Goal: Information Seeking & Learning: Learn about a topic

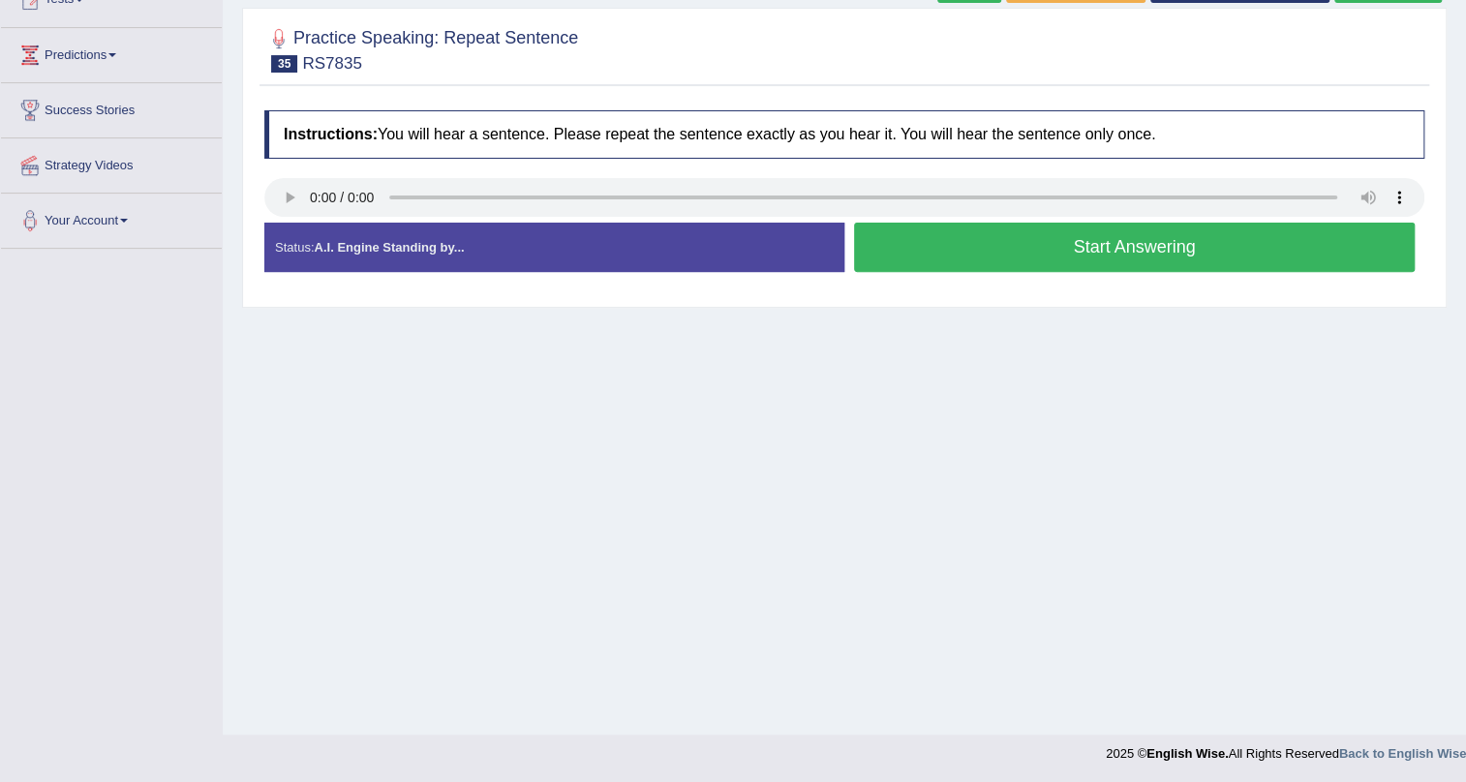
click at [885, 245] on button "Start Answering" at bounding box center [1134, 247] width 561 height 49
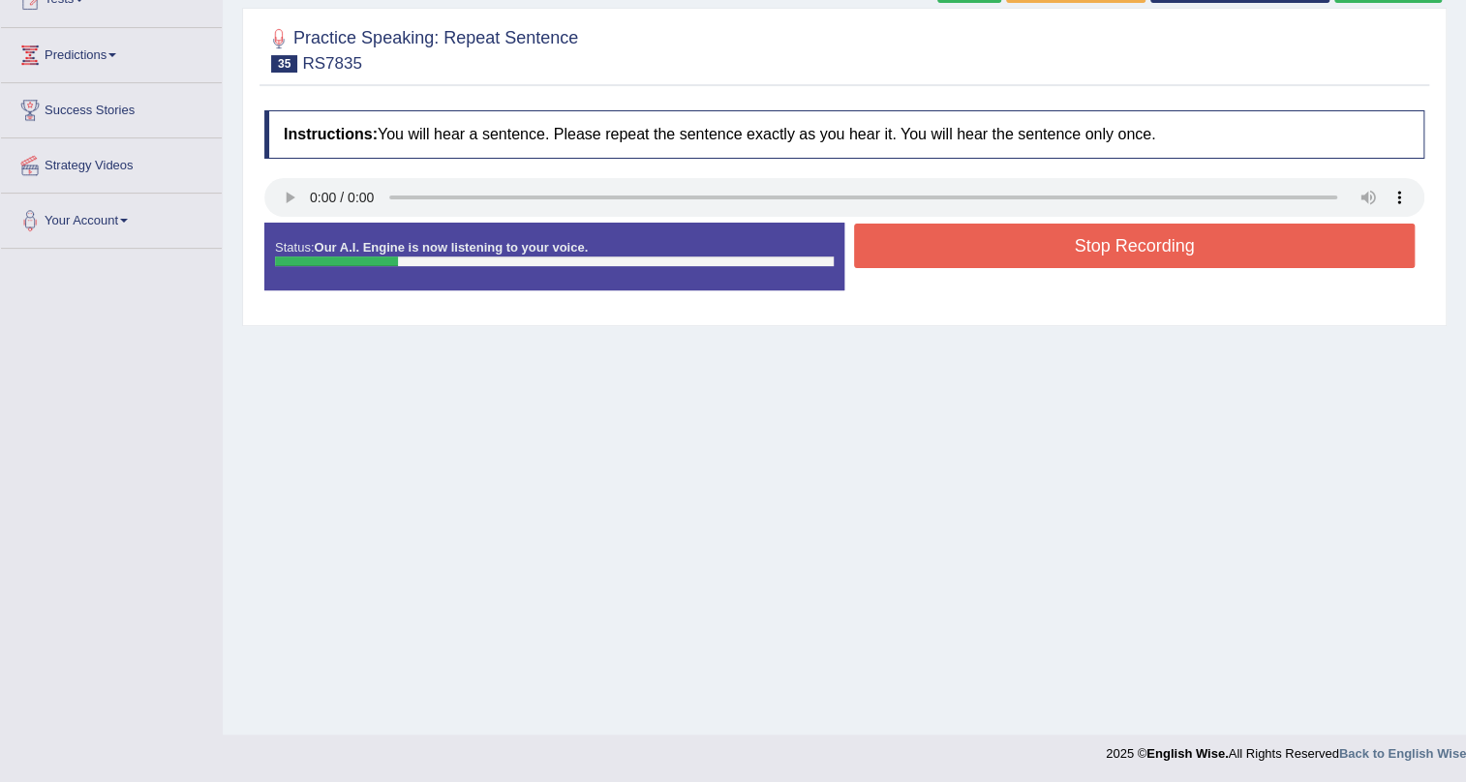
click at [885, 245] on button "Stop Recording" at bounding box center [1134, 246] width 561 height 45
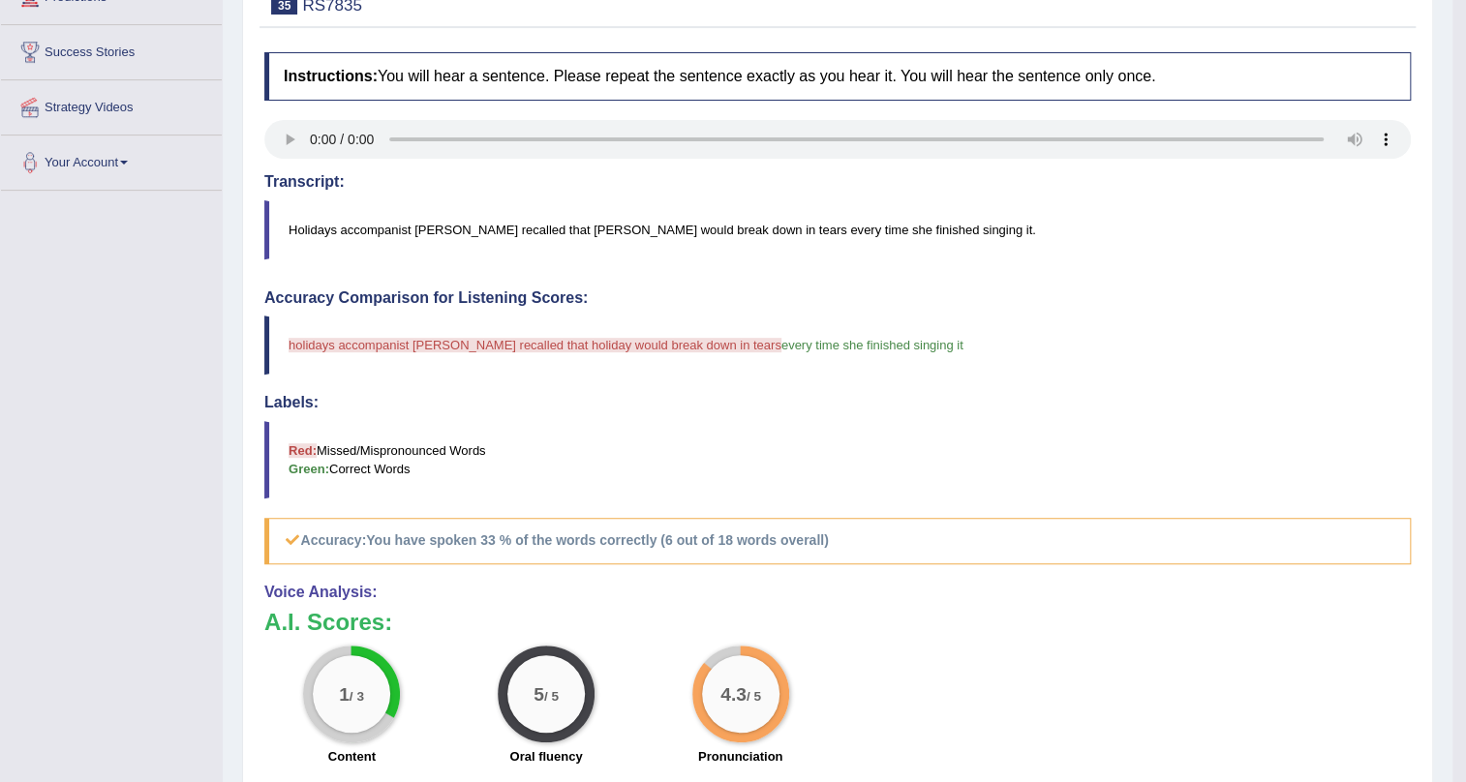
scroll to position [287, 0]
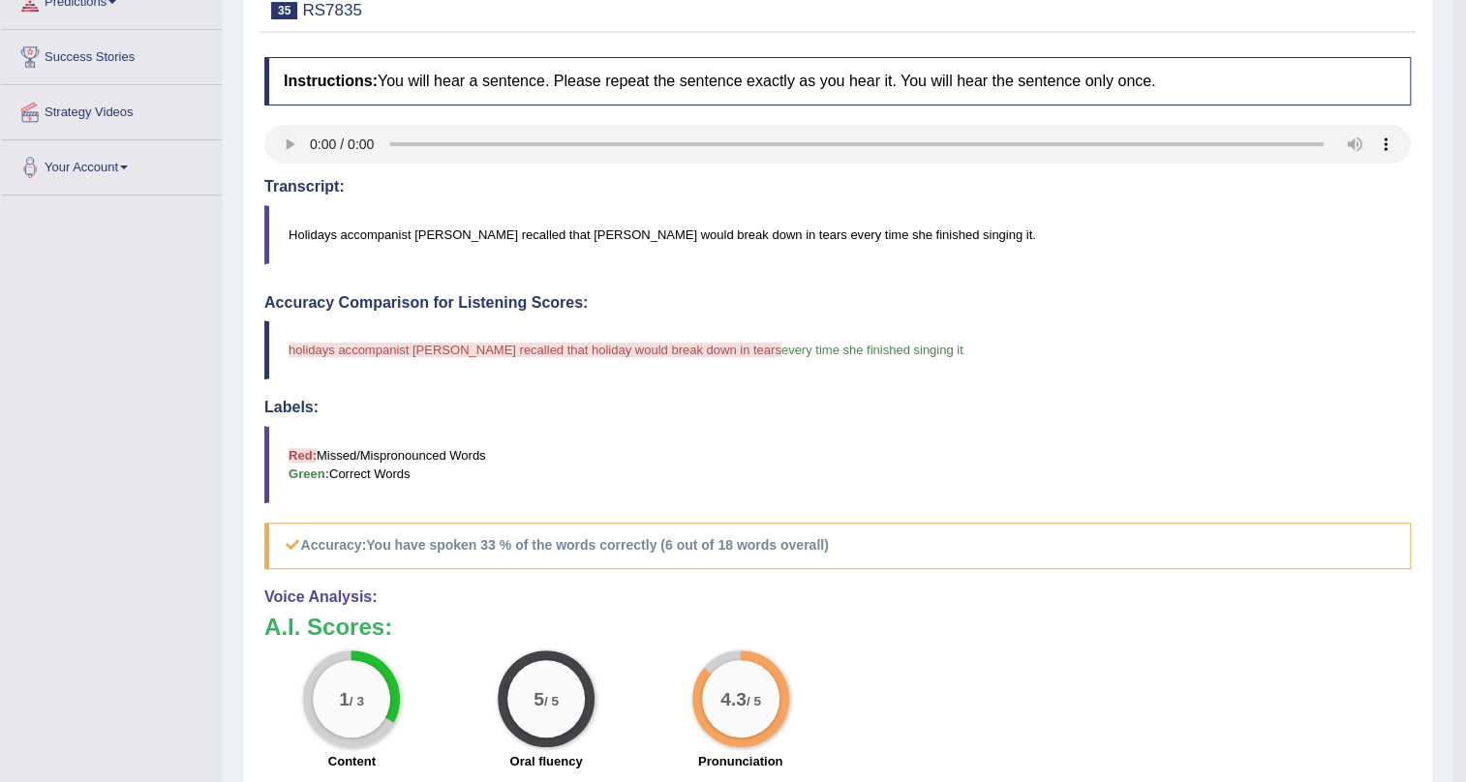
click at [1155, 73] on h4 "Instructions: You will hear a sentence. Please repeat the sentence exactly as y…" at bounding box center [837, 81] width 1146 height 48
drag, startPoint x: 1162, startPoint y: 70, endPoint x: 991, endPoint y: 39, distance: 174.2
click at [1036, 47] on div "Instructions: You will hear a sentence. Please repeat the sentence exactly as y…" at bounding box center [837, 510] width 1156 height 926
click at [850, 131] on div "Instructions: You will hear a sentence. Please repeat the sentence exactly as y…" at bounding box center [837, 510] width 1156 height 926
drag, startPoint x: 950, startPoint y: 230, endPoint x: 812, endPoint y: 254, distance: 139.4
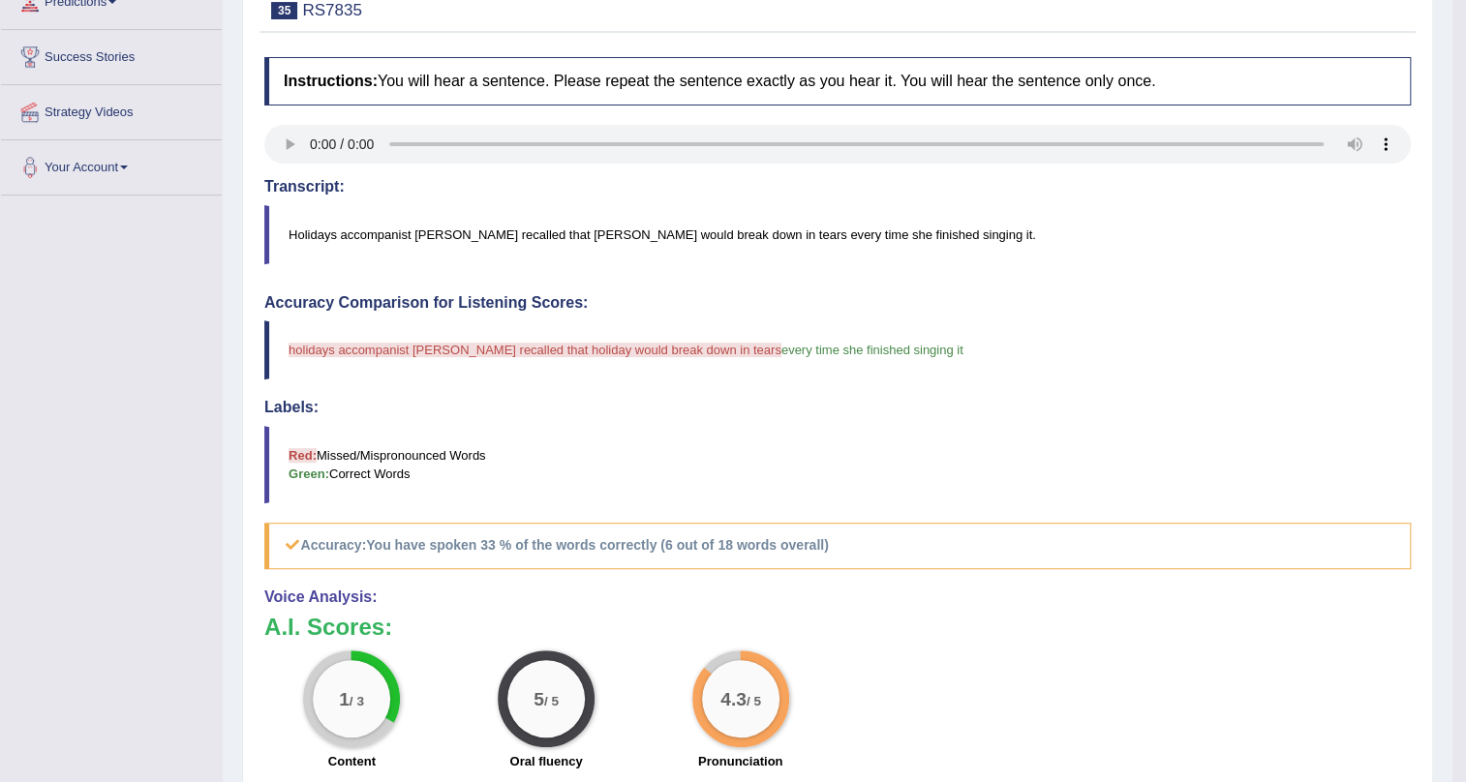
click at [812, 254] on blockquote "Holidays accompanist Bobby Tucker recalled that Holiday would break down in tea…" at bounding box center [837, 234] width 1146 height 59
drag, startPoint x: 629, startPoint y: 532, endPoint x: 590, endPoint y: 451, distance: 89.6
click at [523, 472] on div "Accuracy Comparison for Listening Scores: holidays accompanist bobby tucker rec…" at bounding box center [837, 431] width 1146 height 275
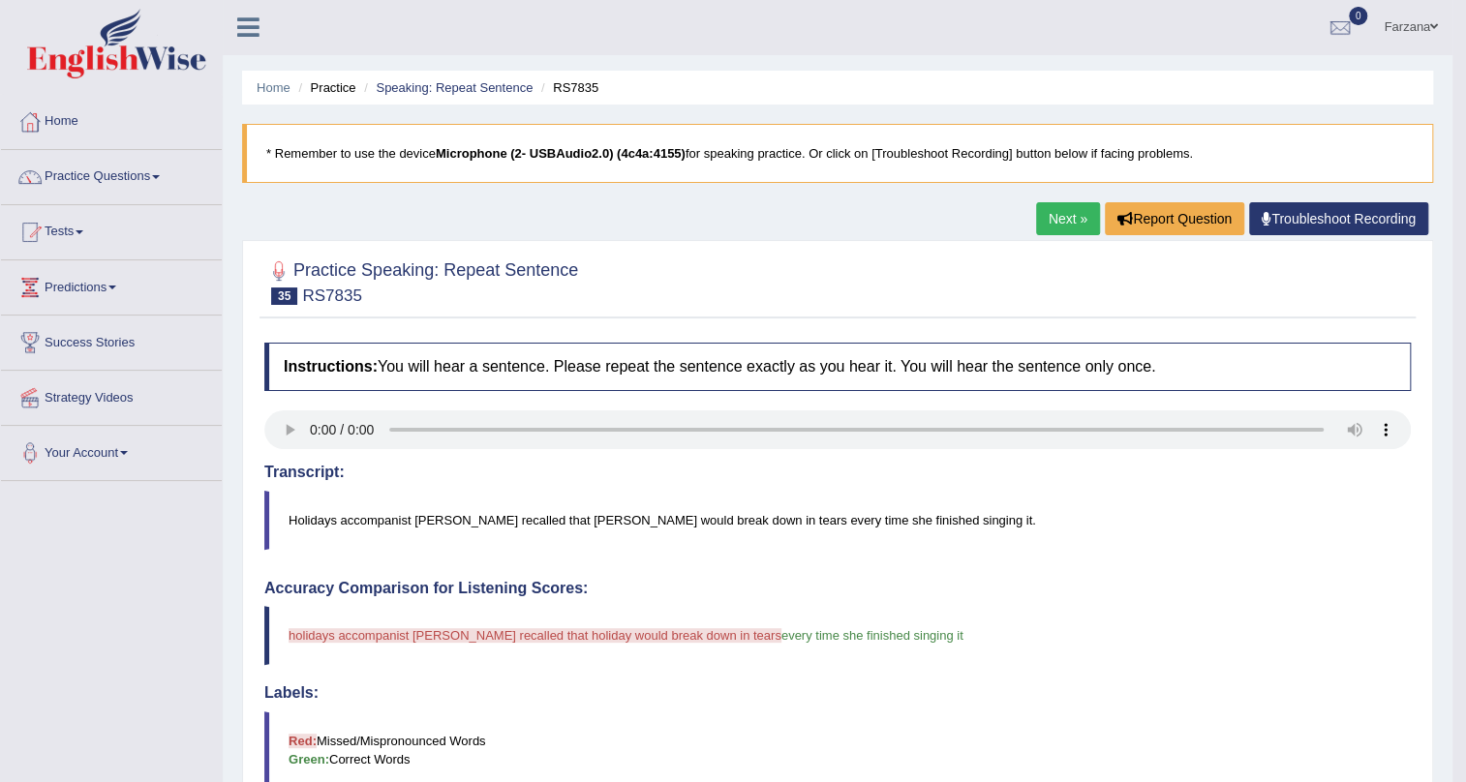
scroll to position [0, 0]
click at [410, 86] on link "Speaking: Repeat Sentence" at bounding box center [454, 88] width 157 height 15
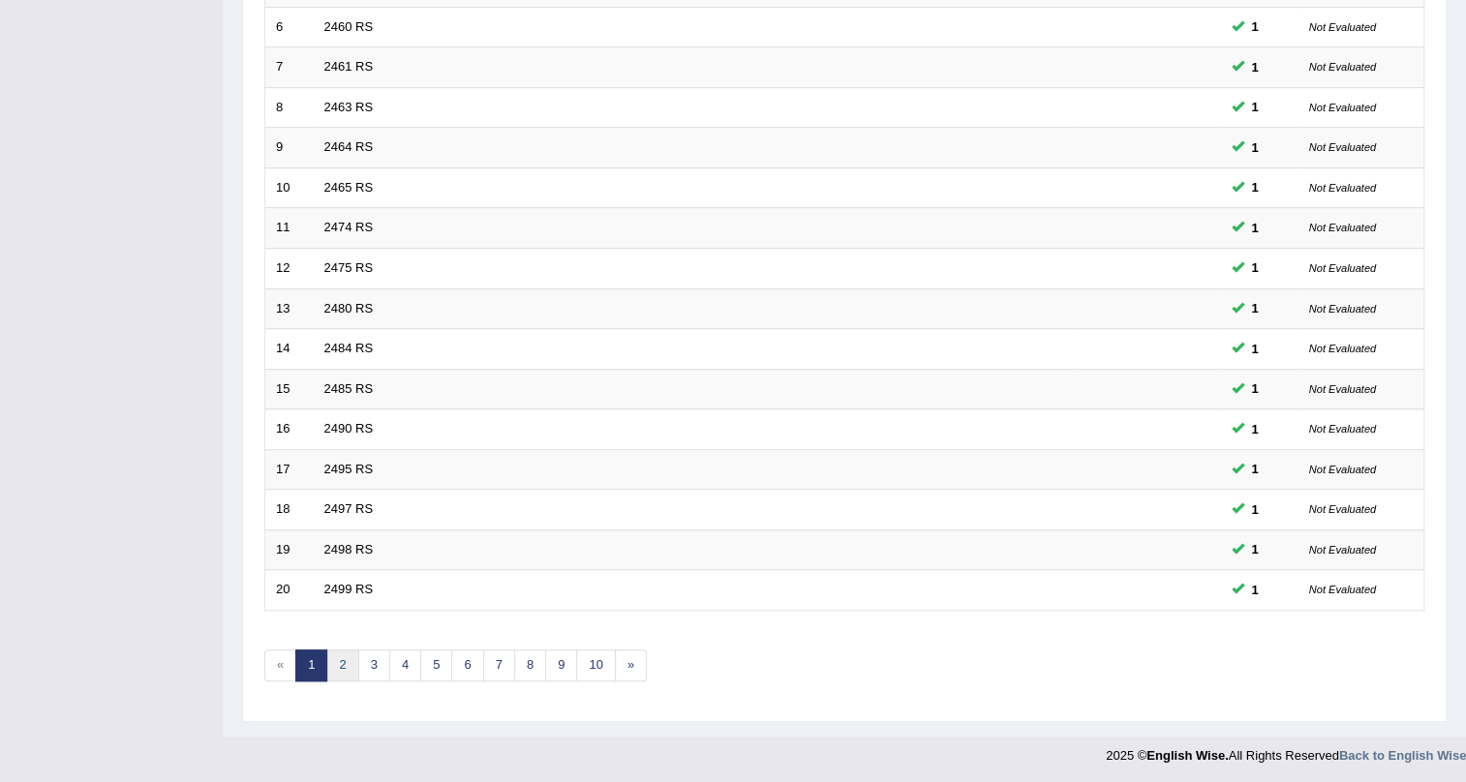
click at [332, 666] on link "2" at bounding box center [342, 666] width 32 height 32
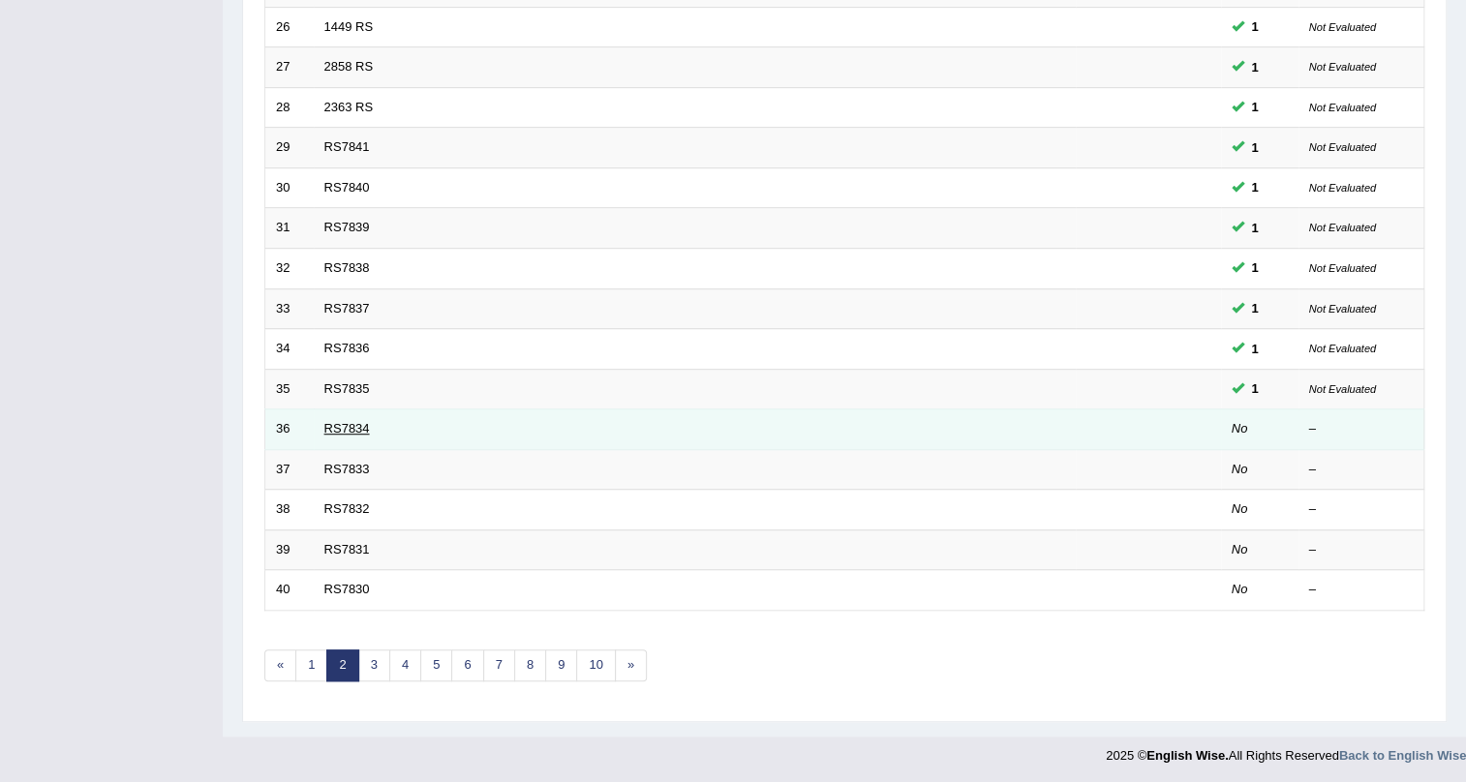
click at [347, 433] on link "RS7834" at bounding box center [347, 428] width 46 height 15
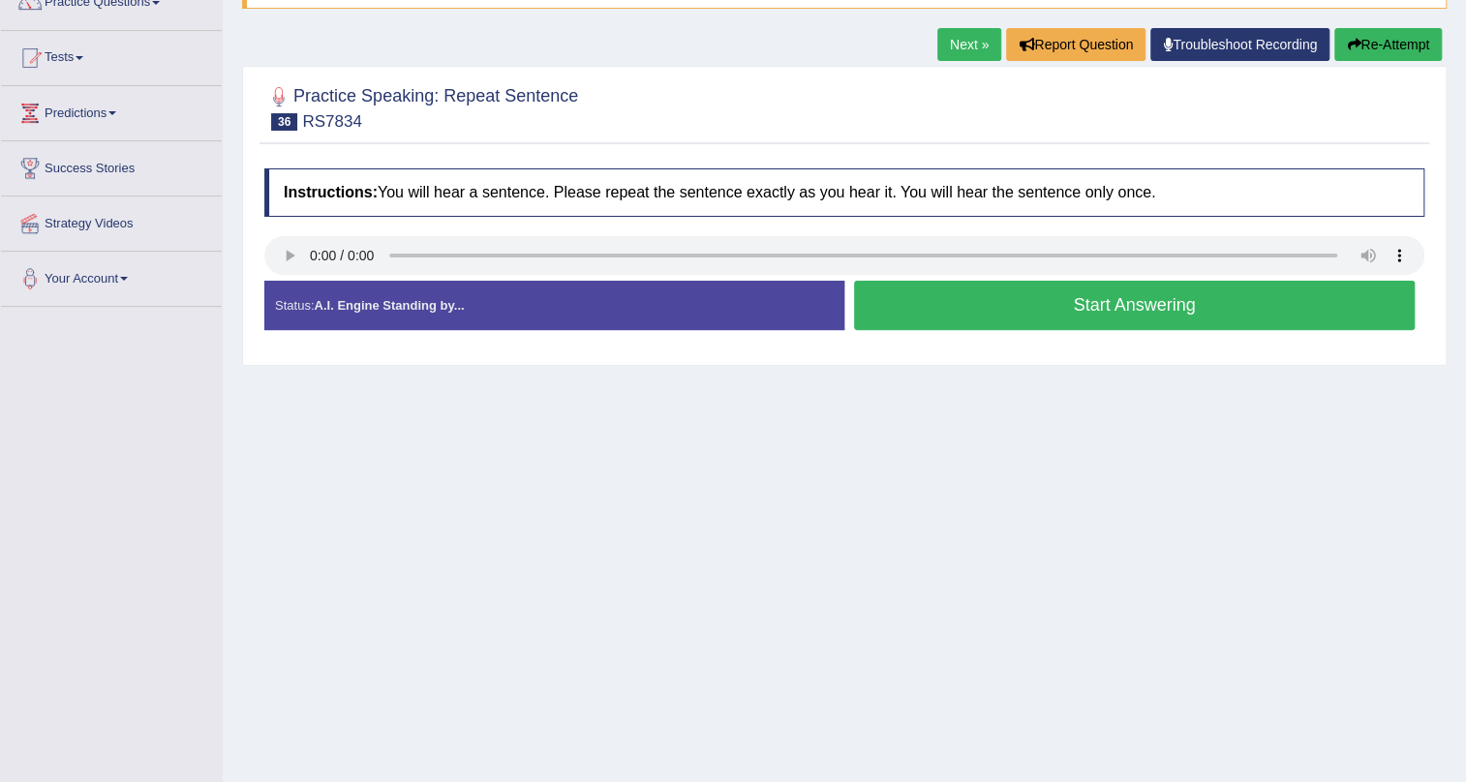
scroll to position [175, 0]
click at [1063, 308] on button "Start Answering" at bounding box center [1134, 305] width 561 height 49
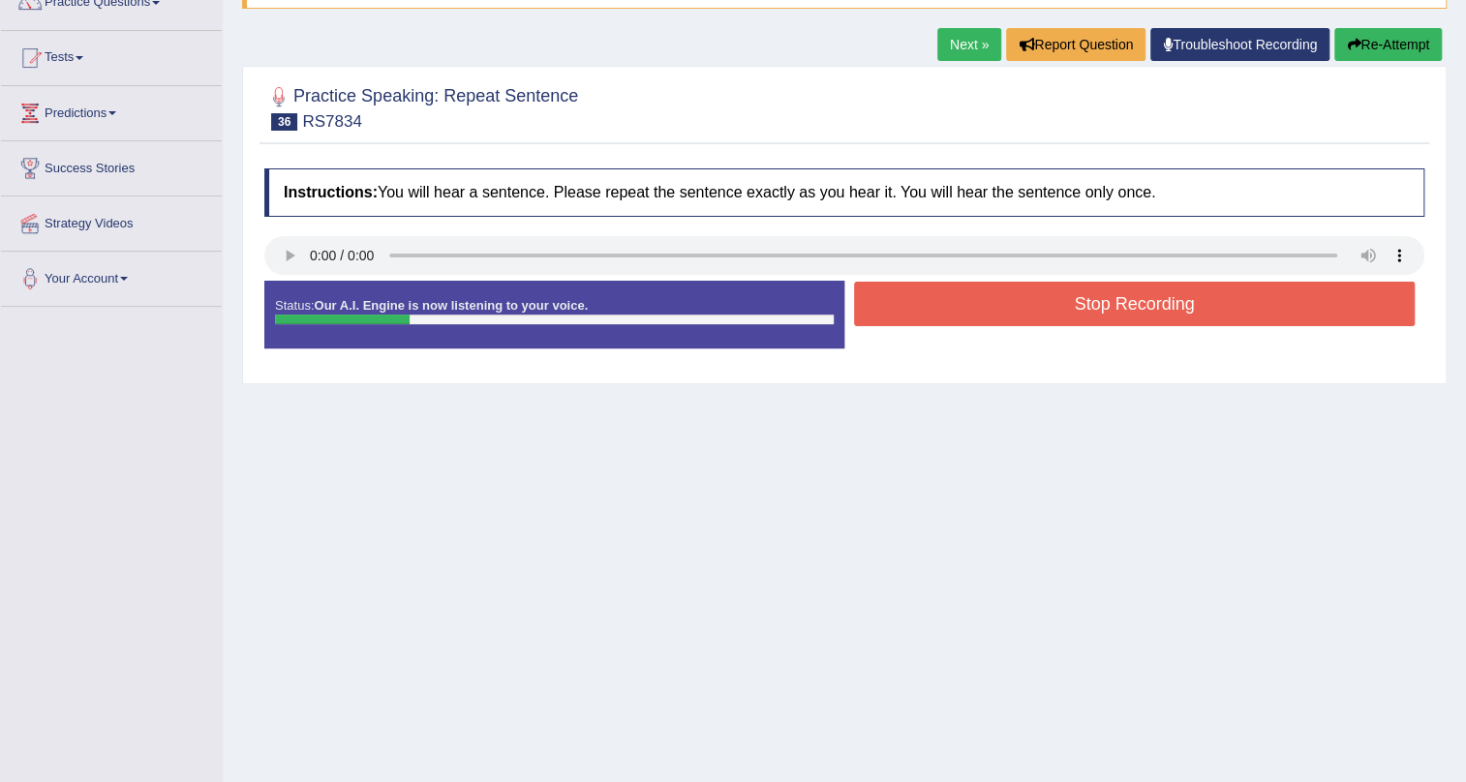
click at [1063, 307] on button "Stop Recording" at bounding box center [1134, 304] width 561 height 45
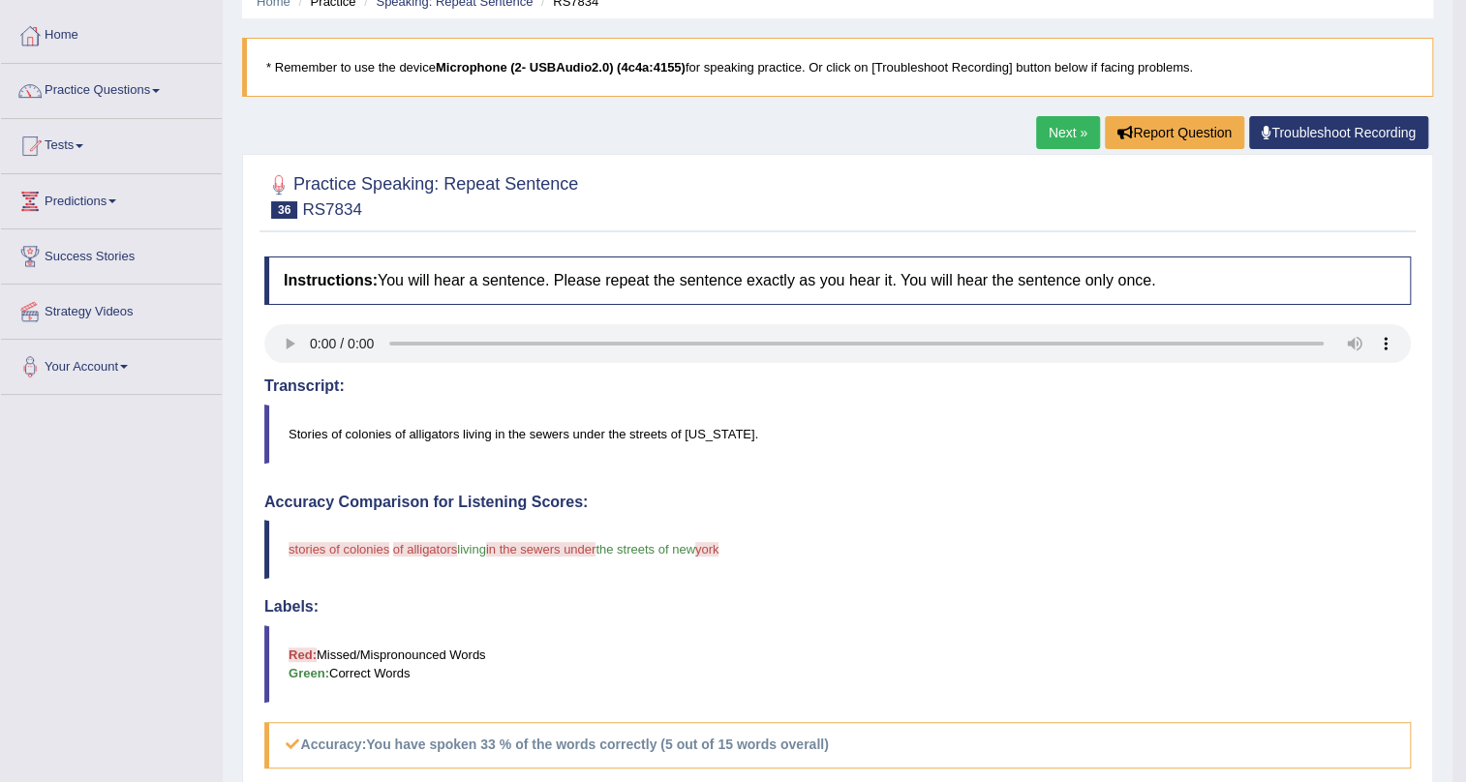
scroll to position [0, 0]
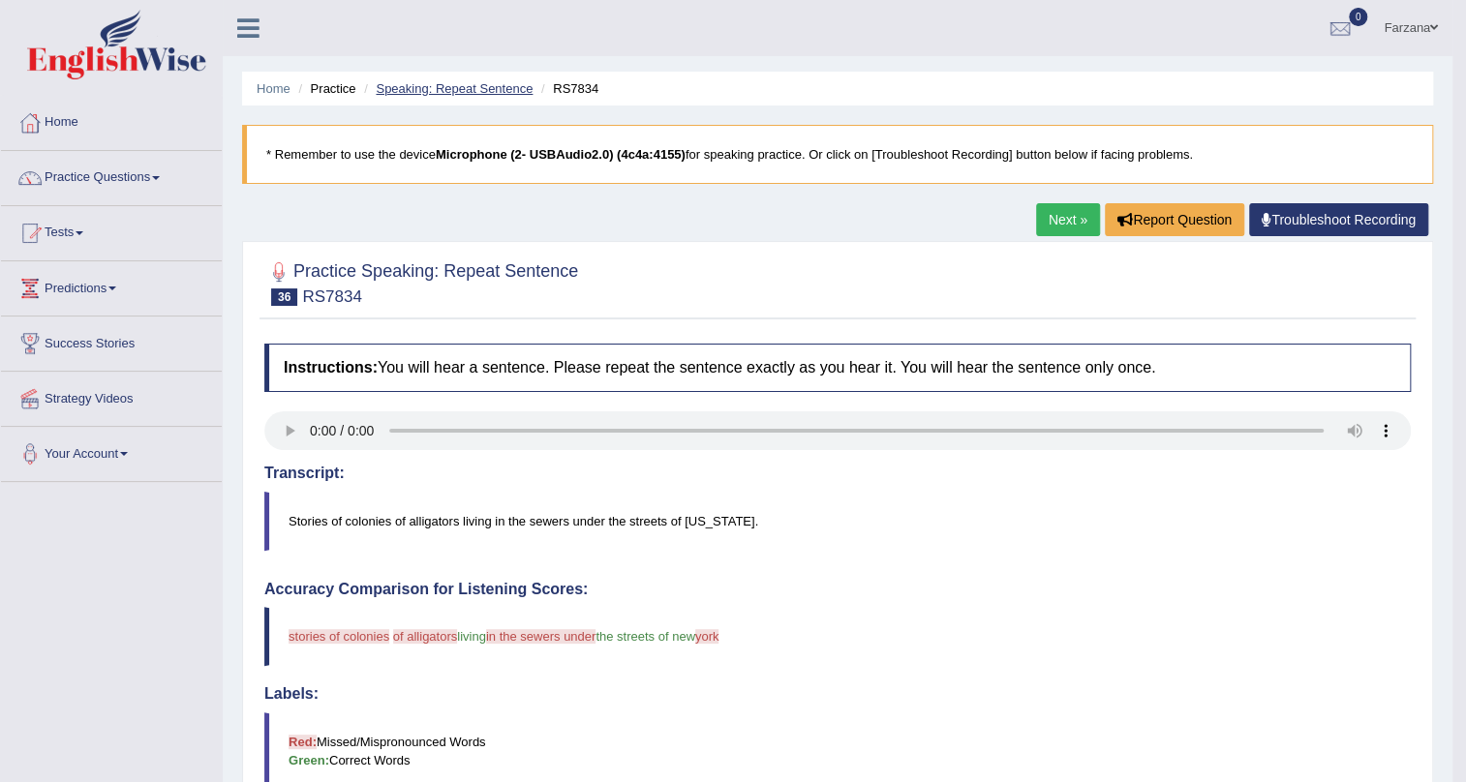
click at [484, 81] on link "Speaking: Repeat Sentence" at bounding box center [454, 88] width 157 height 15
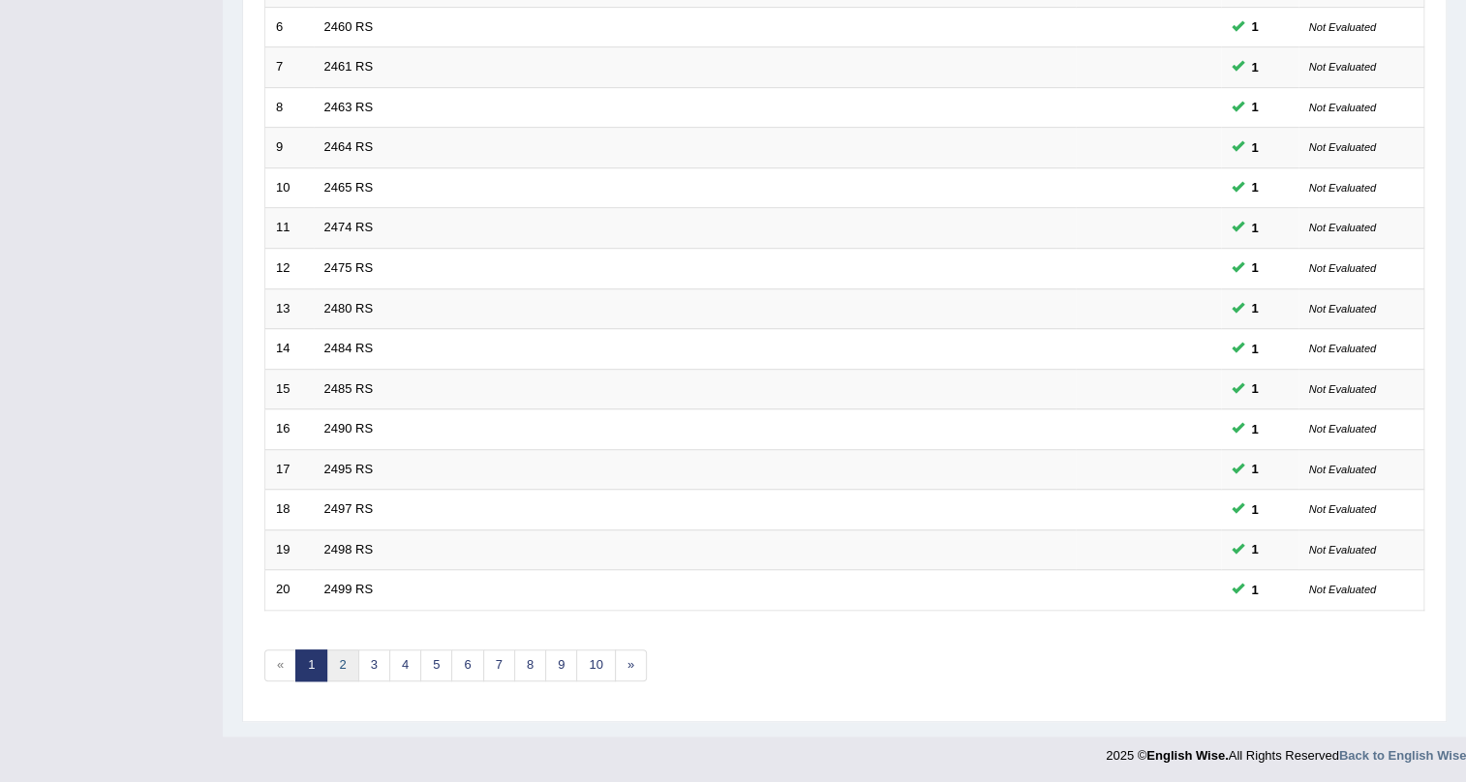
click at [349, 658] on link "2" at bounding box center [342, 666] width 32 height 32
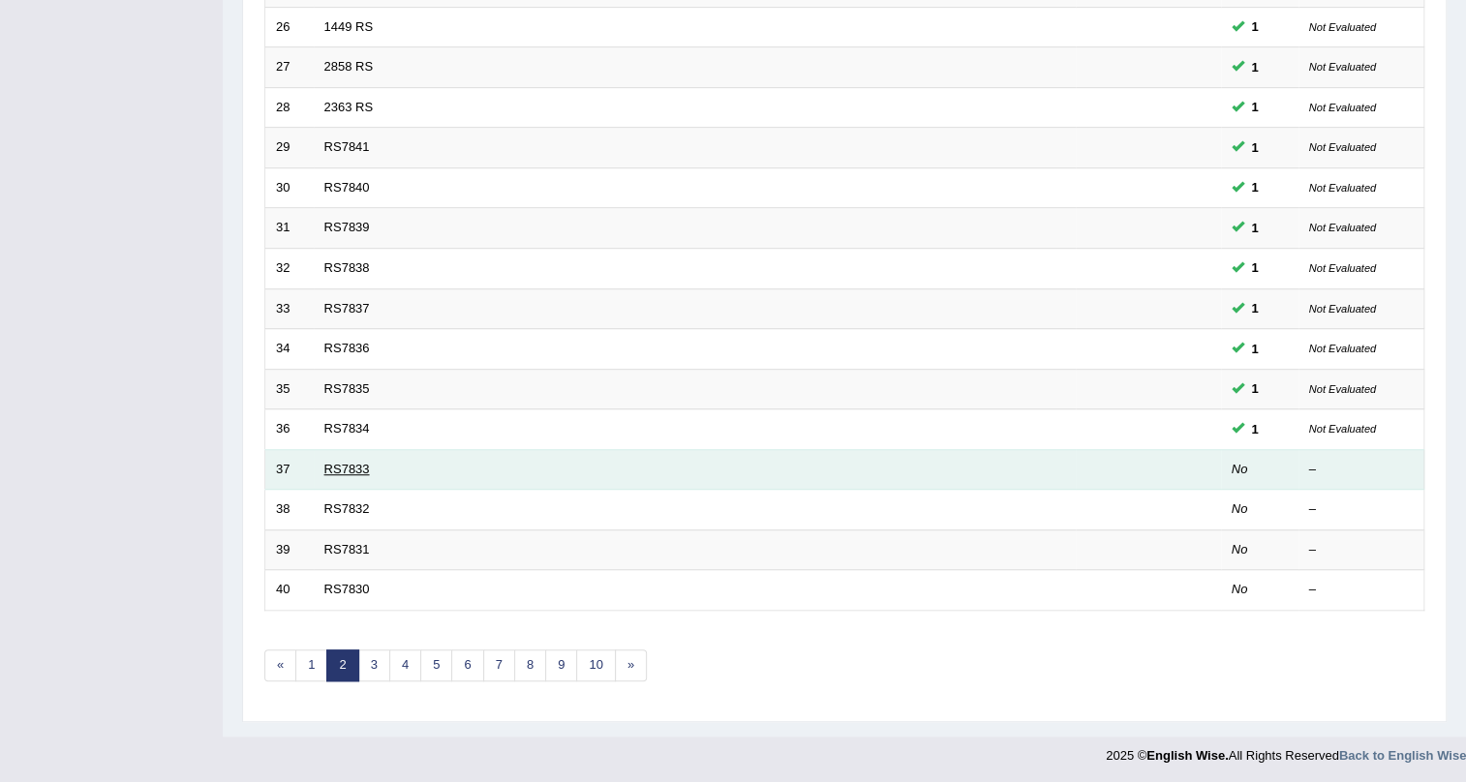
click at [355, 471] on link "RS7833" at bounding box center [347, 469] width 46 height 15
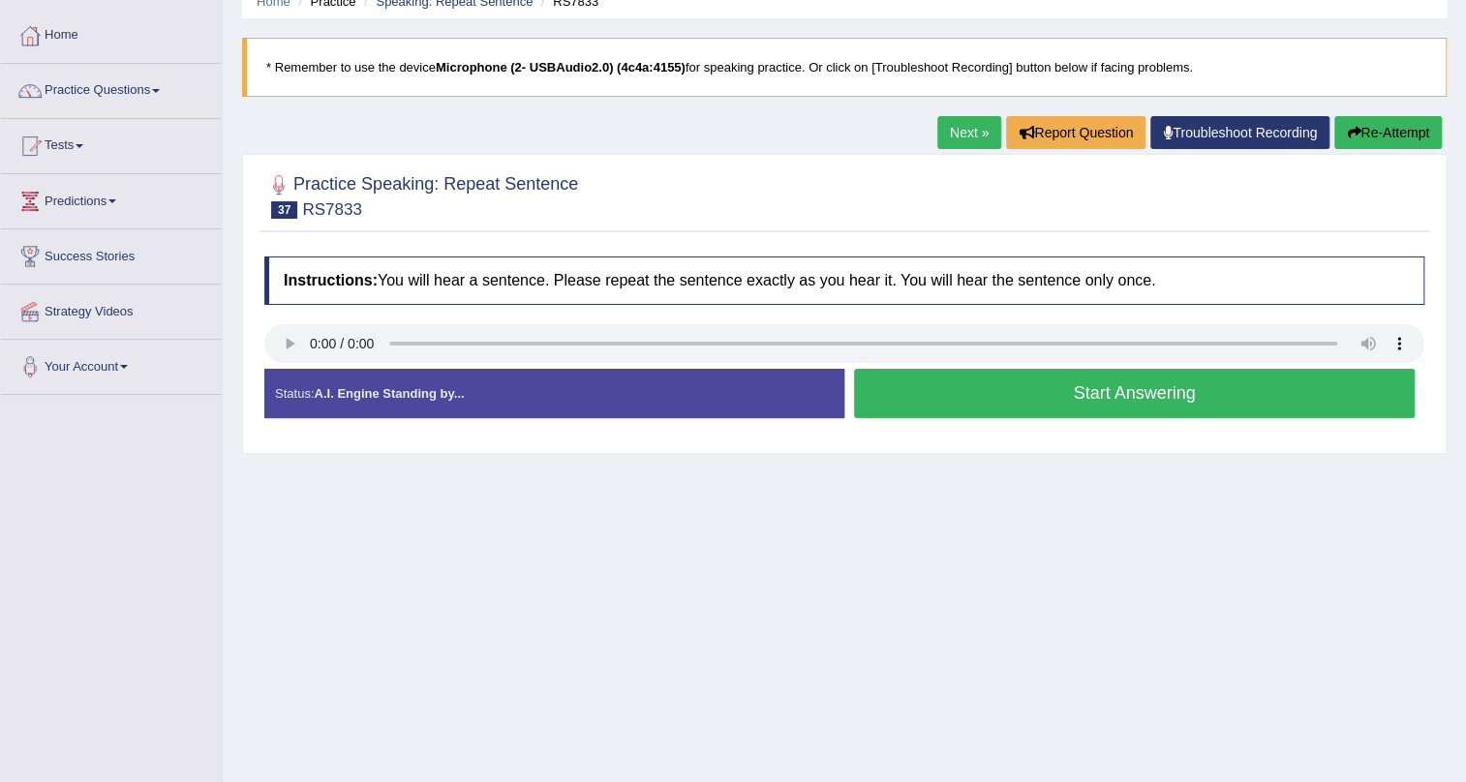
click at [938, 378] on button "Start Answering" at bounding box center [1134, 393] width 561 height 49
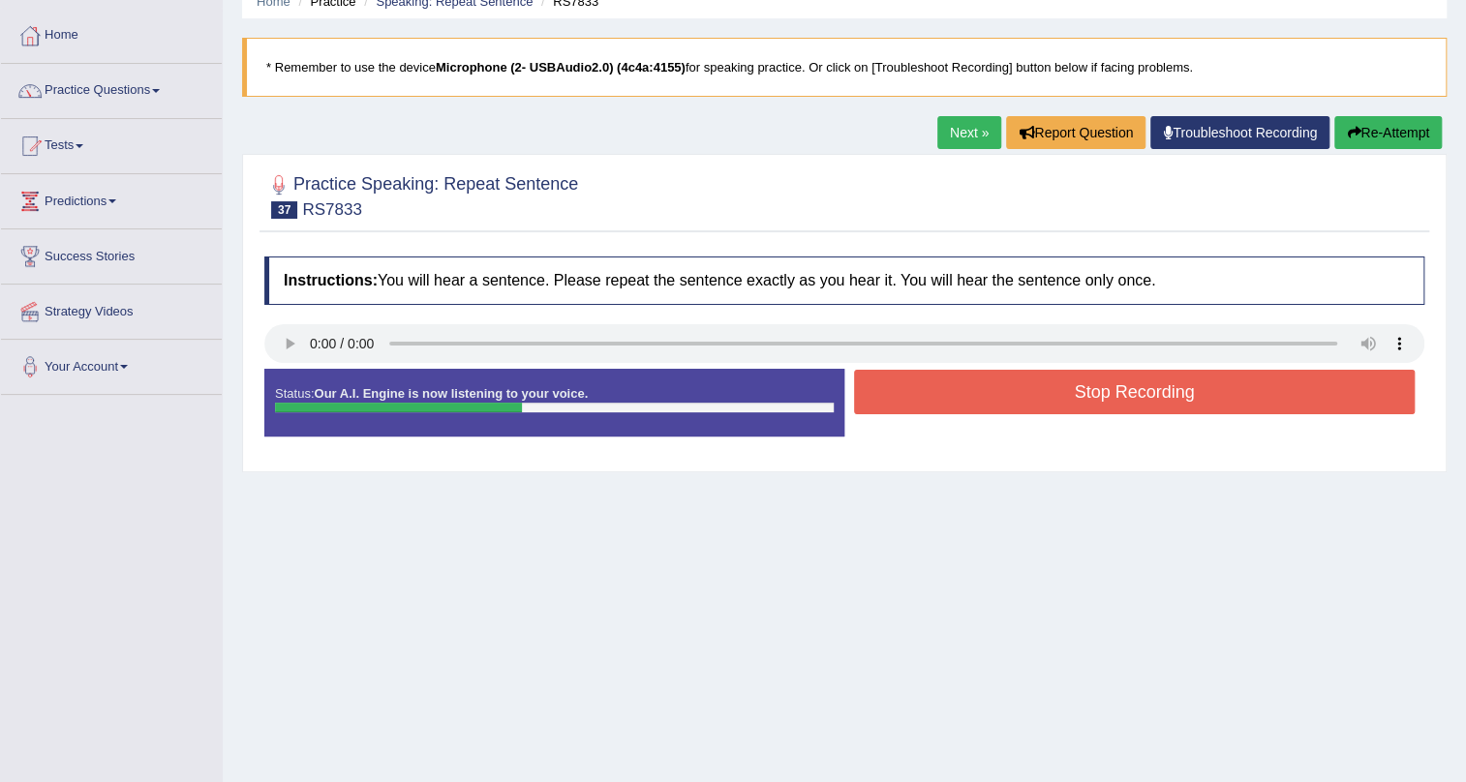
click at [938, 378] on button "Stop Recording" at bounding box center [1134, 392] width 561 height 45
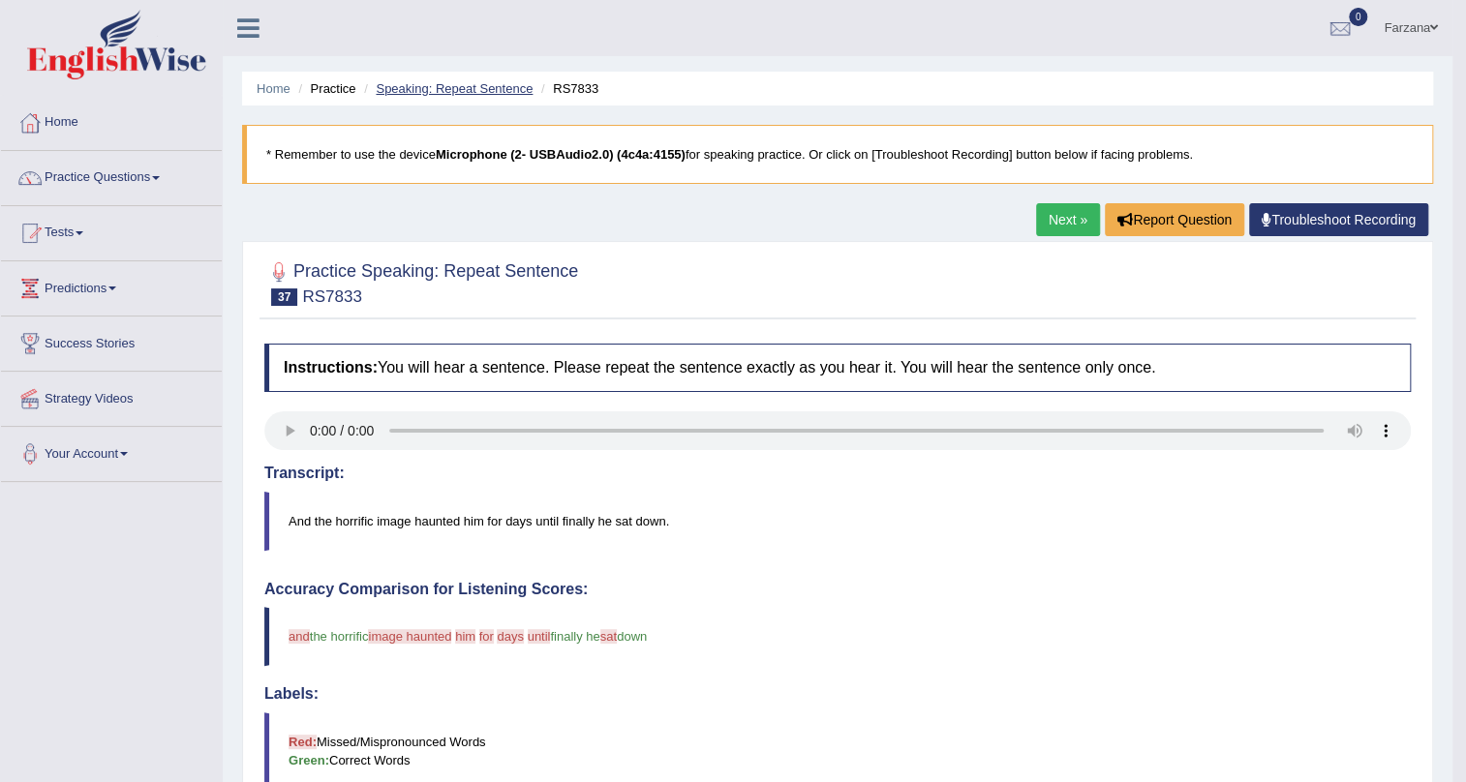
click at [476, 82] on link "Speaking: Repeat Sentence" at bounding box center [454, 88] width 157 height 15
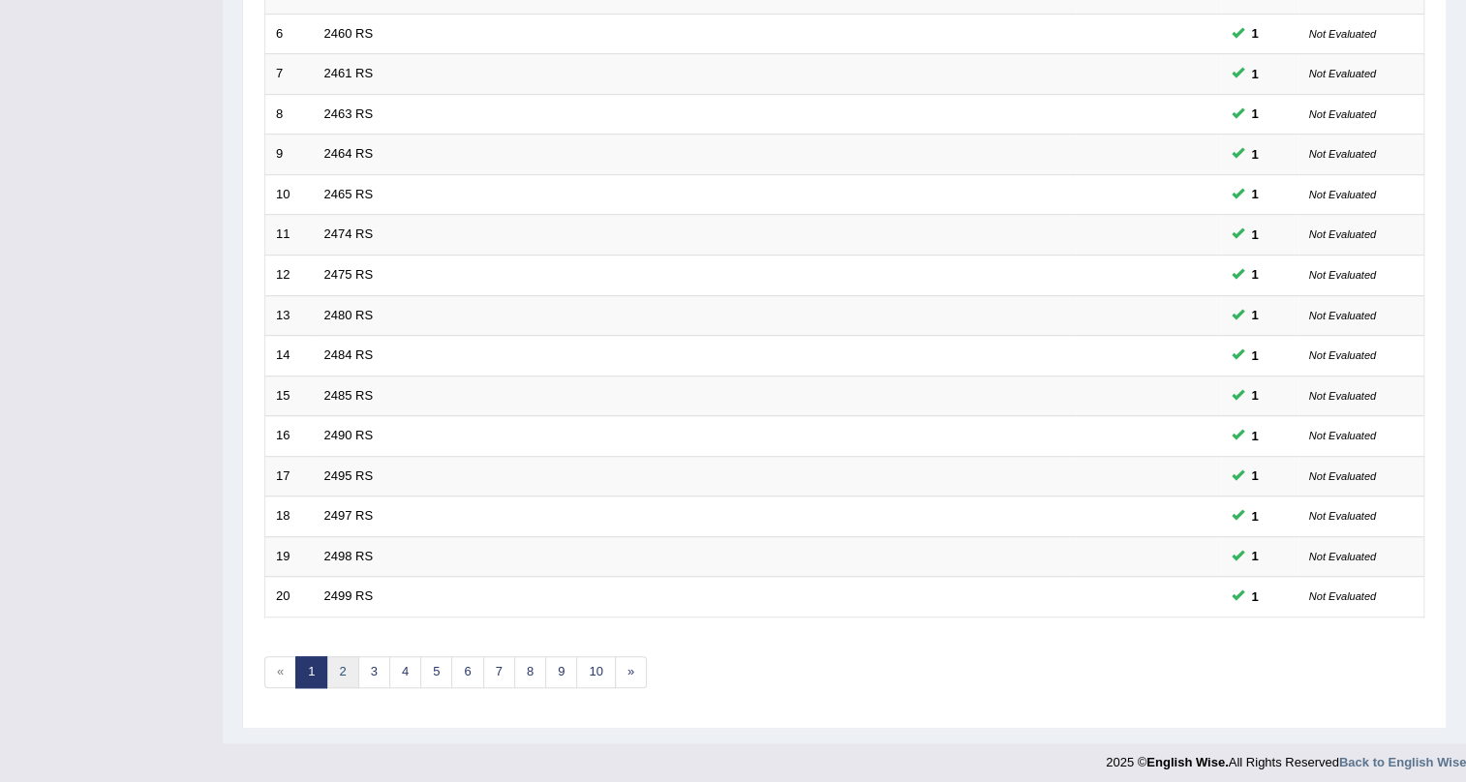
click at [347, 669] on link "2" at bounding box center [342, 672] width 32 height 32
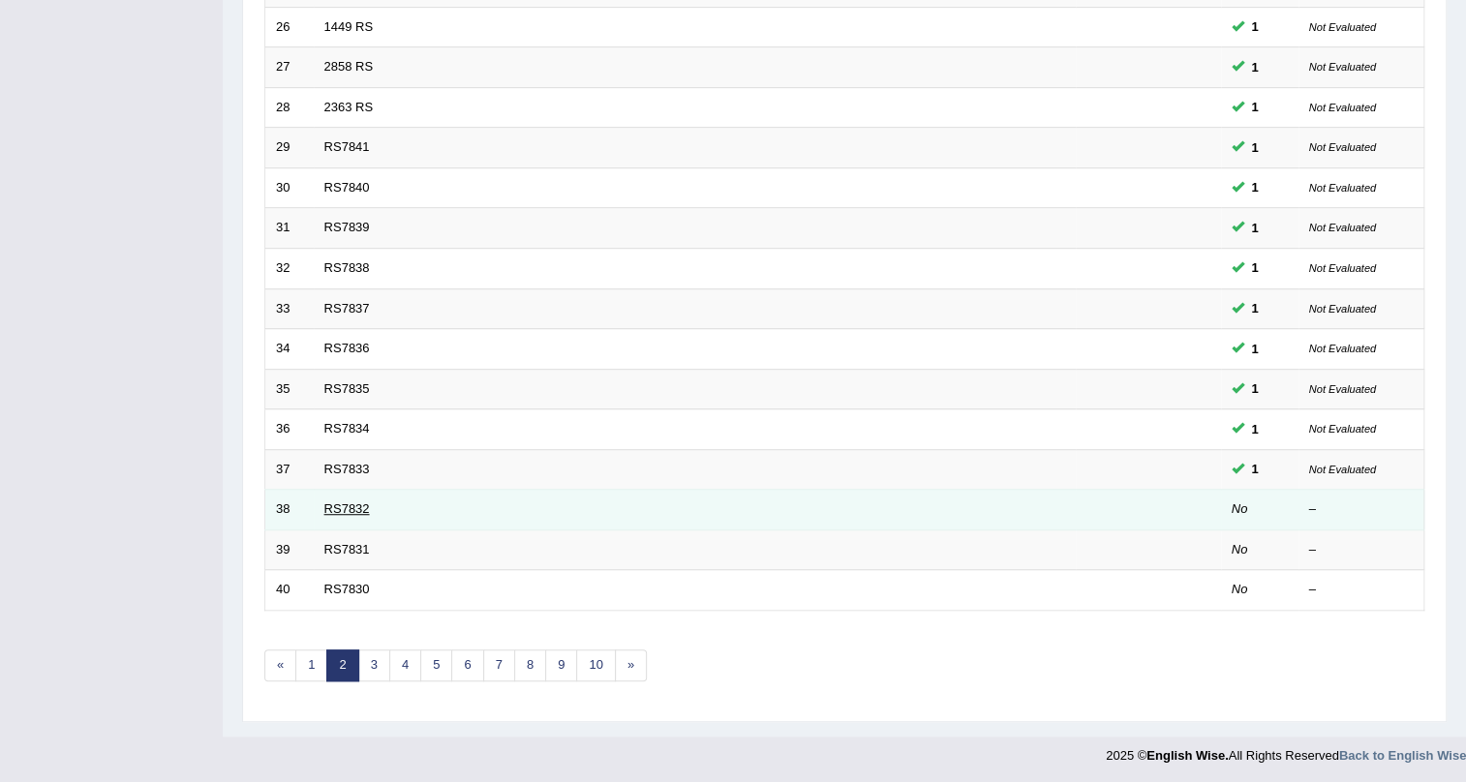
click at [347, 509] on link "RS7832" at bounding box center [347, 509] width 46 height 15
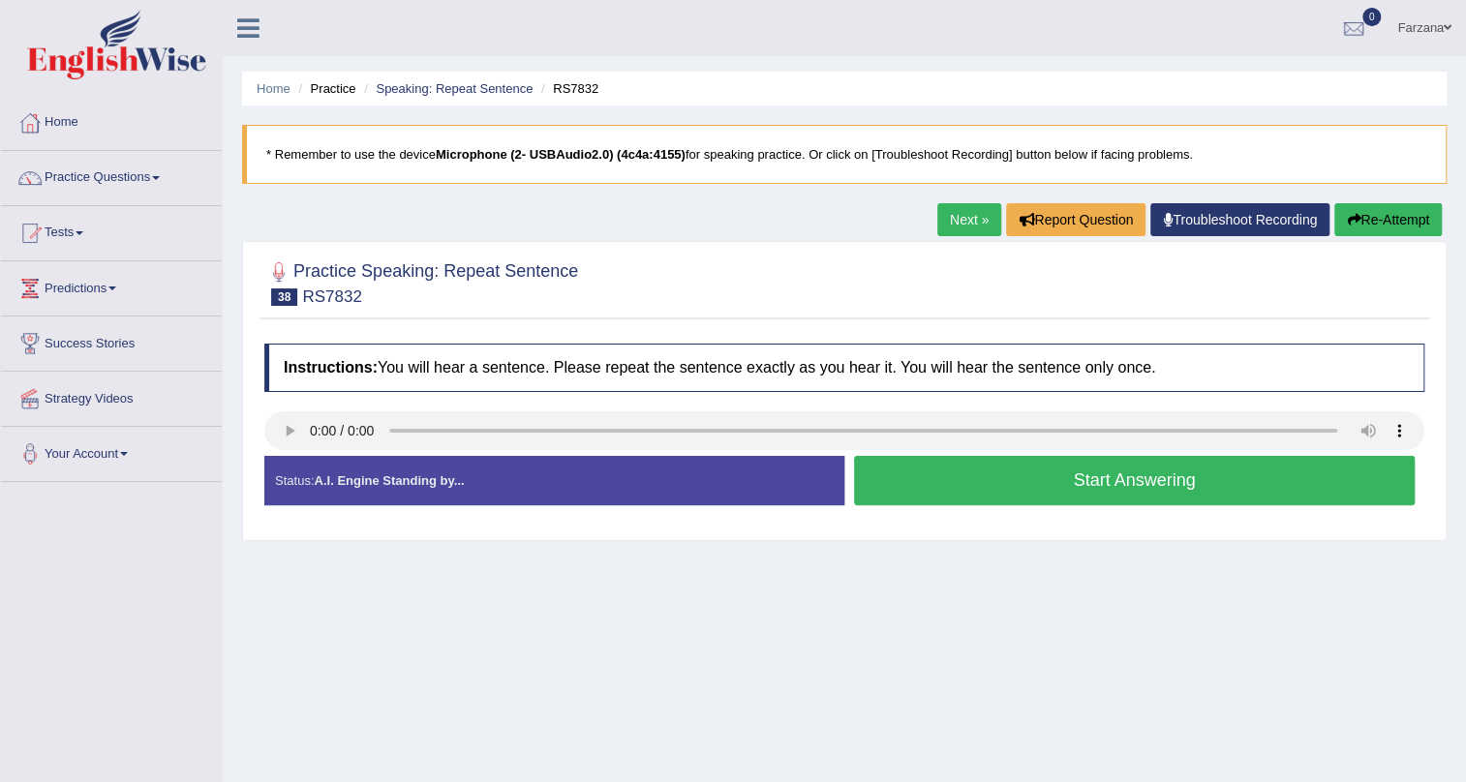
click at [997, 492] on button "Start Answering" at bounding box center [1134, 480] width 561 height 49
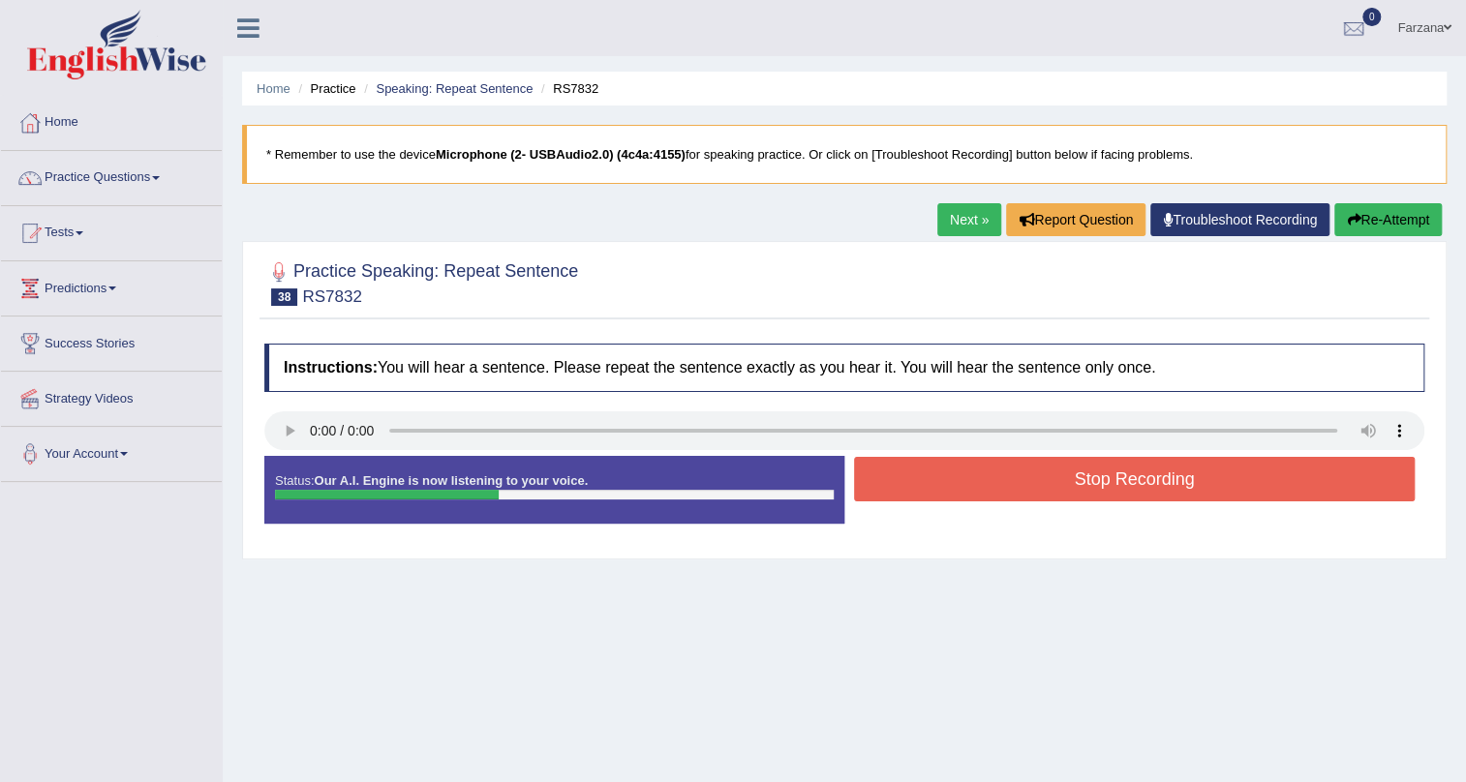
click at [997, 492] on button "Stop Recording" at bounding box center [1134, 479] width 561 height 45
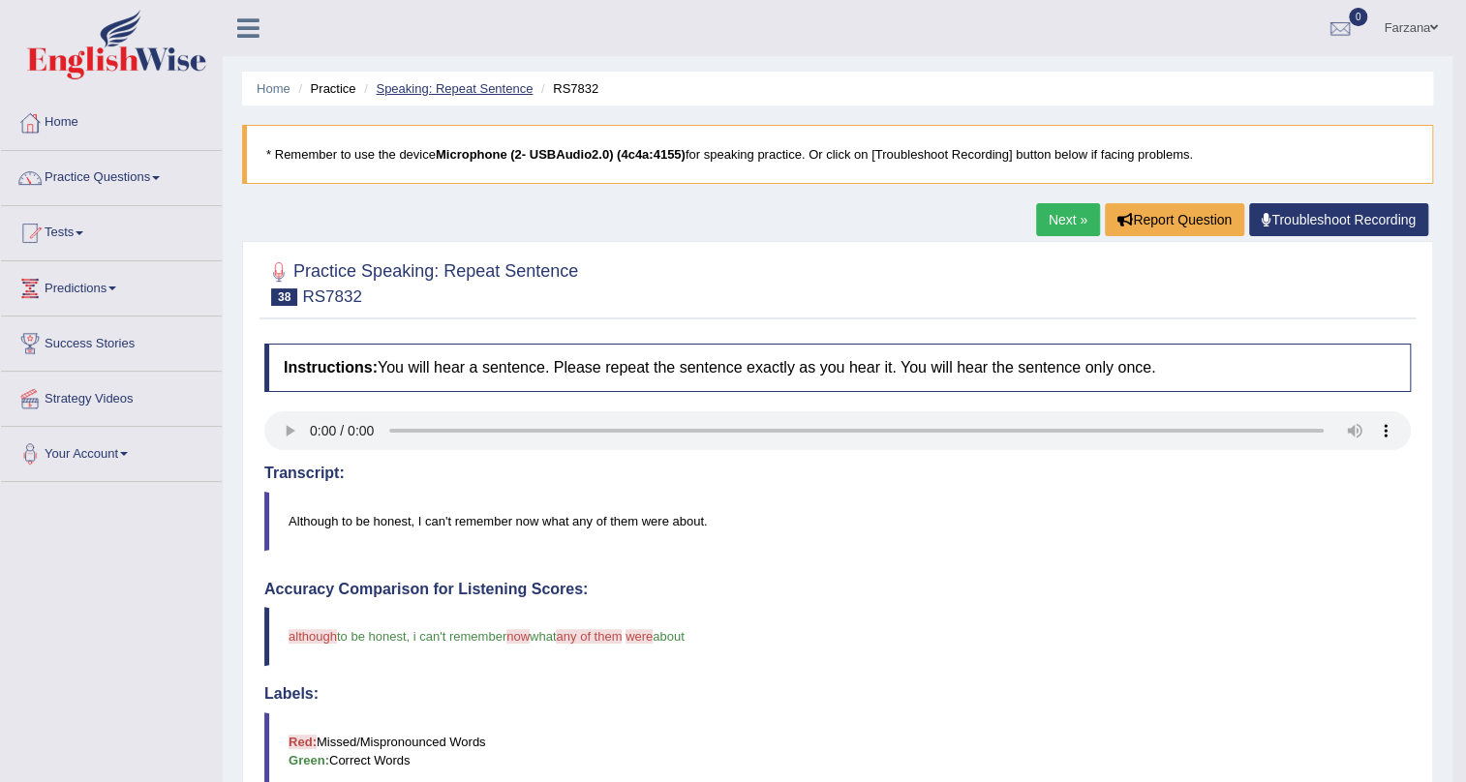
click at [442, 92] on link "Speaking: Repeat Sentence" at bounding box center [454, 88] width 157 height 15
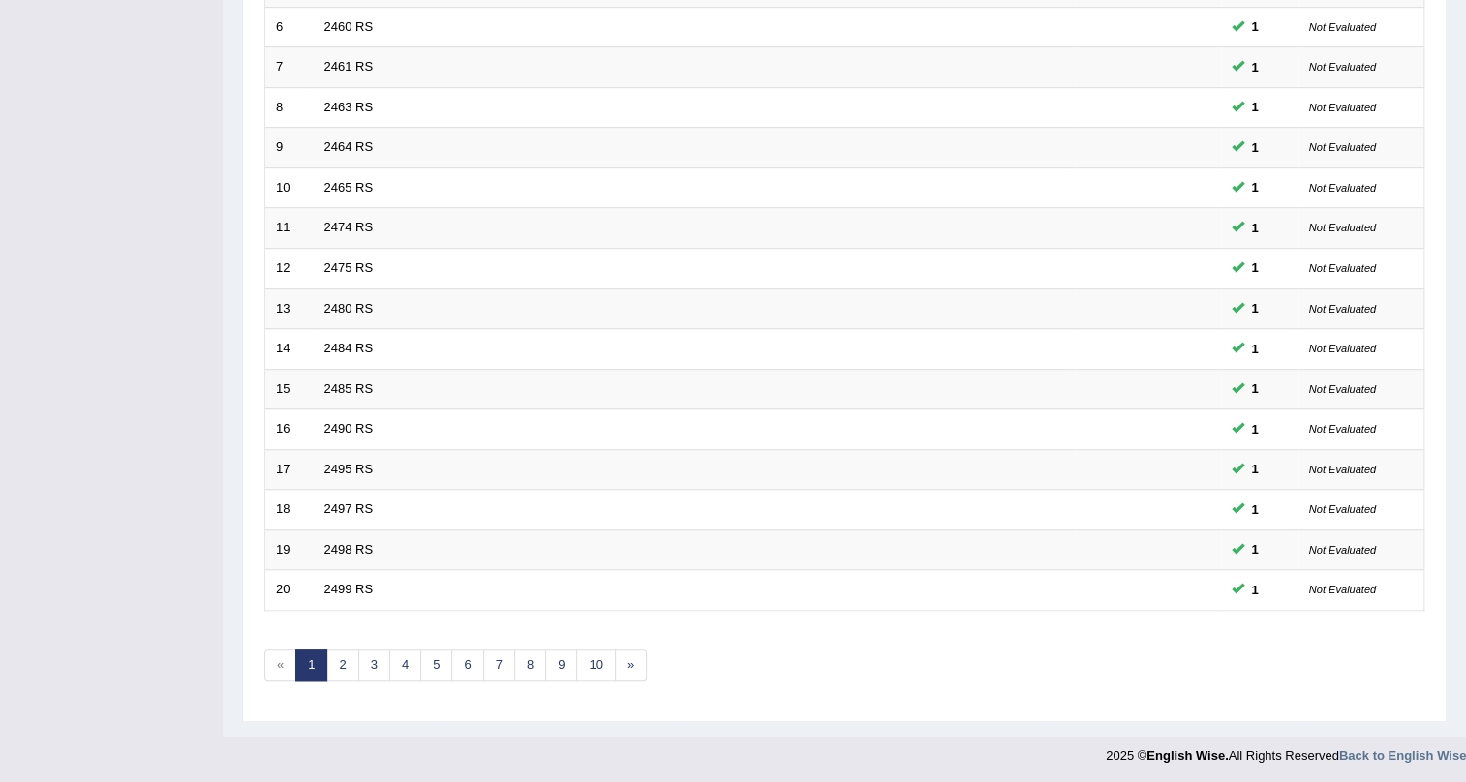
scroll to position [497, 0]
click at [340, 665] on link "2" at bounding box center [342, 666] width 32 height 32
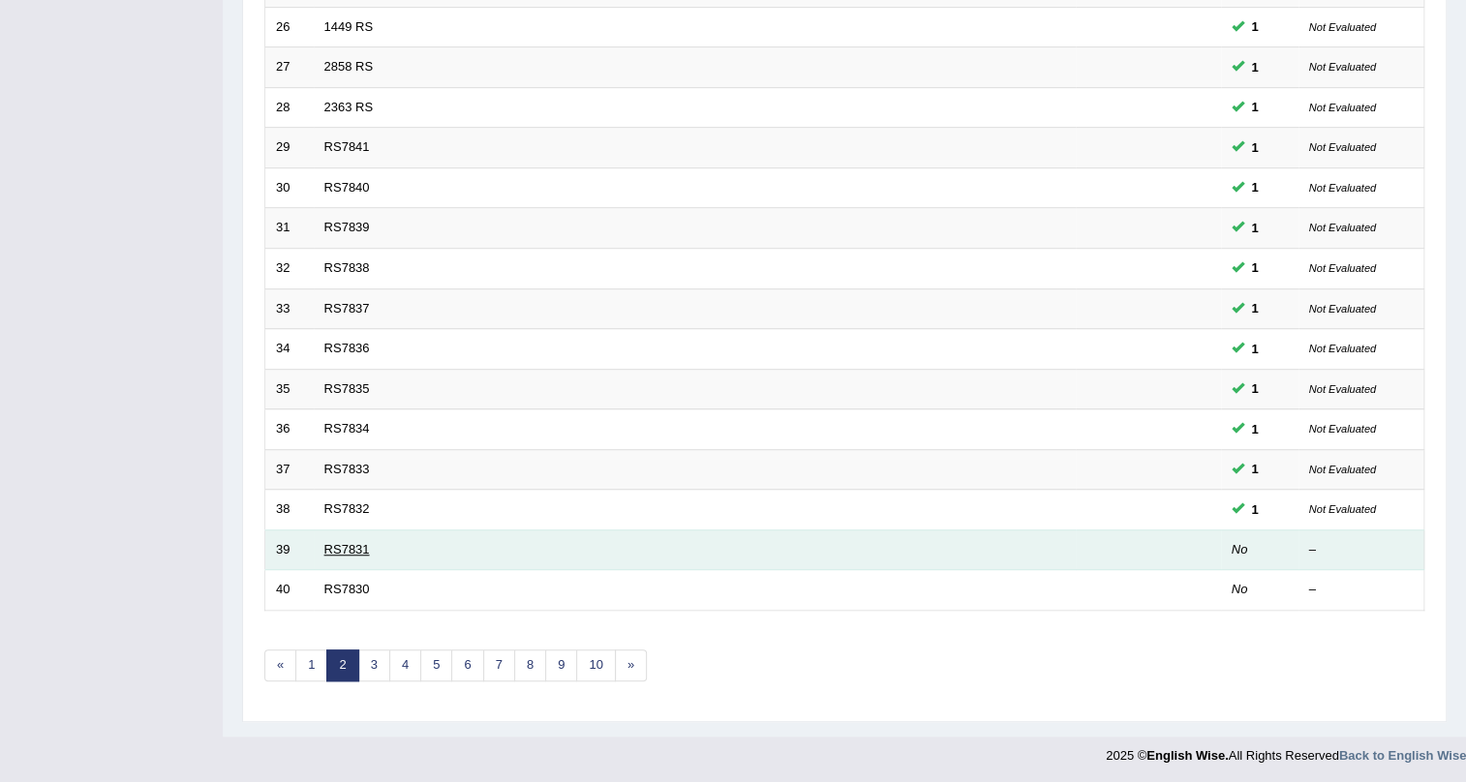
click at [336, 542] on link "RS7831" at bounding box center [347, 549] width 46 height 15
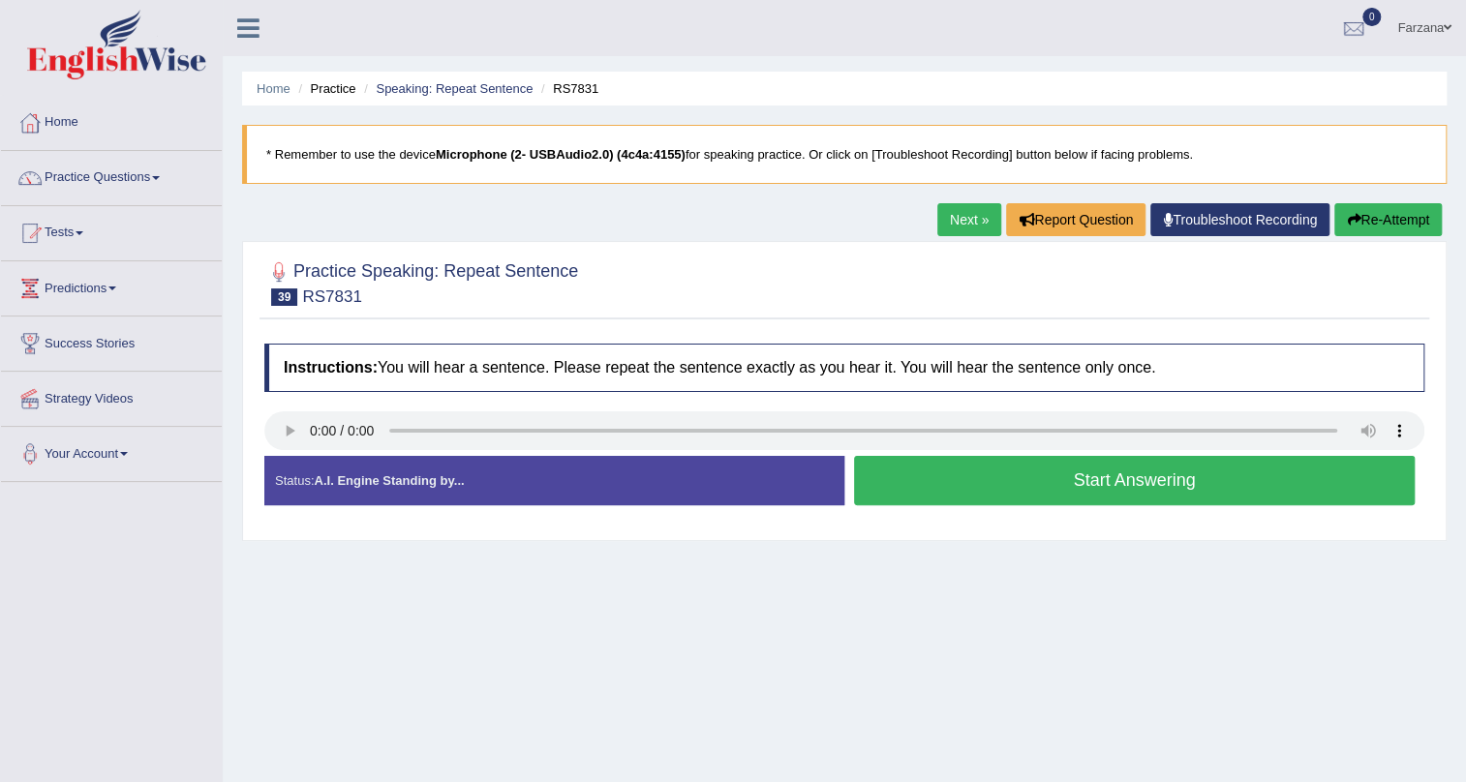
click at [898, 489] on button "Start Answering" at bounding box center [1134, 480] width 561 height 49
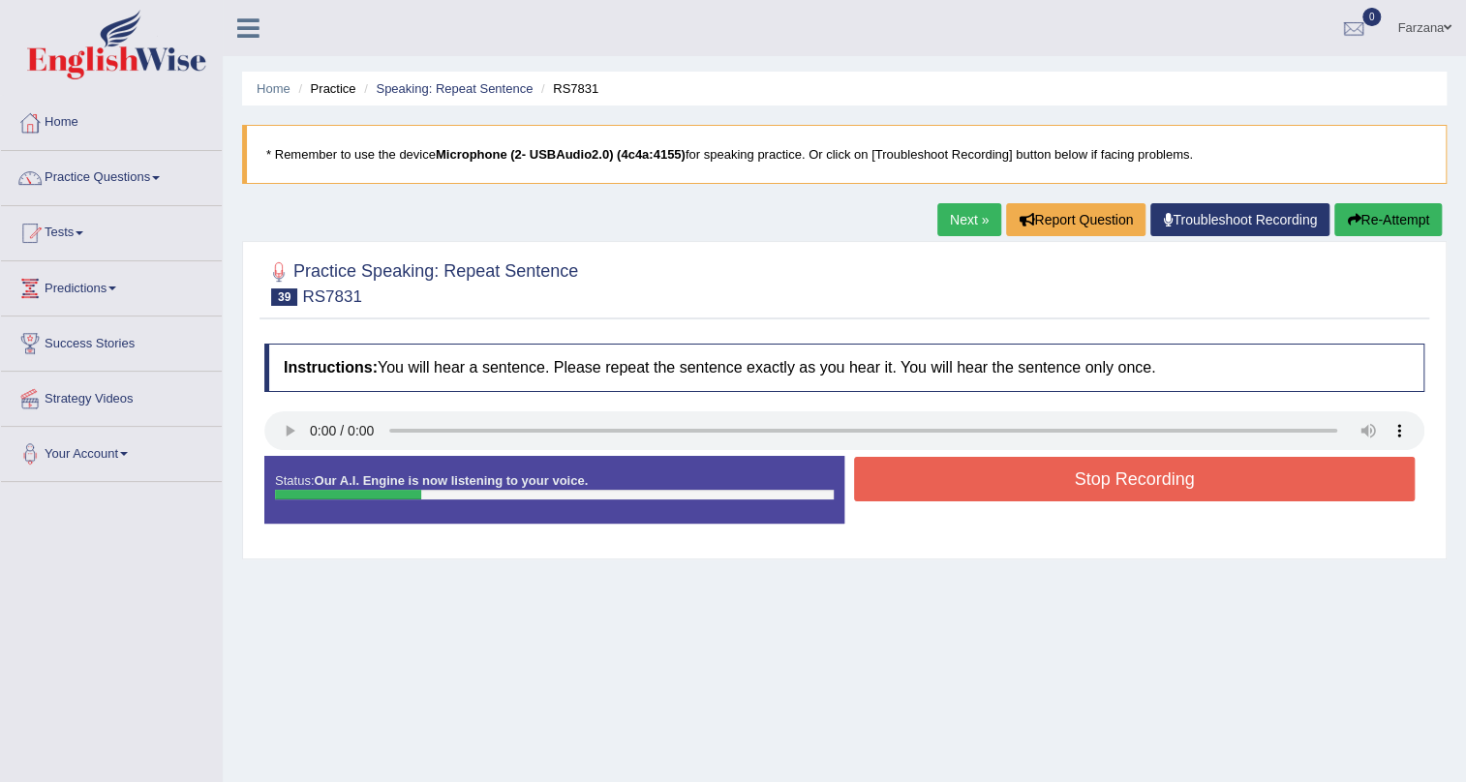
click at [898, 489] on button "Stop Recording" at bounding box center [1134, 479] width 561 height 45
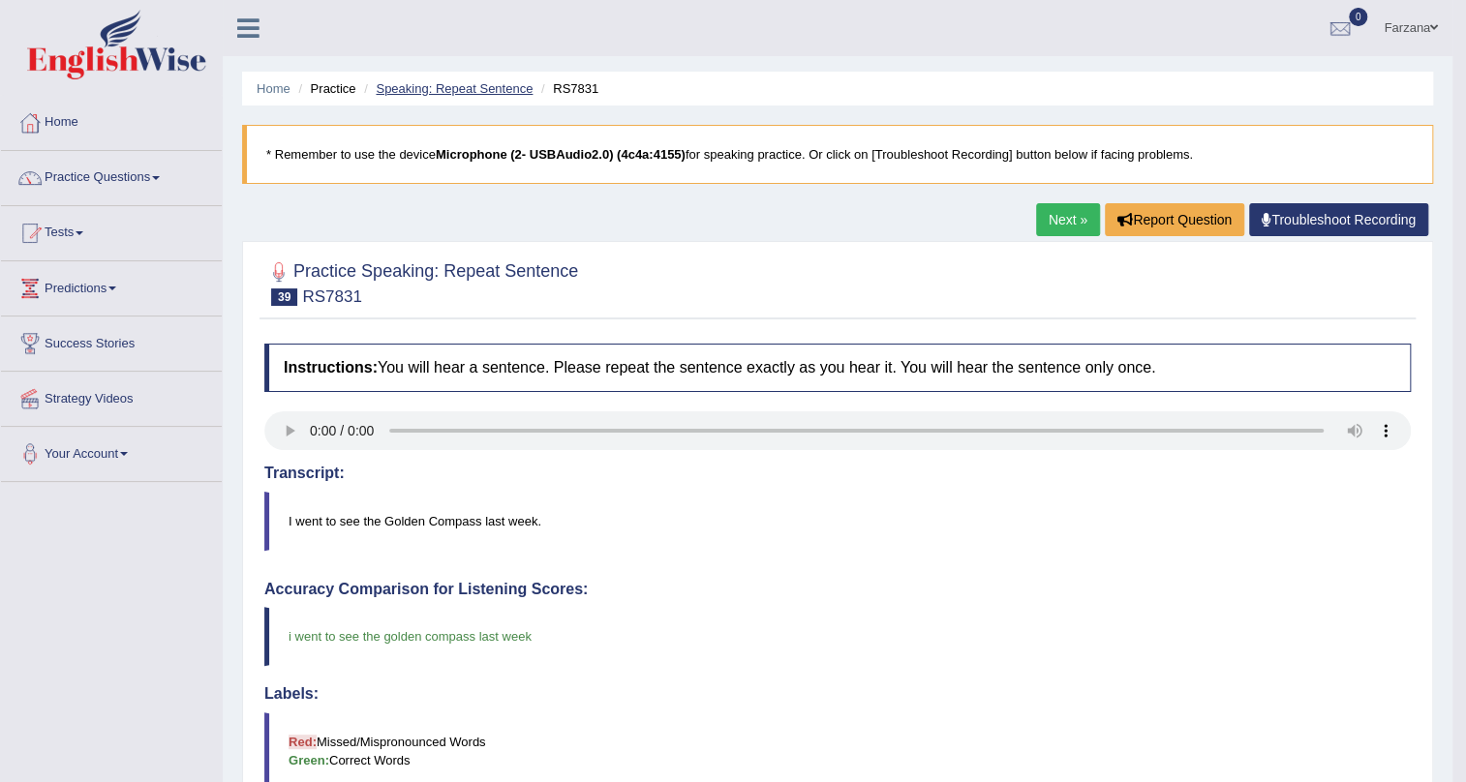
click at [455, 81] on link "Speaking: Repeat Sentence" at bounding box center [454, 88] width 157 height 15
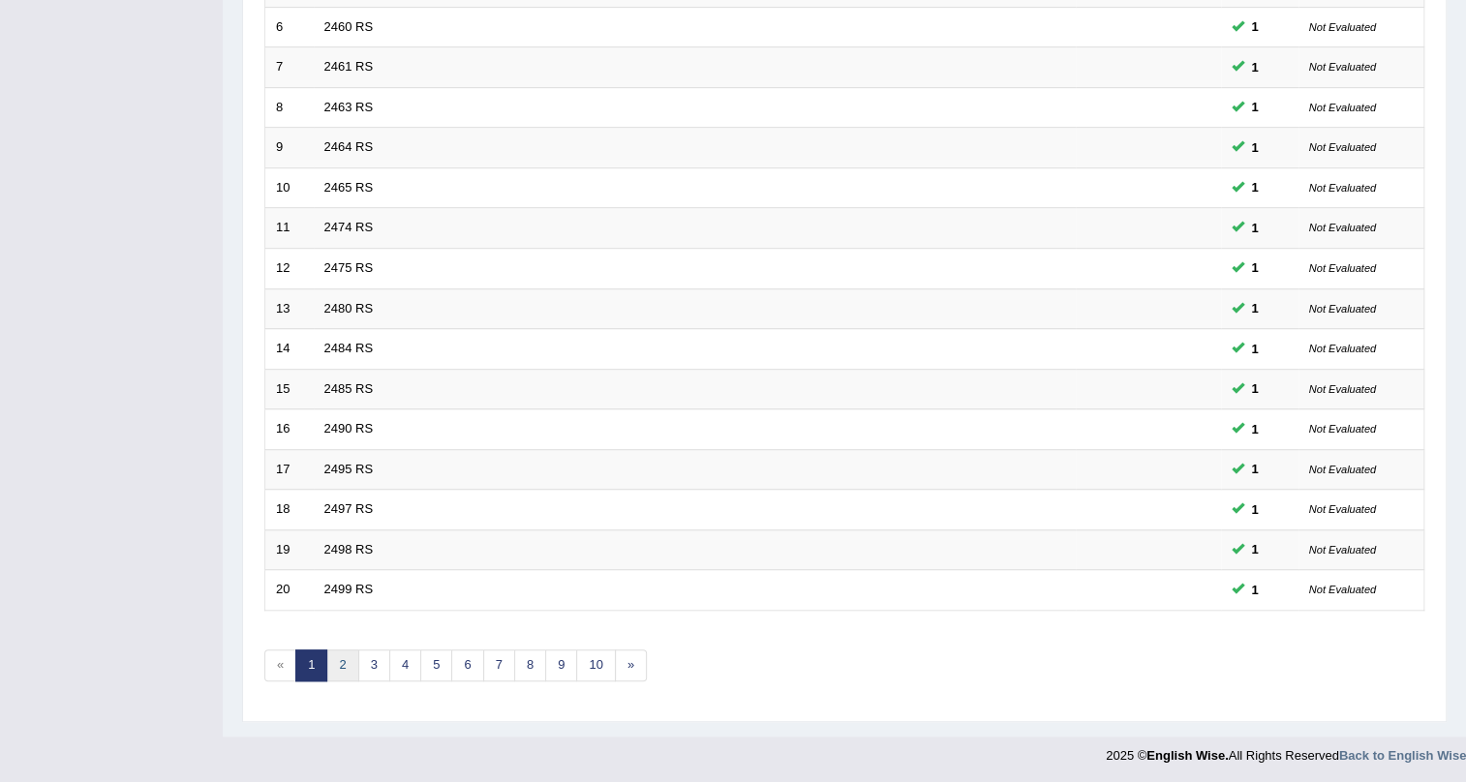
click at [331, 658] on link "2" at bounding box center [342, 666] width 32 height 32
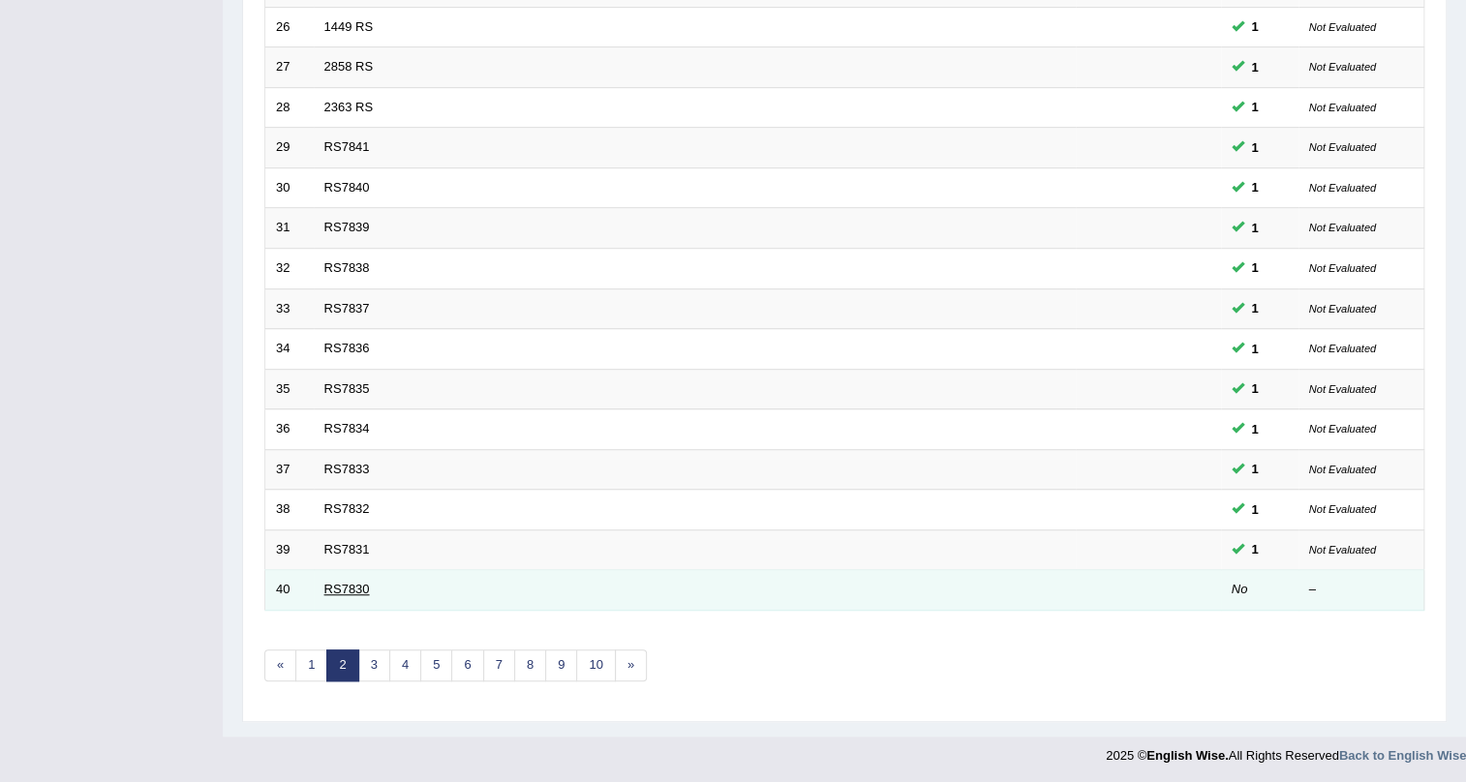
click at [330, 588] on link "RS7830" at bounding box center [347, 589] width 46 height 15
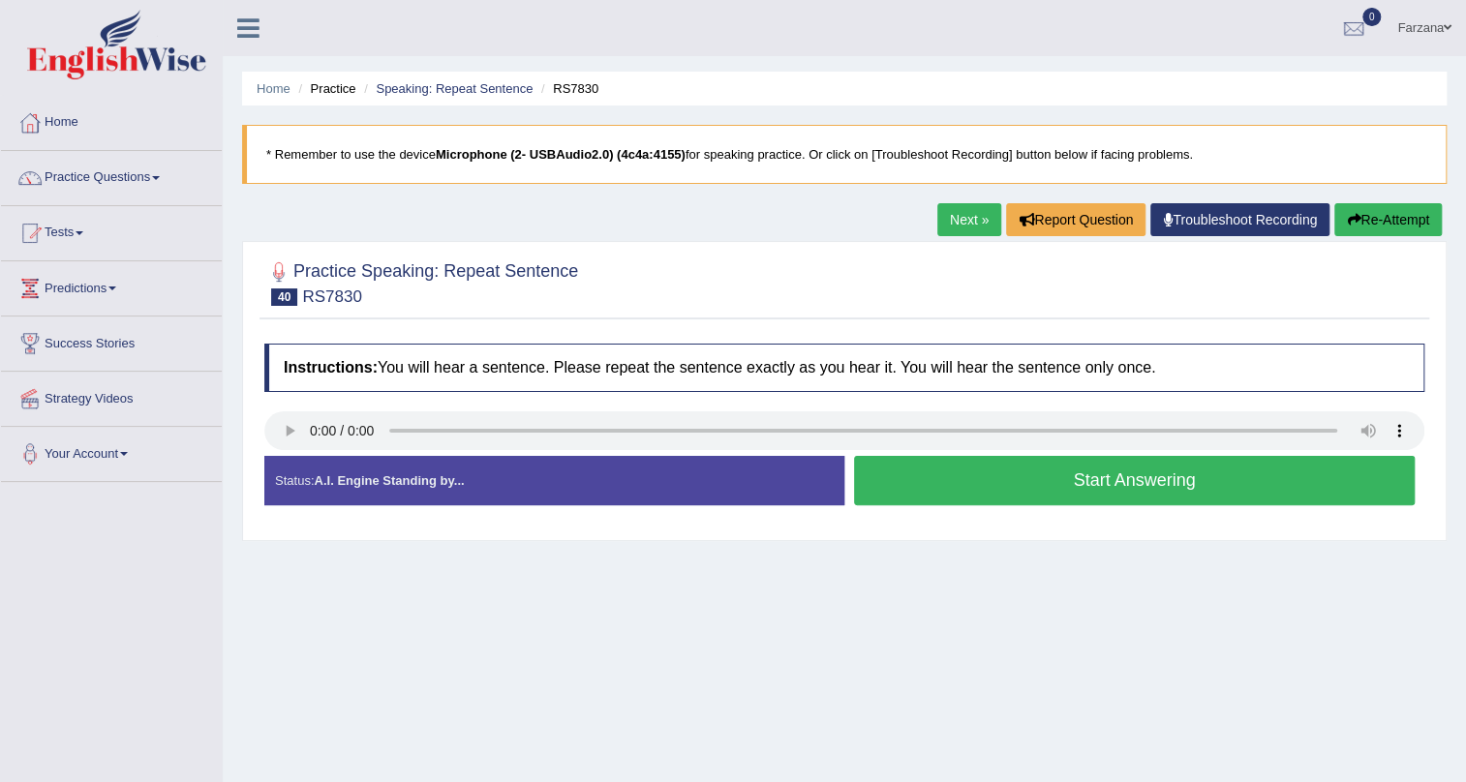
click at [945, 477] on button "Start Answering" at bounding box center [1134, 480] width 561 height 49
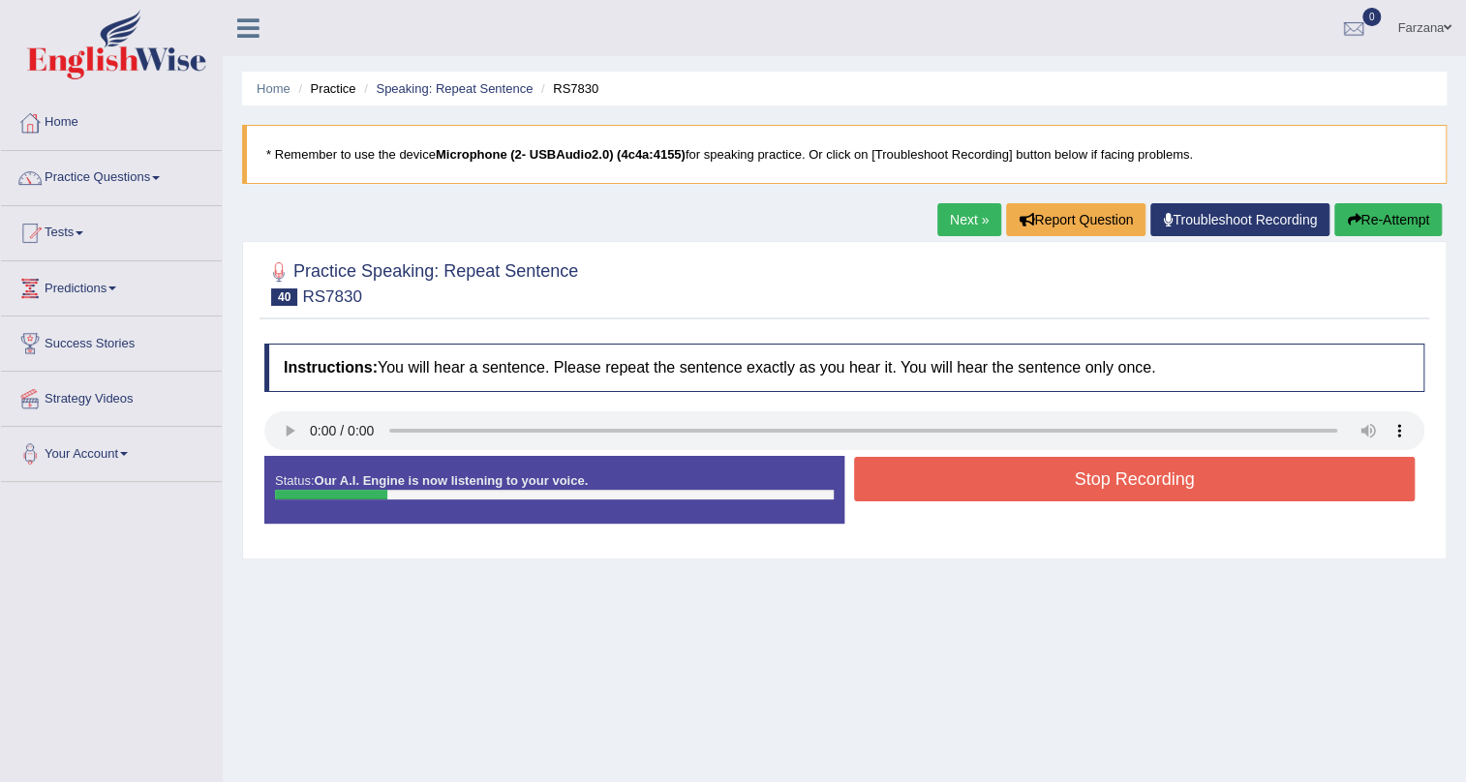
click at [945, 477] on button "Stop Recording" at bounding box center [1134, 479] width 561 height 45
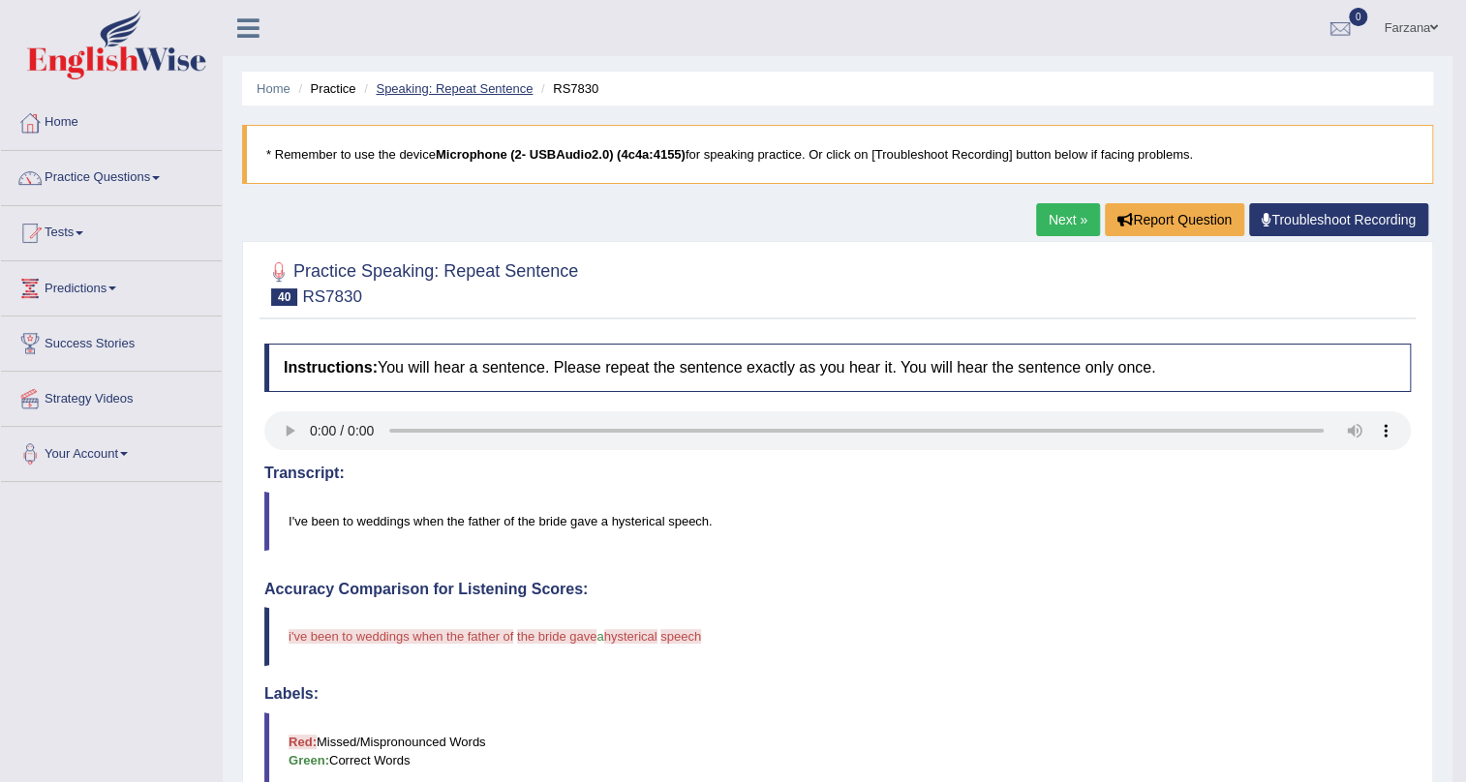
click at [487, 91] on link "Speaking: Repeat Sentence" at bounding box center [454, 88] width 157 height 15
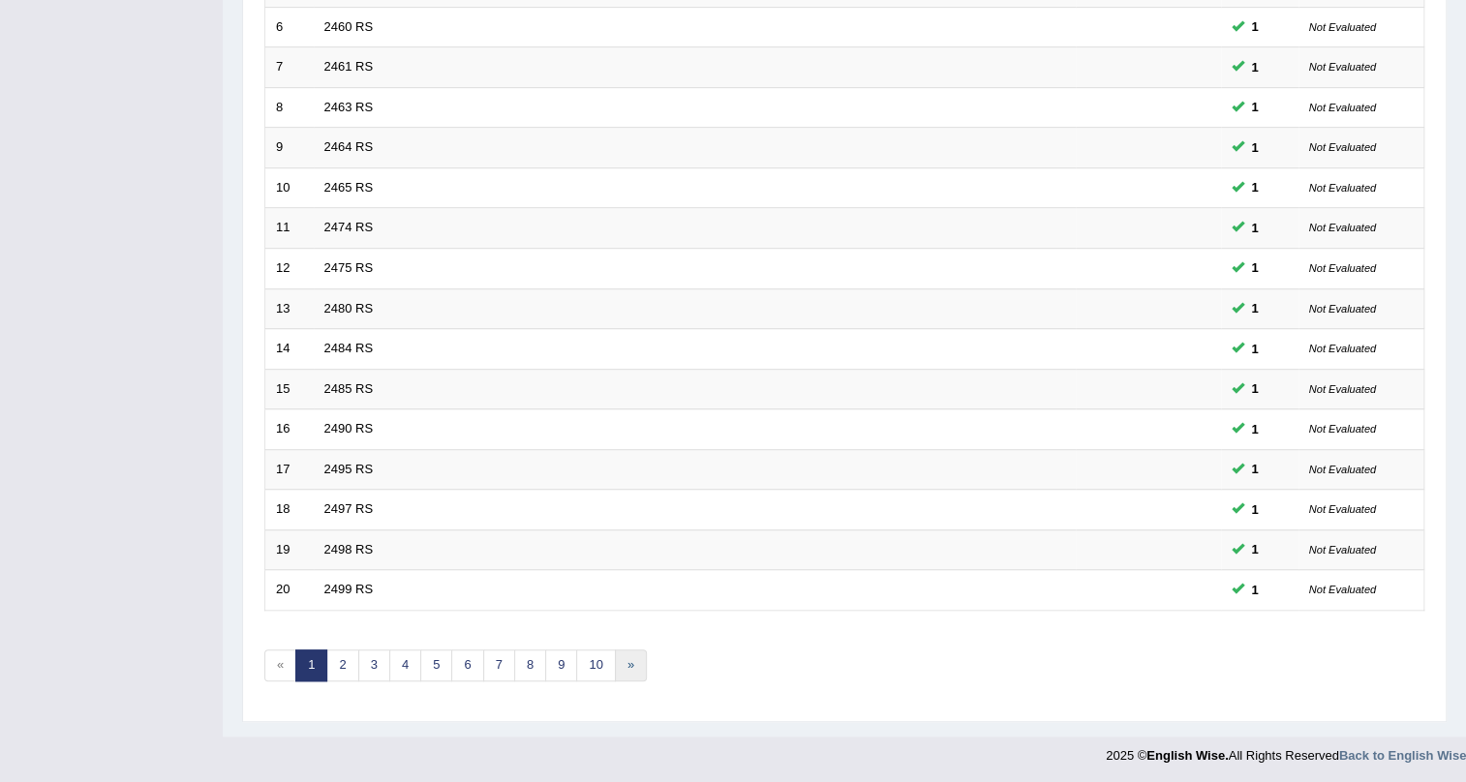
click at [638, 662] on link "»" at bounding box center [631, 666] width 32 height 32
click at [377, 664] on link "3" at bounding box center [374, 666] width 32 height 32
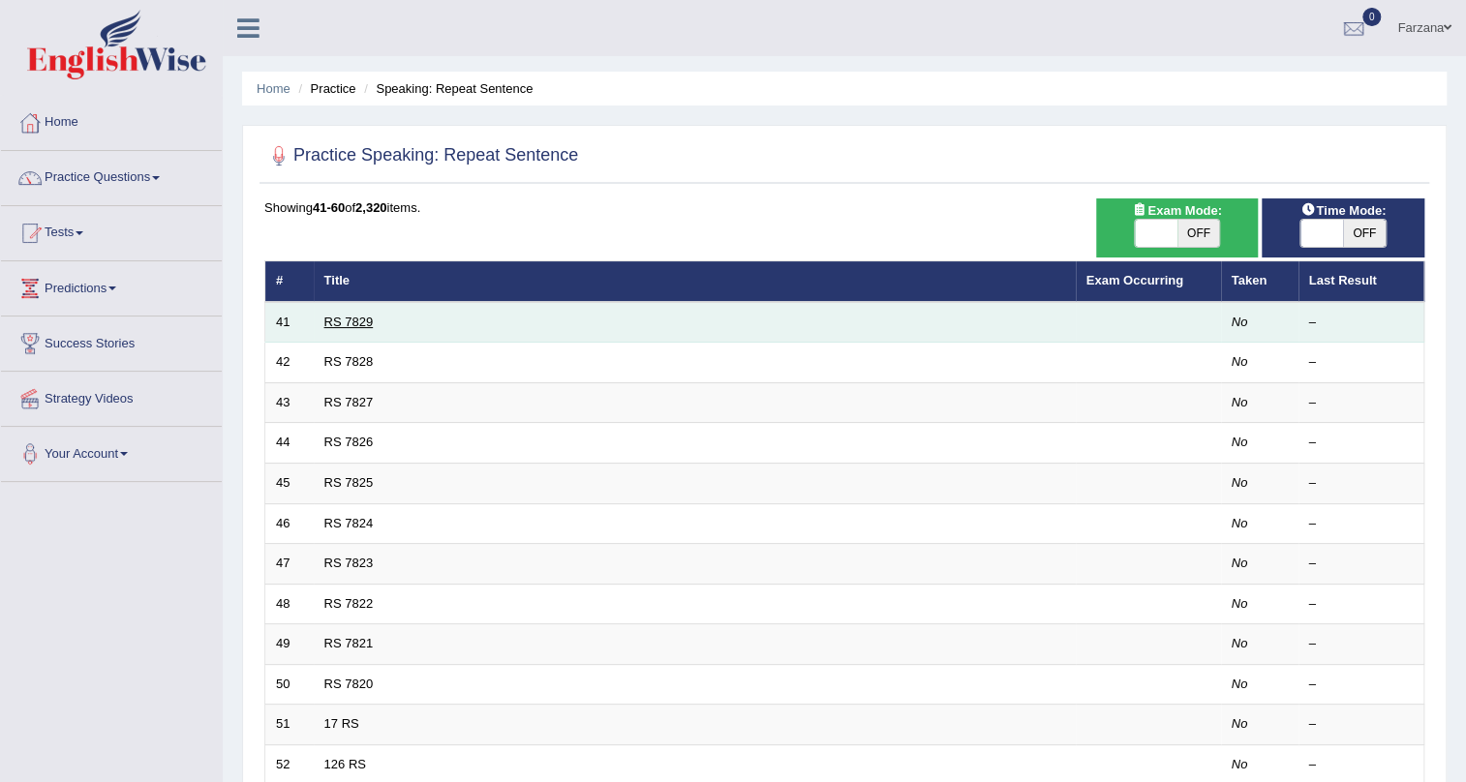
click at [363, 319] on link "RS 7829" at bounding box center [348, 322] width 49 height 15
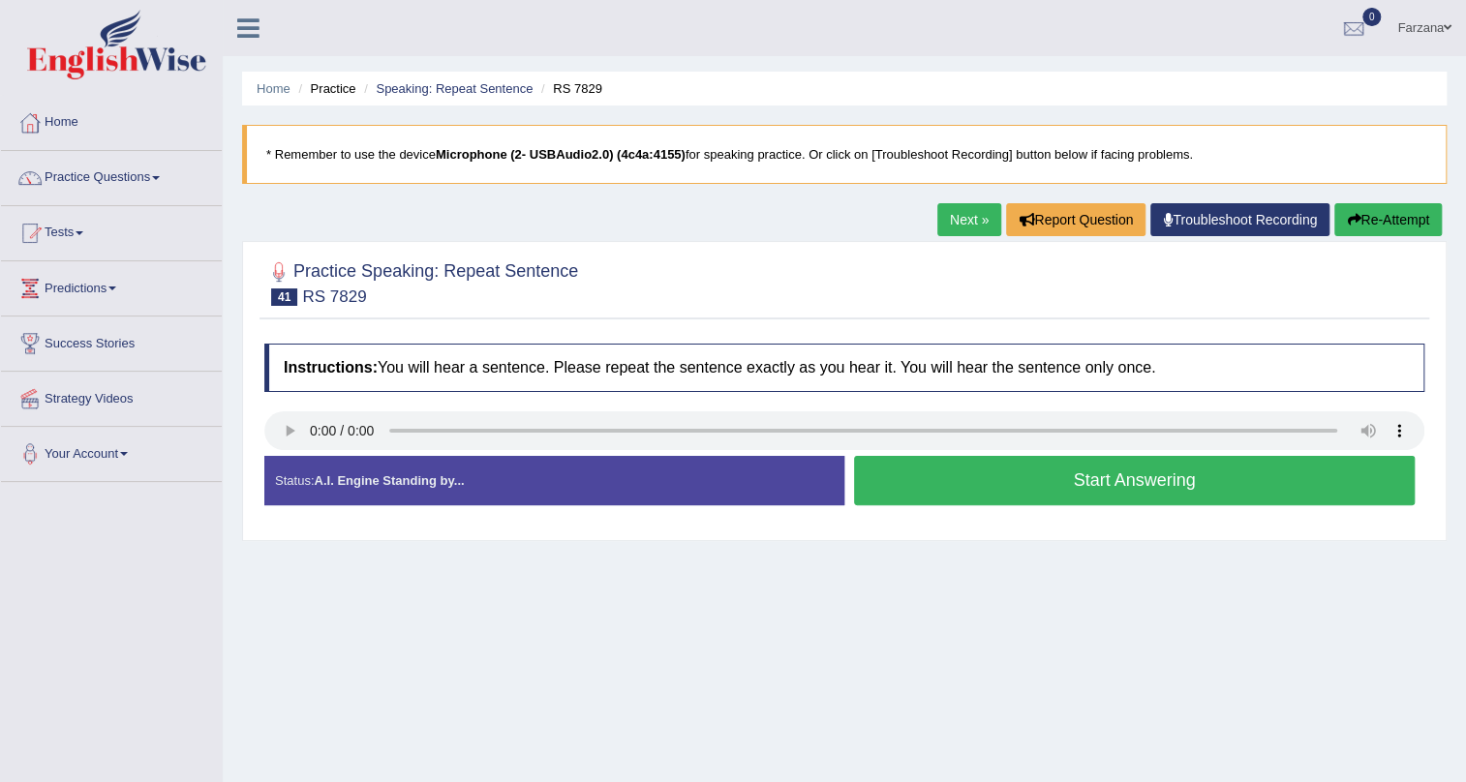
click at [895, 468] on button "Start Answering" at bounding box center [1134, 480] width 561 height 49
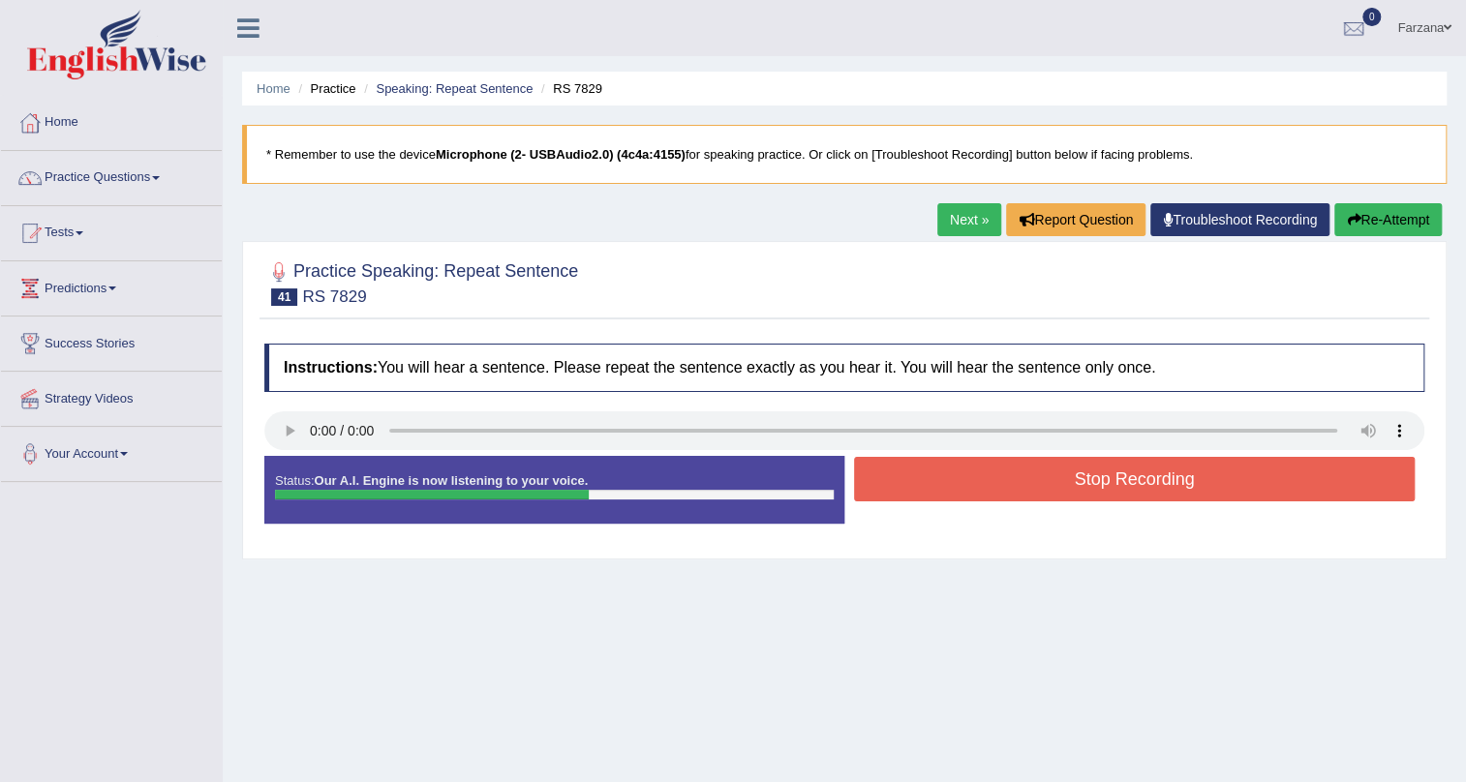
click at [895, 468] on button "Stop Recording" at bounding box center [1134, 479] width 561 height 45
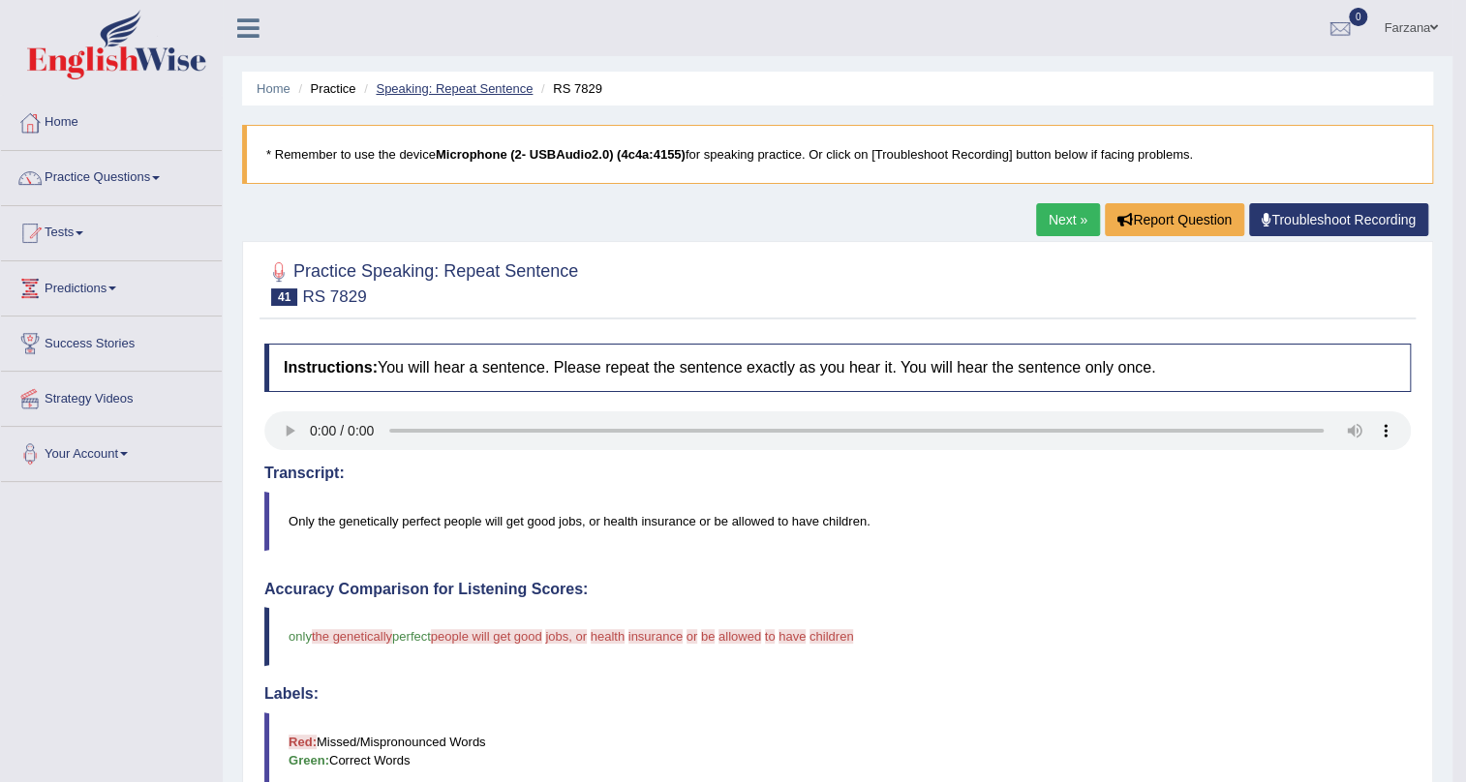
click at [404, 90] on link "Speaking: Repeat Sentence" at bounding box center [454, 88] width 157 height 15
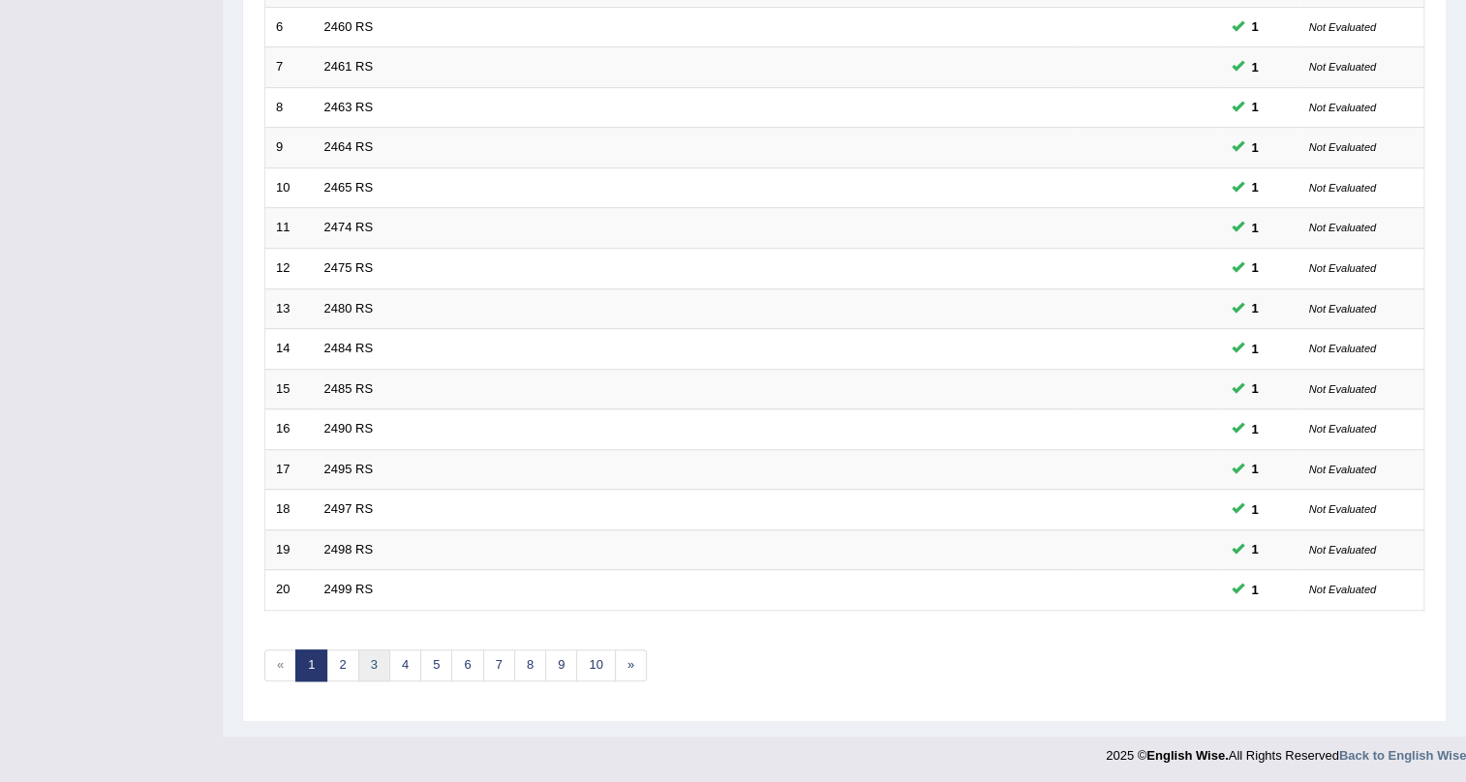
click at [370, 667] on link "3" at bounding box center [374, 666] width 32 height 32
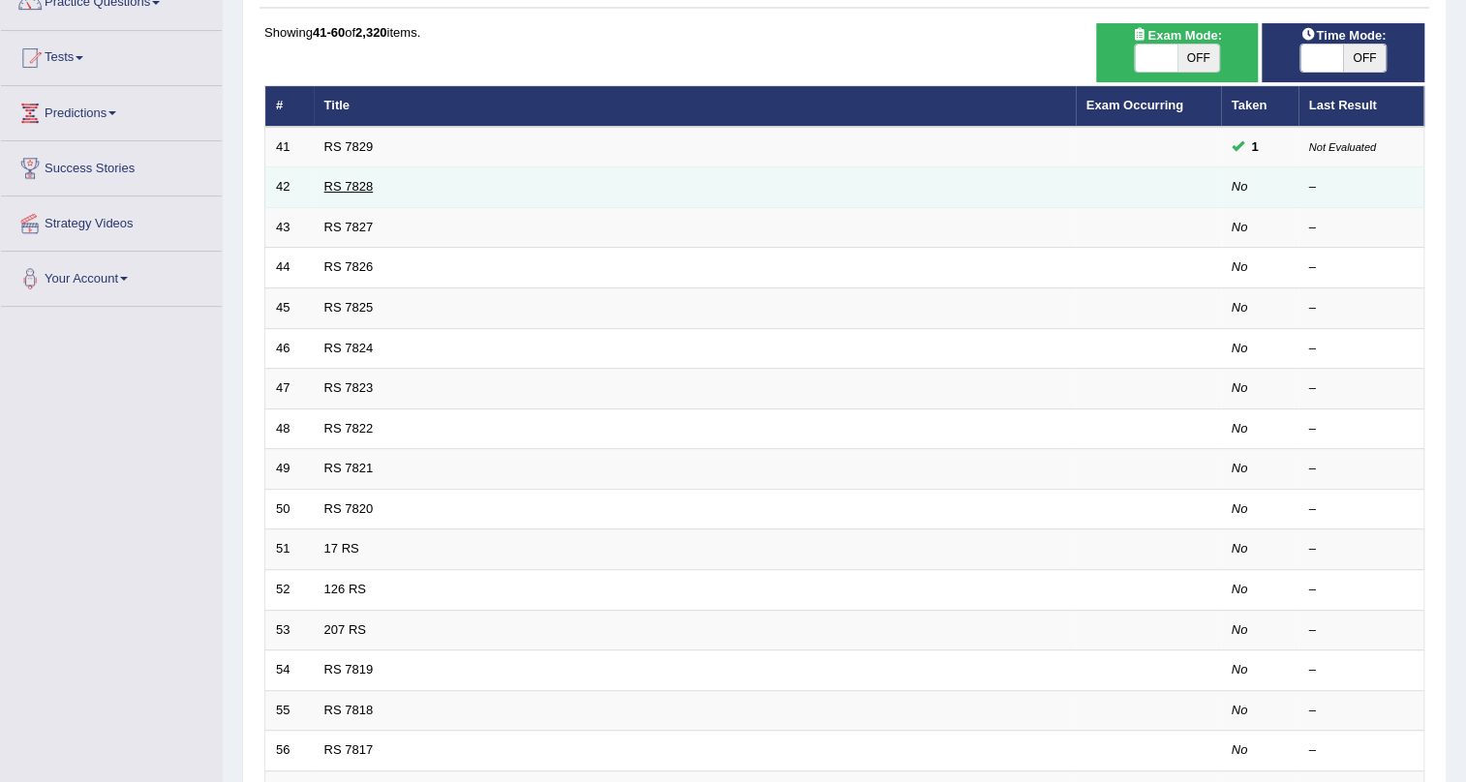
click at [358, 184] on link "RS 7828" at bounding box center [348, 186] width 49 height 15
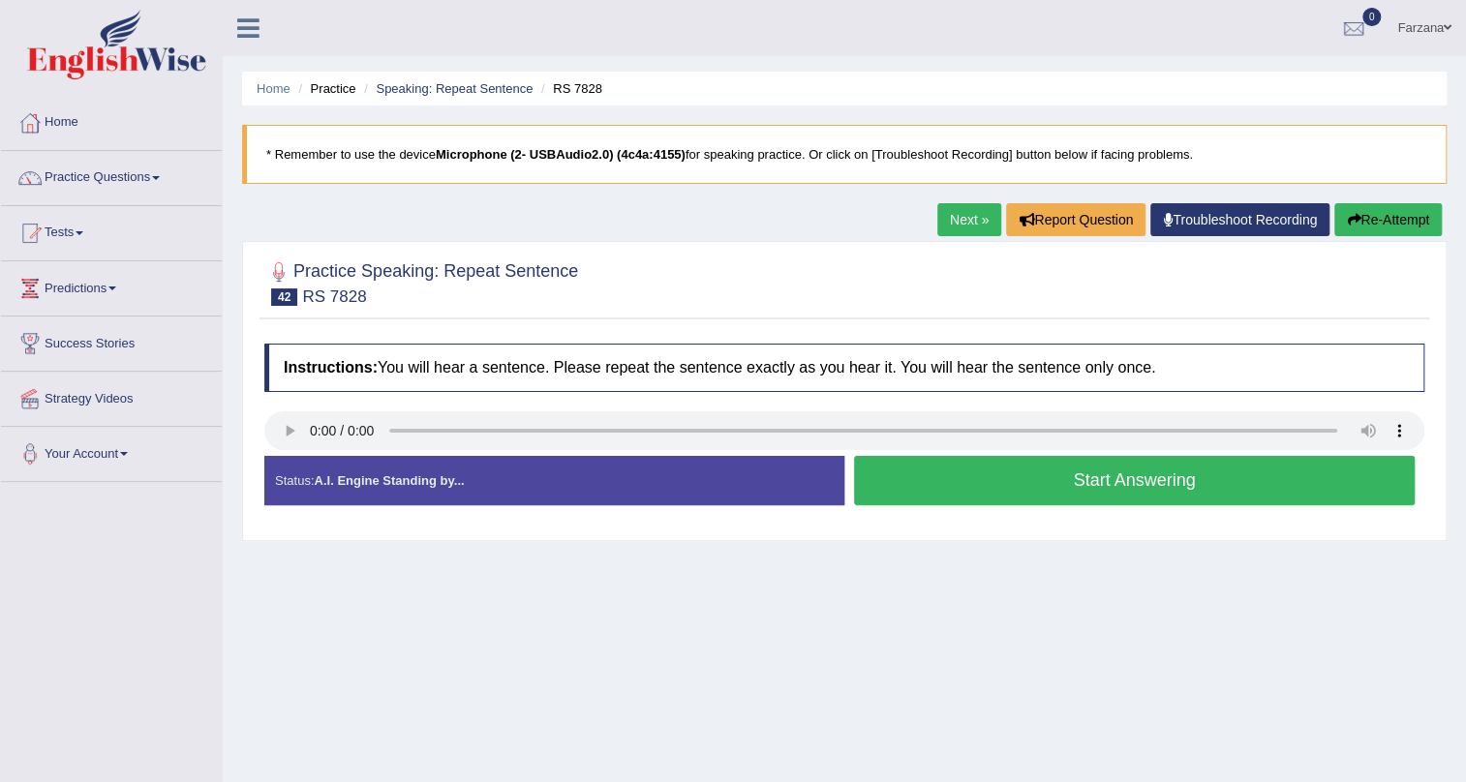
click at [953, 473] on button "Start Answering" at bounding box center [1134, 480] width 561 height 49
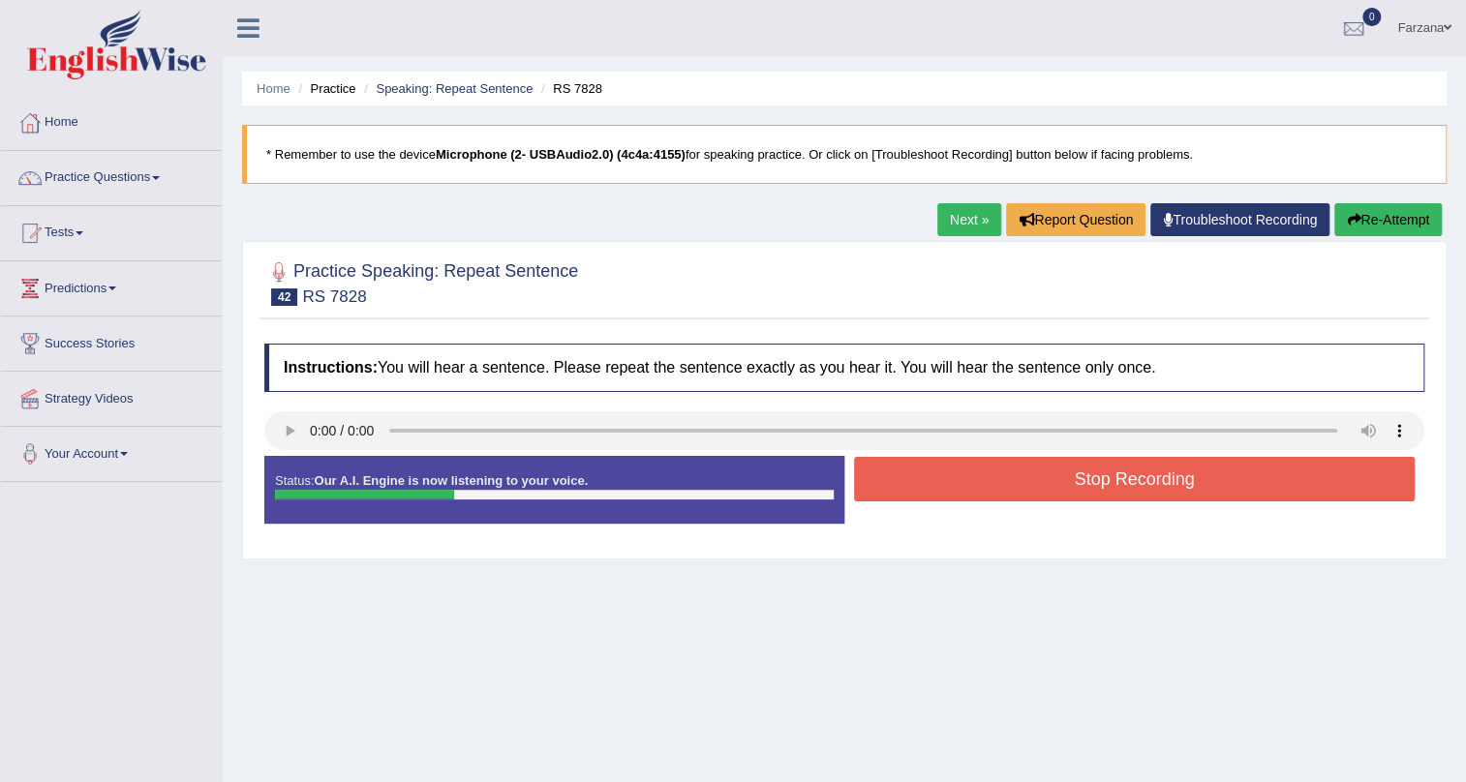
click at [954, 477] on button "Stop Recording" at bounding box center [1134, 479] width 561 height 45
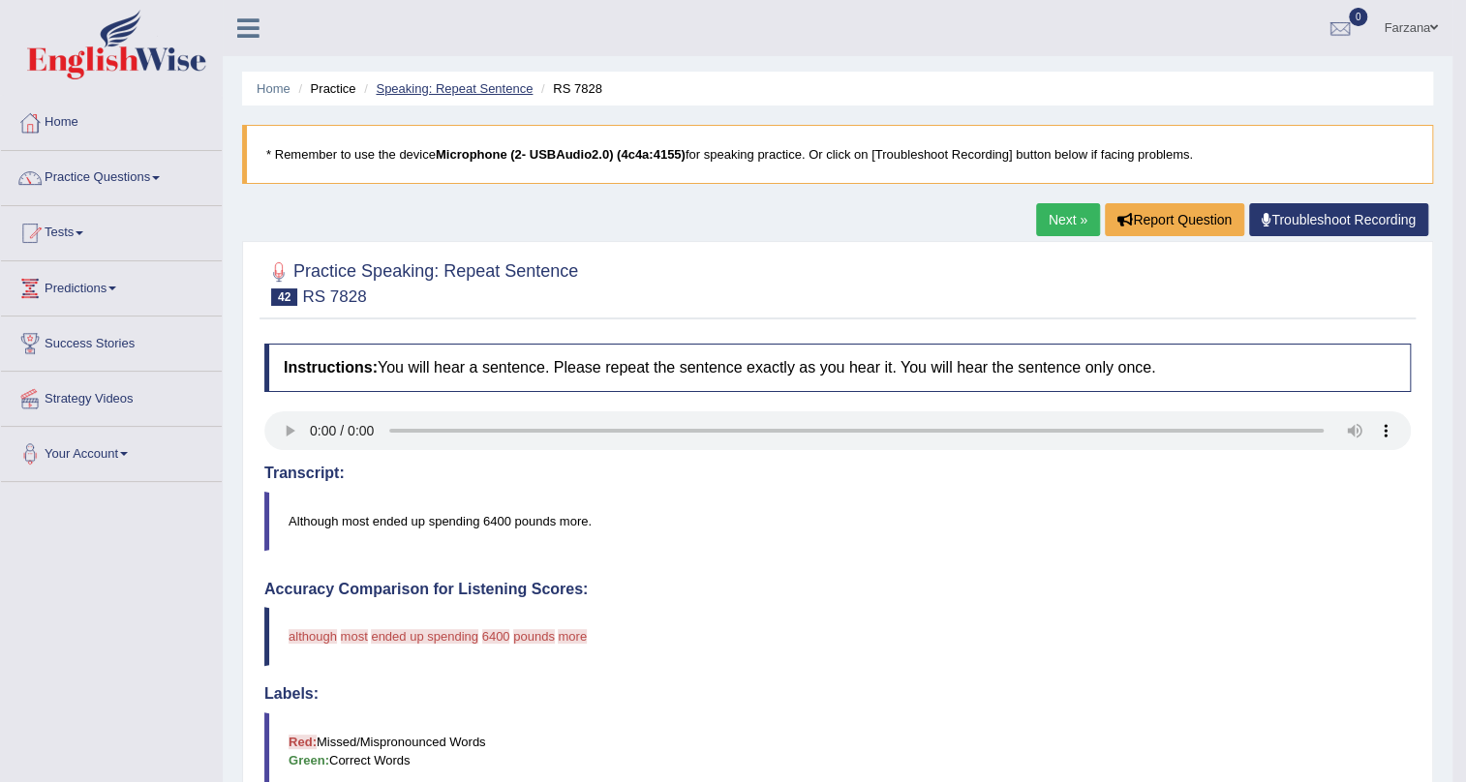
click at [441, 87] on link "Speaking: Repeat Sentence" at bounding box center [454, 88] width 157 height 15
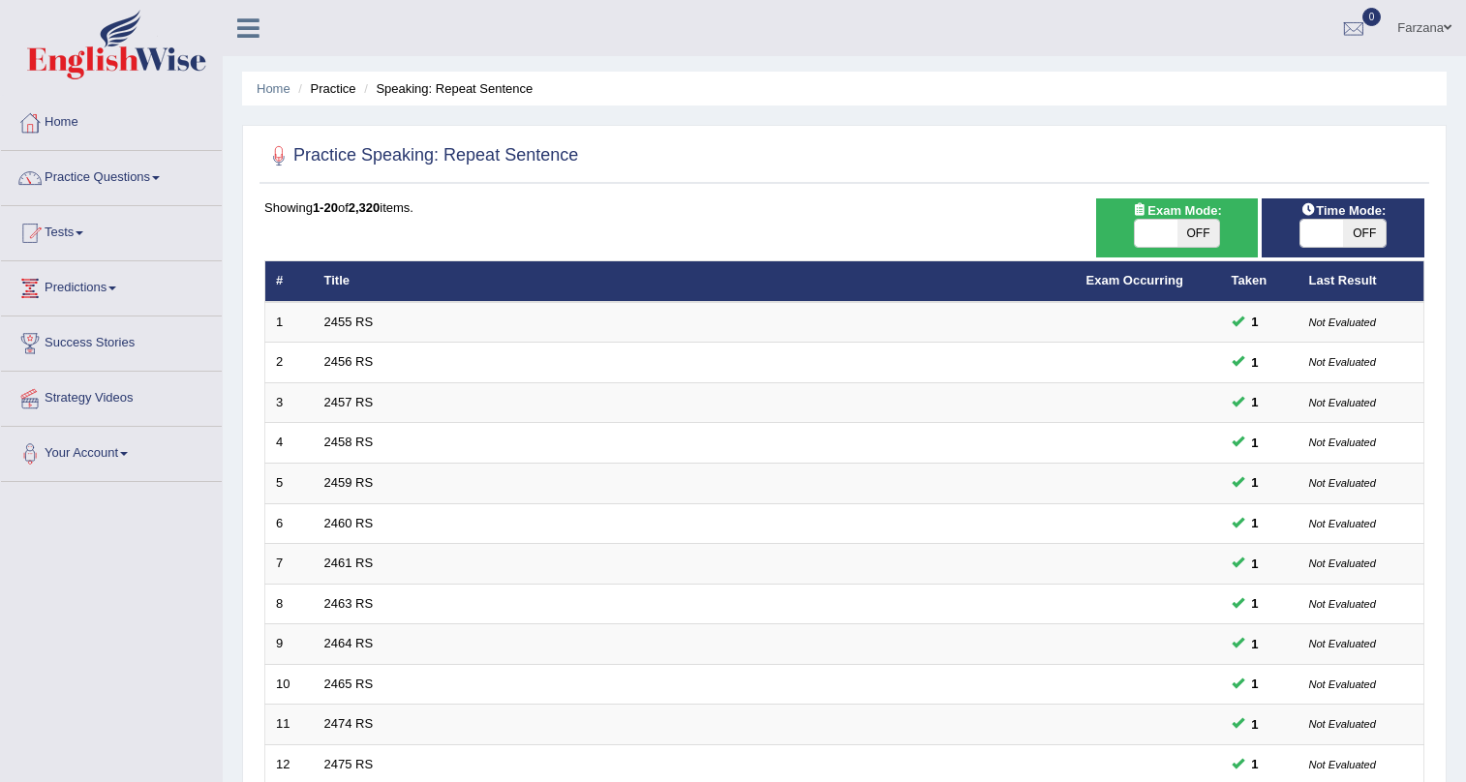
scroll to position [490, 0]
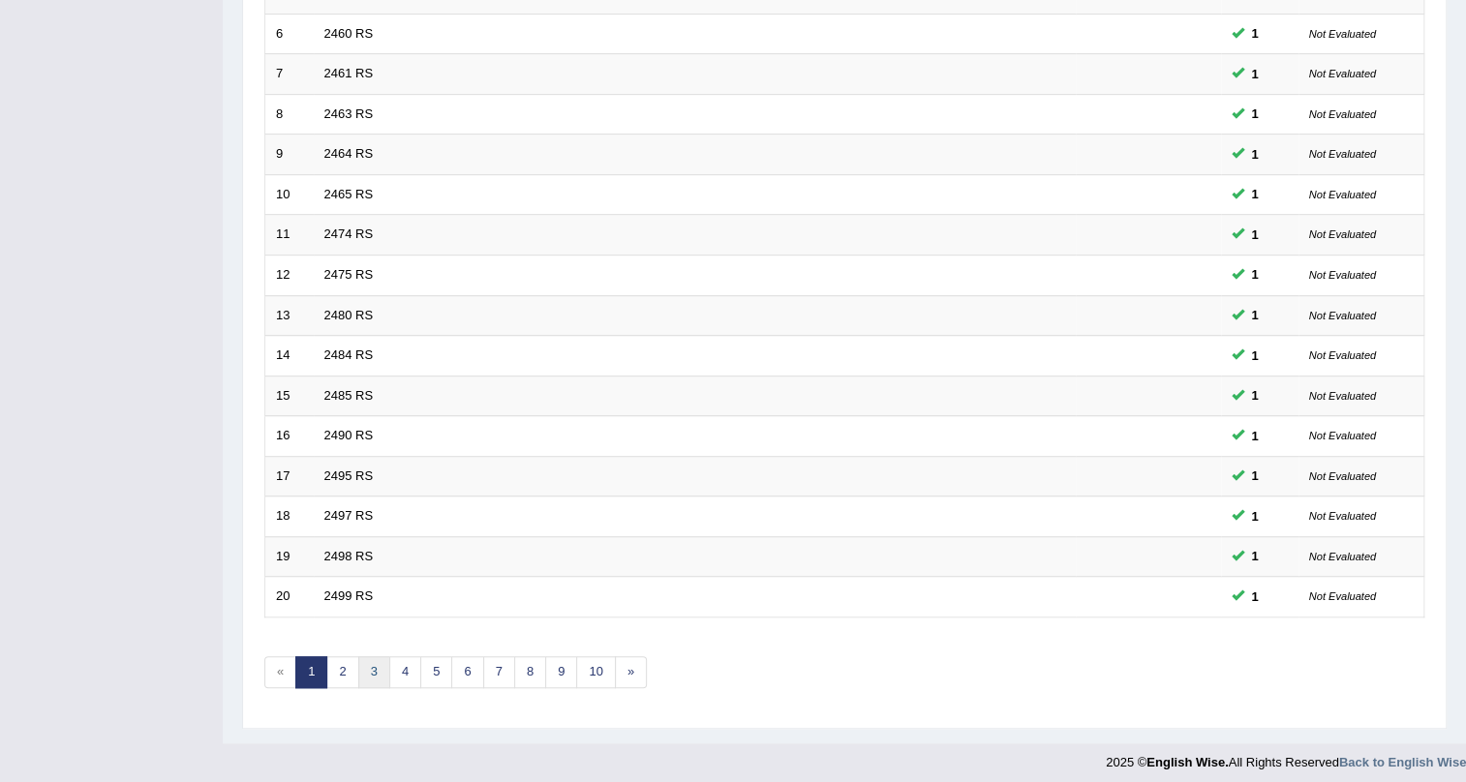
click at [368, 668] on link "3" at bounding box center [374, 672] width 32 height 32
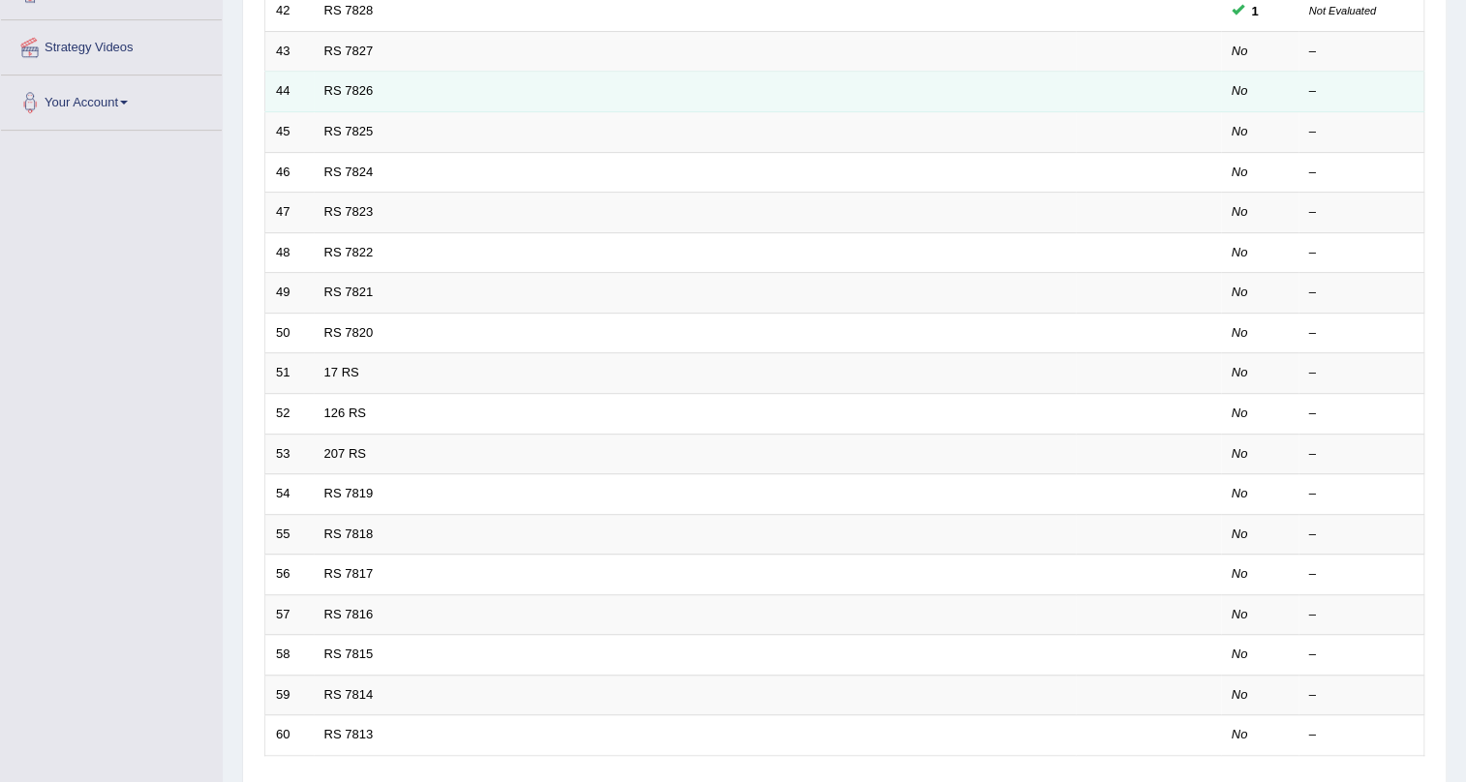
scroll to position [263, 0]
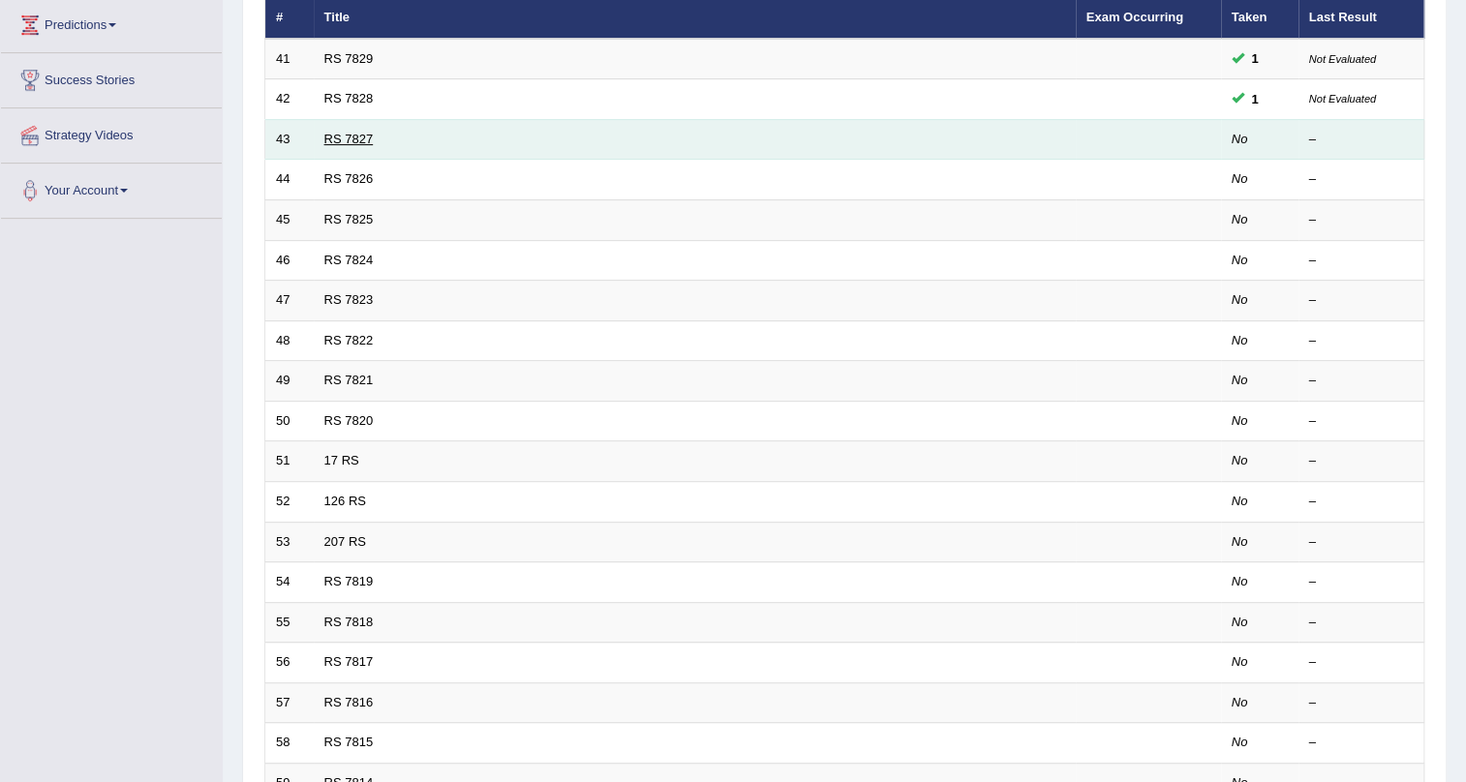
click at [352, 136] on link "RS 7827" at bounding box center [348, 139] width 49 height 15
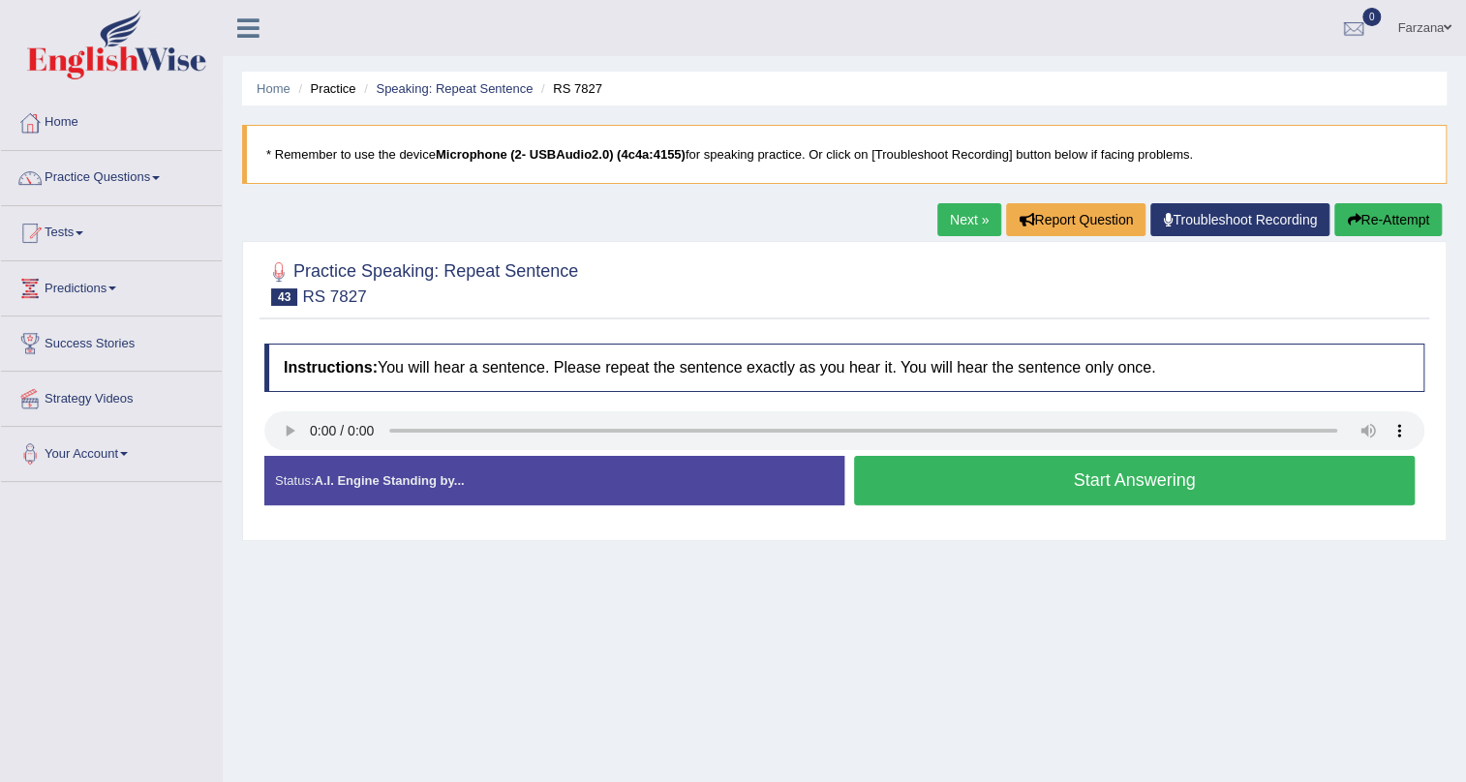
click at [997, 466] on button "Start Answering" at bounding box center [1134, 480] width 561 height 49
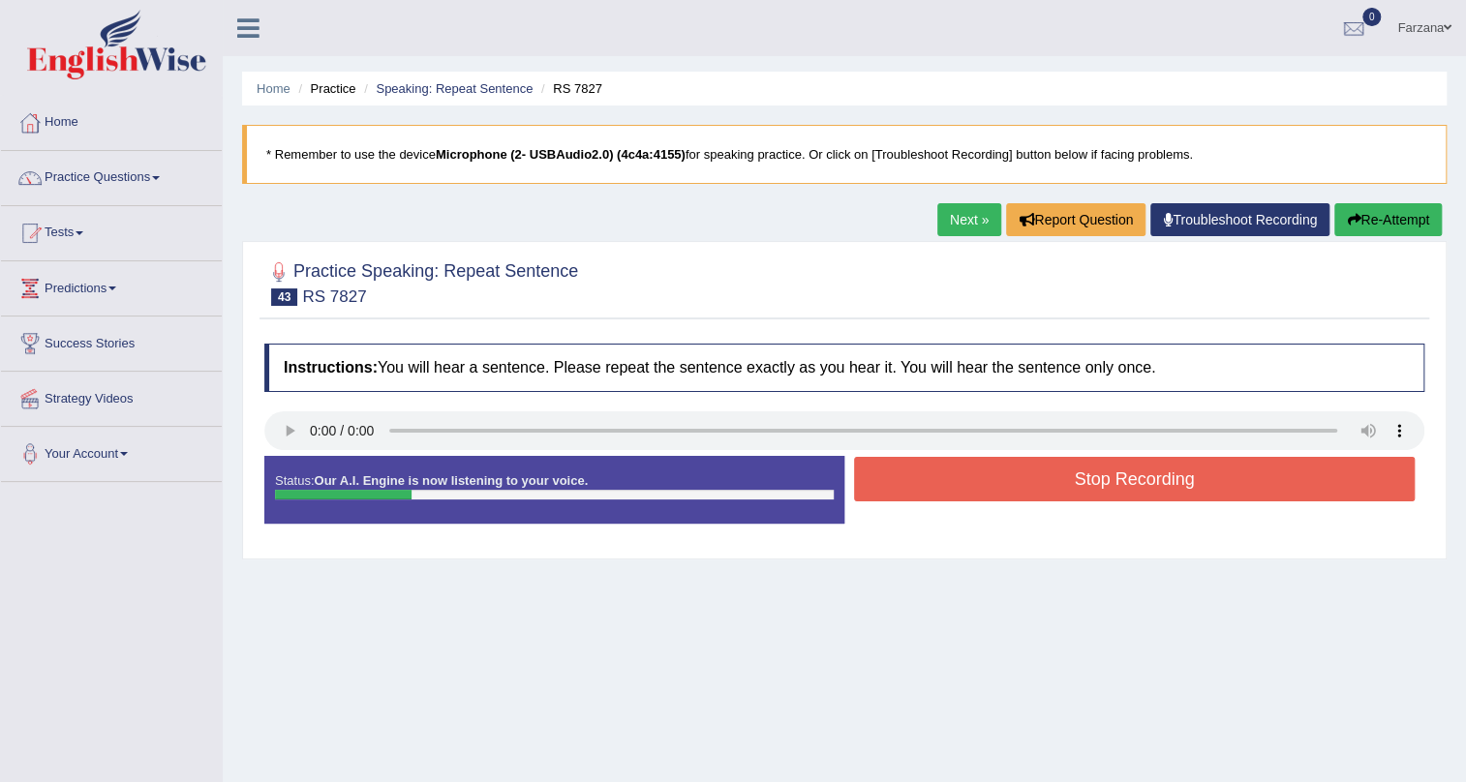
click at [997, 466] on button "Stop Recording" at bounding box center [1134, 479] width 561 height 45
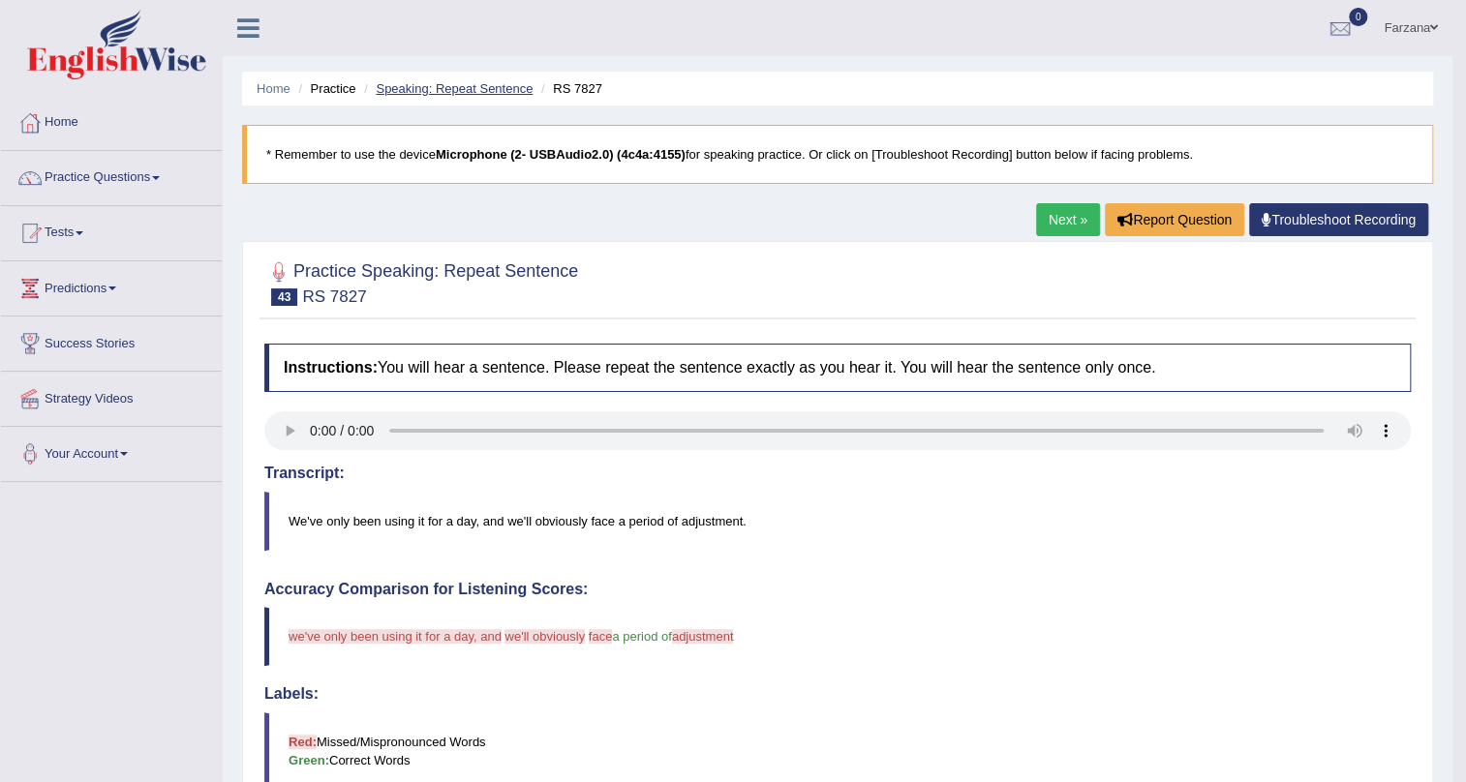
click at [464, 93] on link "Speaking: Repeat Sentence" at bounding box center [454, 88] width 157 height 15
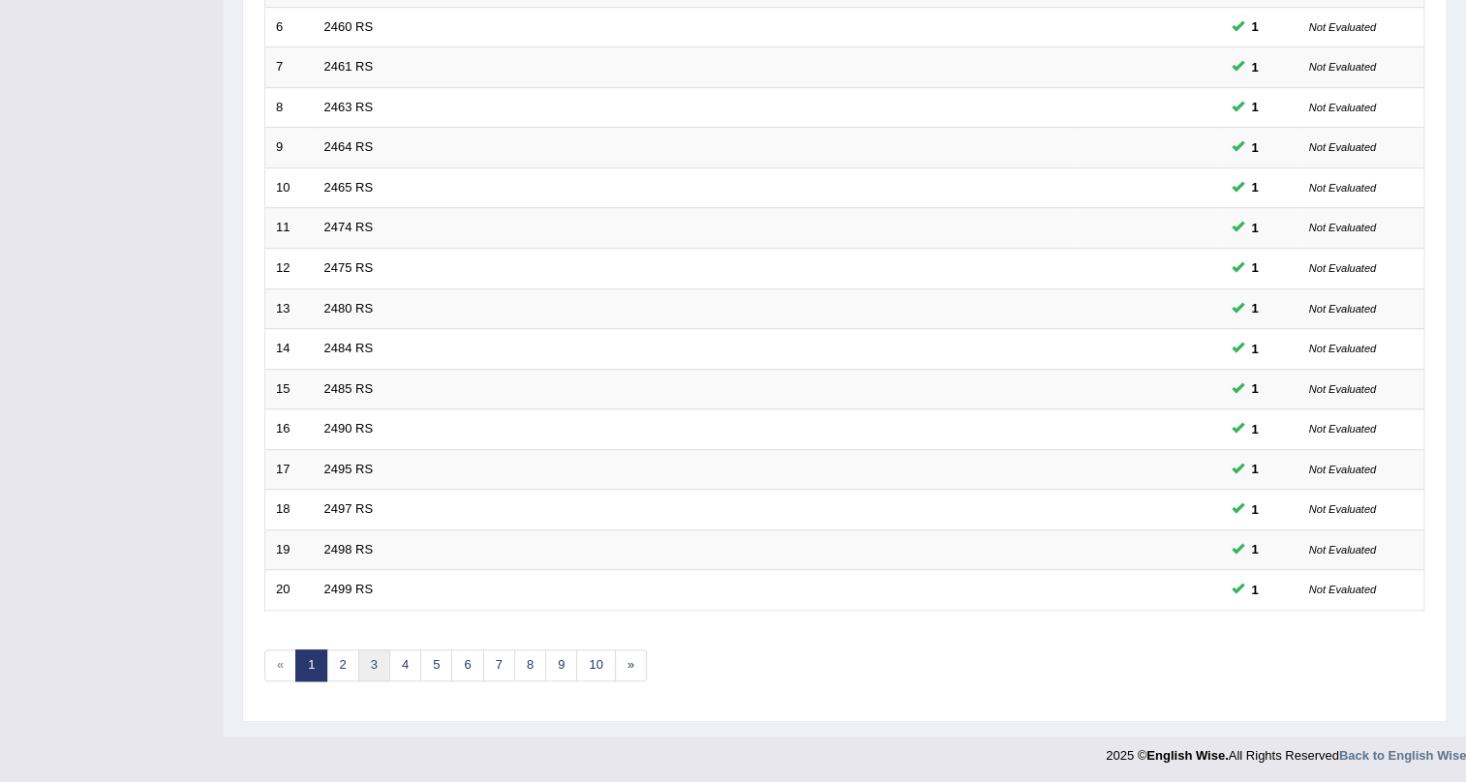
click at [369, 662] on link "3" at bounding box center [374, 666] width 32 height 32
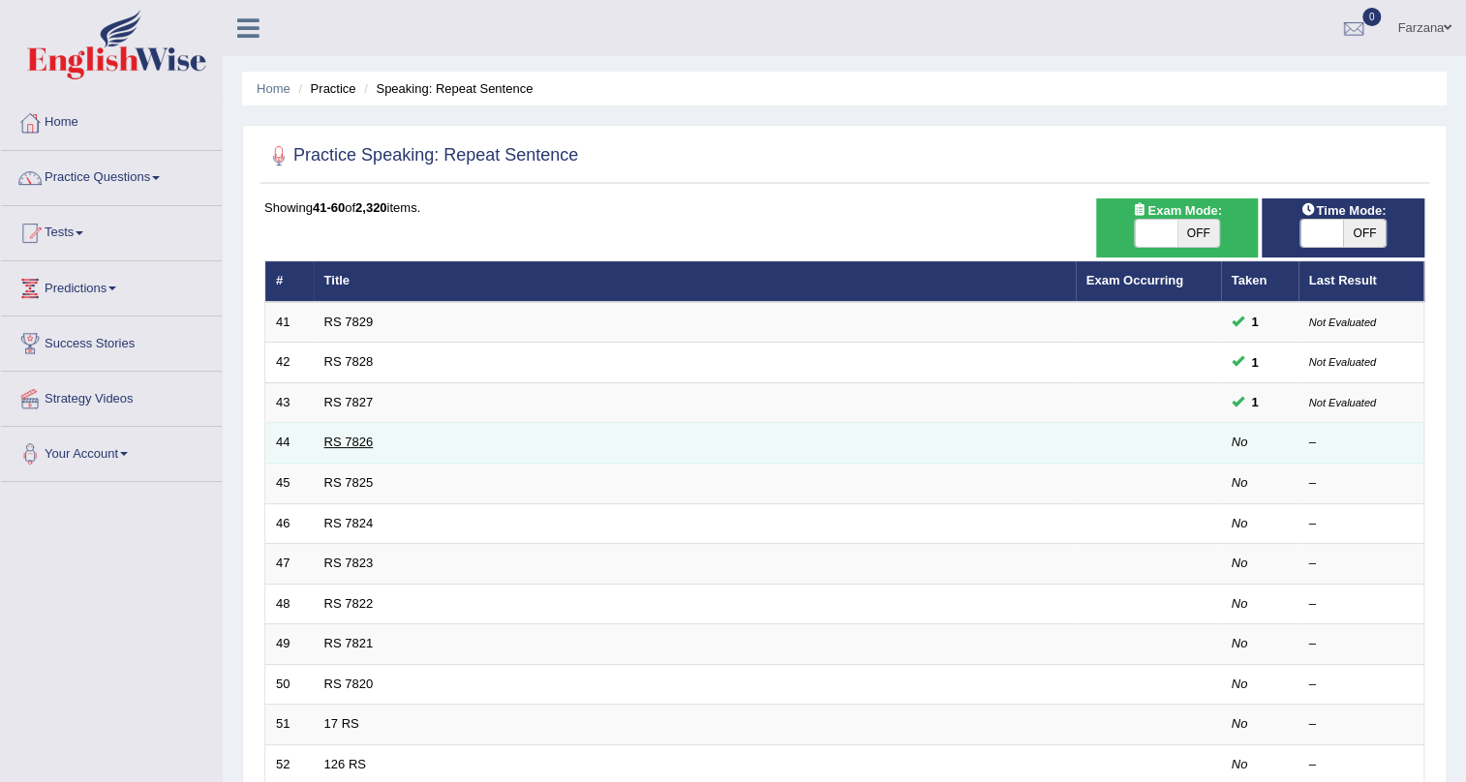
click at [339, 440] on link "RS 7826" at bounding box center [348, 442] width 49 height 15
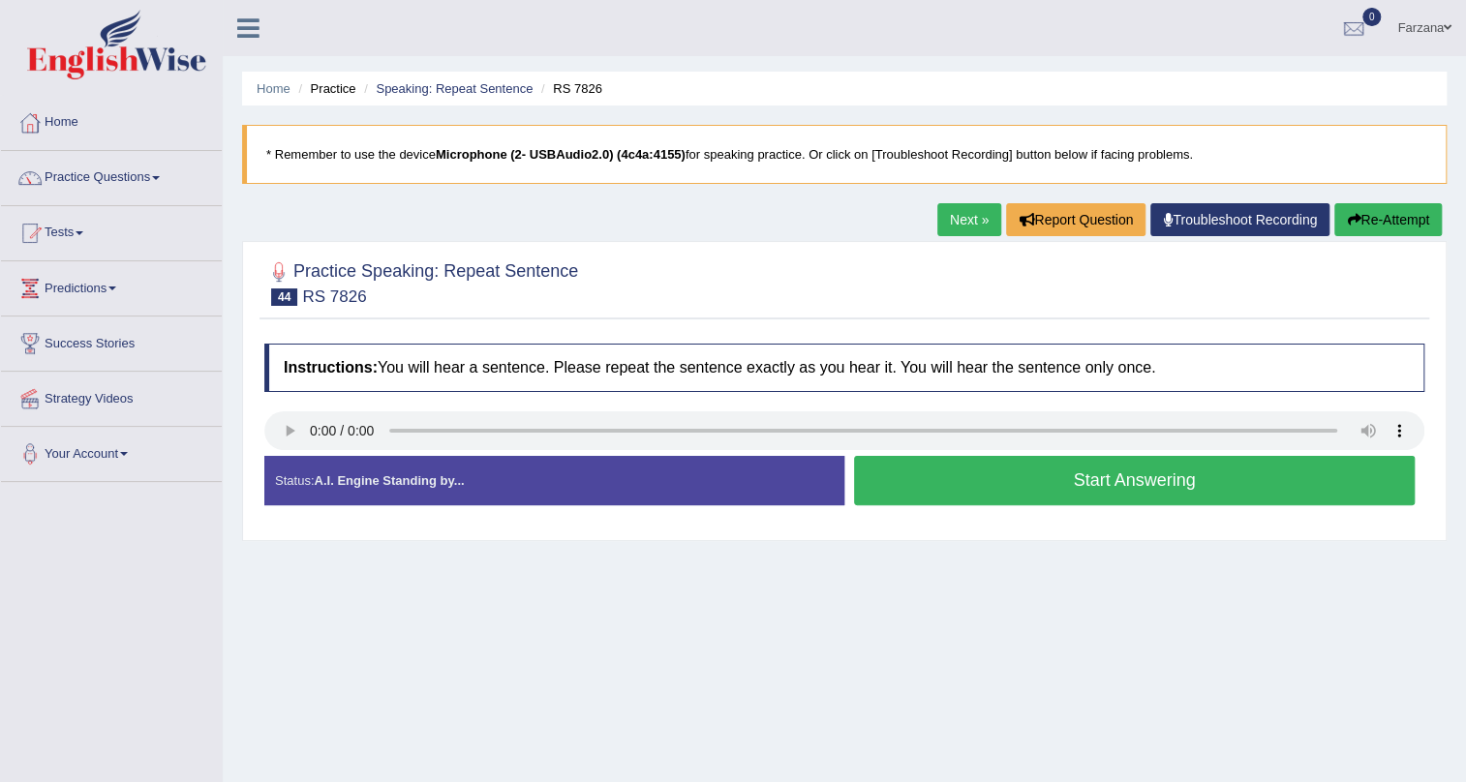
click at [989, 498] on button "Start Answering" at bounding box center [1134, 480] width 561 height 49
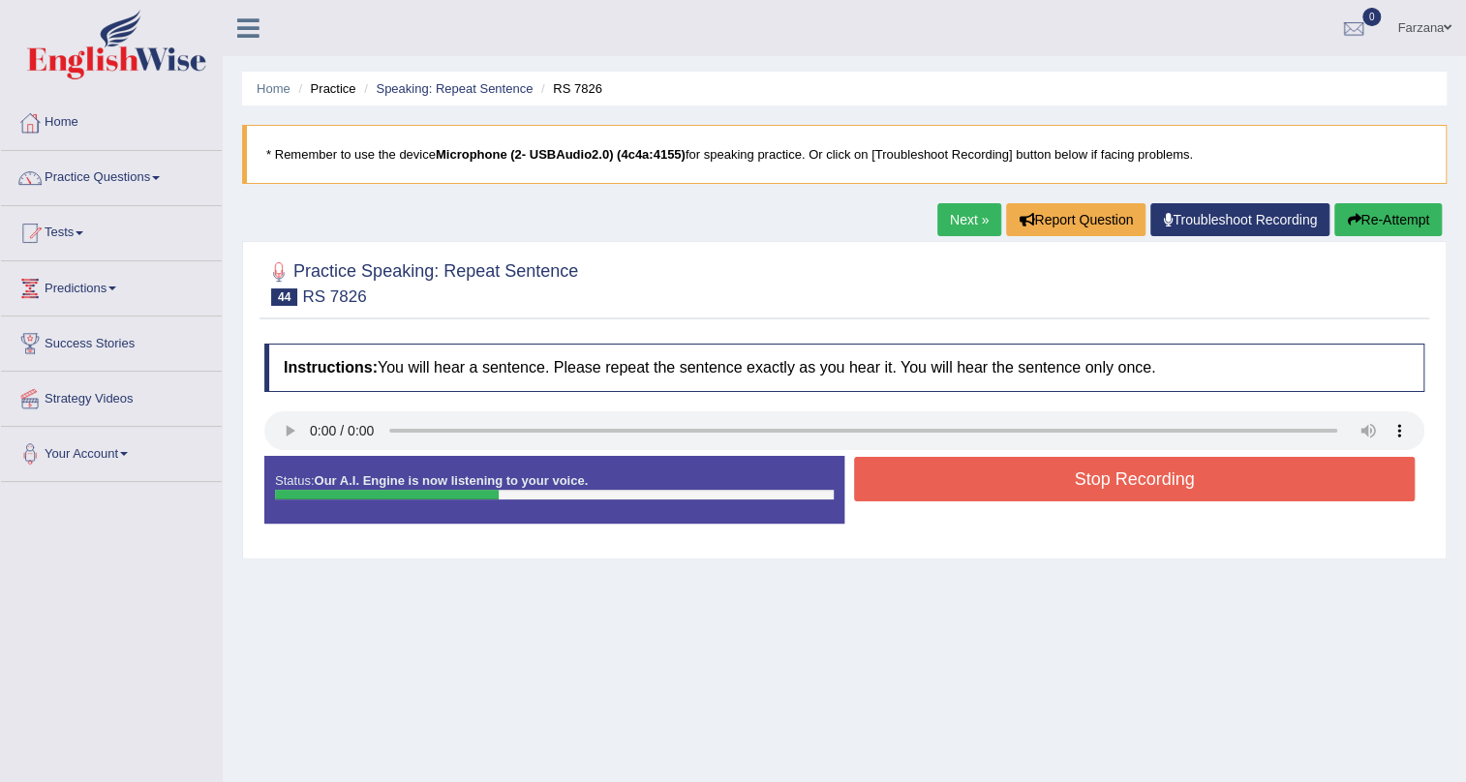
click at [989, 485] on button "Stop Recording" at bounding box center [1134, 479] width 561 height 45
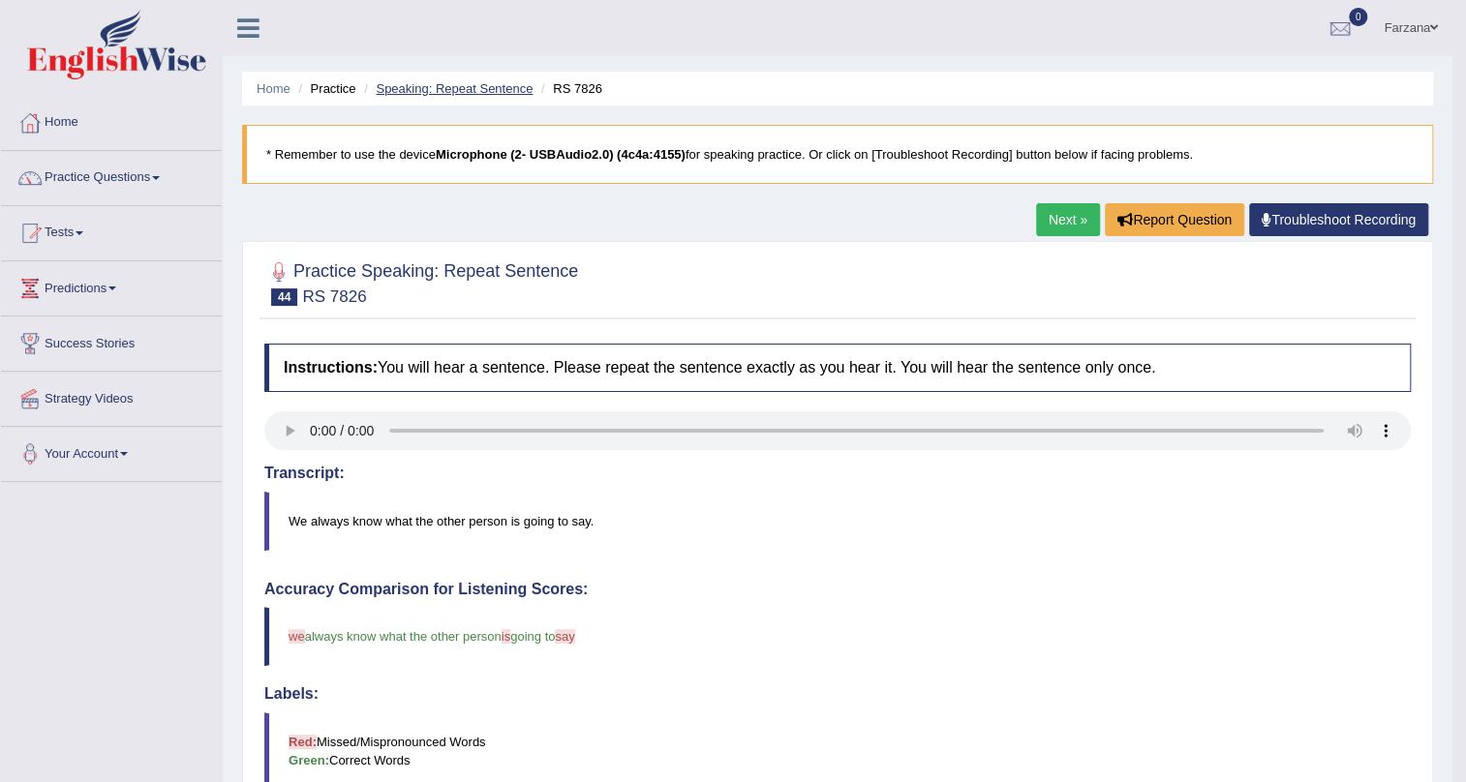
click at [467, 83] on link "Speaking: Repeat Sentence" at bounding box center [454, 88] width 157 height 15
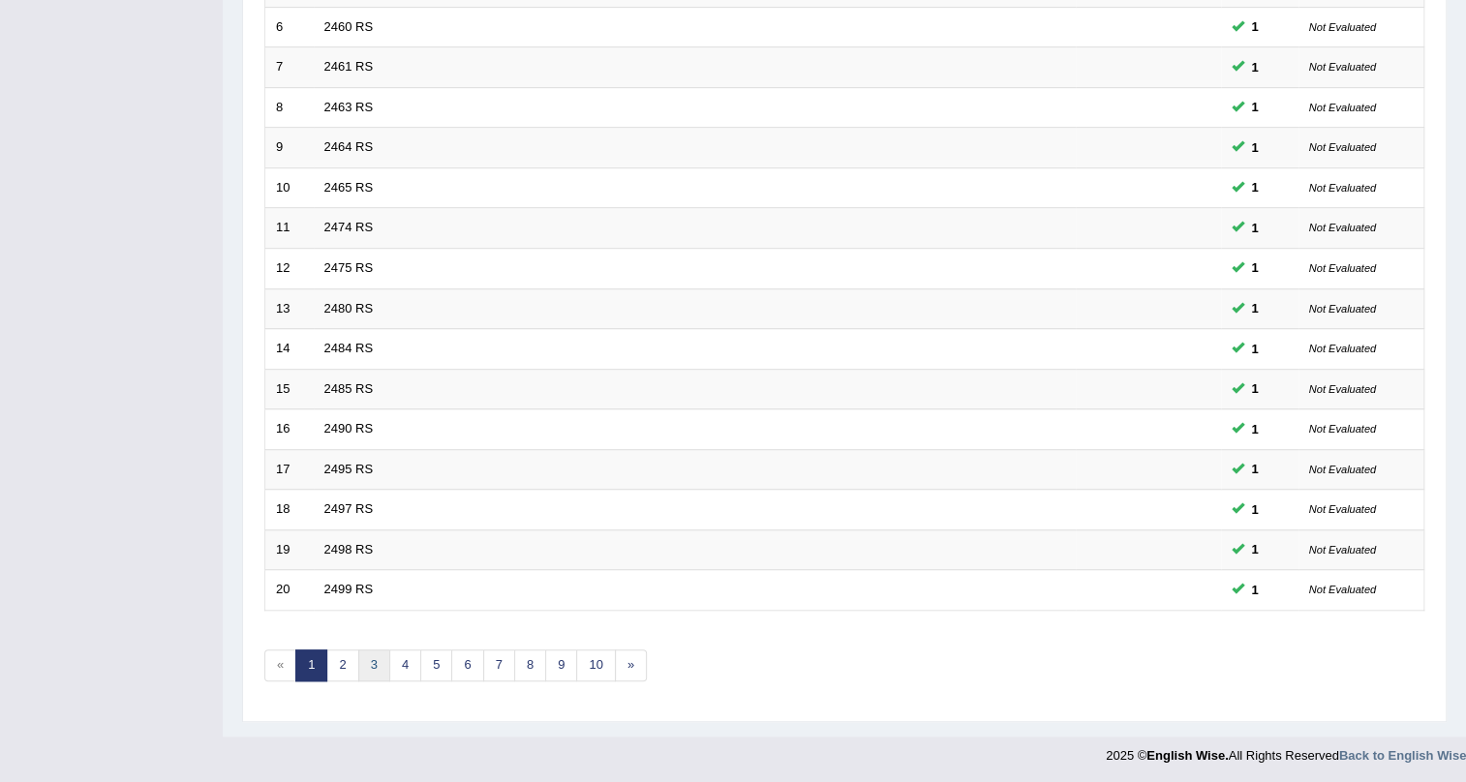
click at [369, 661] on link "3" at bounding box center [374, 666] width 32 height 32
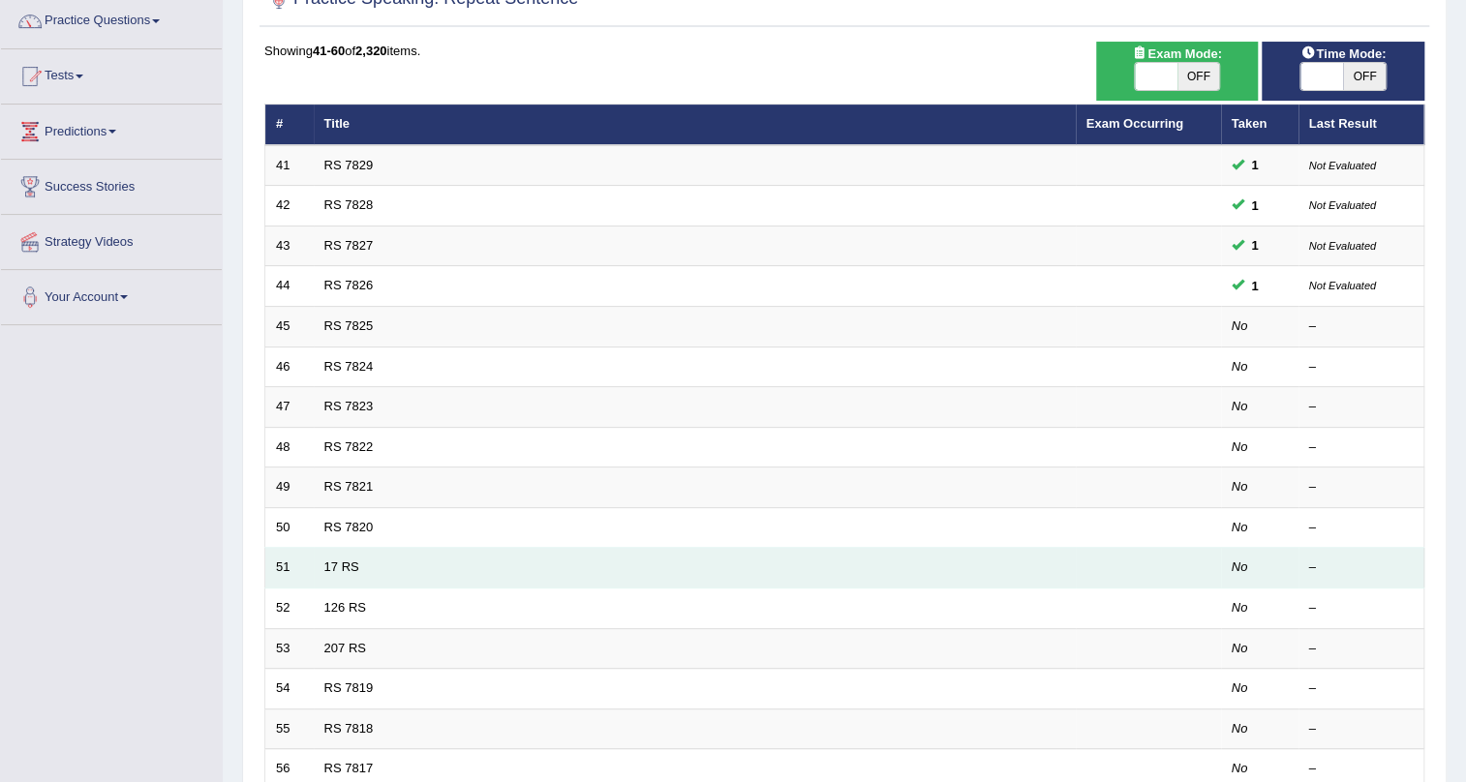
scroll to position [145, 0]
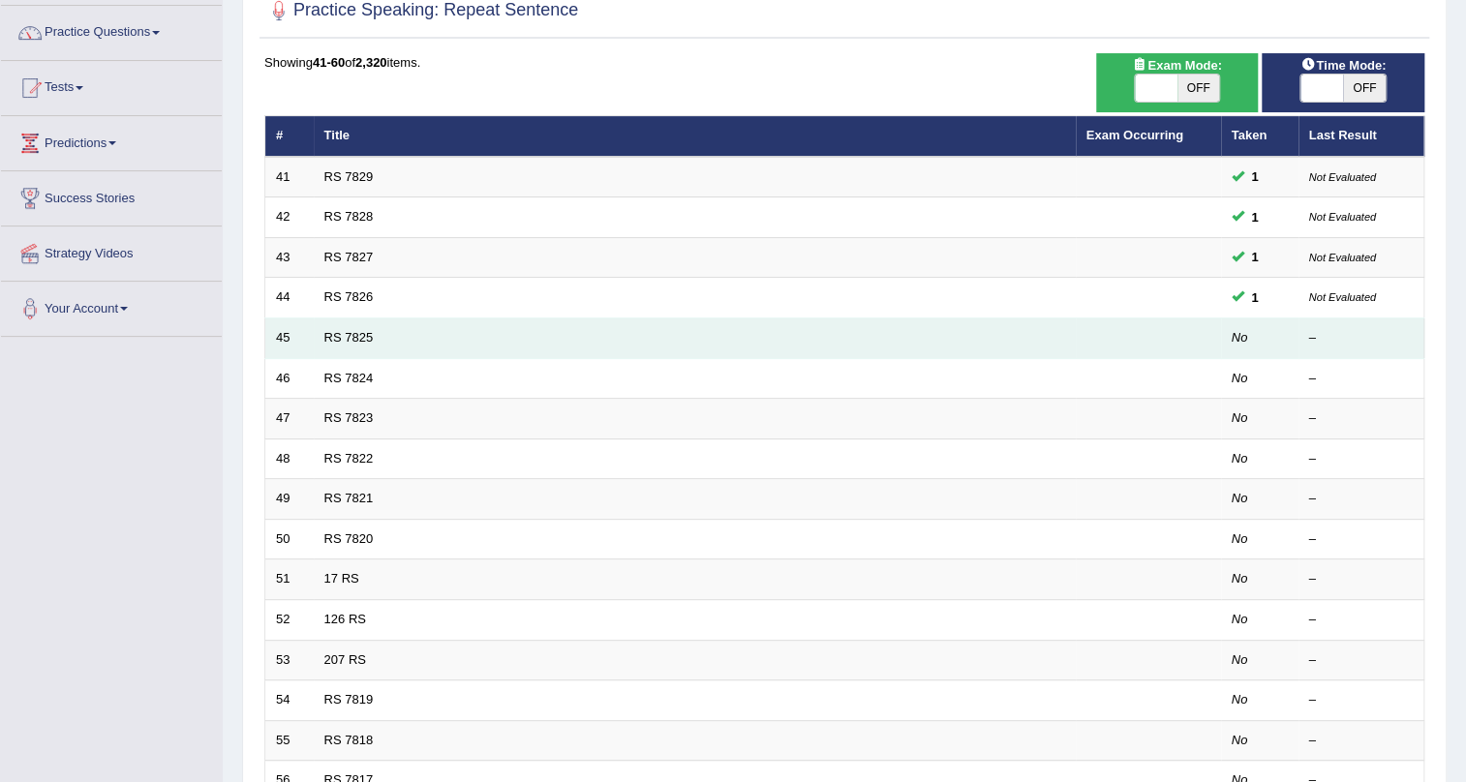
click at [347, 325] on td "RS 7825" at bounding box center [695, 339] width 762 height 41
click at [348, 337] on link "RS 7825" at bounding box center [348, 337] width 49 height 15
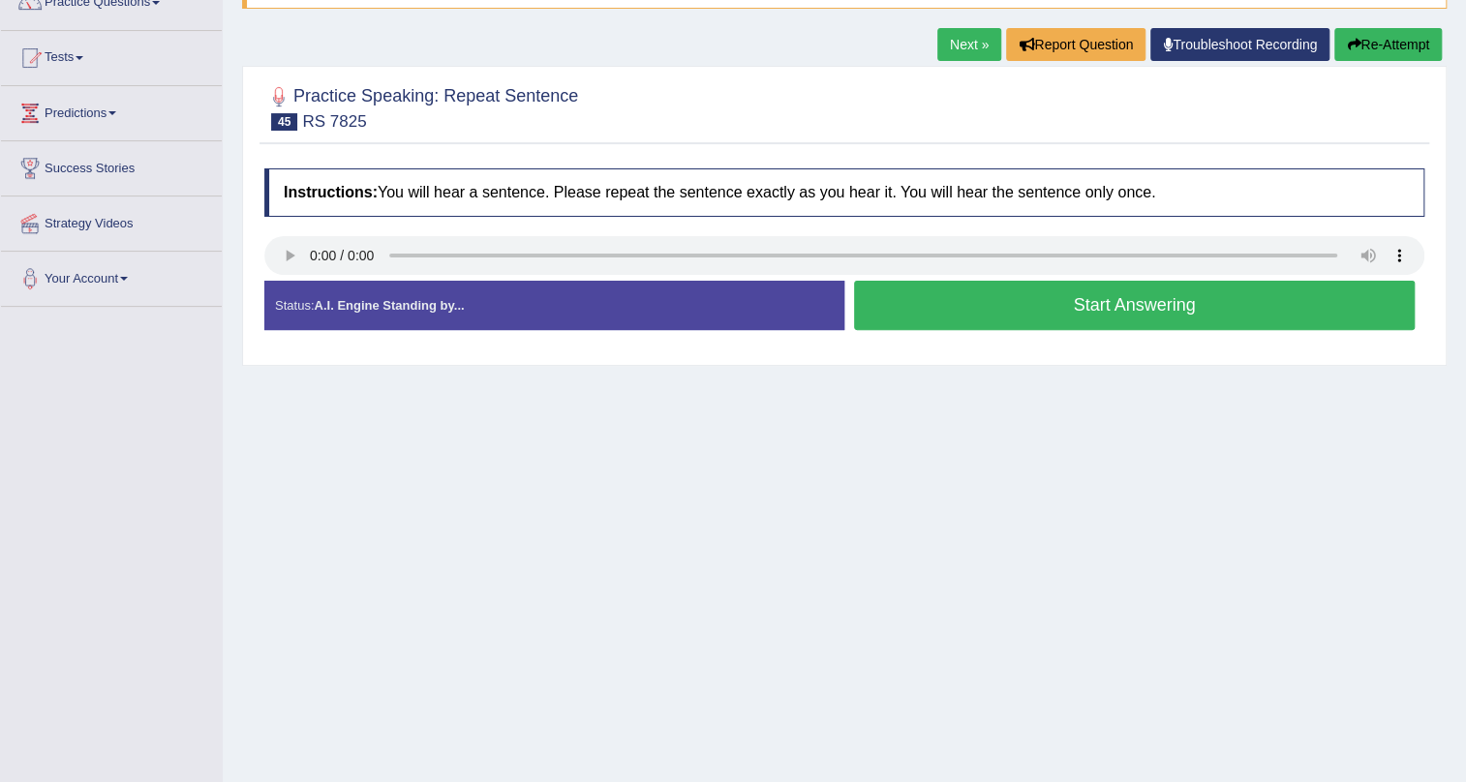
click at [879, 323] on button "Start Answering" at bounding box center [1134, 305] width 561 height 49
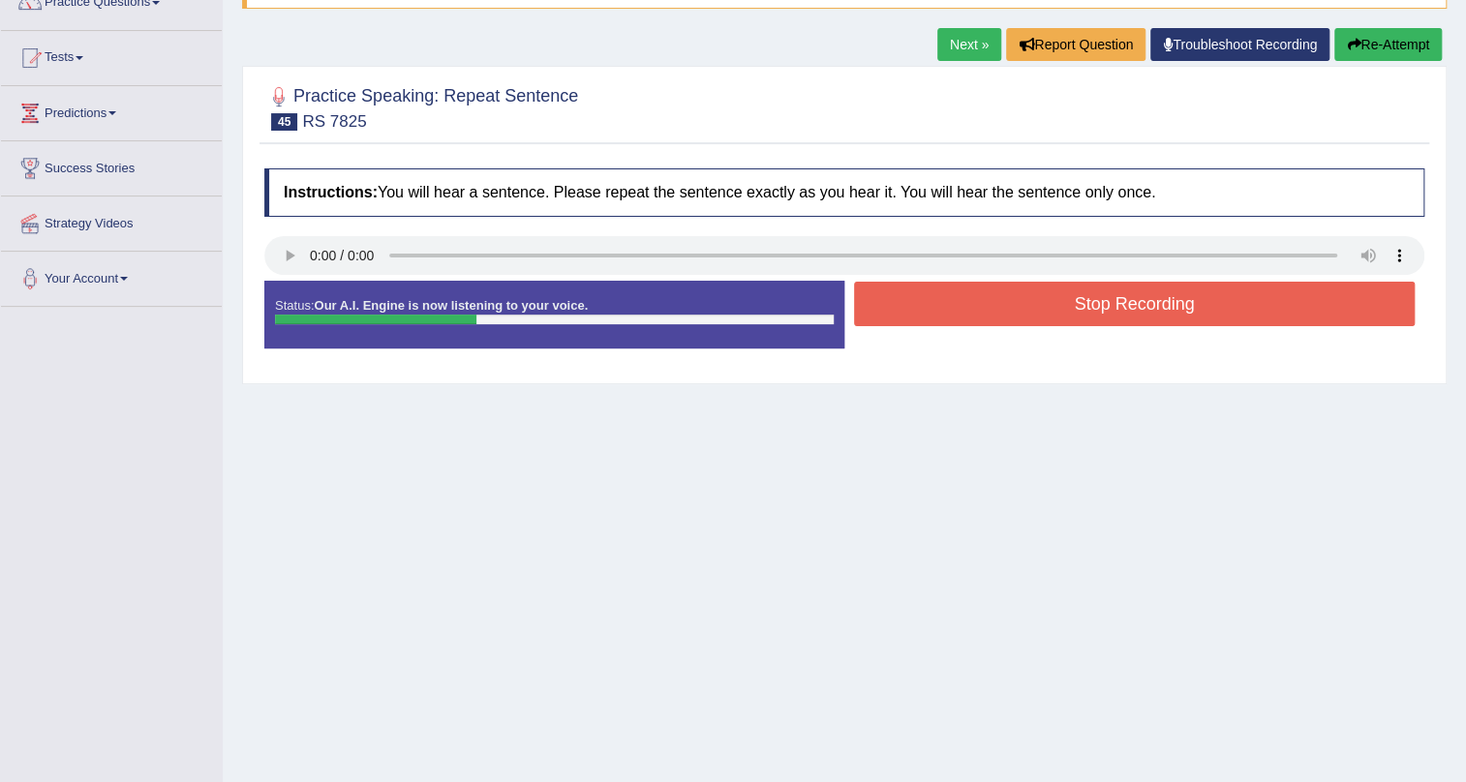
click at [879, 315] on button "Stop Recording" at bounding box center [1134, 304] width 561 height 45
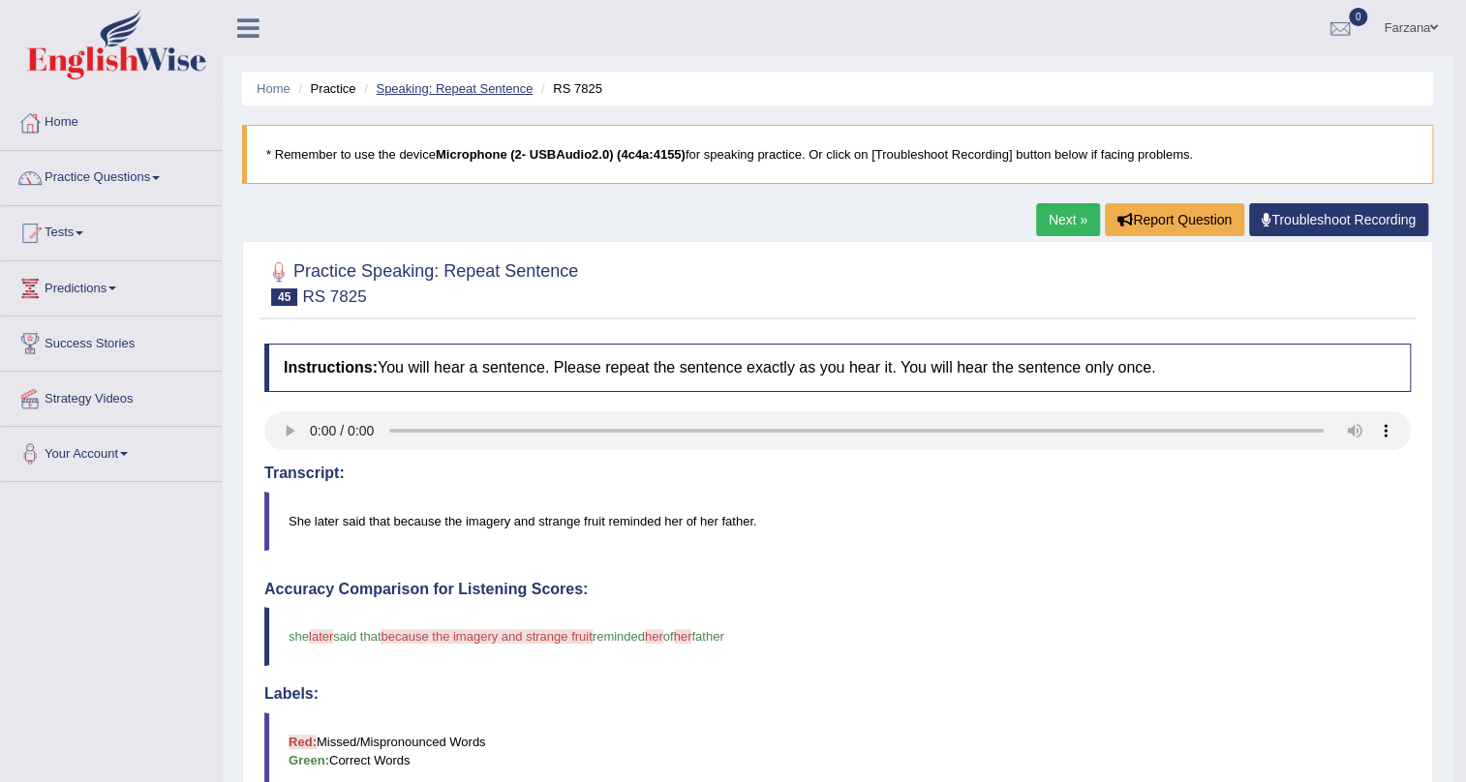
click at [493, 91] on link "Speaking: Repeat Sentence" at bounding box center [454, 88] width 157 height 15
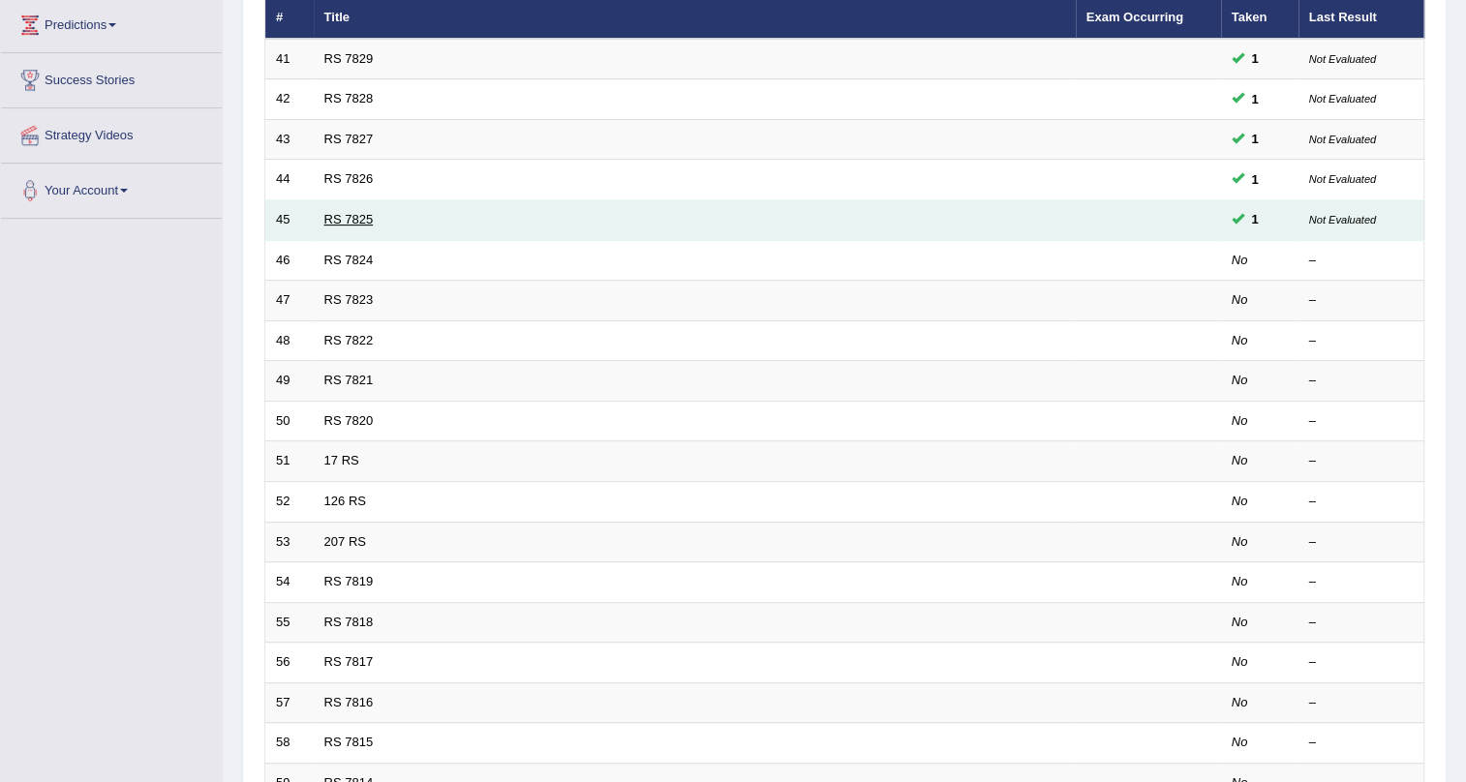
click at [357, 222] on link "RS 7825" at bounding box center [348, 219] width 49 height 15
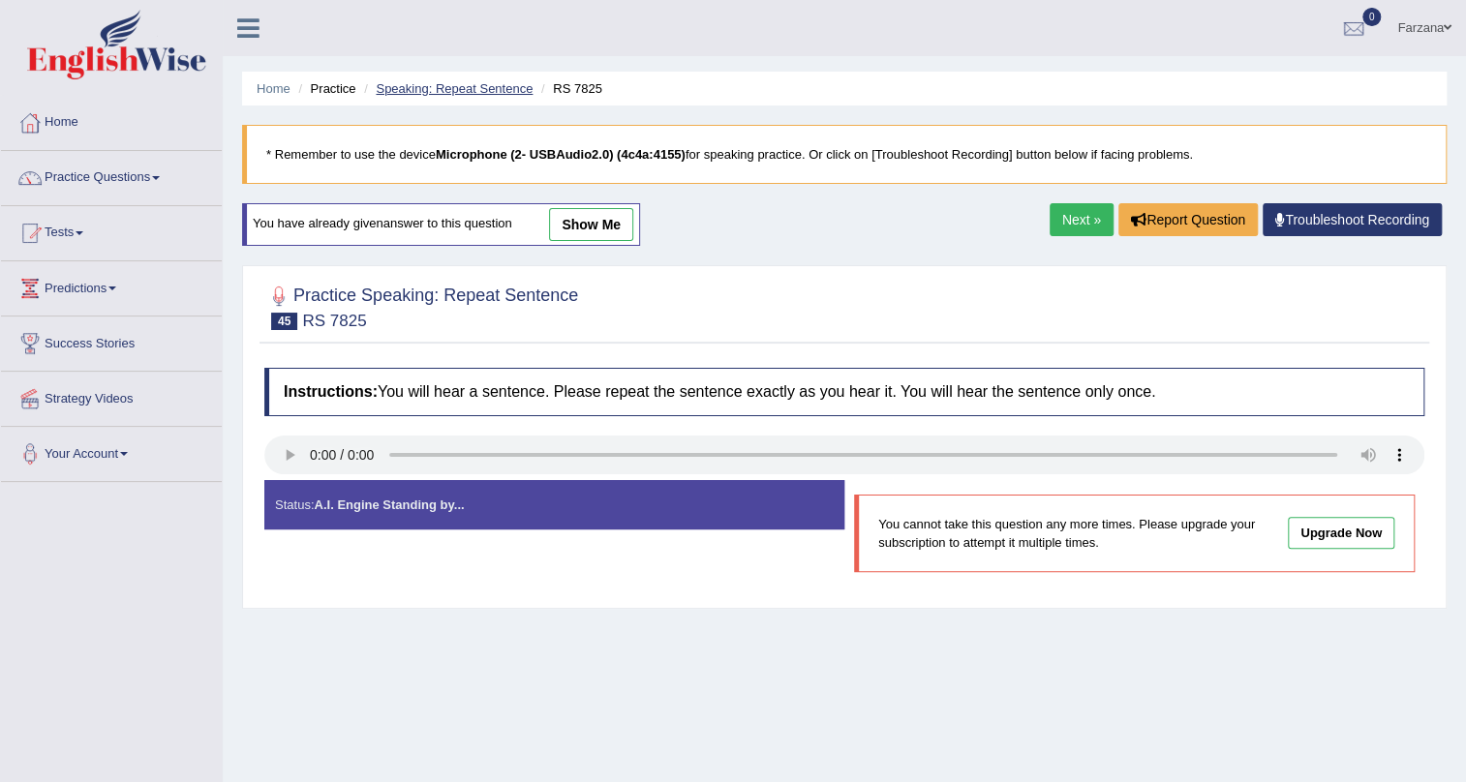
click at [434, 87] on link "Speaking: Repeat Sentence" at bounding box center [454, 88] width 157 height 15
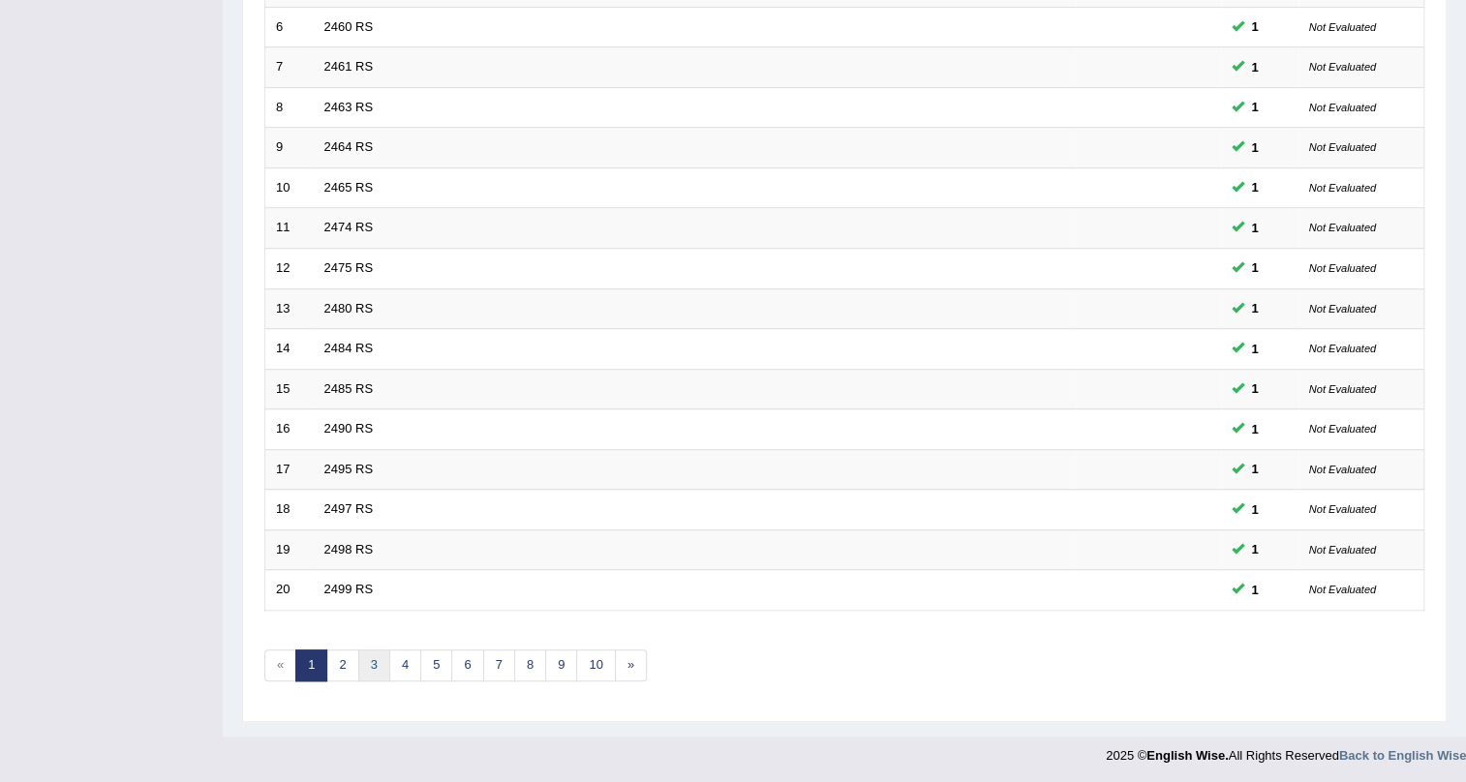
click at [369, 659] on link "3" at bounding box center [374, 666] width 32 height 32
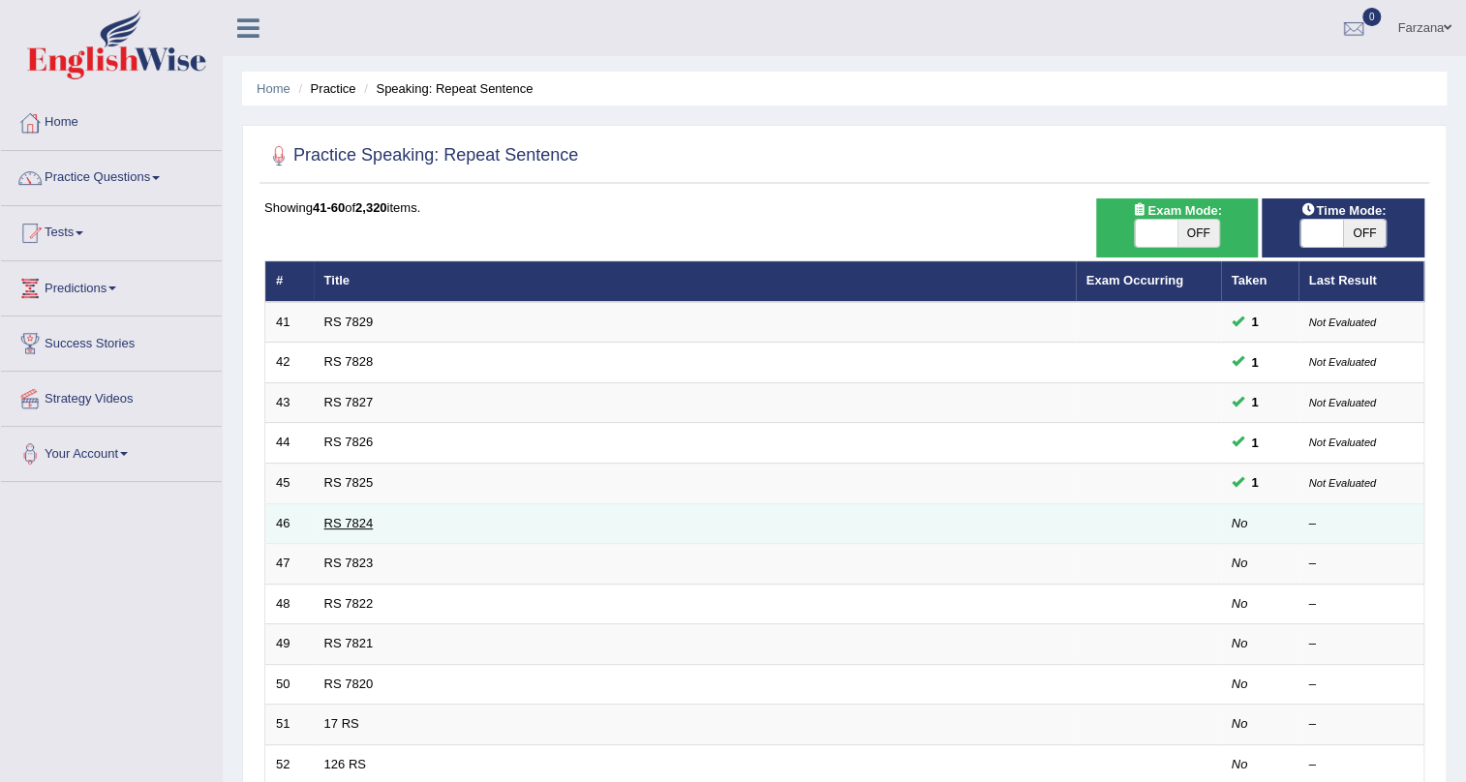
click at [332, 526] on link "RS 7824" at bounding box center [348, 523] width 49 height 15
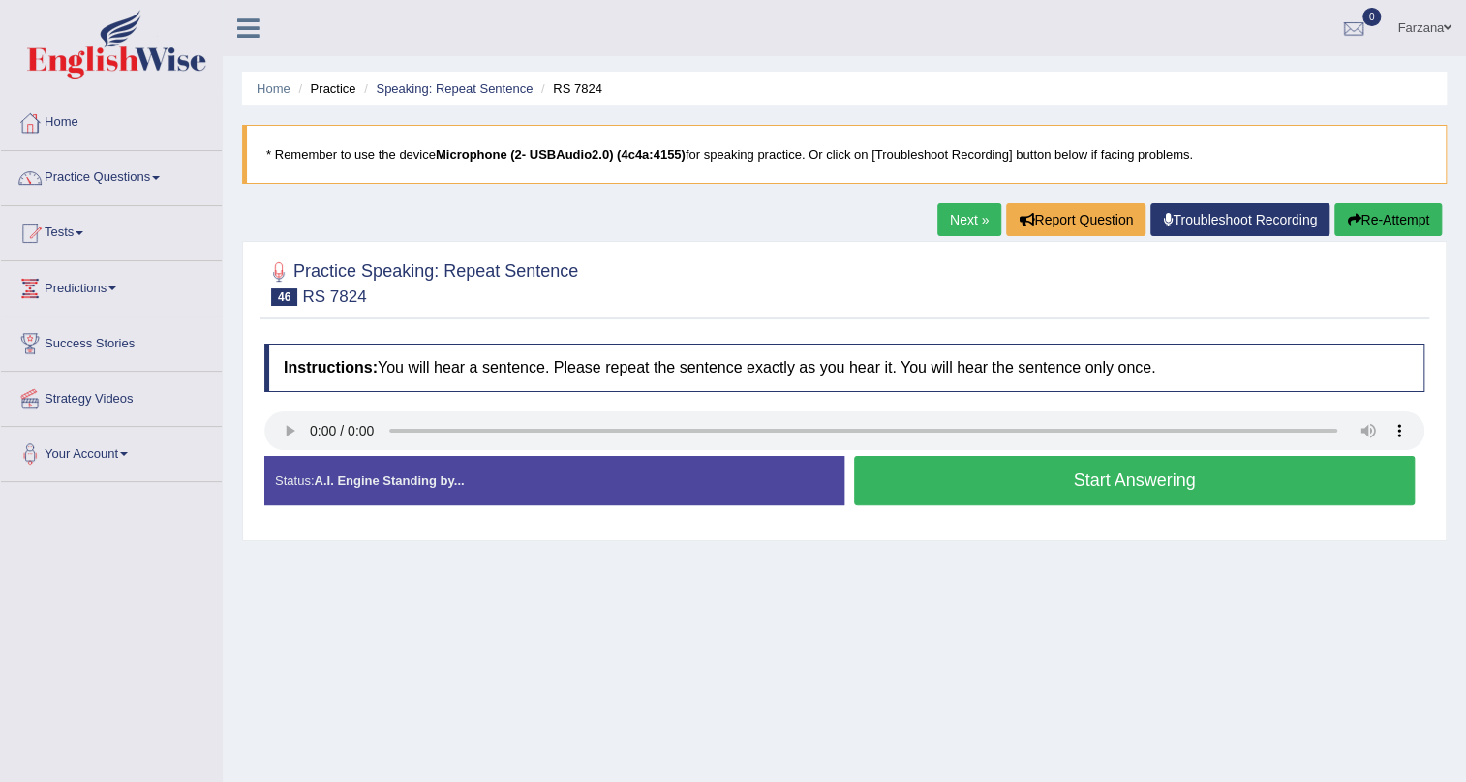
click at [862, 473] on button "Start Answering" at bounding box center [1134, 480] width 561 height 49
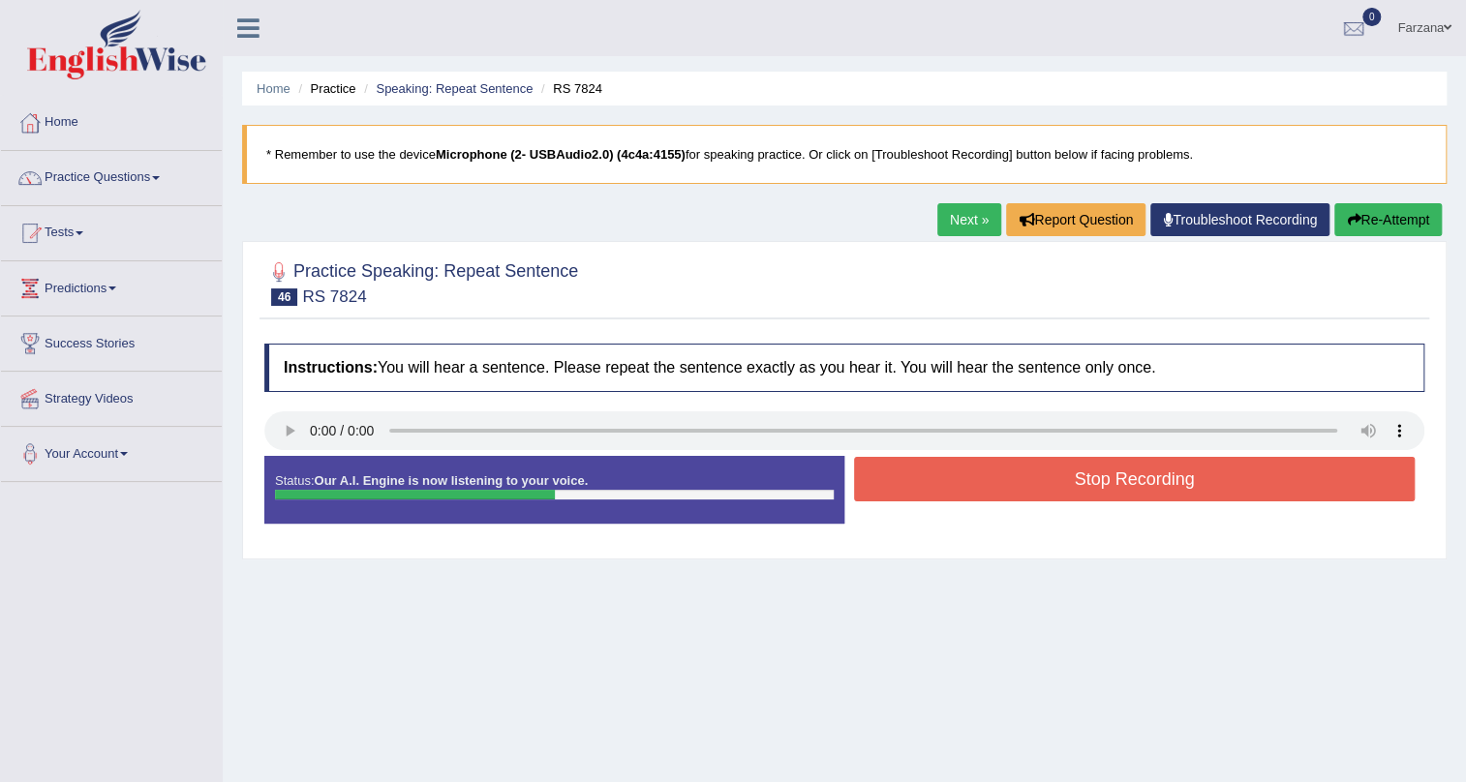
click at [862, 473] on button "Stop Recording" at bounding box center [1134, 479] width 561 height 45
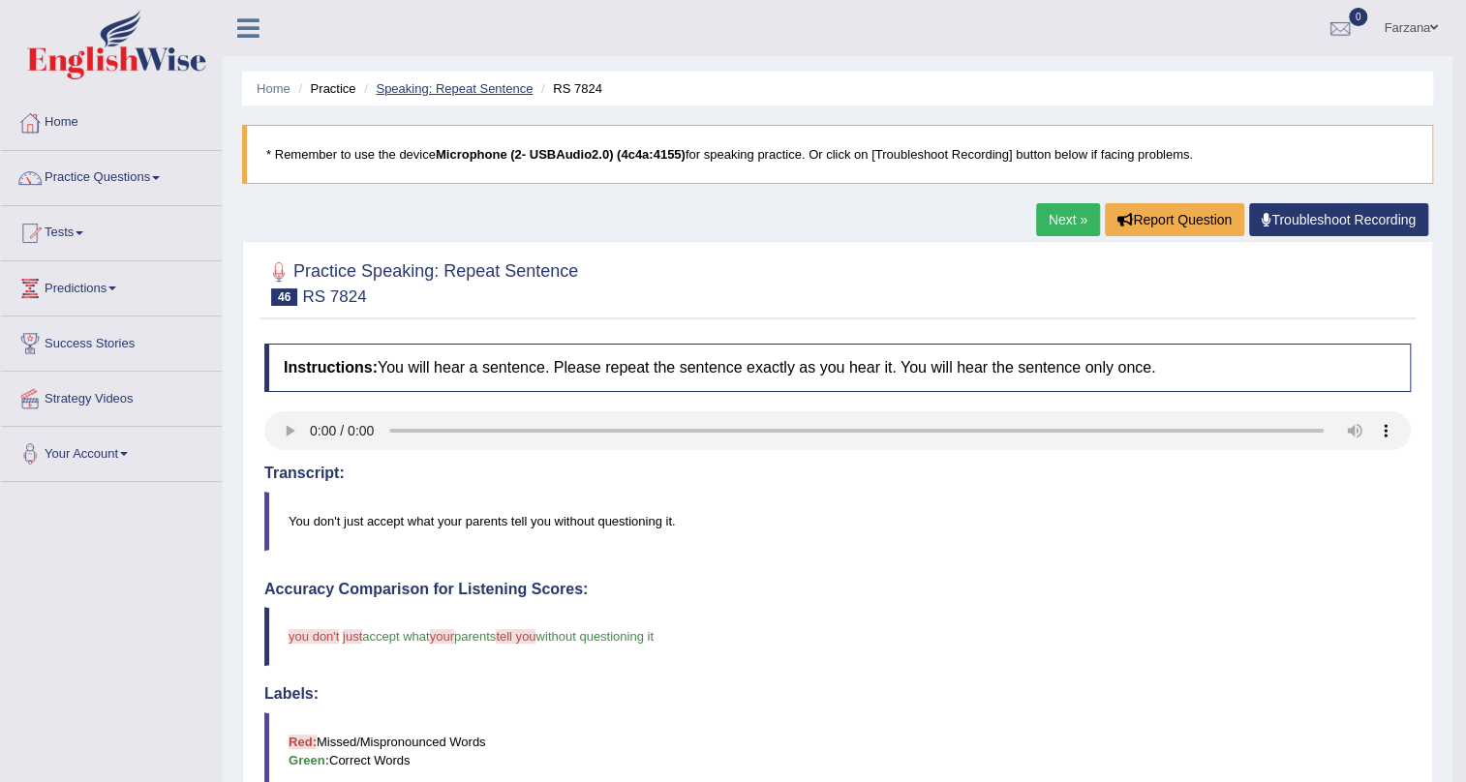
click at [433, 82] on link "Speaking: Repeat Sentence" at bounding box center [454, 88] width 157 height 15
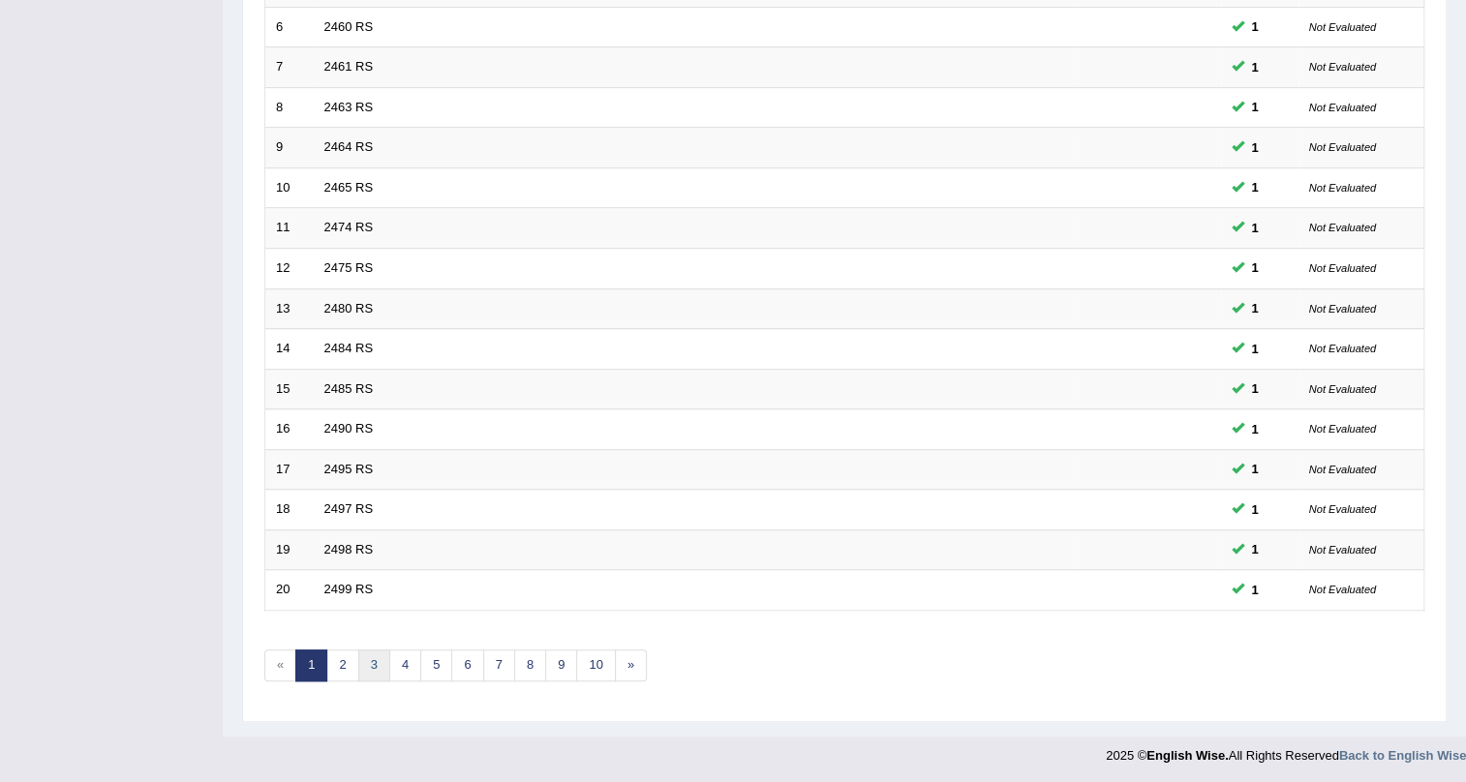
click at [376, 668] on link "3" at bounding box center [374, 666] width 32 height 32
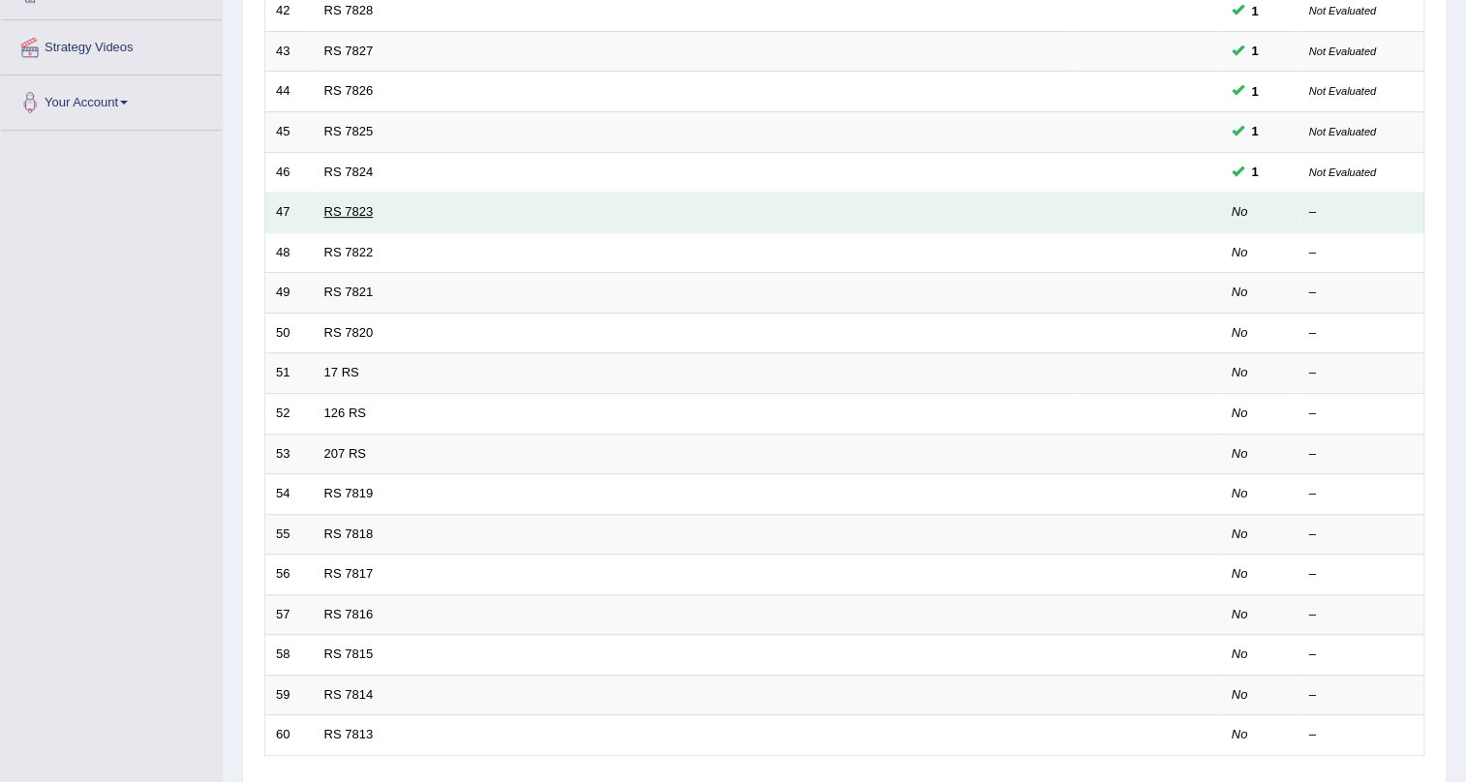
click at [350, 209] on link "RS 7823" at bounding box center [348, 211] width 49 height 15
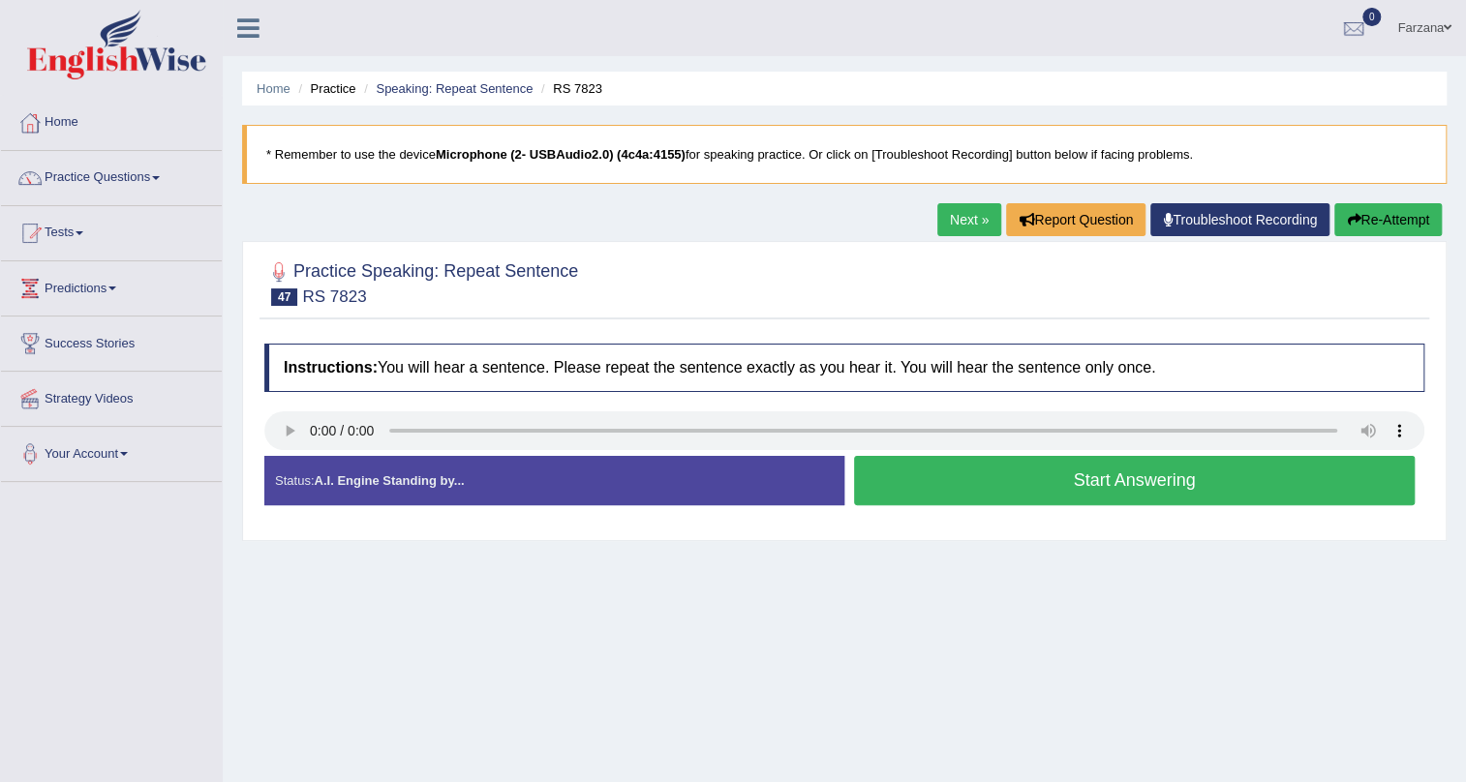
click at [980, 471] on button "Start Answering" at bounding box center [1134, 480] width 561 height 49
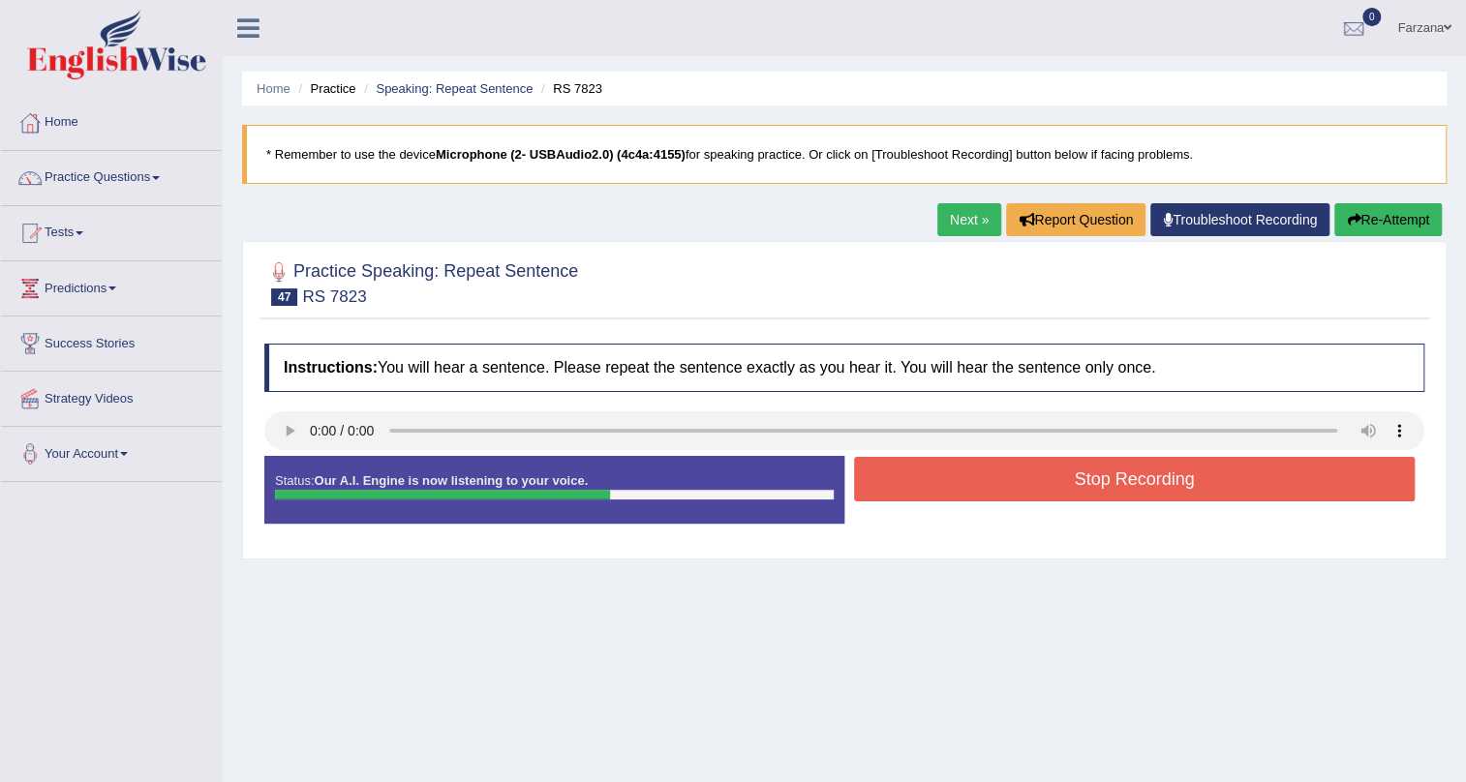
click at [980, 471] on button "Stop Recording" at bounding box center [1134, 479] width 561 height 45
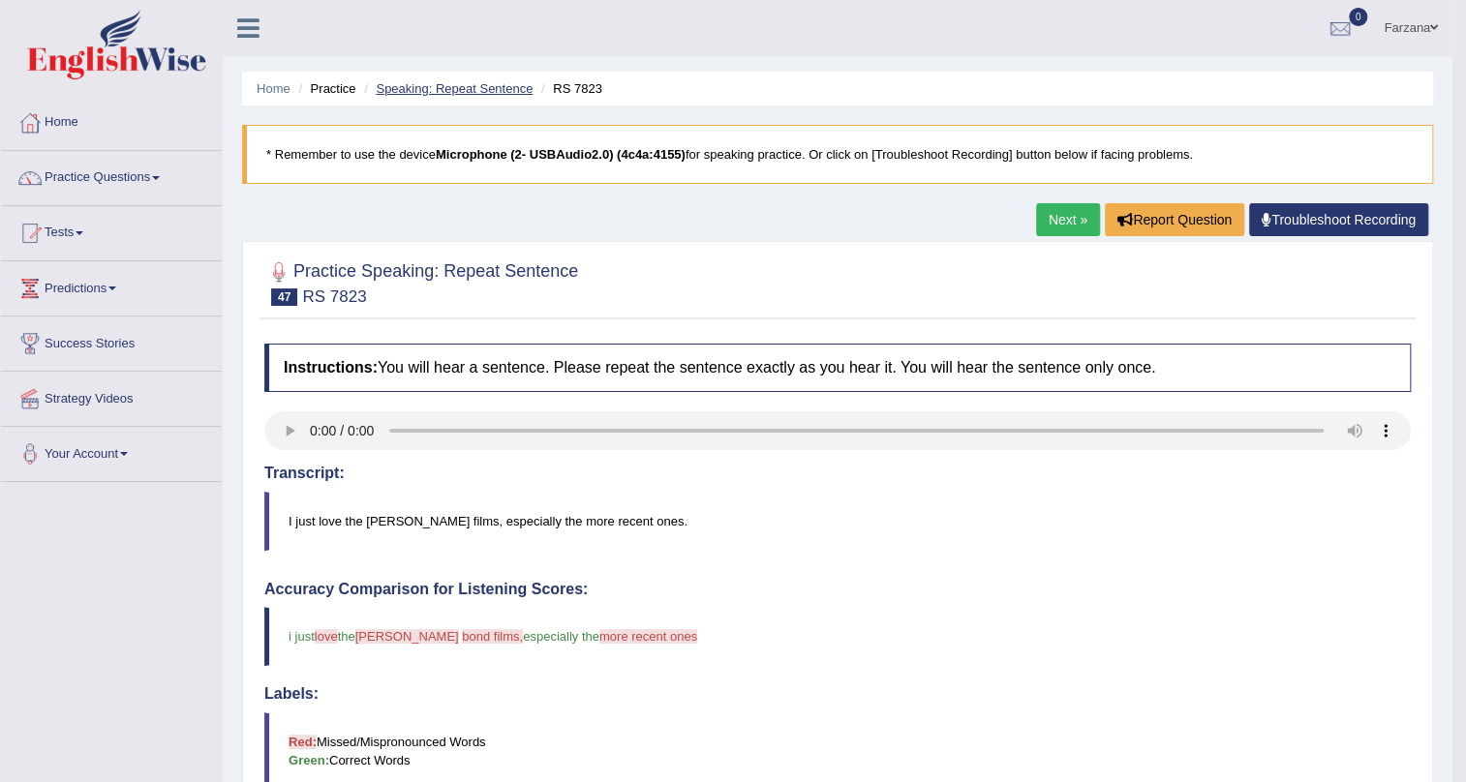
click at [402, 86] on link "Speaking: Repeat Sentence" at bounding box center [454, 88] width 157 height 15
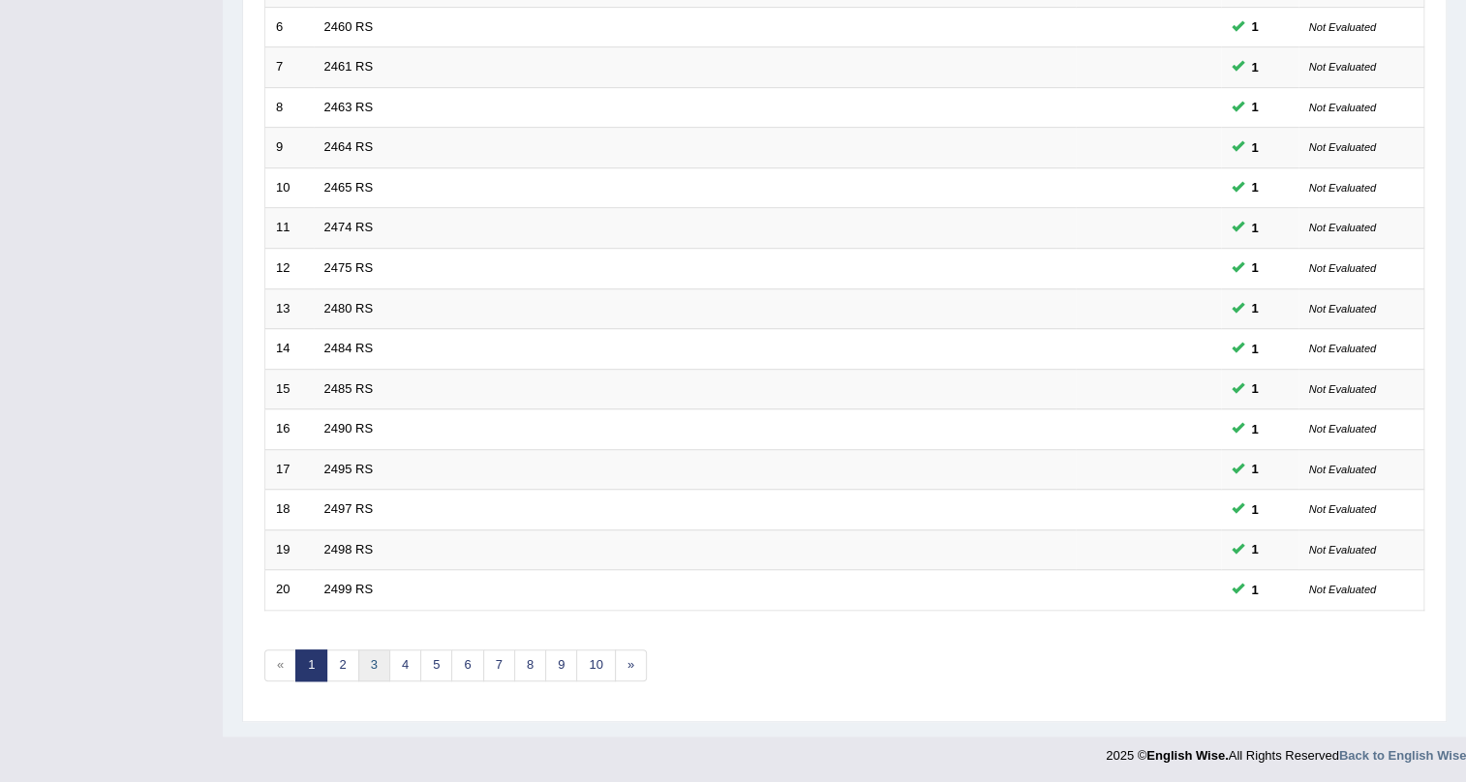
click at [368, 661] on link "3" at bounding box center [374, 666] width 32 height 32
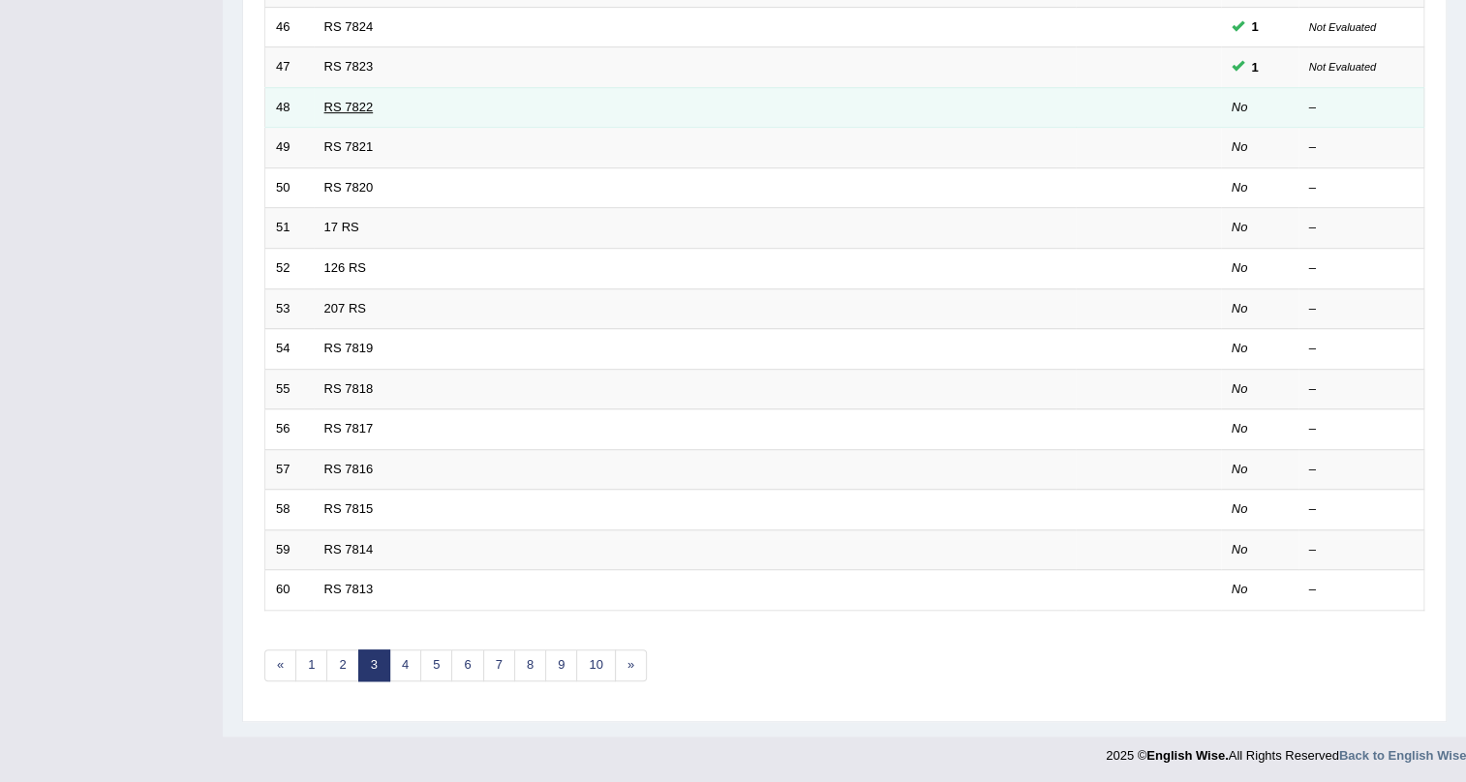
click at [369, 103] on link "RS 7822" at bounding box center [348, 107] width 49 height 15
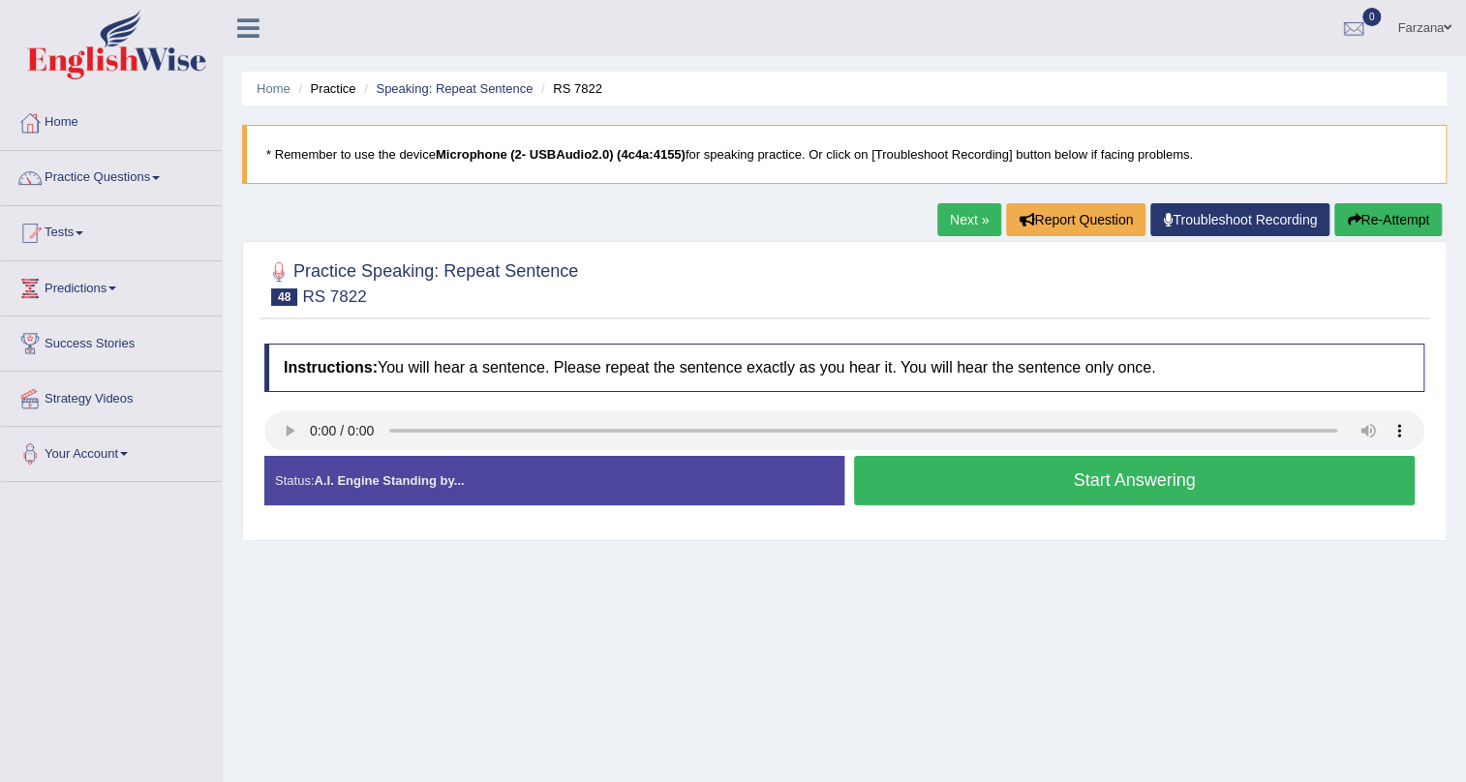
click at [962, 476] on button "Start Answering" at bounding box center [1134, 480] width 561 height 49
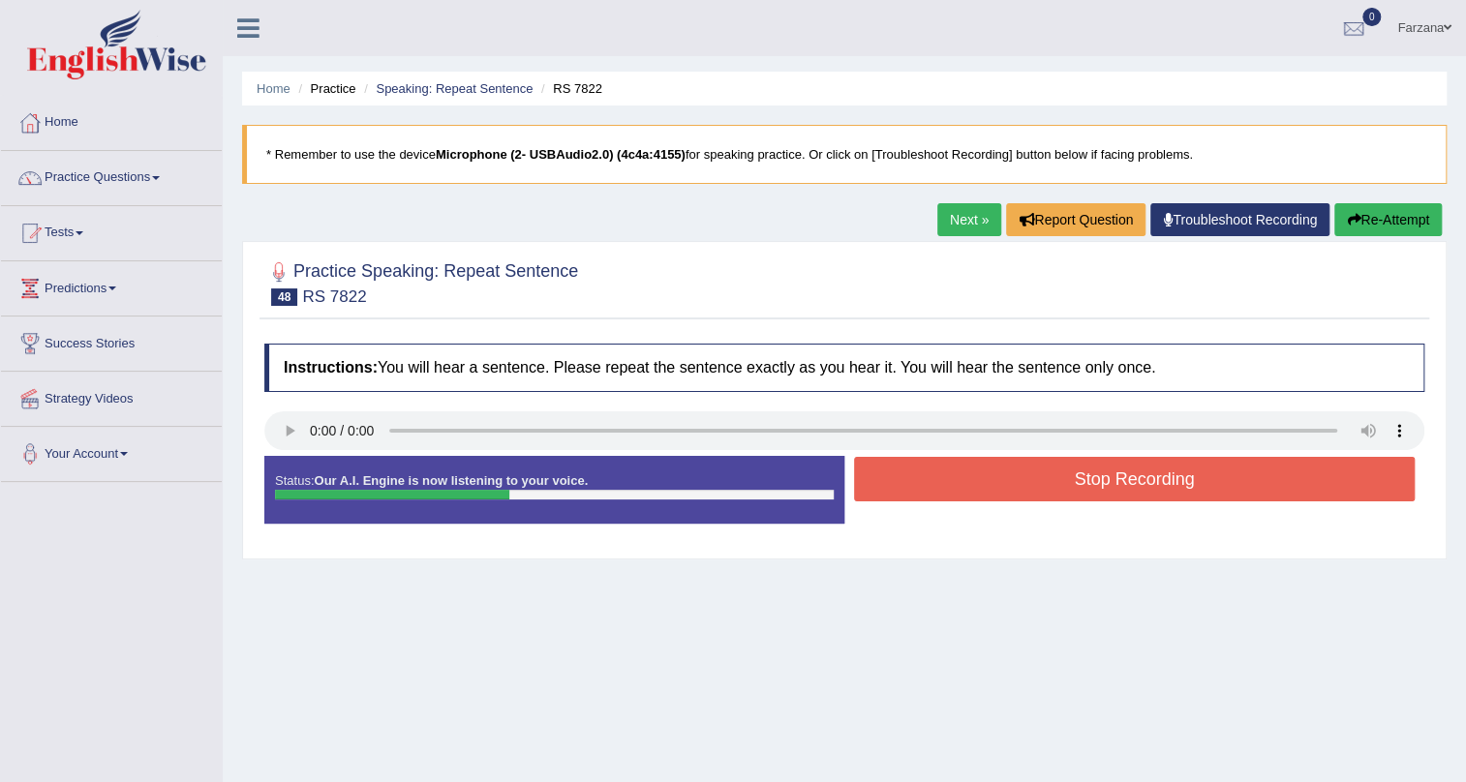
click at [962, 476] on button "Stop Recording" at bounding box center [1134, 479] width 561 height 45
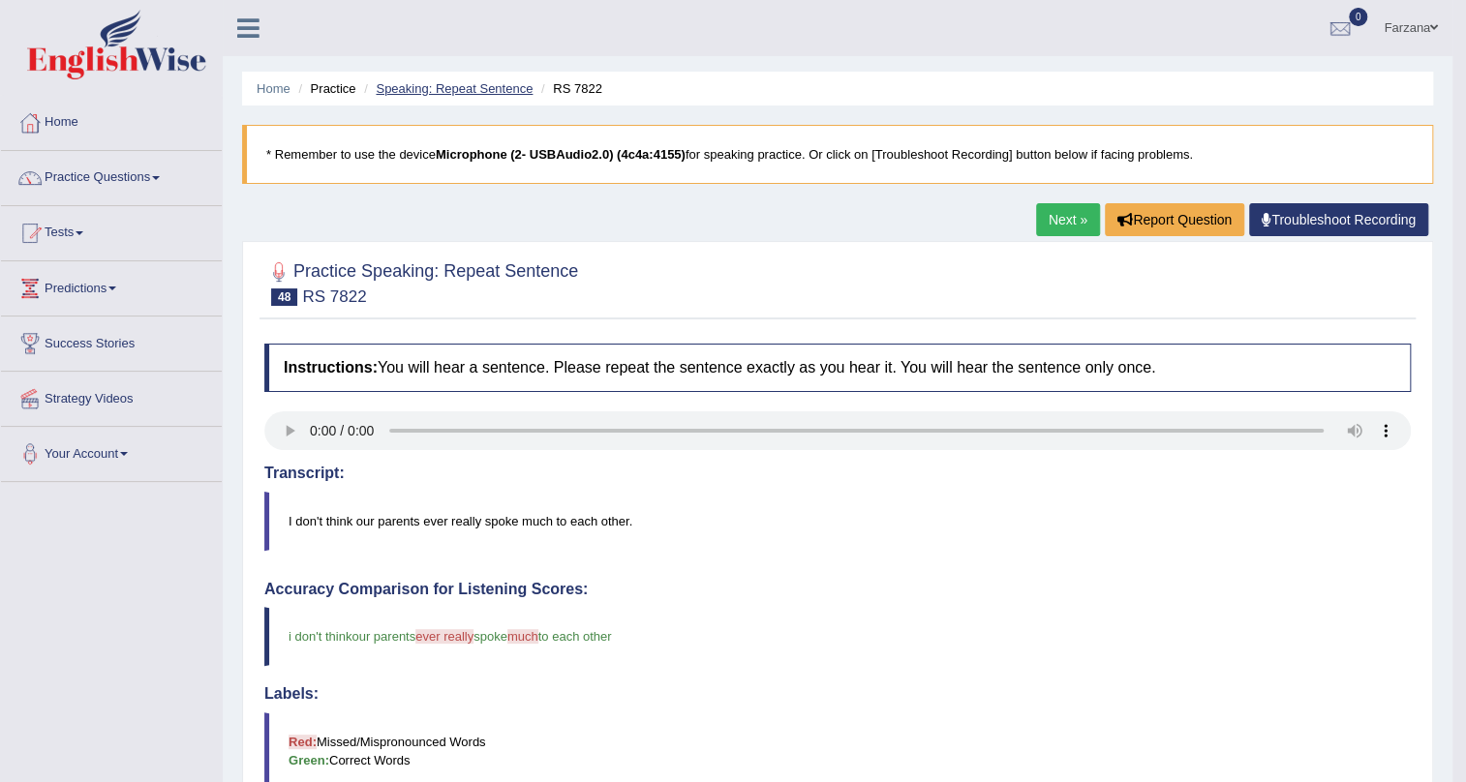
click at [501, 85] on link "Speaking: Repeat Sentence" at bounding box center [454, 88] width 157 height 15
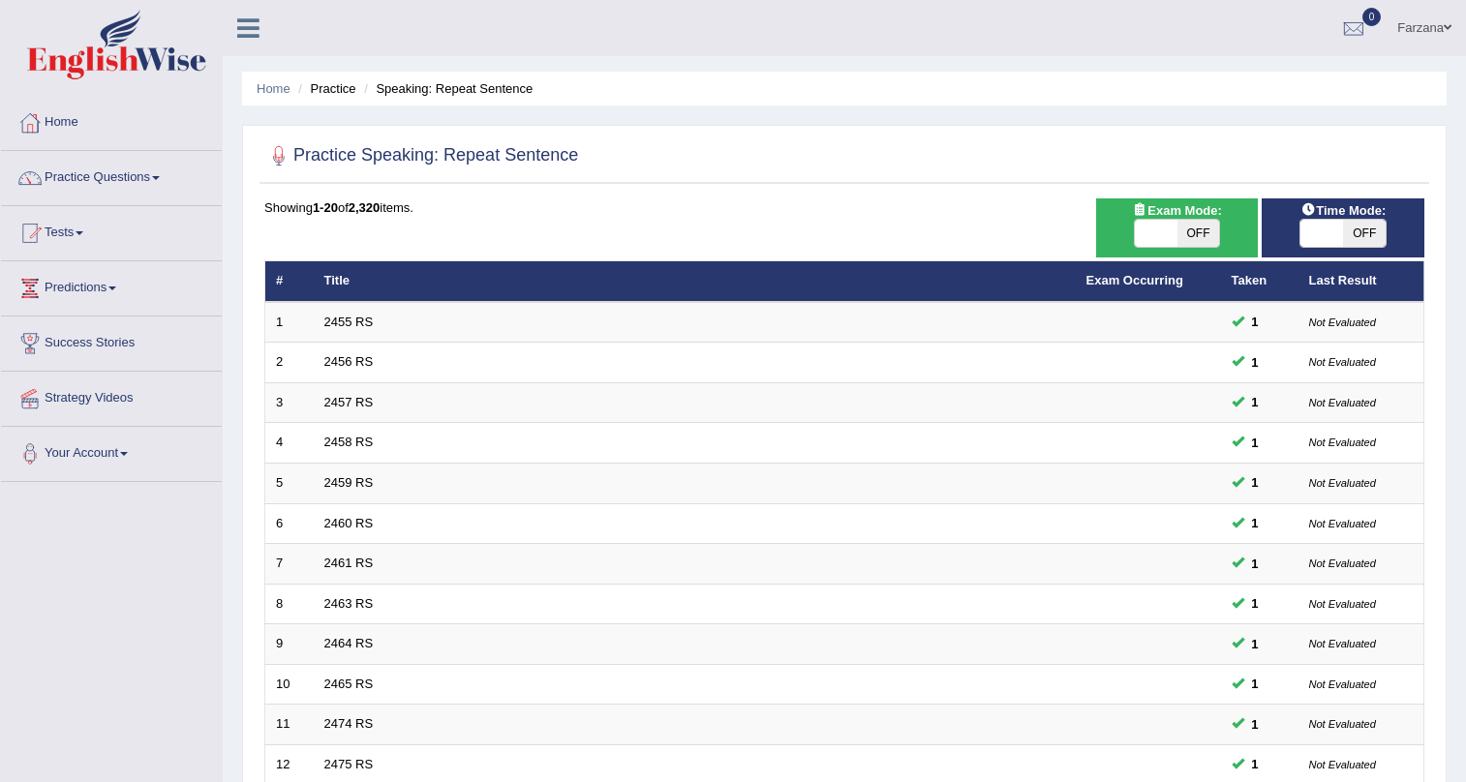
scroll to position [497, 0]
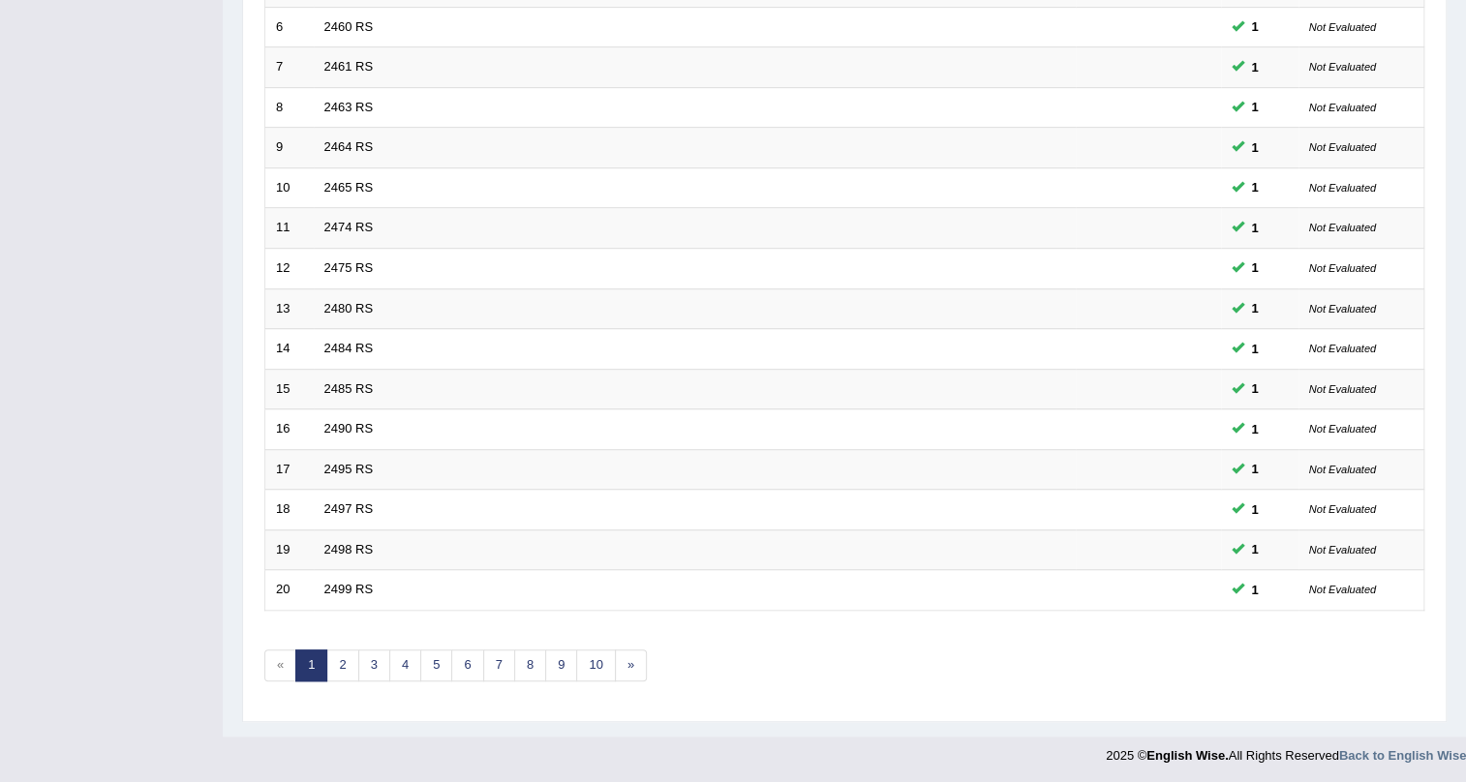
click at [369, 665] on link "3" at bounding box center [374, 666] width 32 height 32
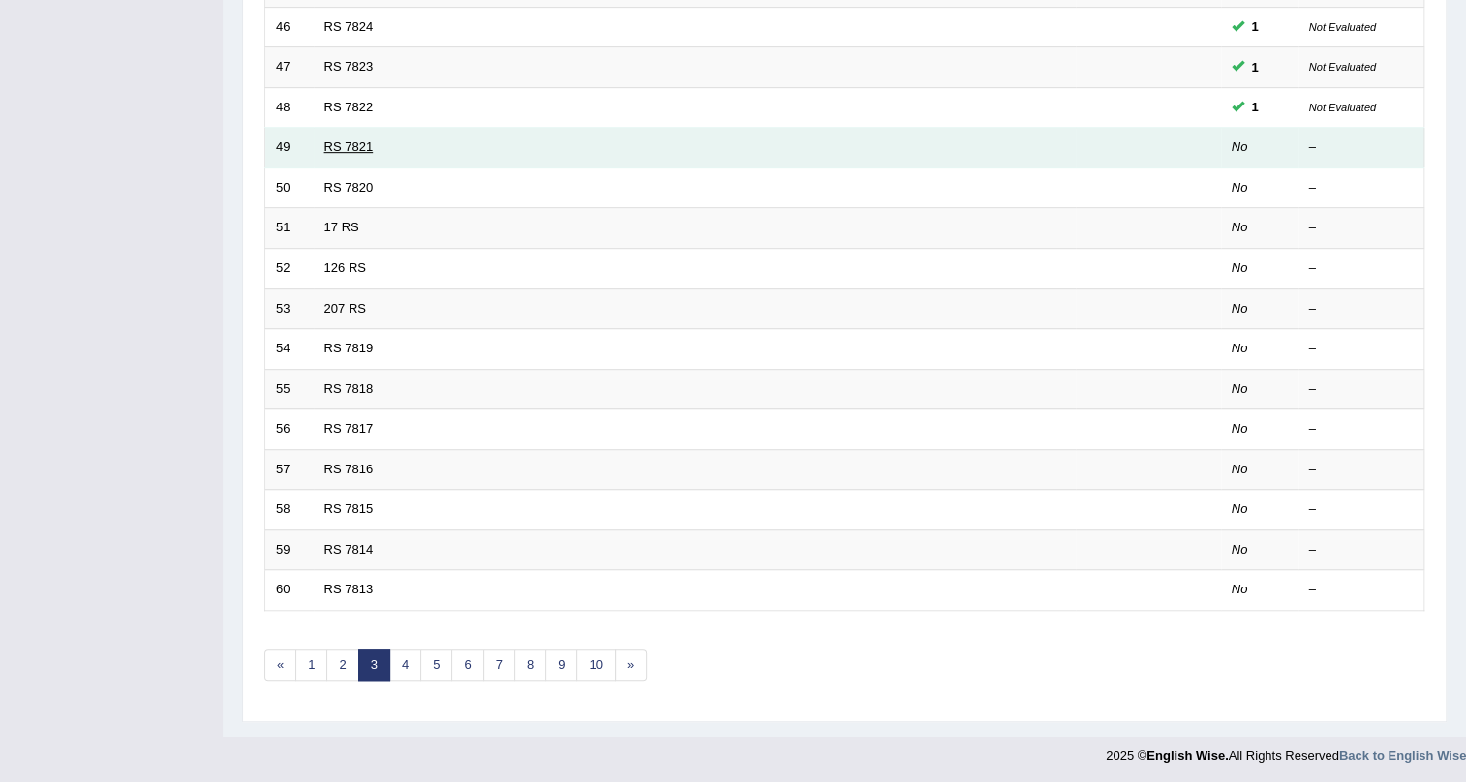
click at [367, 143] on link "RS 7821" at bounding box center [348, 146] width 49 height 15
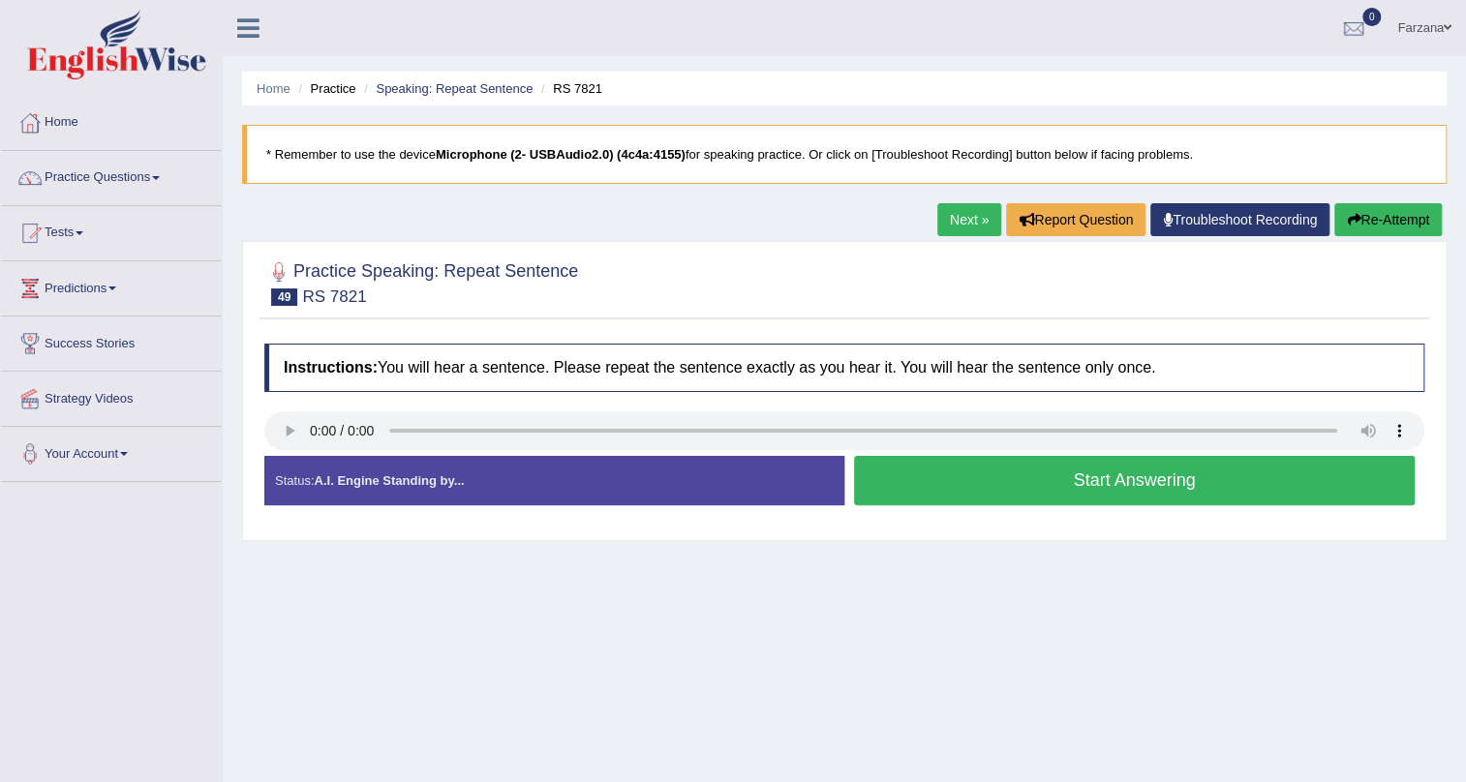
click at [870, 483] on button "Start Answering" at bounding box center [1134, 480] width 561 height 49
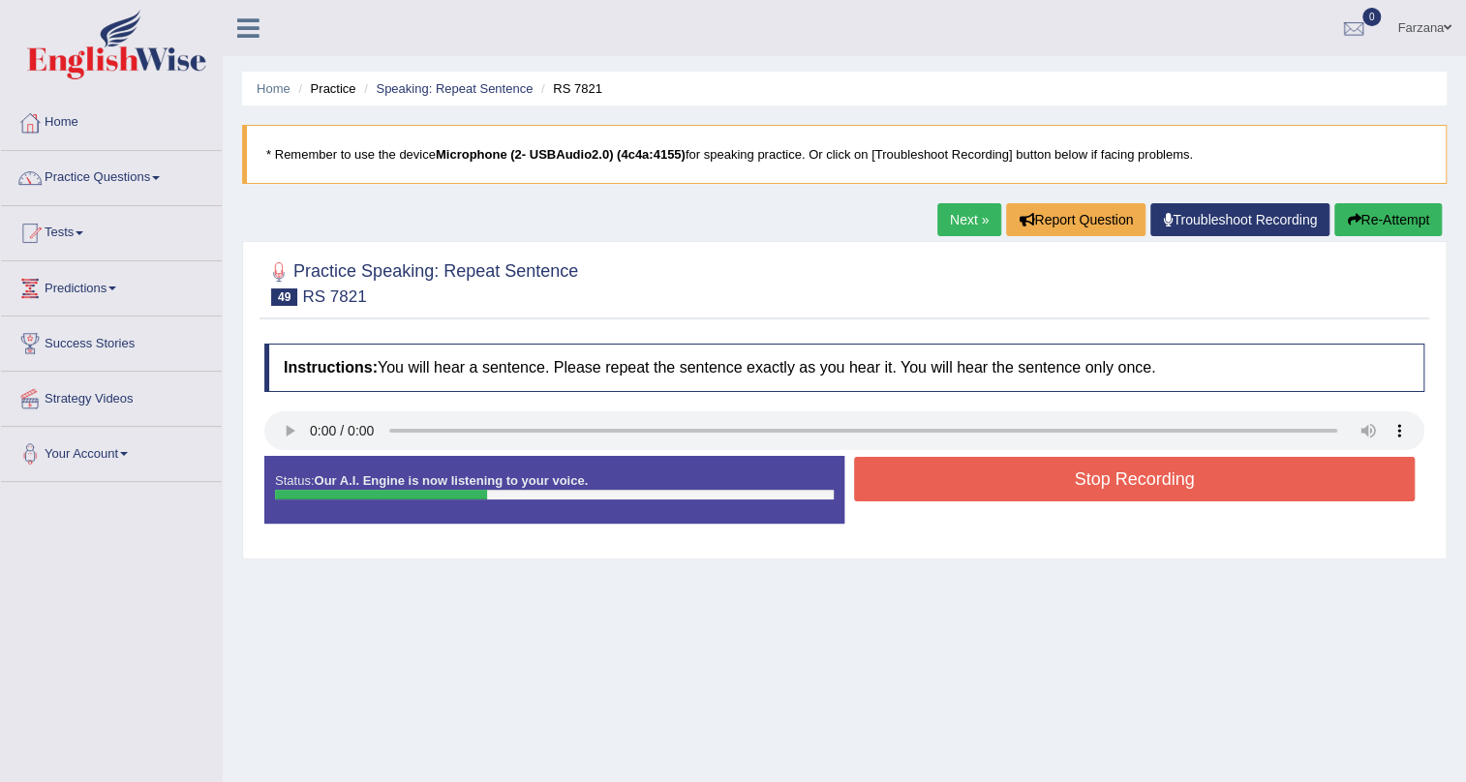
click at [870, 483] on button "Stop Recording" at bounding box center [1134, 479] width 561 height 45
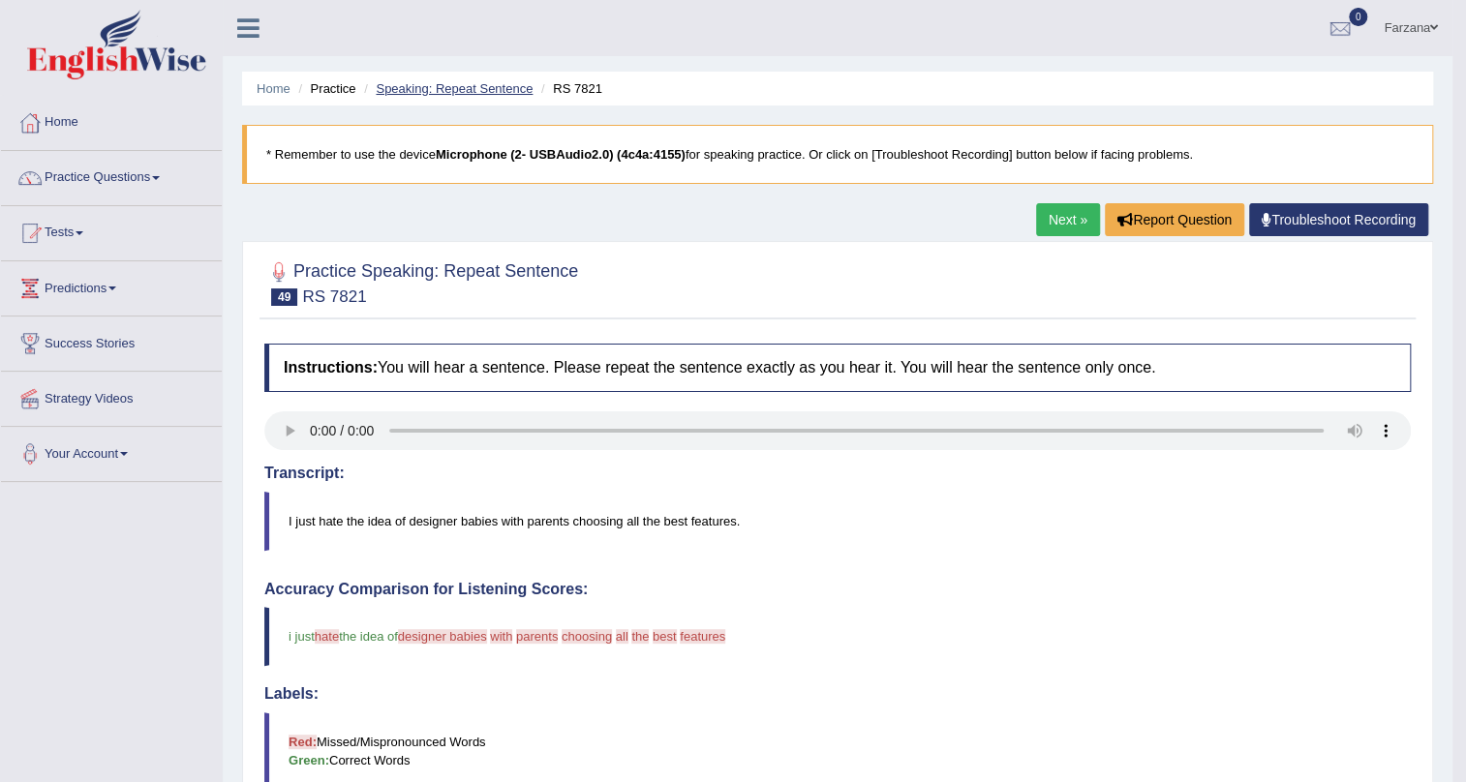
click at [435, 89] on link "Speaking: Repeat Sentence" at bounding box center [454, 88] width 157 height 15
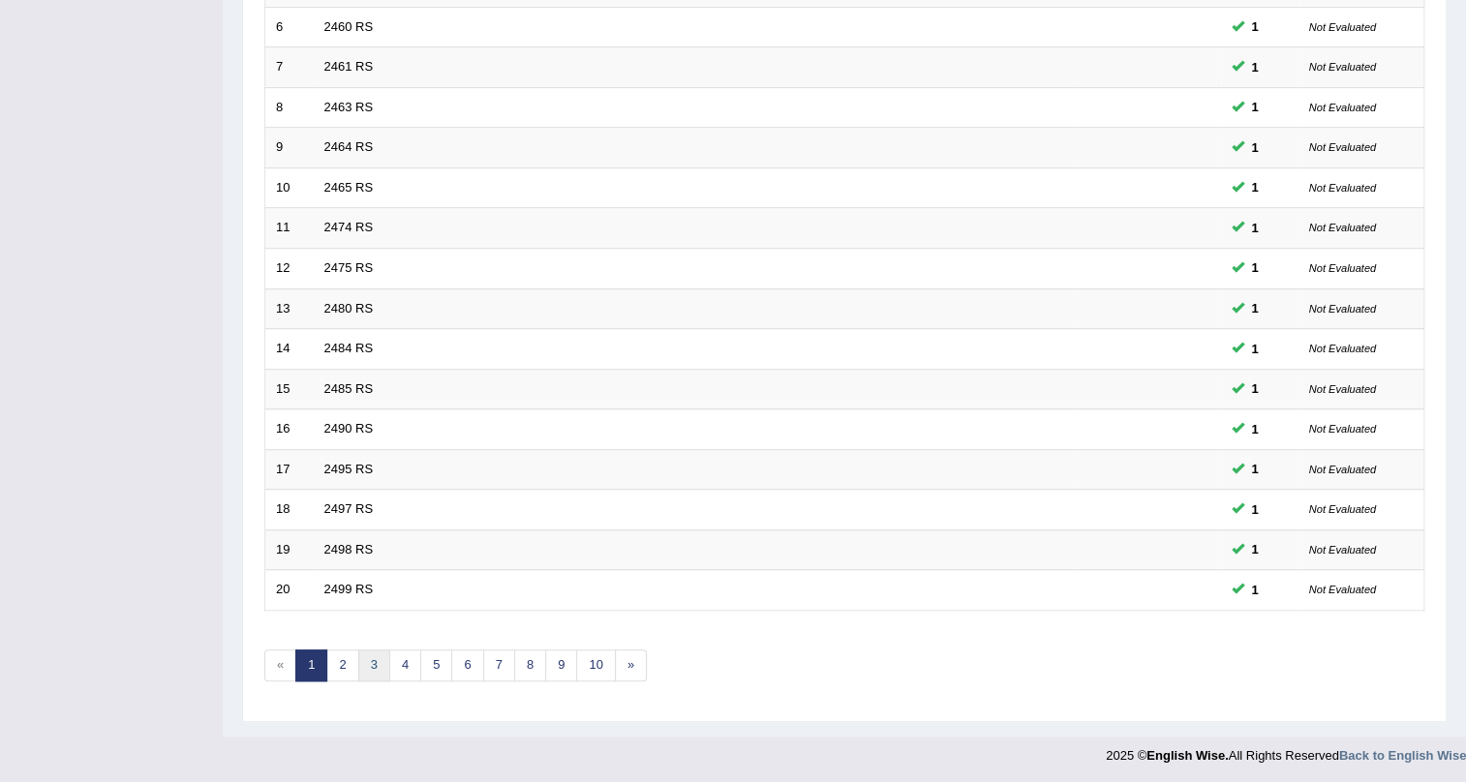
scroll to position [497, 0]
click at [381, 656] on link "3" at bounding box center [374, 666] width 32 height 32
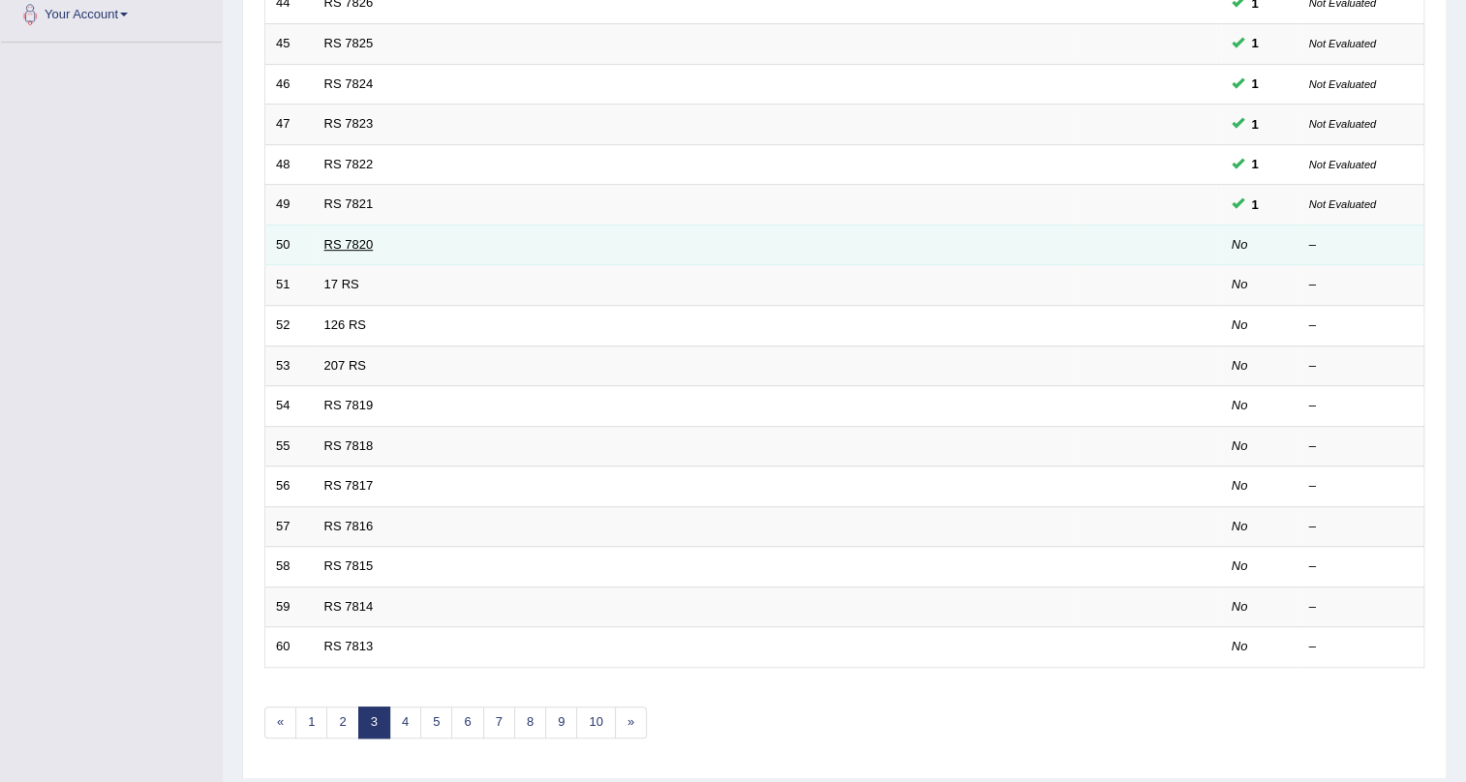
click at [345, 249] on link "RS 7820" at bounding box center [348, 244] width 49 height 15
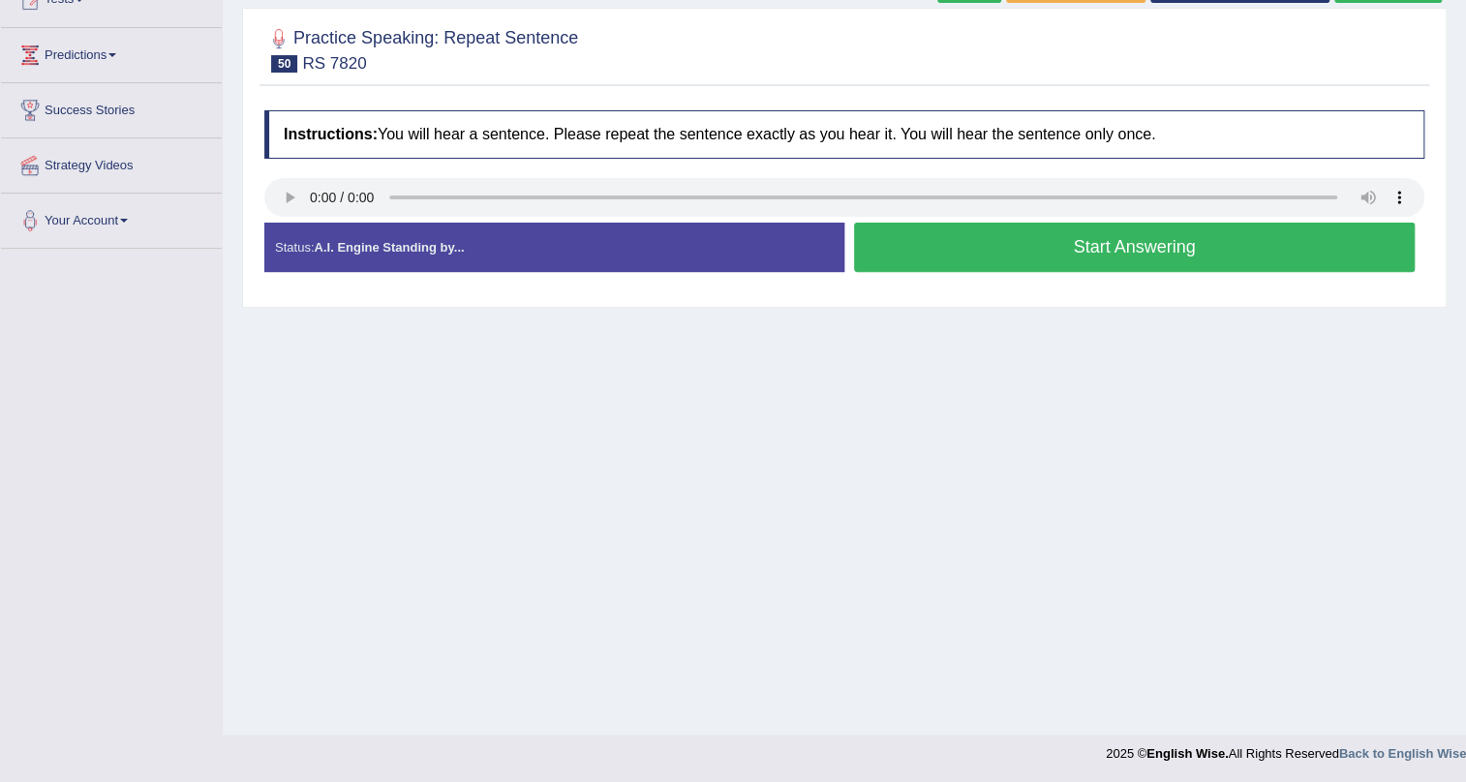
click at [306, 223] on div "Status: A.I. Engine Standing by..." at bounding box center [554, 247] width 580 height 49
click at [895, 258] on button "Start Answering" at bounding box center [1134, 247] width 561 height 49
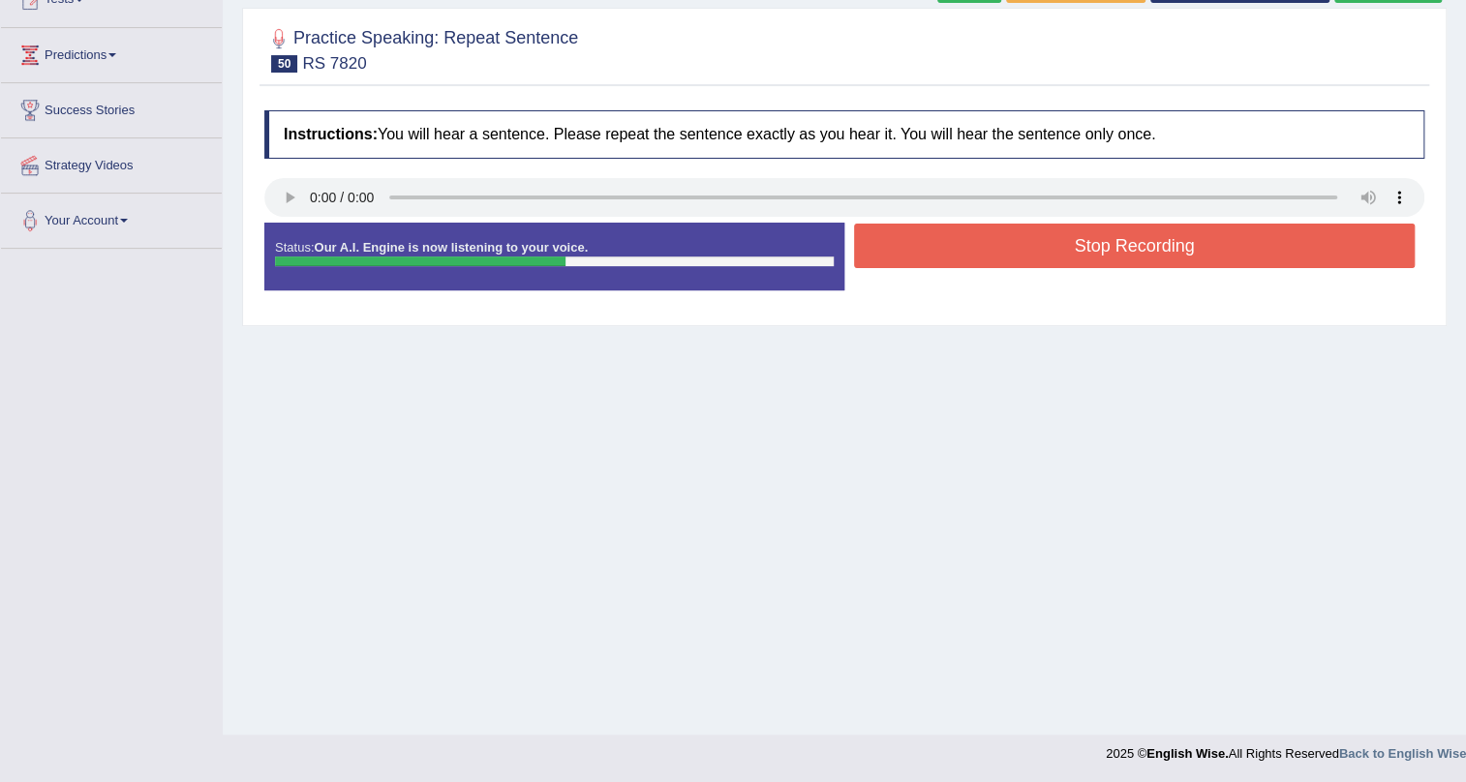
click at [895, 258] on button "Stop Recording" at bounding box center [1134, 246] width 561 height 45
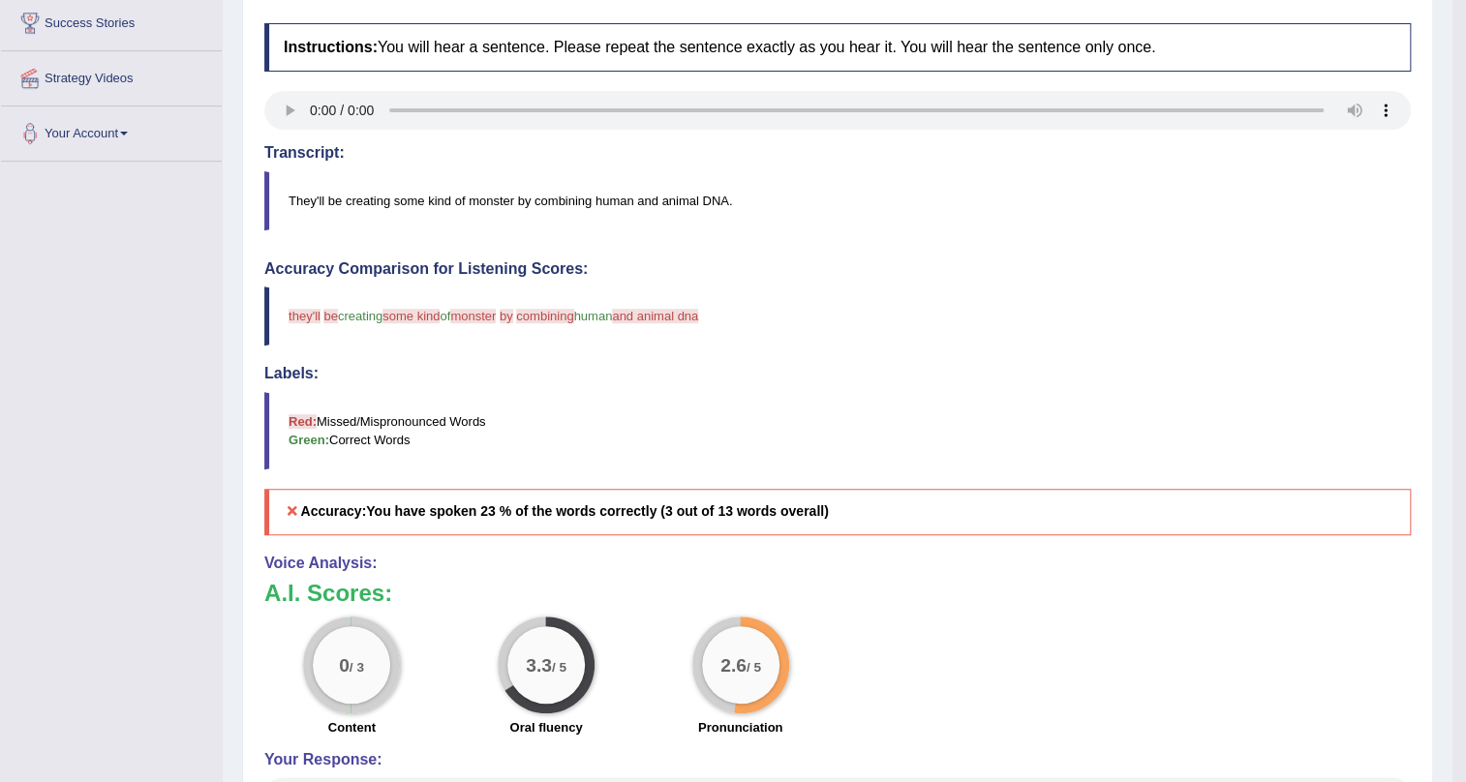
scroll to position [58, 0]
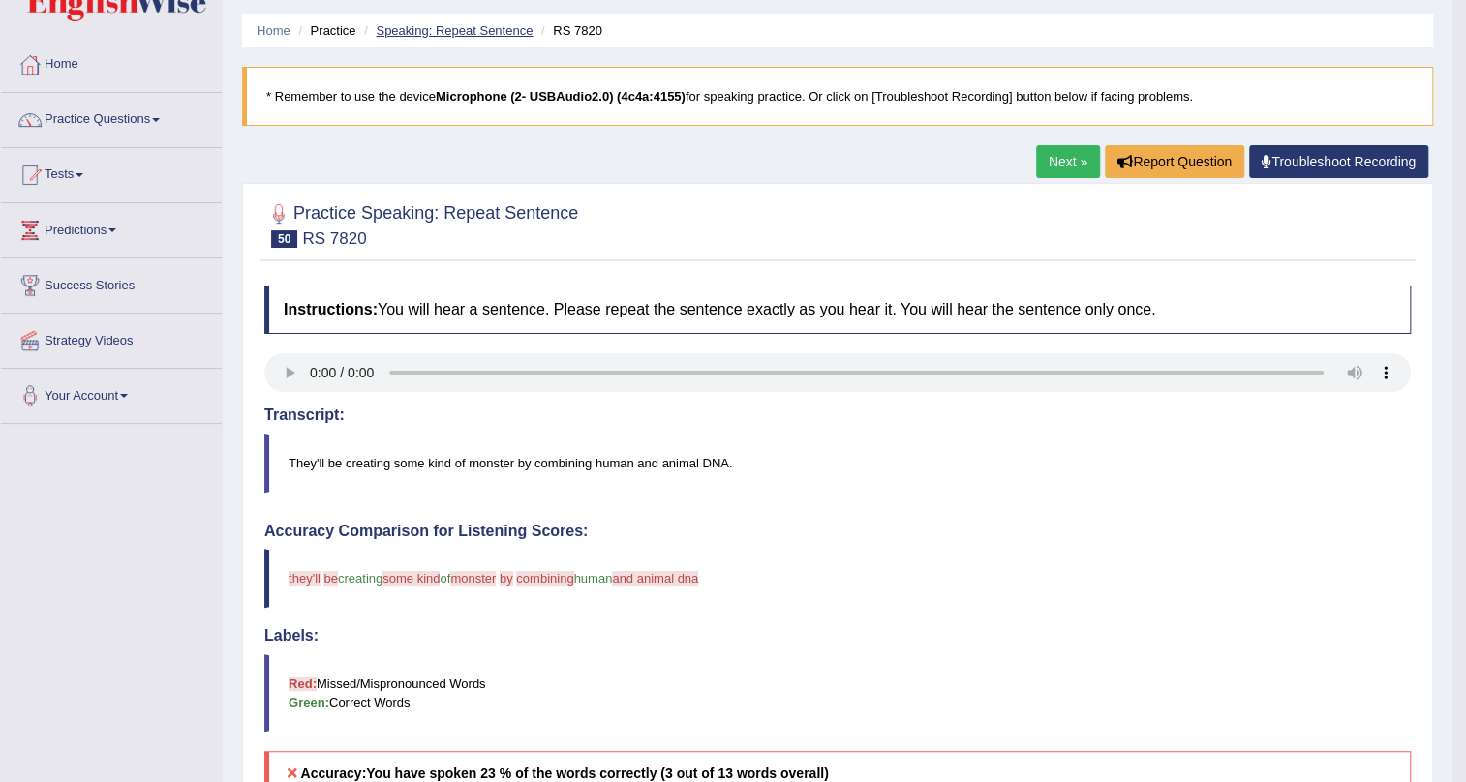
click at [386, 31] on link "Speaking: Repeat Sentence" at bounding box center [454, 30] width 157 height 15
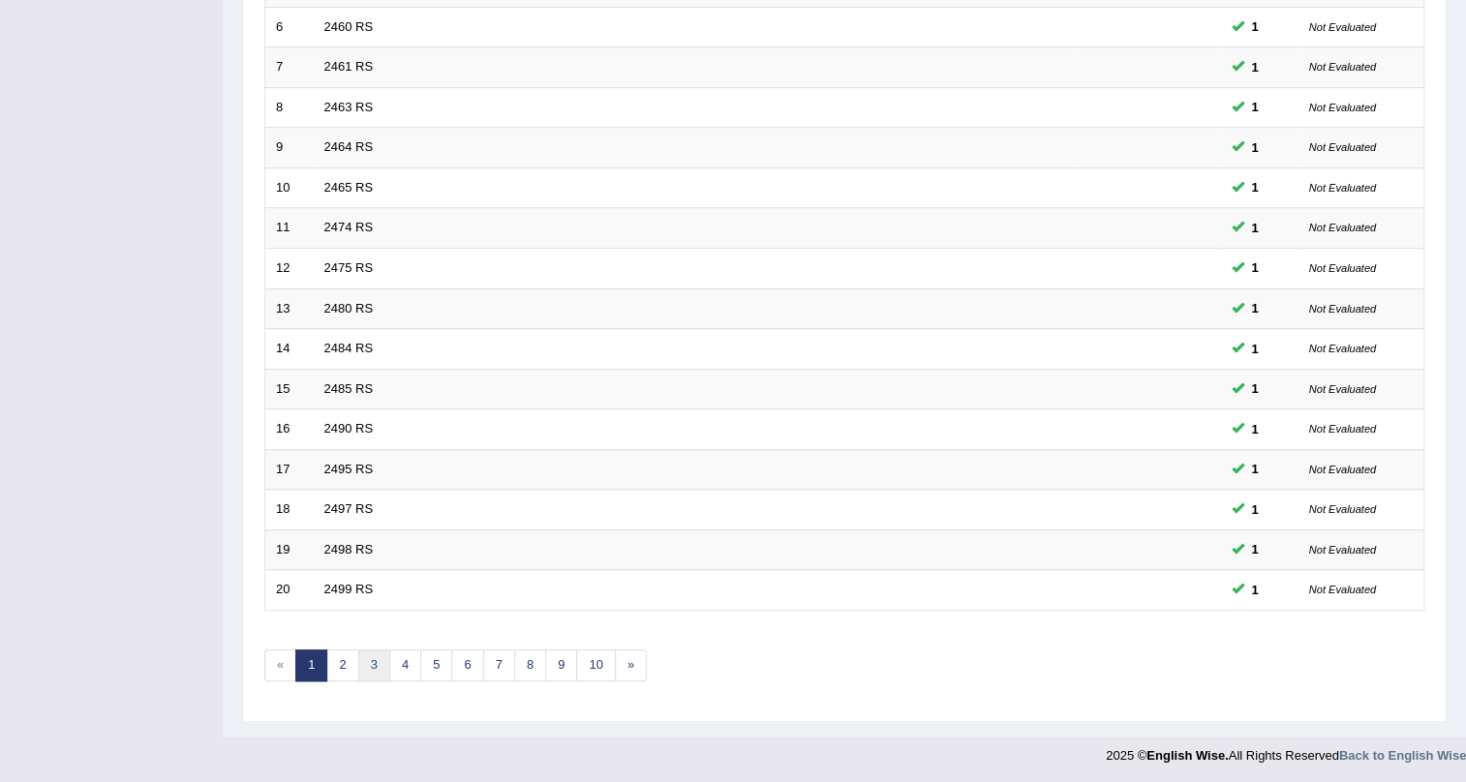
click at [372, 662] on link "3" at bounding box center [374, 666] width 32 height 32
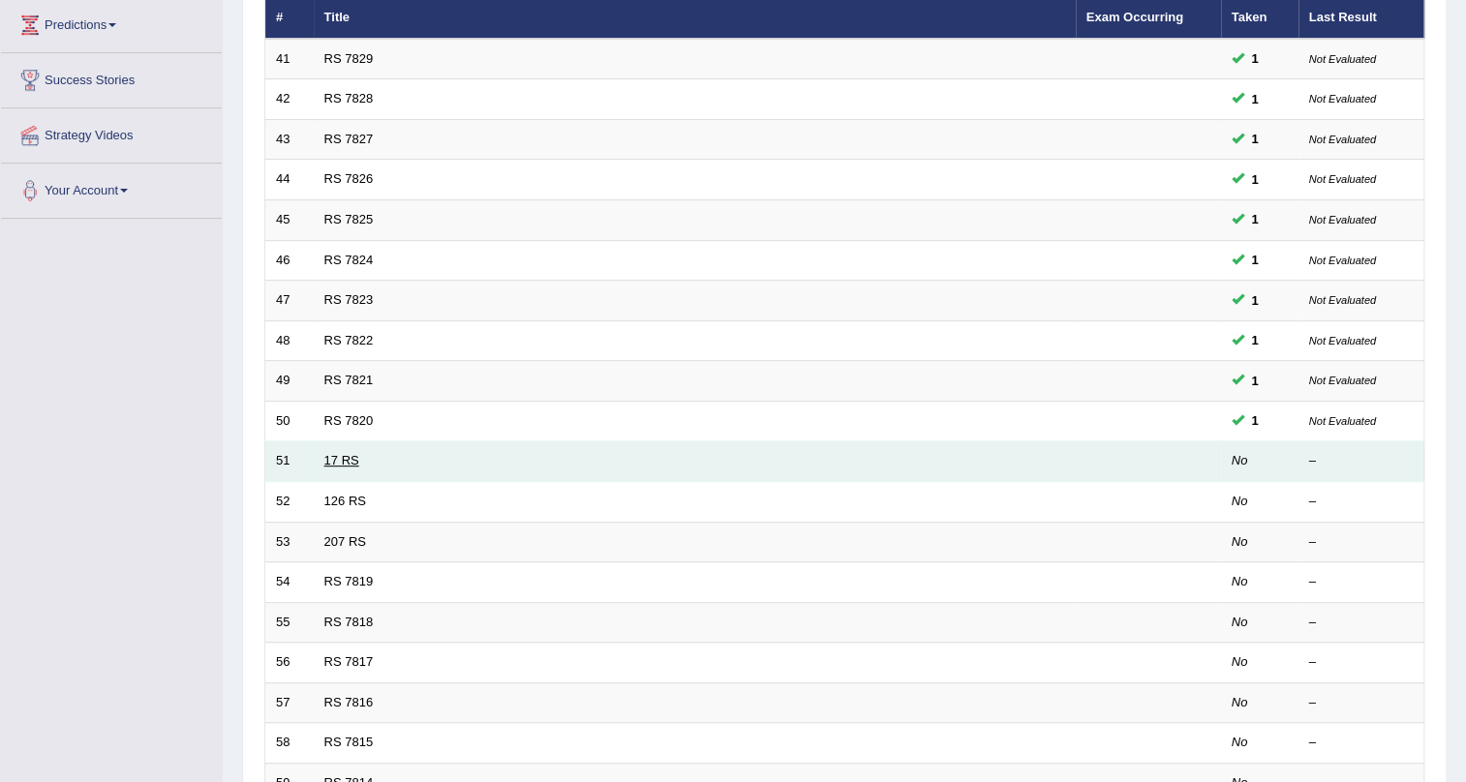
click at [353, 464] on link "17 RS" at bounding box center [341, 460] width 35 height 15
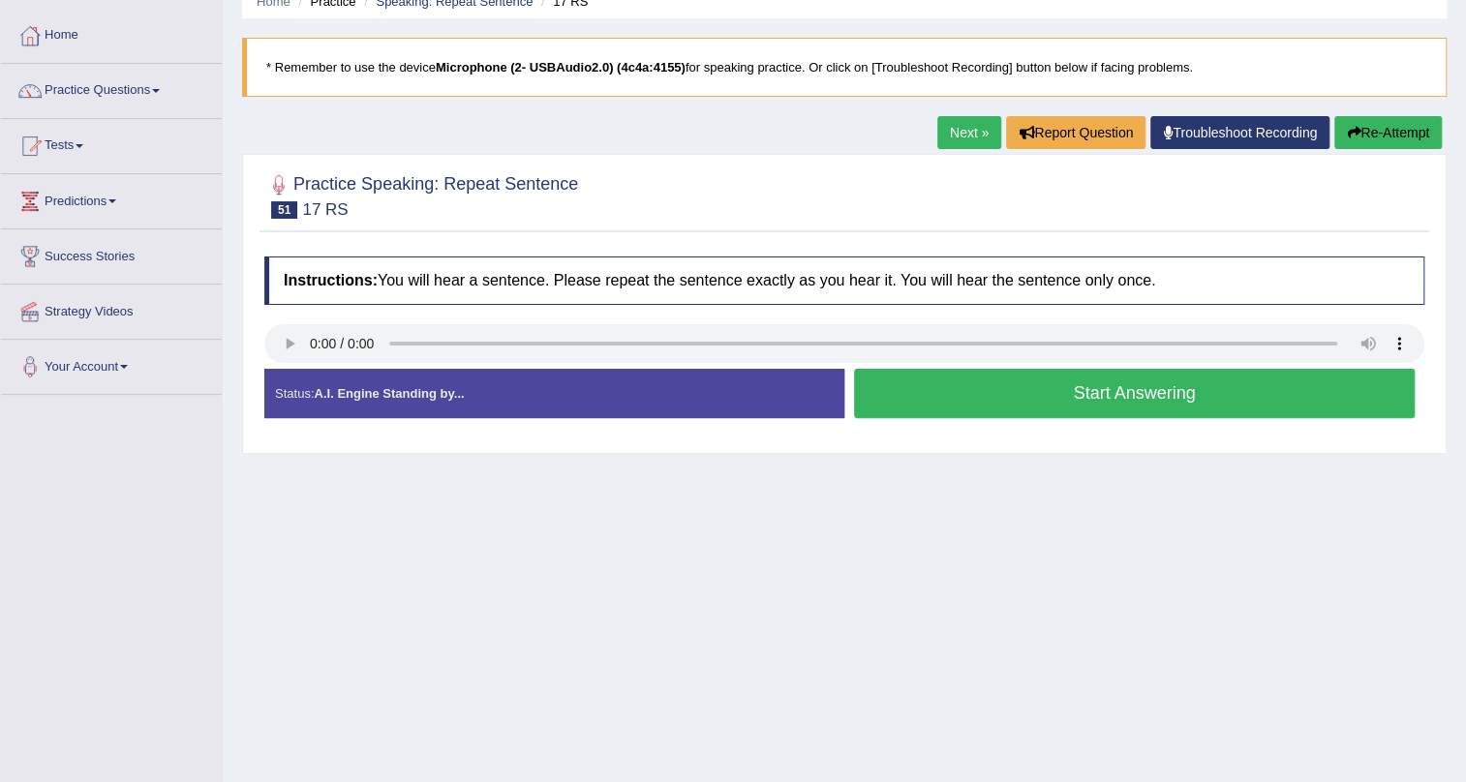
click at [866, 407] on button "Start Answering" at bounding box center [1134, 393] width 561 height 49
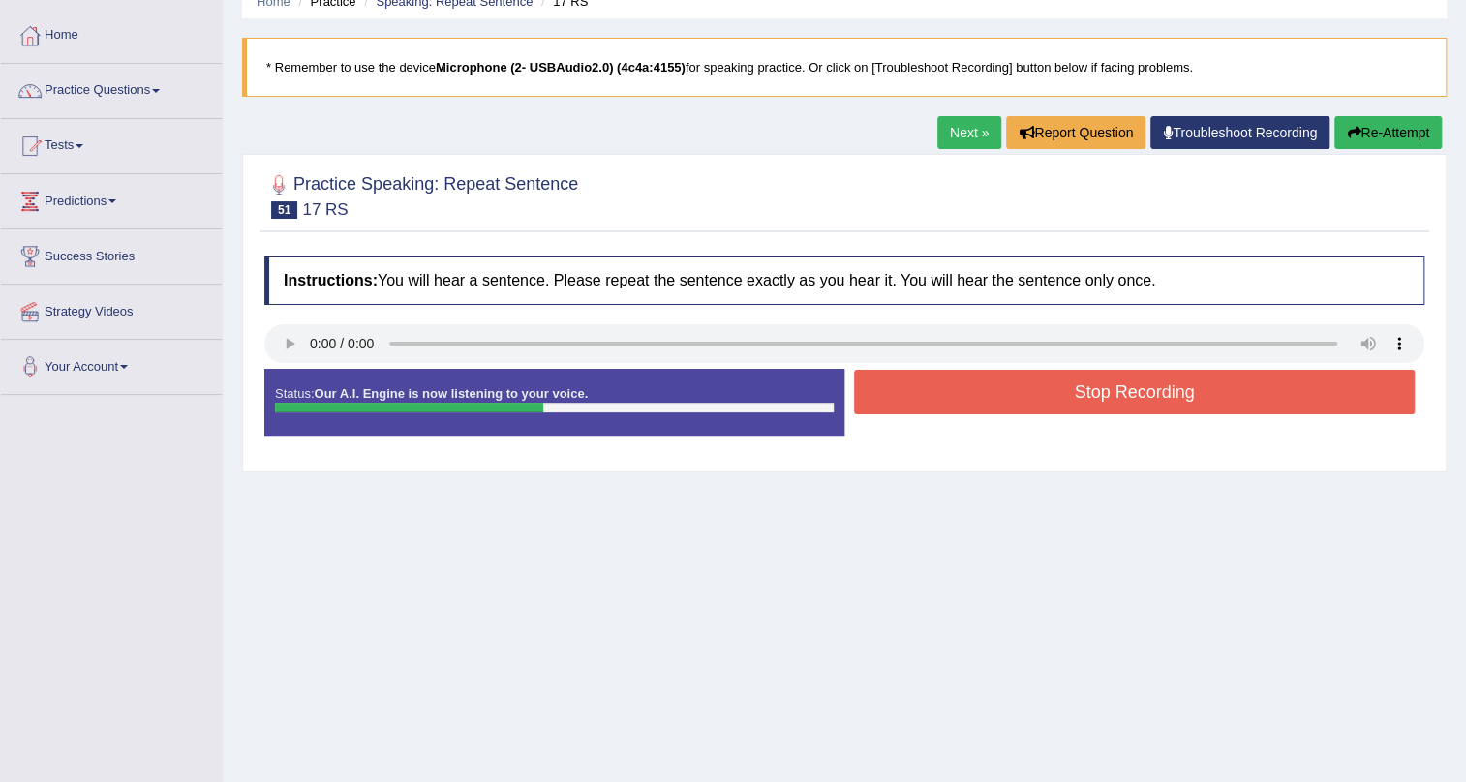
click at [866, 407] on button "Stop Recording" at bounding box center [1134, 392] width 561 height 45
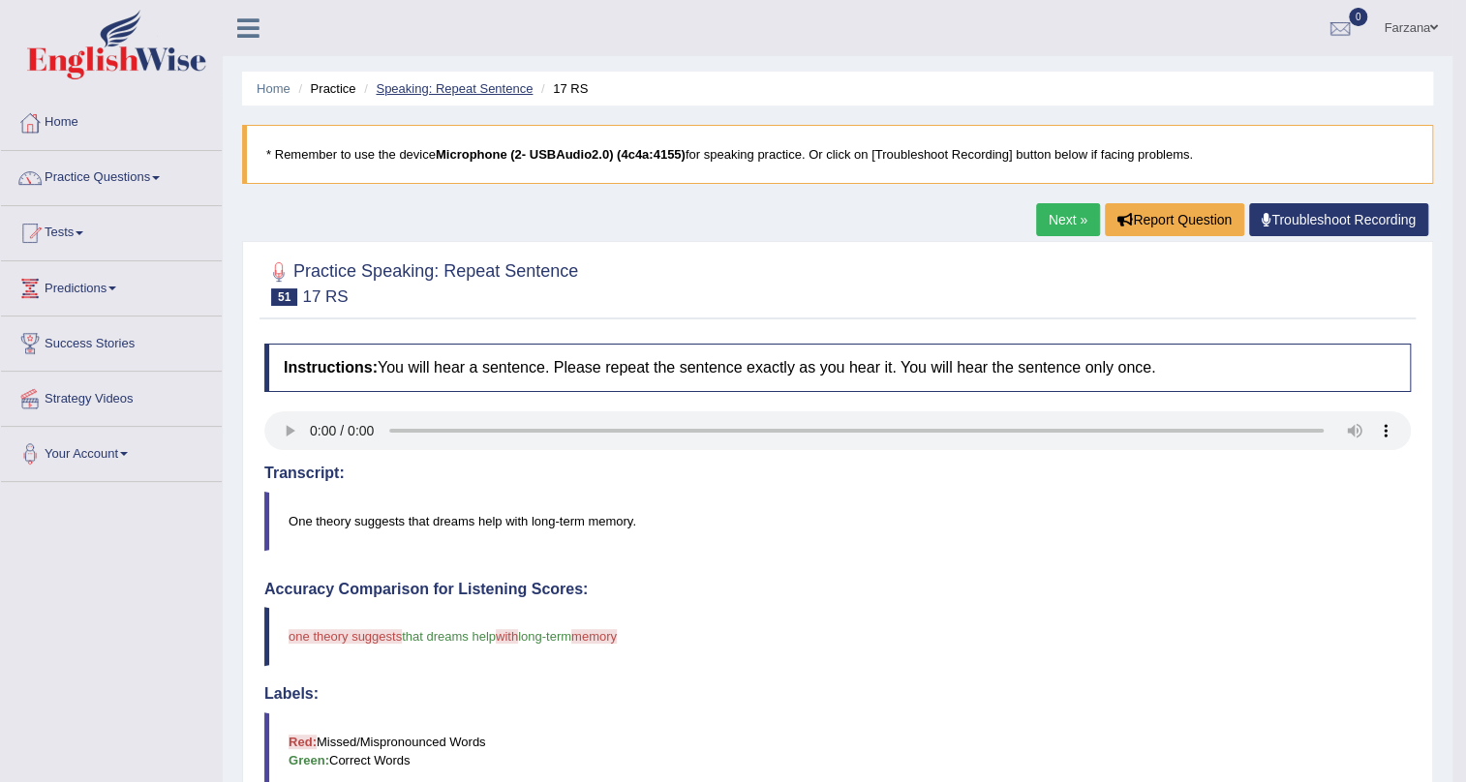
click at [463, 82] on link "Speaking: Repeat Sentence" at bounding box center [454, 88] width 157 height 15
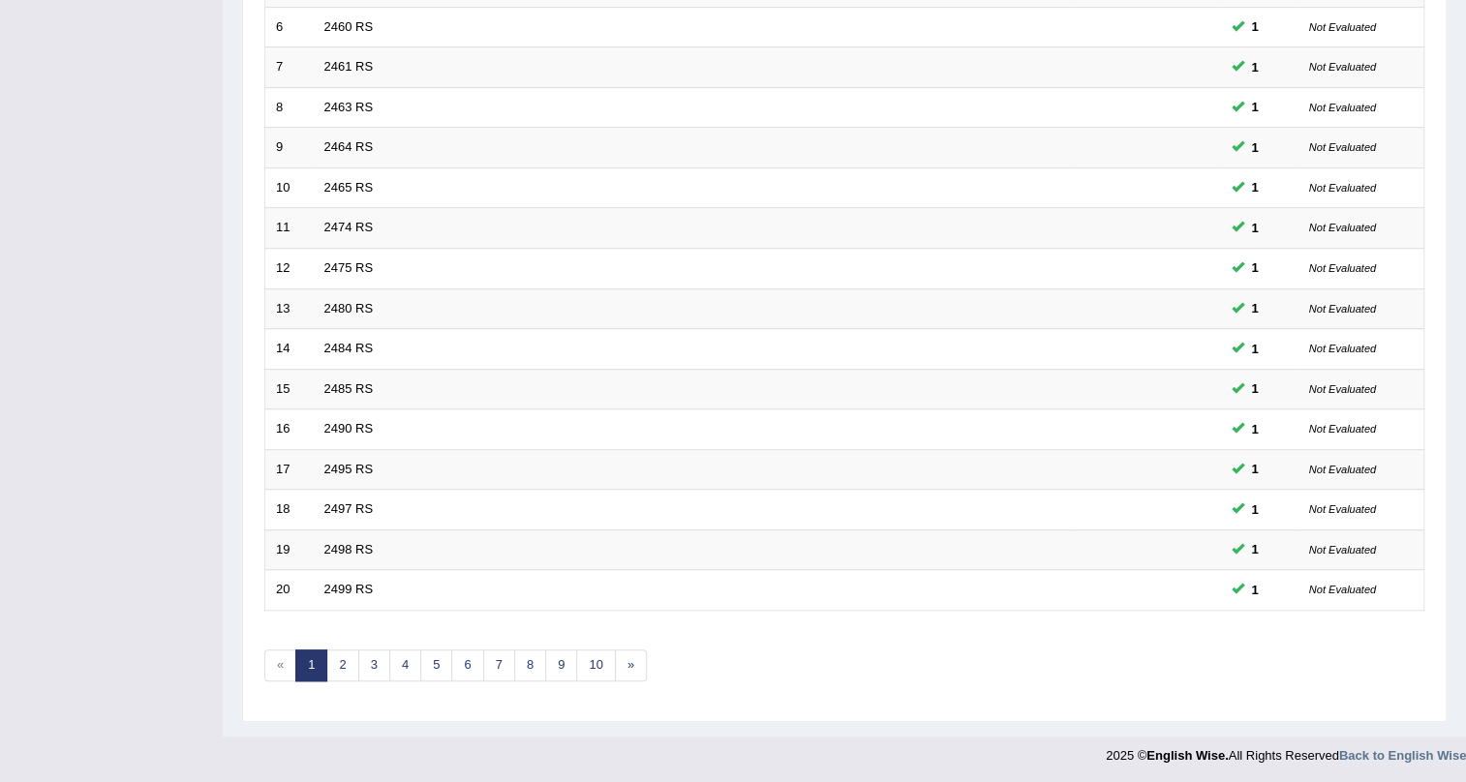
scroll to position [497, 0]
click at [379, 658] on link "3" at bounding box center [374, 666] width 32 height 32
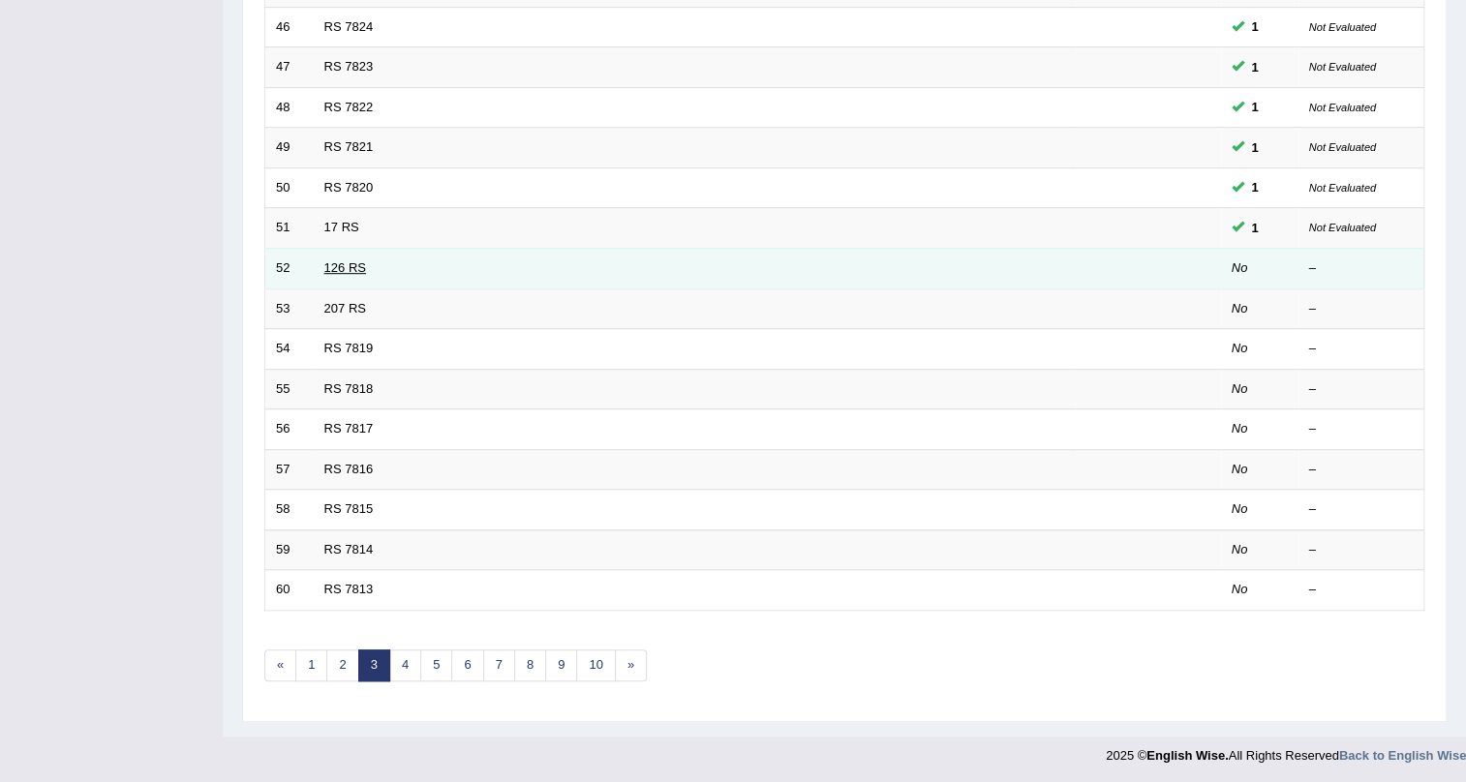
click at [337, 263] on link "126 RS" at bounding box center [345, 267] width 42 height 15
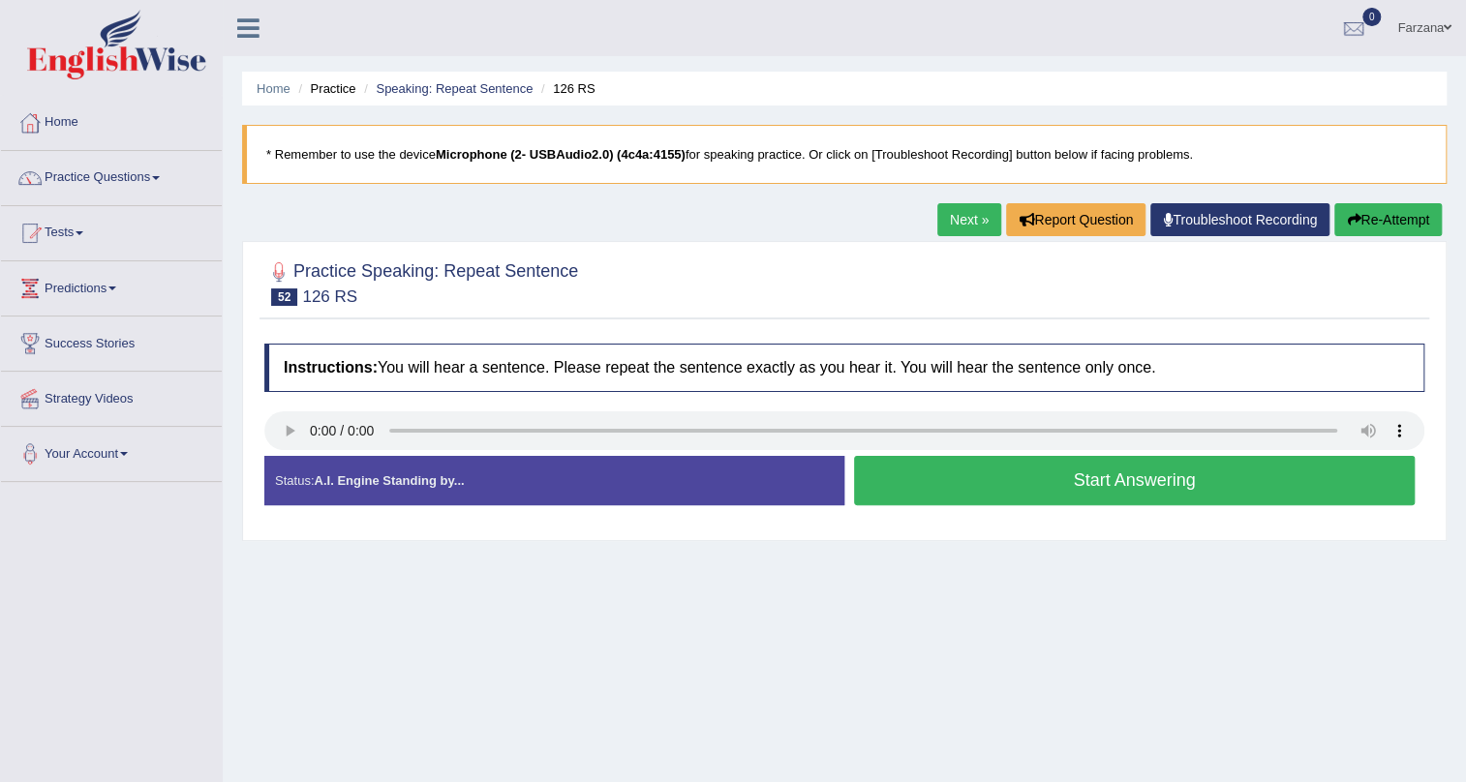
click at [958, 483] on button "Start Answering" at bounding box center [1134, 480] width 561 height 49
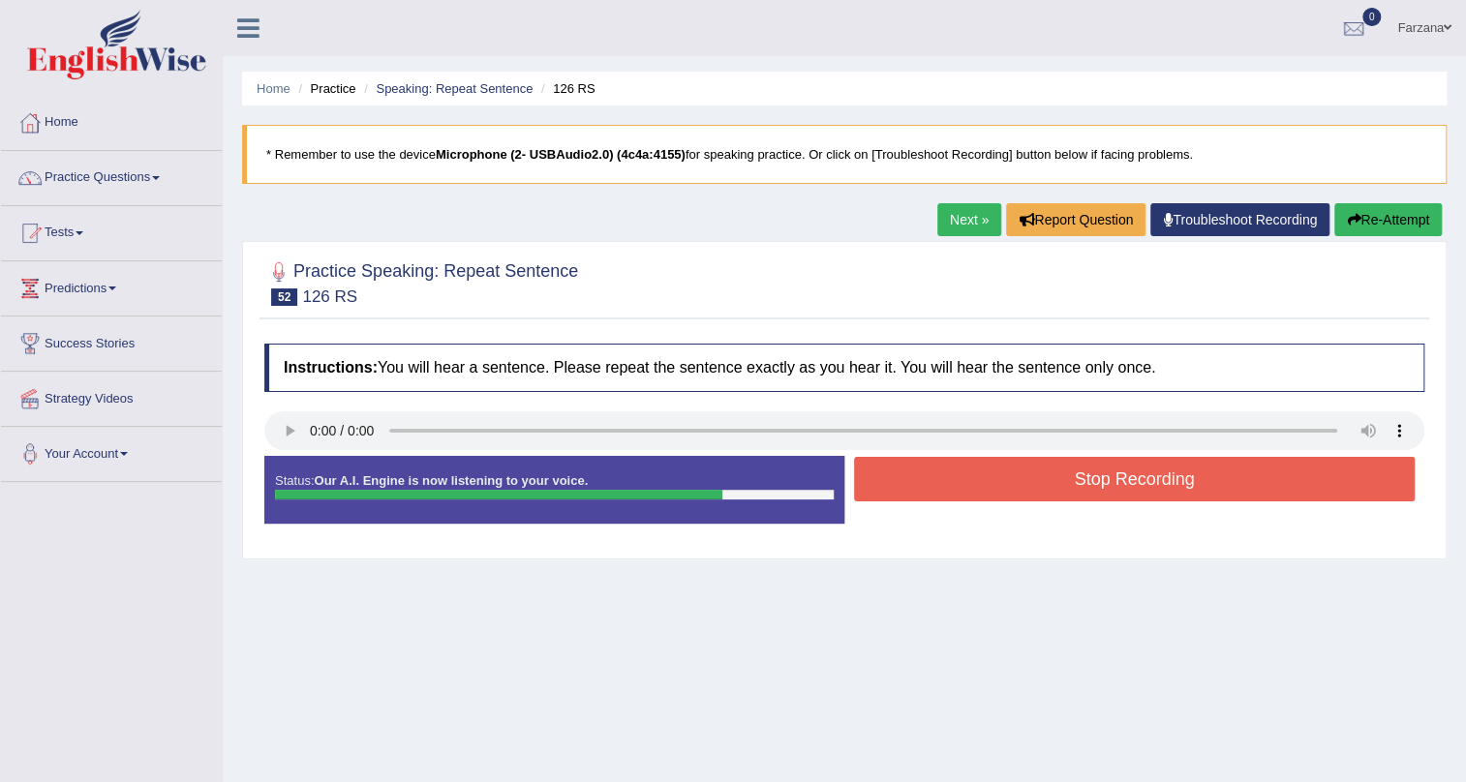
click at [971, 488] on button "Stop Recording" at bounding box center [1134, 479] width 561 height 45
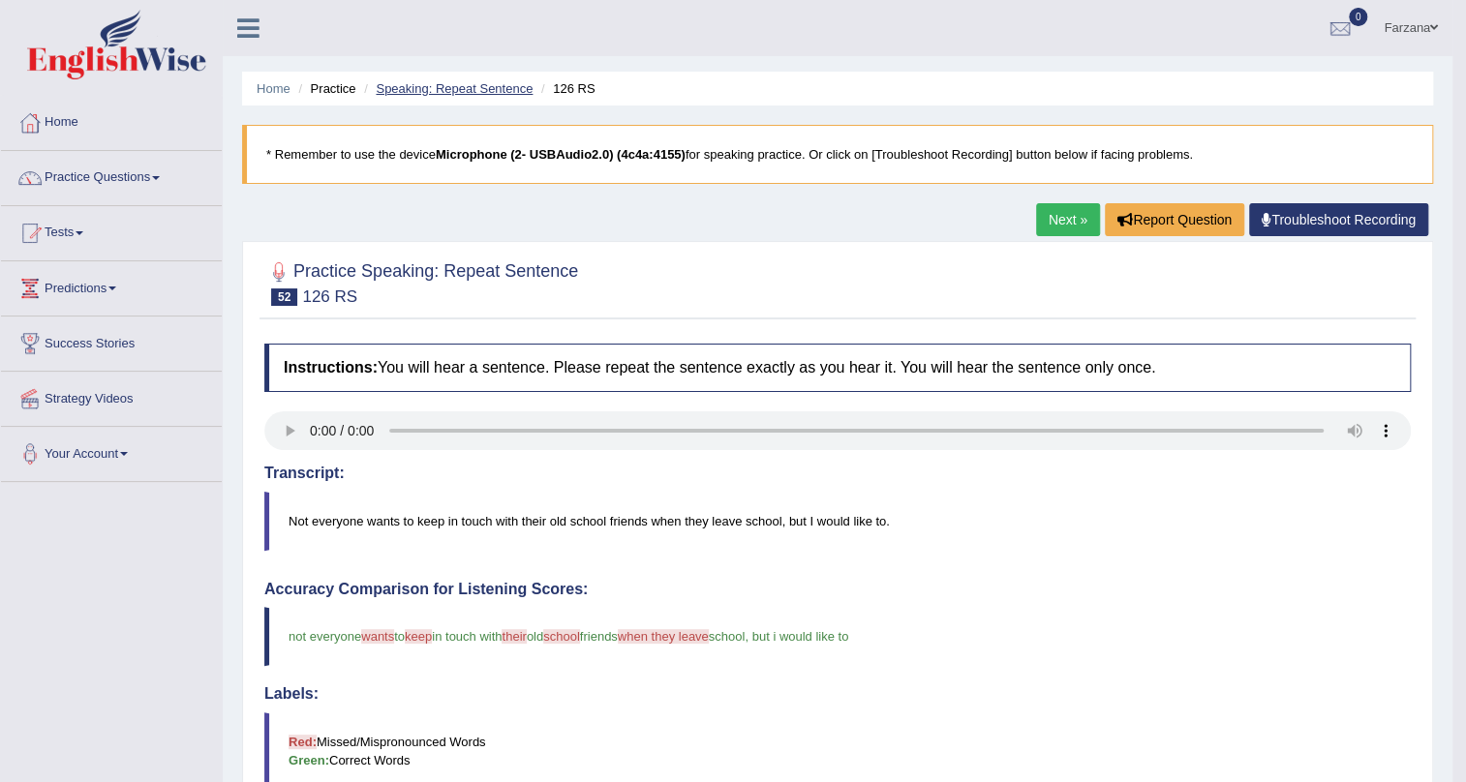
click at [415, 87] on link "Speaking: Repeat Sentence" at bounding box center [454, 88] width 157 height 15
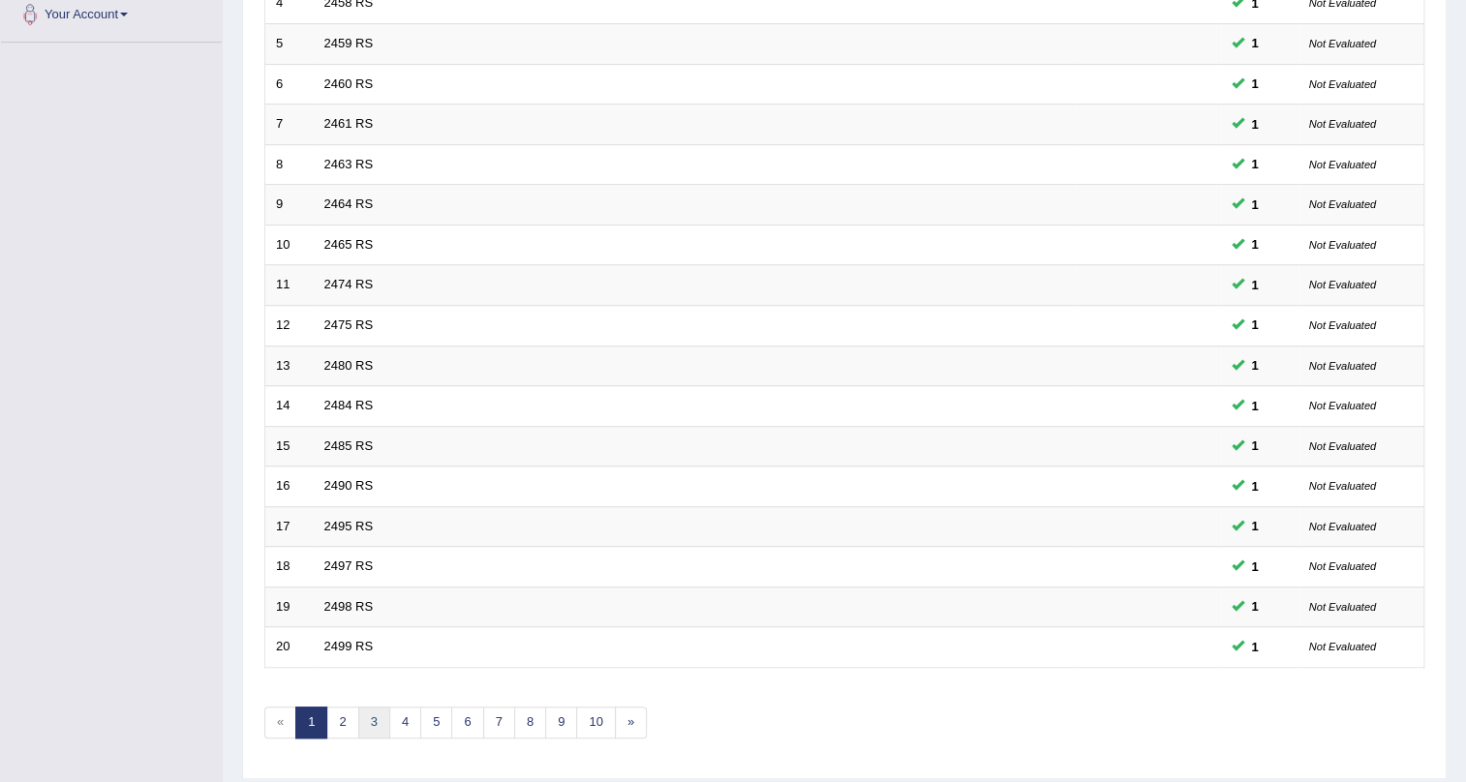
click at [372, 718] on link "3" at bounding box center [374, 723] width 32 height 32
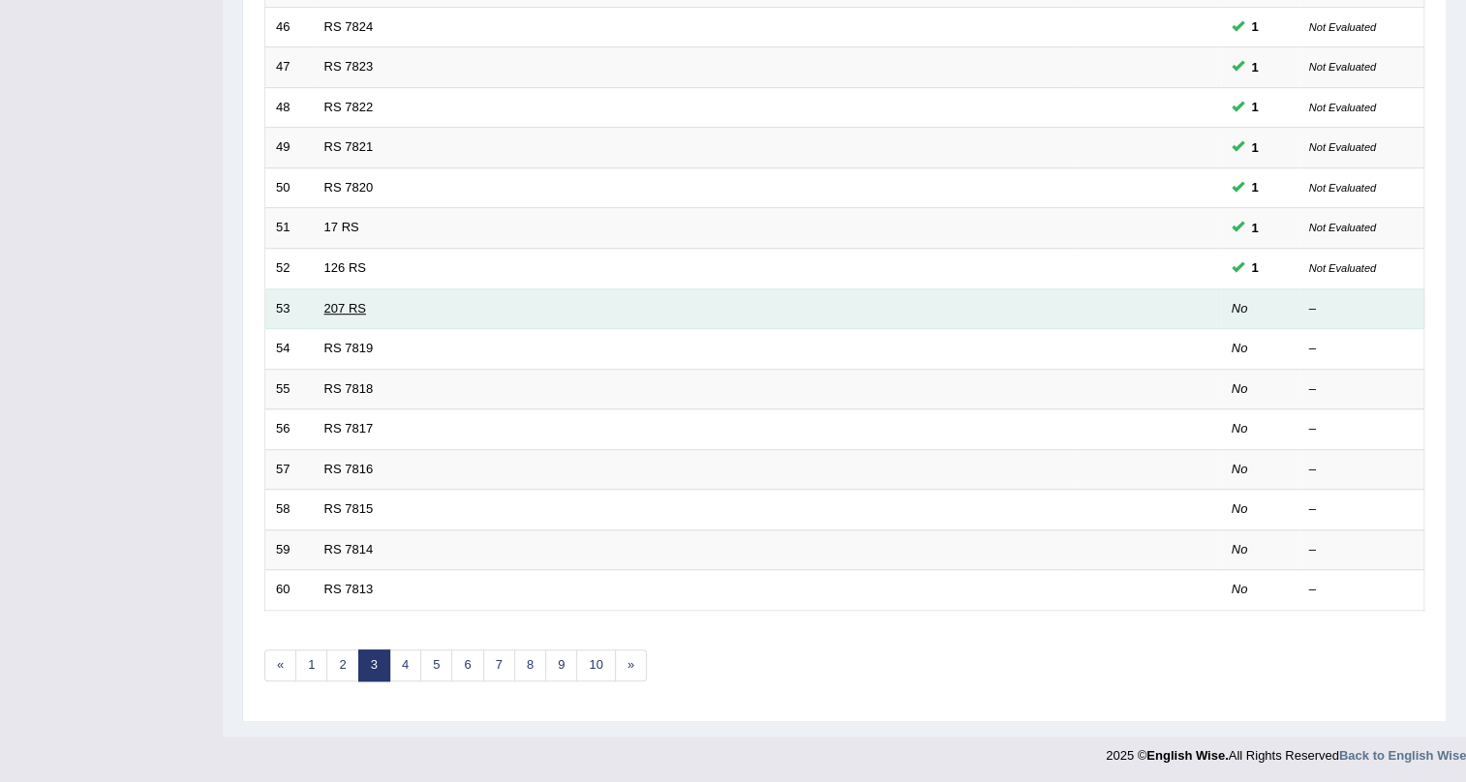
click at [346, 311] on link "207 RS" at bounding box center [345, 308] width 42 height 15
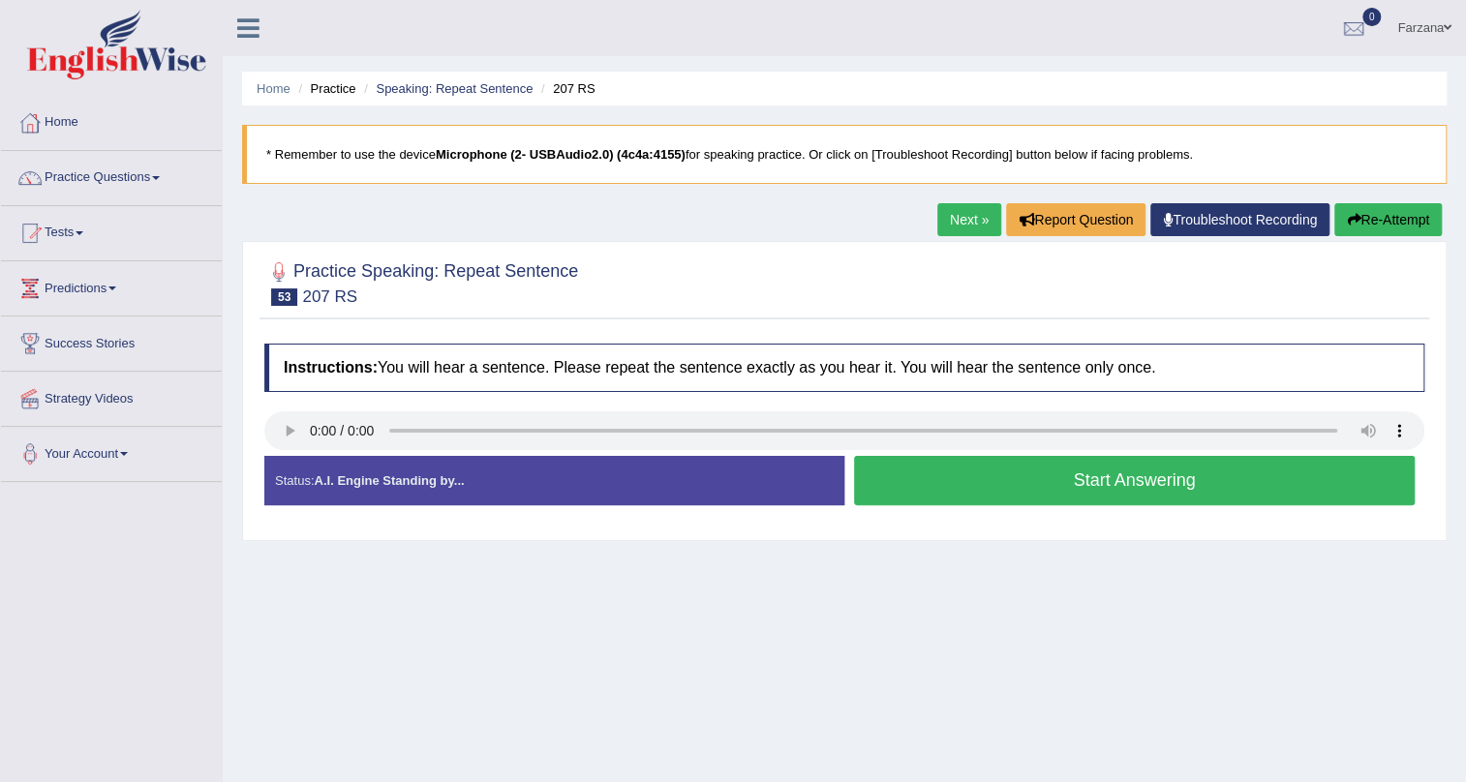
click at [883, 475] on button "Start Answering" at bounding box center [1134, 480] width 561 height 49
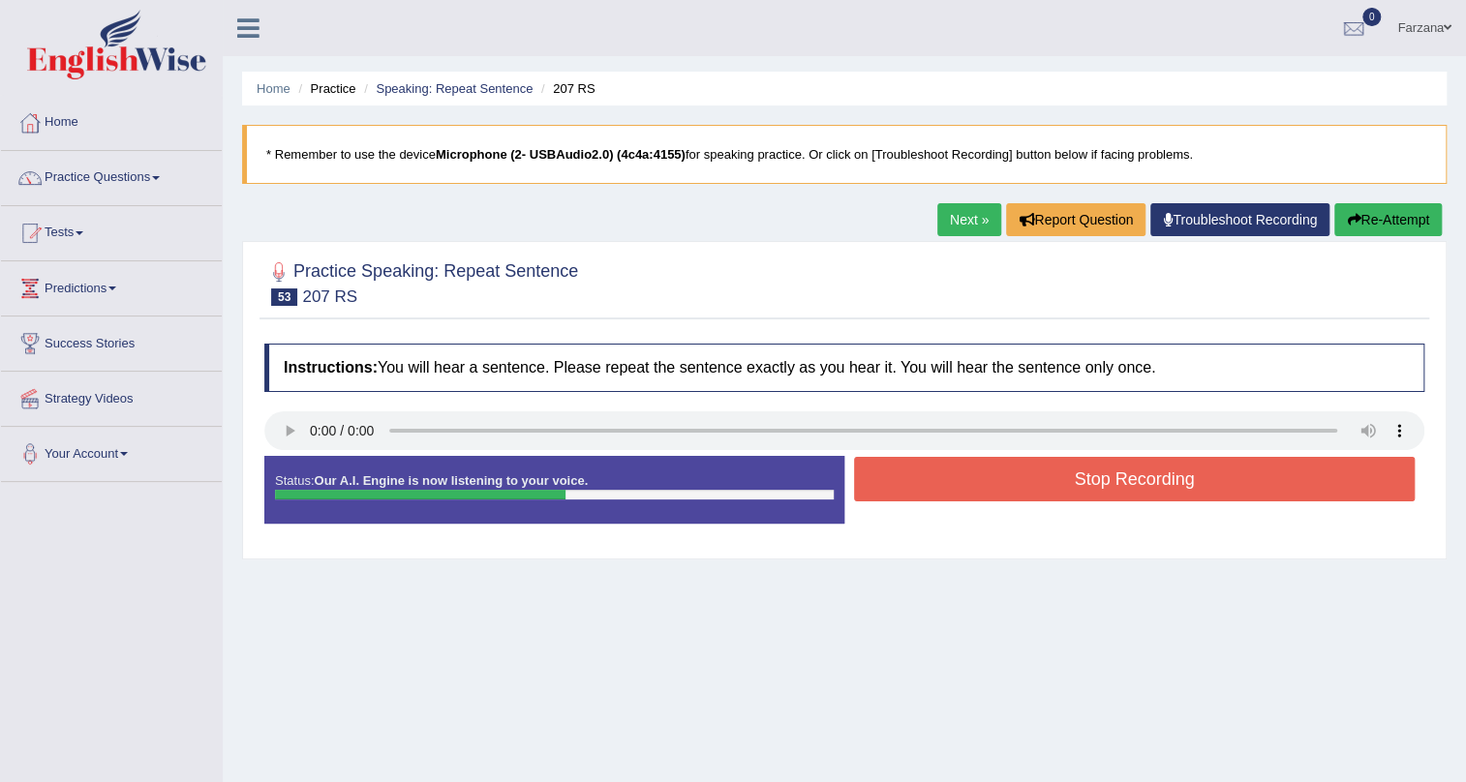
click at [883, 474] on button "Stop Recording" at bounding box center [1134, 479] width 561 height 45
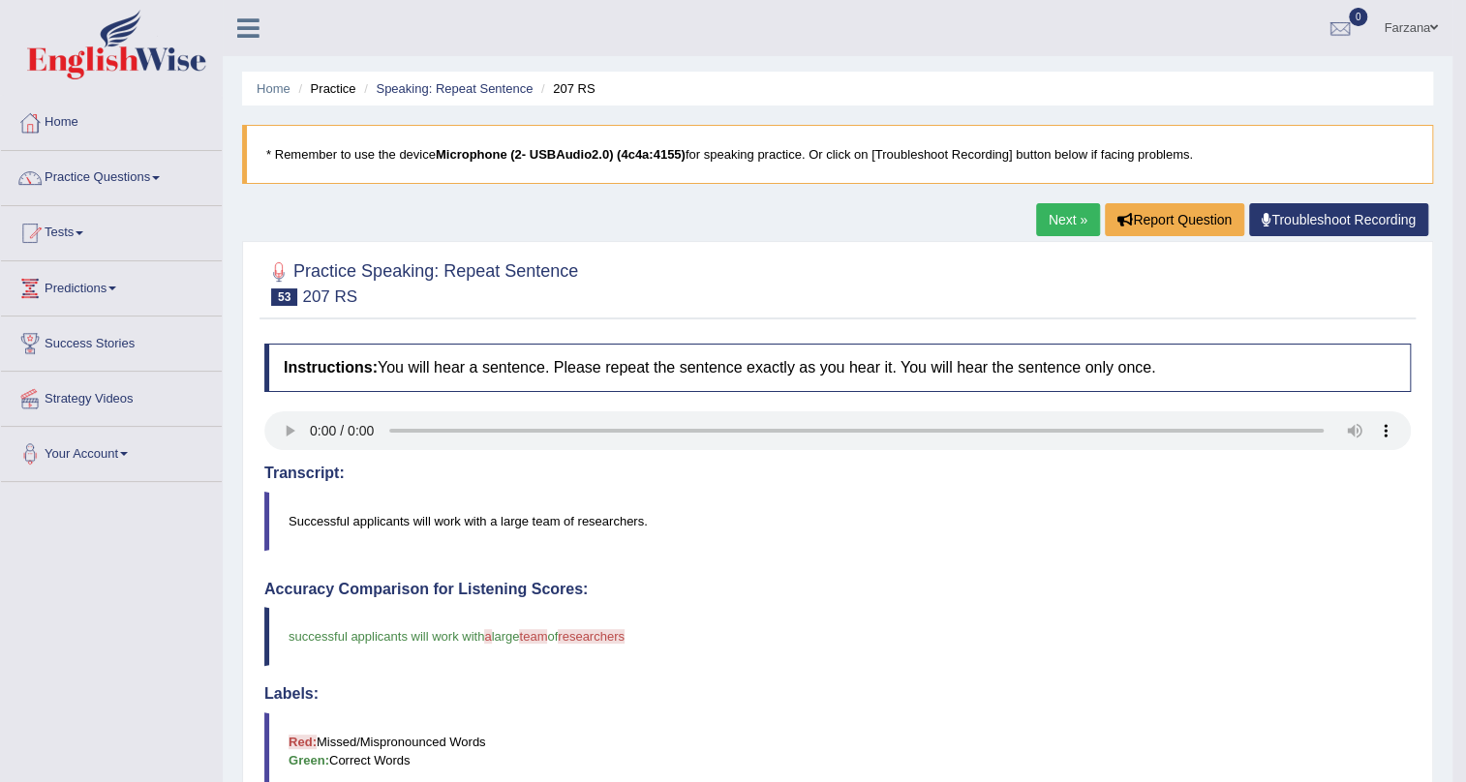
click at [411, 77] on ul "Home Practice Speaking: Repeat Sentence 207 RS" at bounding box center [837, 89] width 1191 height 34
click at [469, 94] on link "Speaking: Repeat Sentence" at bounding box center [454, 88] width 157 height 15
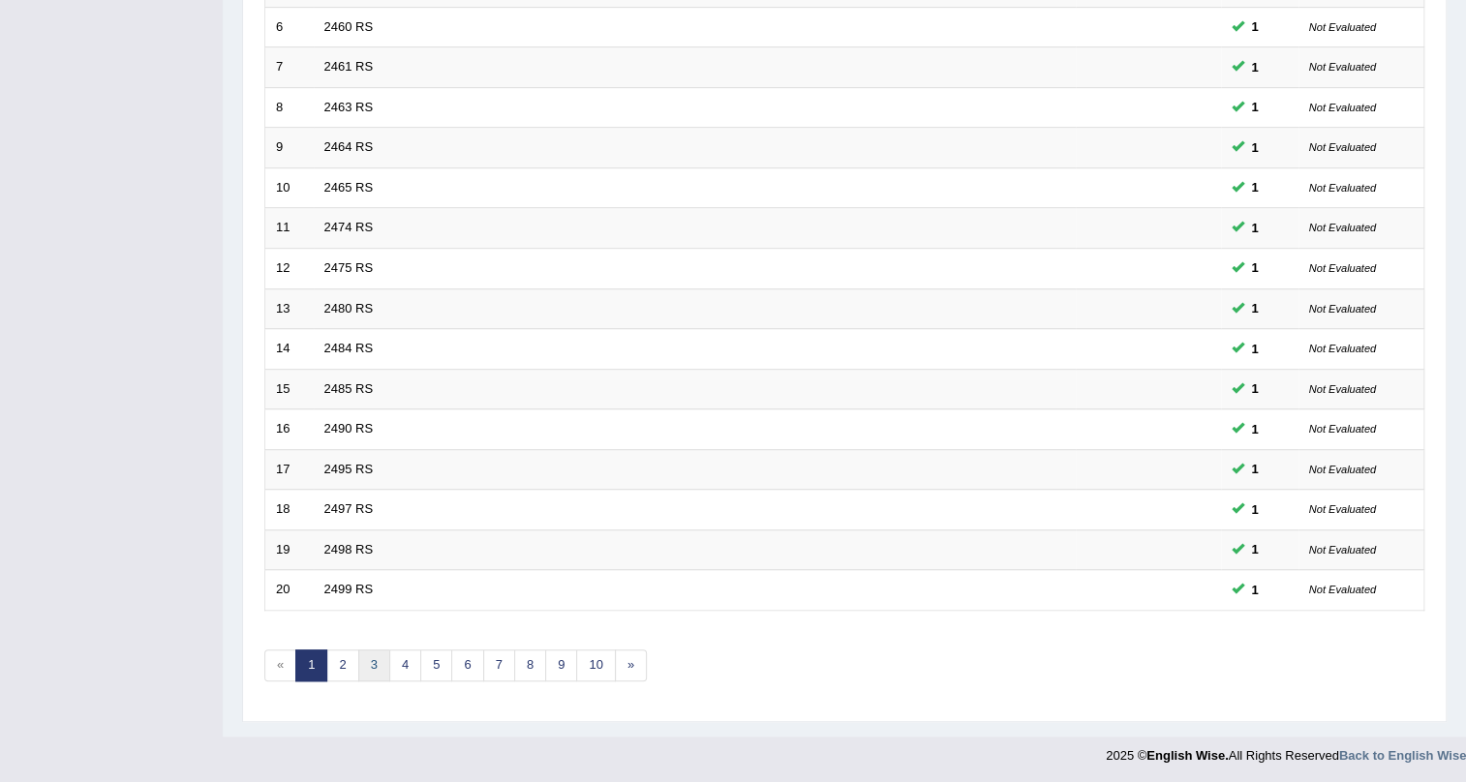
click at [381, 656] on link "3" at bounding box center [374, 666] width 32 height 32
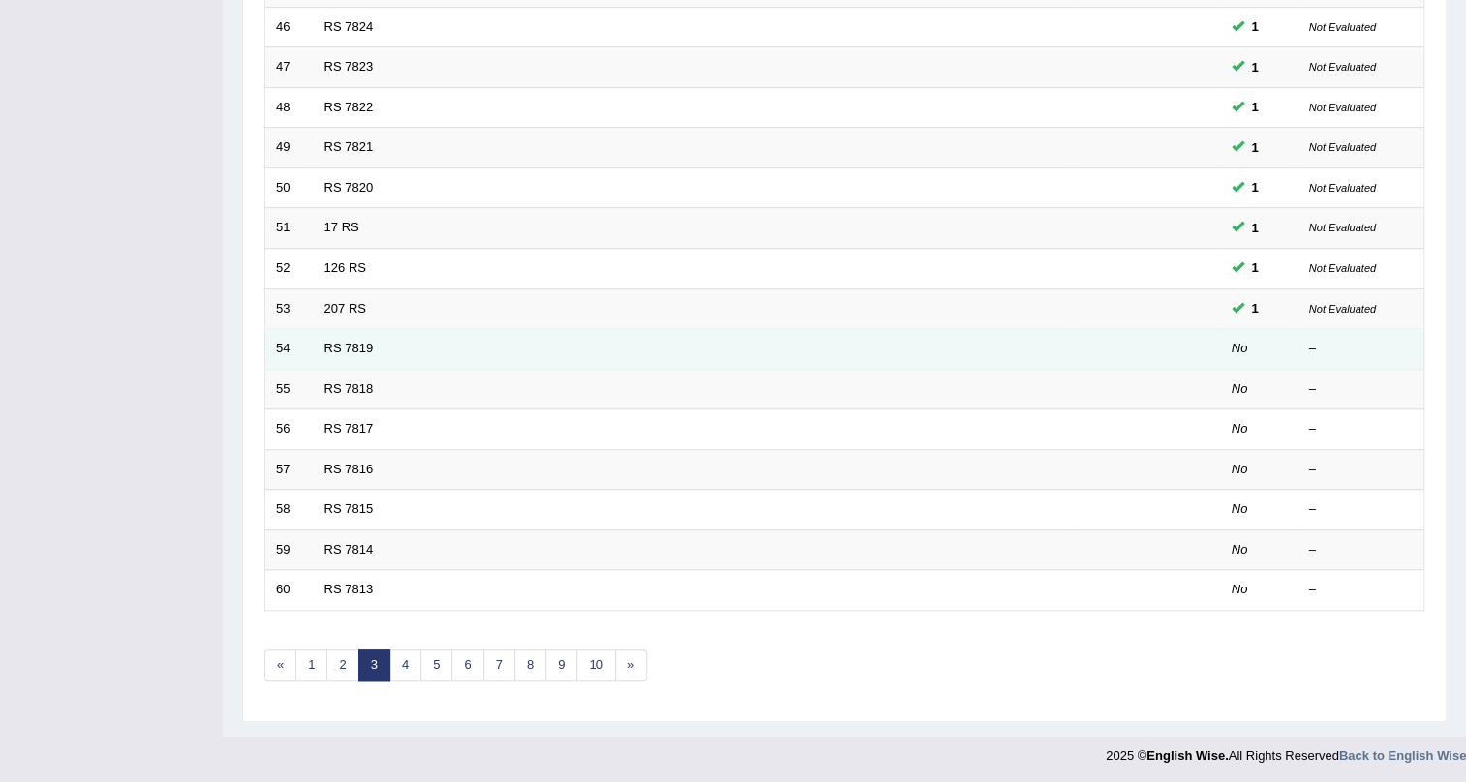
click at [349, 330] on td "RS 7819" at bounding box center [695, 349] width 762 height 41
click at [347, 341] on link "RS 7819" at bounding box center [348, 348] width 49 height 15
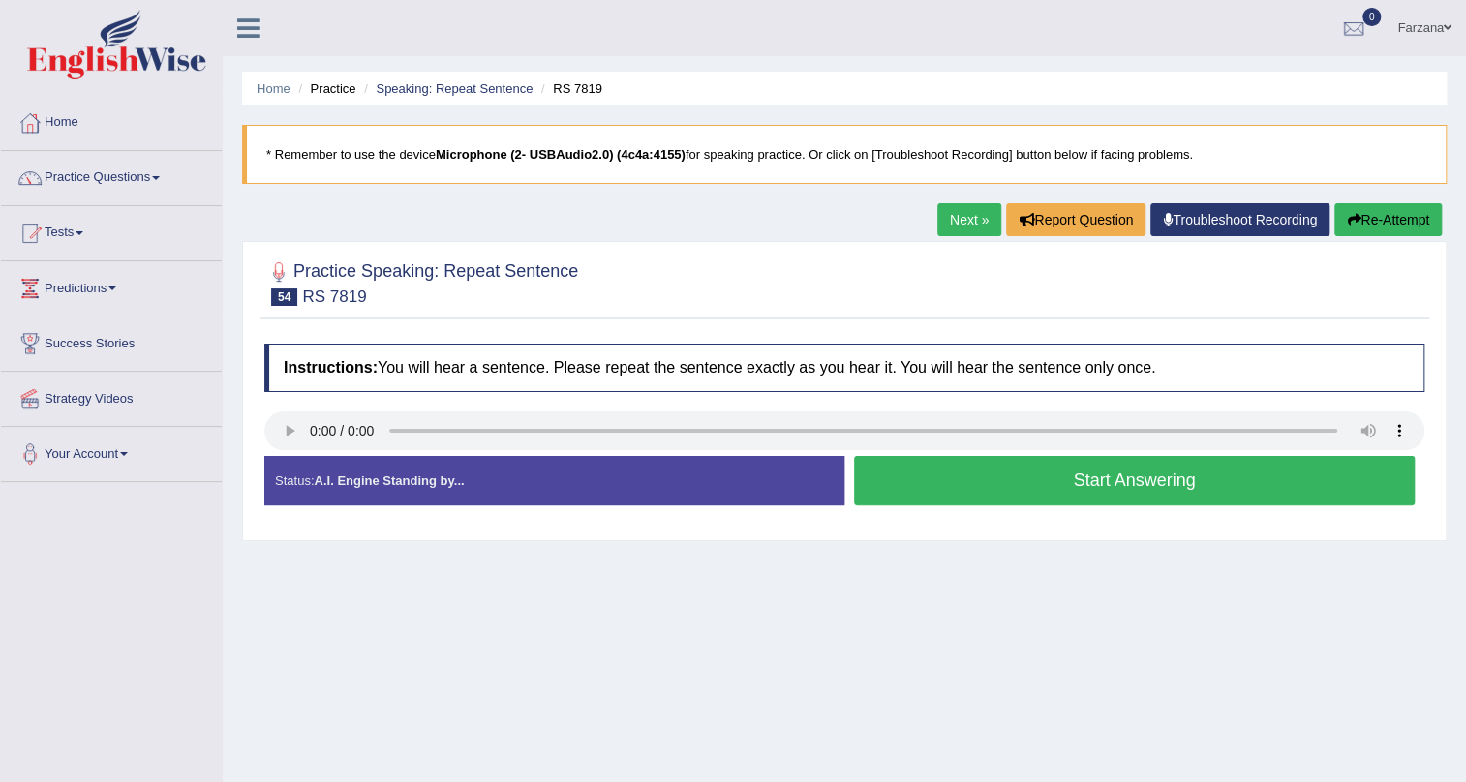
click at [980, 475] on button "Start Answering" at bounding box center [1134, 480] width 561 height 49
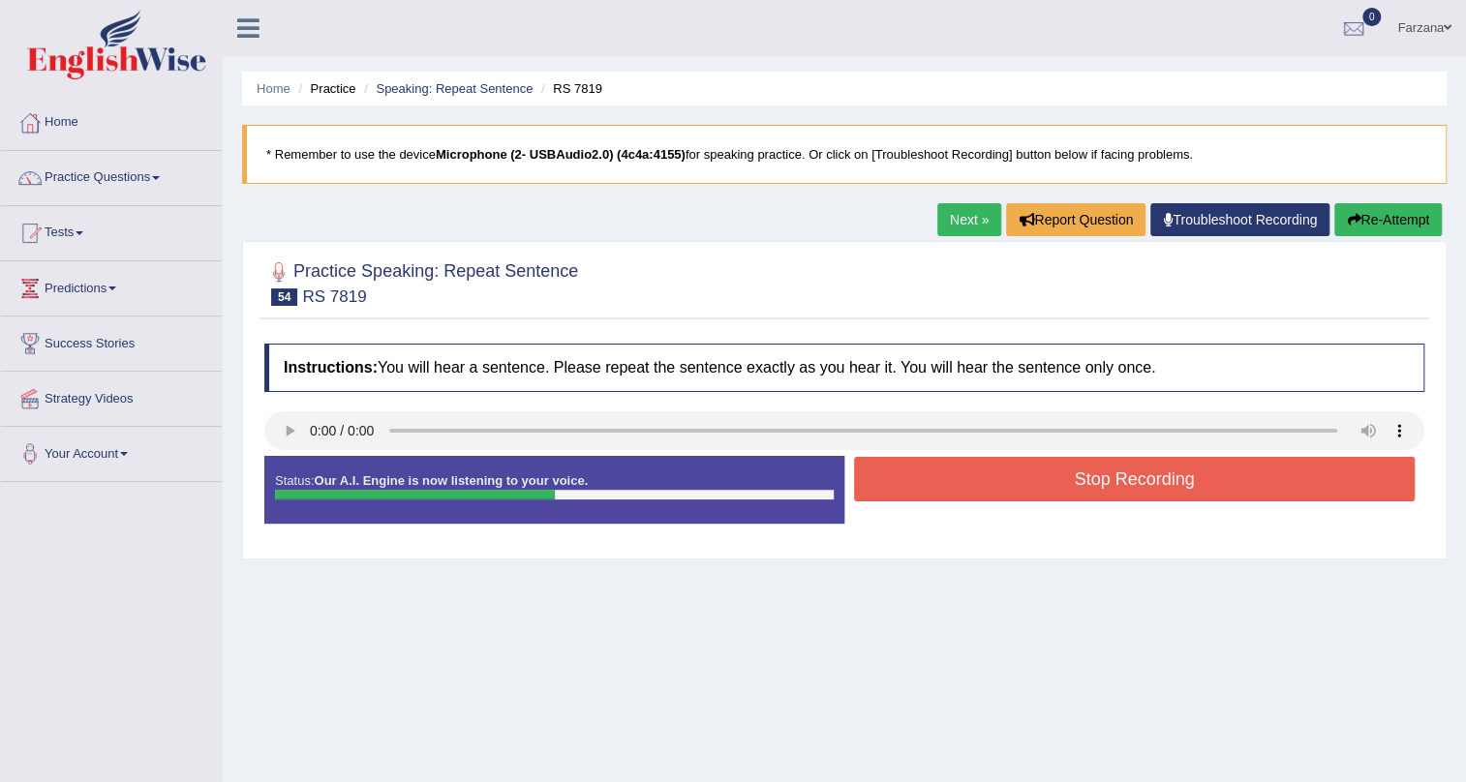
click at [980, 475] on button "Stop Recording" at bounding box center [1134, 479] width 561 height 45
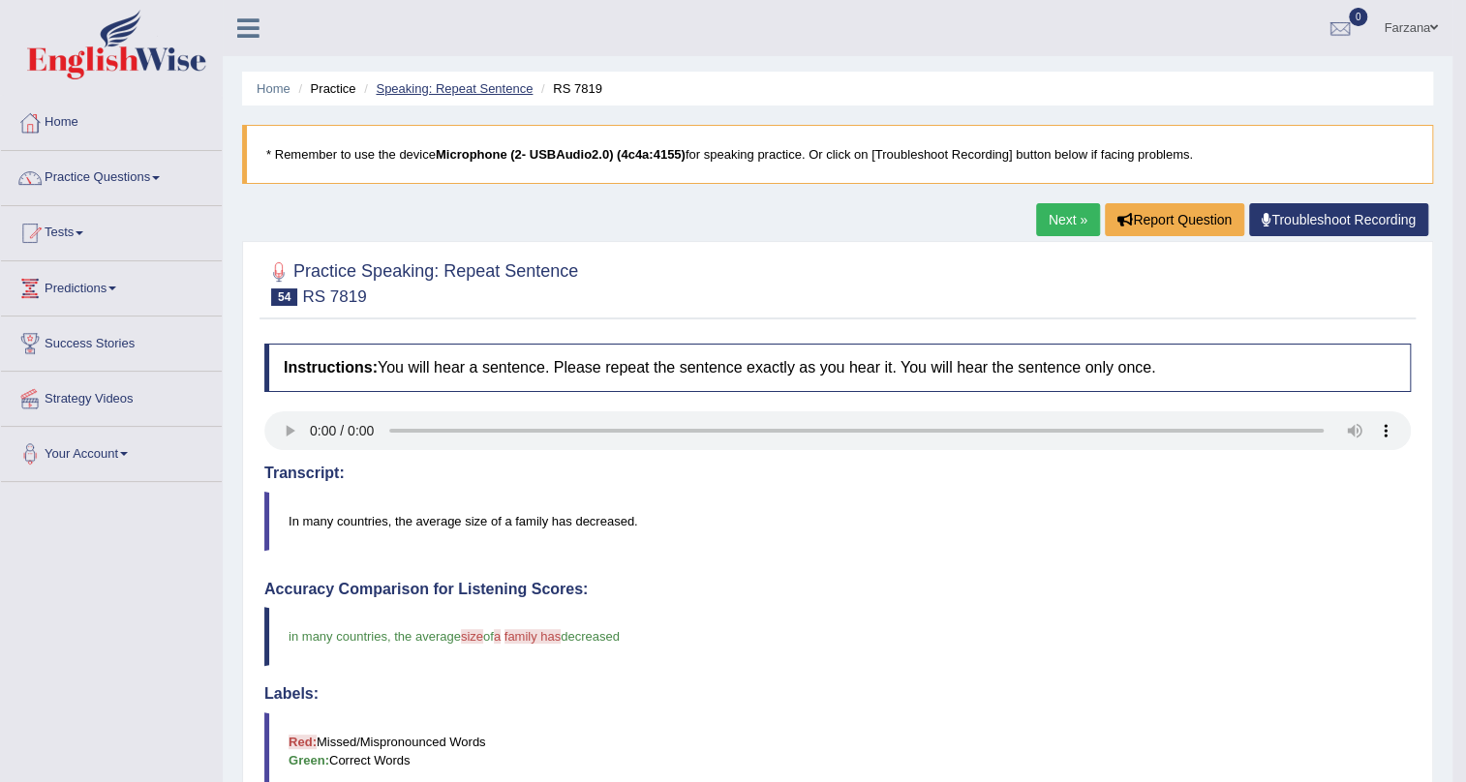
click at [466, 92] on link "Speaking: Repeat Sentence" at bounding box center [454, 88] width 157 height 15
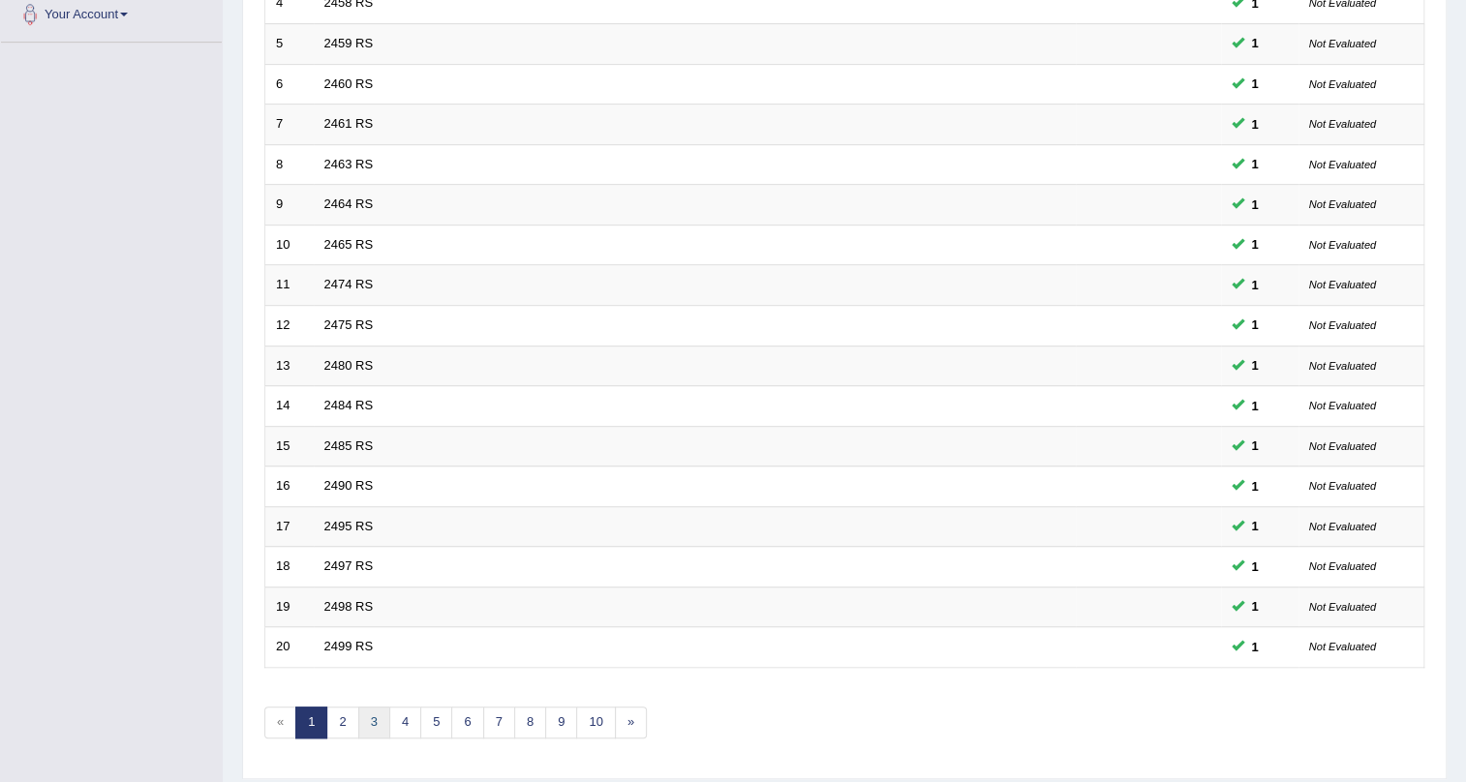
click at [366, 717] on link "3" at bounding box center [374, 723] width 32 height 32
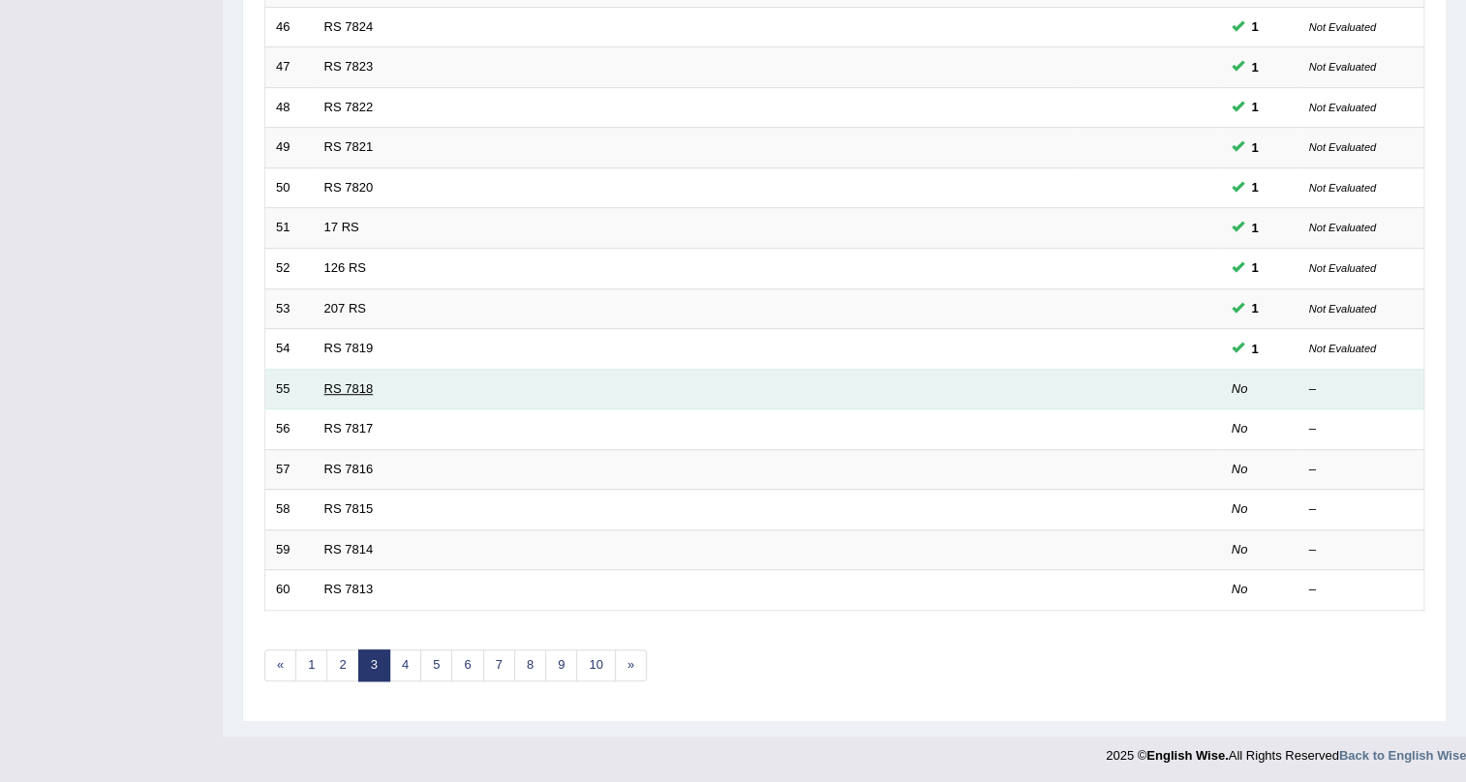
click at [368, 382] on link "RS 7818" at bounding box center [348, 389] width 49 height 15
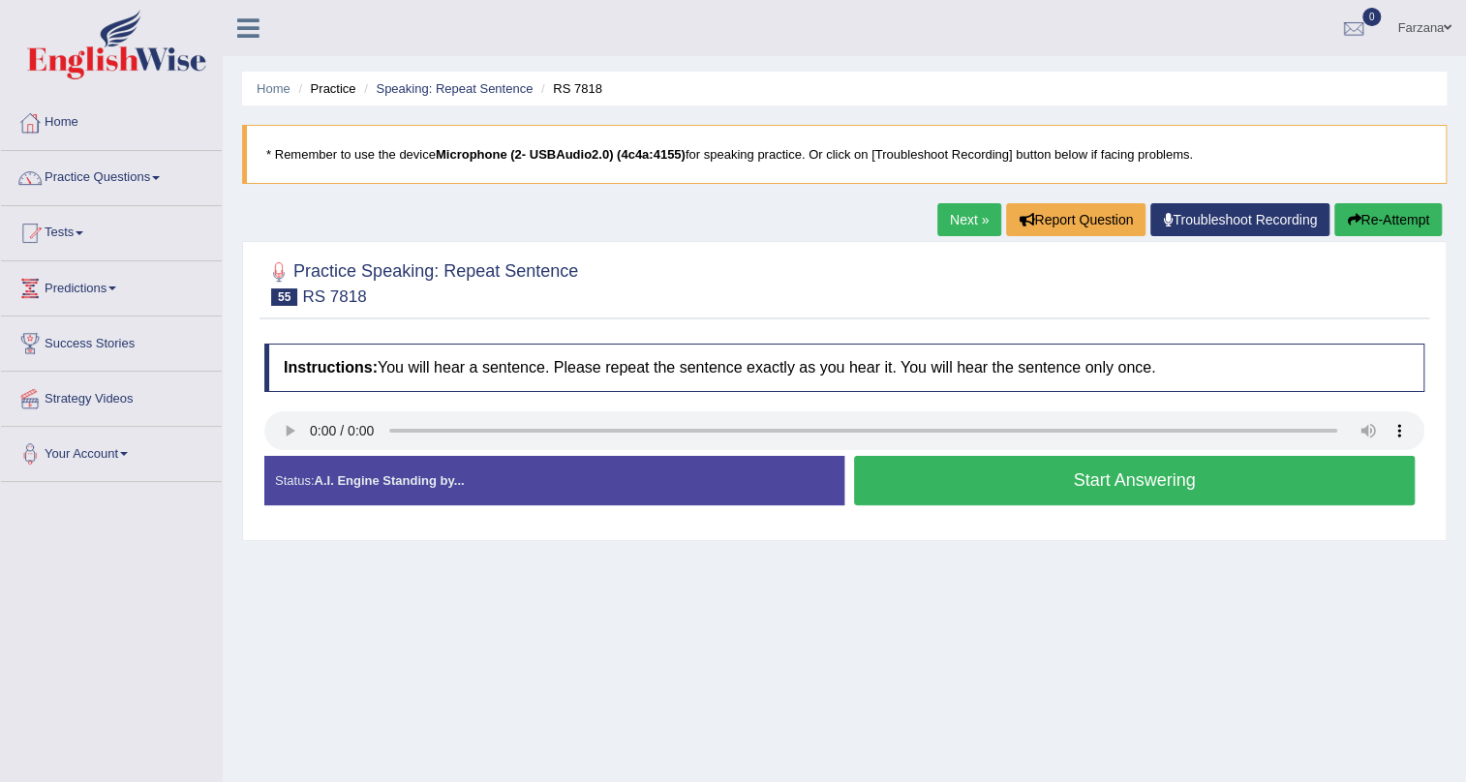
click at [982, 471] on button "Start Answering" at bounding box center [1134, 480] width 561 height 49
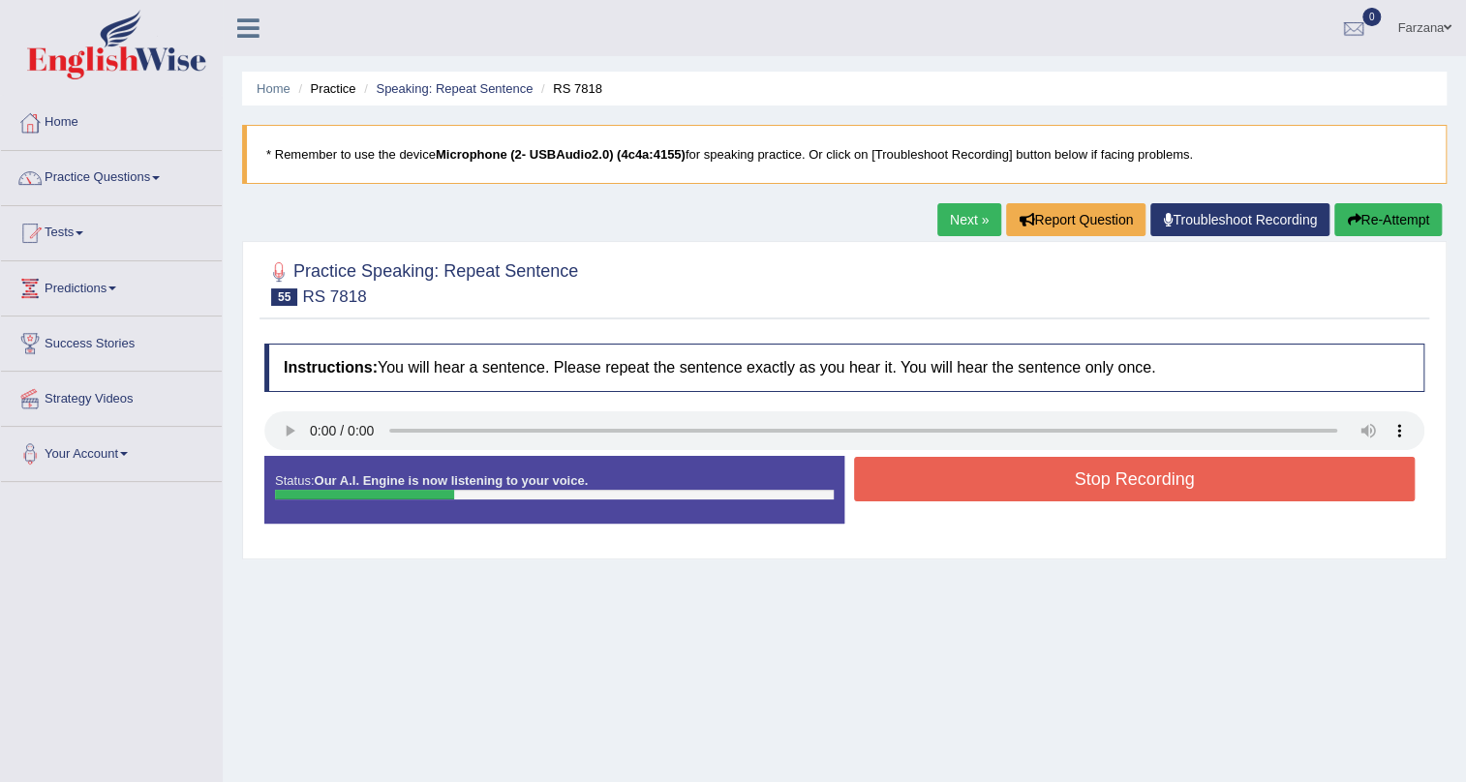
click at [982, 471] on button "Stop Recording" at bounding box center [1134, 479] width 561 height 45
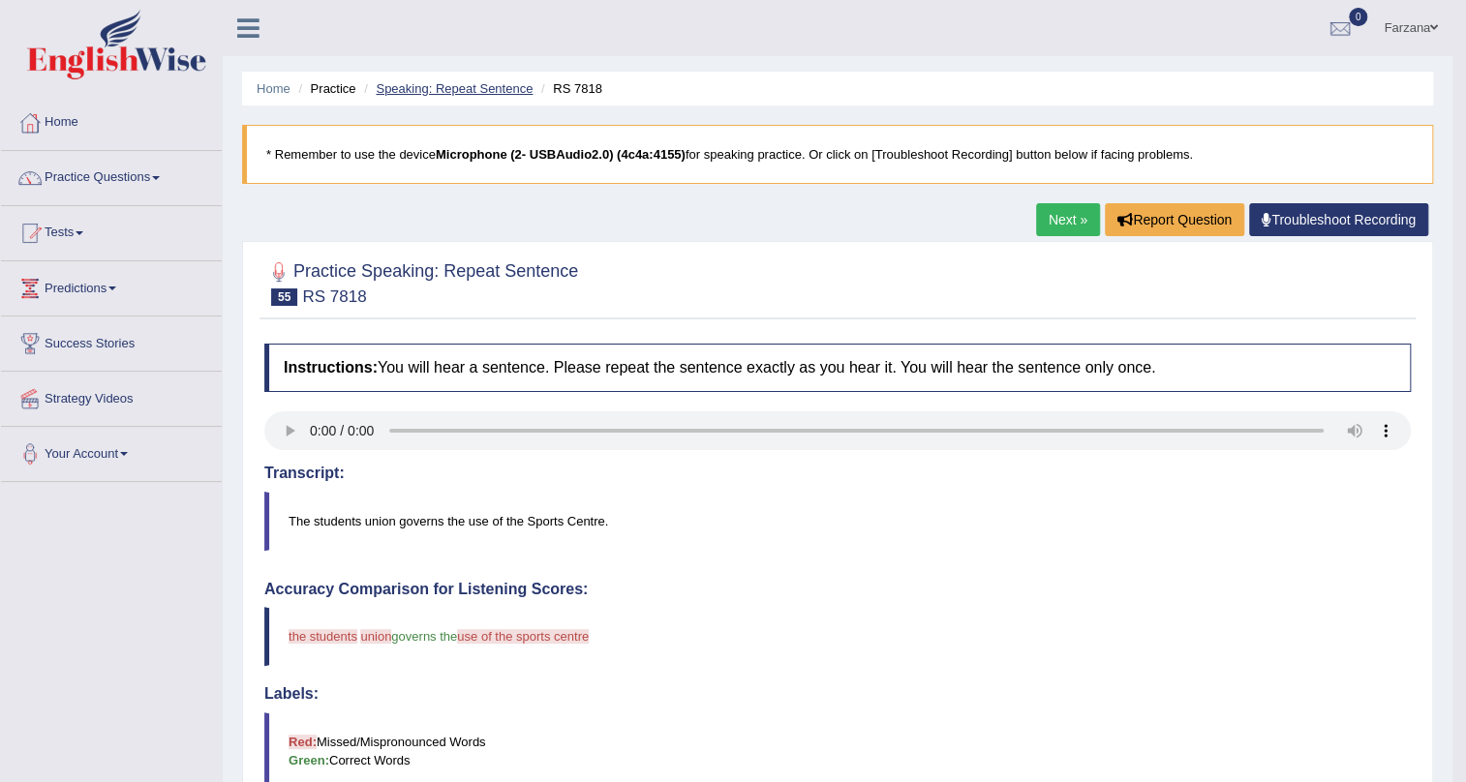
click at [494, 91] on link "Speaking: Repeat Sentence" at bounding box center [454, 88] width 157 height 15
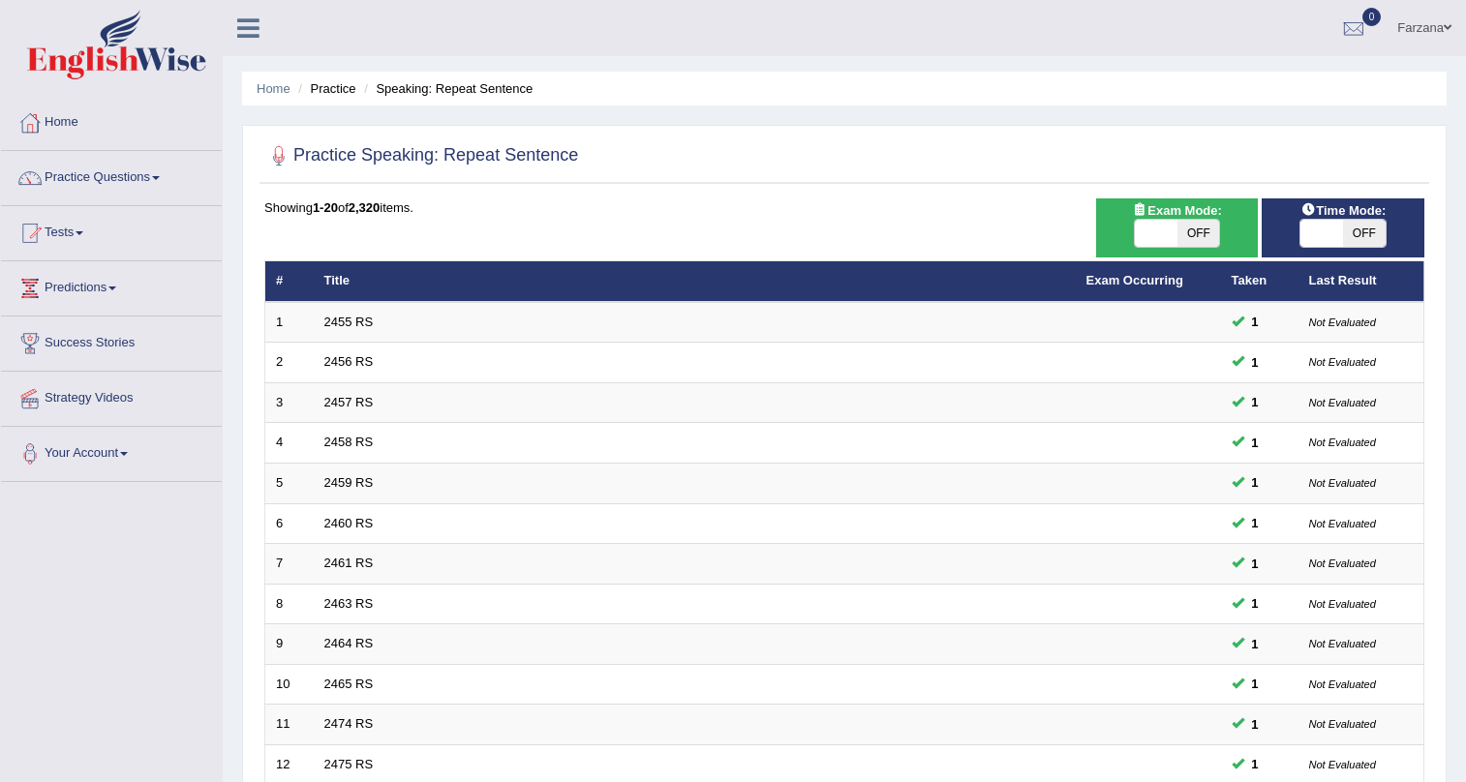
scroll to position [497, 0]
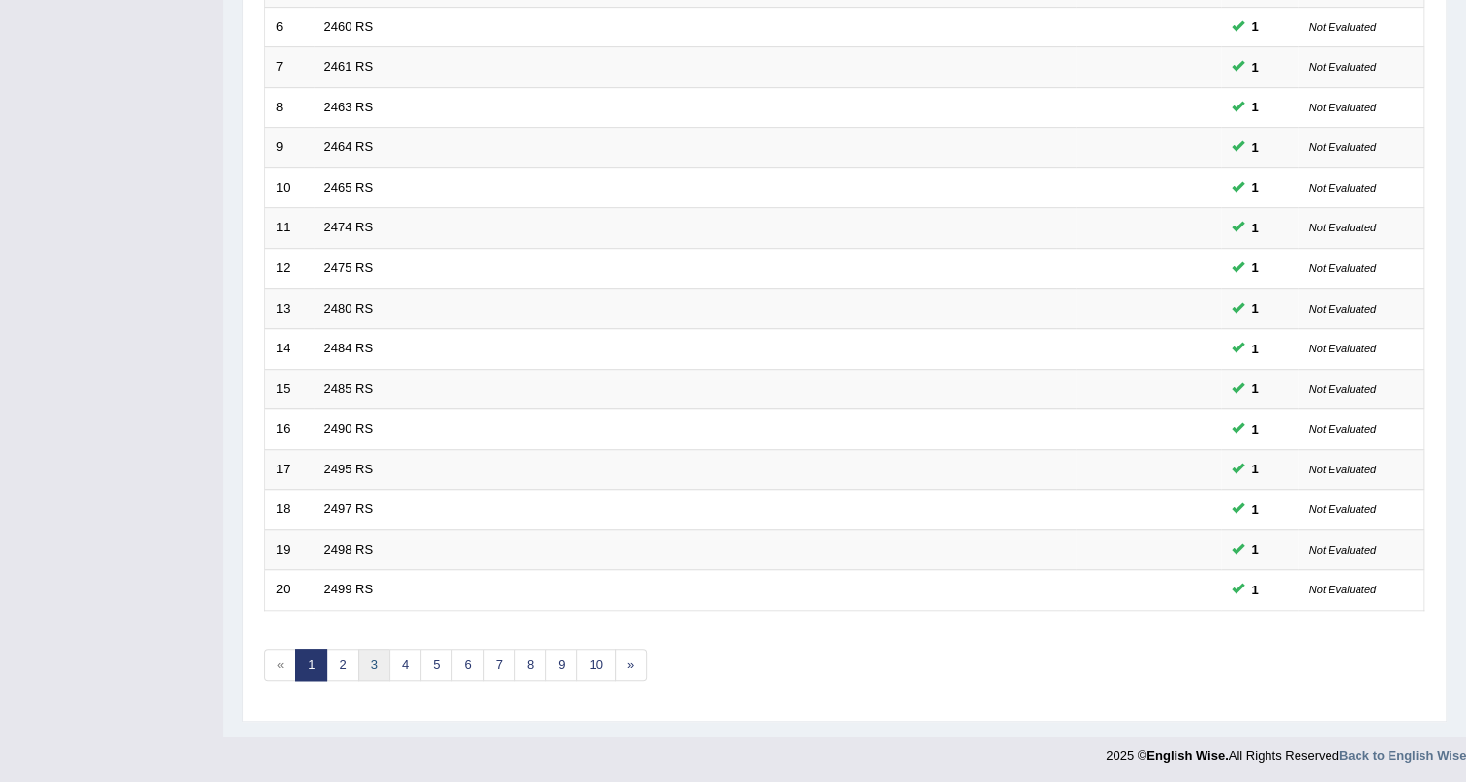
click at [382, 658] on link "3" at bounding box center [374, 666] width 32 height 32
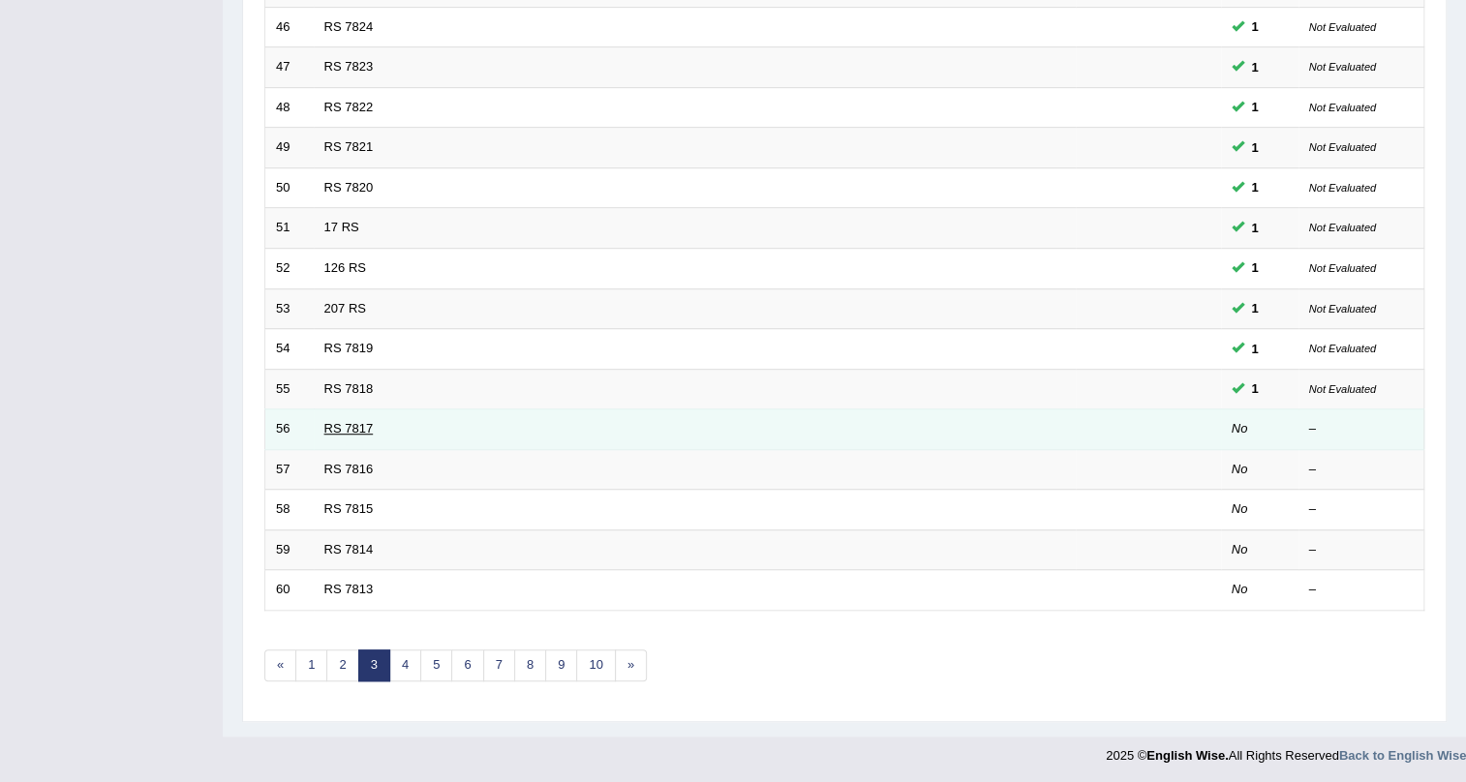
click at [361, 429] on link "RS 7817" at bounding box center [348, 428] width 49 height 15
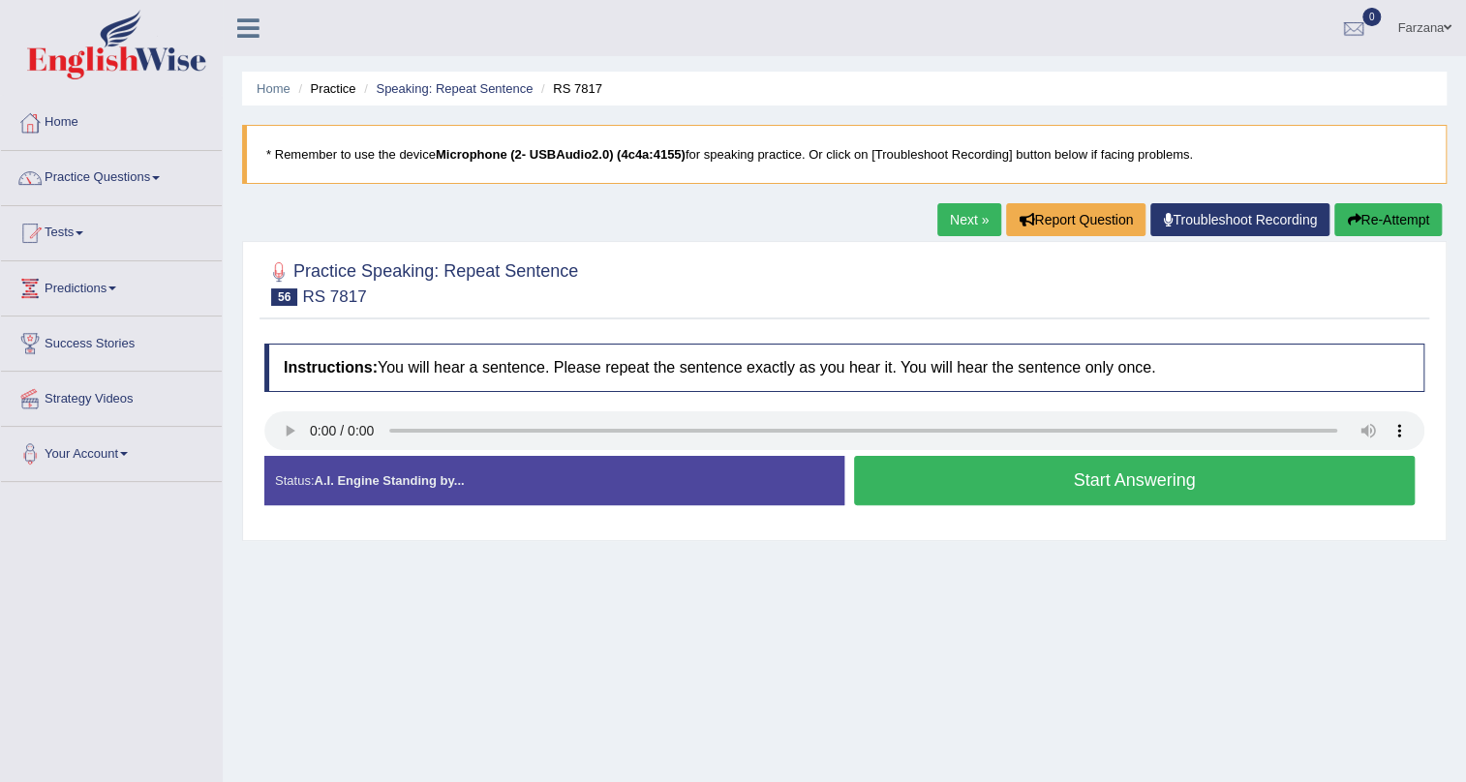
click at [1028, 487] on button "Start Answering" at bounding box center [1134, 480] width 561 height 49
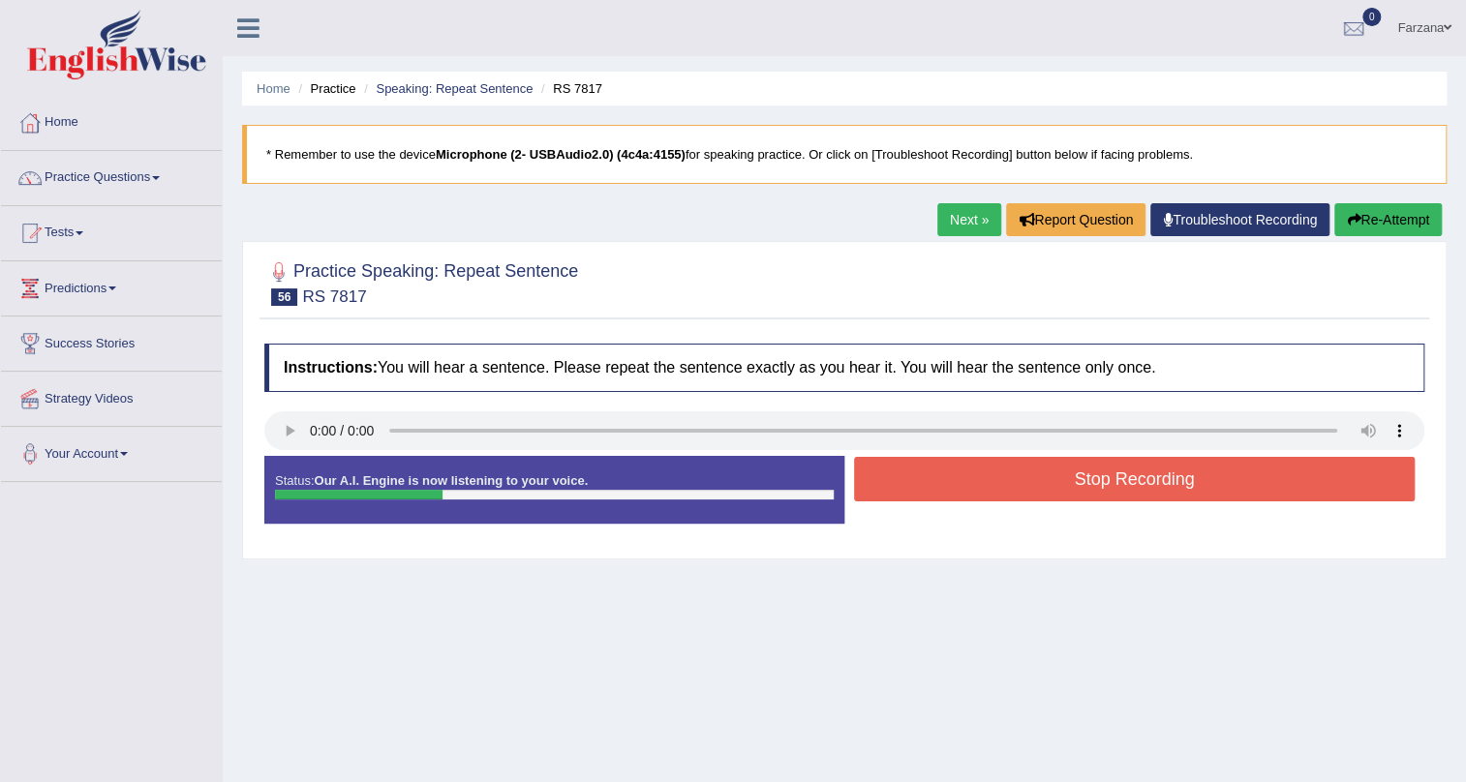
click at [1028, 487] on button "Stop Recording" at bounding box center [1134, 479] width 561 height 45
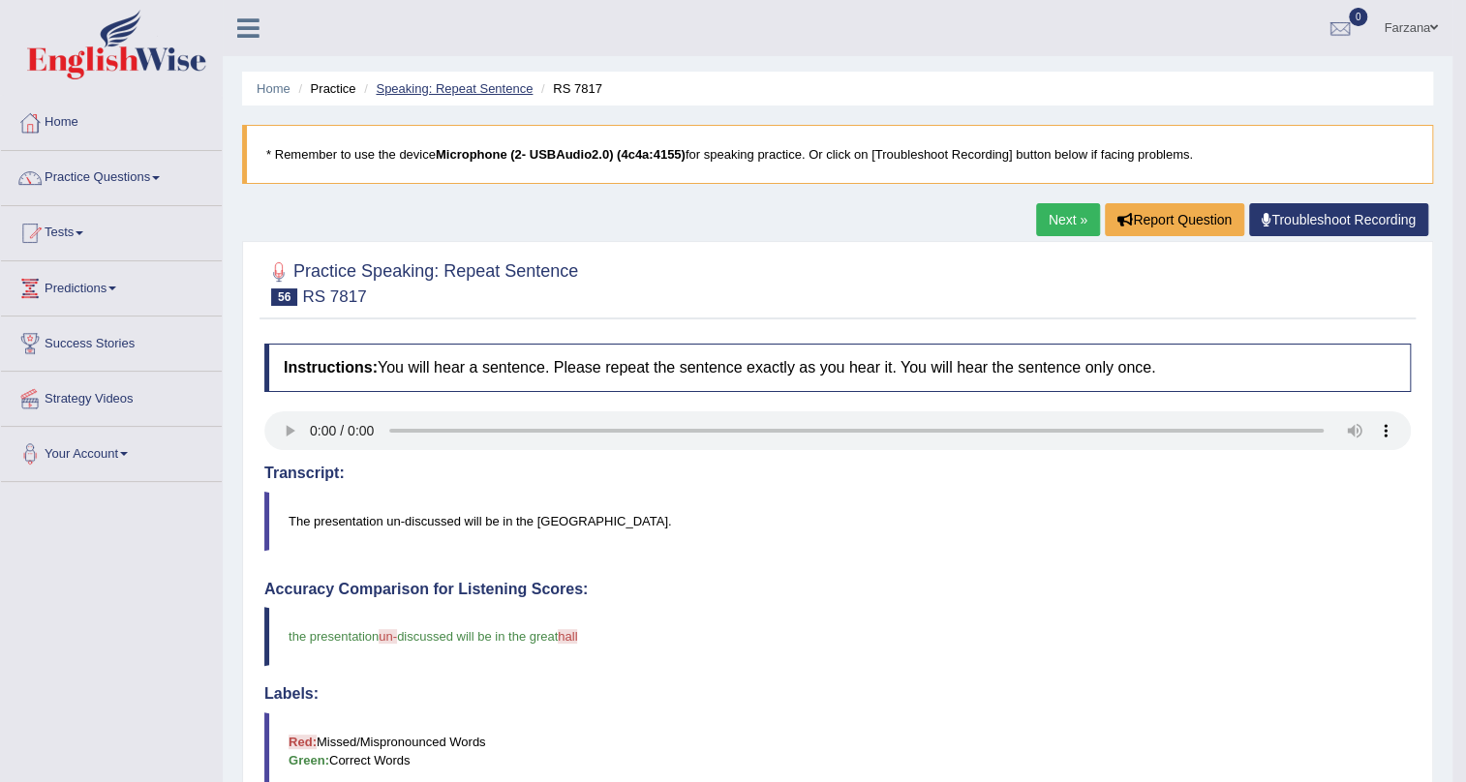
click at [470, 91] on link "Speaking: Repeat Sentence" at bounding box center [454, 88] width 157 height 15
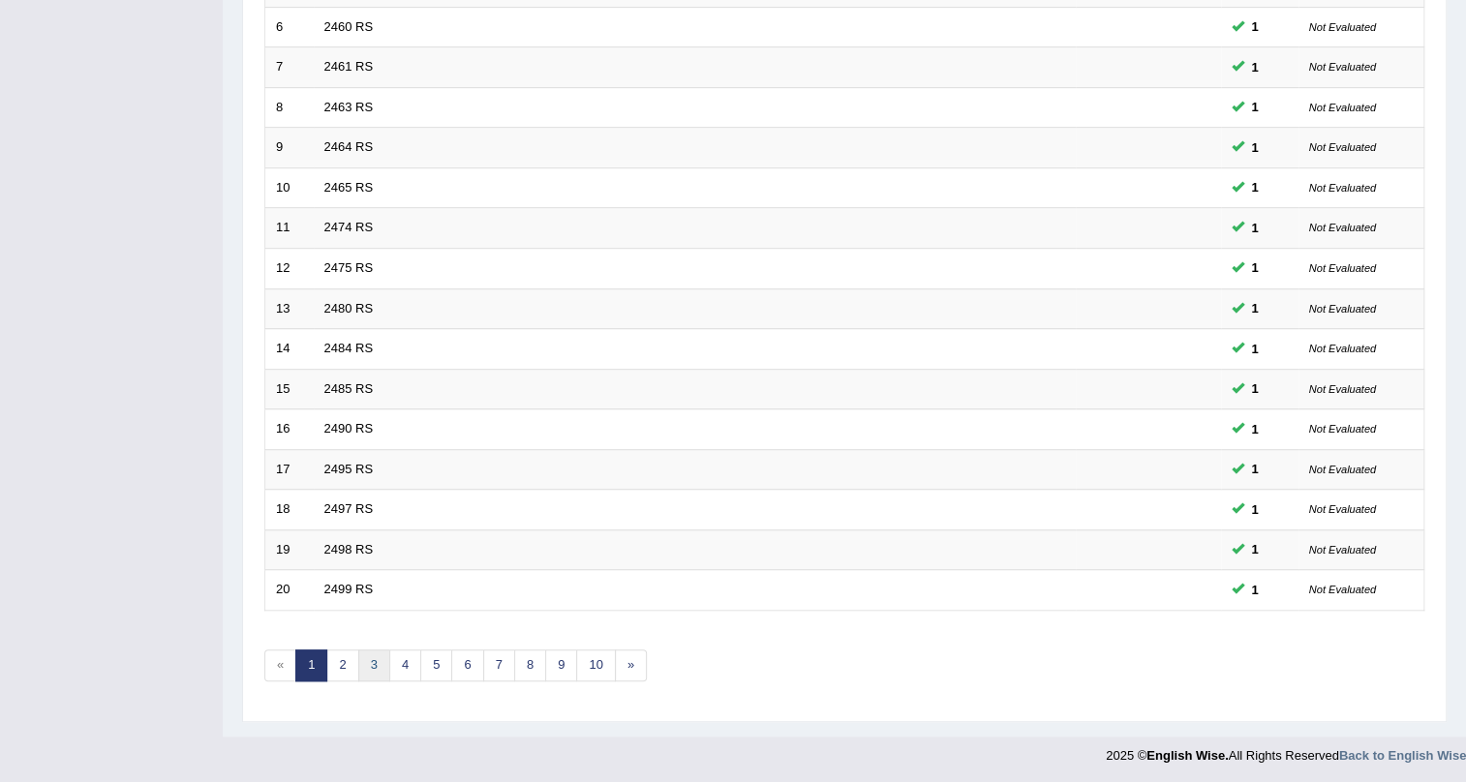
click at [368, 656] on link "3" at bounding box center [374, 666] width 32 height 32
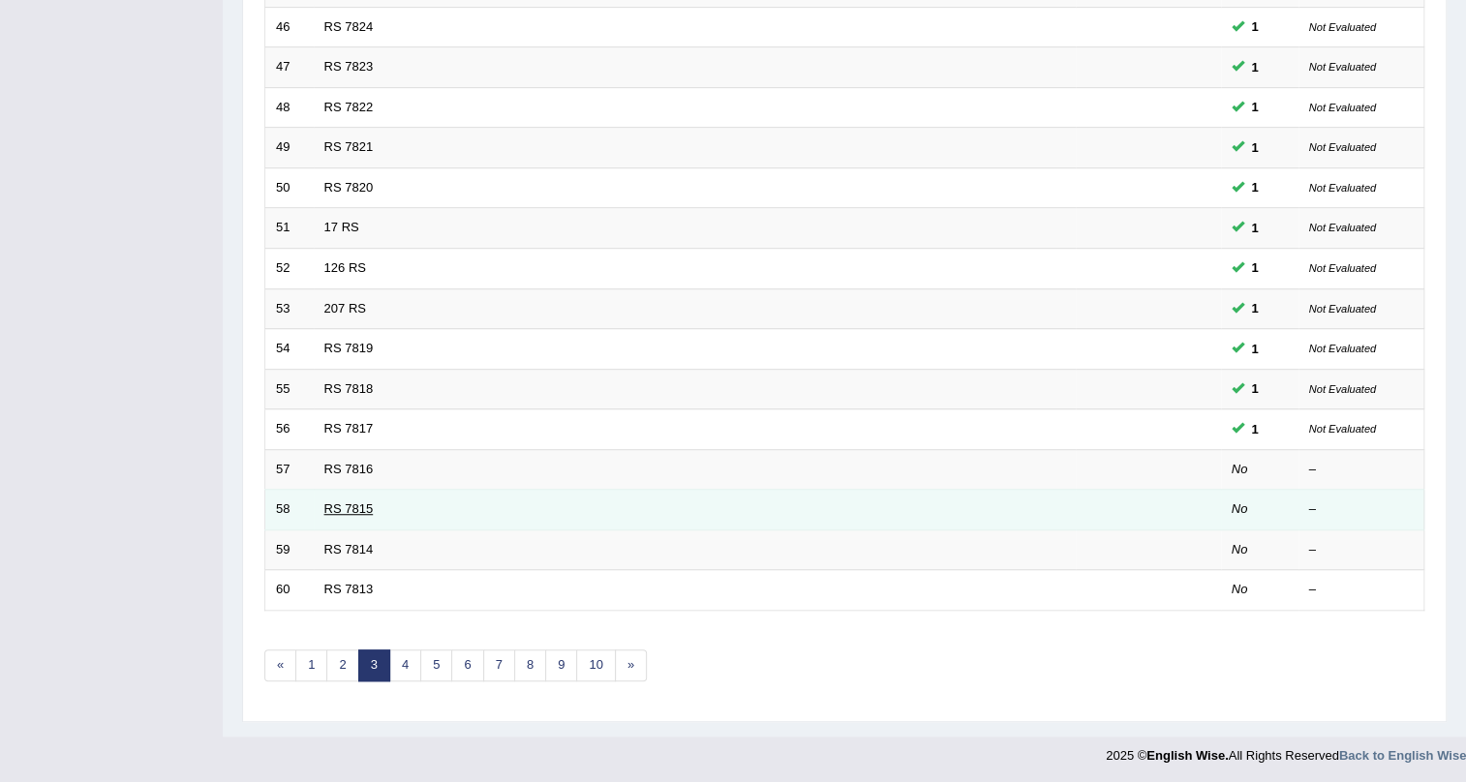
click at [349, 510] on link "RS 7815" at bounding box center [348, 509] width 49 height 15
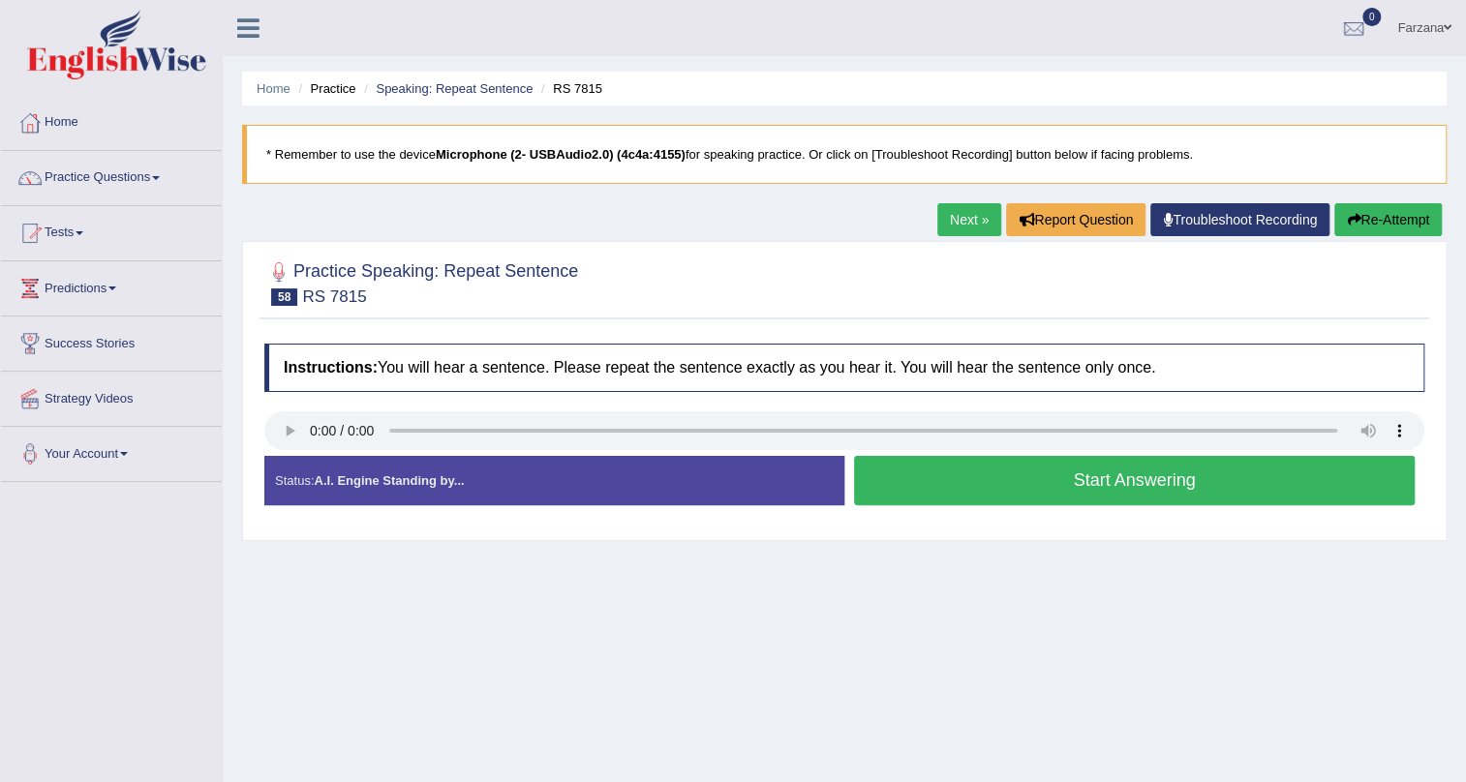
click at [1025, 491] on button "Start Answering" at bounding box center [1134, 480] width 561 height 49
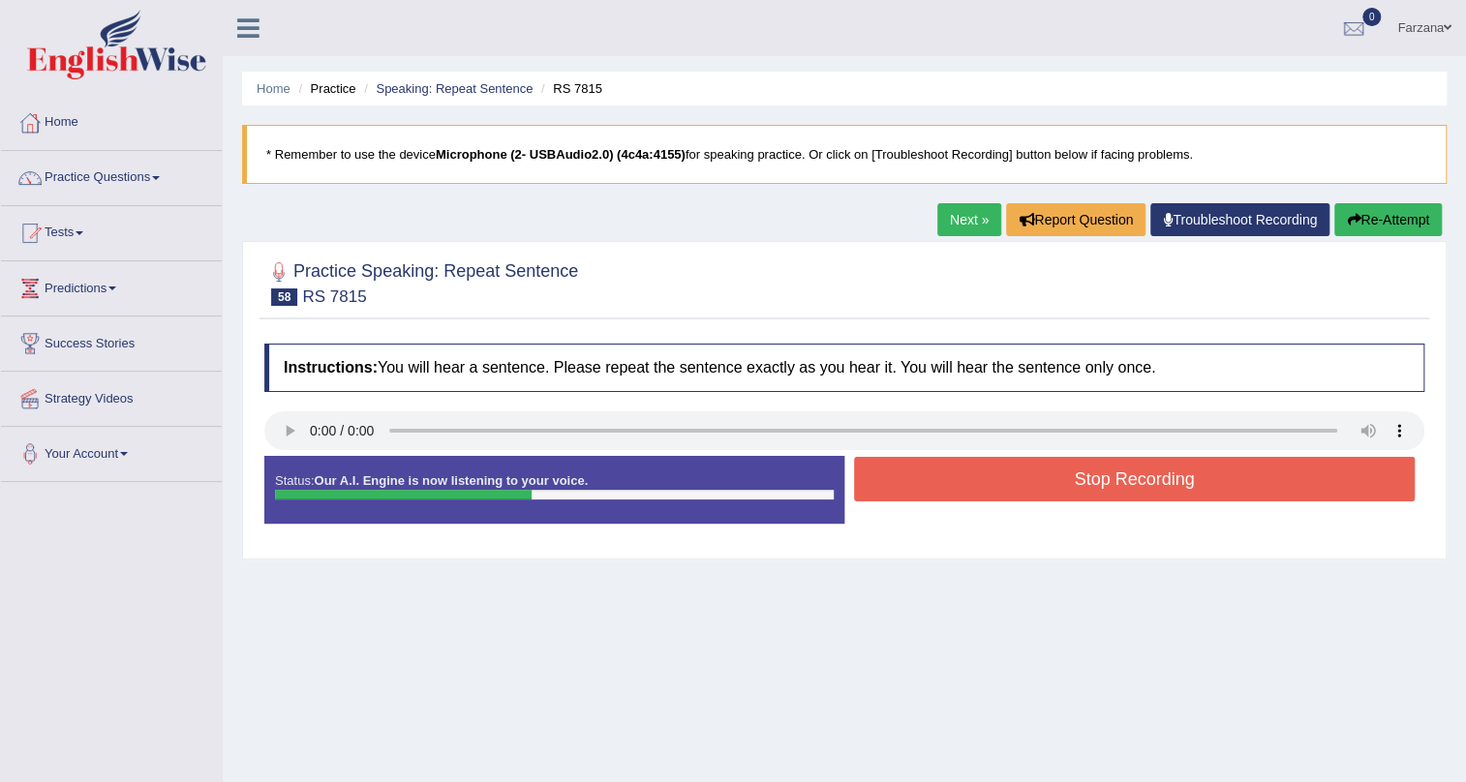
click at [1025, 491] on button "Stop Recording" at bounding box center [1134, 479] width 561 height 45
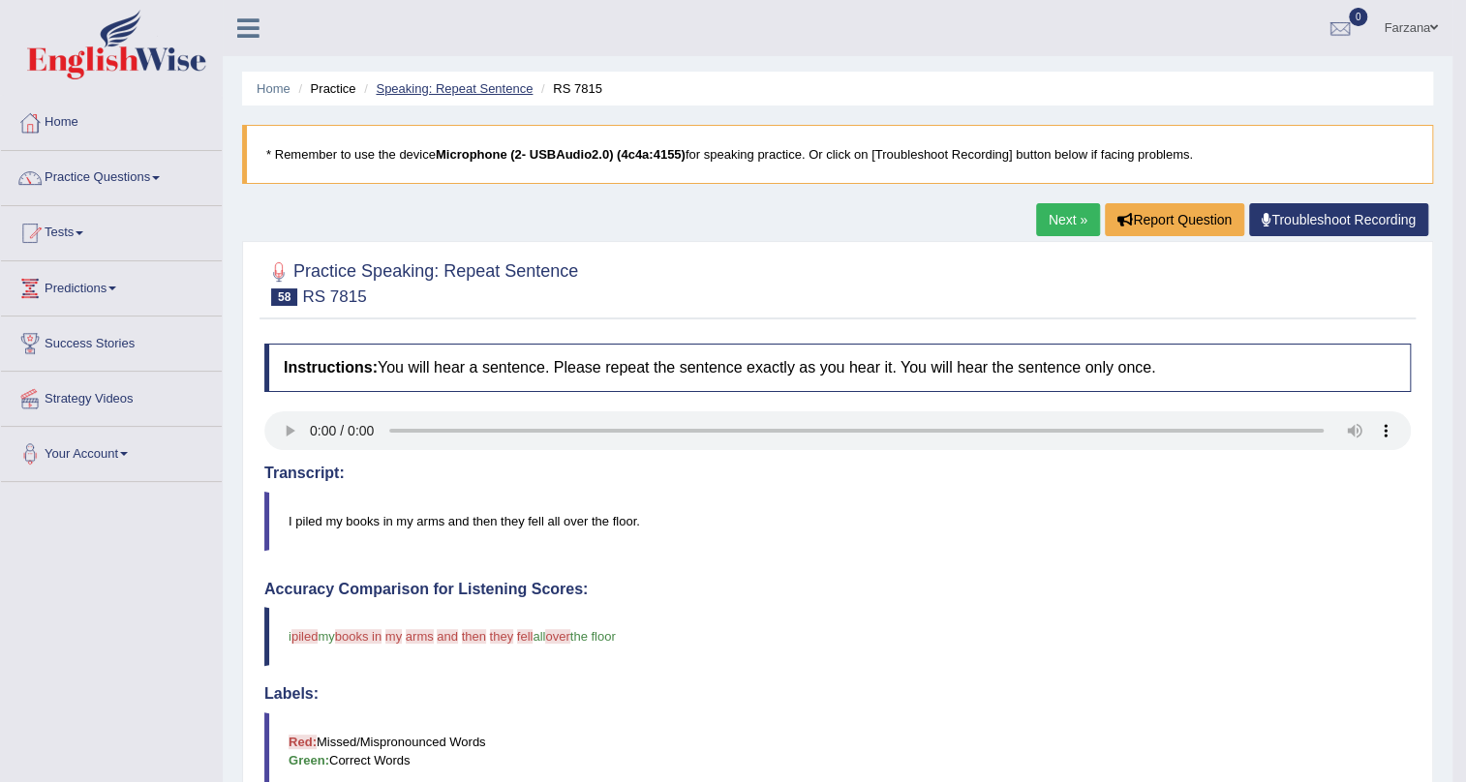
click at [445, 90] on link "Speaking: Repeat Sentence" at bounding box center [454, 88] width 157 height 15
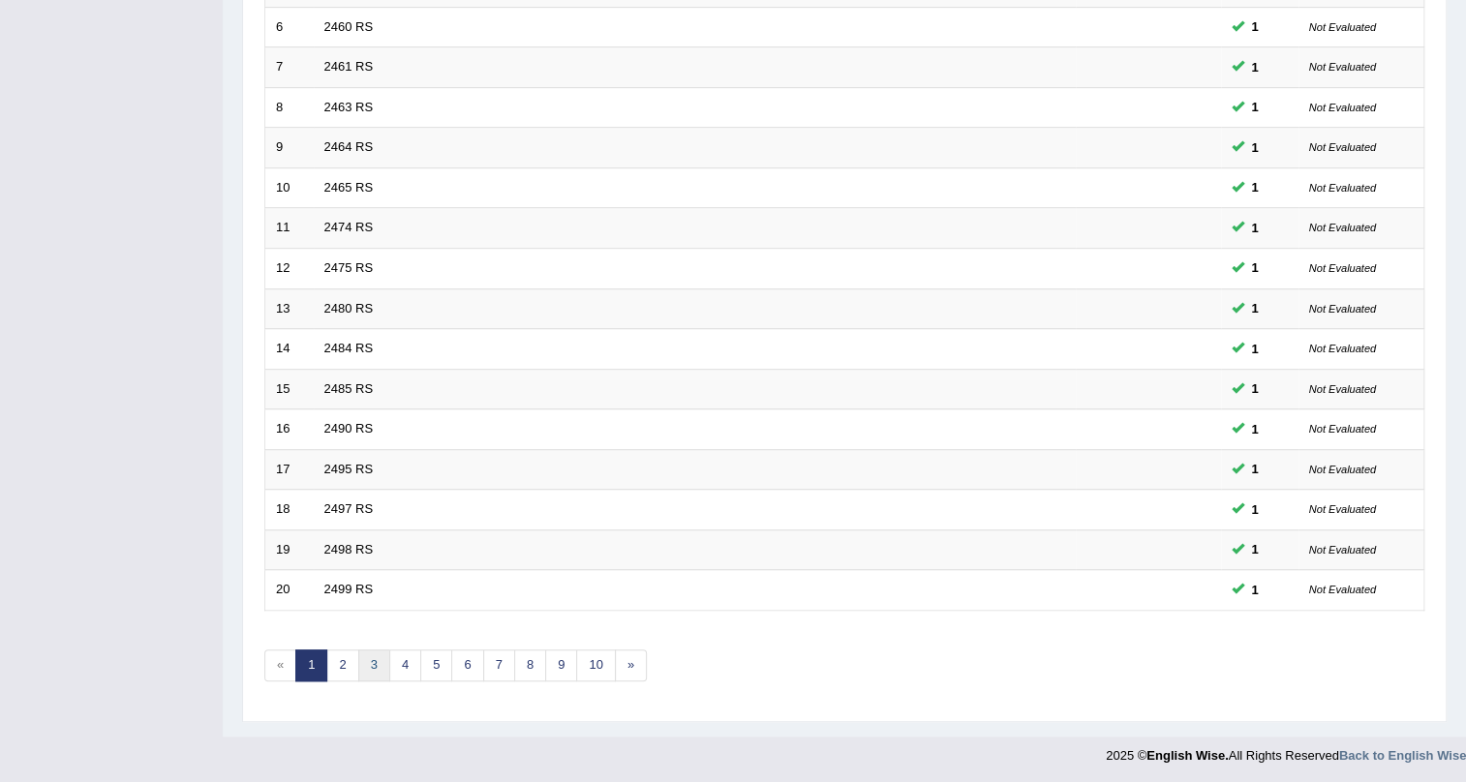
scroll to position [497, 0]
click at [368, 665] on link "3" at bounding box center [374, 666] width 32 height 32
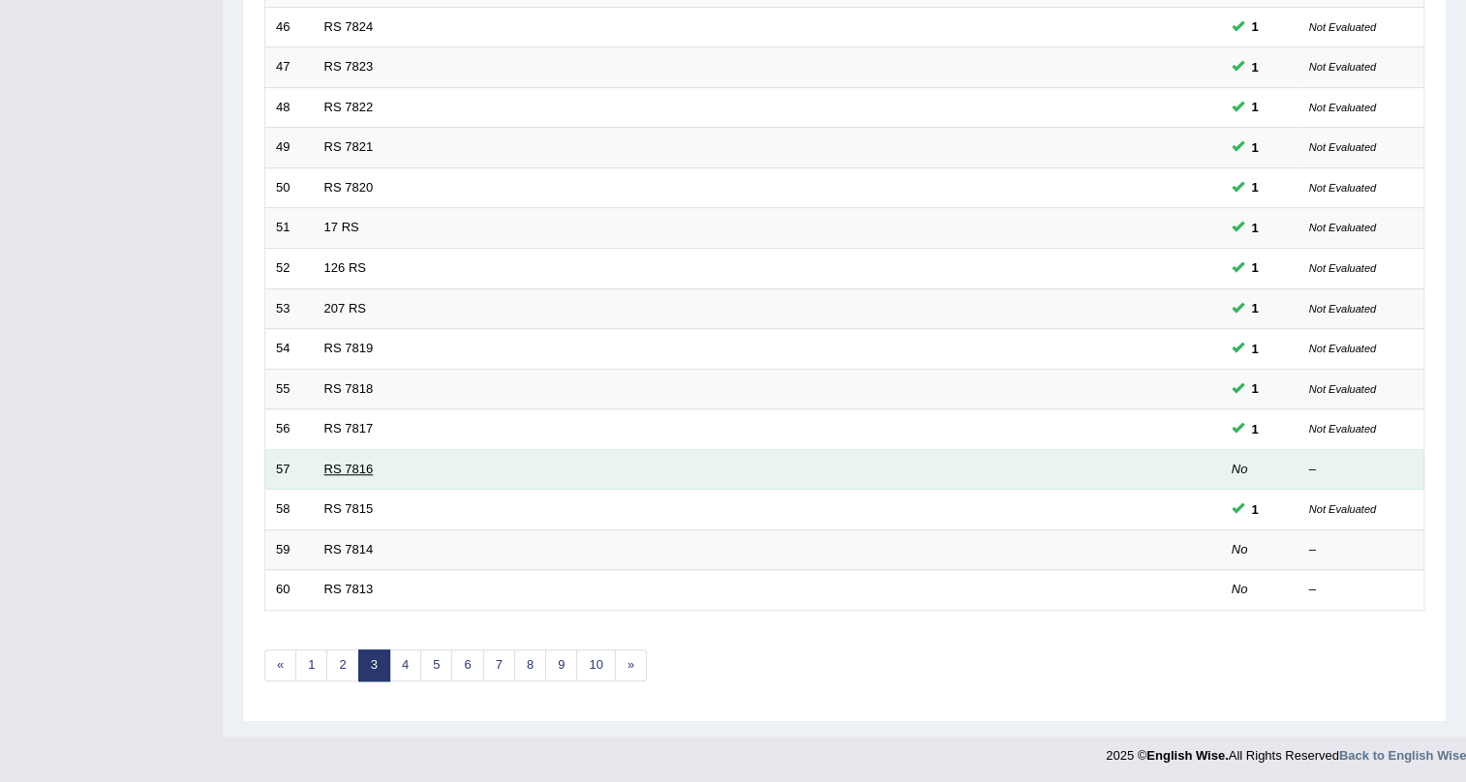
click at [339, 468] on link "RS 7816" at bounding box center [348, 469] width 49 height 15
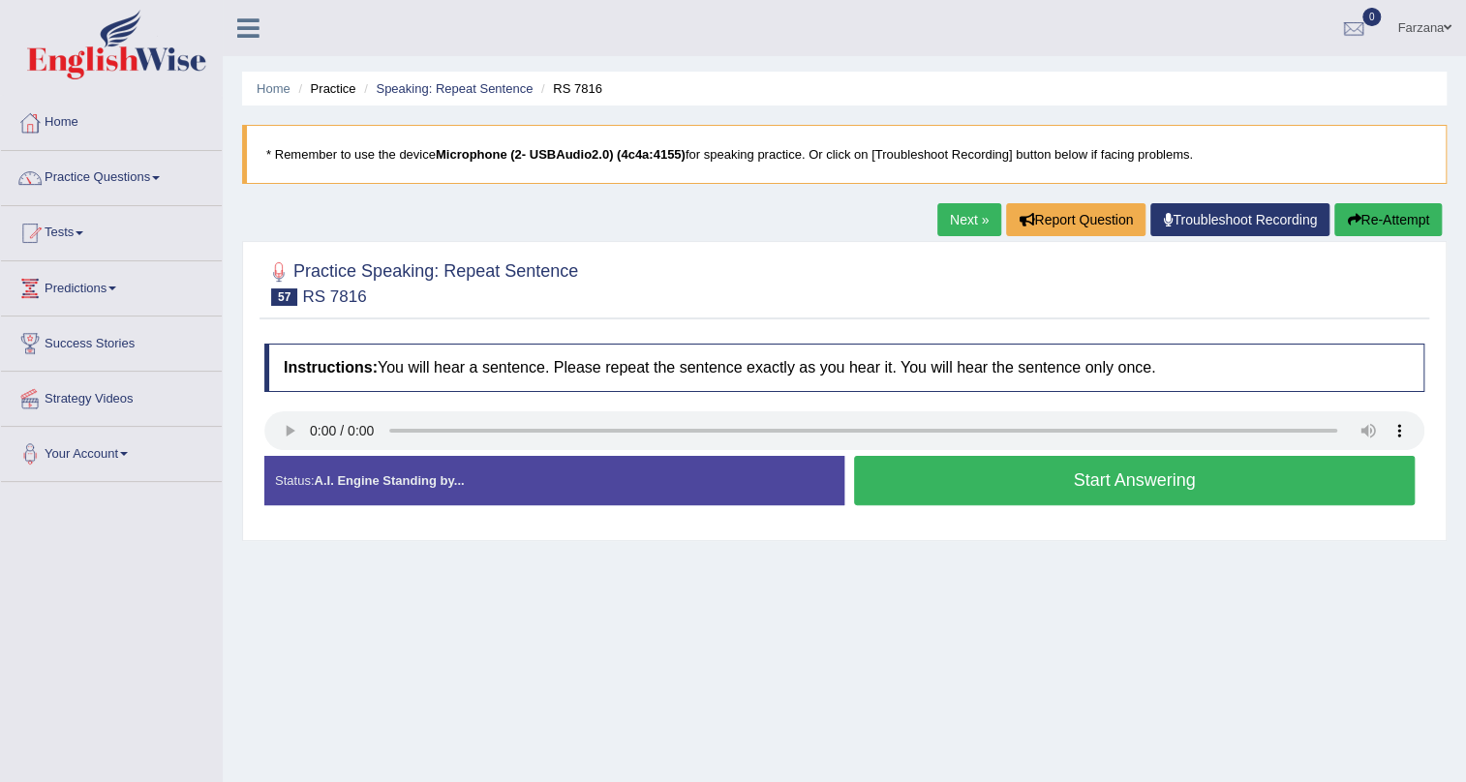
click at [1084, 481] on button "Start Answering" at bounding box center [1134, 480] width 561 height 49
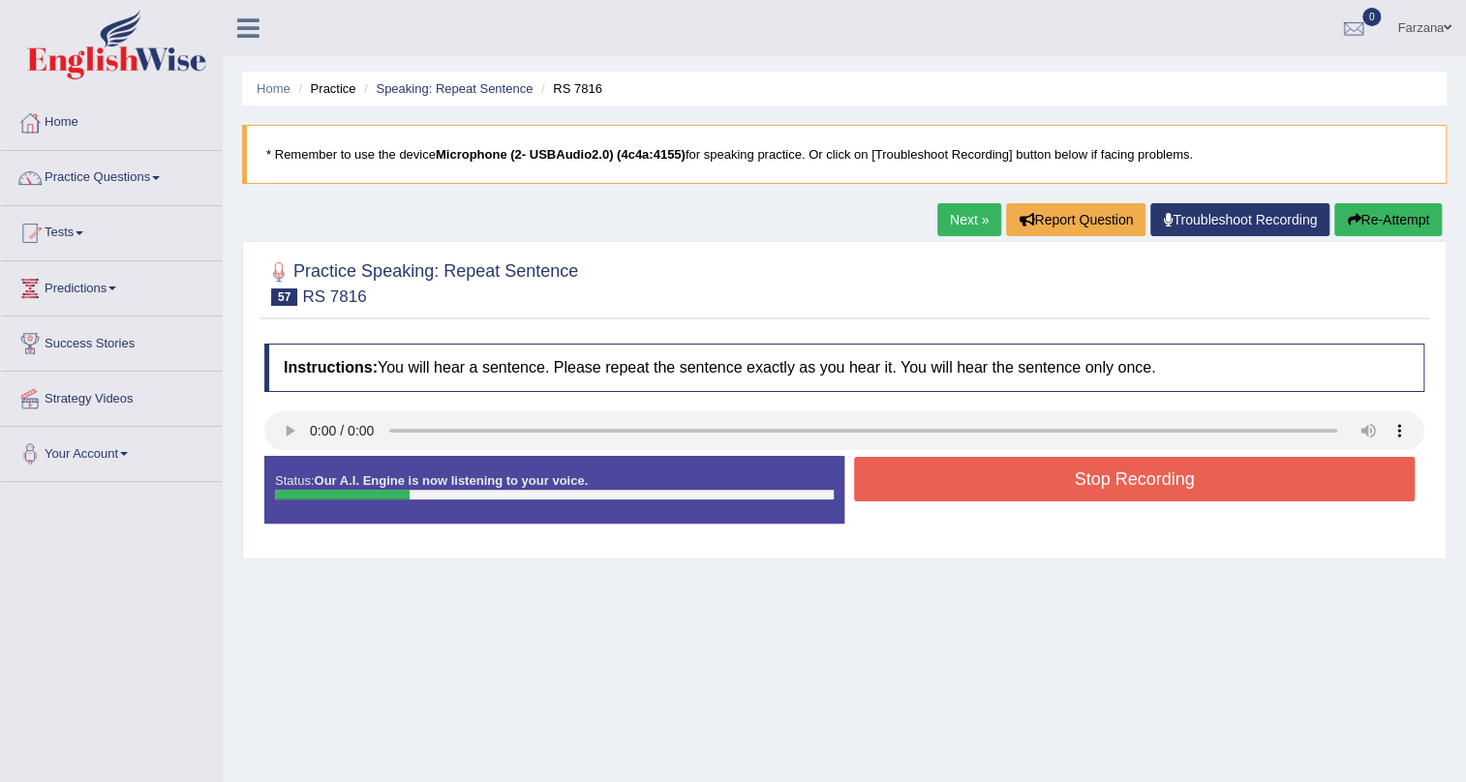
click at [1084, 481] on button "Stop Recording" at bounding box center [1134, 479] width 561 height 45
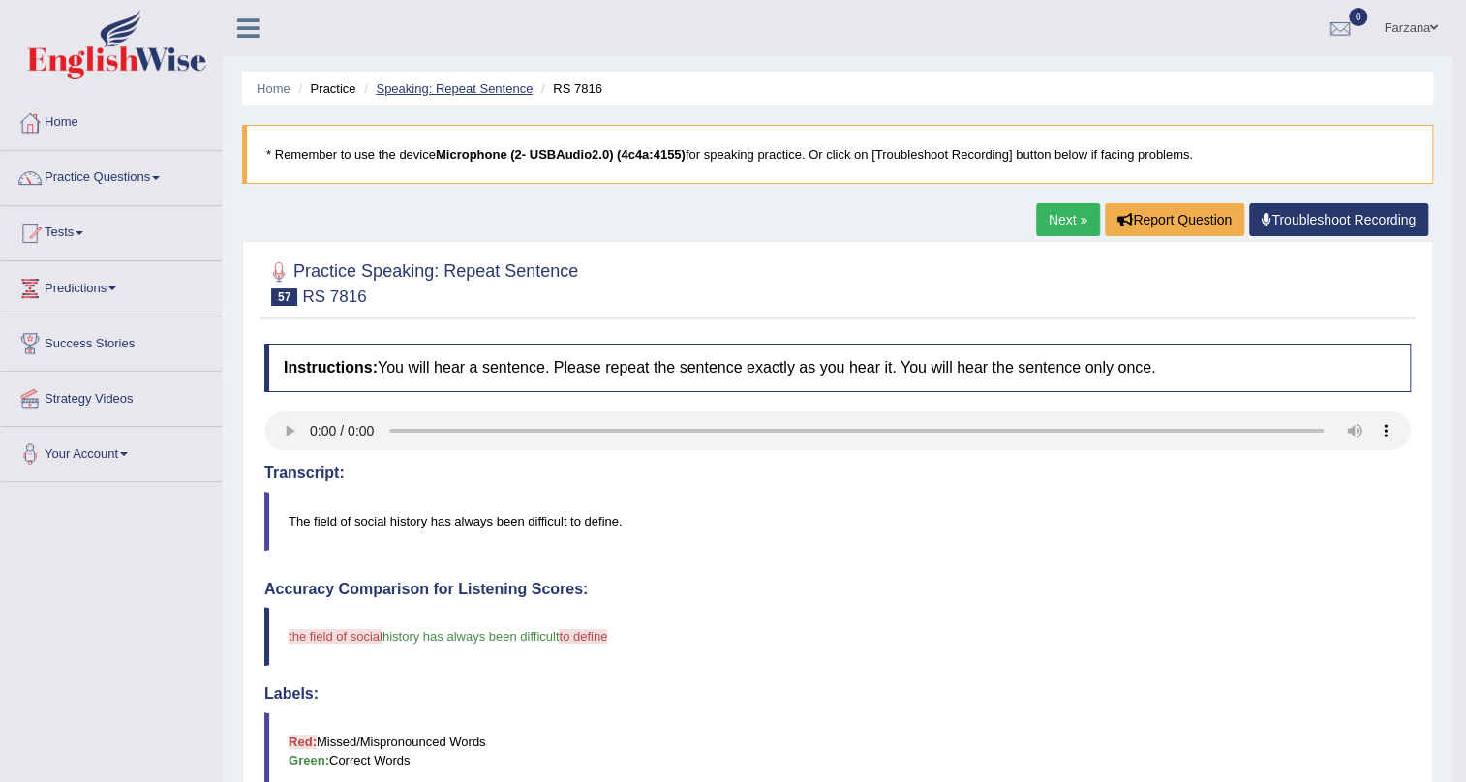
click at [512, 86] on link "Speaking: Repeat Sentence" at bounding box center [454, 88] width 157 height 15
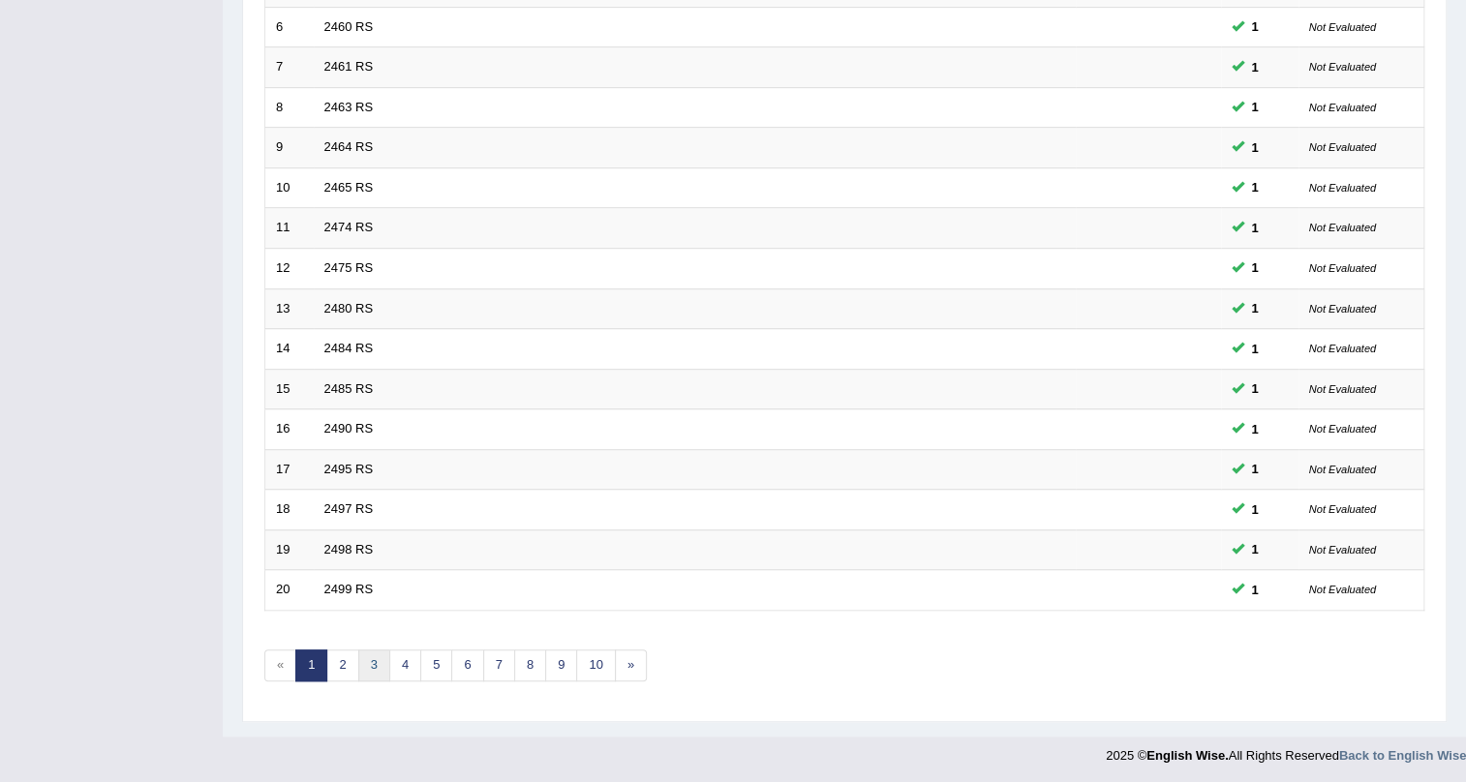
click at [369, 665] on link "3" at bounding box center [374, 666] width 32 height 32
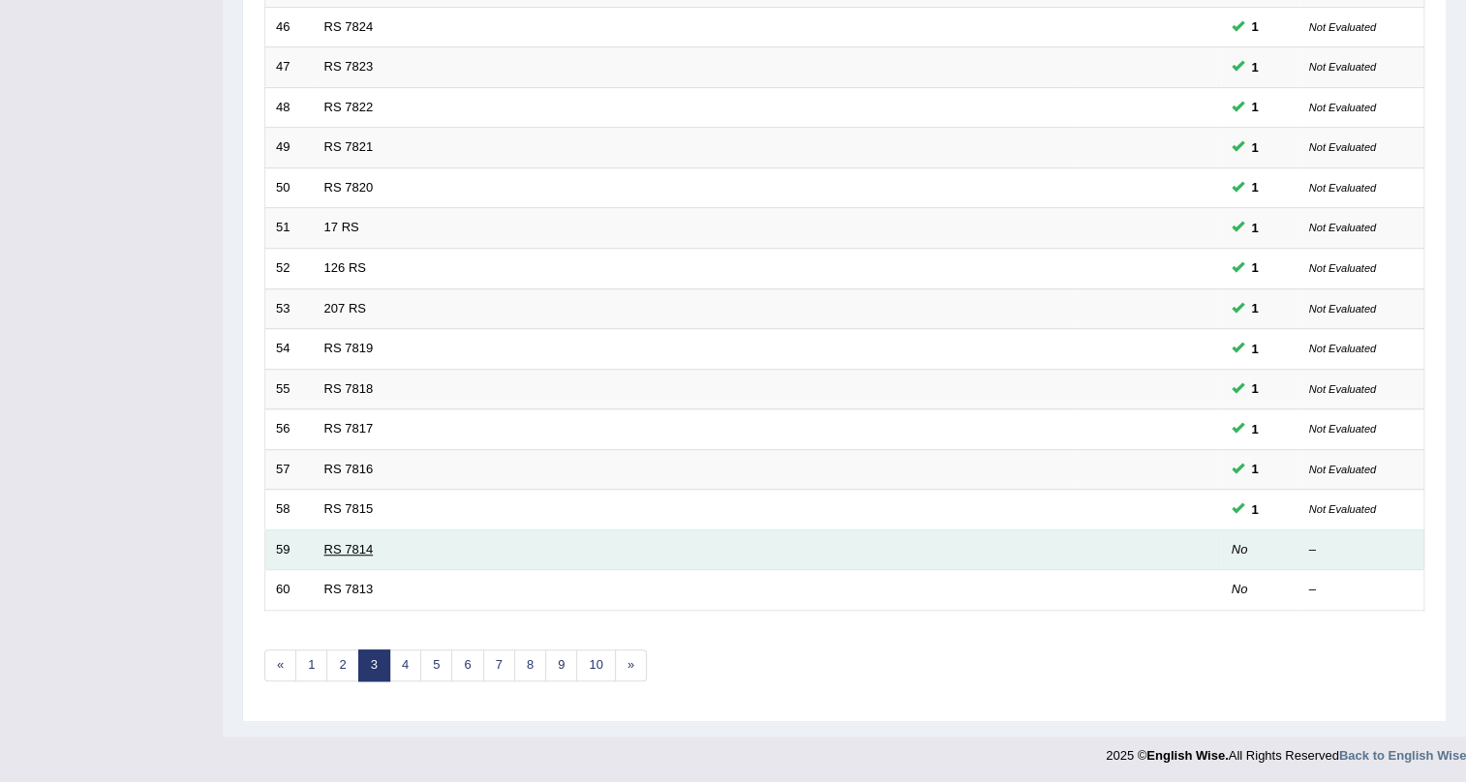
click at [336, 544] on link "RS 7814" at bounding box center [348, 549] width 49 height 15
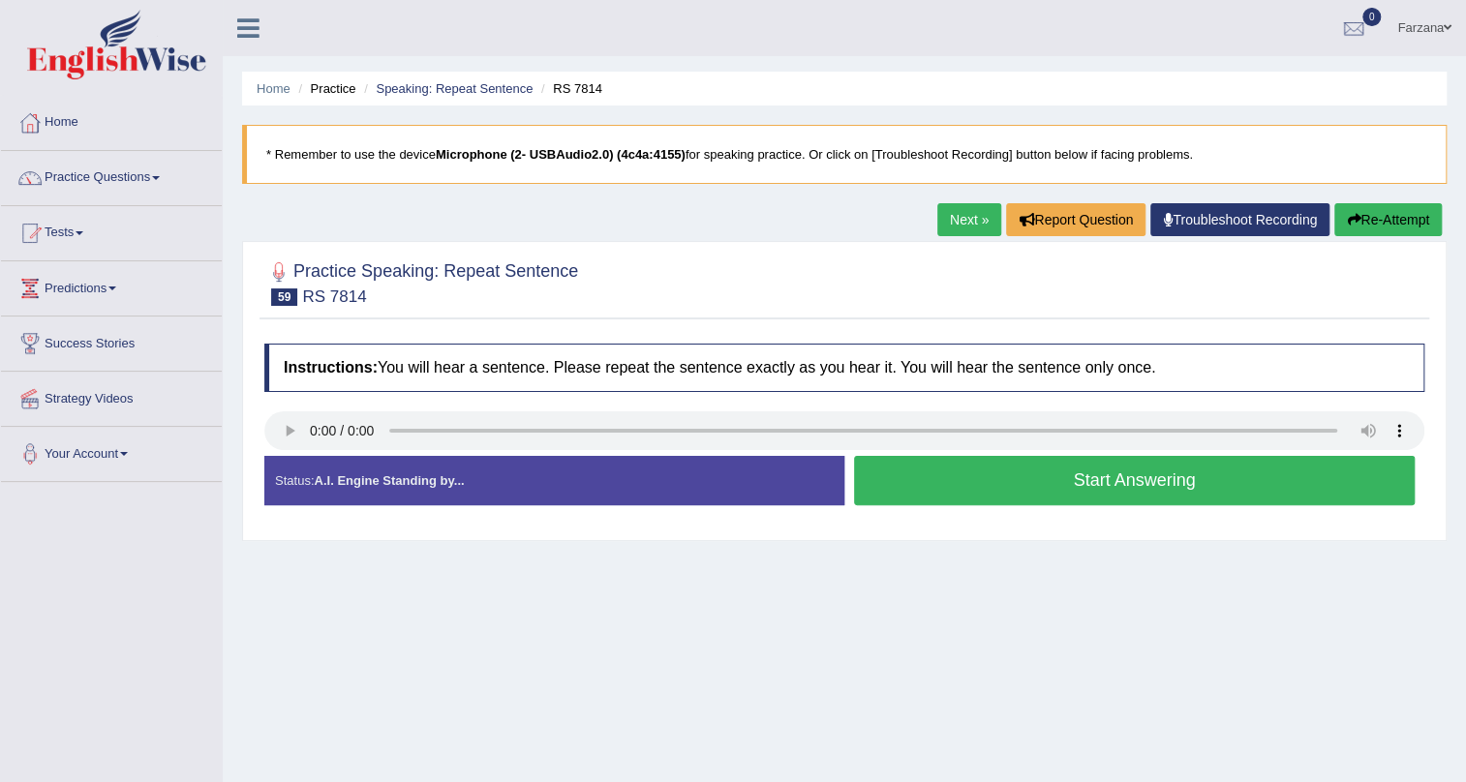
click at [1029, 476] on button "Start Answering" at bounding box center [1134, 480] width 561 height 49
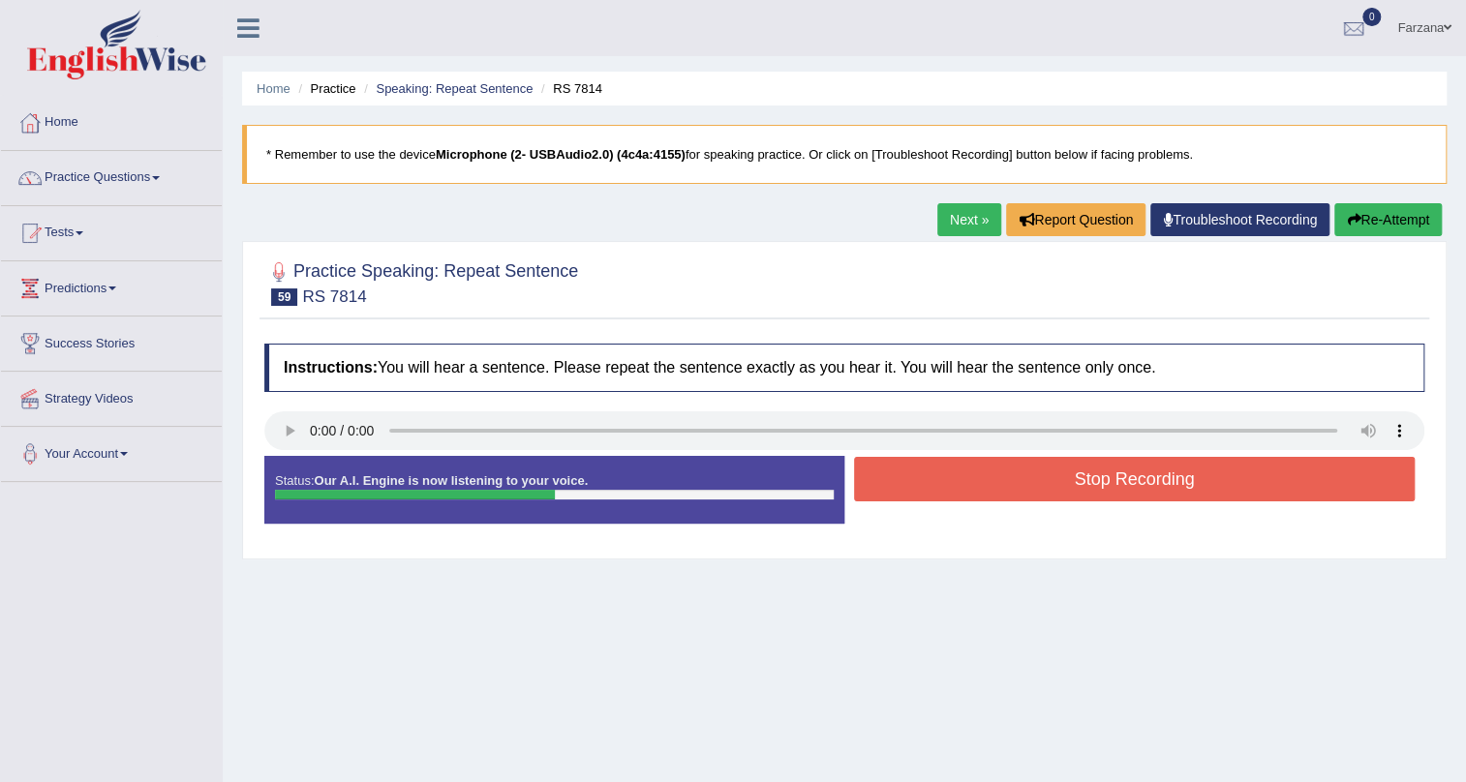
click at [1036, 478] on button "Stop Recording" at bounding box center [1134, 479] width 561 height 45
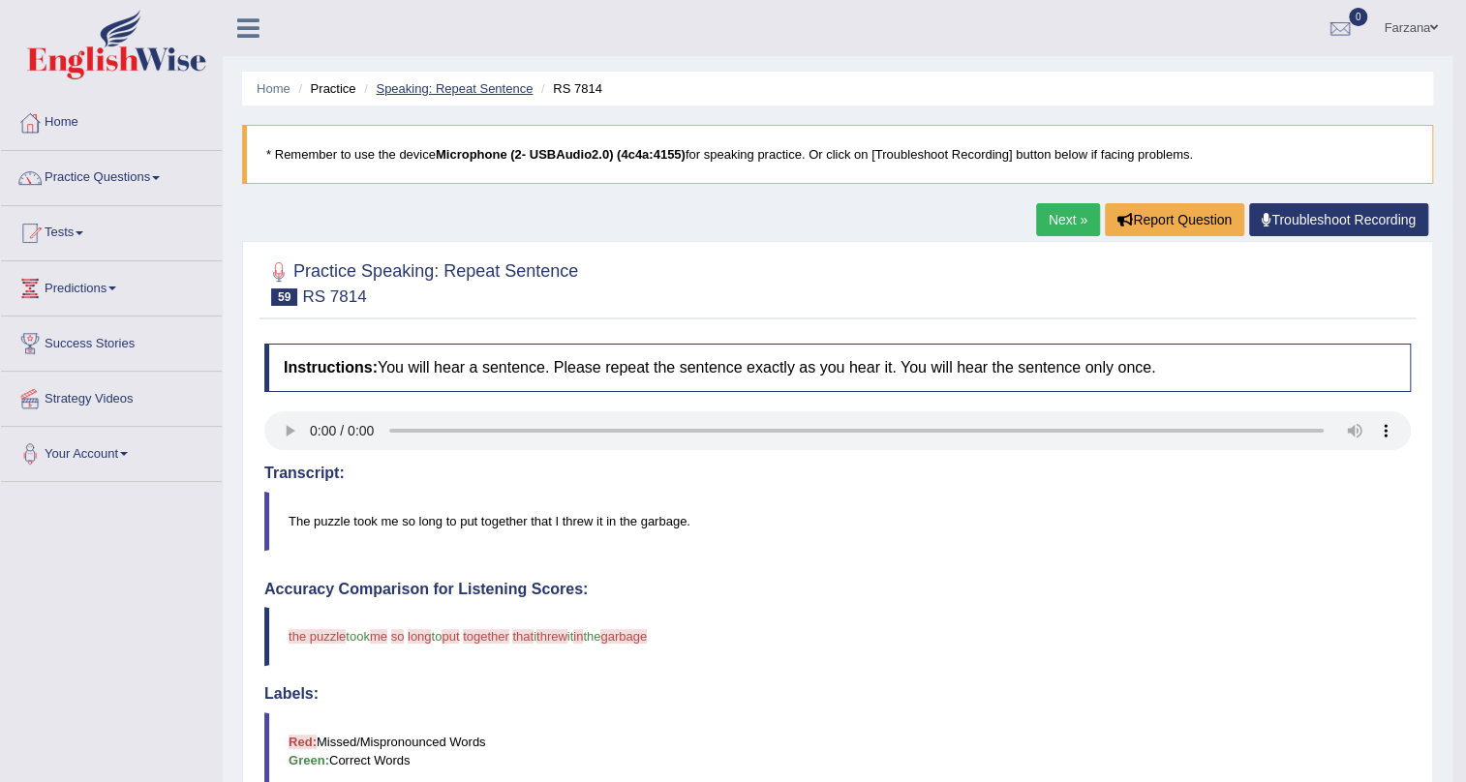
click at [454, 93] on link "Speaking: Repeat Sentence" at bounding box center [454, 88] width 157 height 15
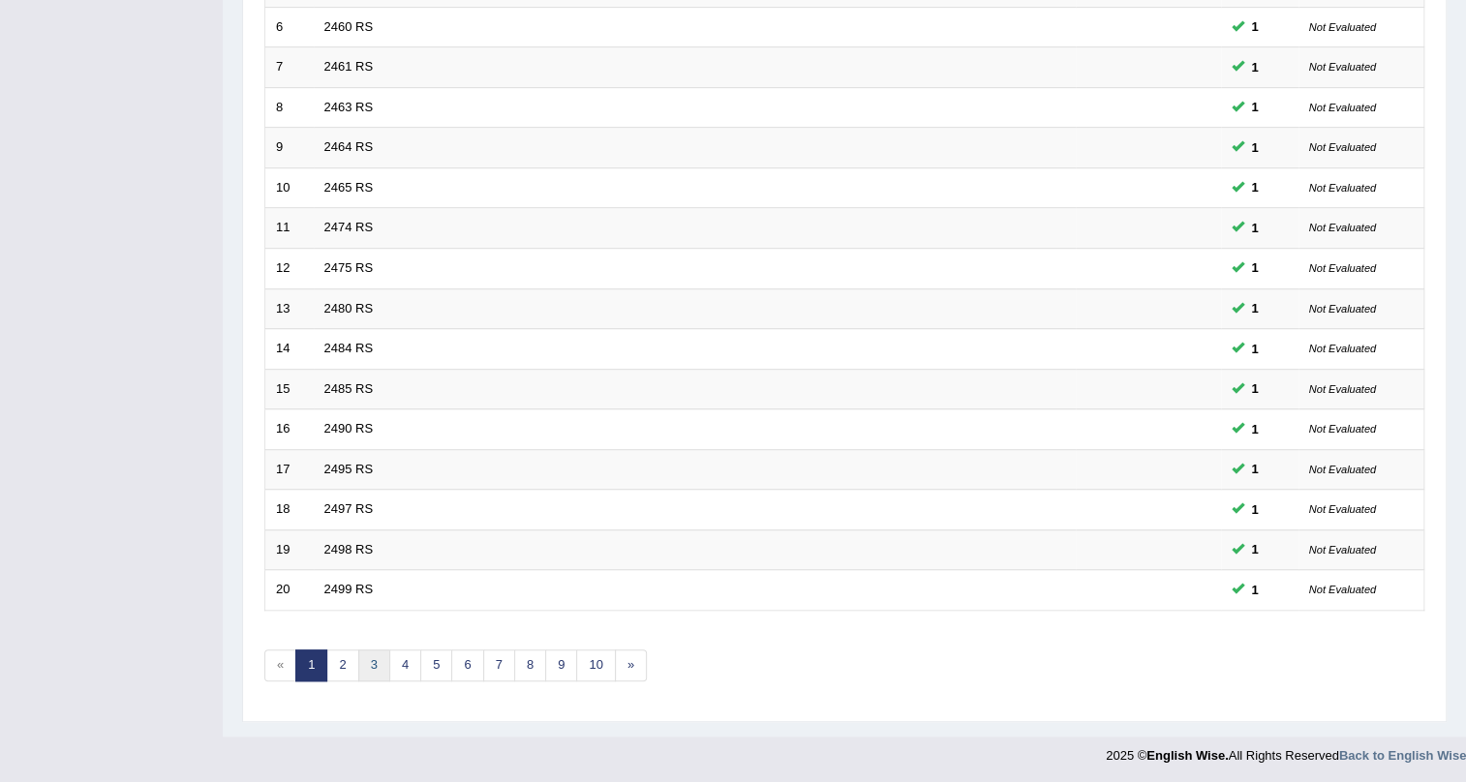
click at [381, 663] on link "3" at bounding box center [374, 666] width 32 height 32
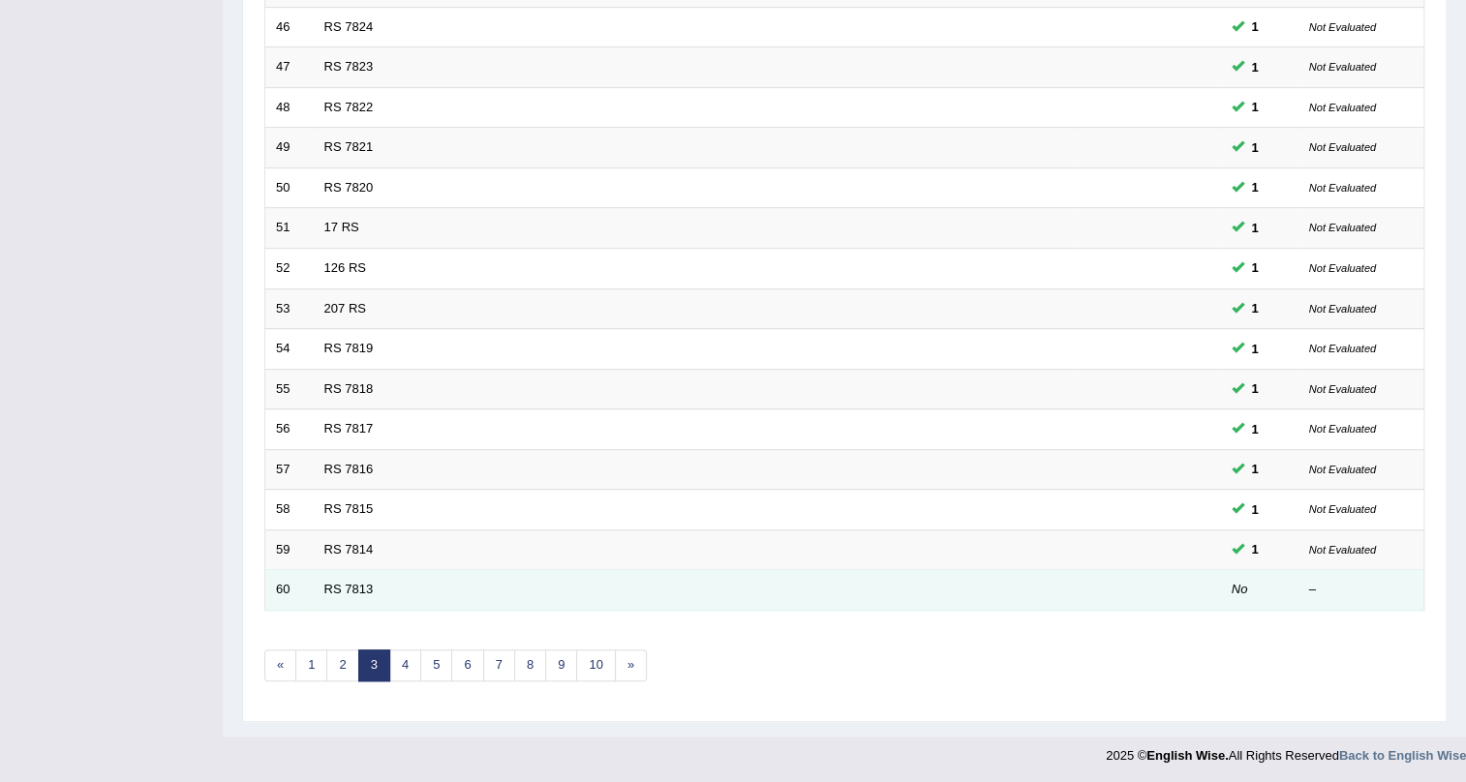
click at [355, 570] on td "RS 7813" at bounding box center [695, 590] width 762 height 41
click at [351, 584] on link "RS 7813" at bounding box center [348, 589] width 49 height 15
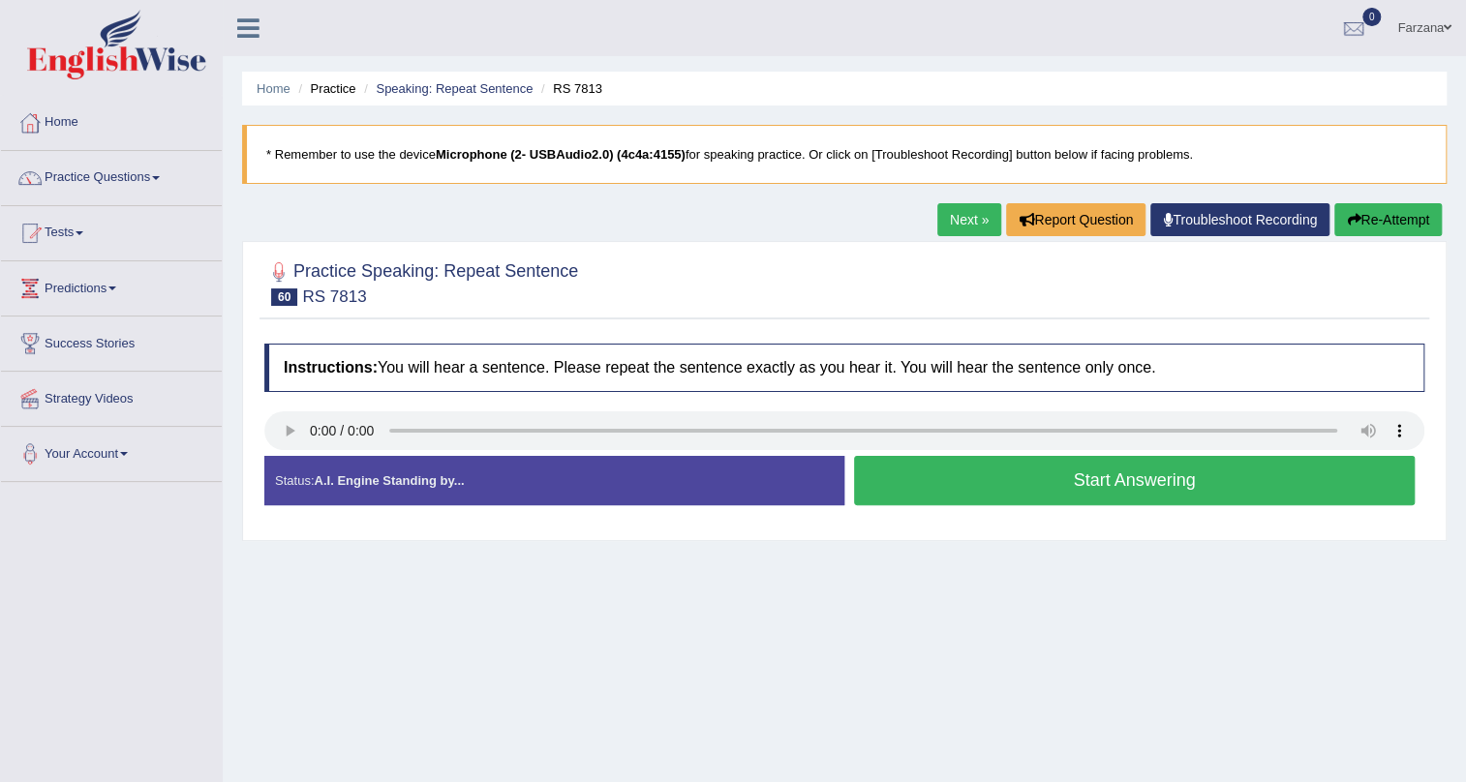
click at [936, 482] on button "Start Answering" at bounding box center [1134, 480] width 561 height 49
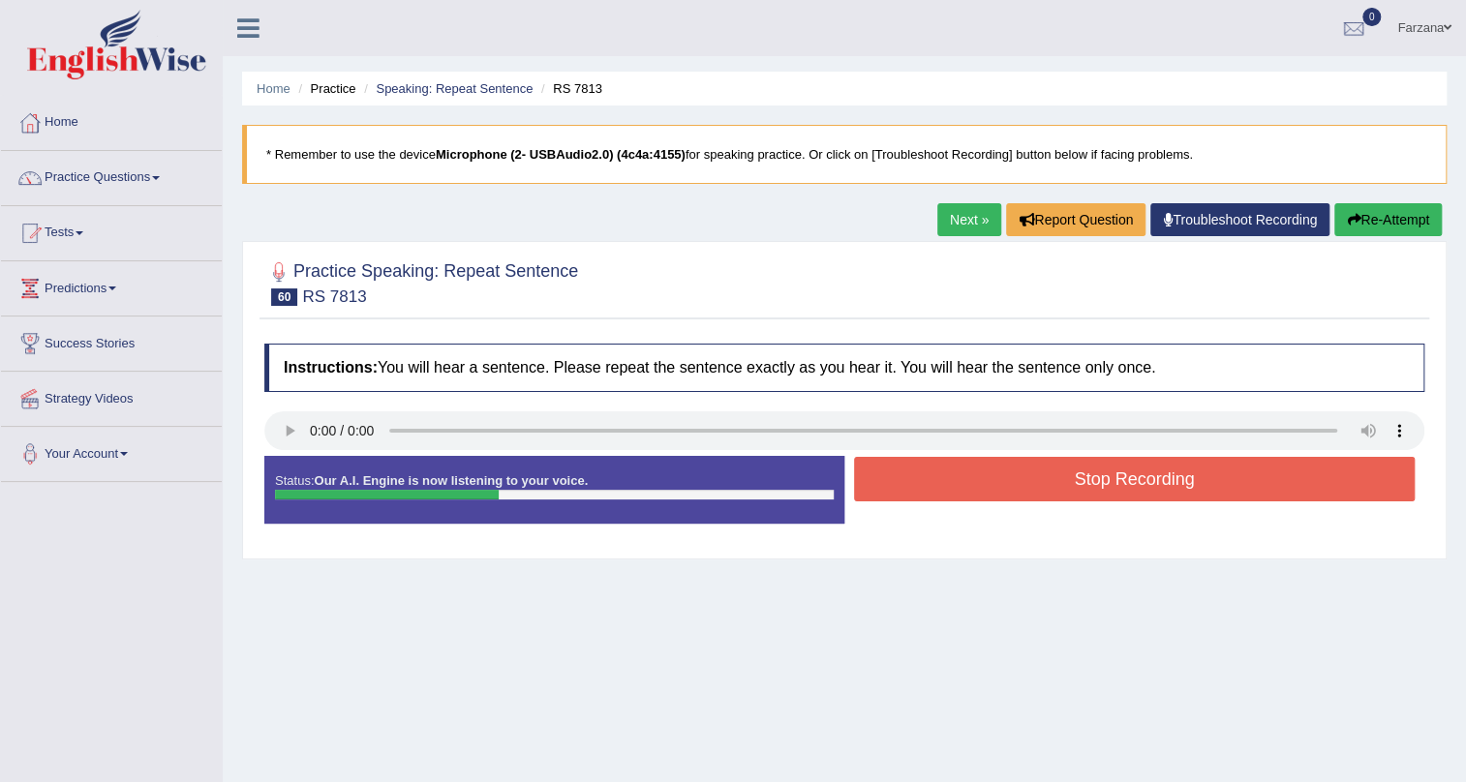
click at [899, 481] on button "Stop Recording" at bounding box center [1134, 479] width 561 height 45
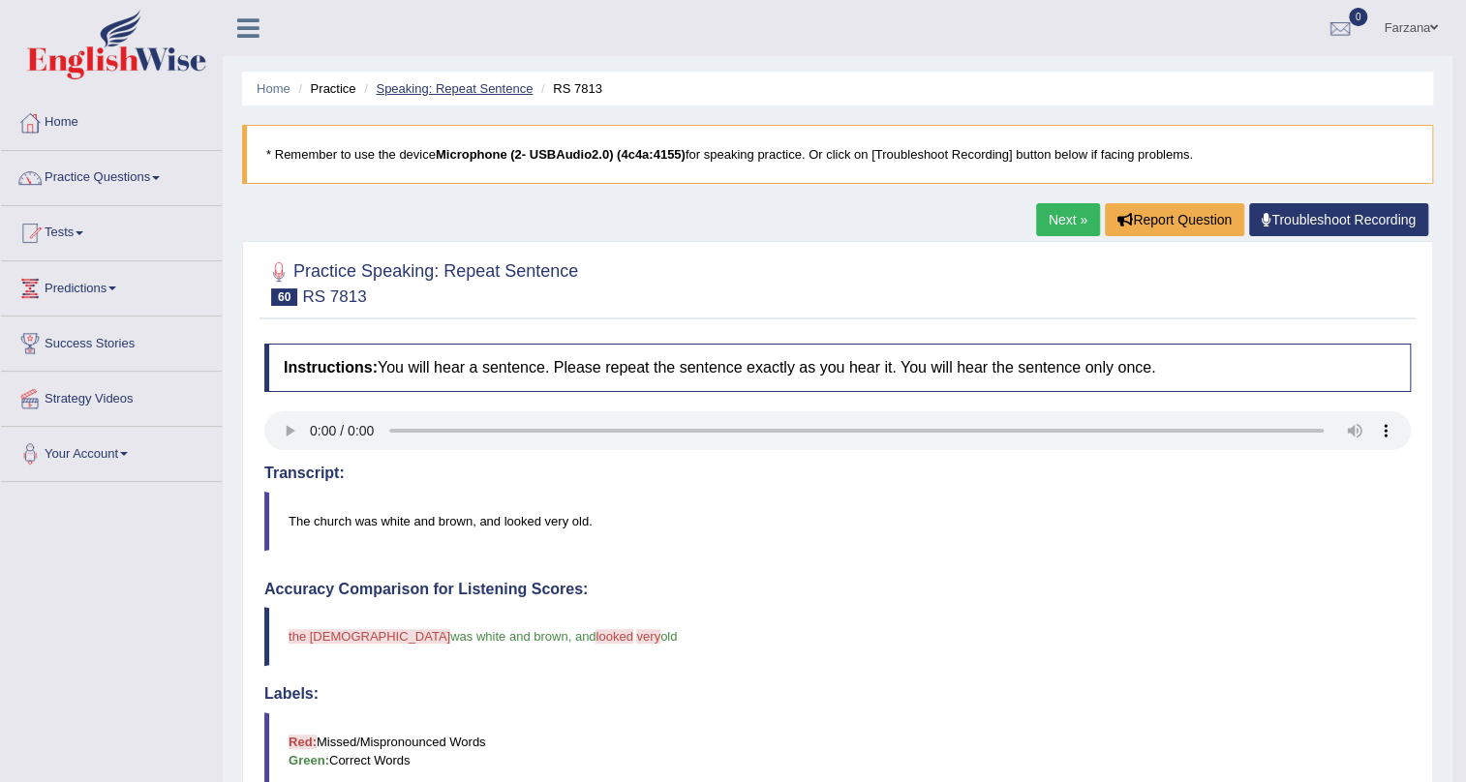
click at [454, 83] on link "Speaking: Repeat Sentence" at bounding box center [454, 88] width 157 height 15
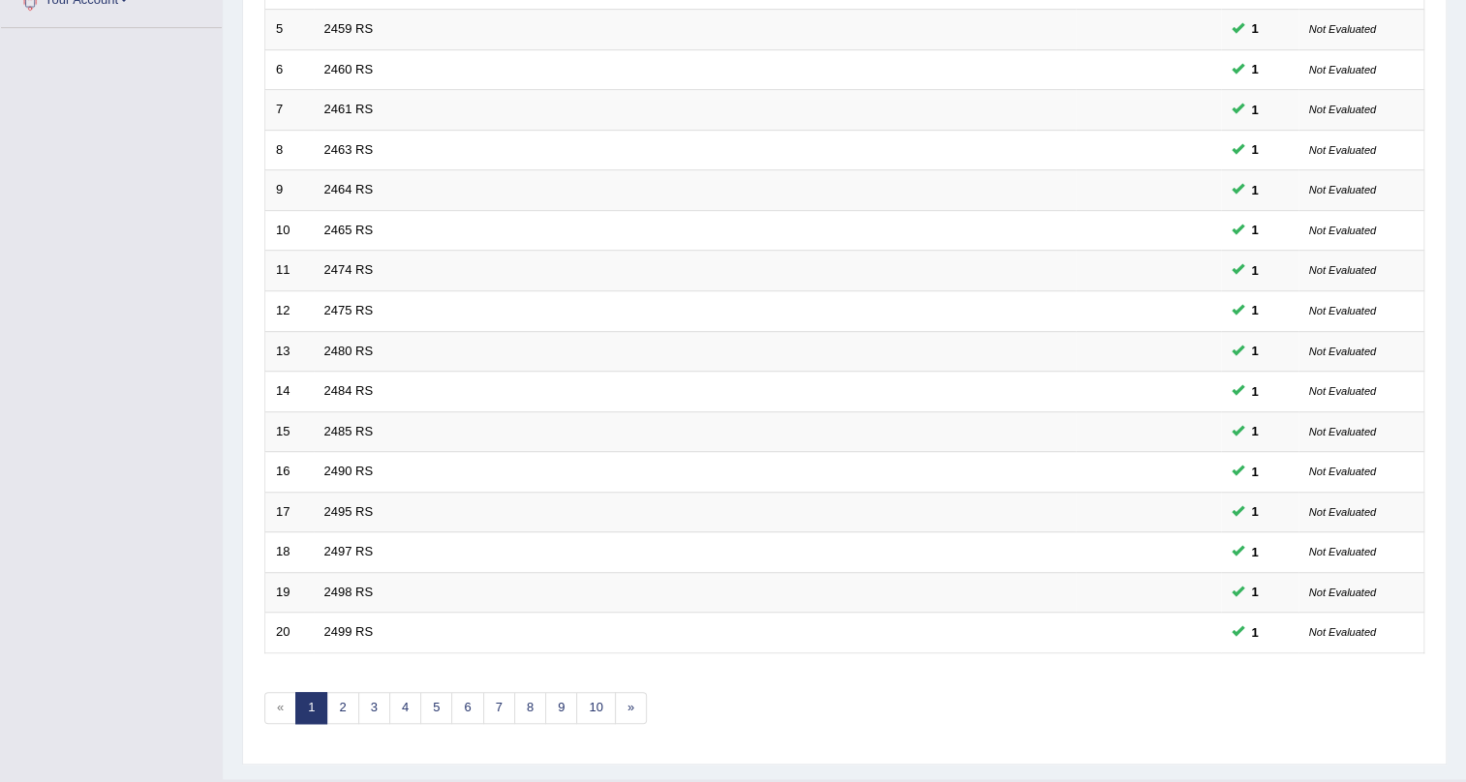
scroll to position [497, 0]
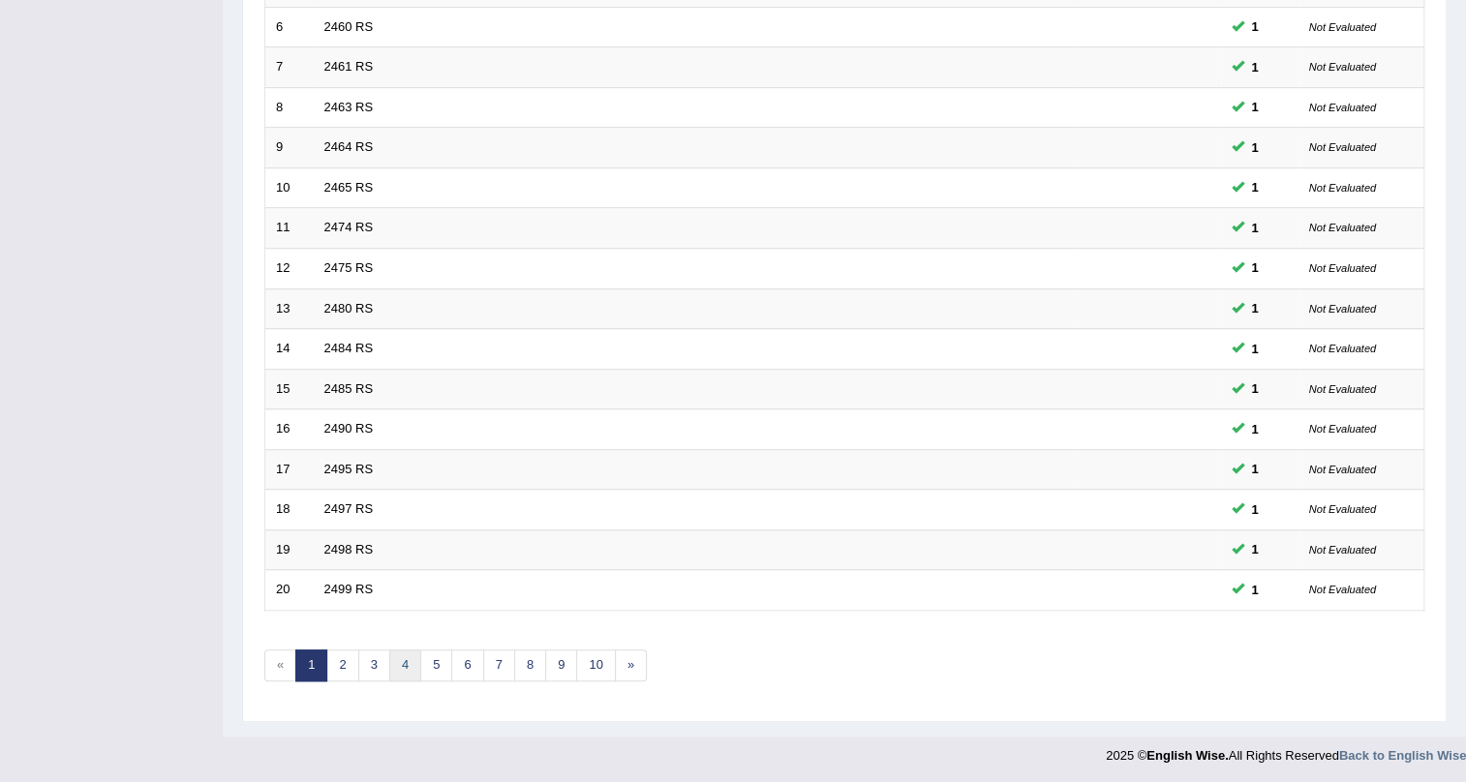
click at [400, 650] on link "4" at bounding box center [405, 666] width 32 height 32
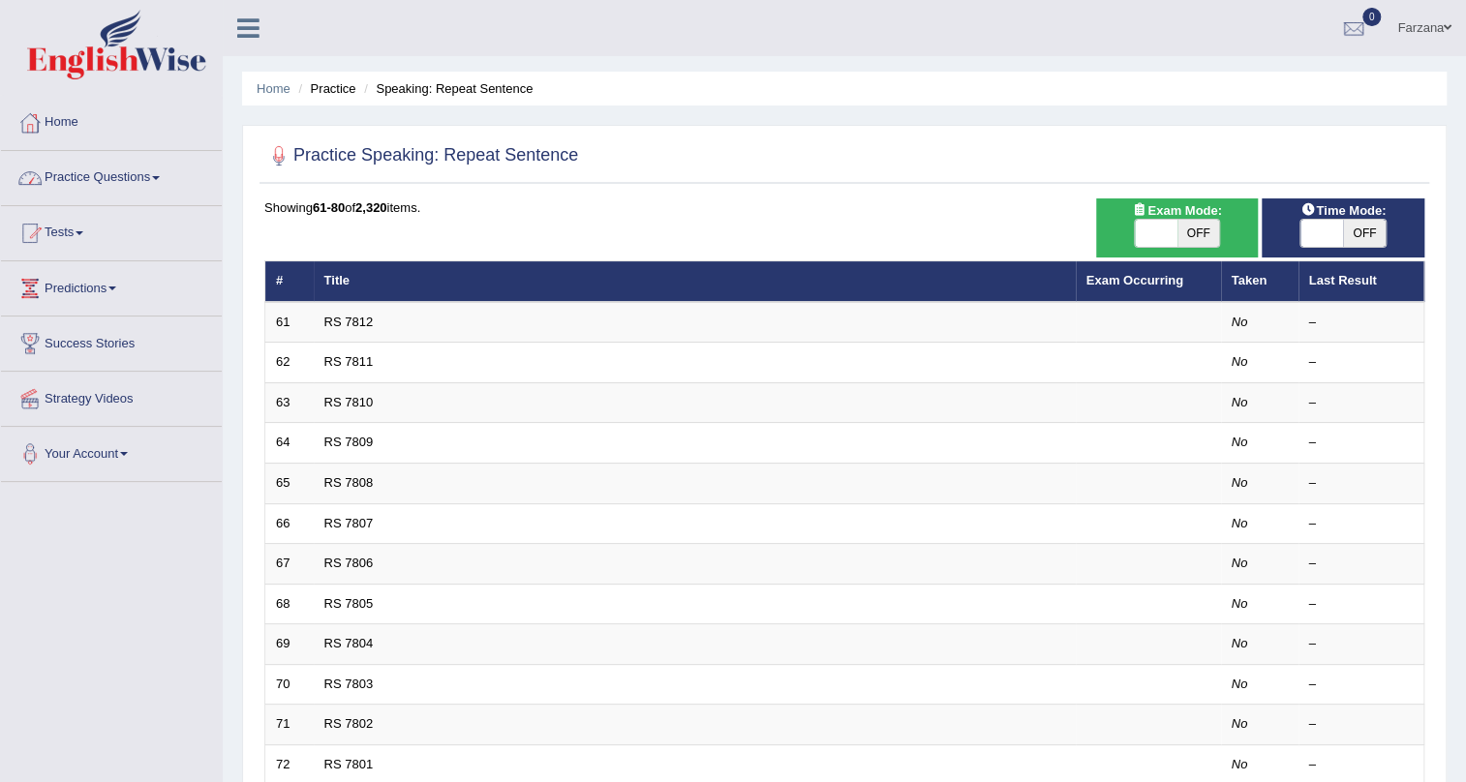
click at [158, 166] on link "Practice Questions" at bounding box center [111, 175] width 221 height 48
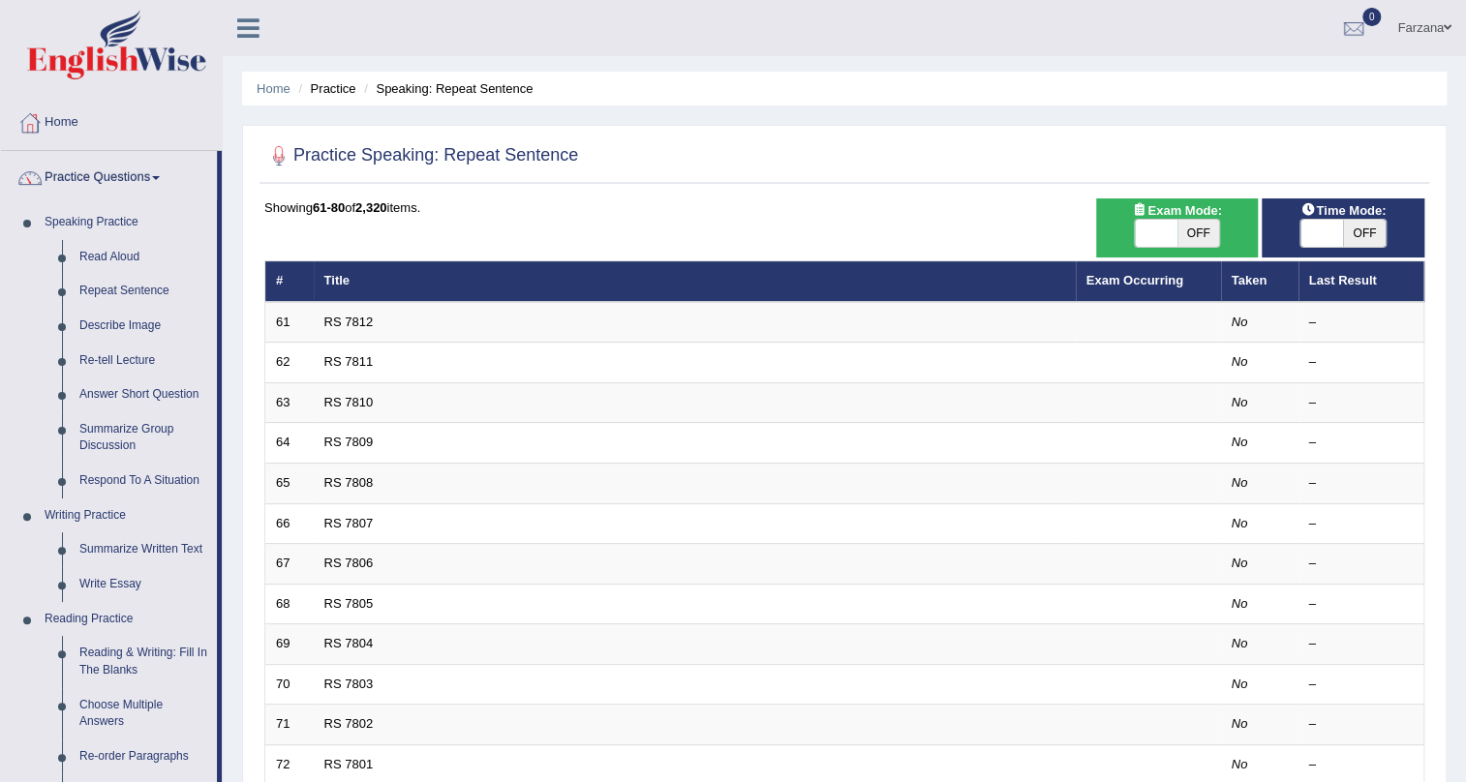
click at [158, 166] on link "Practice Questions" at bounding box center [109, 175] width 216 height 48
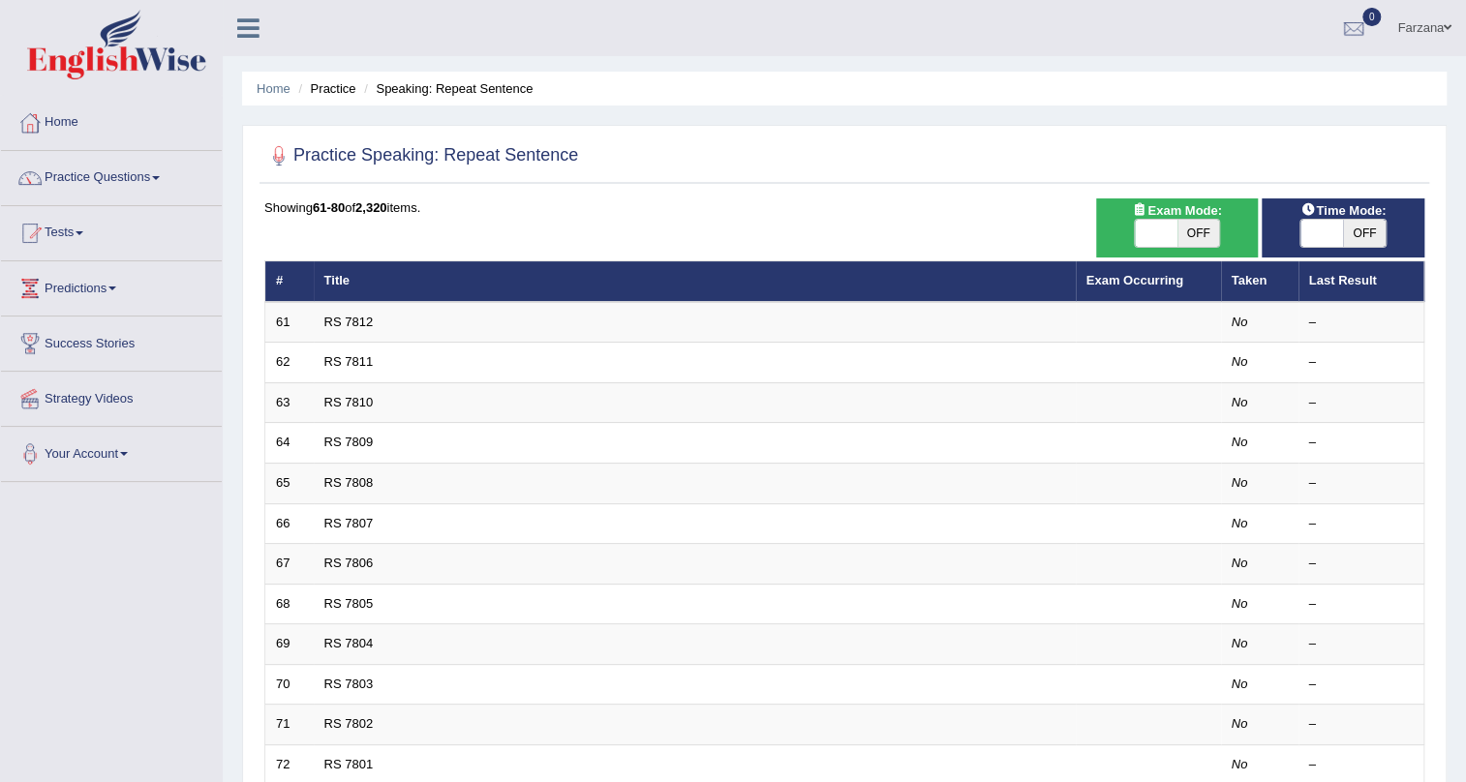
click at [158, 166] on link "Practice Questions" at bounding box center [111, 175] width 221 height 48
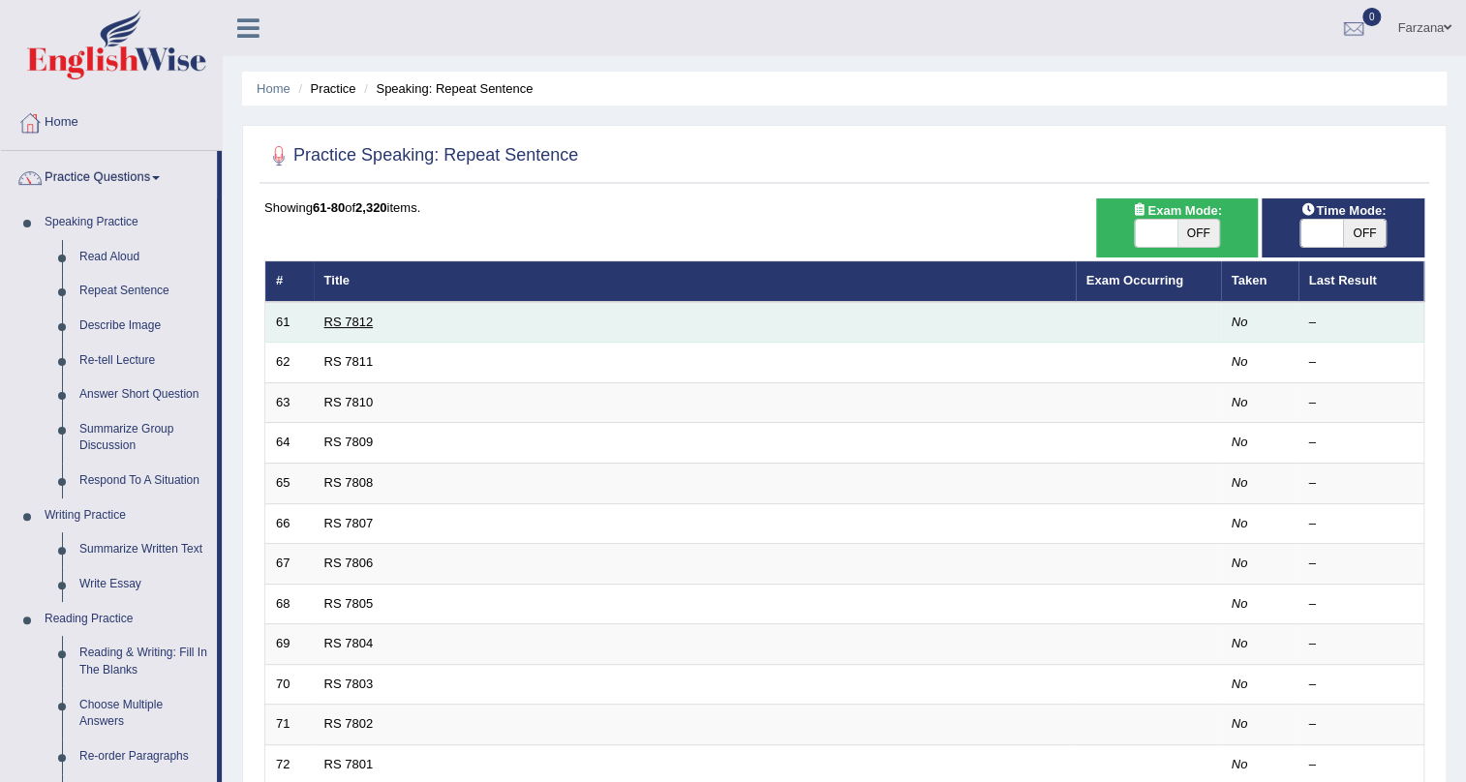
click at [352, 321] on link "RS 7812" at bounding box center [348, 322] width 49 height 15
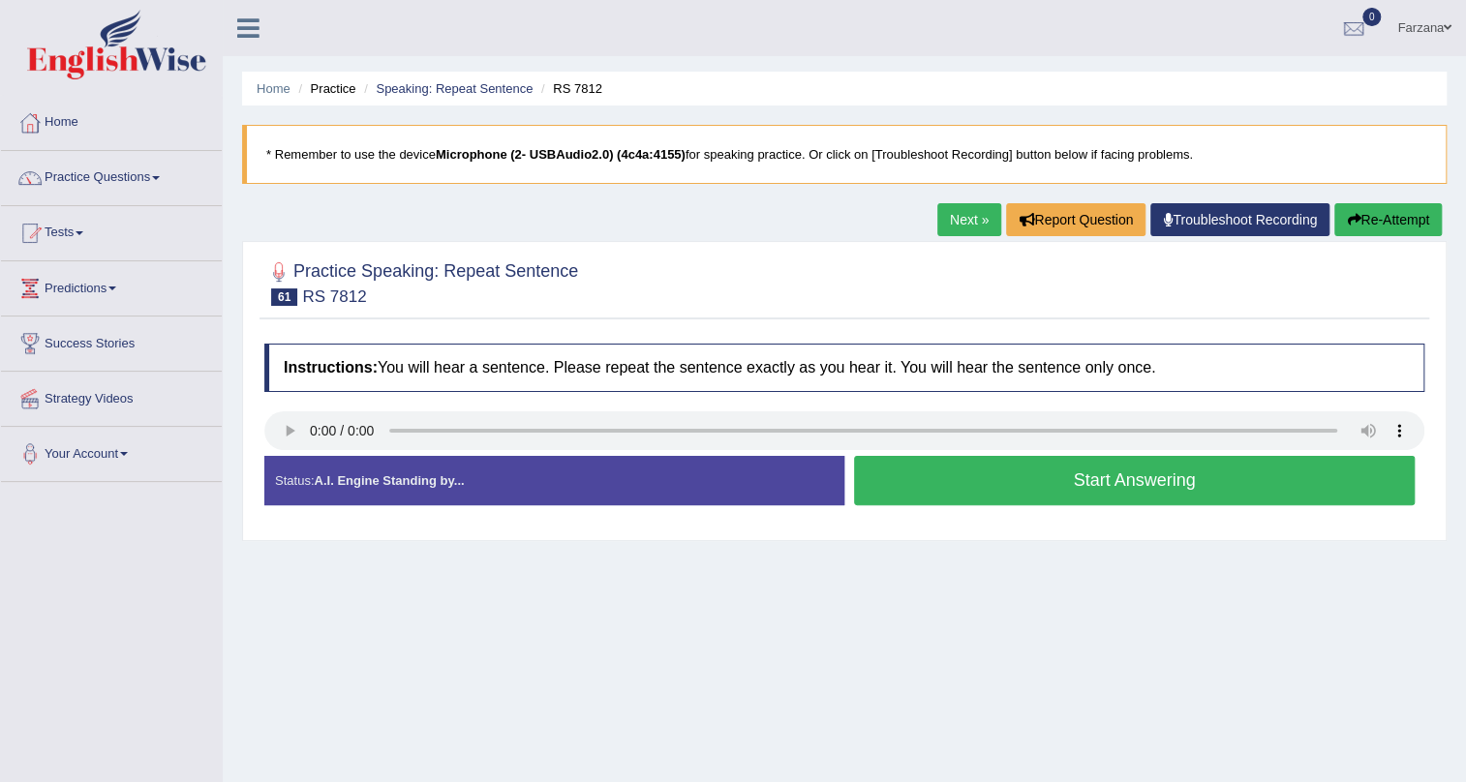
click at [928, 469] on button "Start Answering" at bounding box center [1134, 480] width 561 height 49
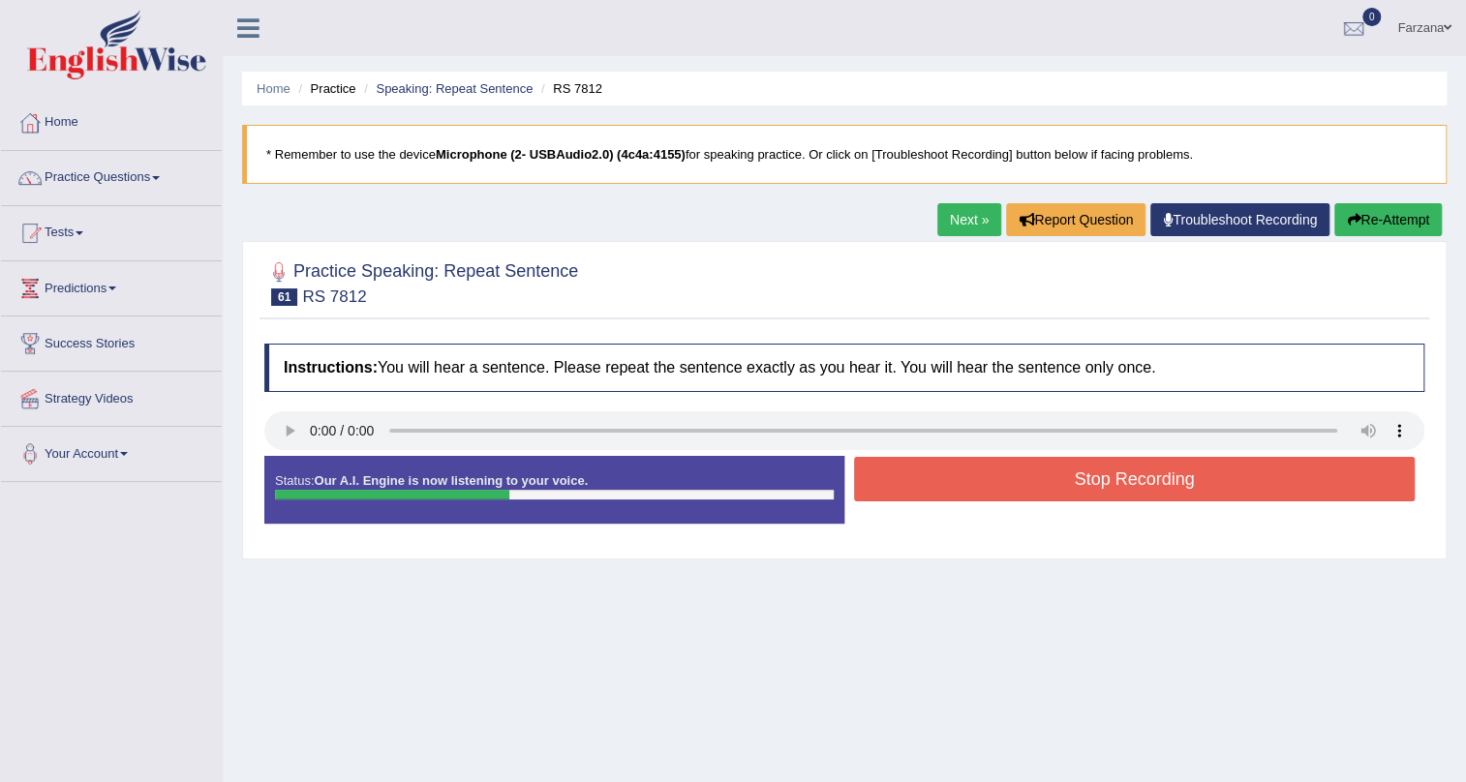
click at [928, 469] on button "Stop Recording" at bounding box center [1134, 479] width 561 height 45
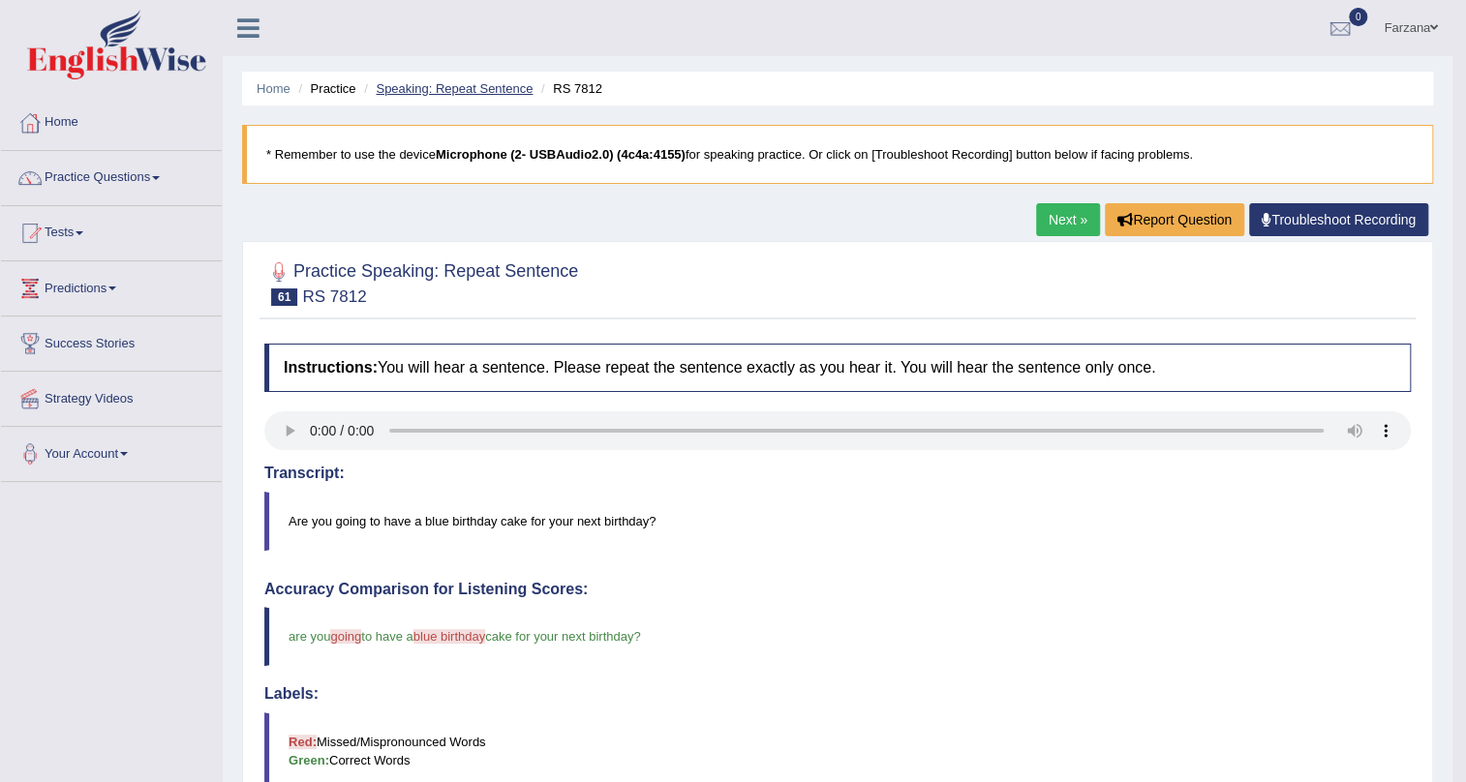
click at [448, 87] on link "Speaking: Repeat Sentence" at bounding box center [454, 88] width 157 height 15
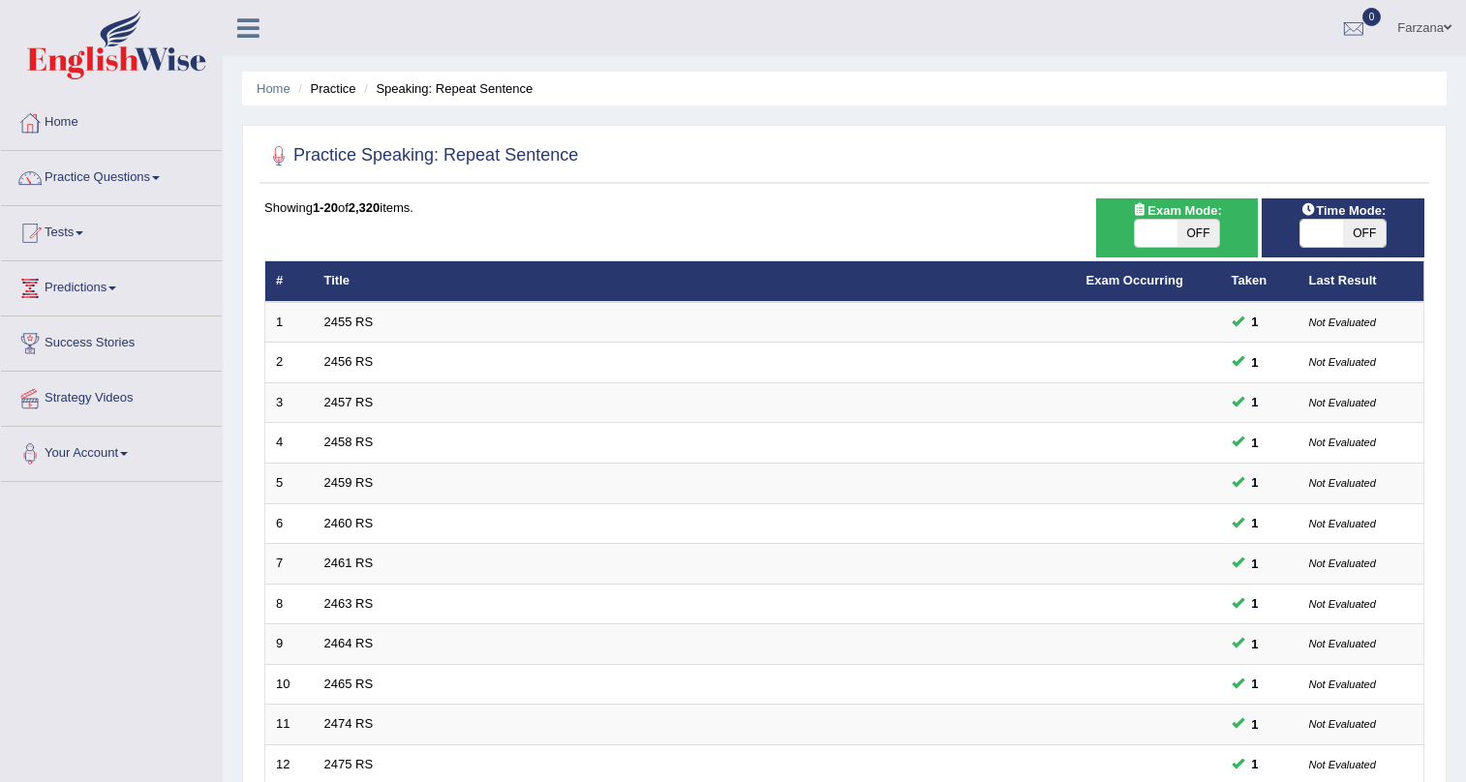
scroll to position [497, 0]
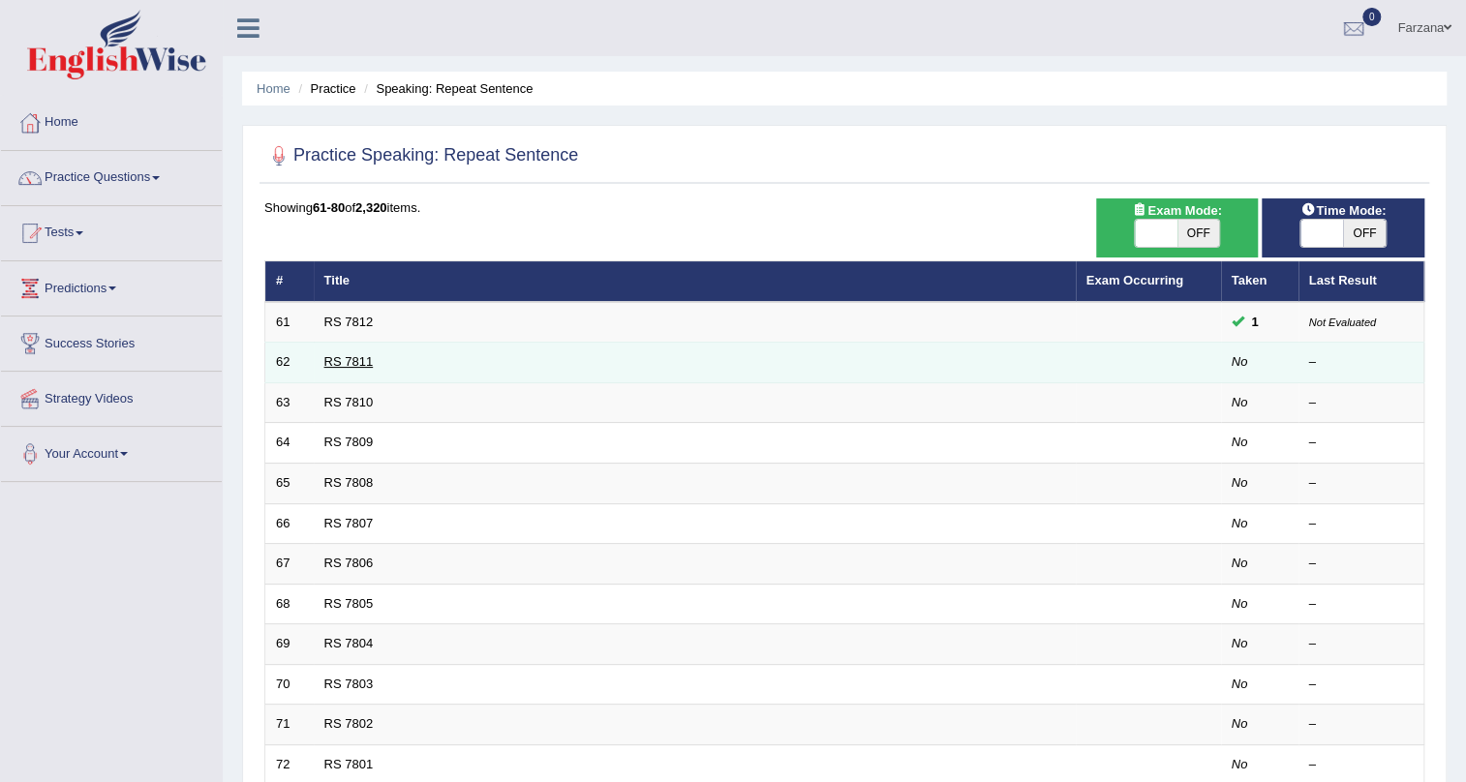
click at [346, 368] on link "RS 7811" at bounding box center [348, 361] width 49 height 15
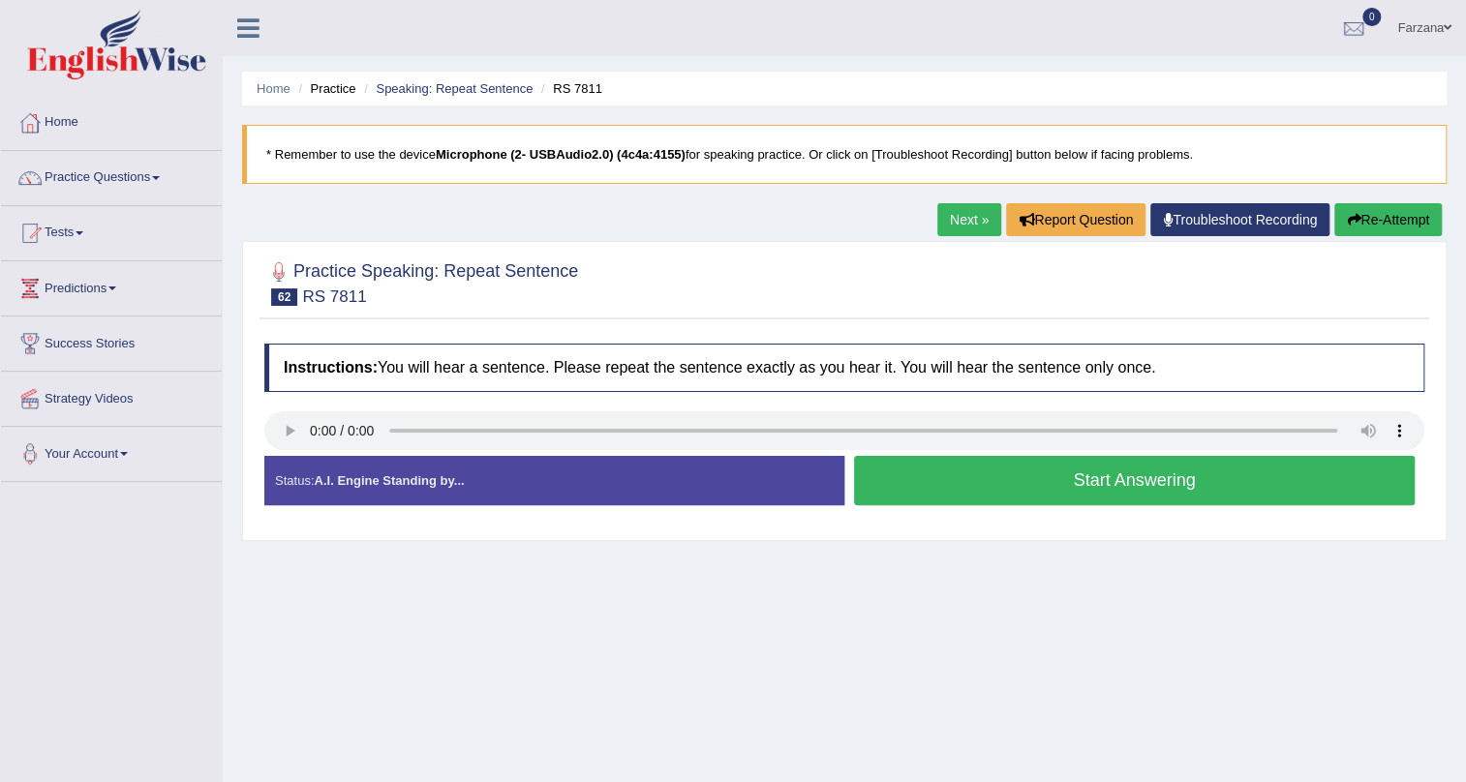
click at [974, 479] on button "Start Answering" at bounding box center [1134, 480] width 561 height 49
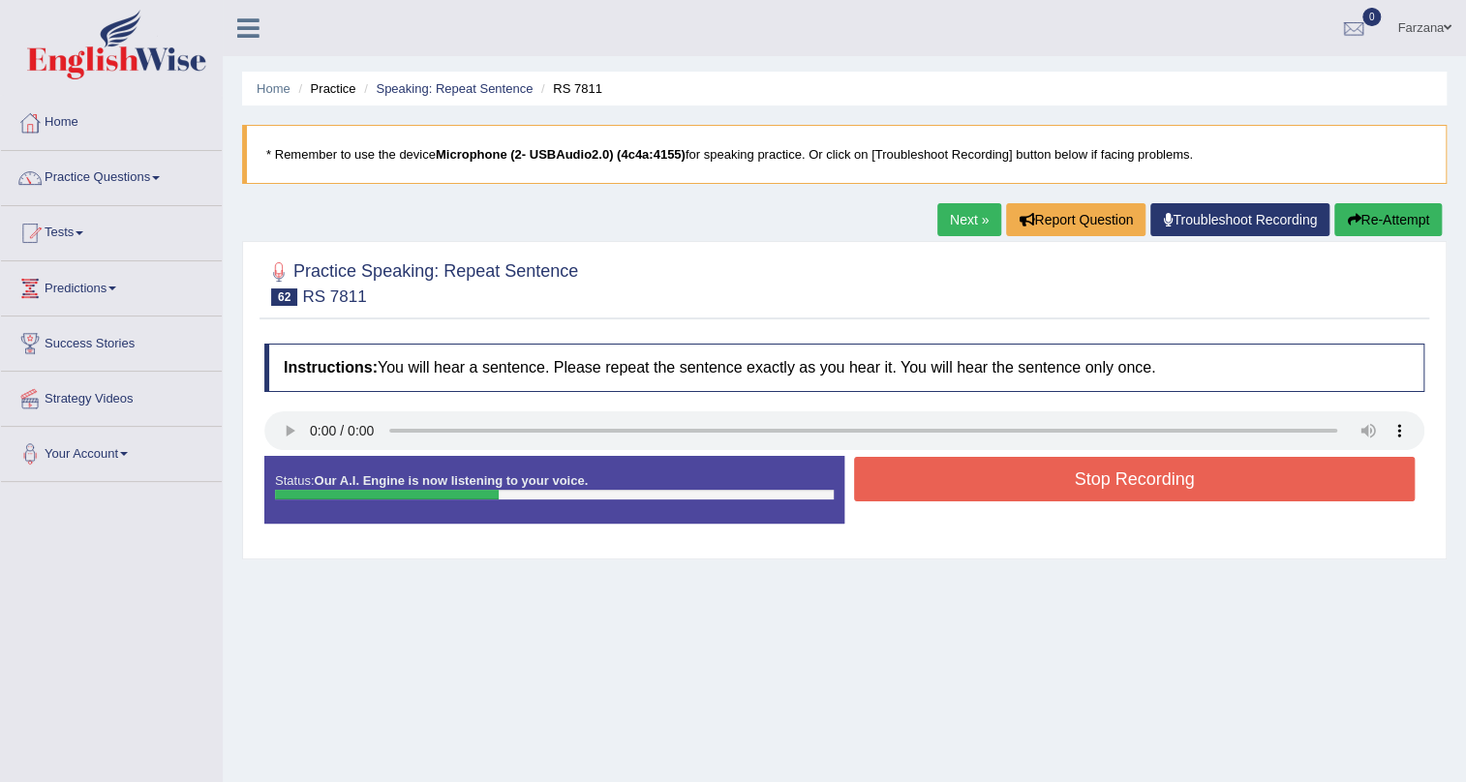
click at [974, 479] on button "Stop Recording" at bounding box center [1134, 479] width 561 height 45
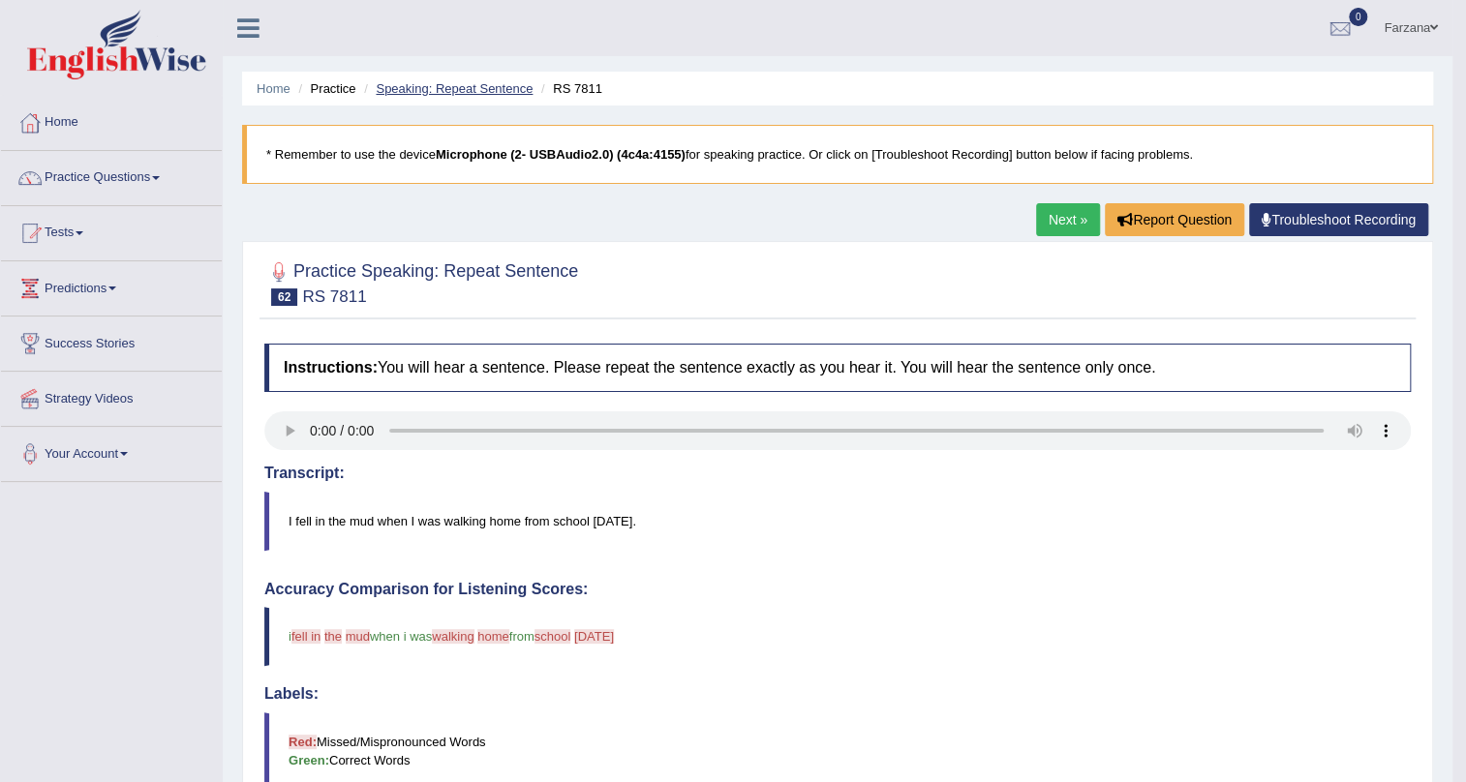
click at [474, 92] on link "Speaking: Repeat Sentence" at bounding box center [454, 88] width 157 height 15
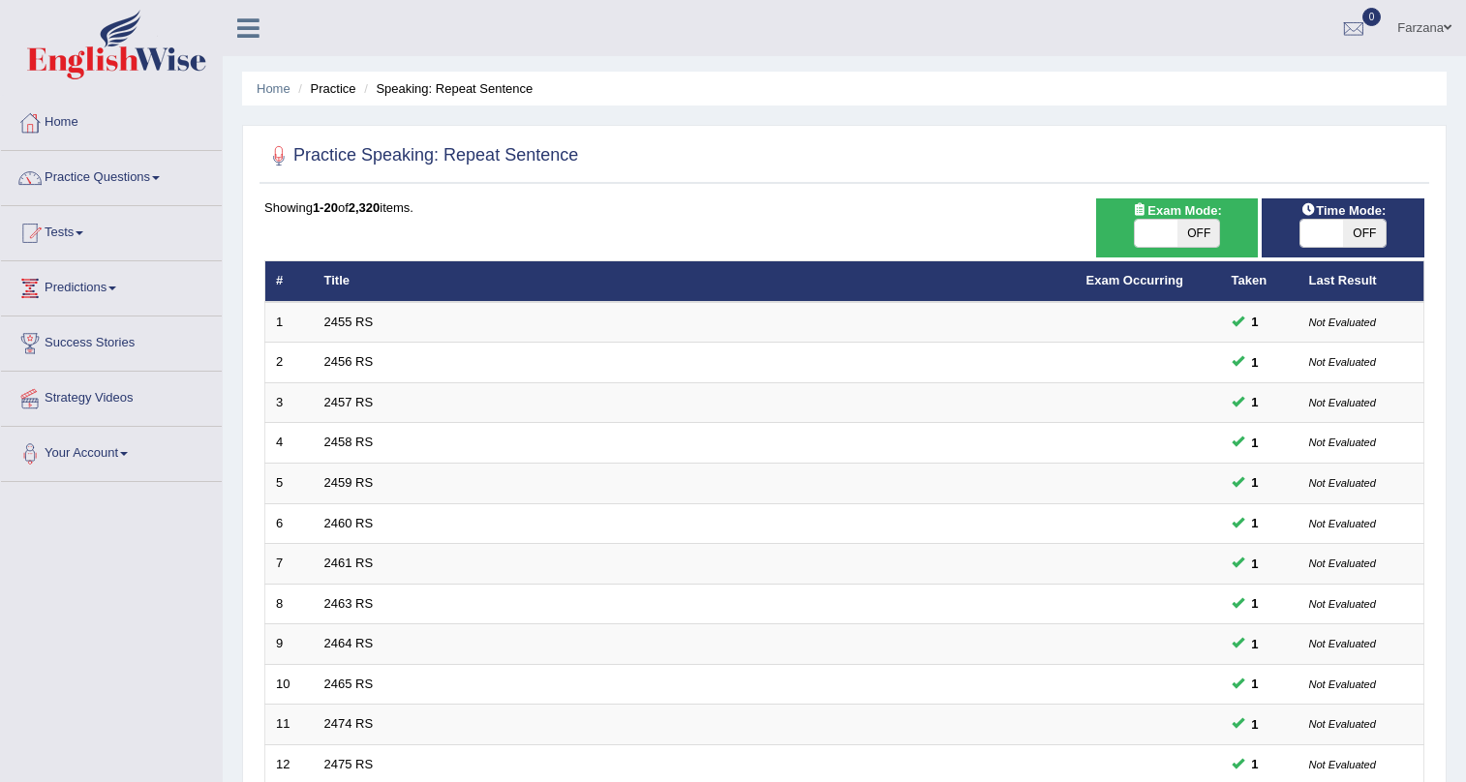
scroll to position [490, 0]
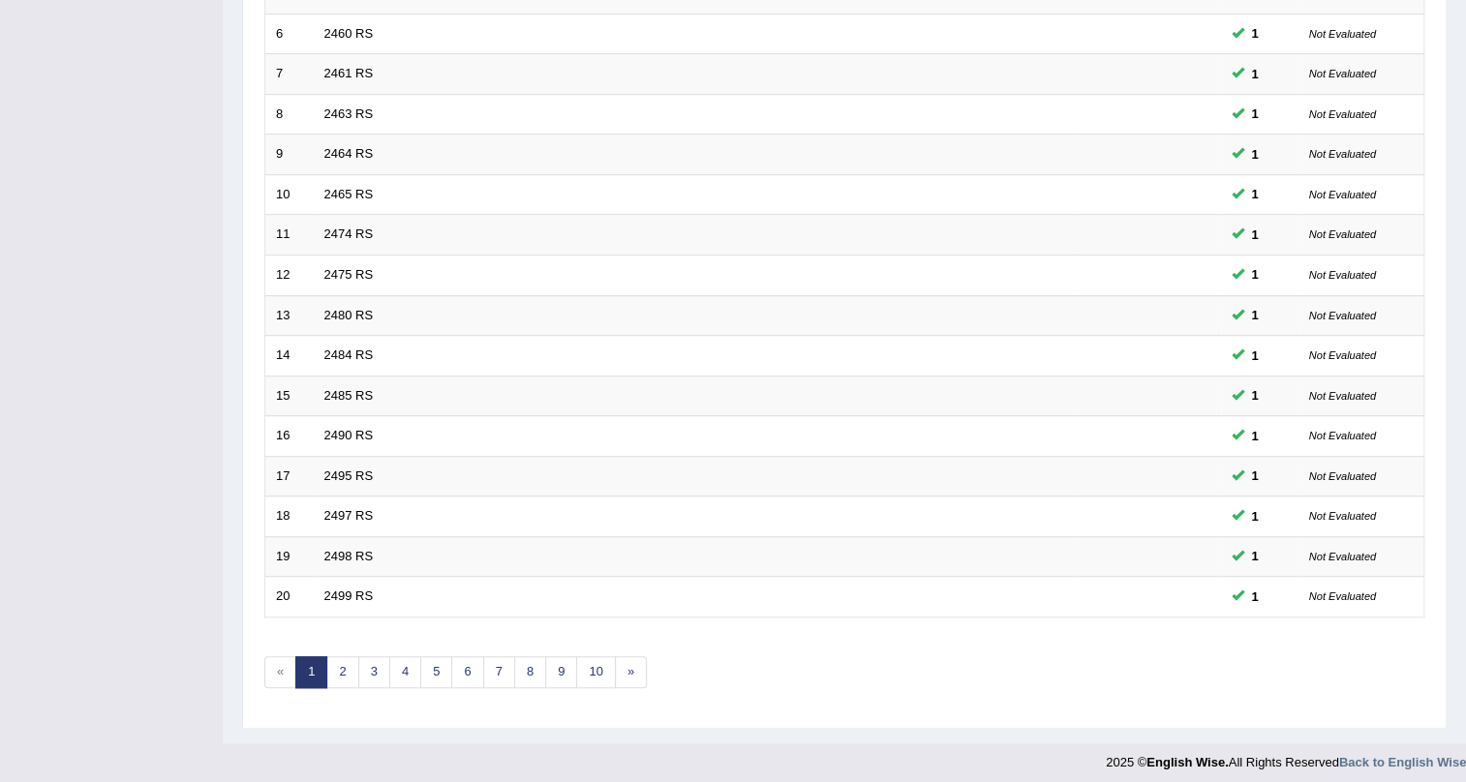
click at [412, 664] on link "4" at bounding box center [405, 672] width 32 height 32
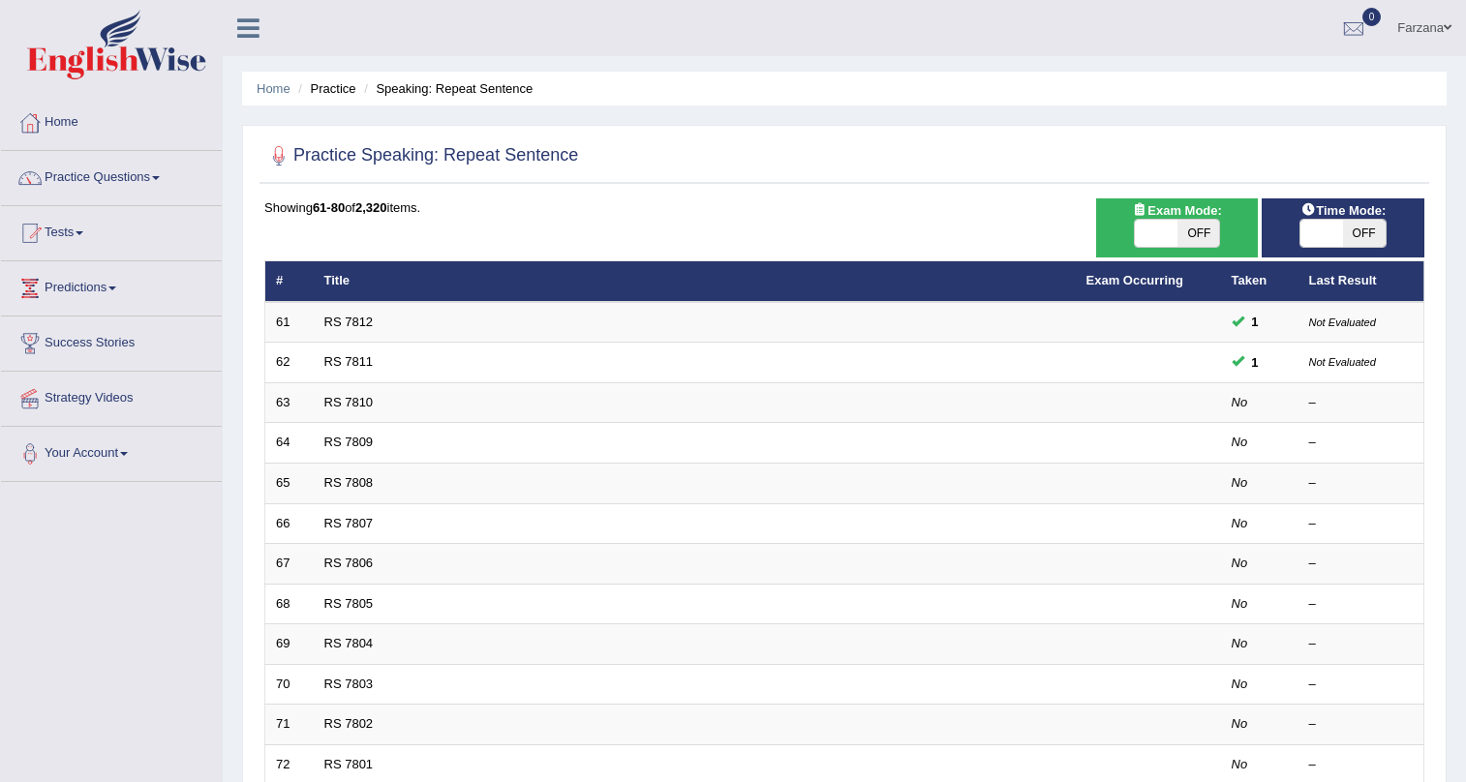
click at [347, 395] on link "RS 7810" at bounding box center [348, 402] width 49 height 15
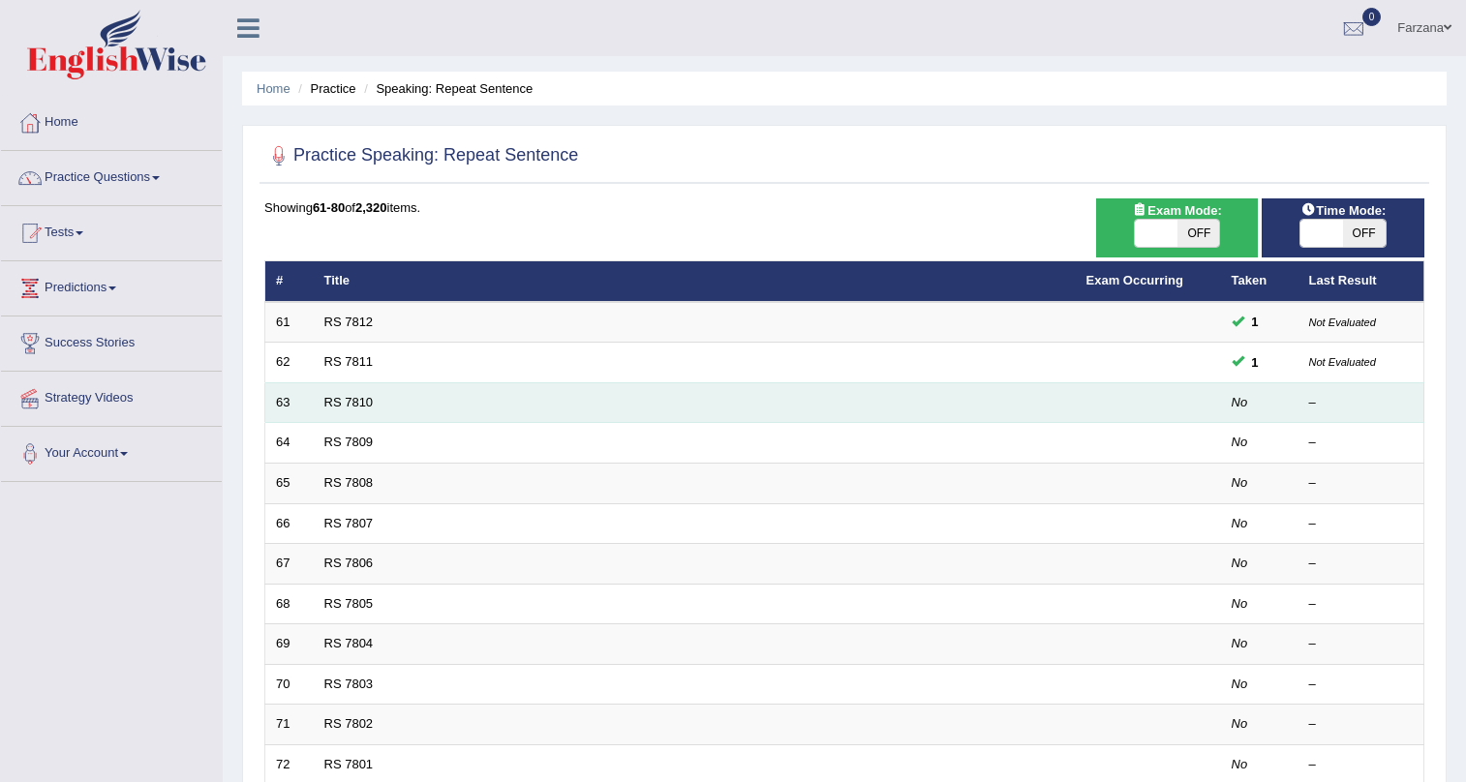
scroll to position [87, 0]
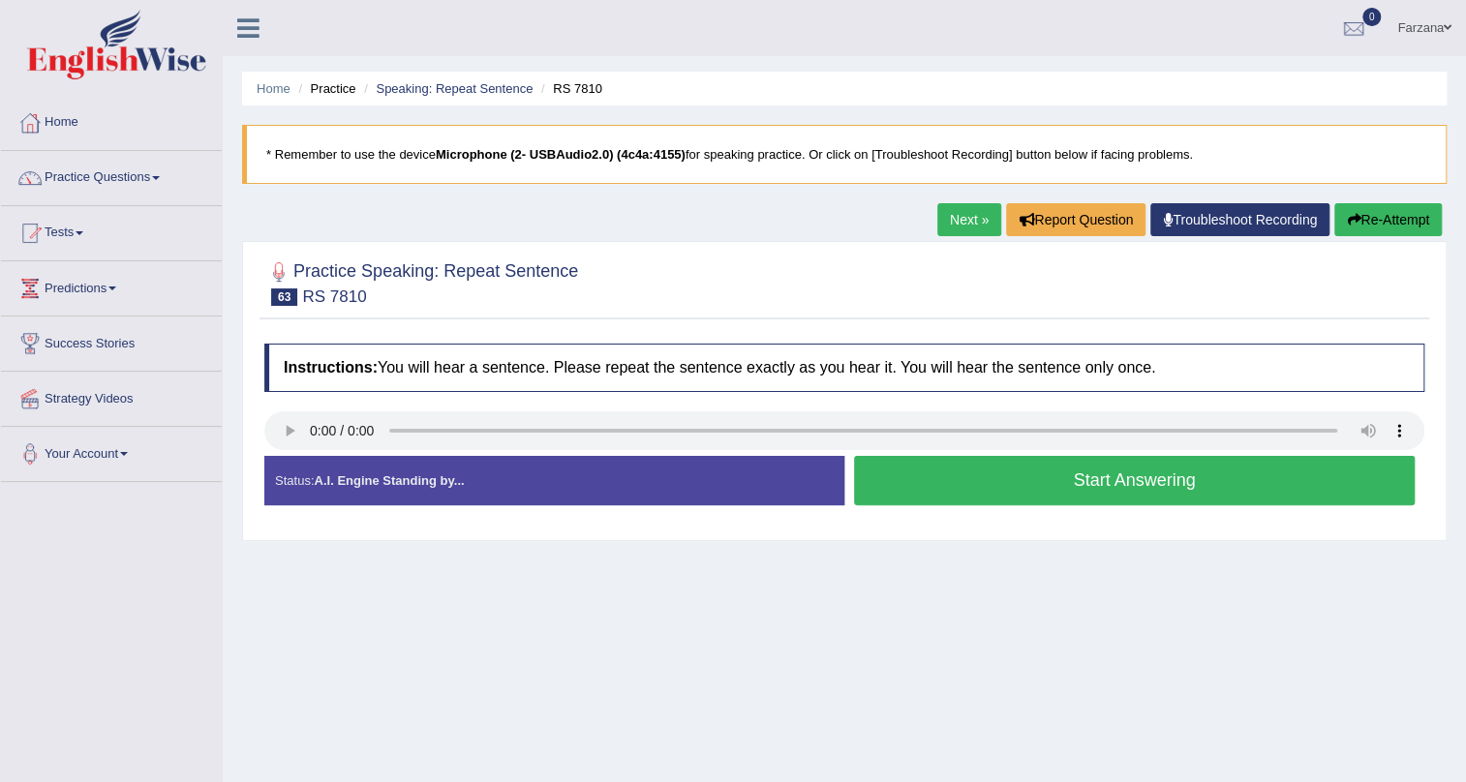
click at [906, 475] on button "Start Answering" at bounding box center [1134, 480] width 561 height 49
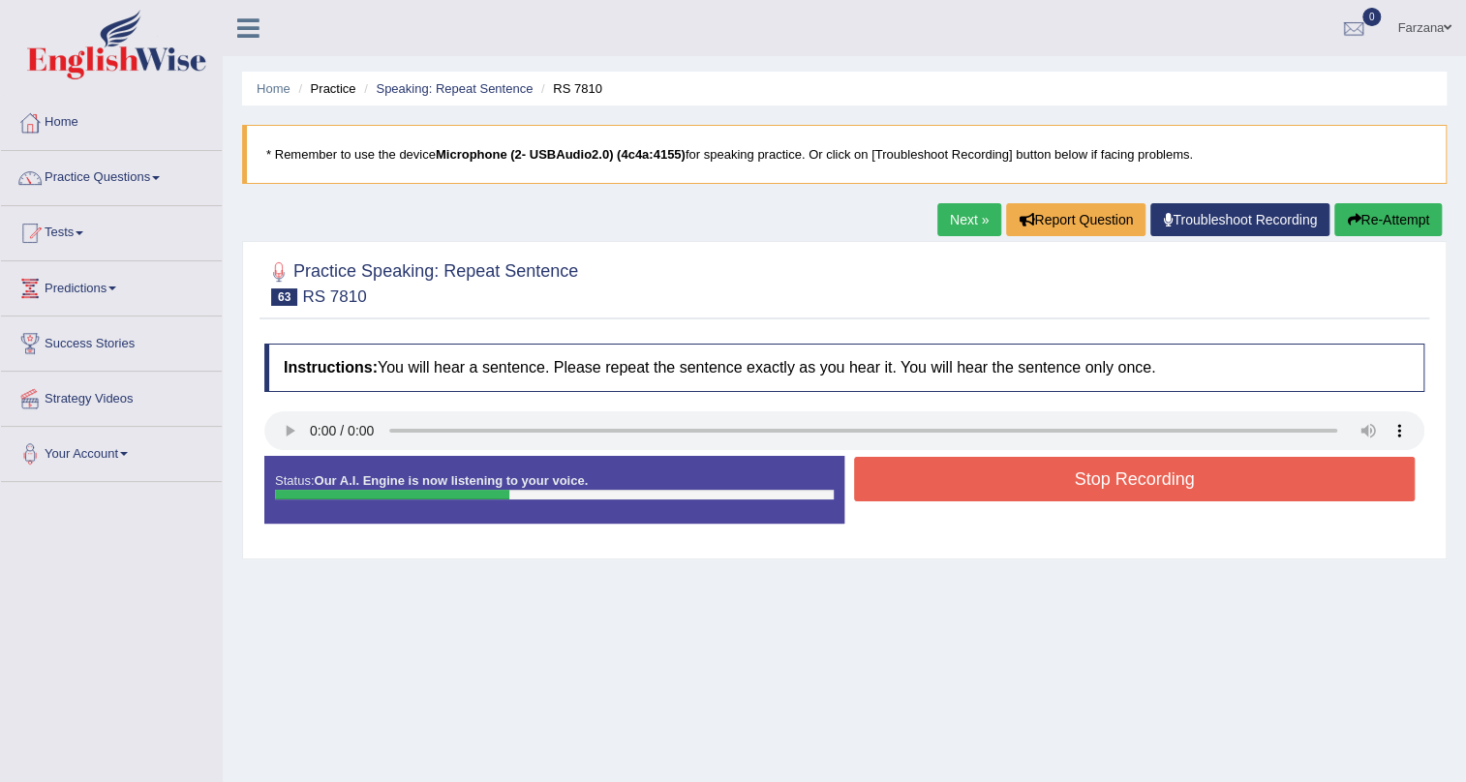
click at [906, 475] on button "Stop Recording" at bounding box center [1134, 479] width 561 height 45
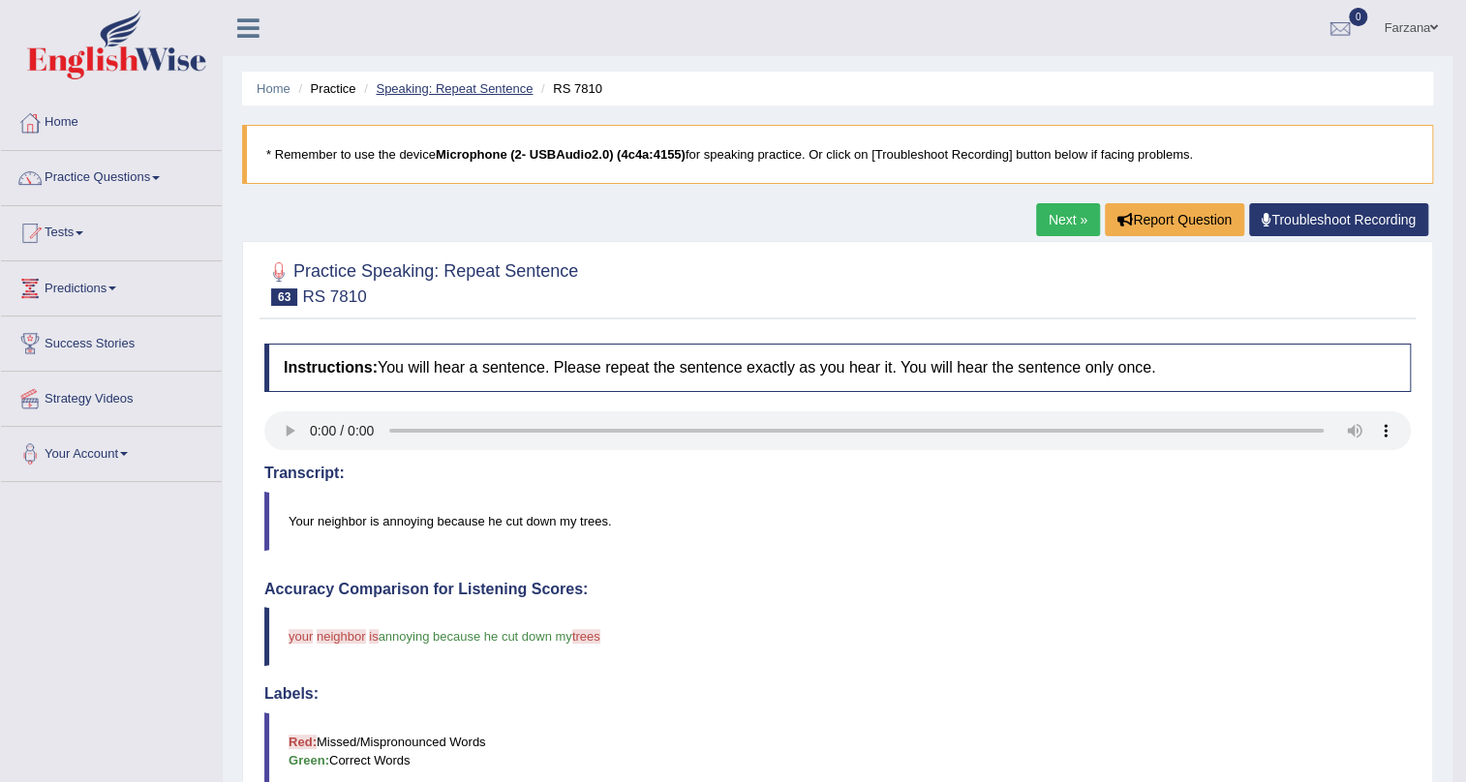
click at [473, 88] on link "Speaking: Repeat Sentence" at bounding box center [454, 88] width 157 height 15
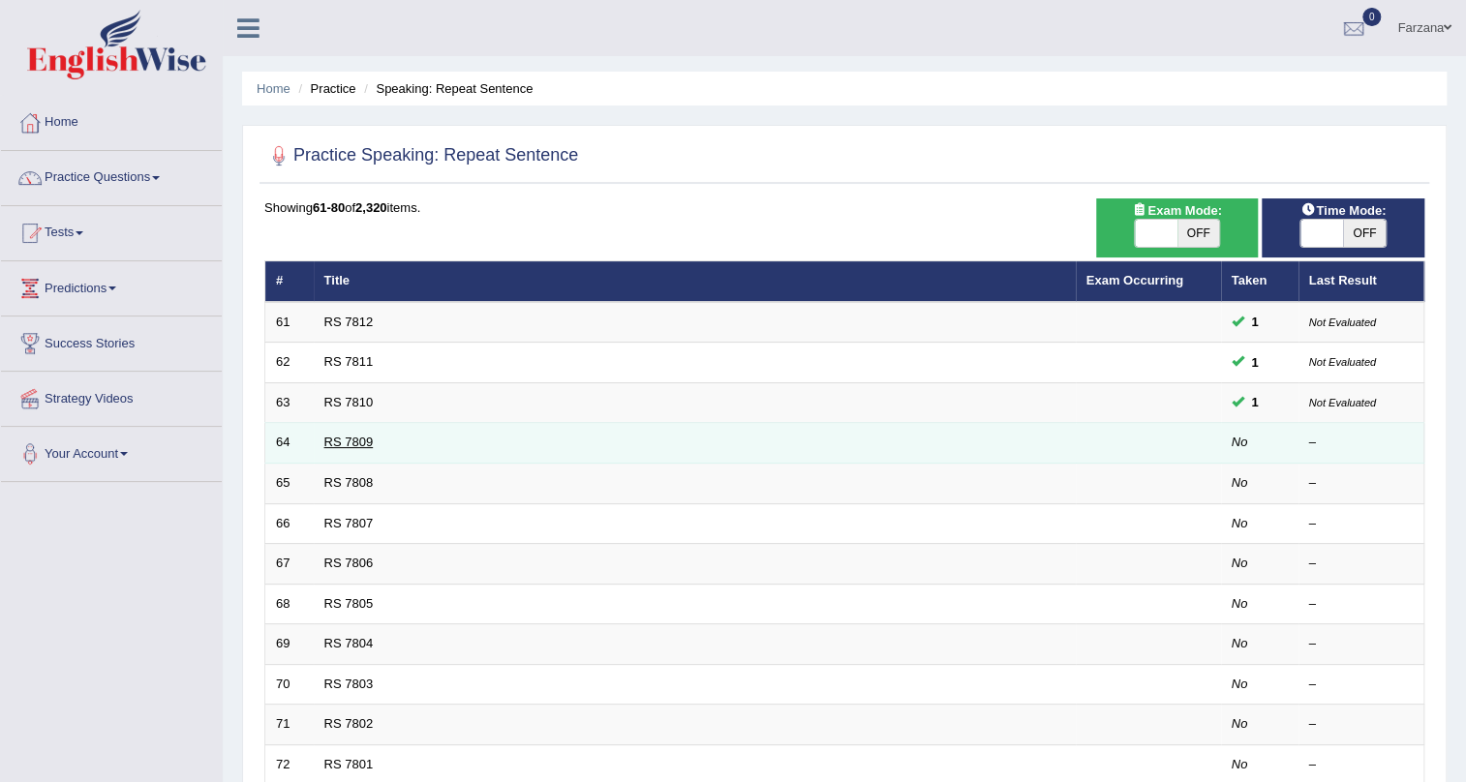
click at [344, 435] on link "RS 7809" at bounding box center [348, 442] width 49 height 15
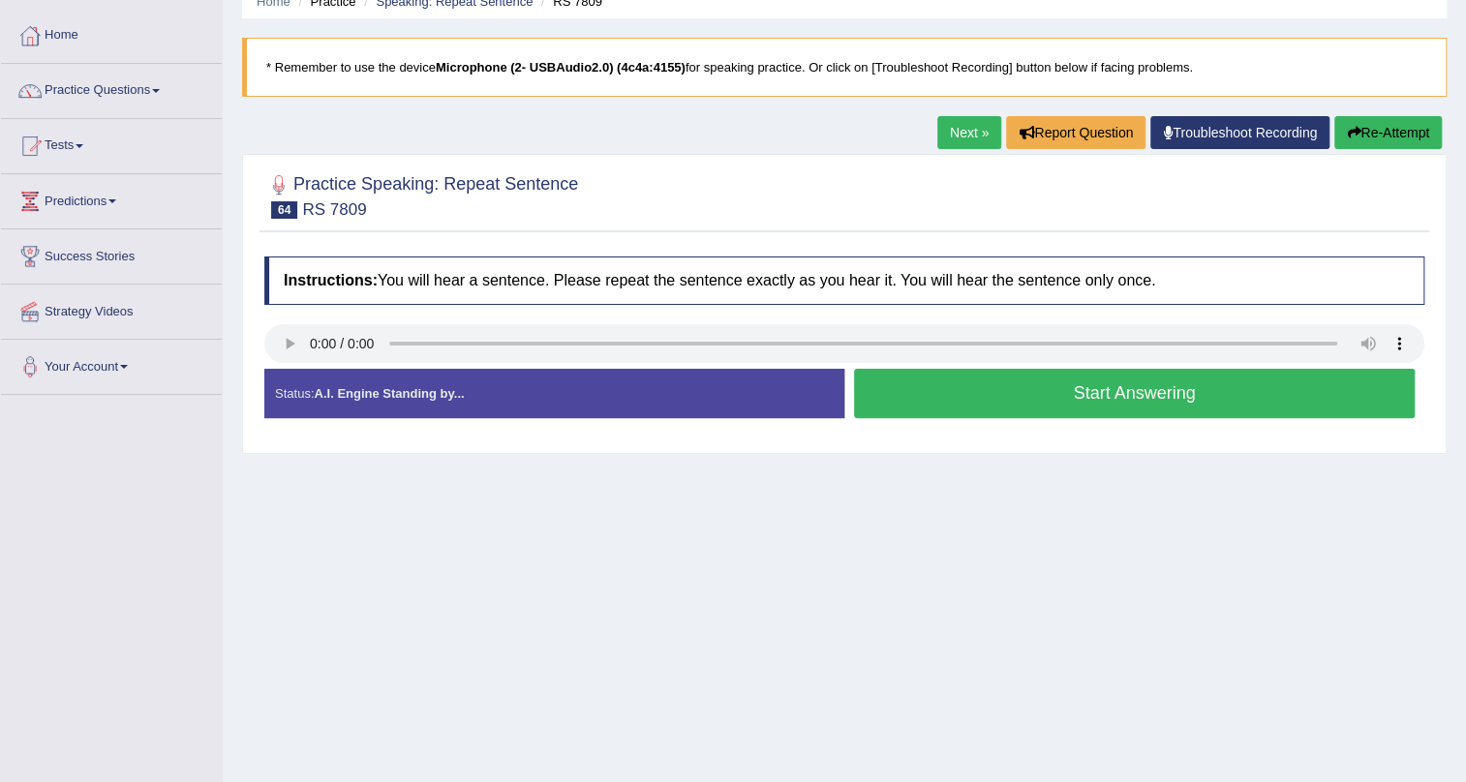
scroll to position [87, 0]
click at [861, 387] on button "Start Answering" at bounding box center [1134, 393] width 561 height 49
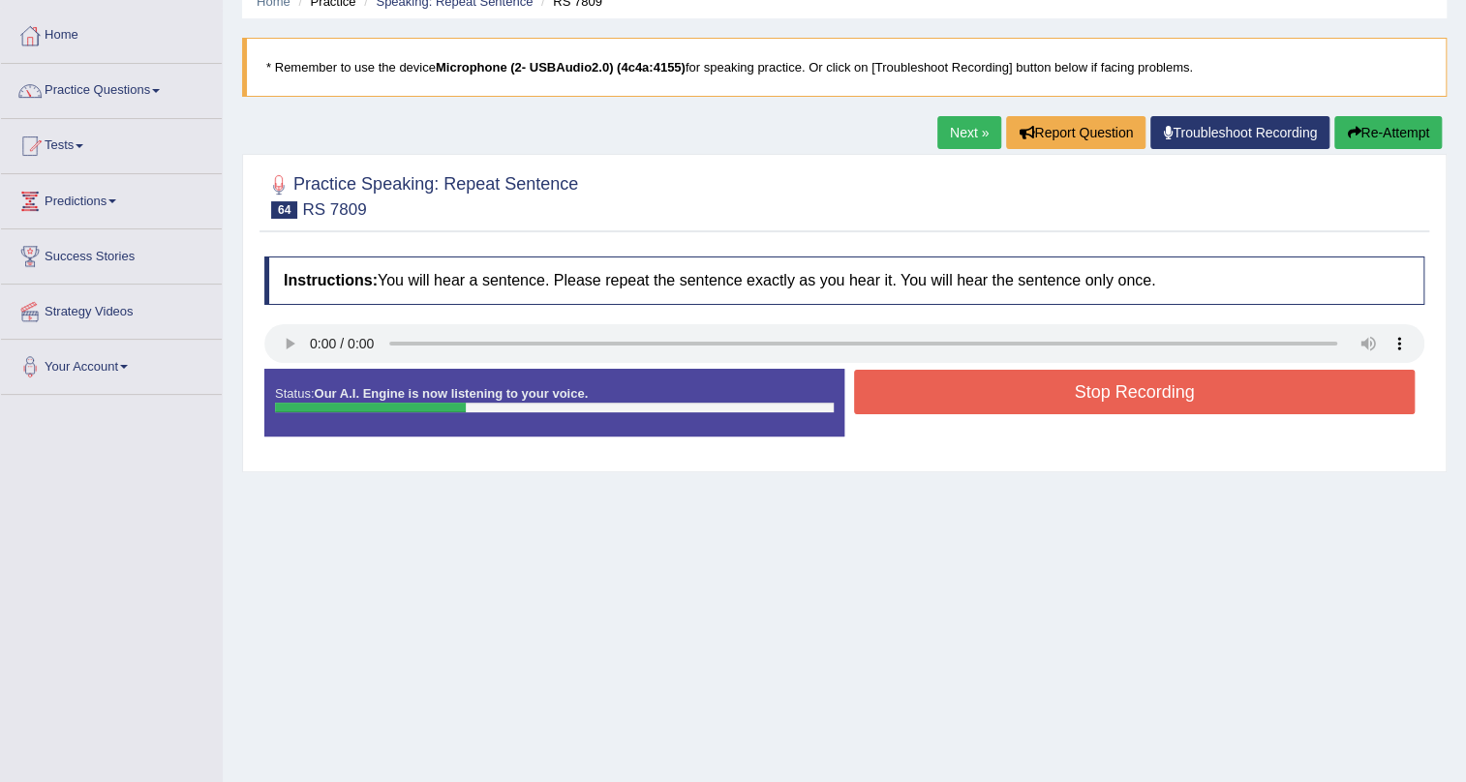
click at [861, 387] on button "Stop Recording" at bounding box center [1134, 392] width 561 height 45
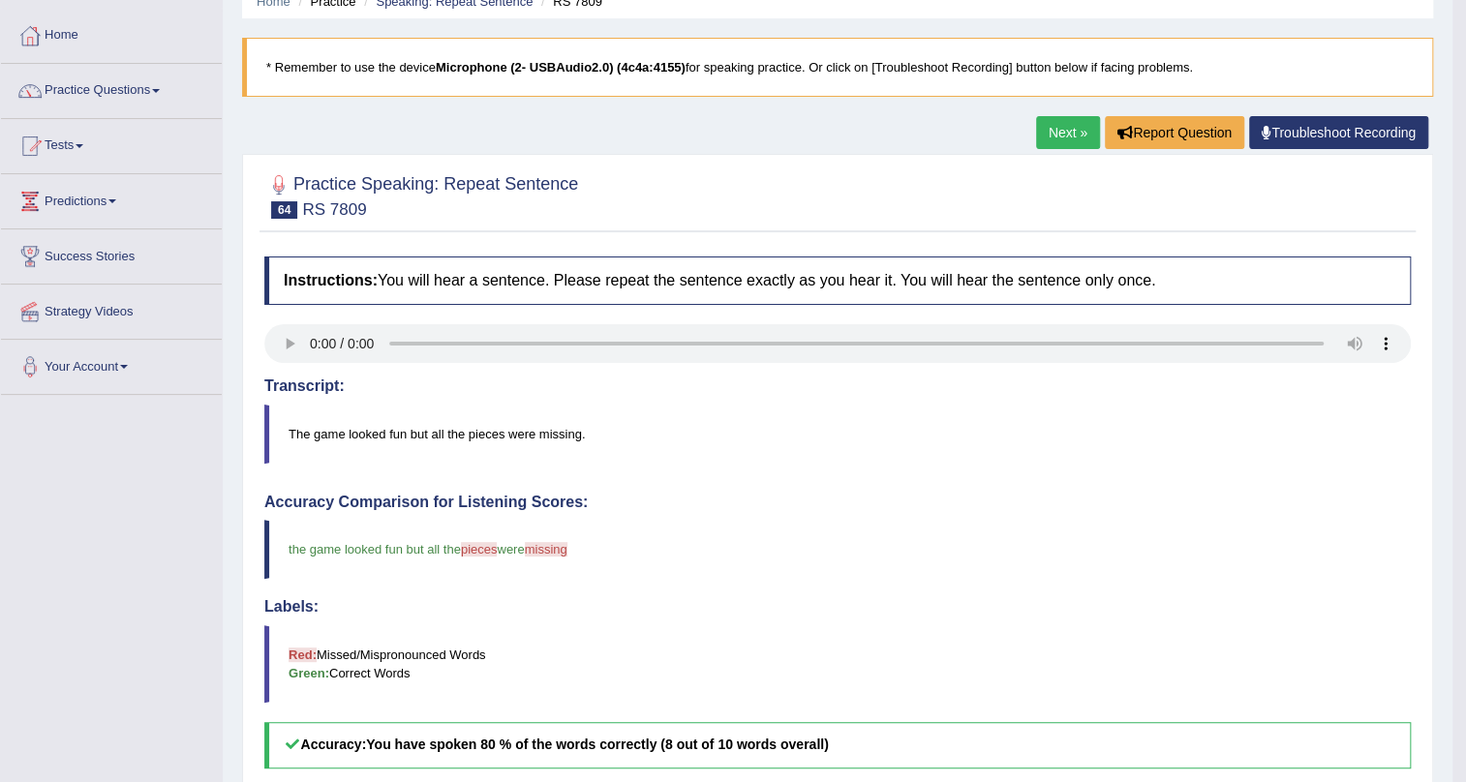
scroll to position [0, 0]
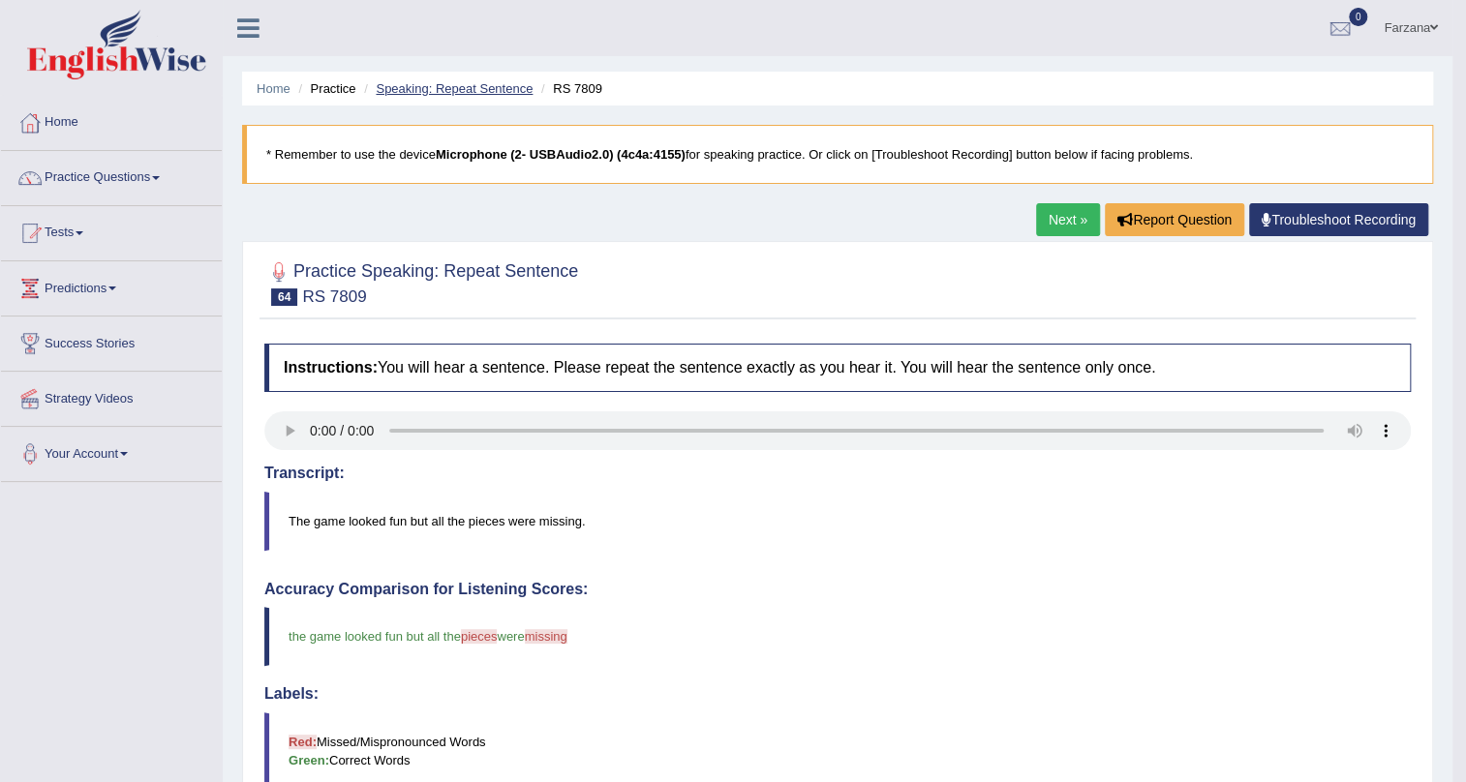
click at [444, 89] on link "Speaking: Repeat Sentence" at bounding box center [454, 88] width 157 height 15
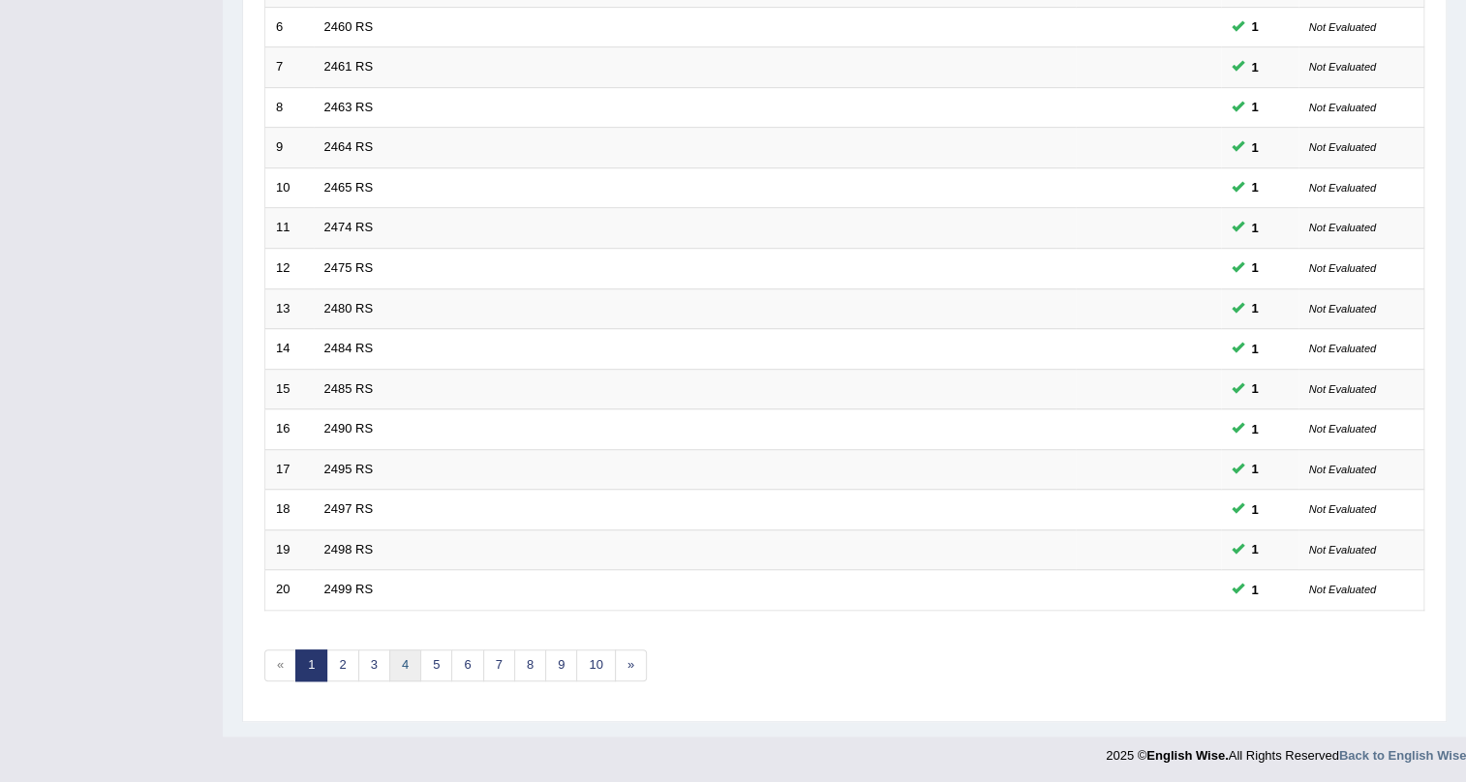
click at [409, 652] on link "4" at bounding box center [405, 666] width 32 height 32
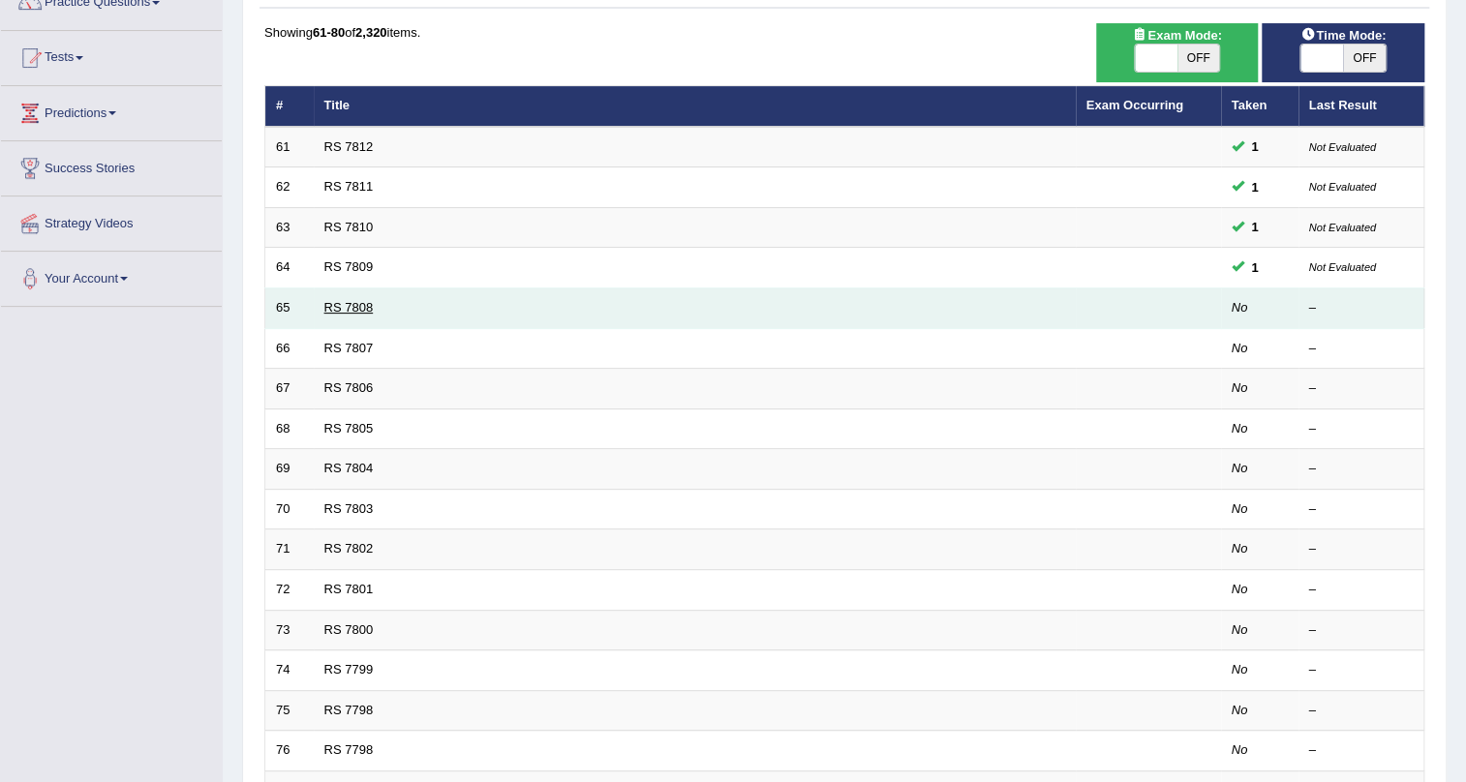
click at [330, 300] on link "RS 7808" at bounding box center [348, 307] width 49 height 15
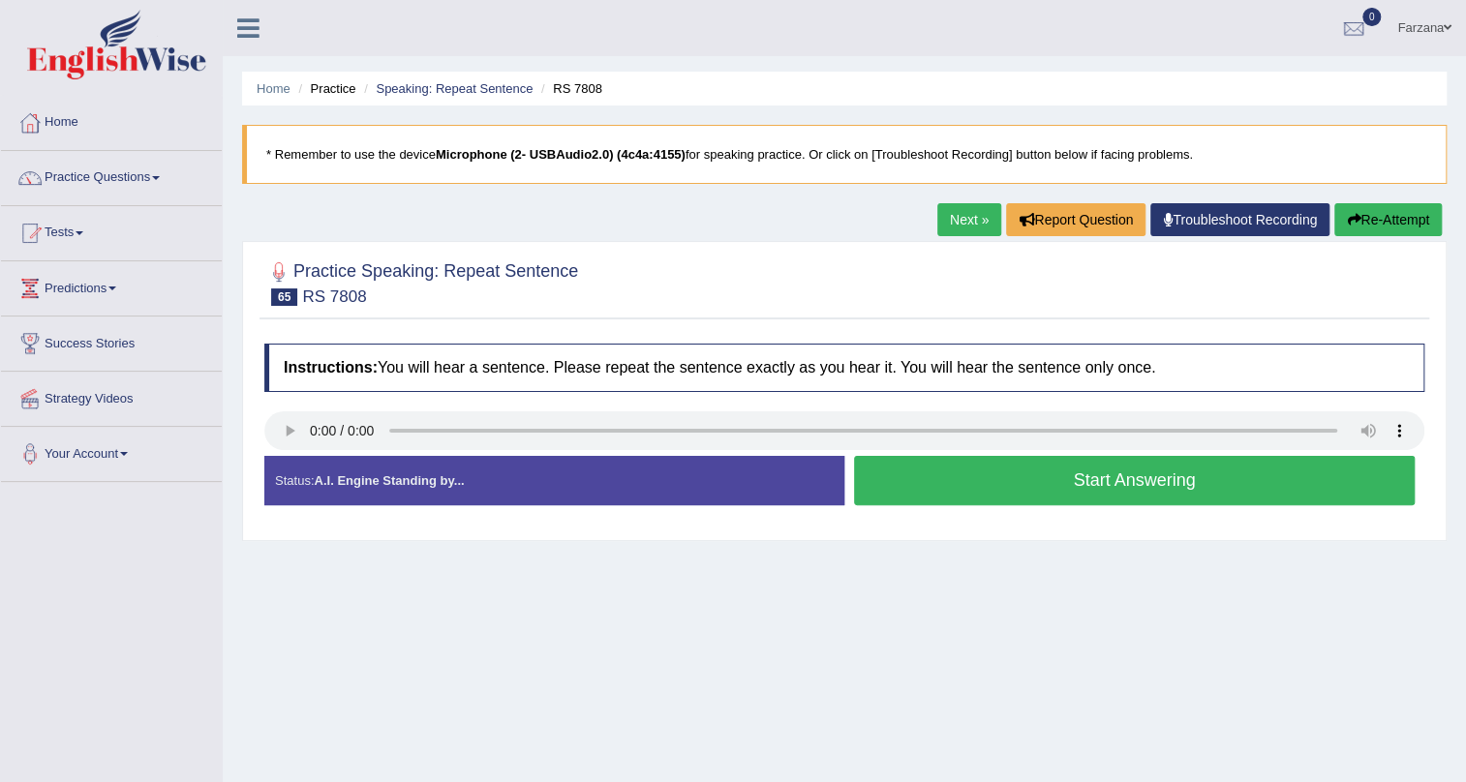
click at [880, 472] on button "Start Answering" at bounding box center [1134, 480] width 561 height 49
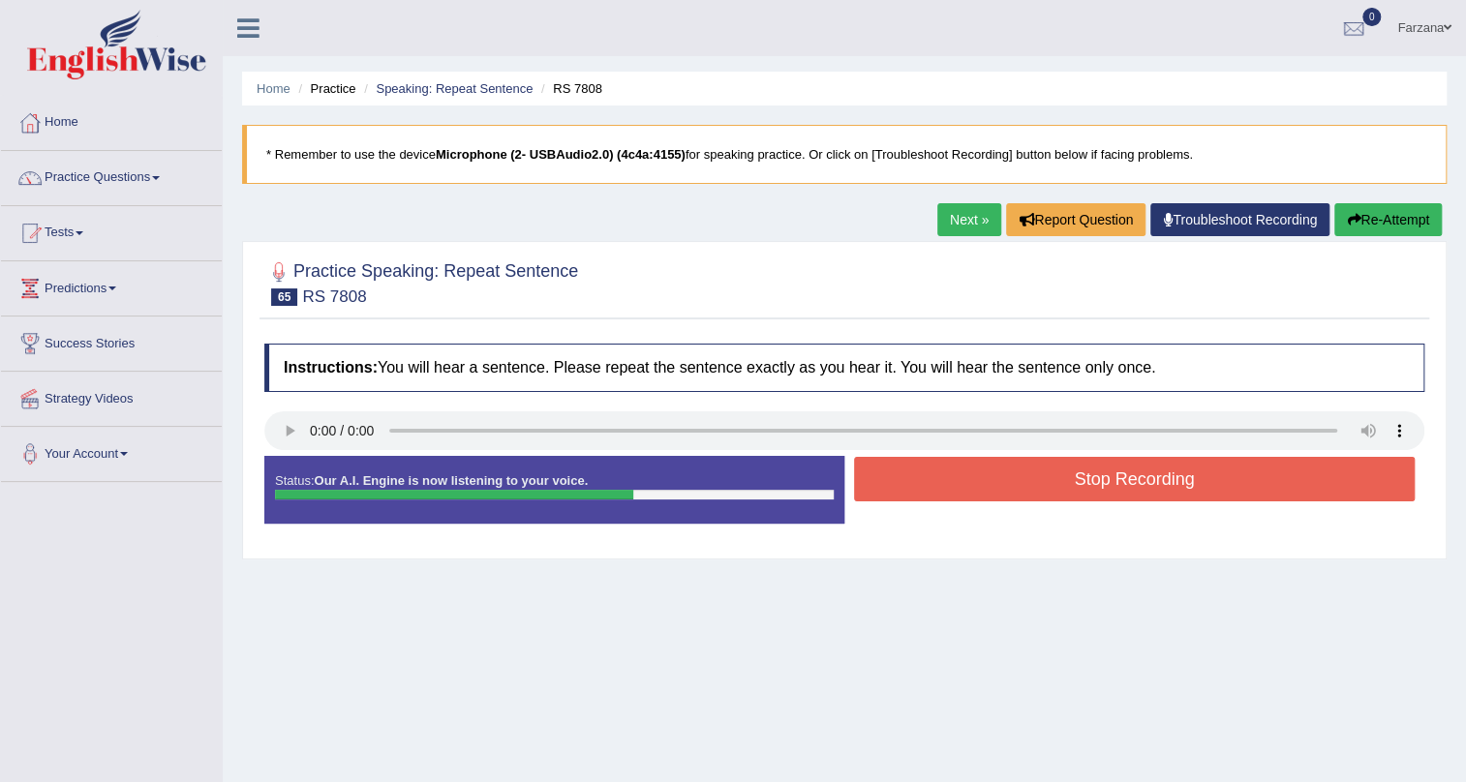
click at [880, 472] on button "Stop Recording" at bounding box center [1134, 479] width 561 height 45
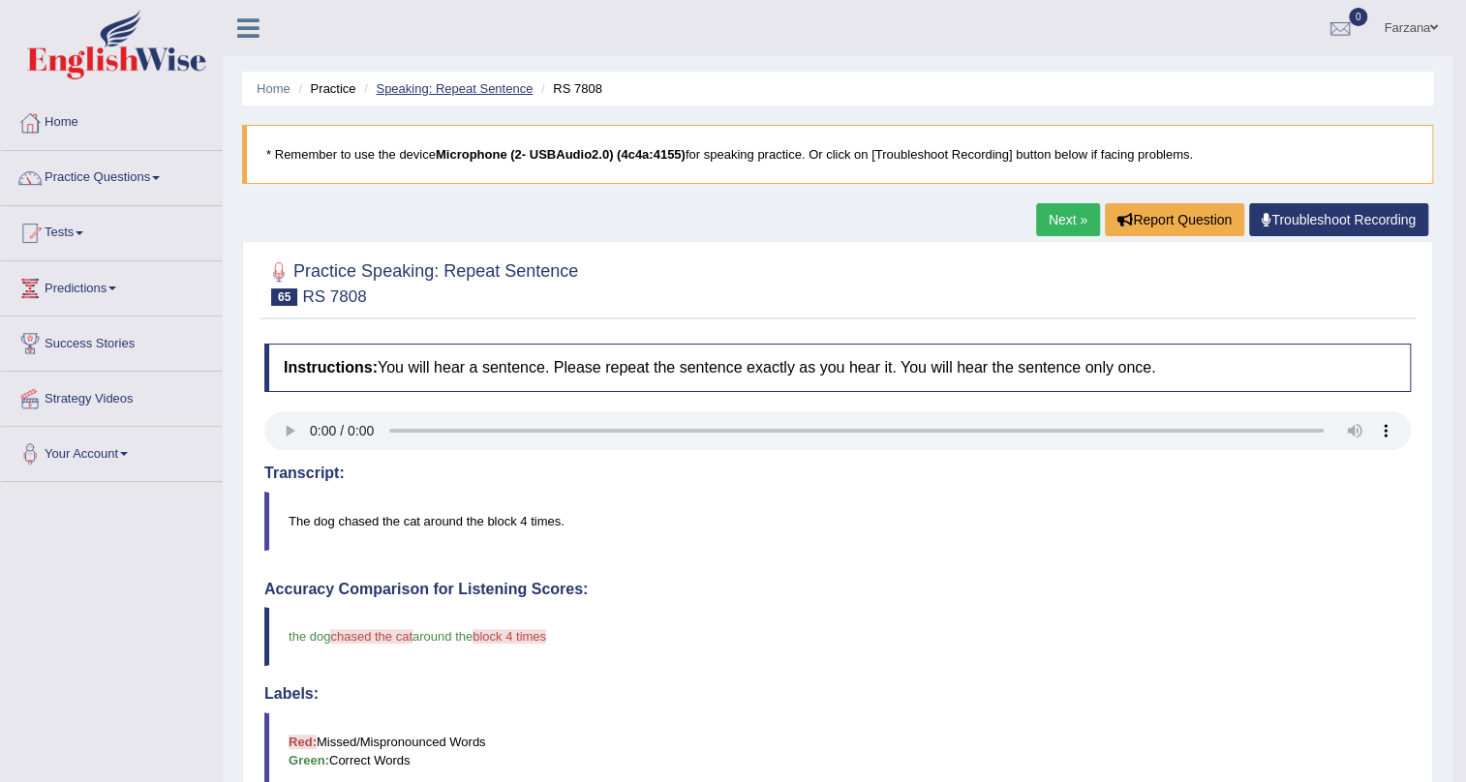
click at [510, 90] on link "Speaking: Repeat Sentence" at bounding box center [454, 88] width 157 height 15
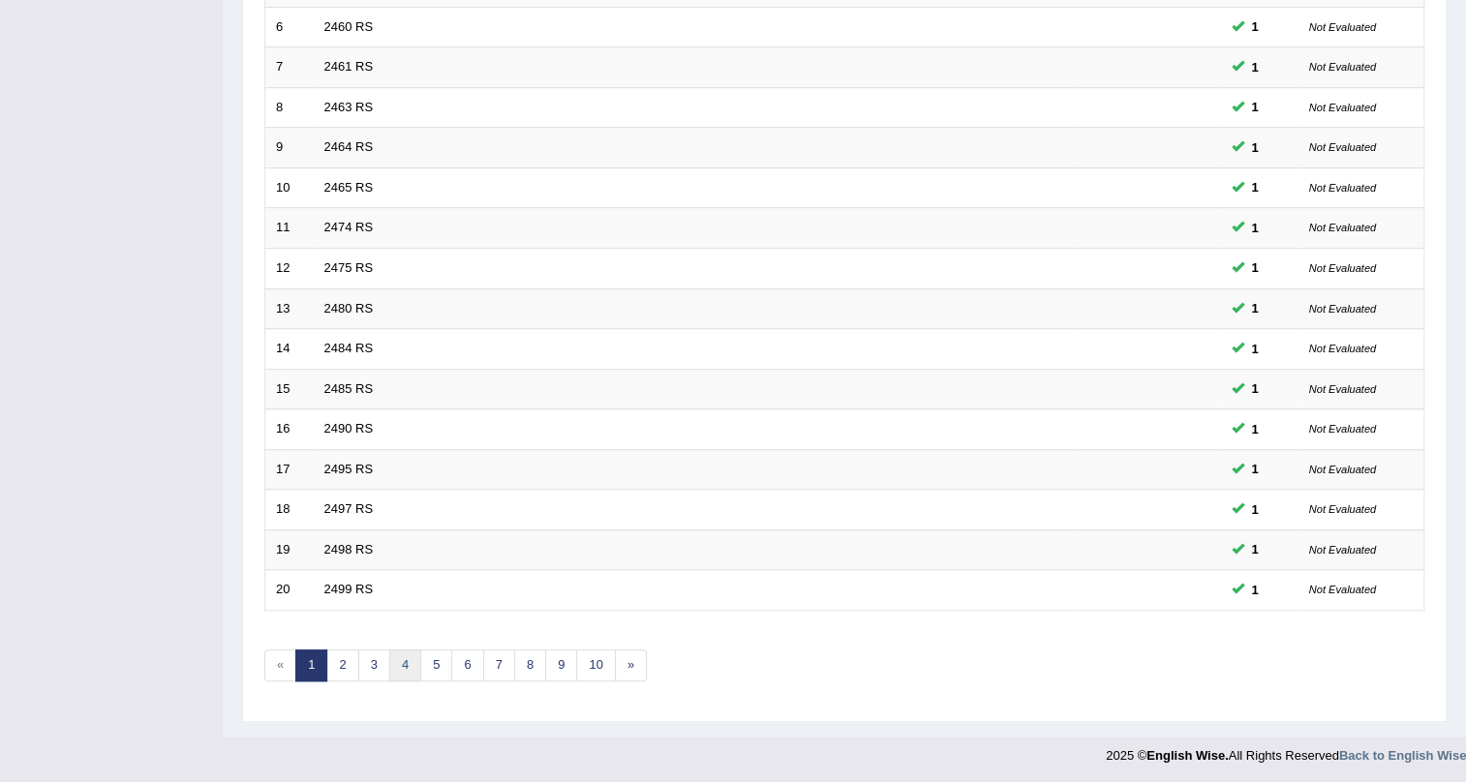
click at [398, 650] on link "4" at bounding box center [405, 666] width 32 height 32
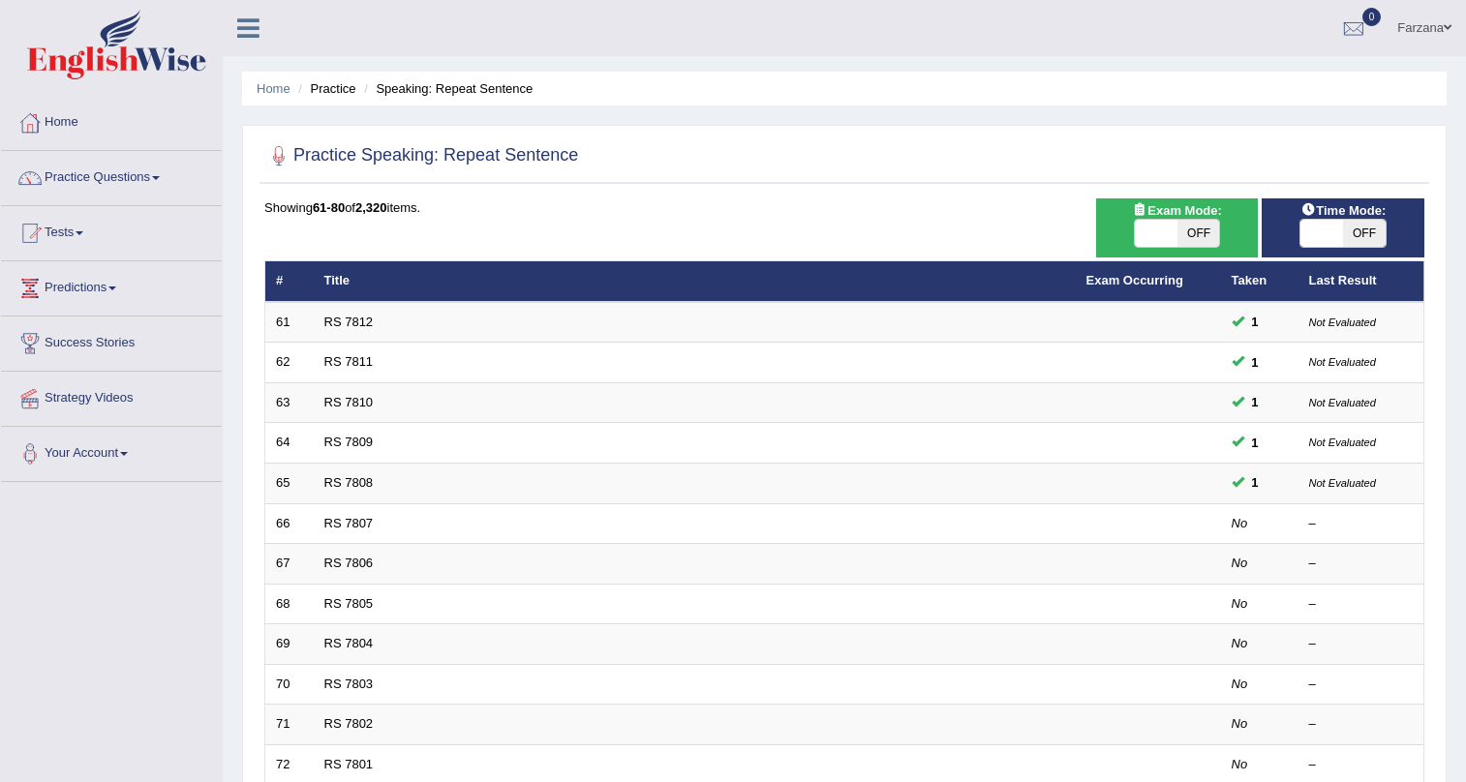
click at [339, 517] on link "RS 7807" at bounding box center [348, 523] width 49 height 15
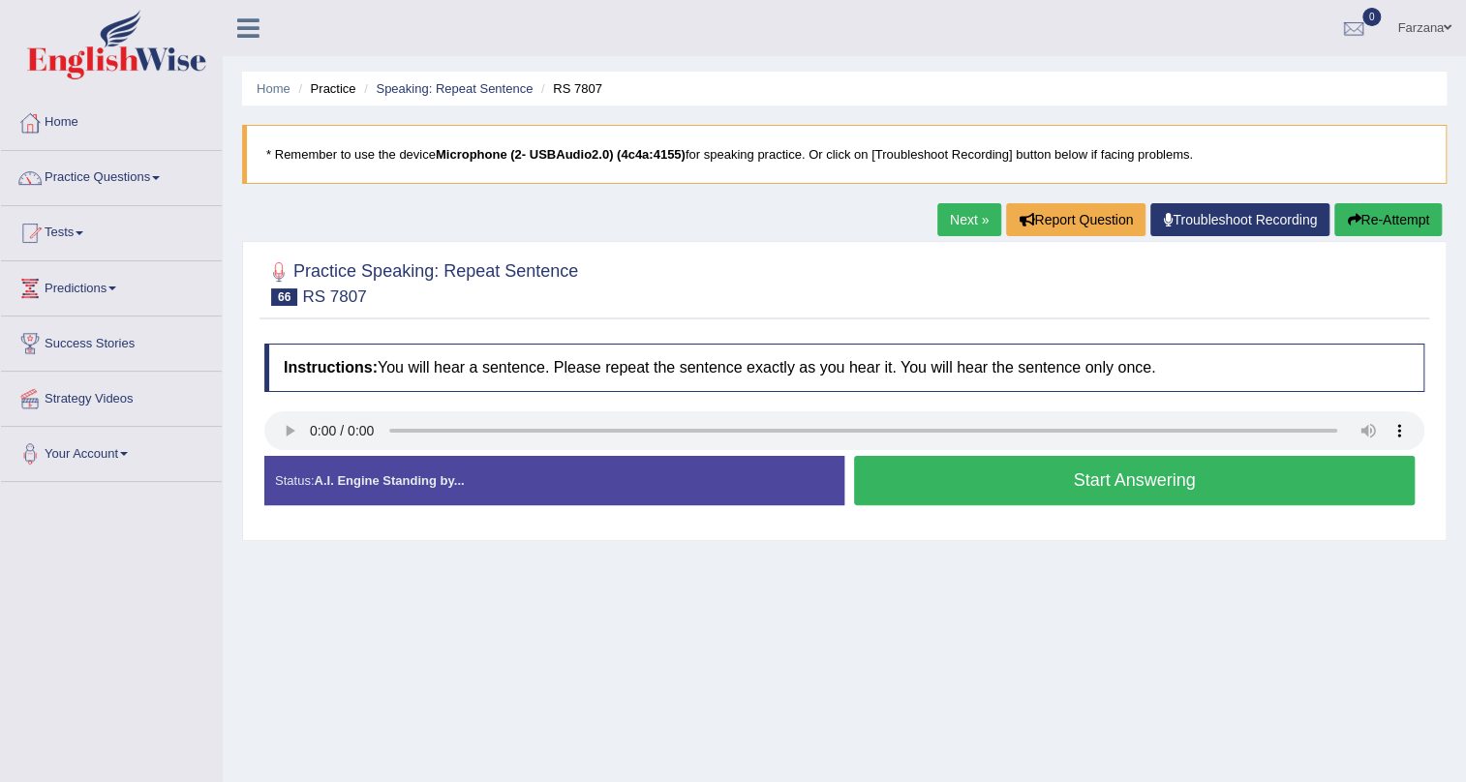
click at [928, 466] on button "Start Answering" at bounding box center [1134, 480] width 561 height 49
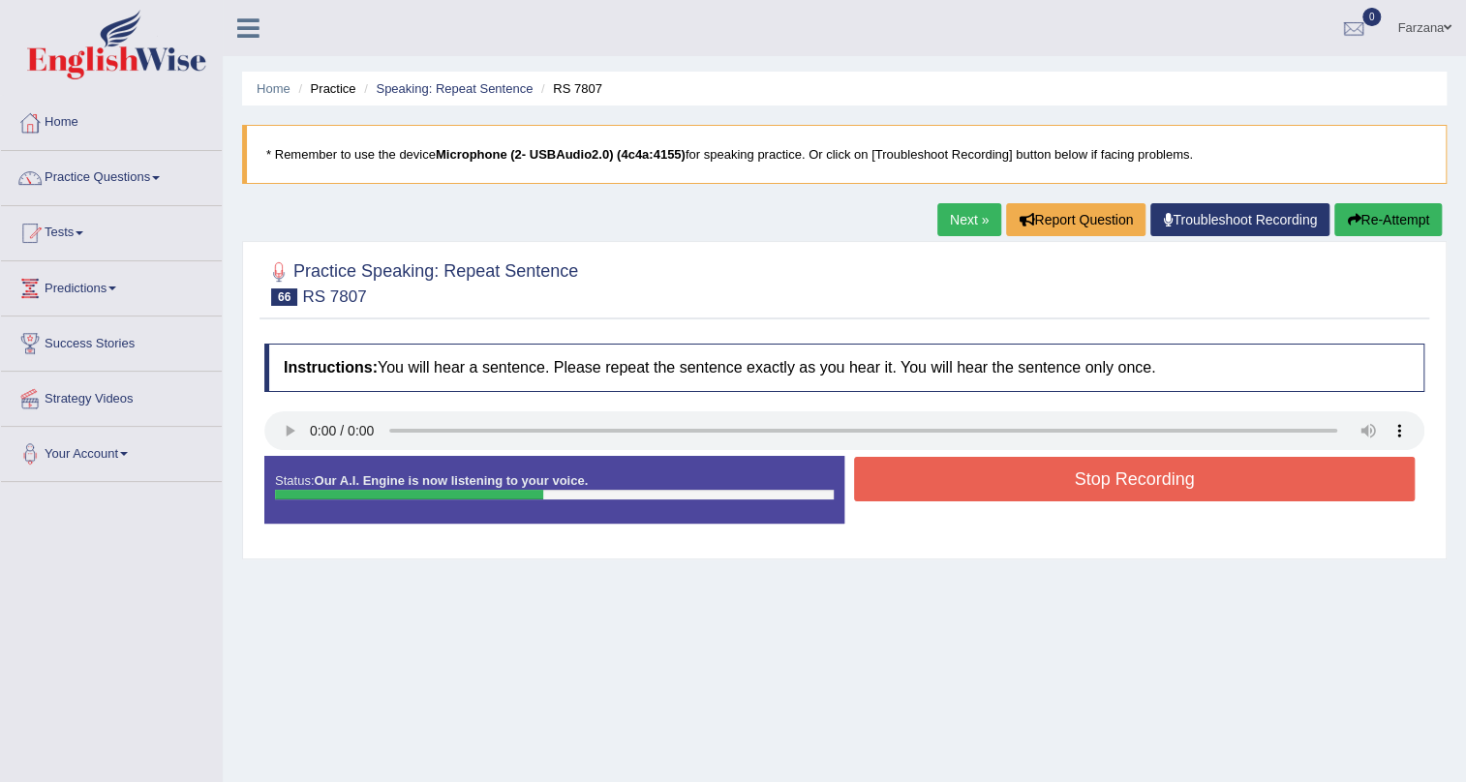
click at [928, 466] on button "Stop Recording" at bounding box center [1134, 479] width 561 height 45
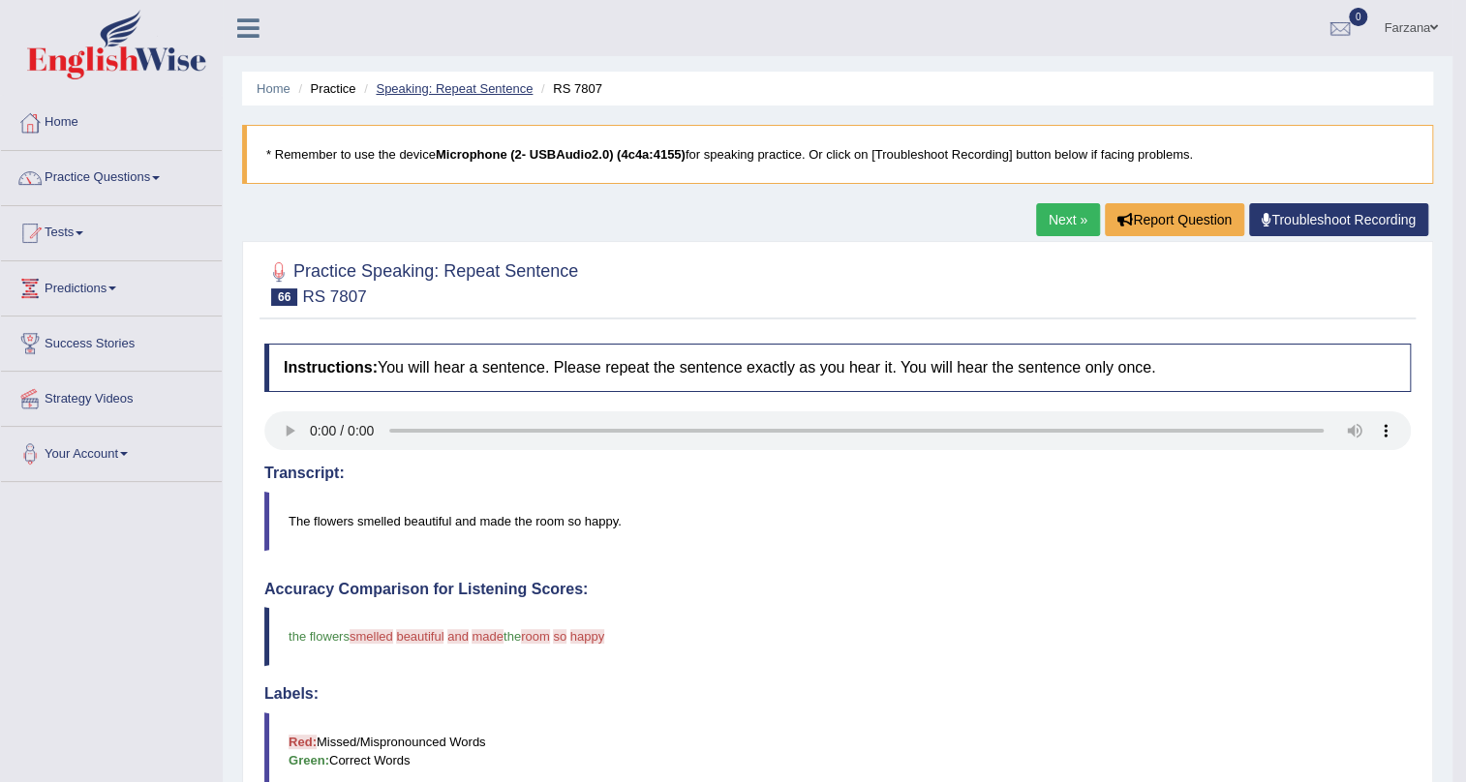
click at [508, 91] on link "Speaking: Repeat Sentence" at bounding box center [454, 88] width 157 height 15
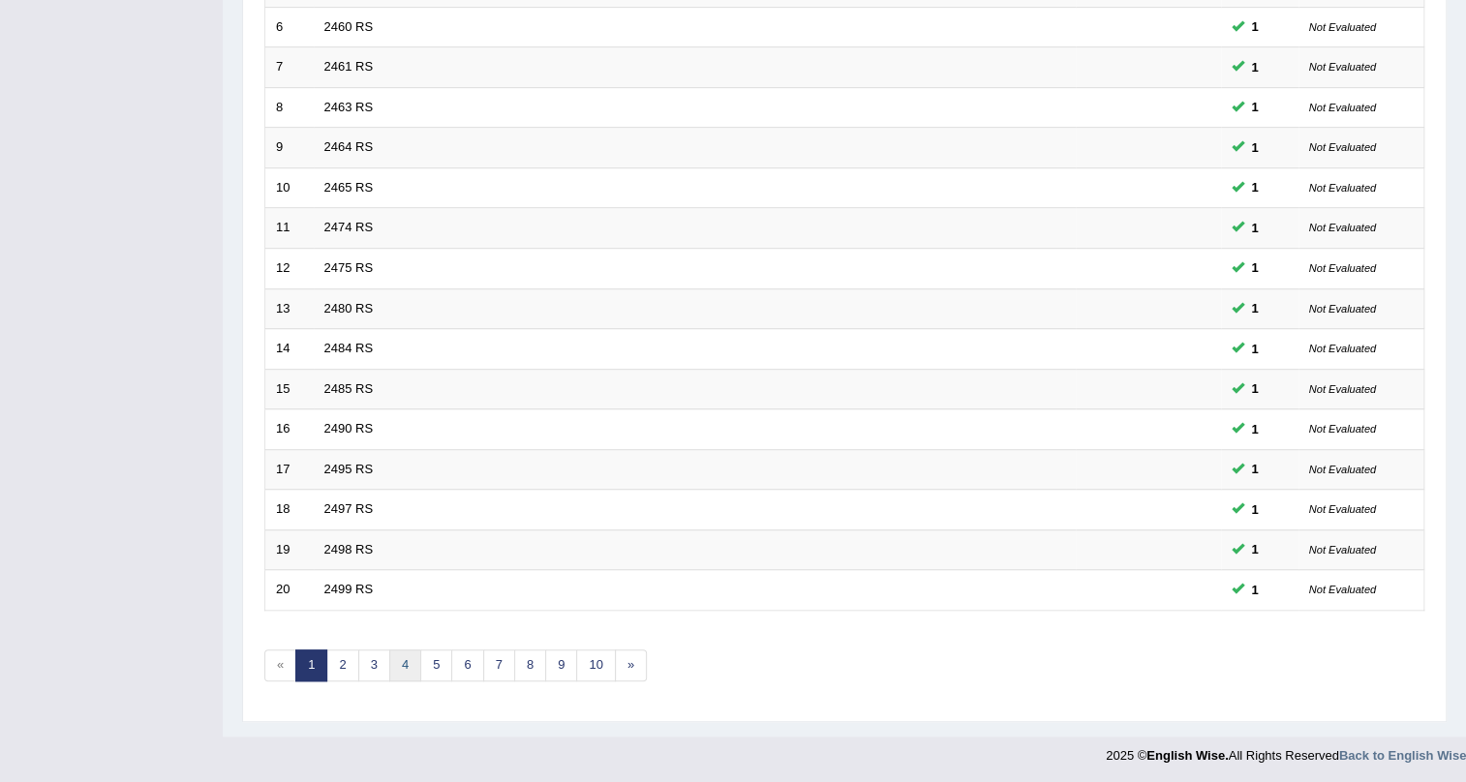
scroll to position [497, 0]
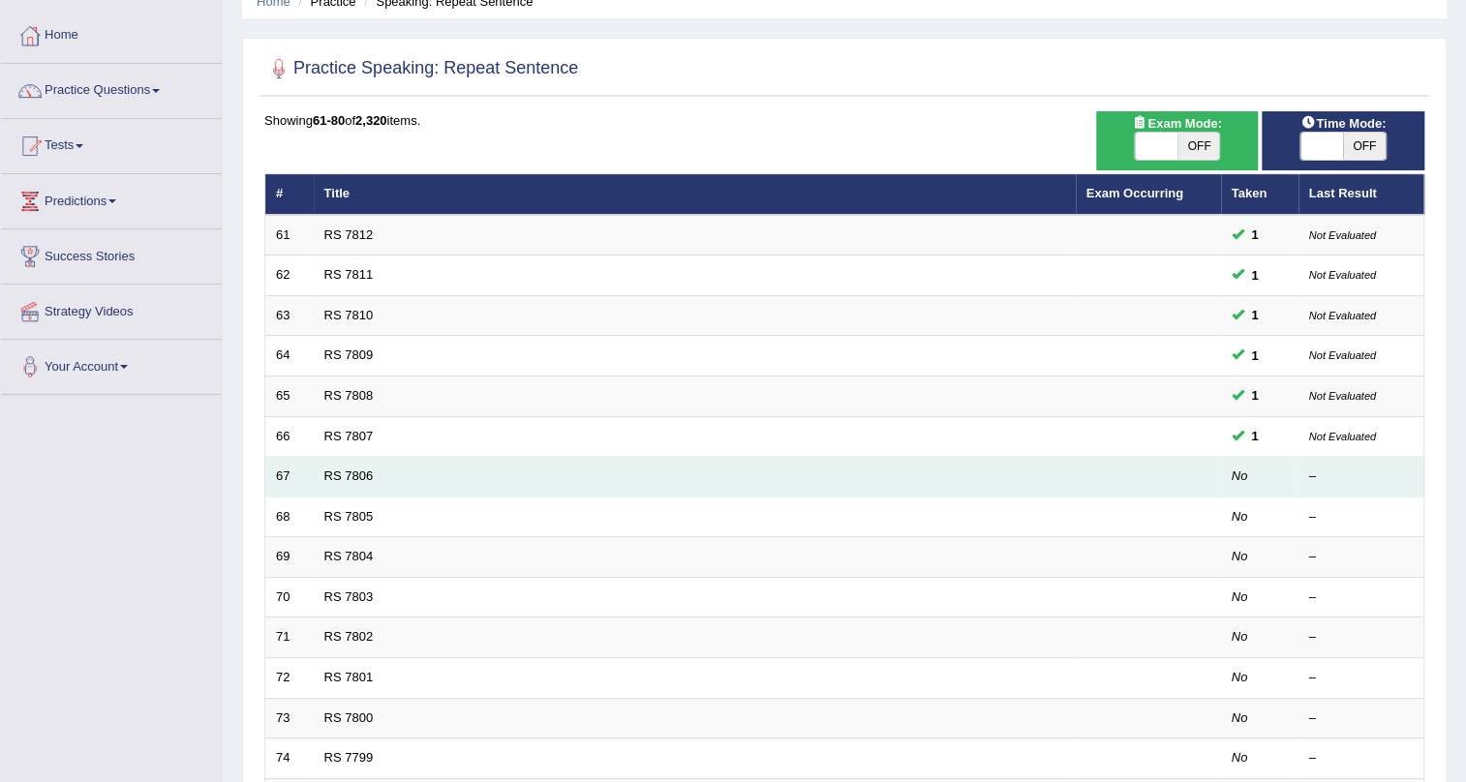
scroll to position [87, 0]
click at [357, 469] on link "RS 7806" at bounding box center [348, 476] width 49 height 15
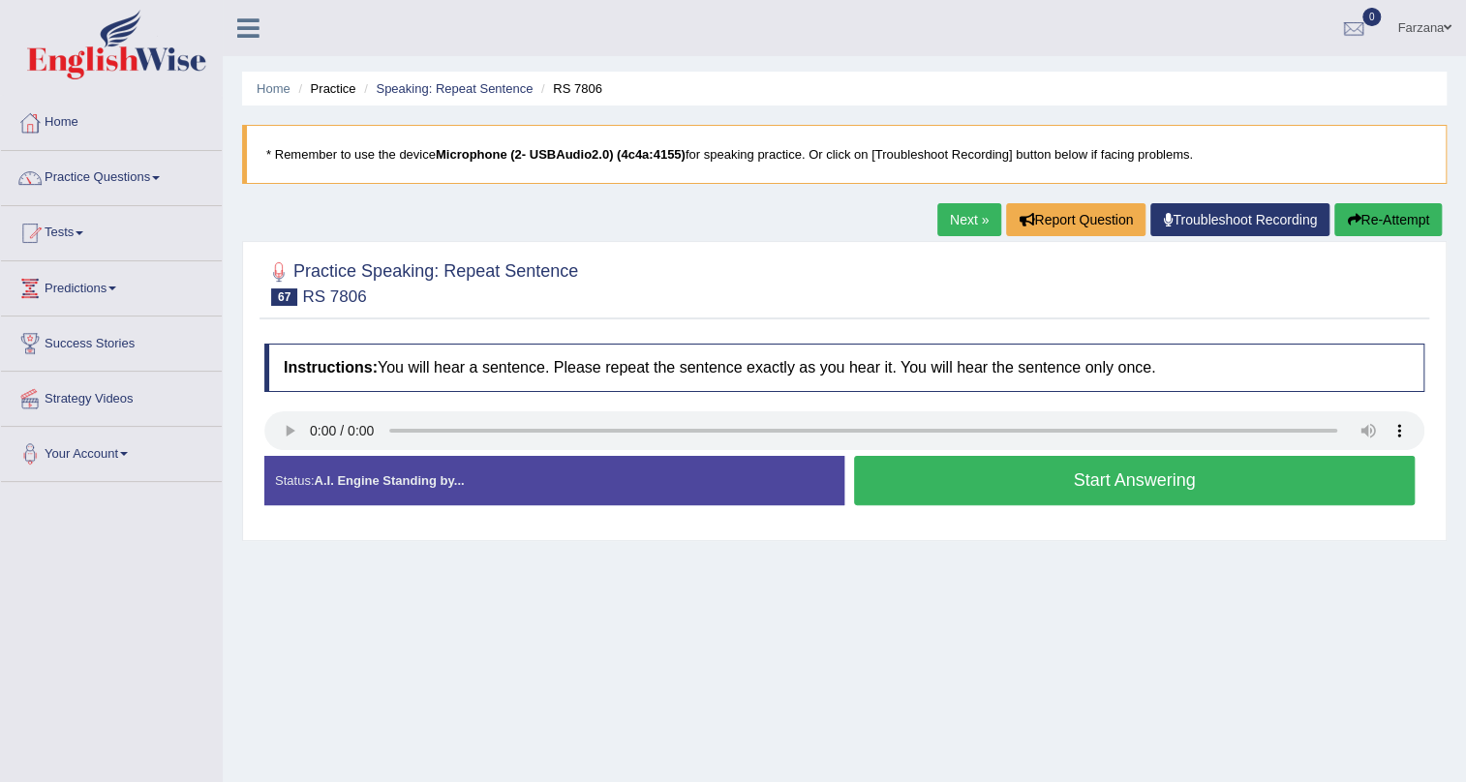
click at [960, 473] on button "Start Answering" at bounding box center [1134, 480] width 561 height 49
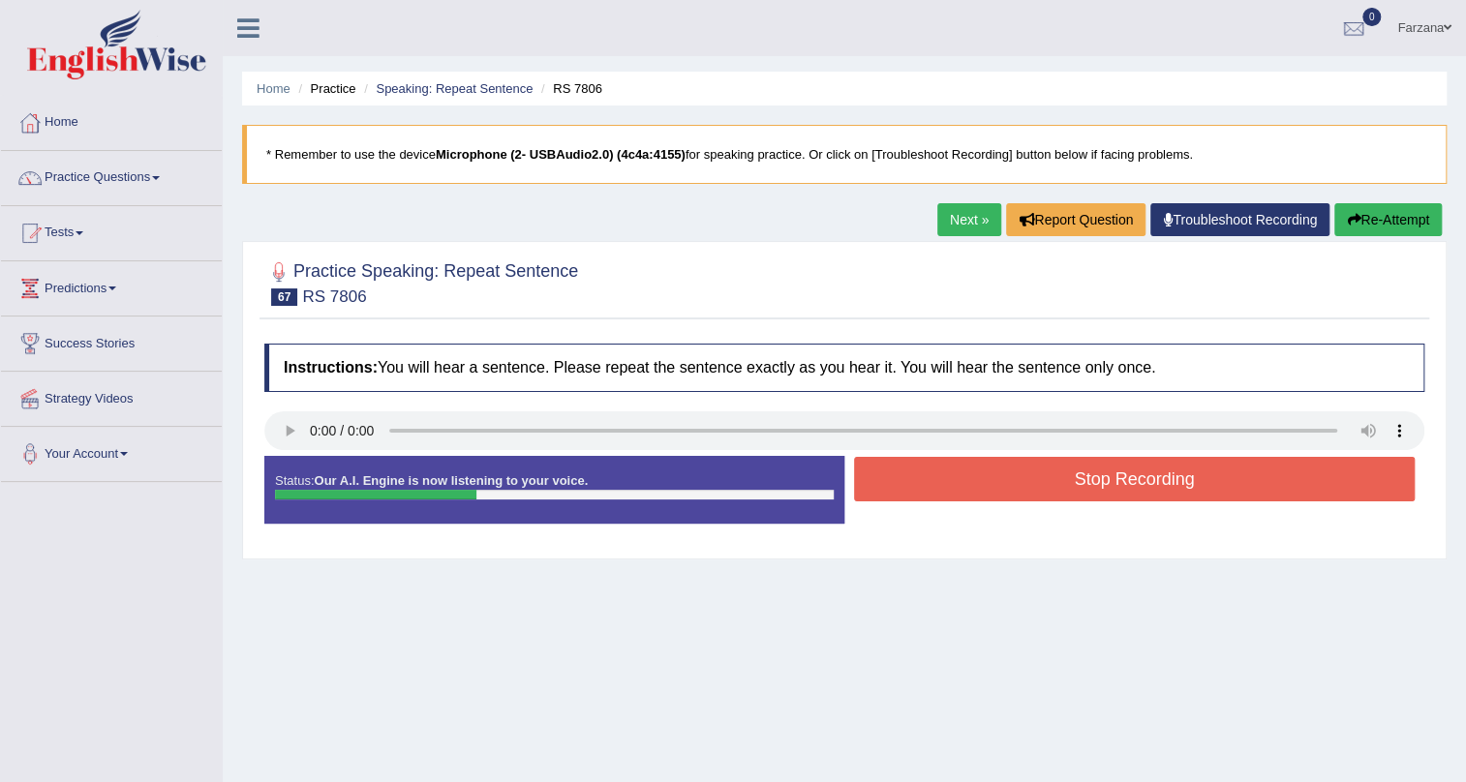
click at [916, 493] on button "Stop Recording" at bounding box center [1134, 479] width 561 height 45
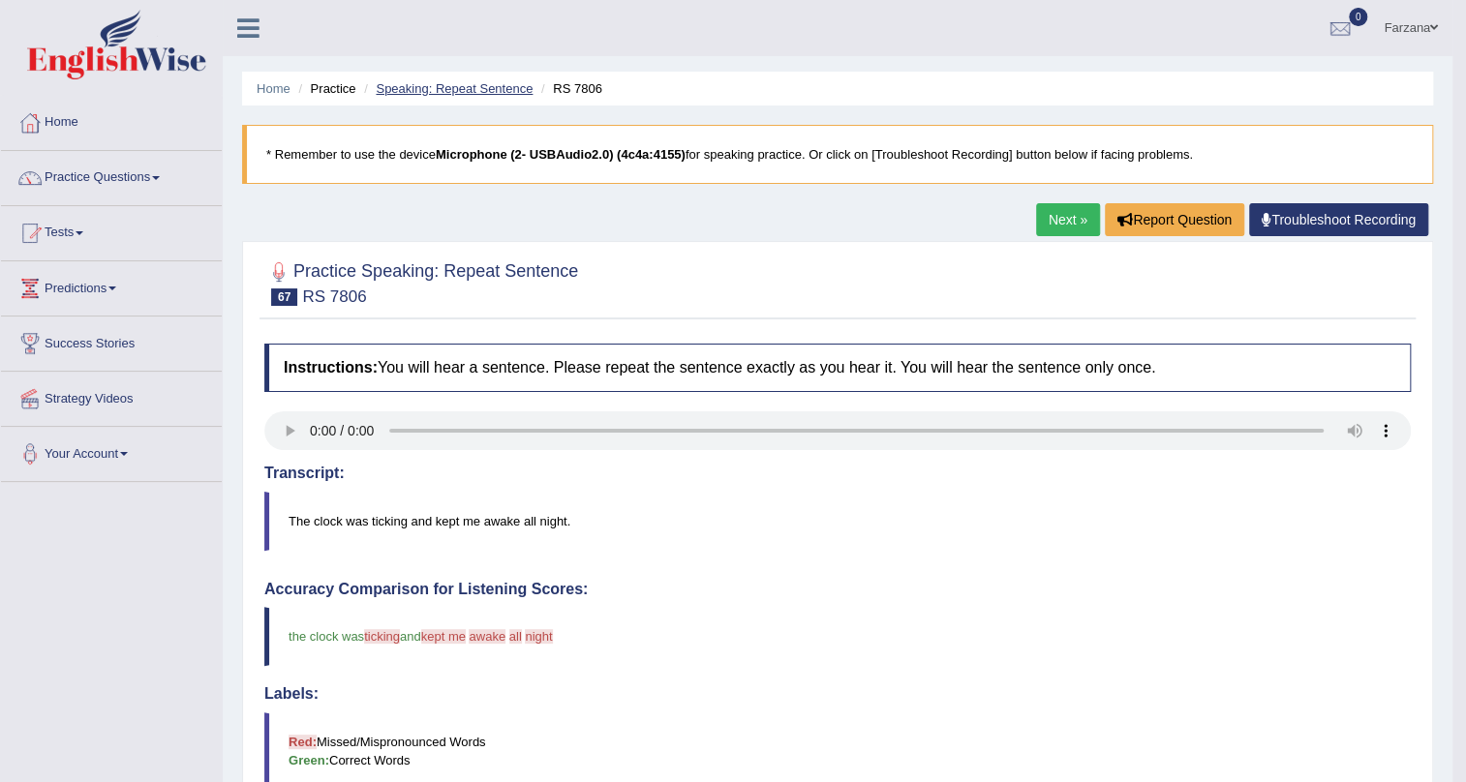
click at [382, 89] on link "Speaking: Repeat Sentence" at bounding box center [454, 88] width 157 height 15
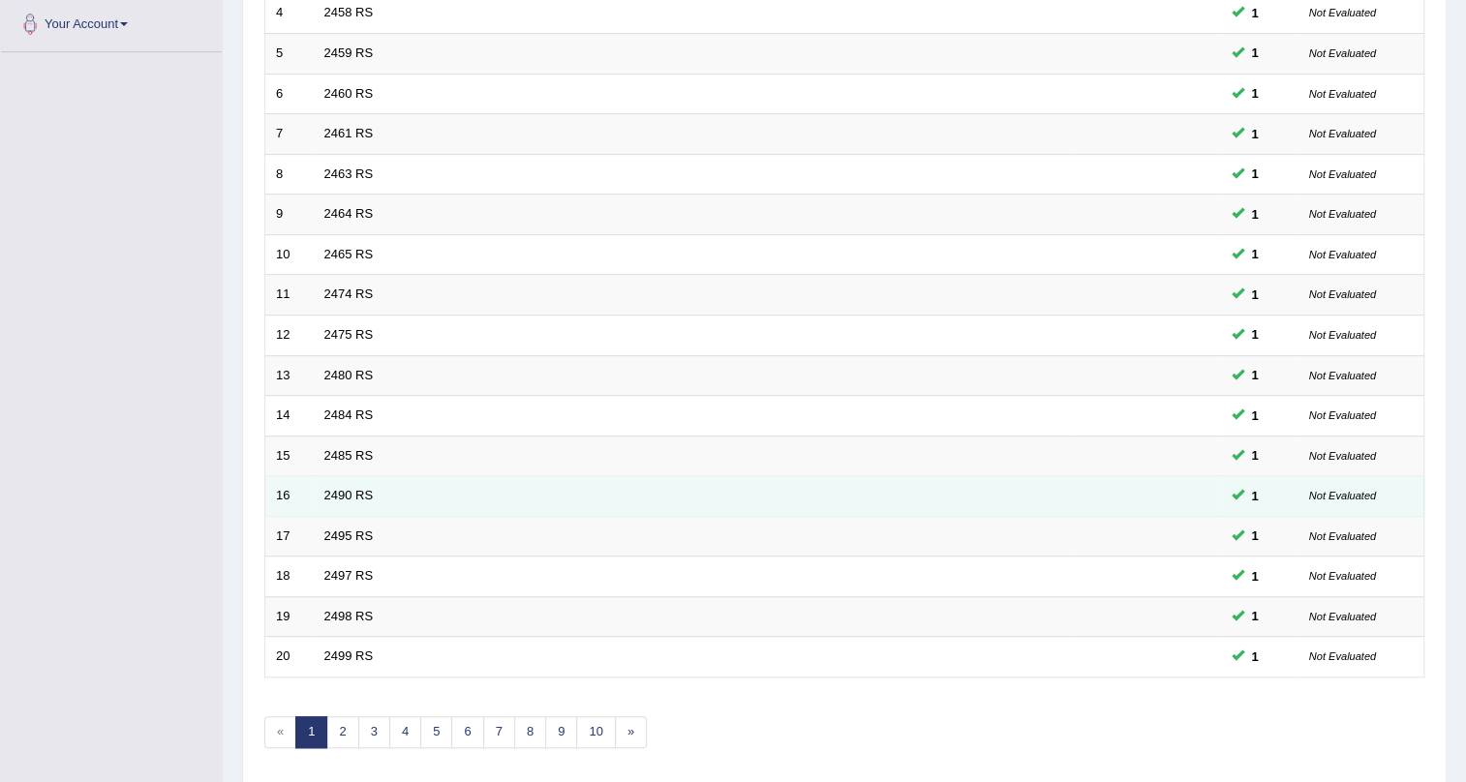
scroll to position [440, 0]
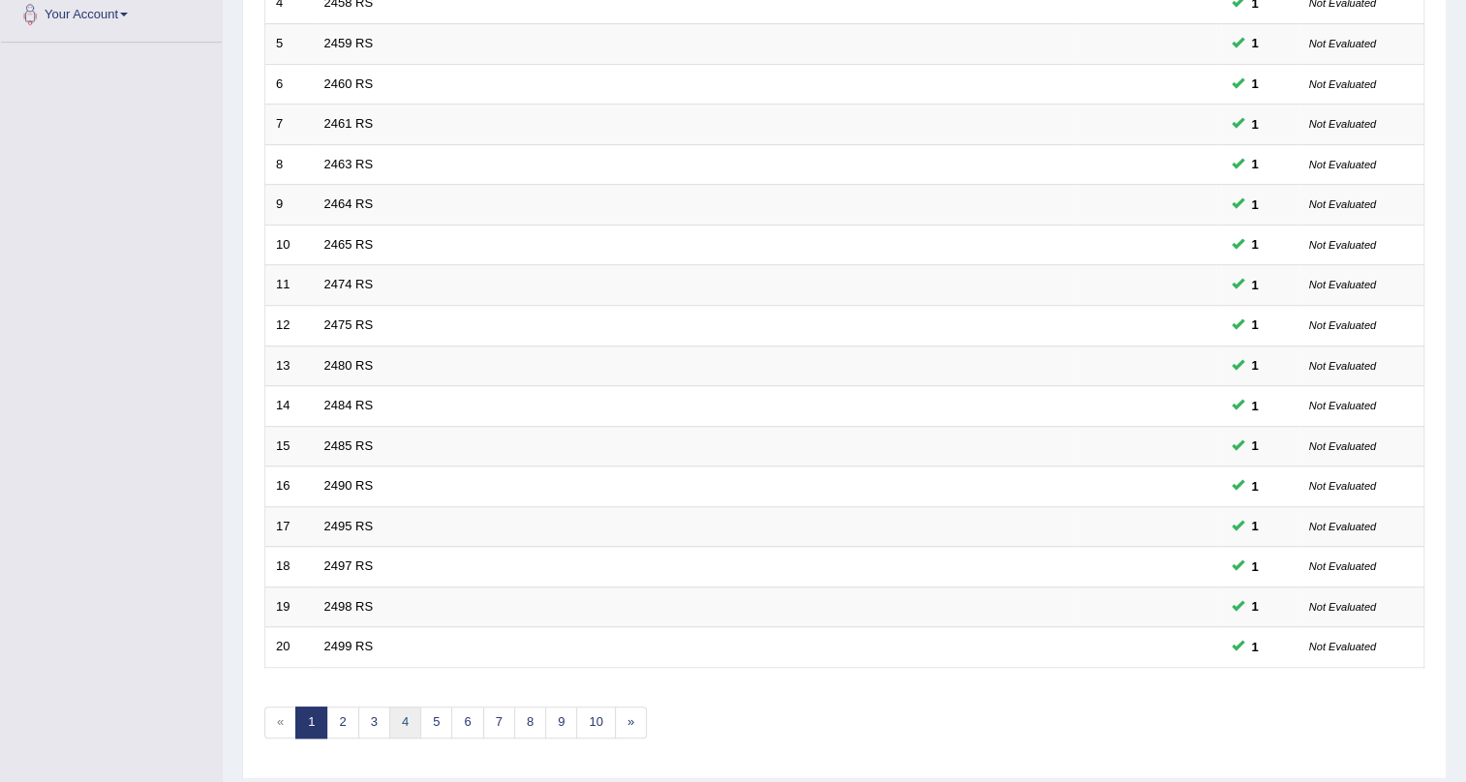
click at [406, 725] on link "4" at bounding box center [405, 723] width 32 height 32
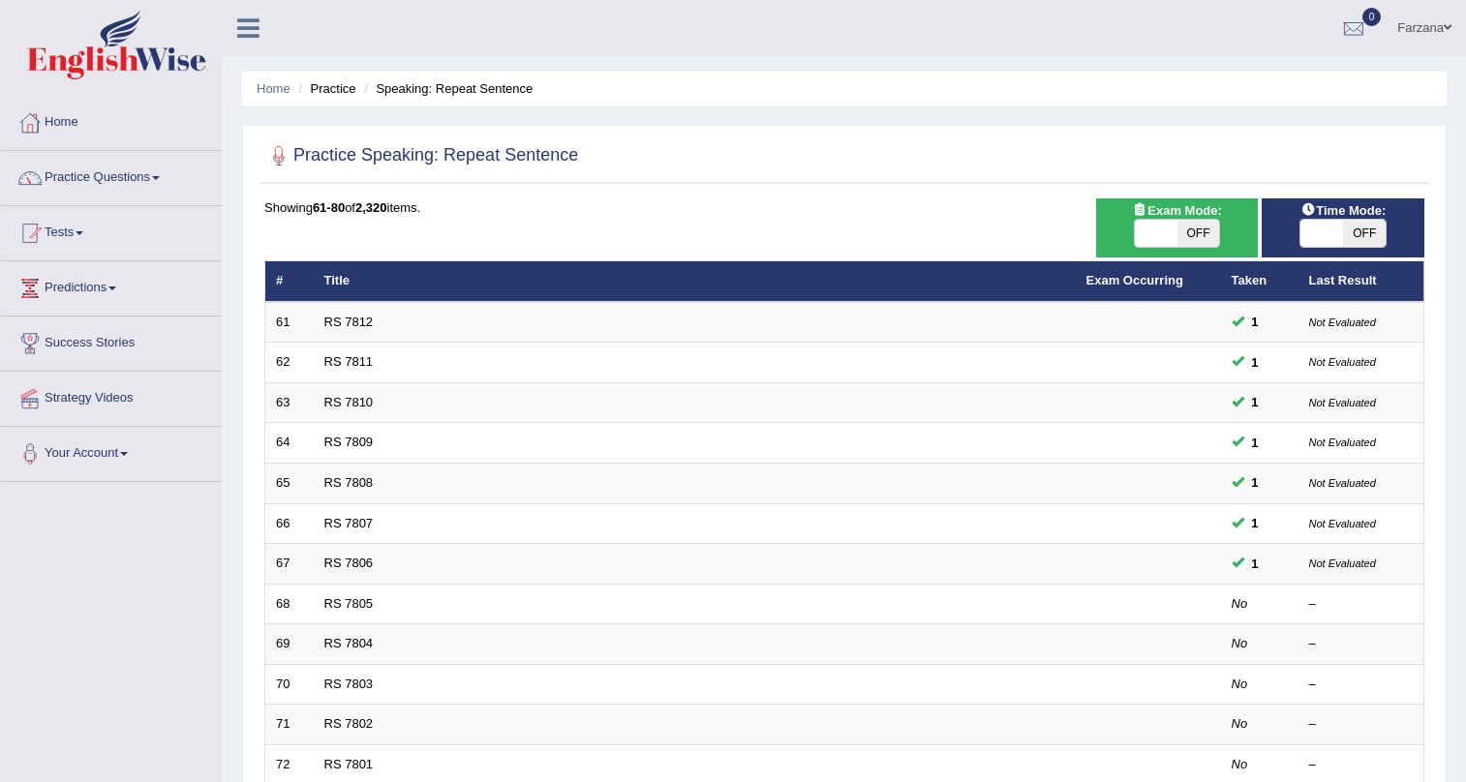
click at [328, 596] on link "RS 7805" at bounding box center [348, 603] width 49 height 15
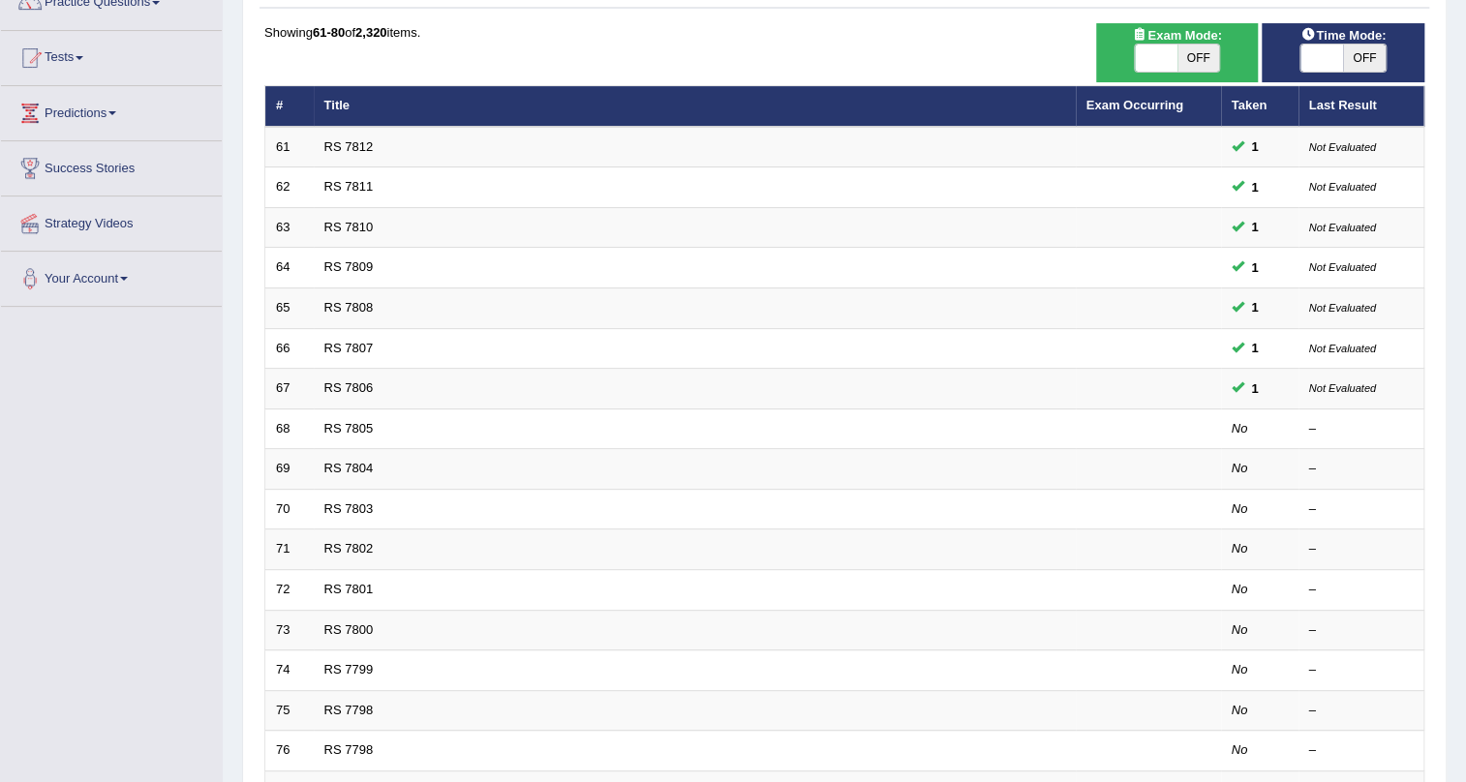
scroll to position [175, 0]
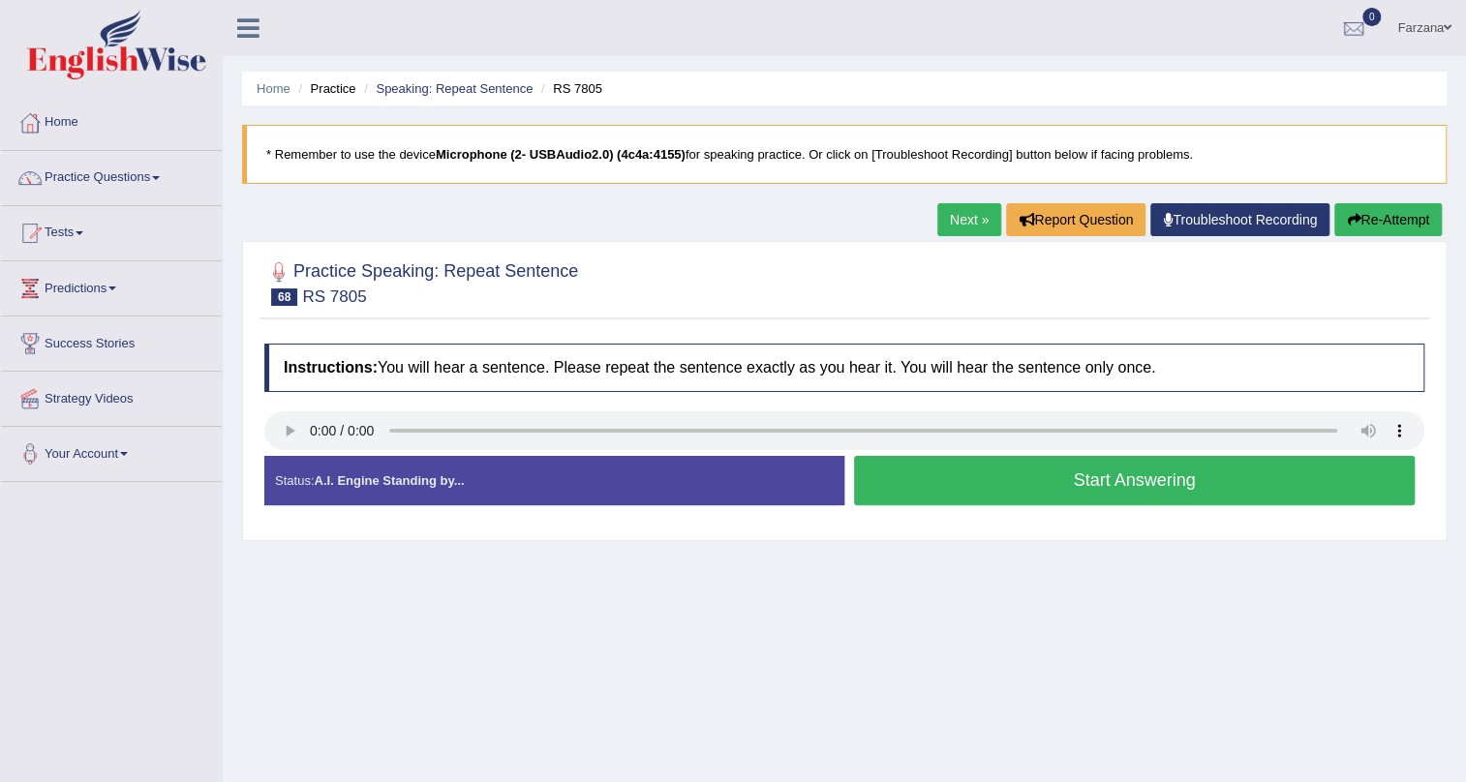
click at [998, 476] on button "Start Answering" at bounding box center [1134, 480] width 561 height 49
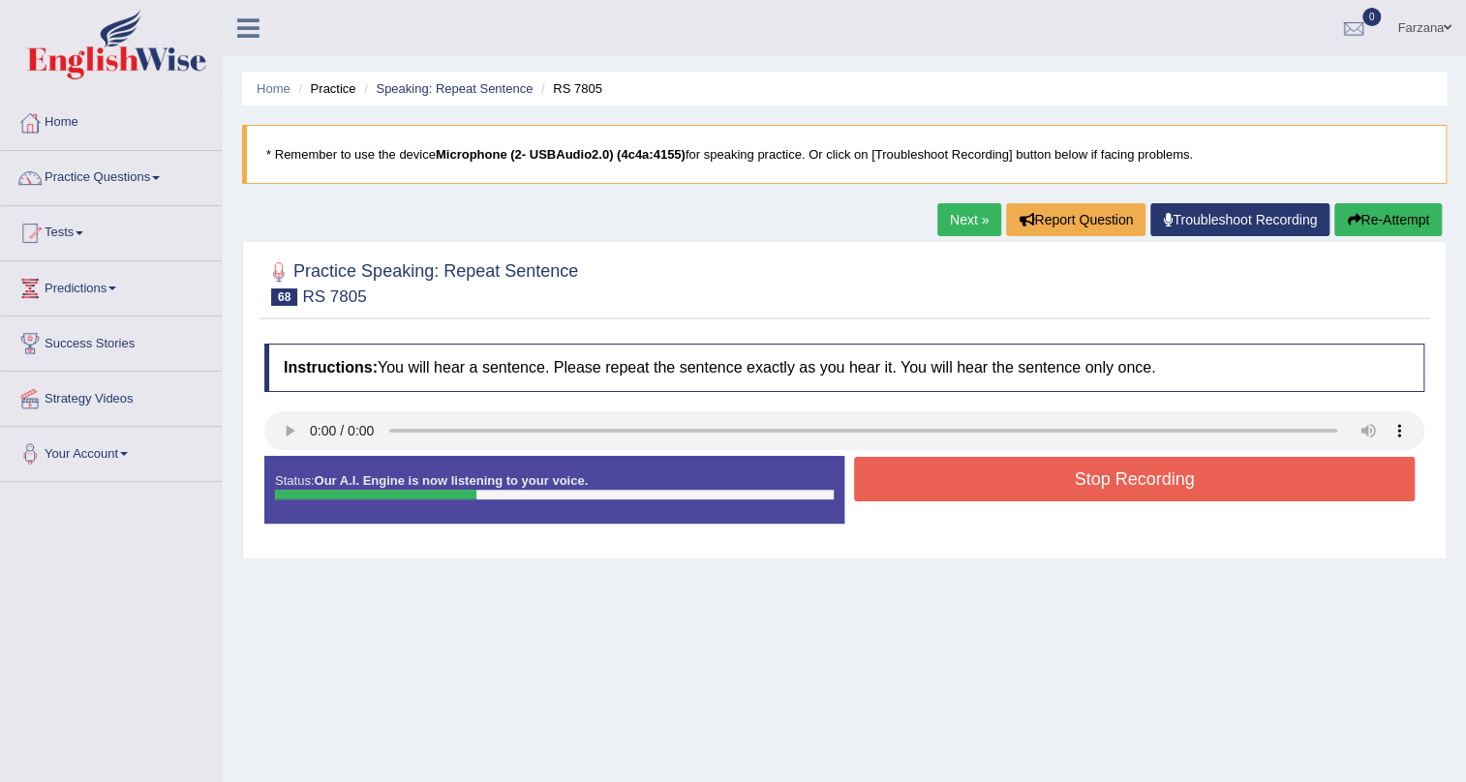
click at [998, 476] on button "Stop Recording" at bounding box center [1134, 479] width 561 height 45
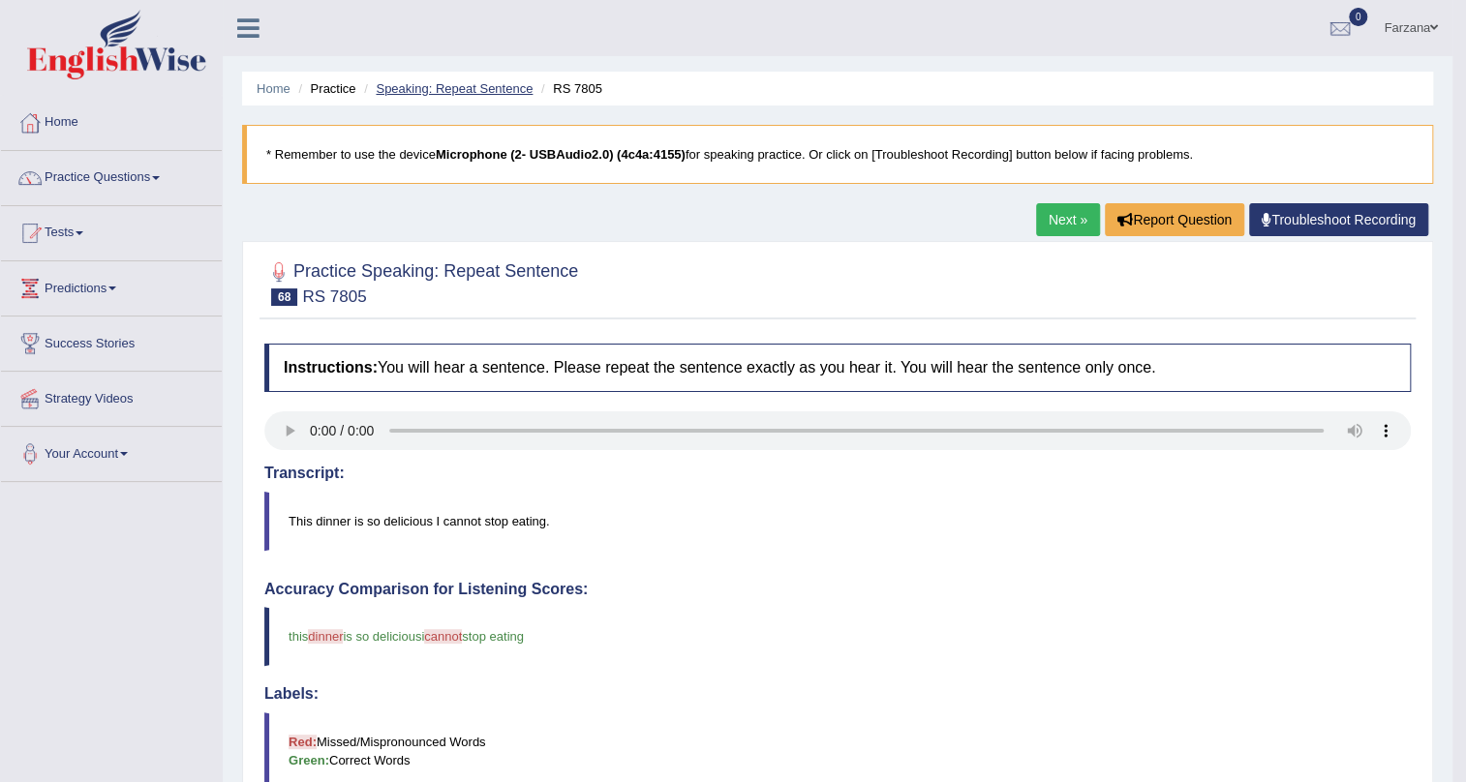
click at [513, 87] on link "Speaking: Repeat Sentence" at bounding box center [454, 88] width 157 height 15
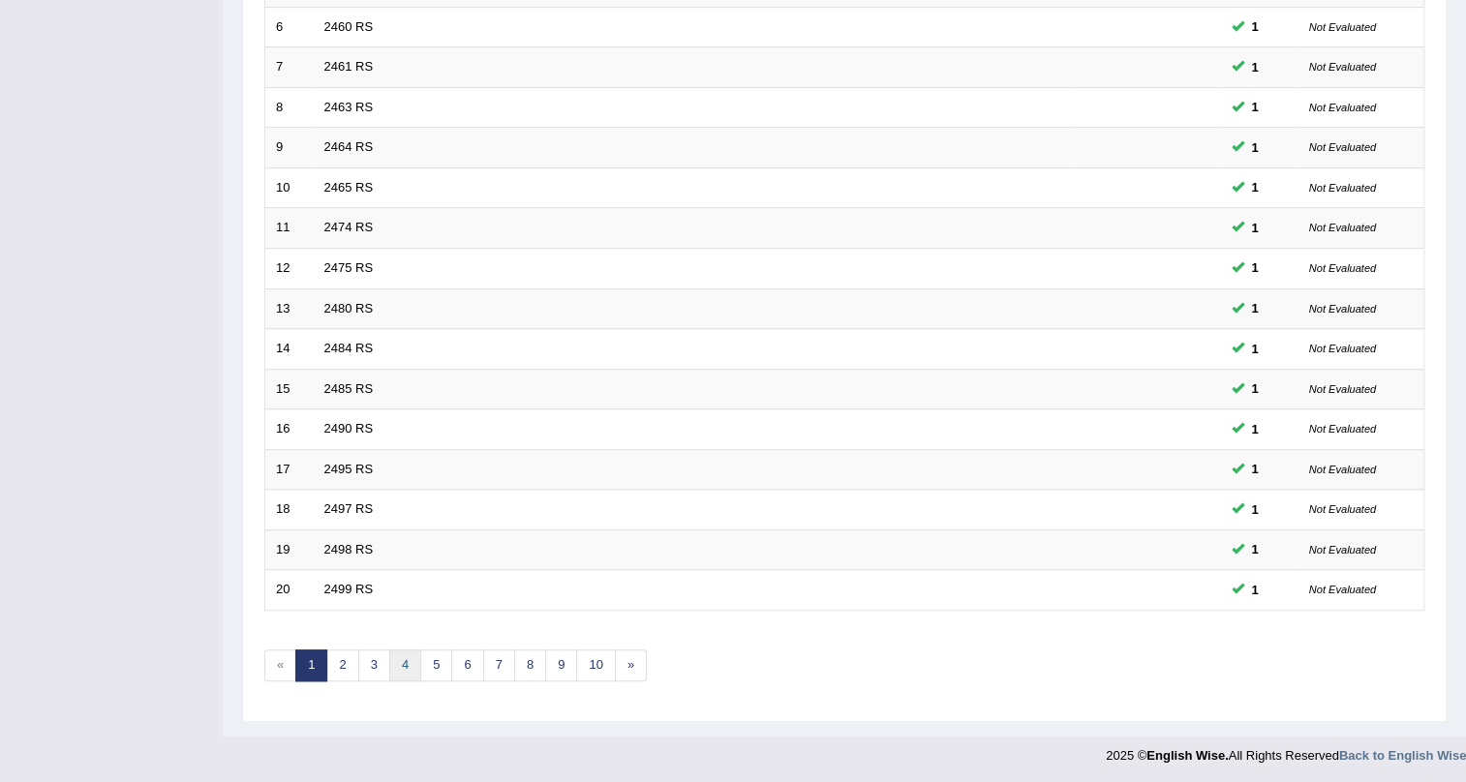
click at [398, 657] on link "4" at bounding box center [405, 666] width 32 height 32
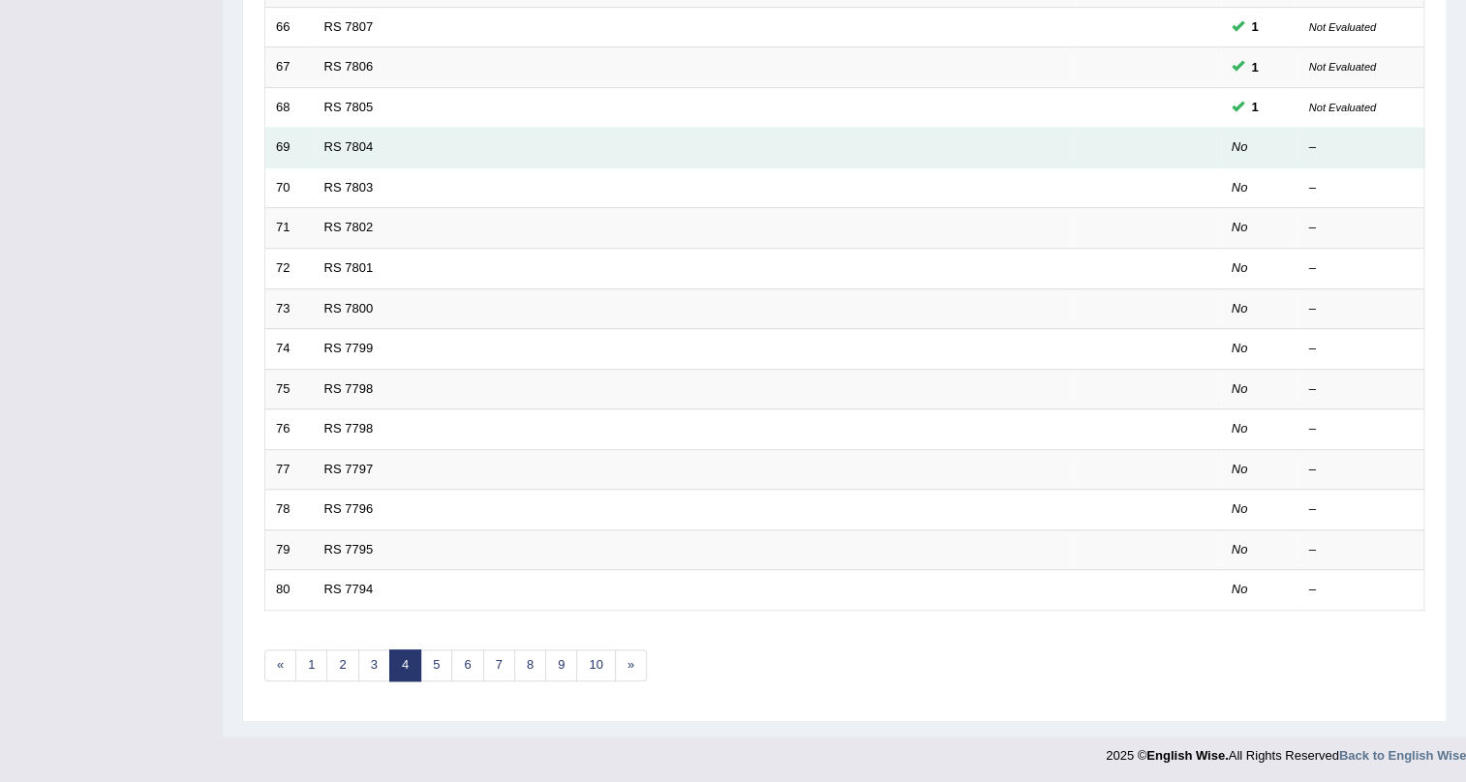
click at [358, 130] on td "RS 7804" at bounding box center [695, 148] width 762 height 41
click at [358, 150] on link "RS 7804" at bounding box center [348, 146] width 49 height 15
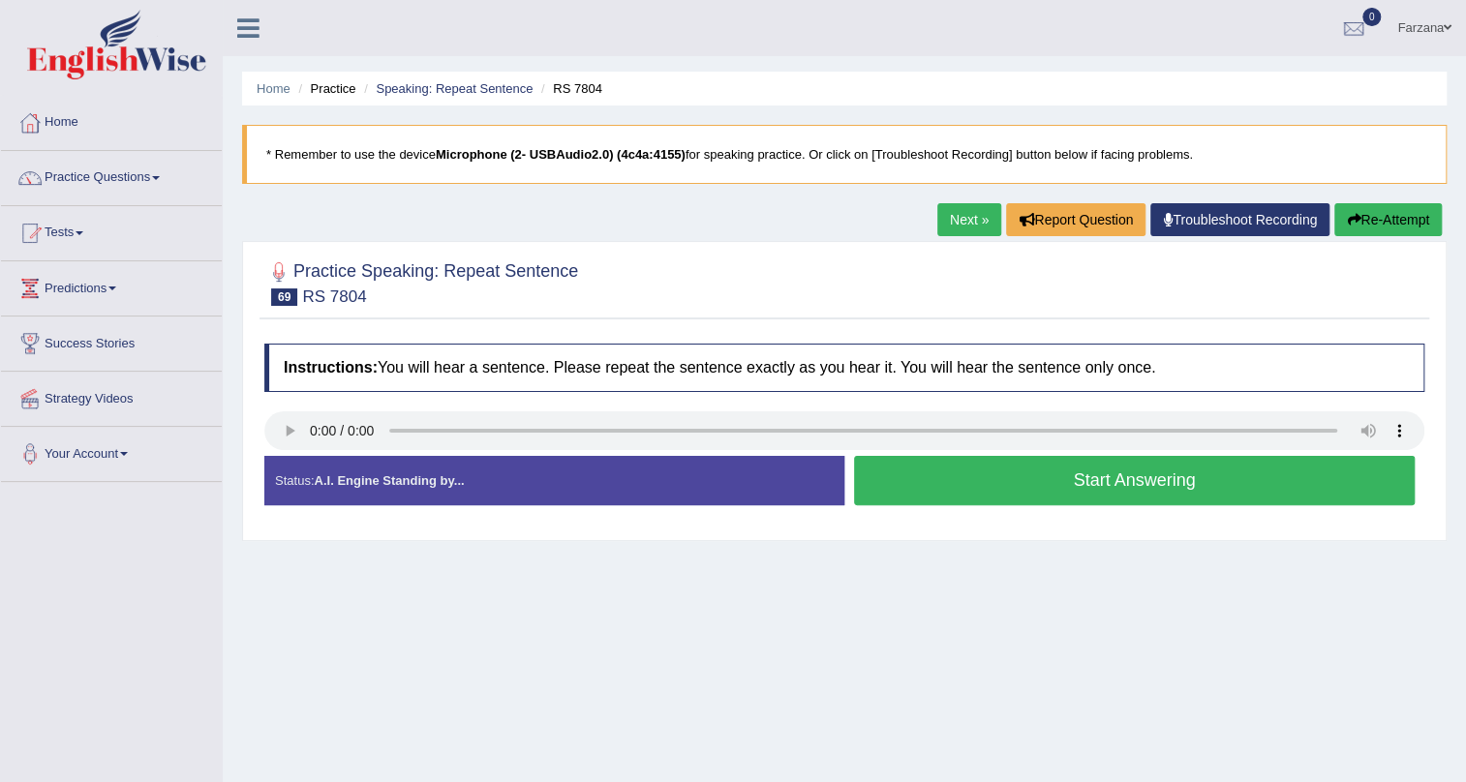
click at [992, 478] on button "Start Answering" at bounding box center [1134, 480] width 561 height 49
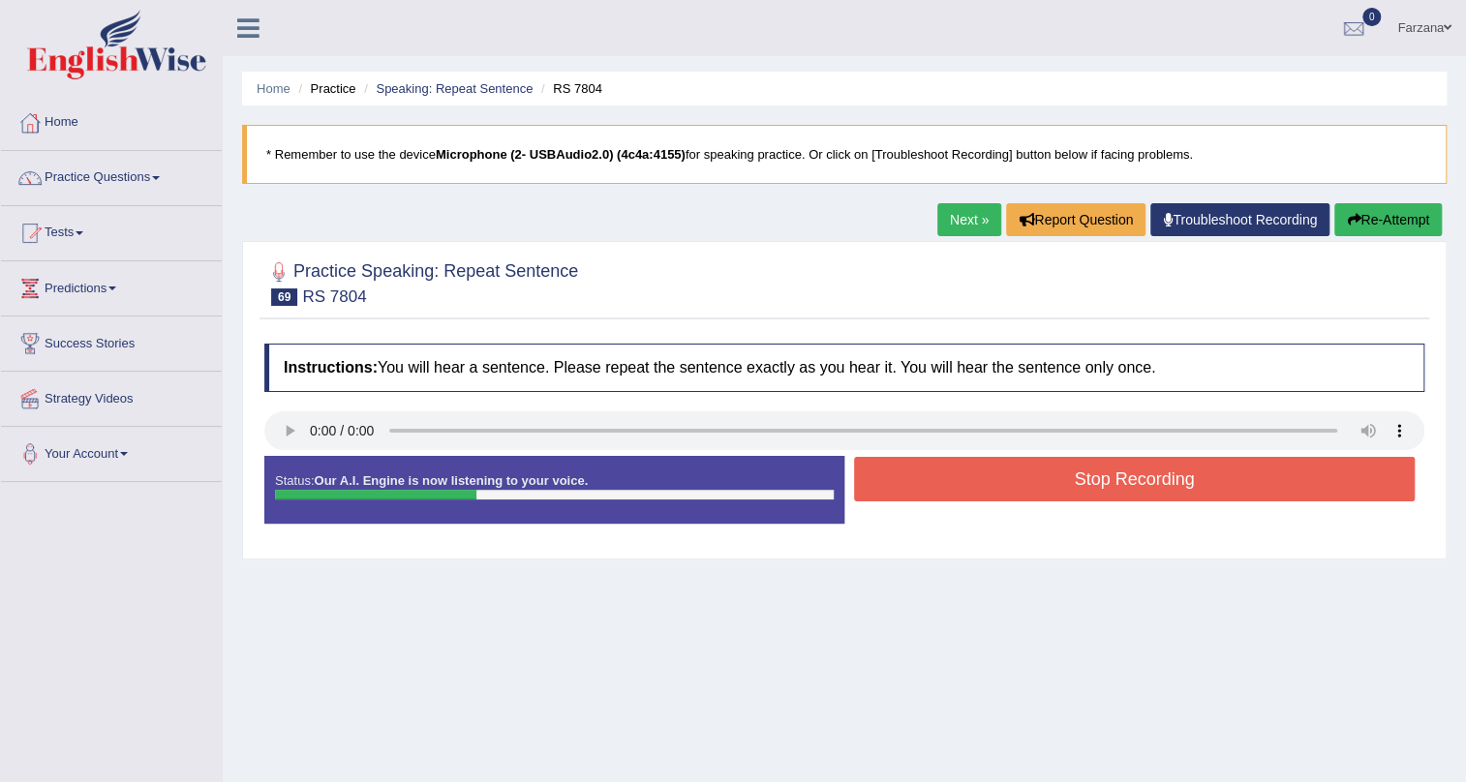
click at [992, 478] on button "Stop Recording" at bounding box center [1134, 479] width 561 height 45
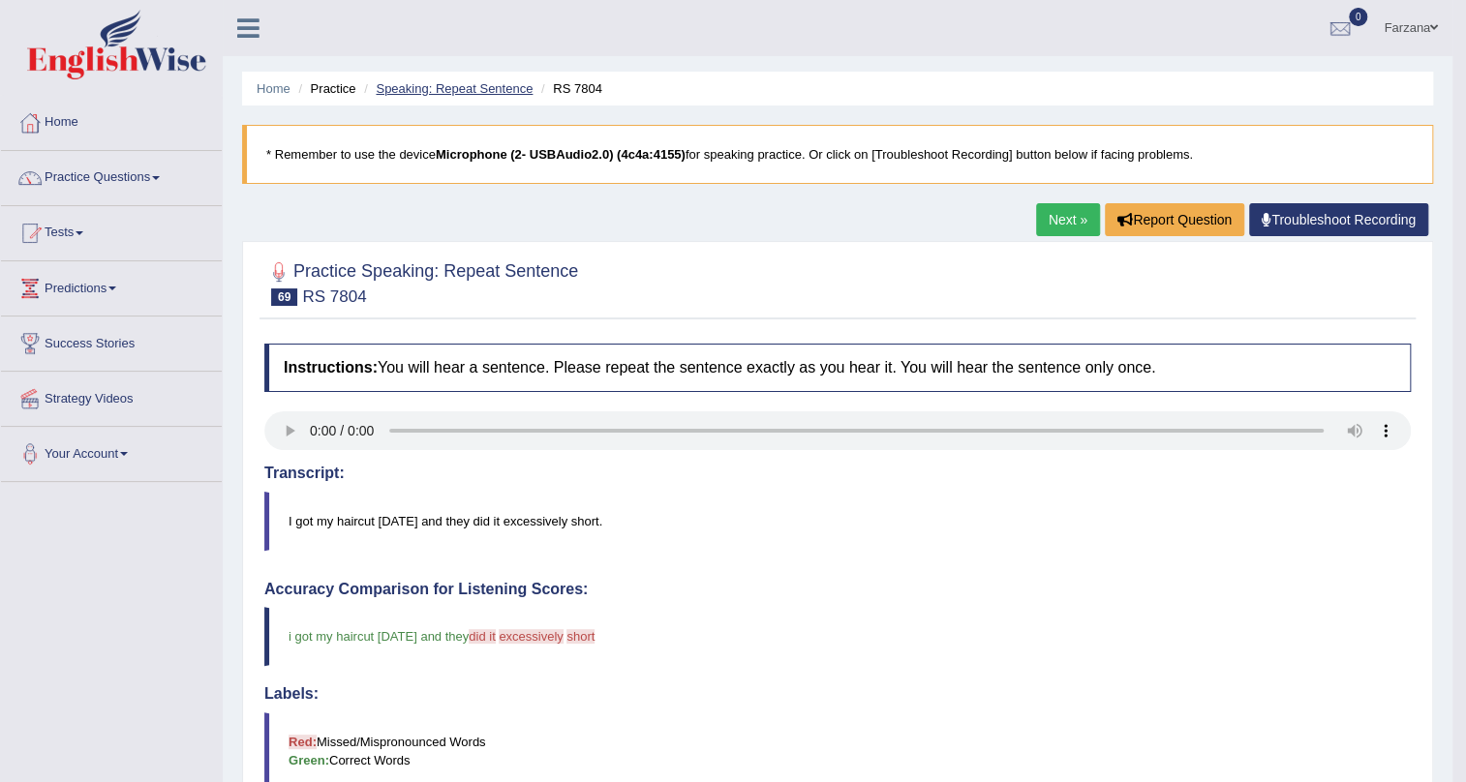
click at [504, 81] on link "Speaking: Repeat Sentence" at bounding box center [454, 88] width 157 height 15
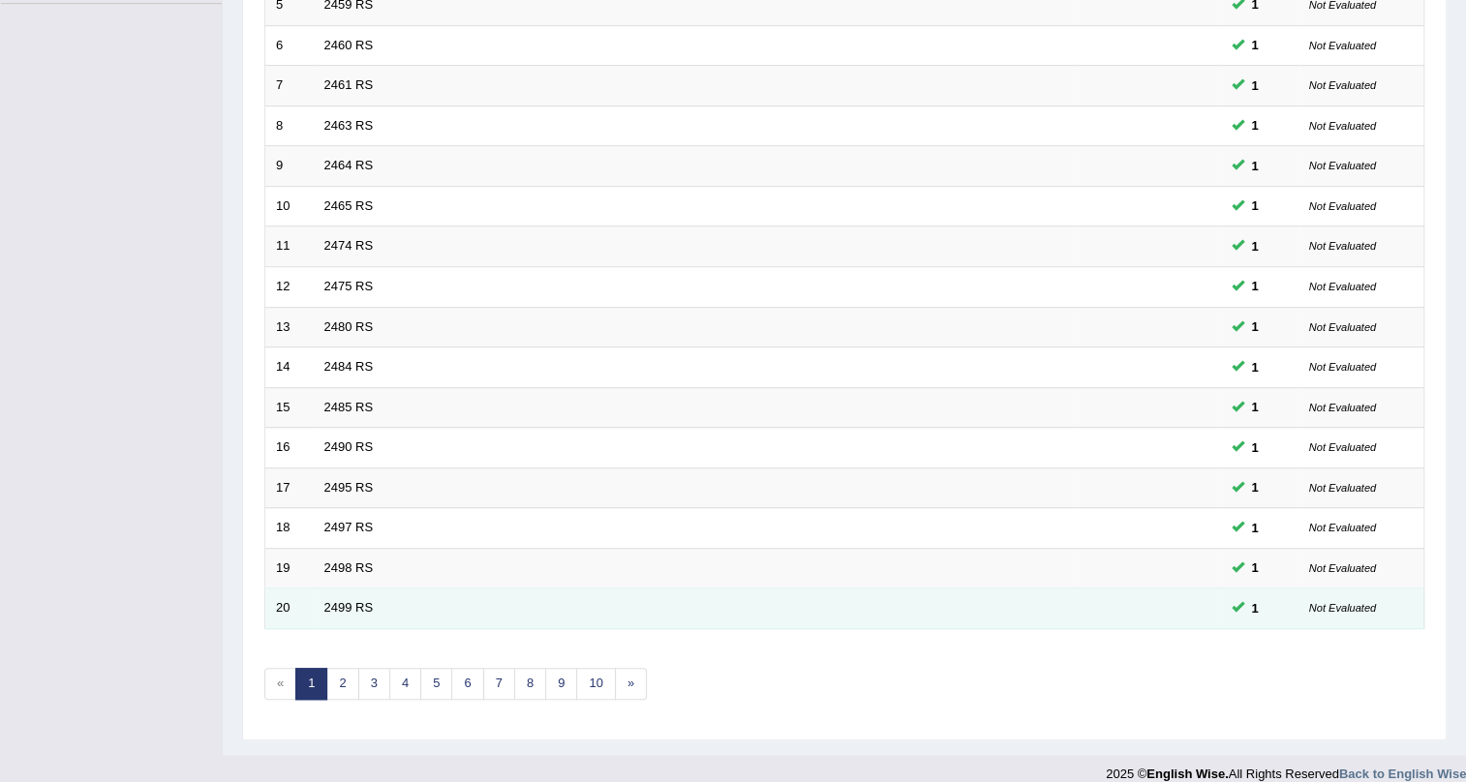
scroll to position [497, 0]
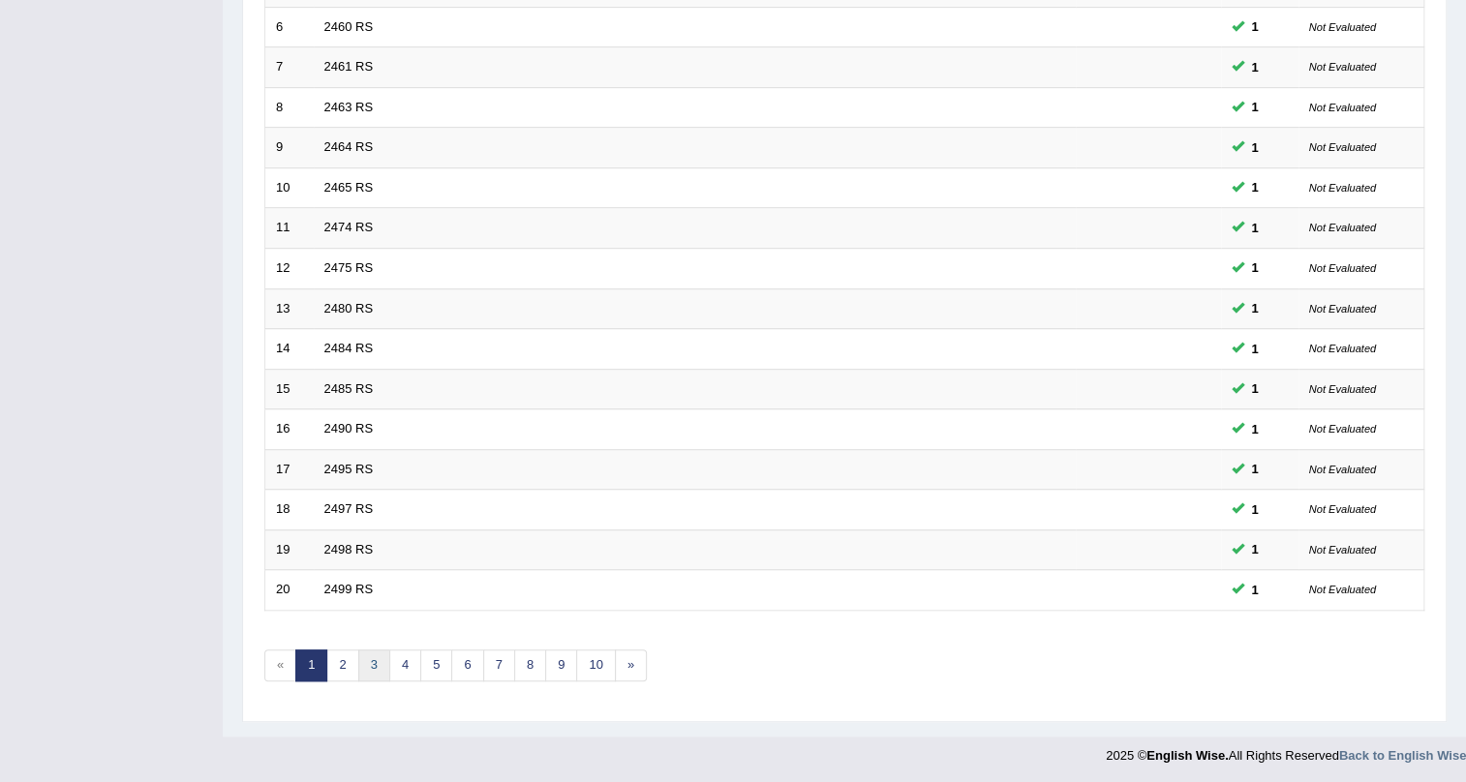
click at [371, 660] on link "3" at bounding box center [374, 666] width 32 height 32
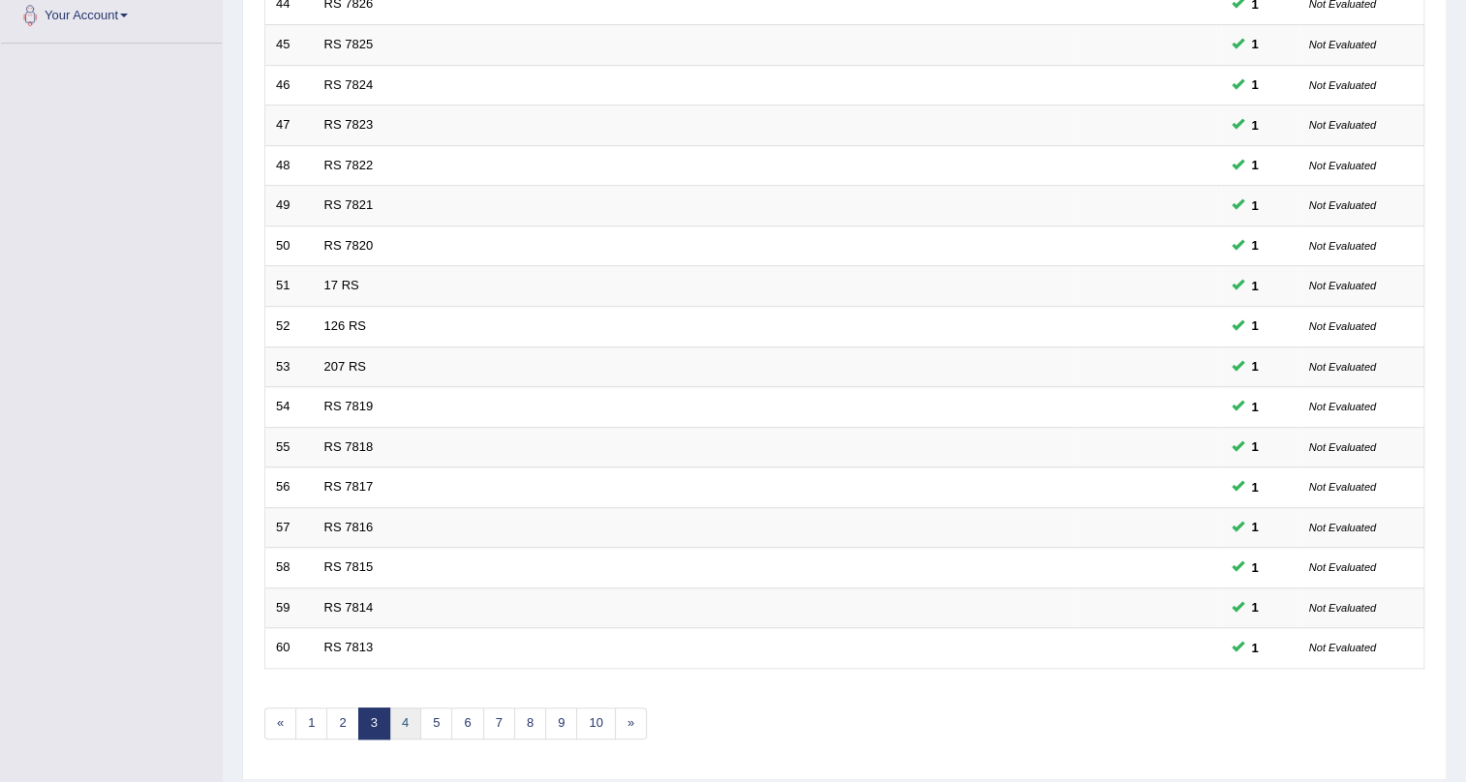
scroll to position [497, 0]
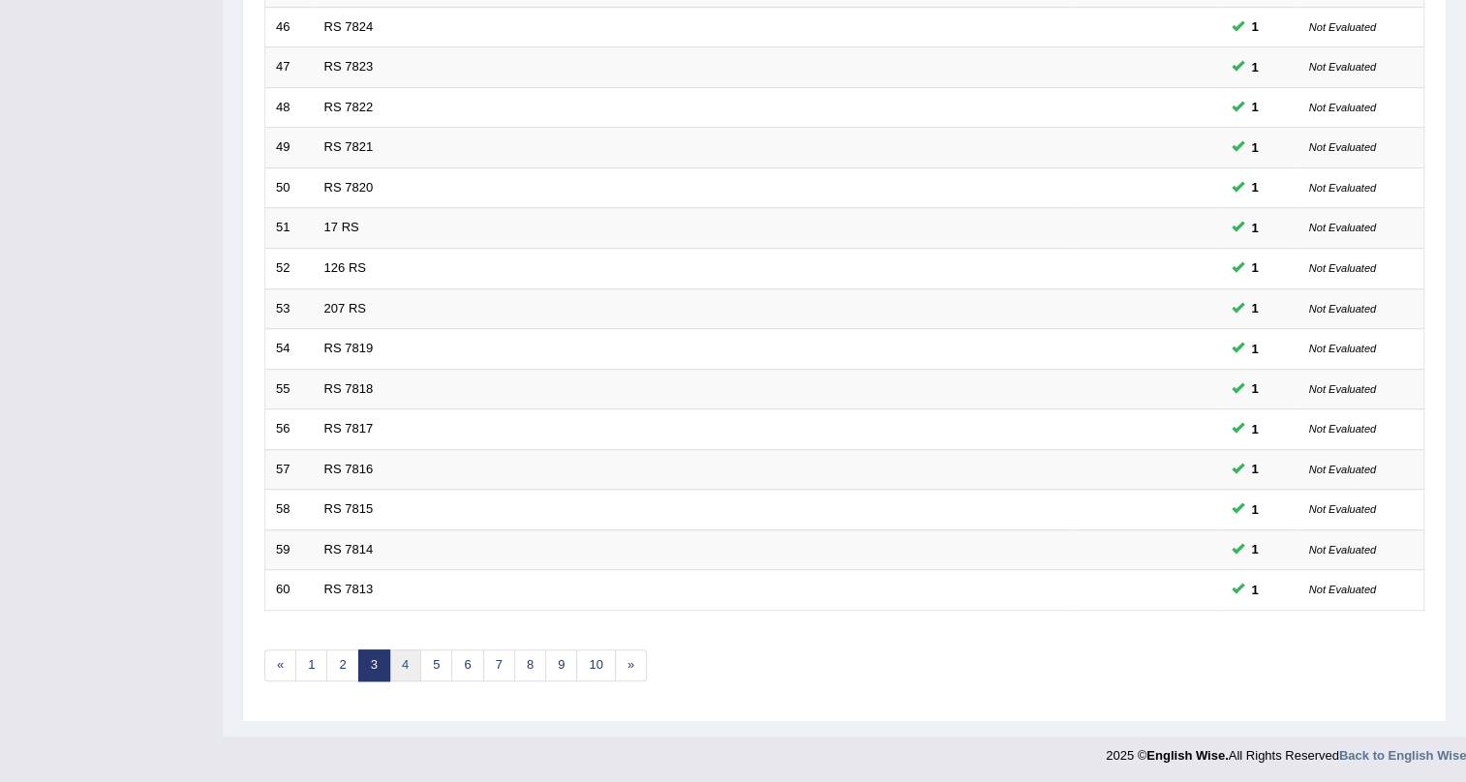
click at [405, 661] on link "4" at bounding box center [405, 666] width 32 height 32
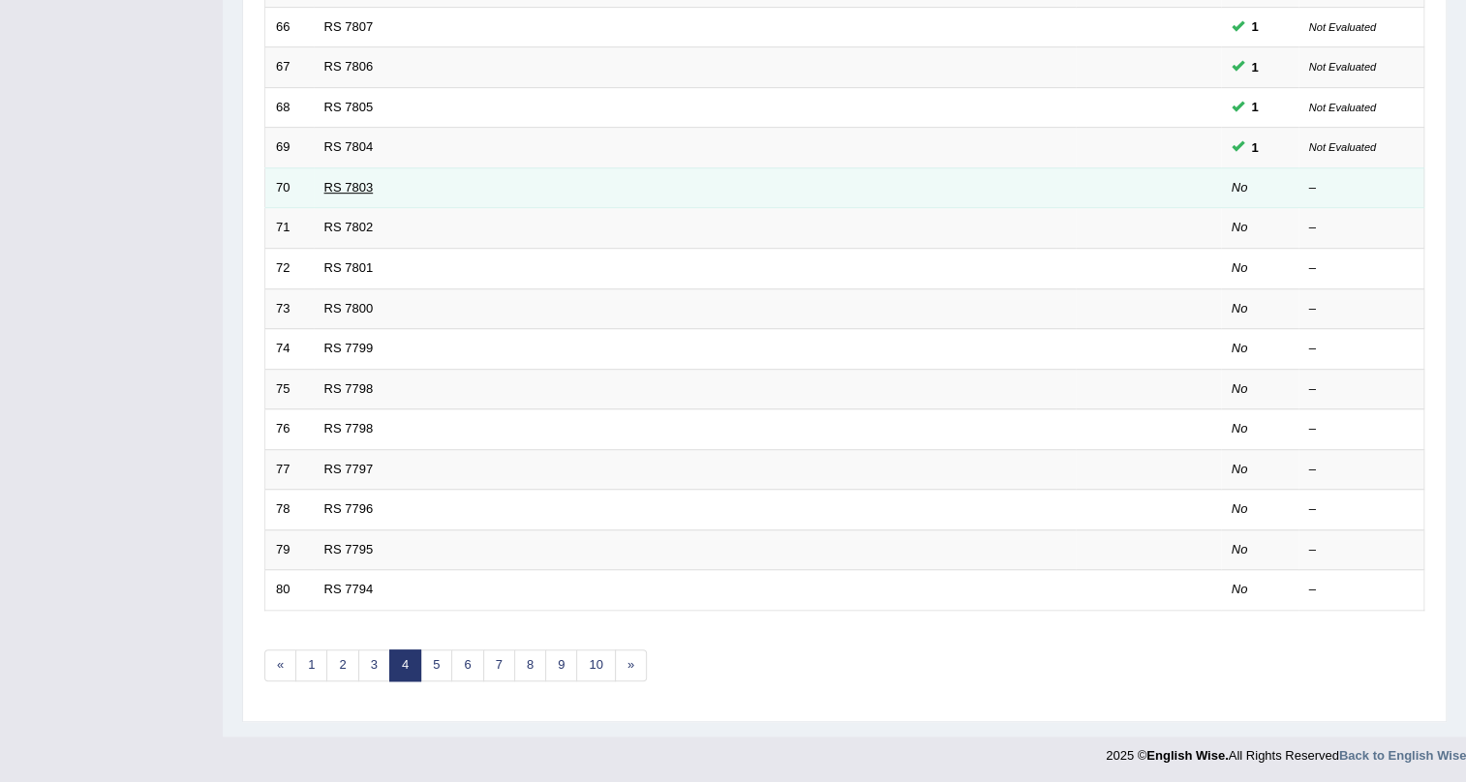
click at [350, 184] on link "RS 7803" at bounding box center [348, 187] width 49 height 15
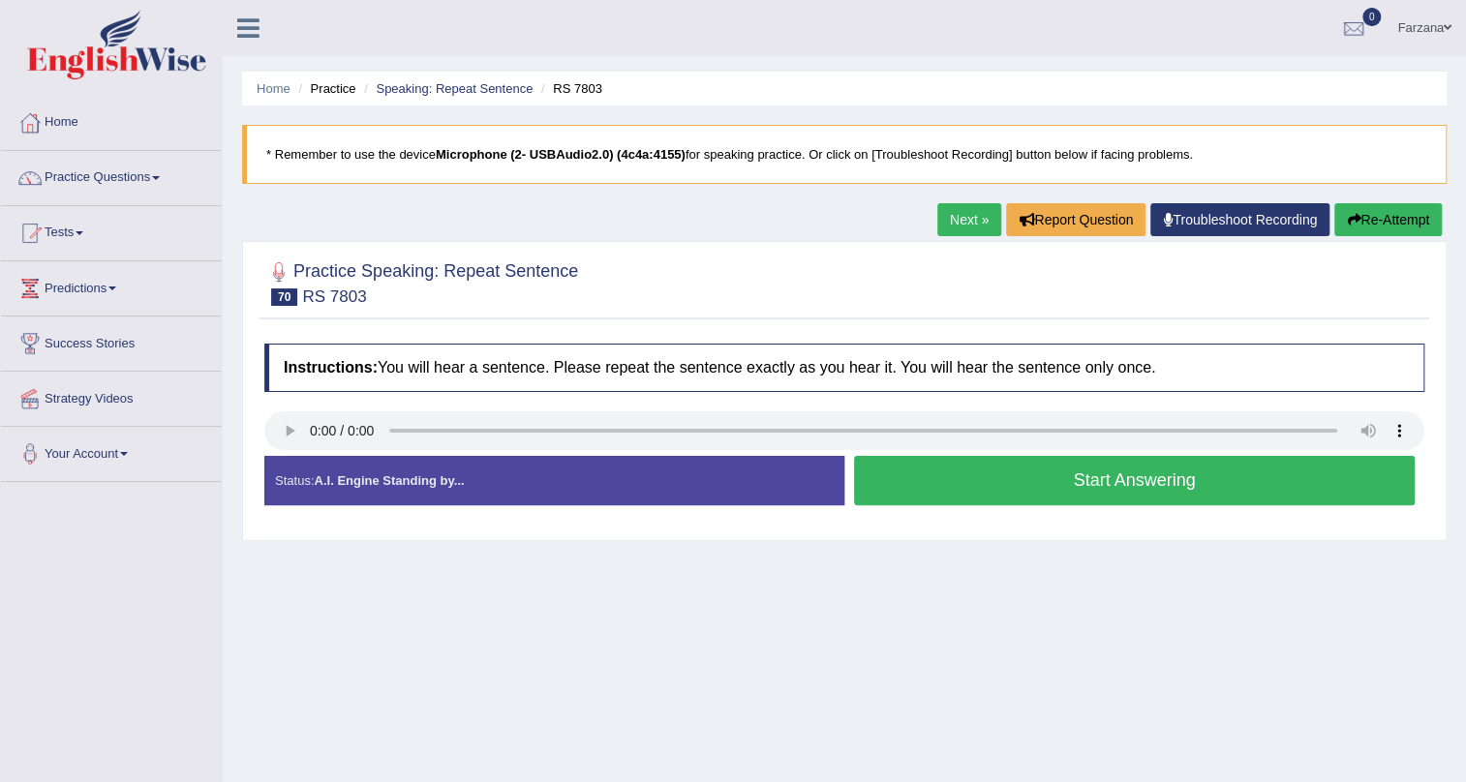
click at [923, 466] on button "Start Answering" at bounding box center [1134, 480] width 561 height 49
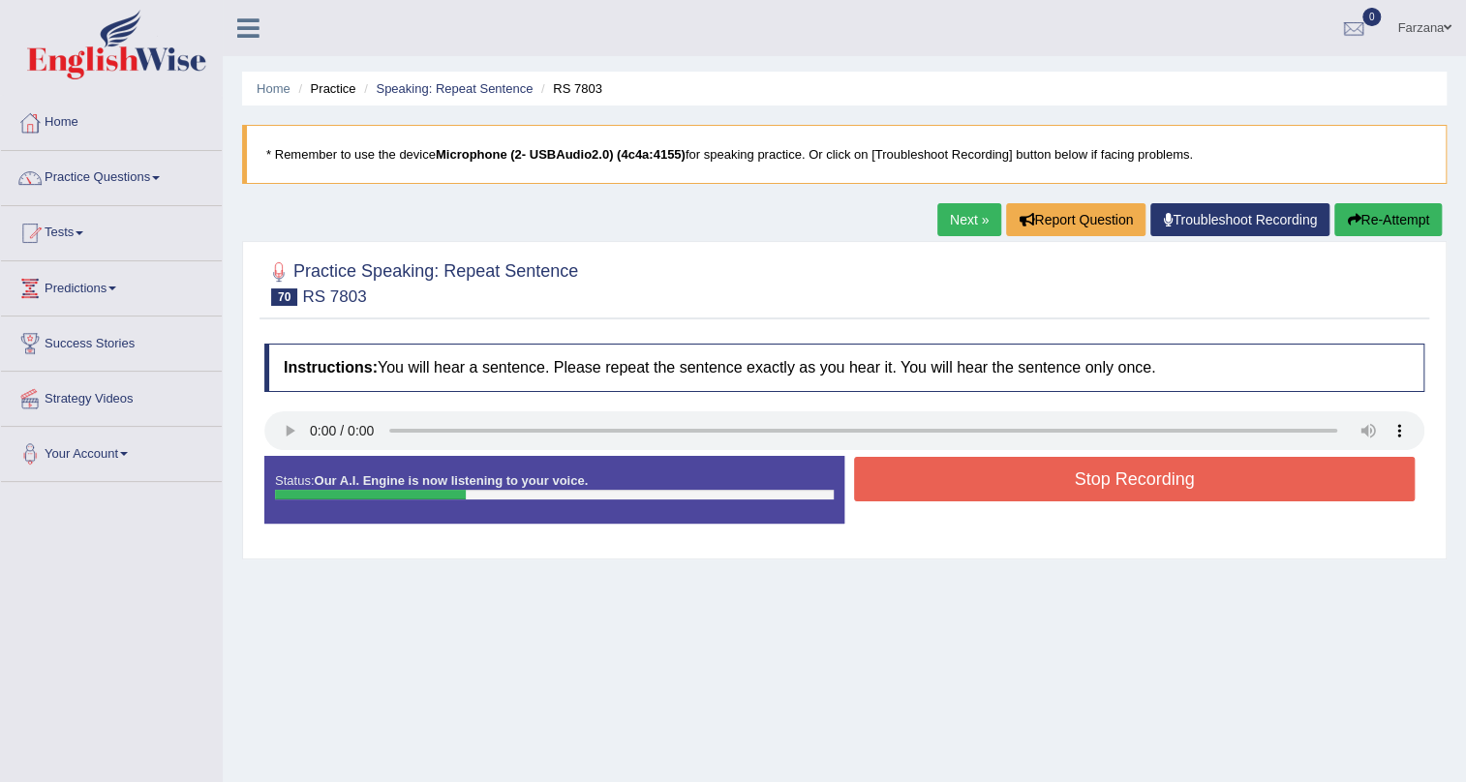
click at [925, 464] on button "Stop Recording" at bounding box center [1134, 479] width 561 height 45
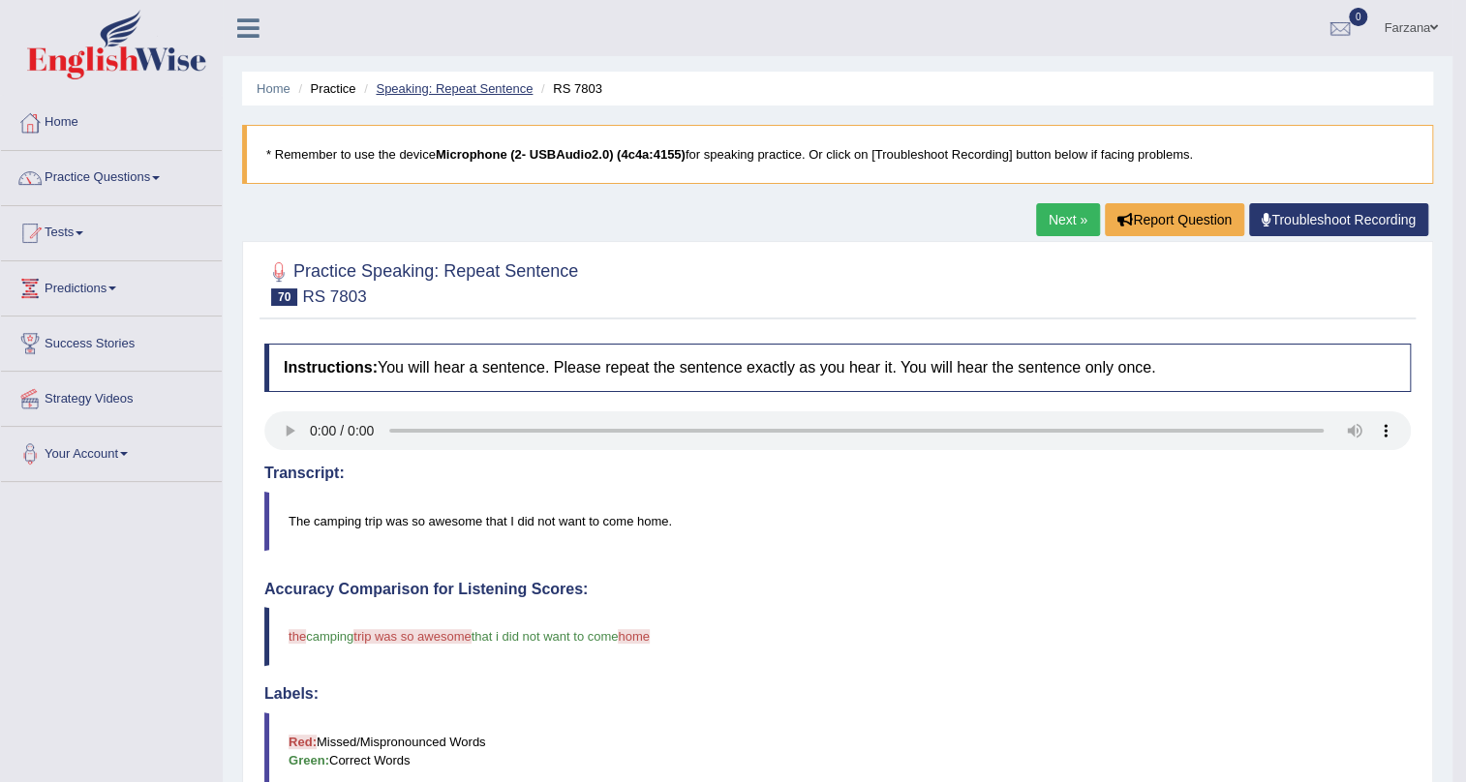
click at [436, 83] on link "Speaking: Repeat Sentence" at bounding box center [454, 88] width 157 height 15
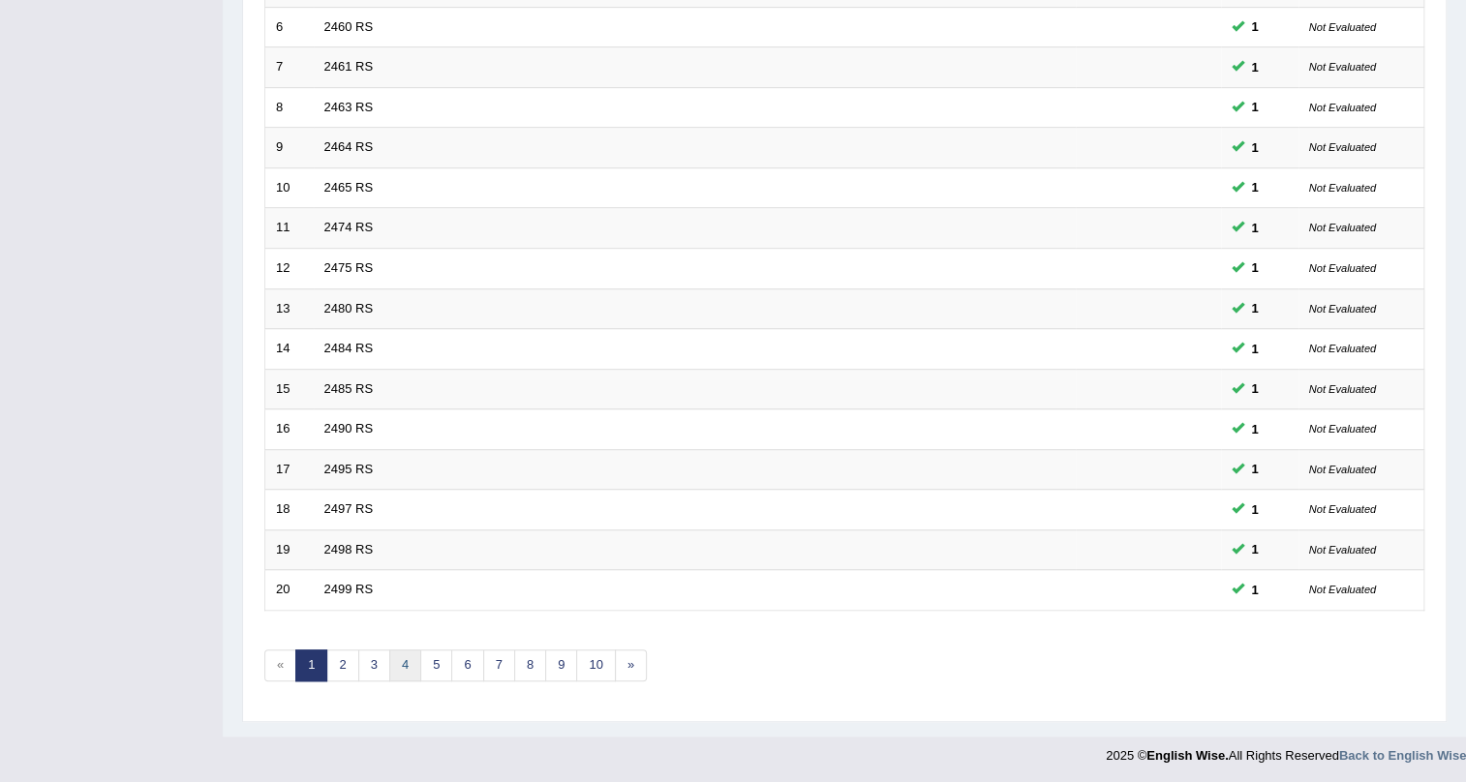
click at [396, 657] on link "4" at bounding box center [405, 666] width 32 height 32
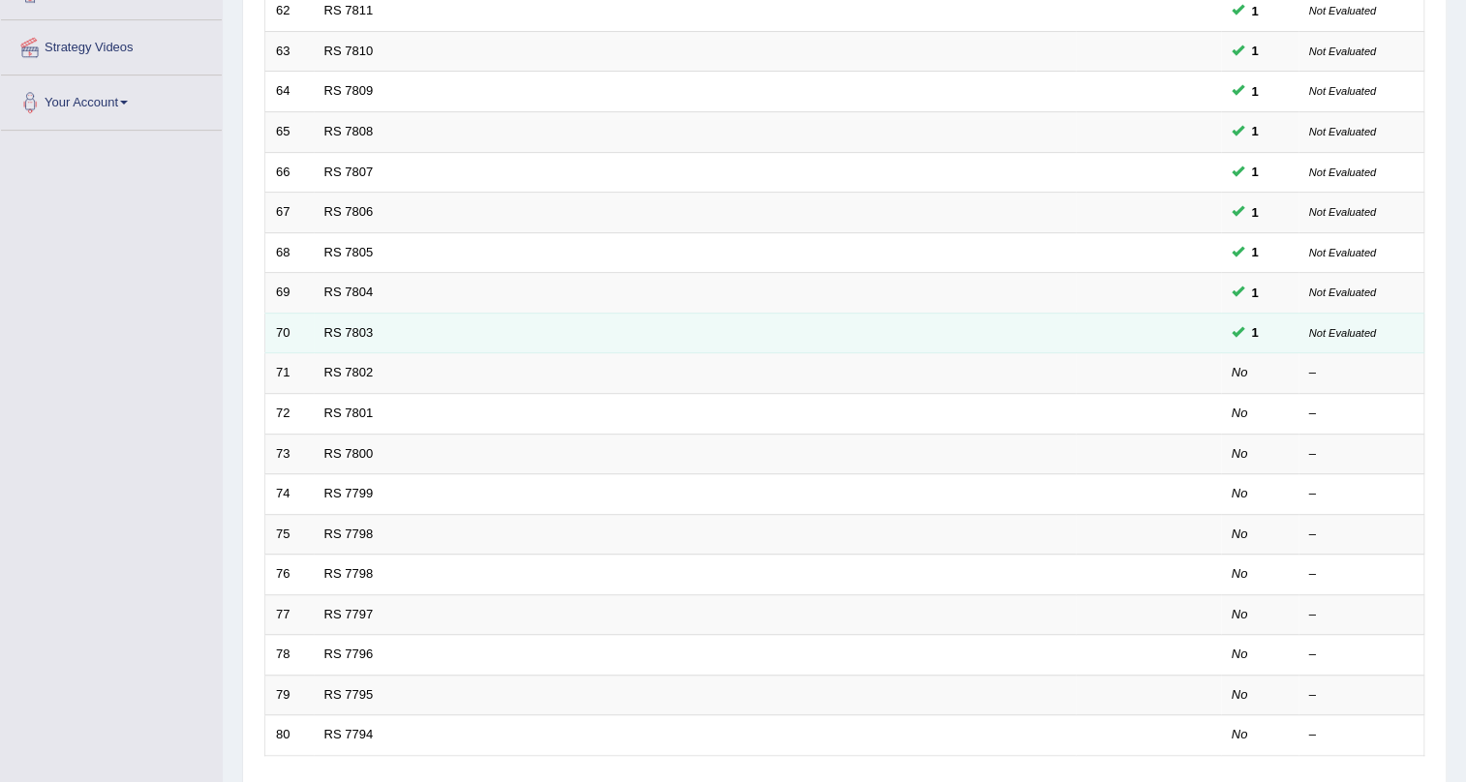
scroll to position [351, 0]
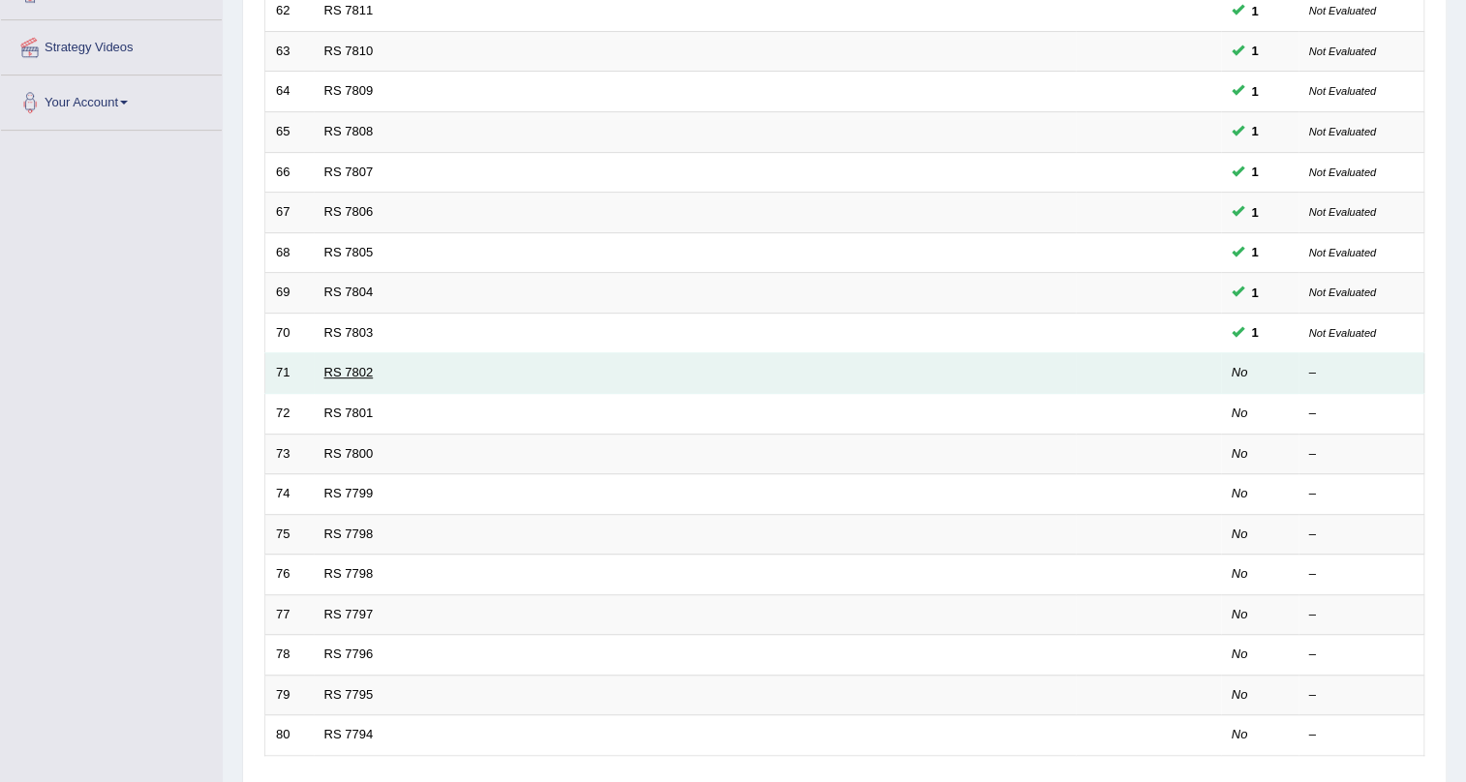
click at [330, 368] on link "RS 7802" at bounding box center [348, 372] width 49 height 15
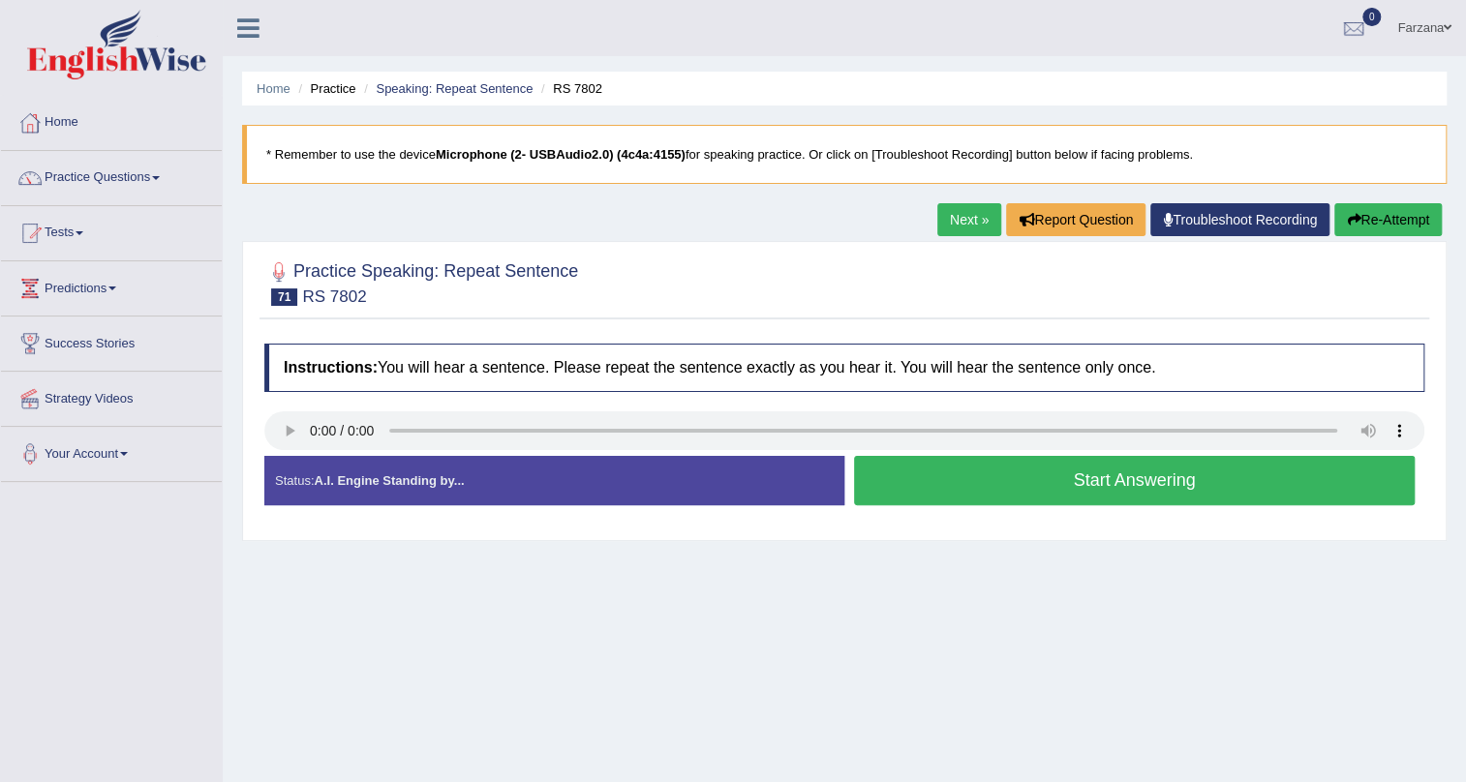
click at [938, 466] on button "Start Answering" at bounding box center [1134, 480] width 561 height 49
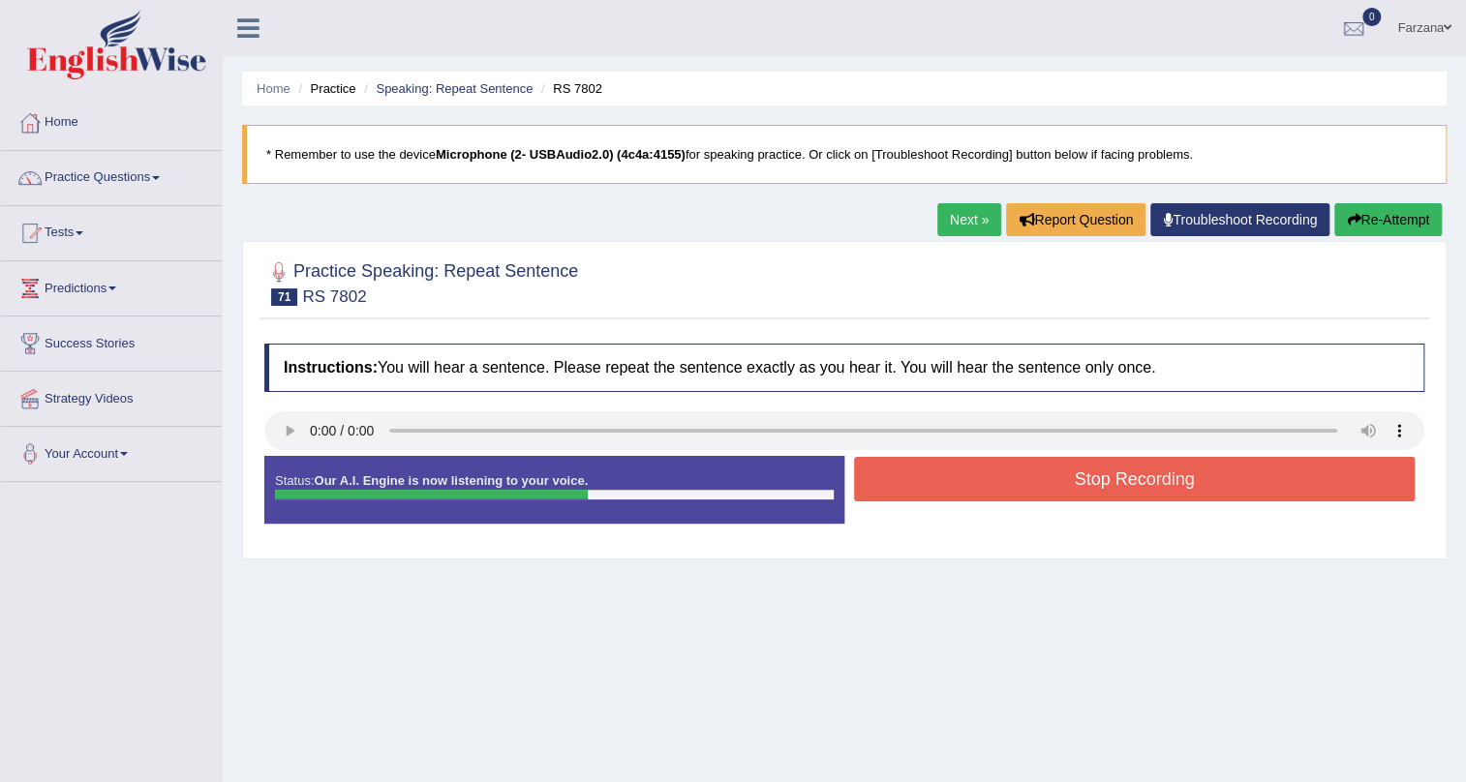
click at [938, 466] on button "Stop Recording" at bounding box center [1134, 479] width 561 height 45
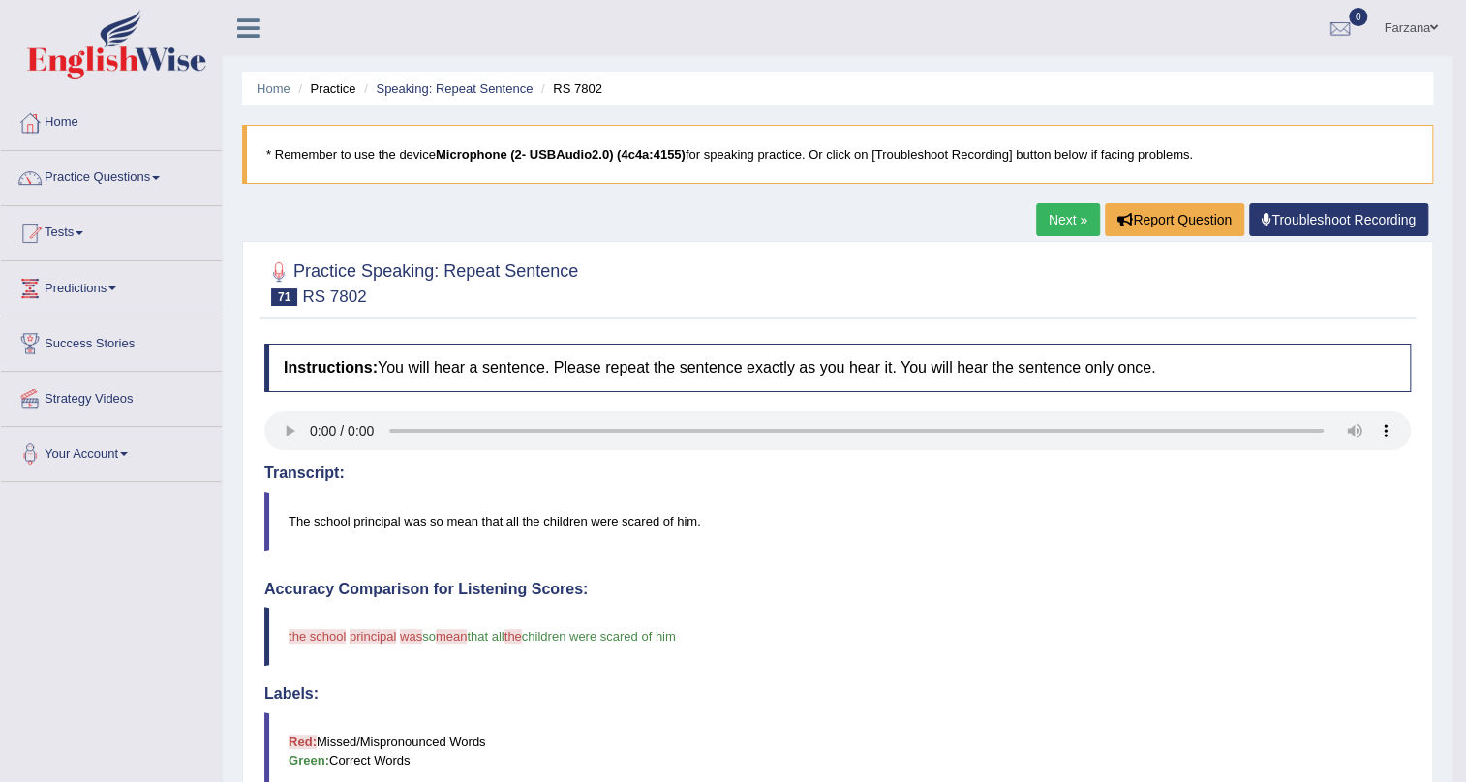
click at [464, 77] on ul "Home Practice Speaking: Repeat Sentence RS 7802" at bounding box center [837, 89] width 1191 height 34
click at [462, 89] on link "Speaking: Repeat Sentence" at bounding box center [454, 88] width 157 height 15
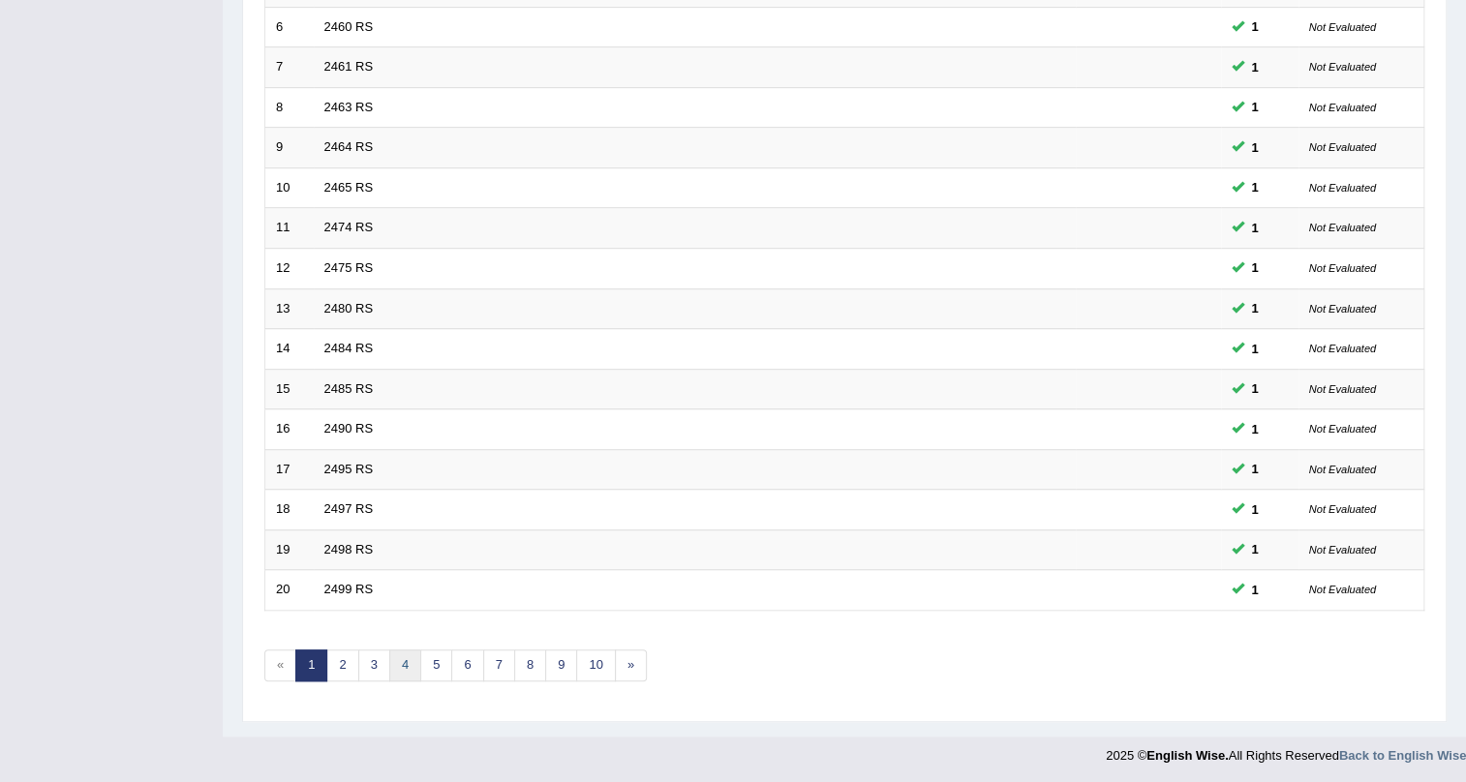
click at [401, 668] on link "4" at bounding box center [405, 666] width 32 height 32
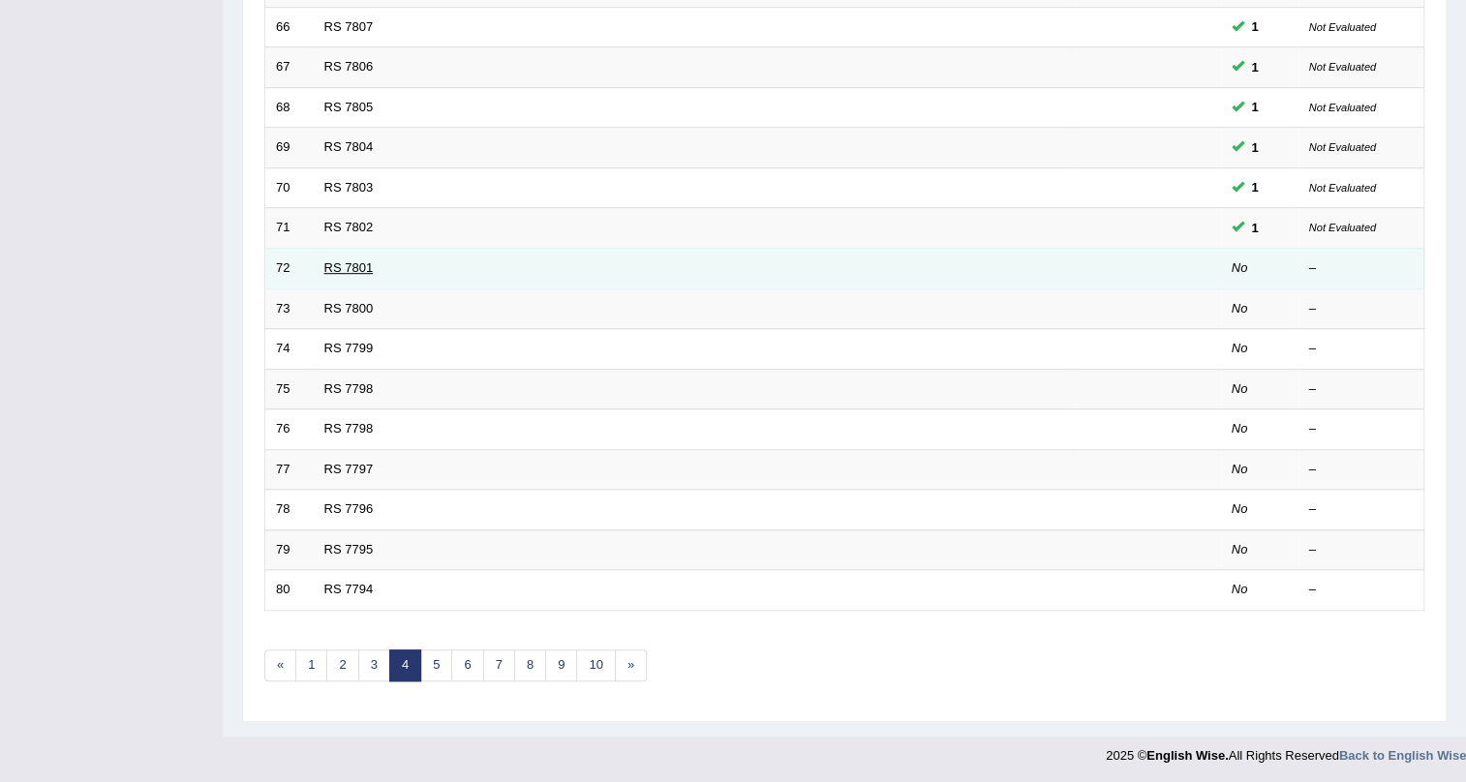
click at [325, 264] on link "RS 7801" at bounding box center [348, 267] width 49 height 15
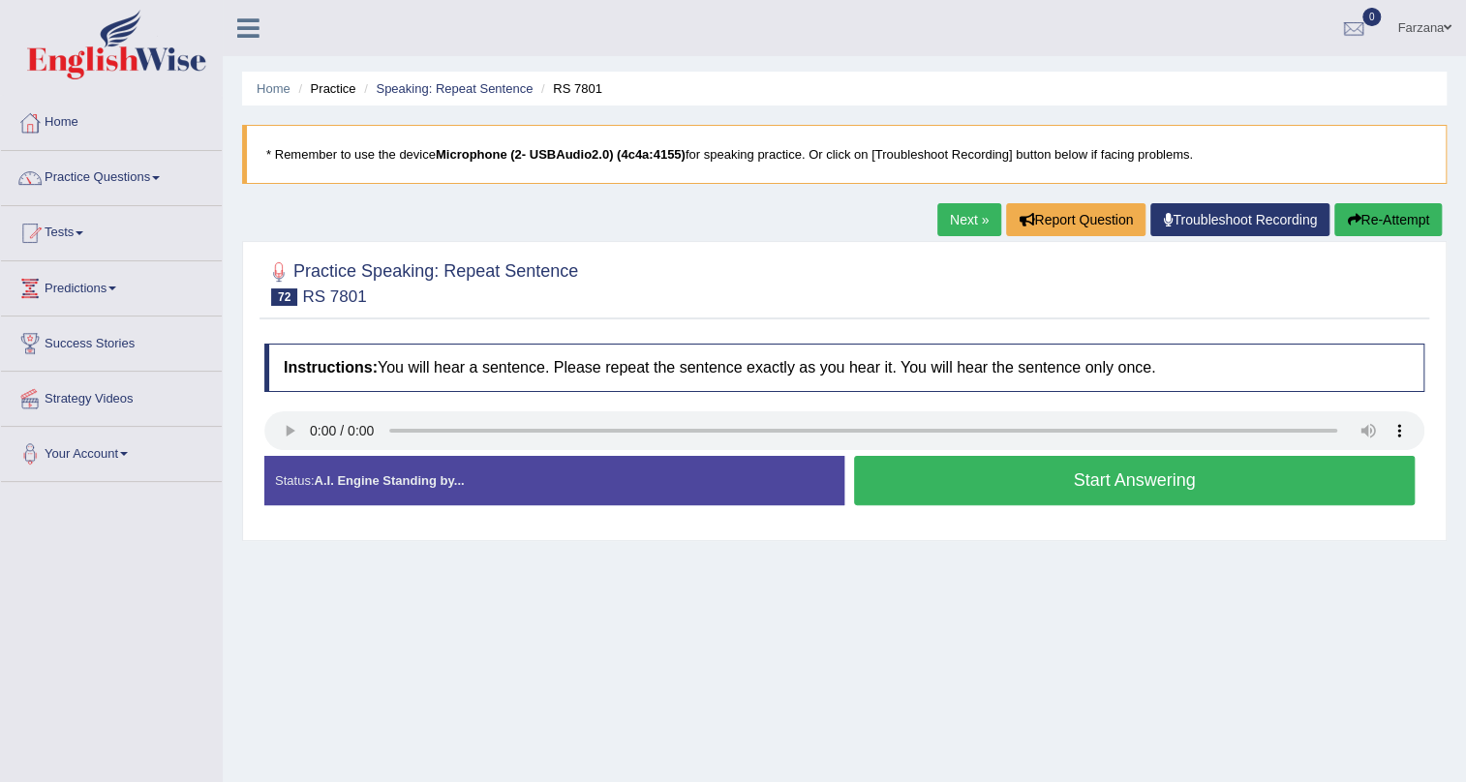
click at [908, 473] on button "Start Answering" at bounding box center [1134, 480] width 561 height 49
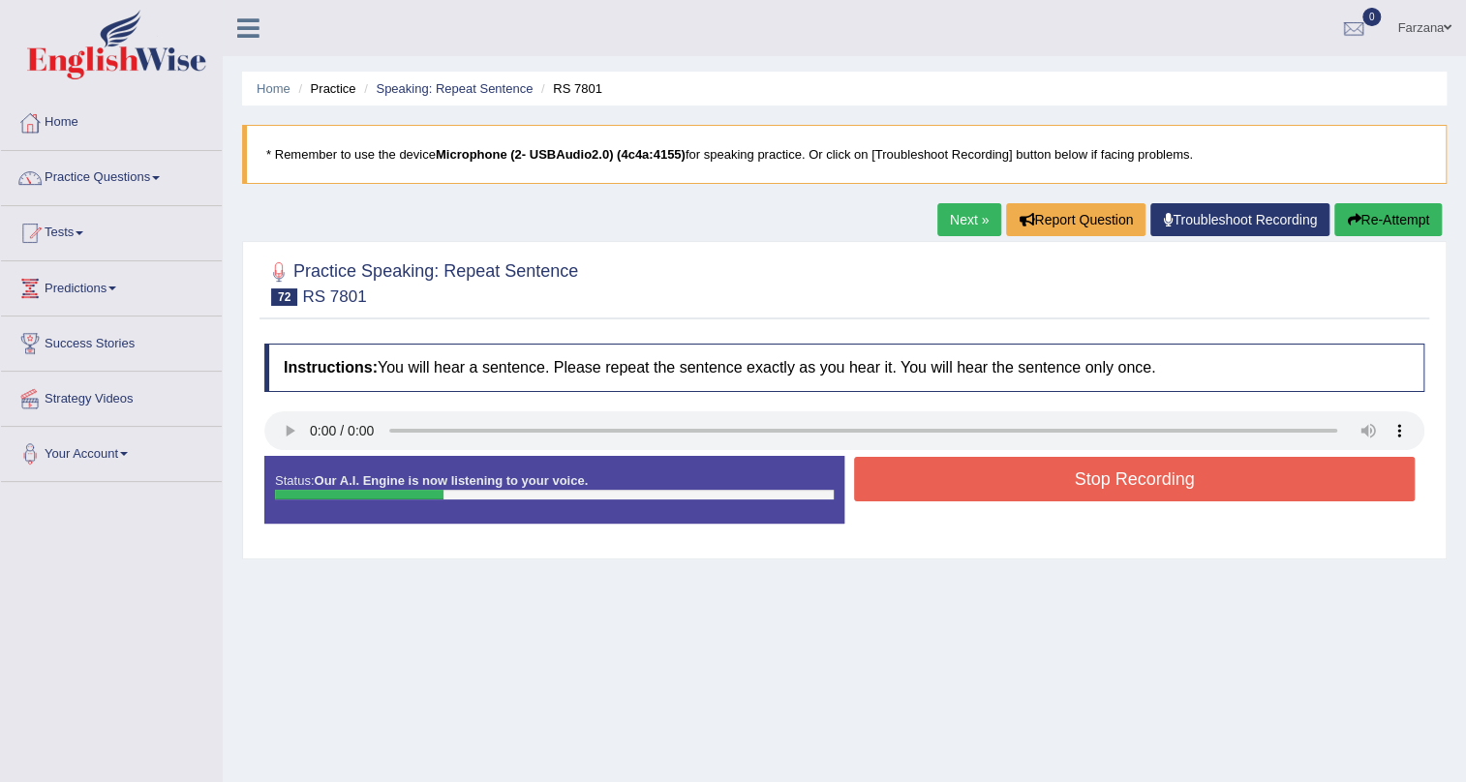
click at [908, 473] on button "Stop Recording" at bounding box center [1134, 479] width 561 height 45
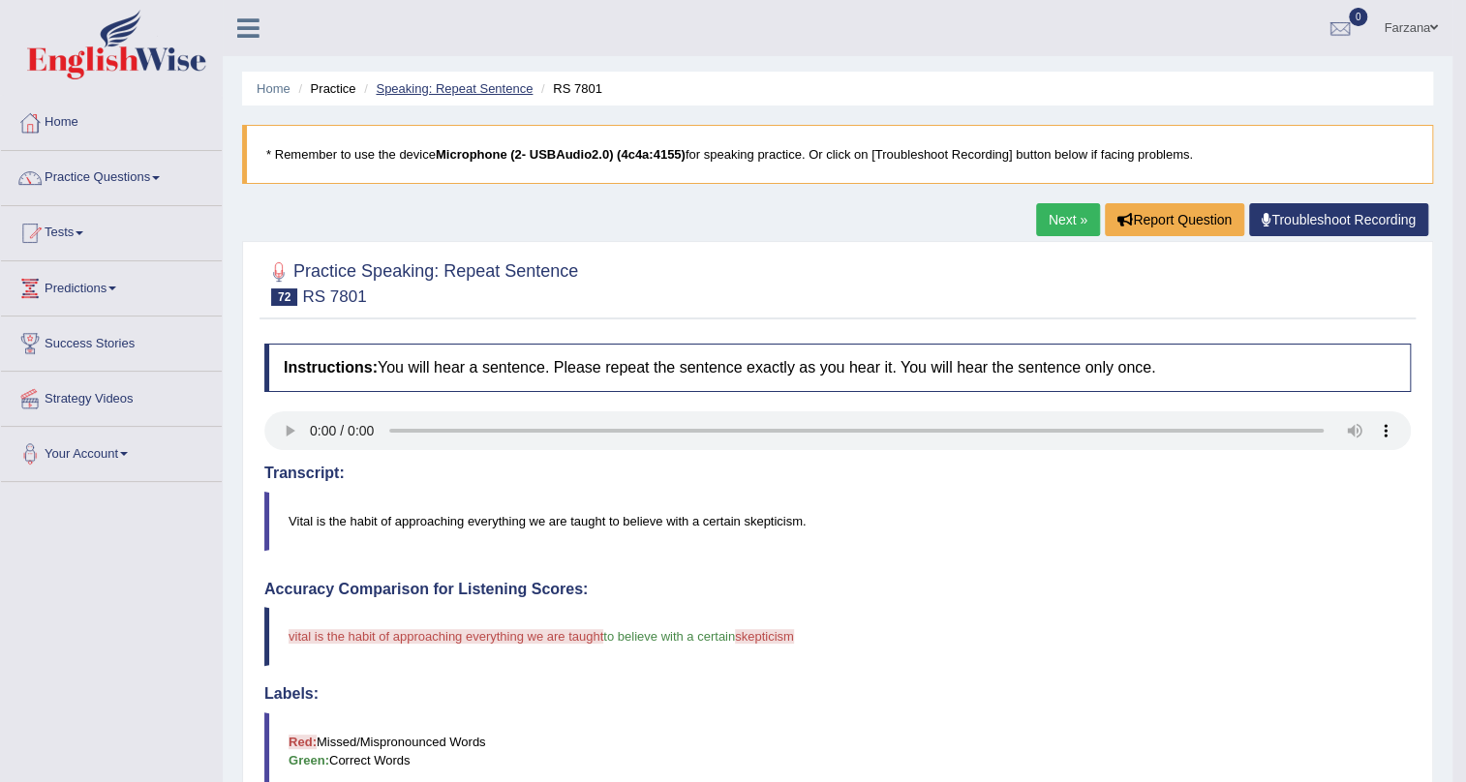
click at [496, 82] on link "Speaking: Repeat Sentence" at bounding box center [454, 88] width 157 height 15
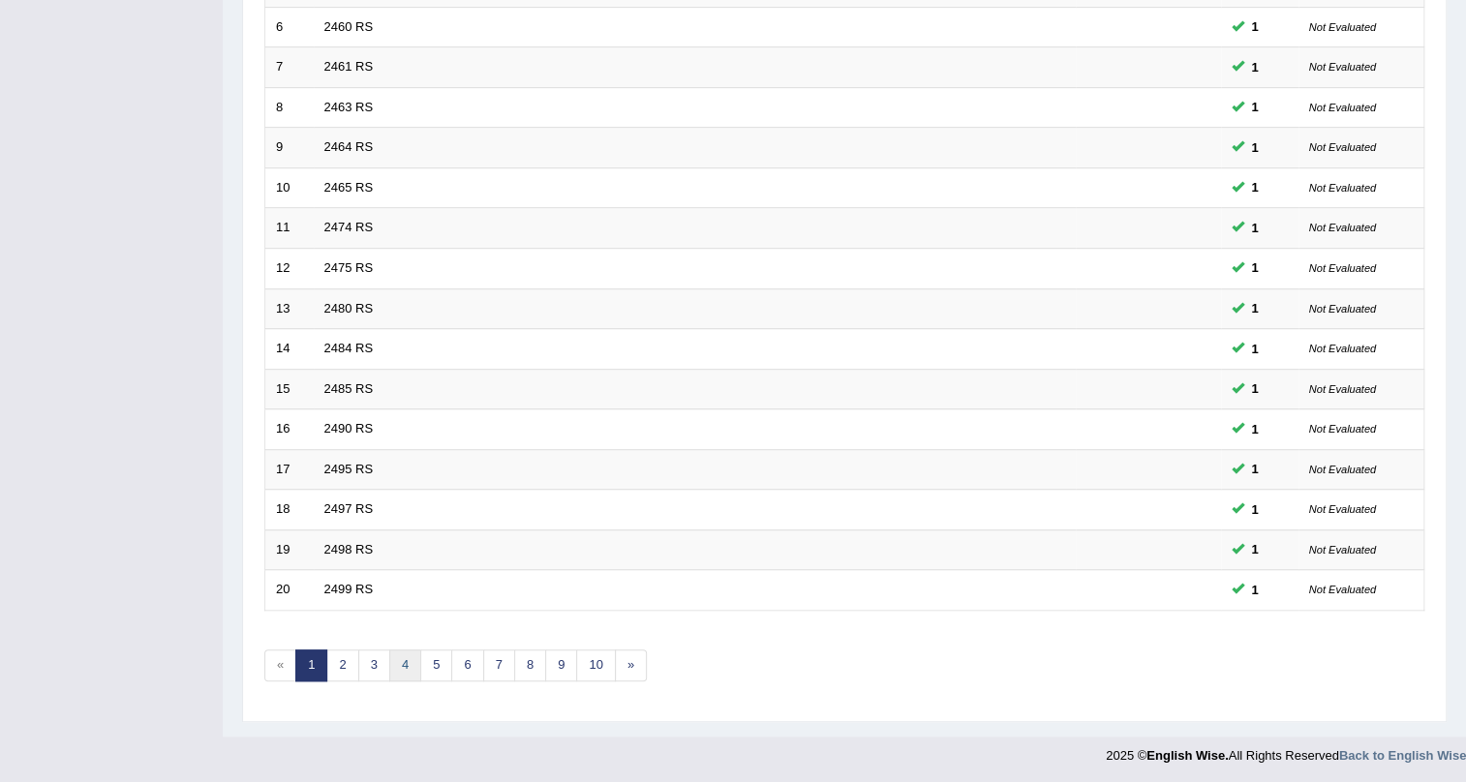
click at [404, 662] on link "4" at bounding box center [405, 666] width 32 height 32
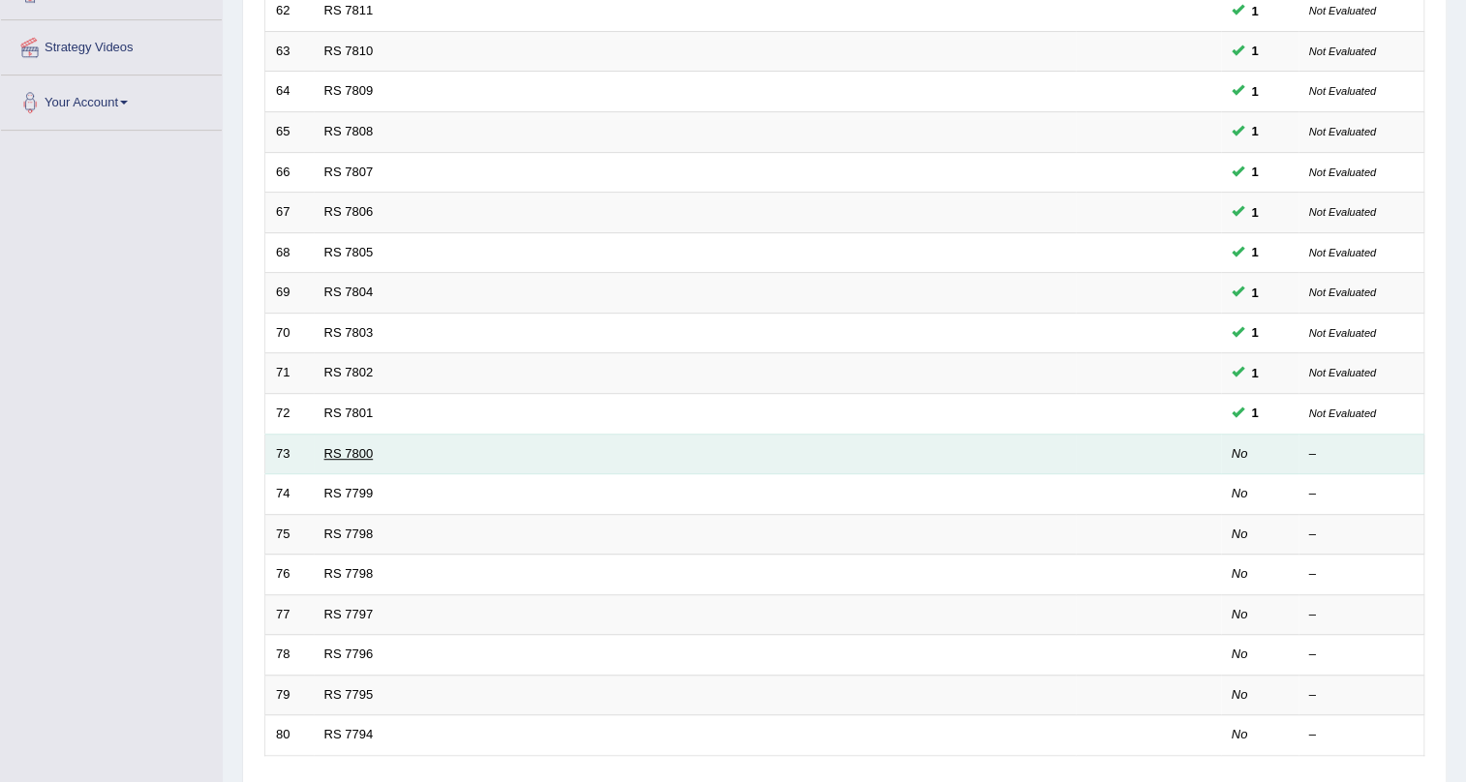
click at [344, 446] on link "RS 7800" at bounding box center [348, 453] width 49 height 15
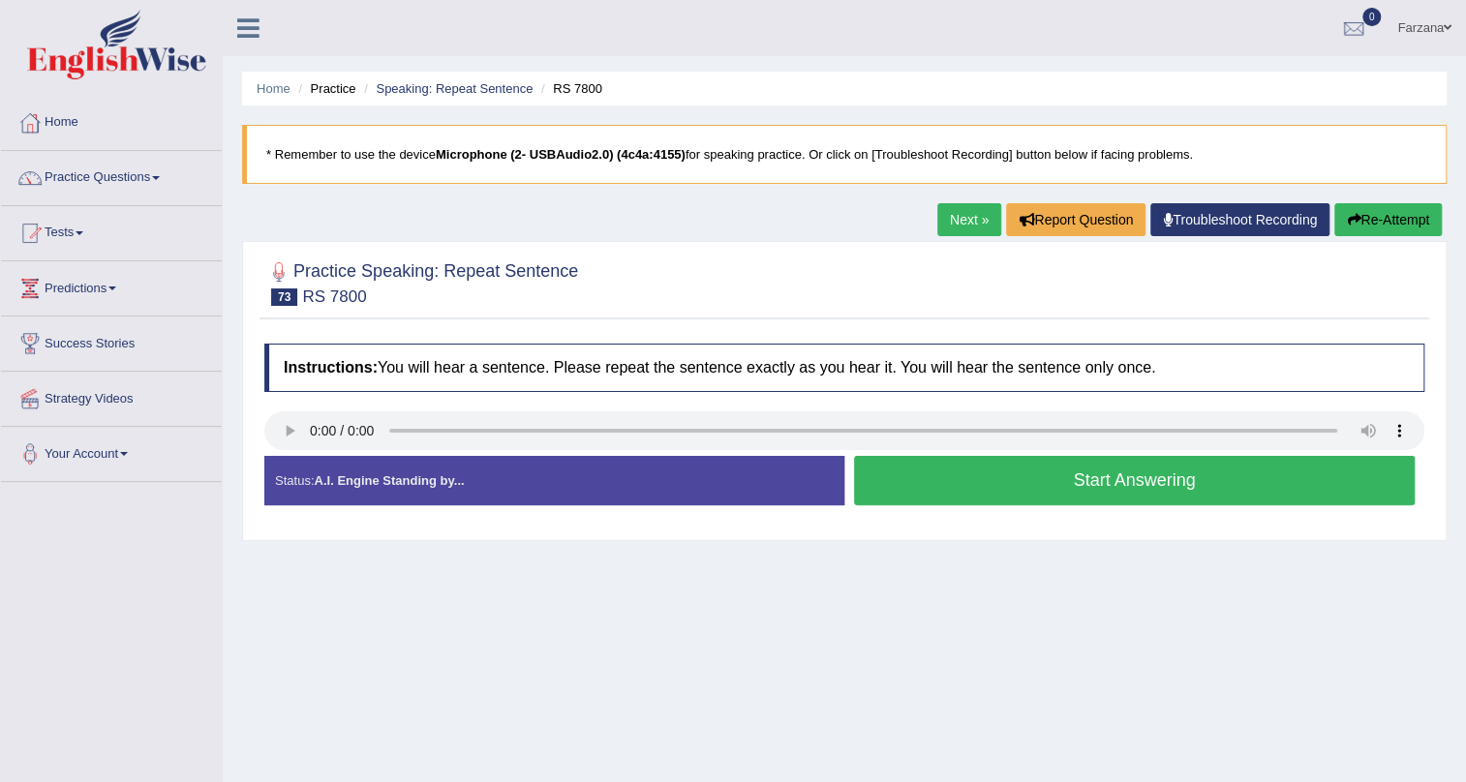
click at [903, 471] on button "Start Answering" at bounding box center [1134, 480] width 561 height 49
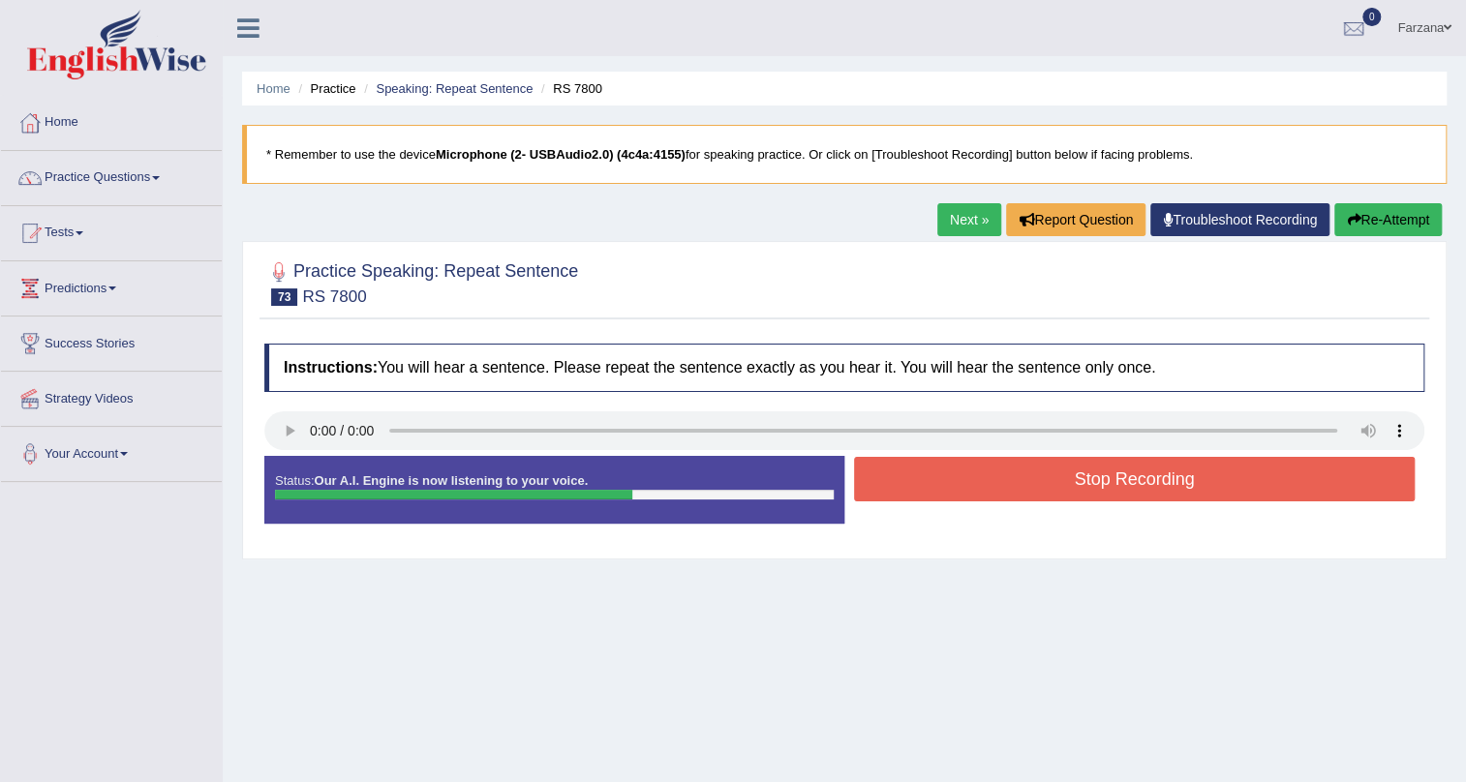
click at [1040, 464] on button "Stop Recording" at bounding box center [1134, 479] width 561 height 45
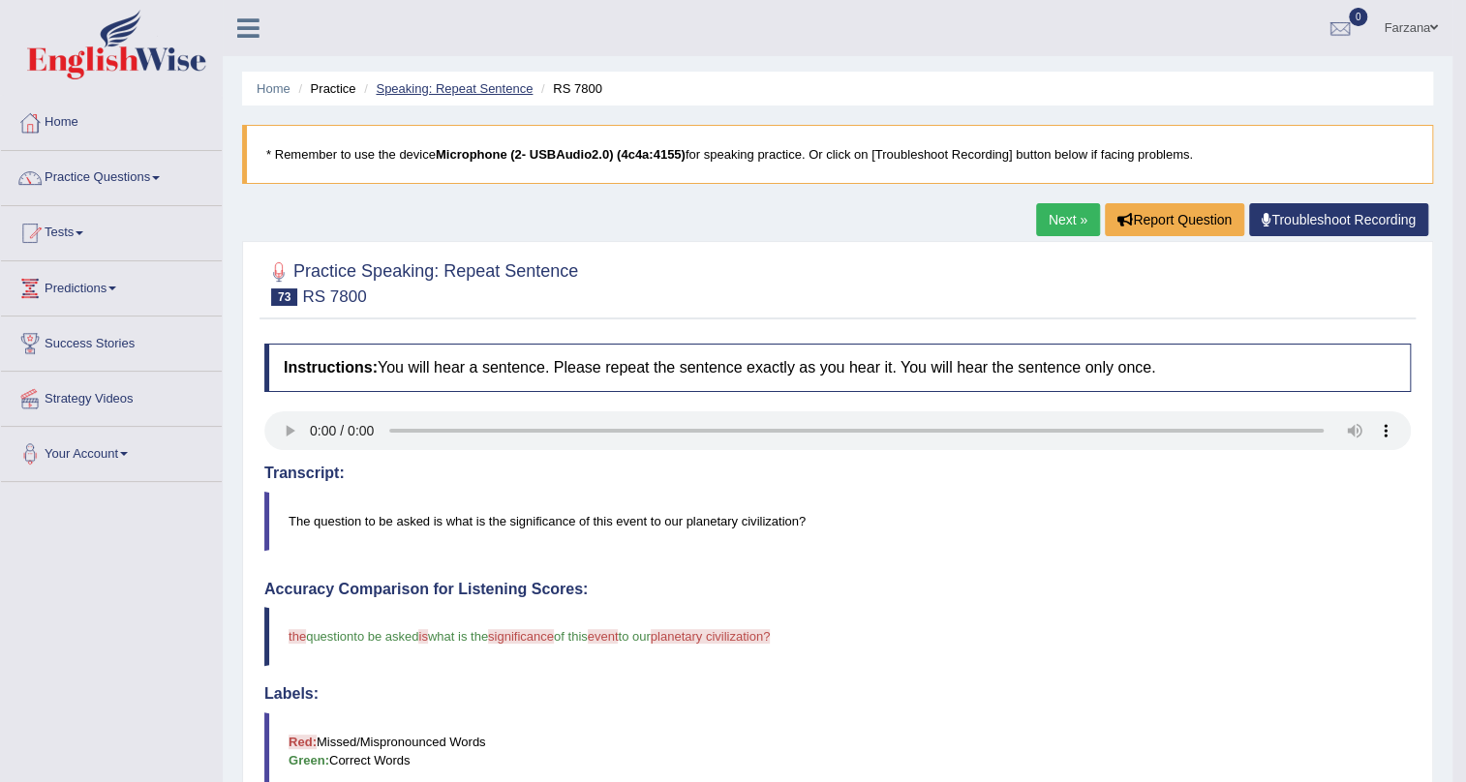
click at [475, 93] on link "Speaking: Repeat Sentence" at bounding box center [454, 88] width 157 height 15
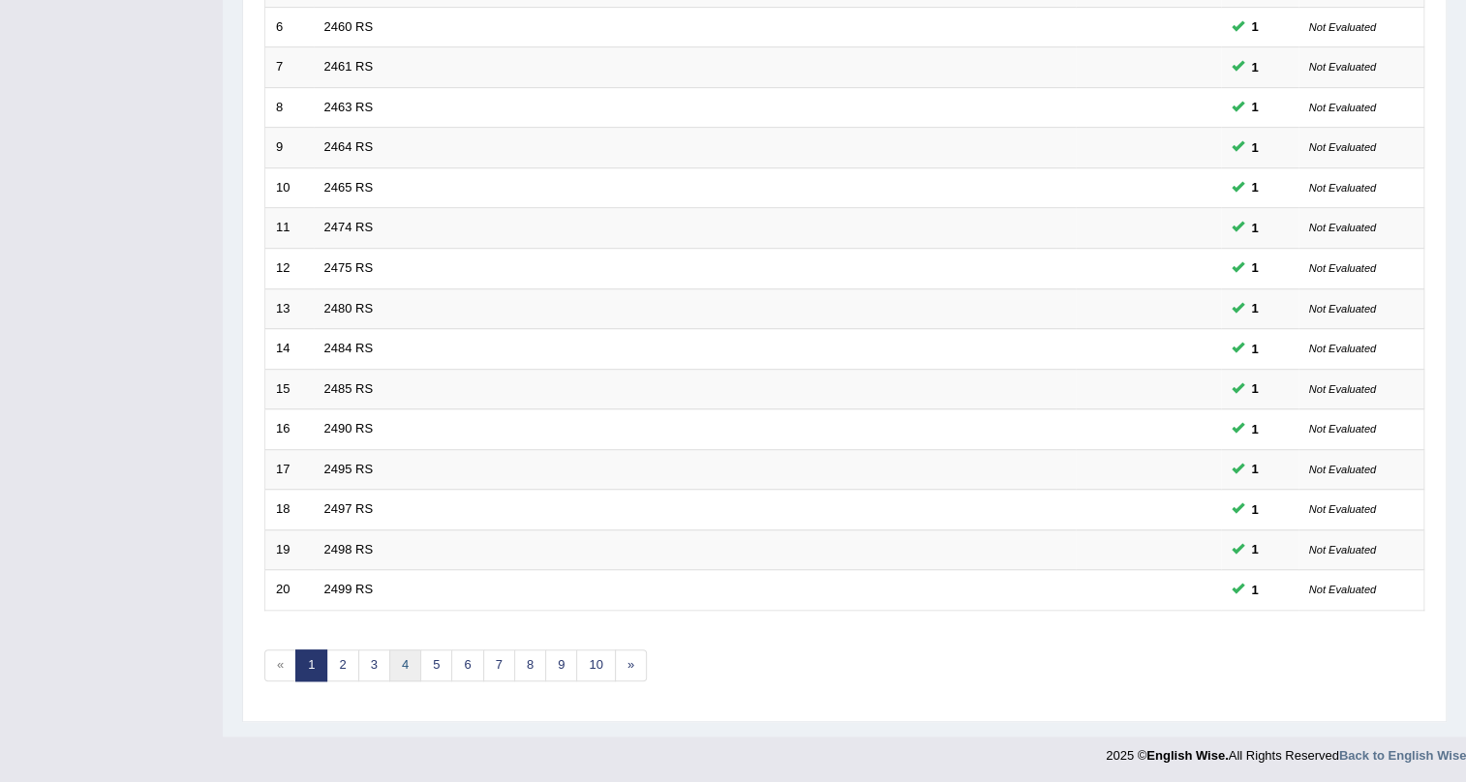
click at [396, 666] on link "4" at bounding box center [405, 666] width 32 height 32
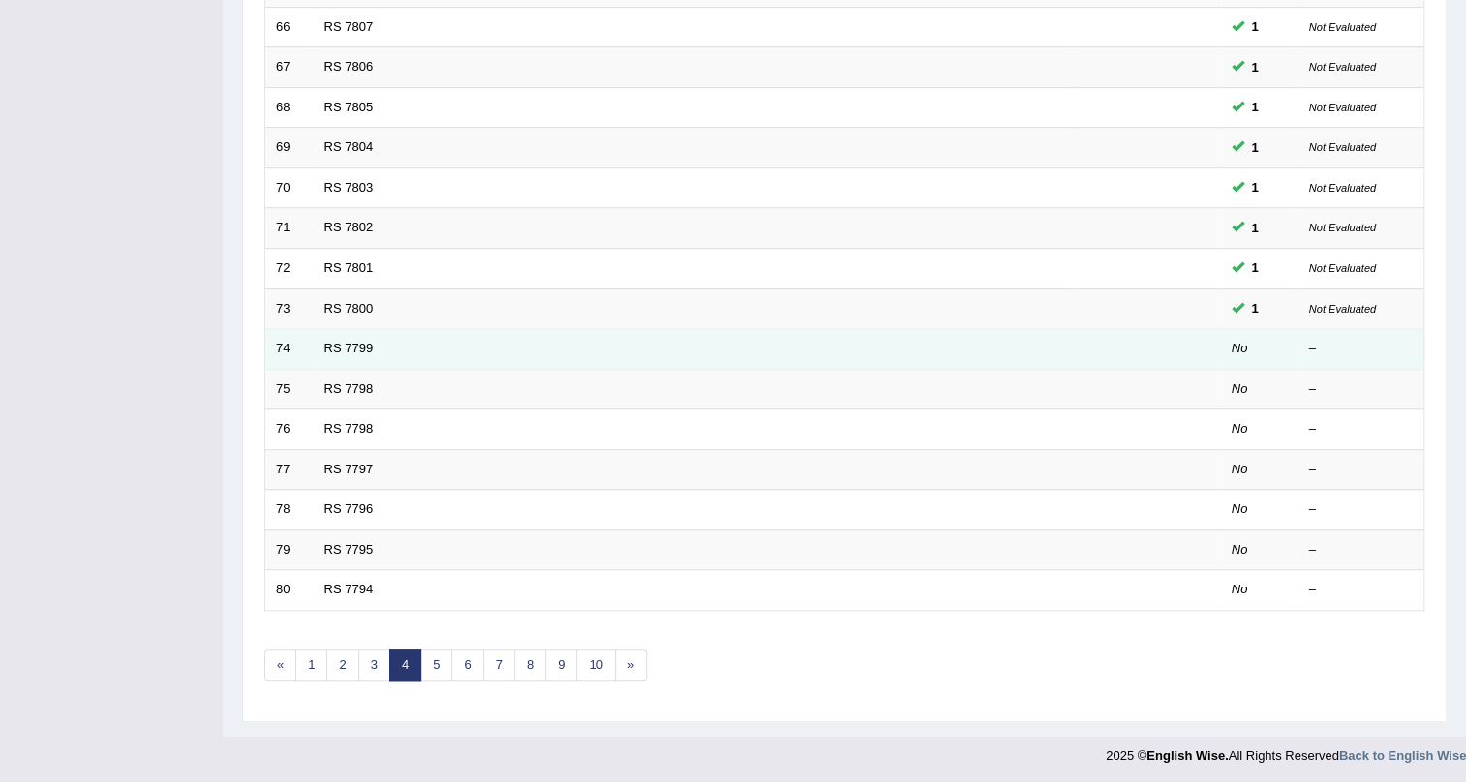
click at [341, 338] on td "RS 7799" at bounding box center [695, 349] width 762 height 41
click at [339, 353] on td "RS 7799" at bounding box center [695, 349] width 762 height 41
click at [348, 338] on td "RS 7799" at bounding box center [695, 349] width 762 height 41
click at [348, 347] on link "RS 7799" at bounding box center [348, 348] width 49 height 15
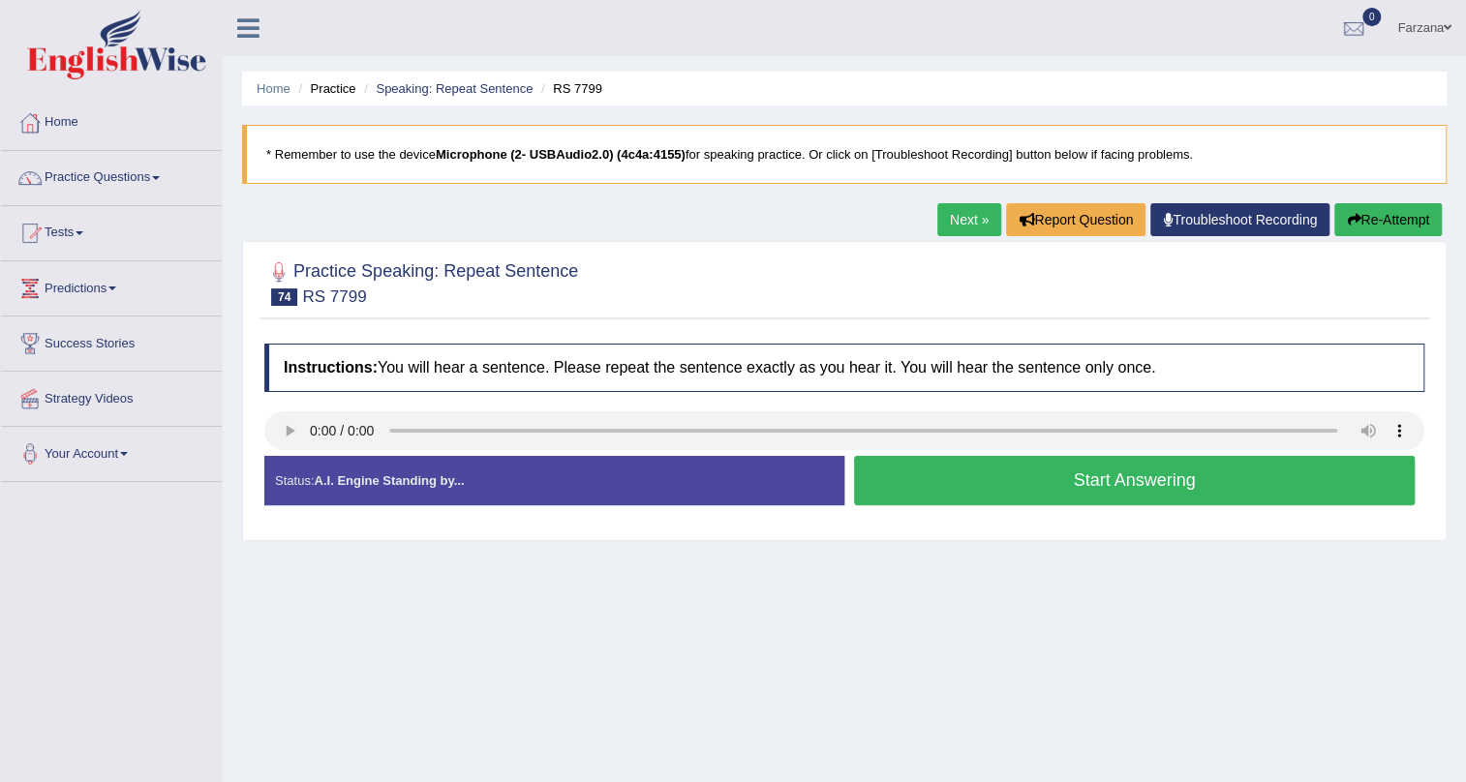
click at [987, 470] on button "Start Answering" at bounding box center [1134, 480] width 561 height 49
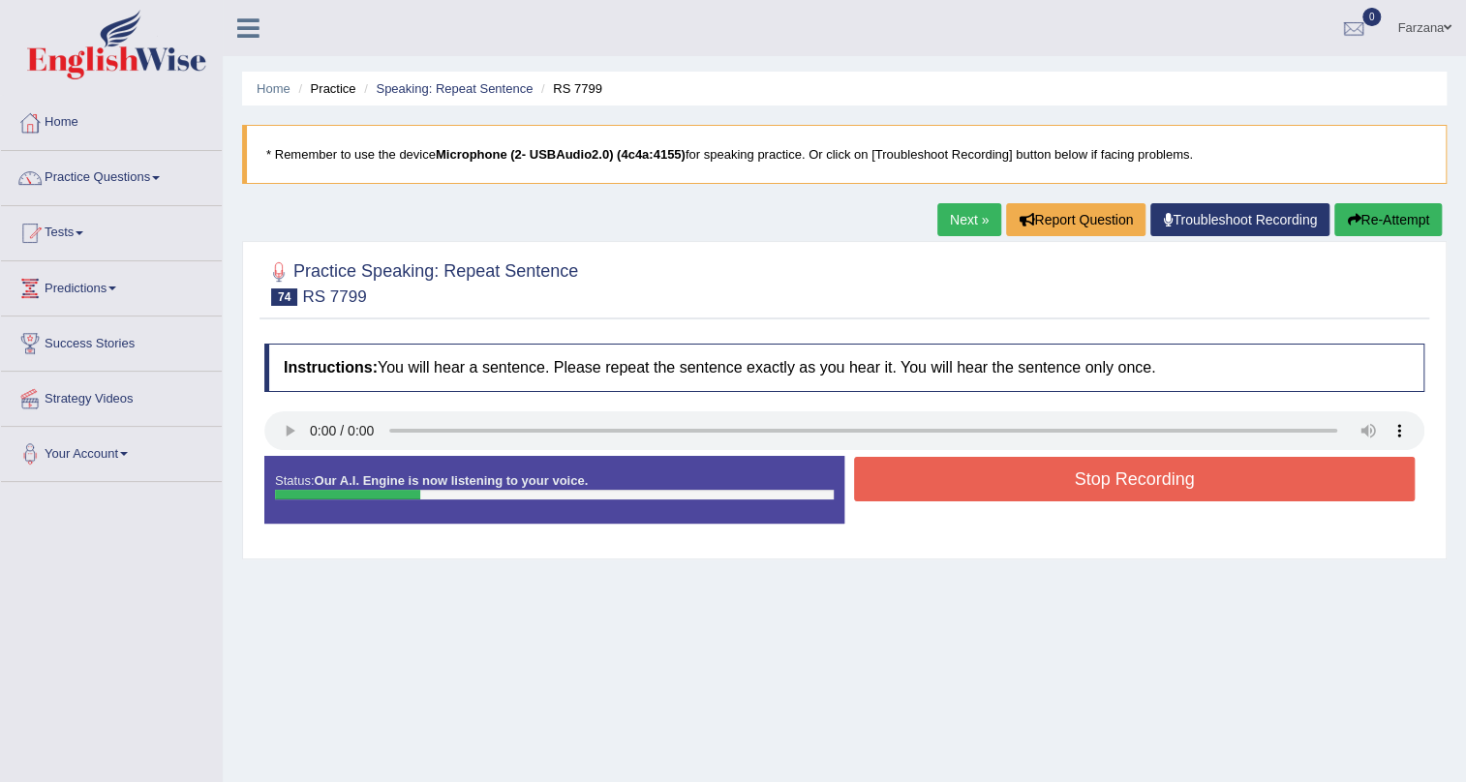
click at [987, 470] on button "Stop Recording" at bounding box center [1134, 479] width 561 height 45
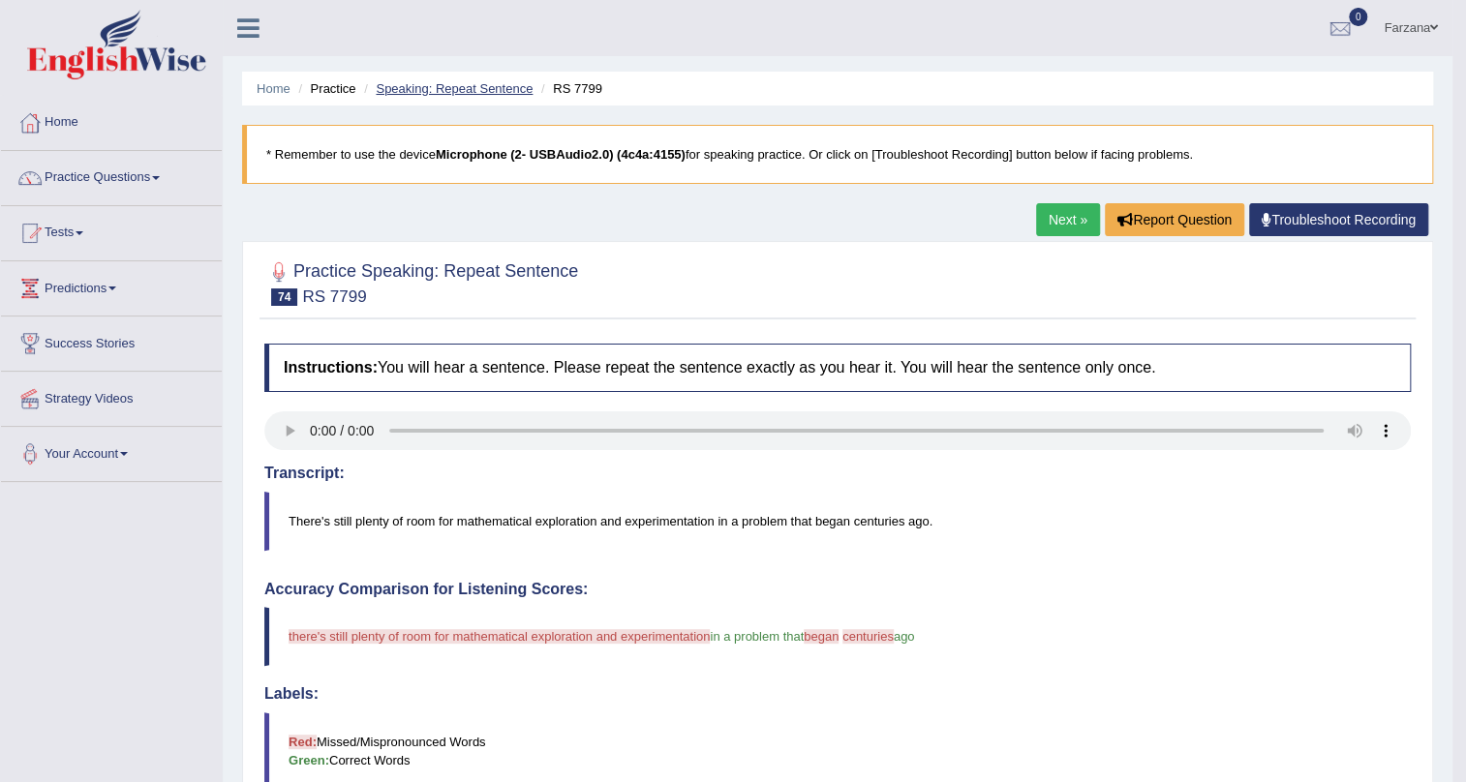
click at [464, 92] on link "Speaking: Repeat Sentence" at bounding box center [454, 88] width 157 height 15
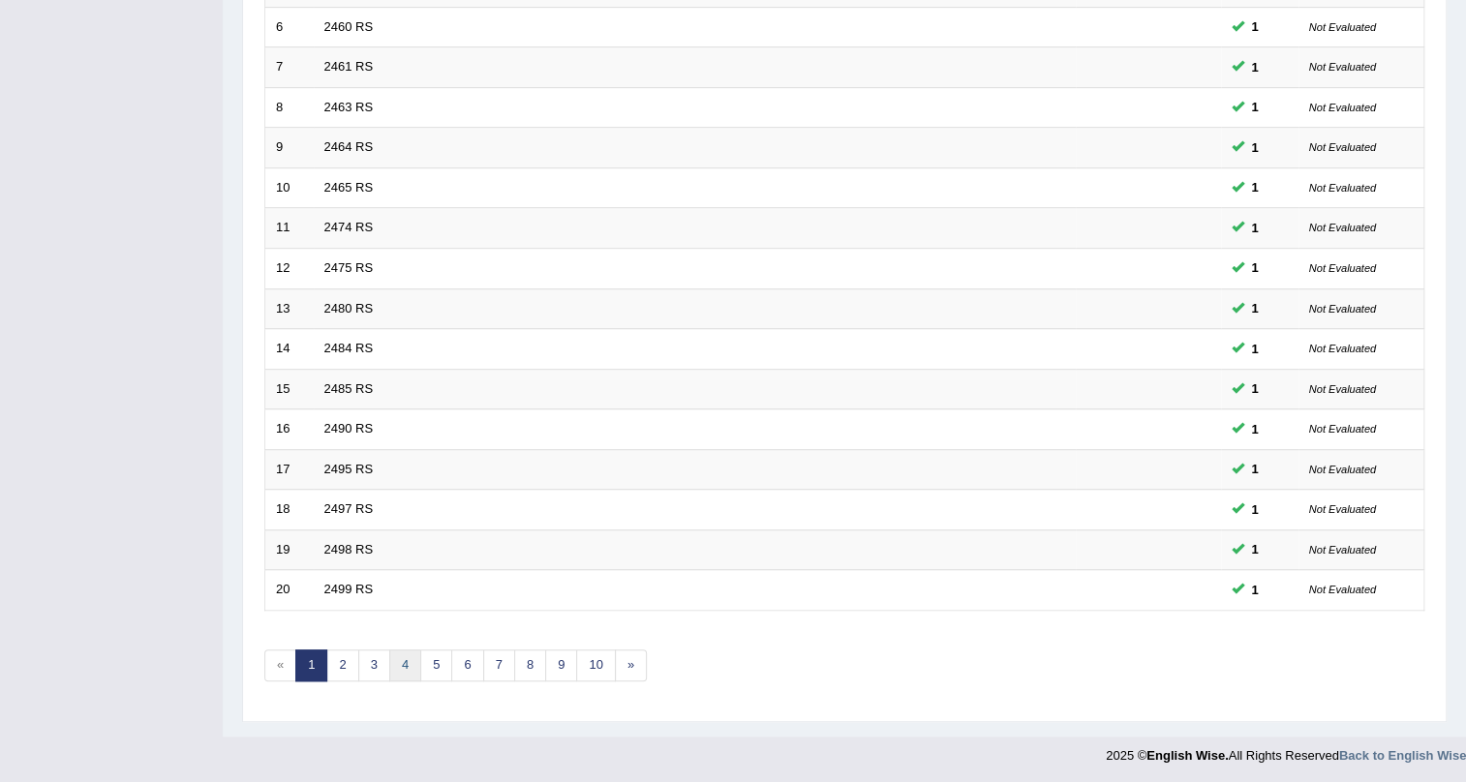
click at [395, 658] on link "4" at bounding box center [405, 666] width 32 height 32
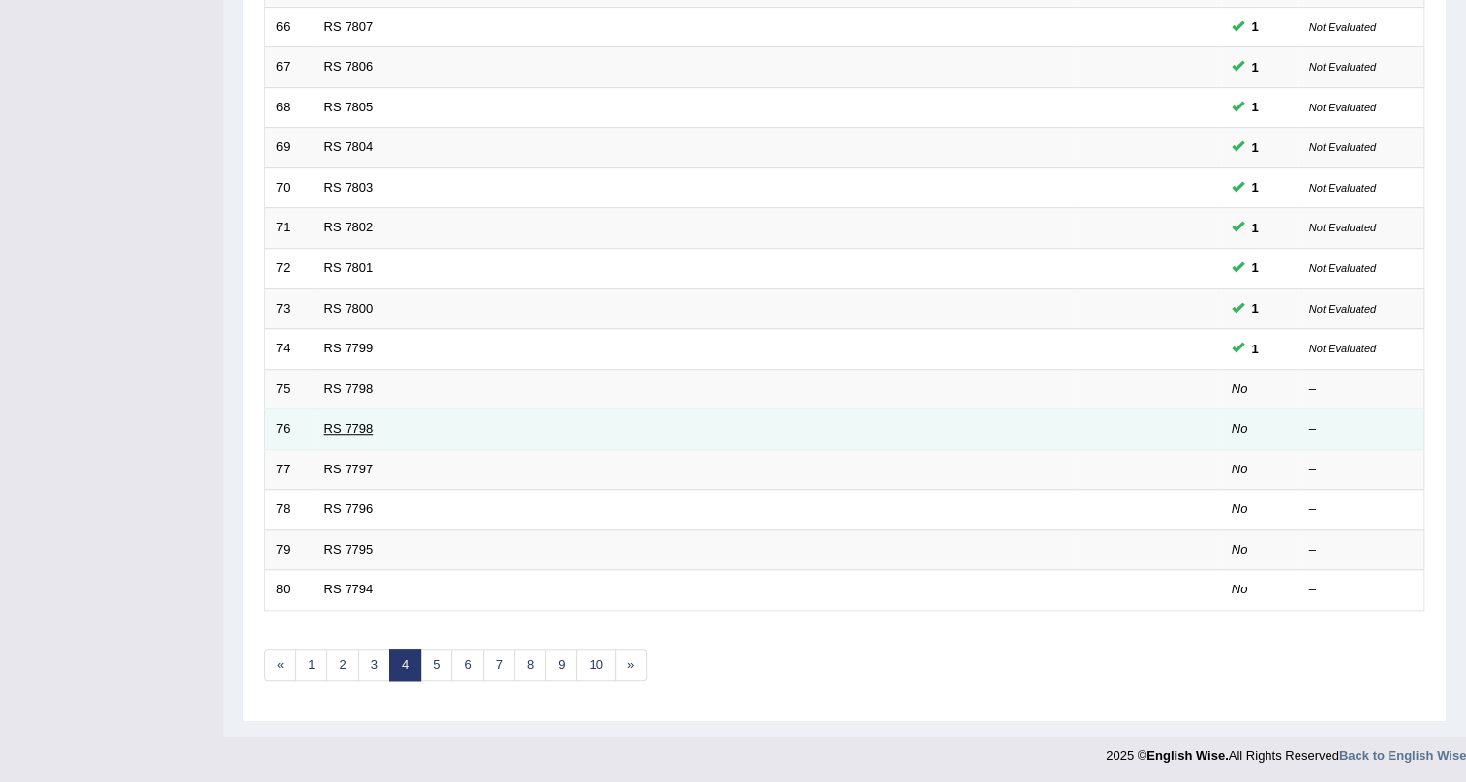
click at [343, 425] on link "RS 7798" at bounding box center [348, 428] width 49 height 15
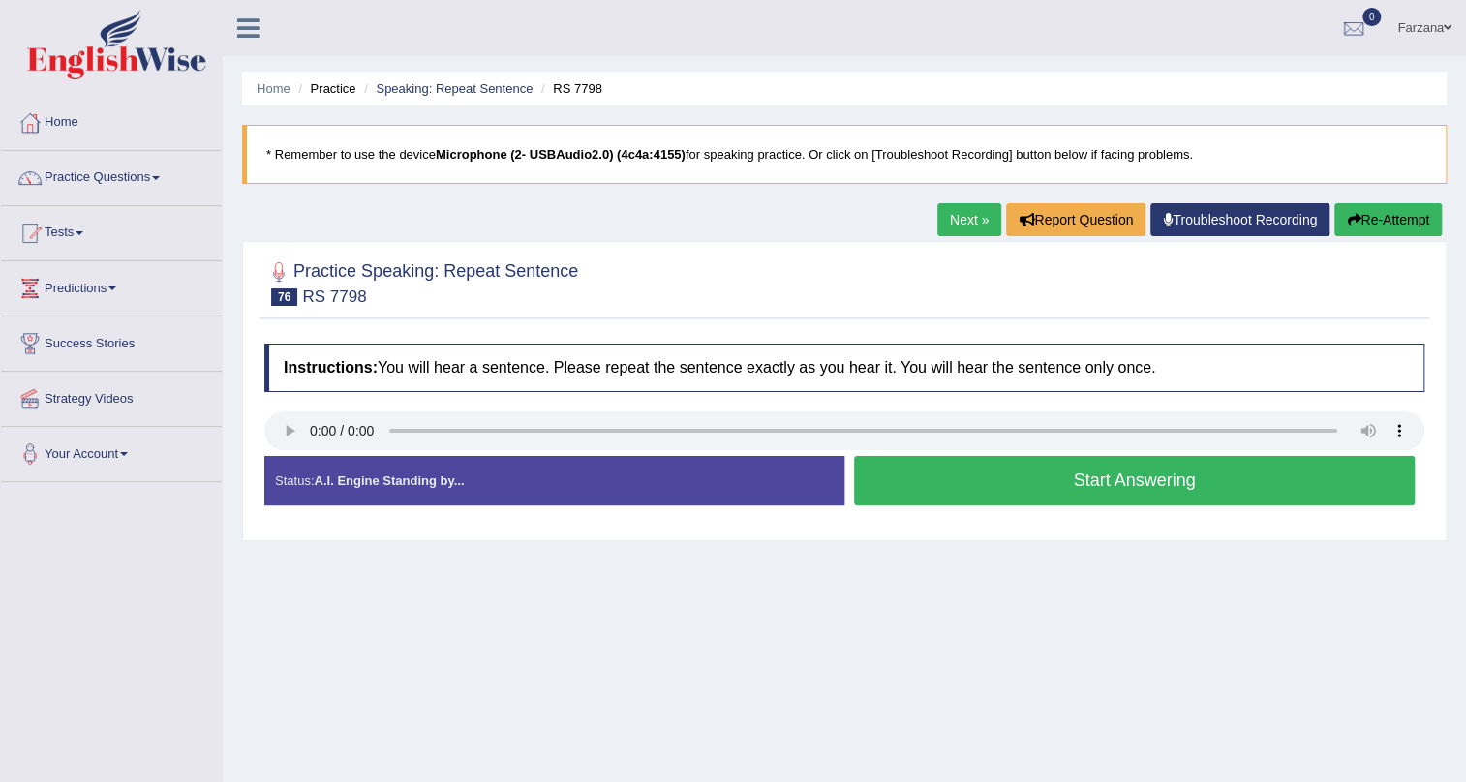
click at [859, 468] on button "Start Answering" at bounding box center [1134, 480] width 561 height 49
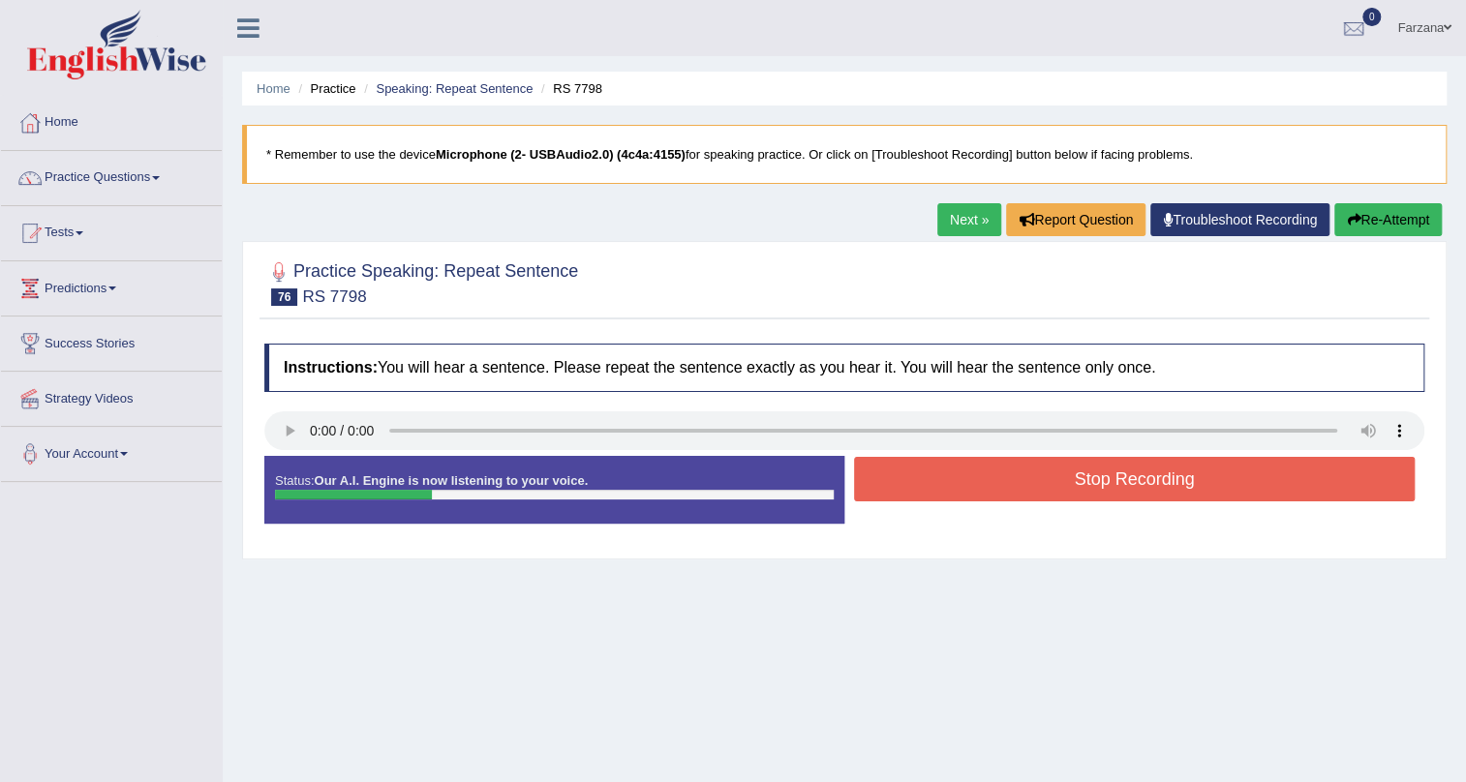
click at [859, 466] on button "Stop Recording" at bounding box center [1134, 479] width 561 height 45
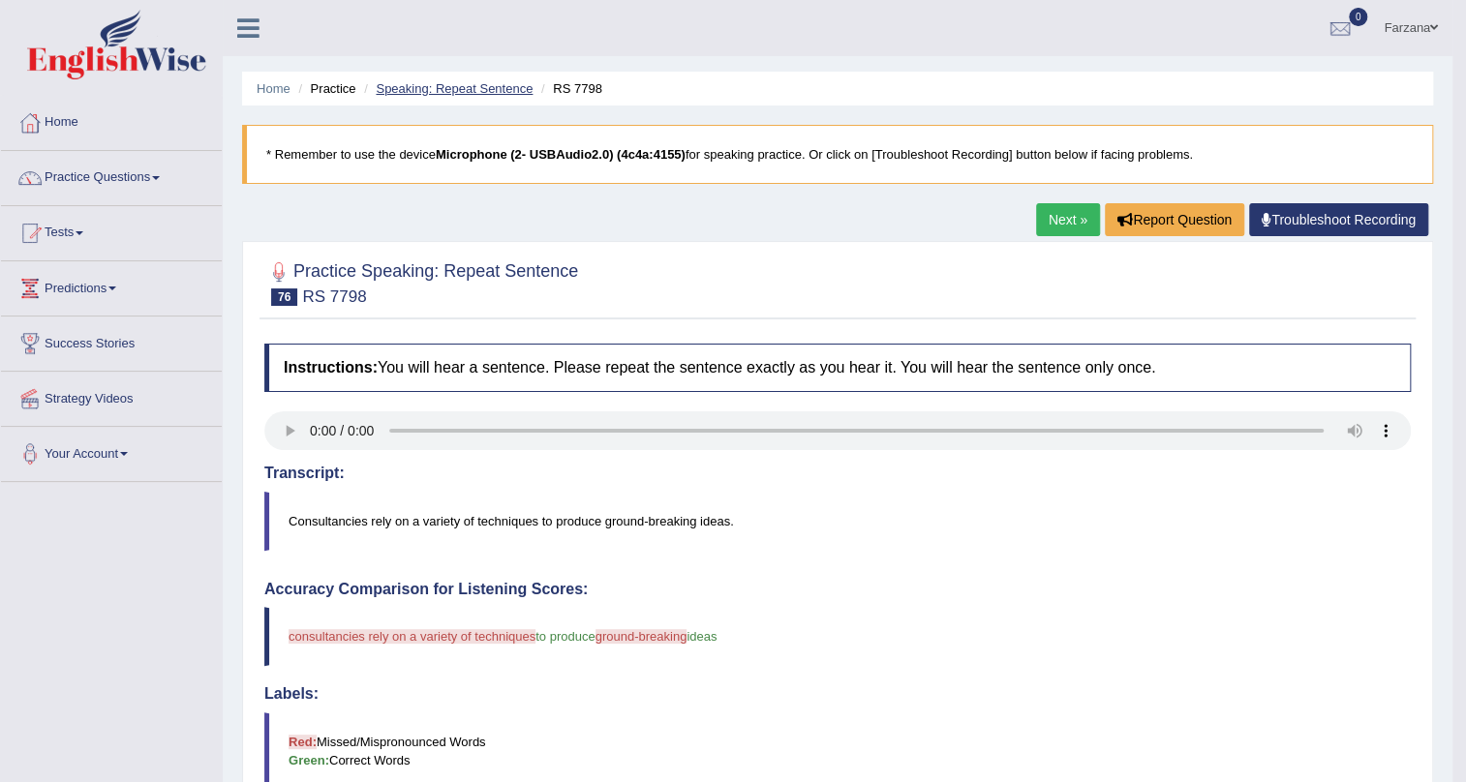
click at [455, 85] on link "Speaking: Repeat Sentence" at bounding box center [454, 88] width 157 height 15
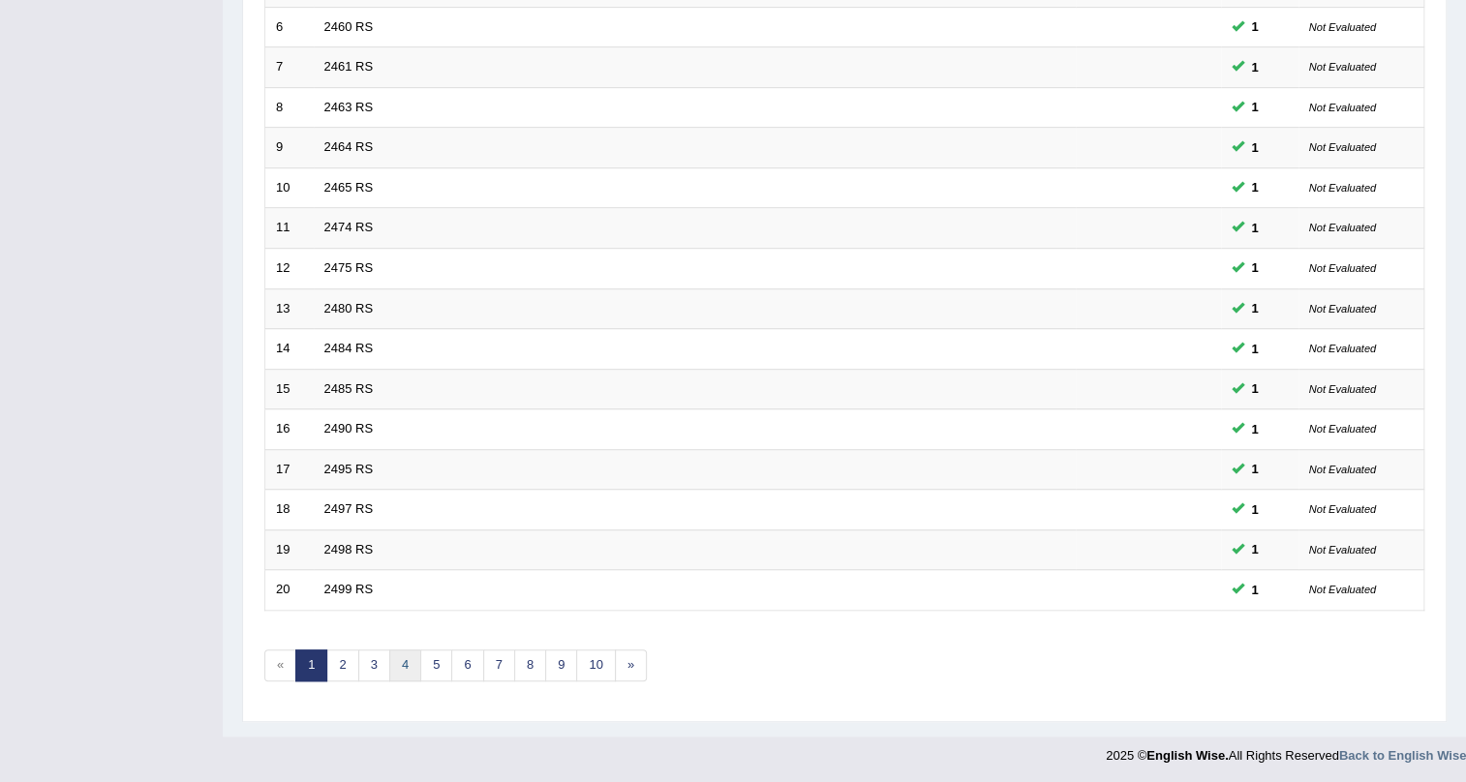
click at [397, 665] on link "4" at bounding box center [405, 666] width 32 height 32
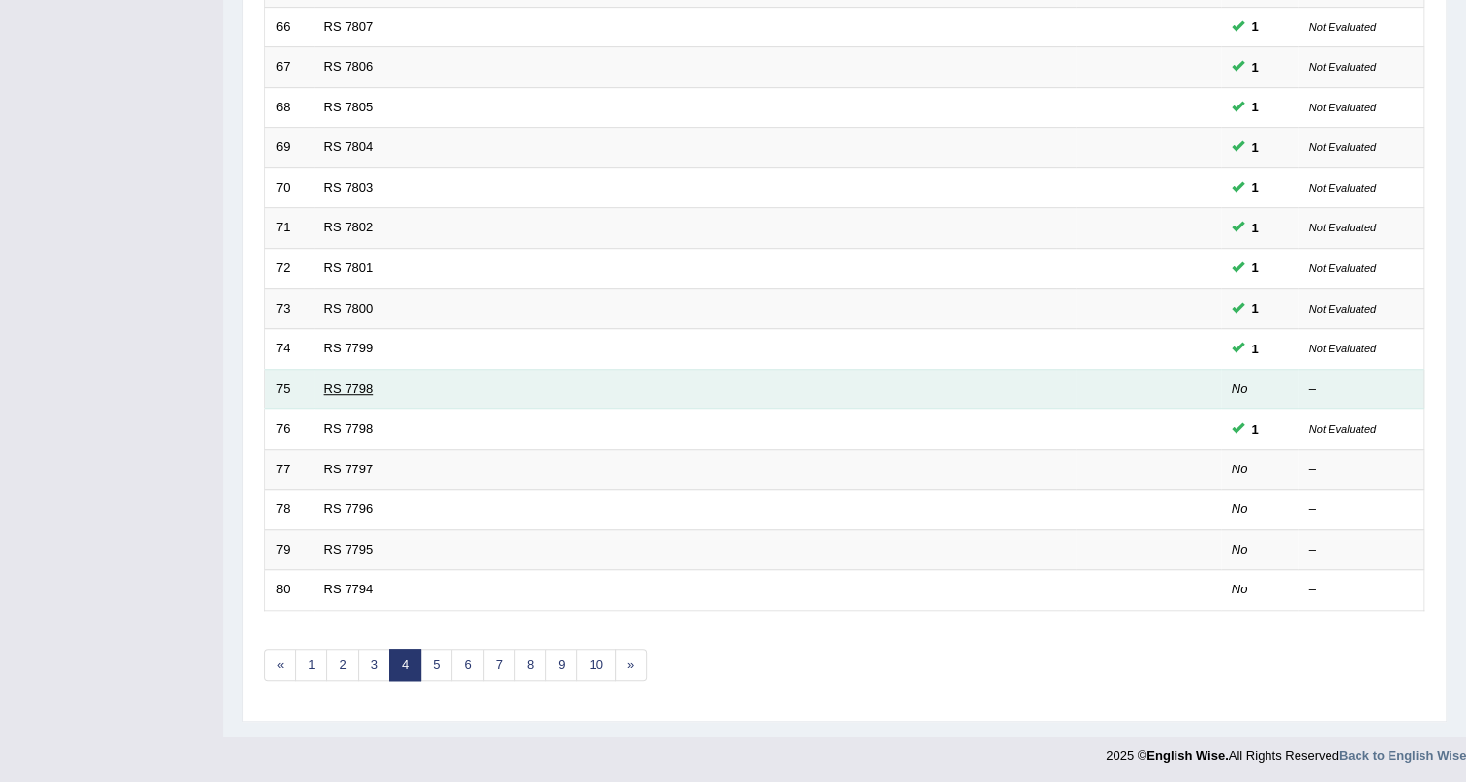
click at [357, 382] on link "RS 7798" at bounding box center [348, 389] width 49 height 15
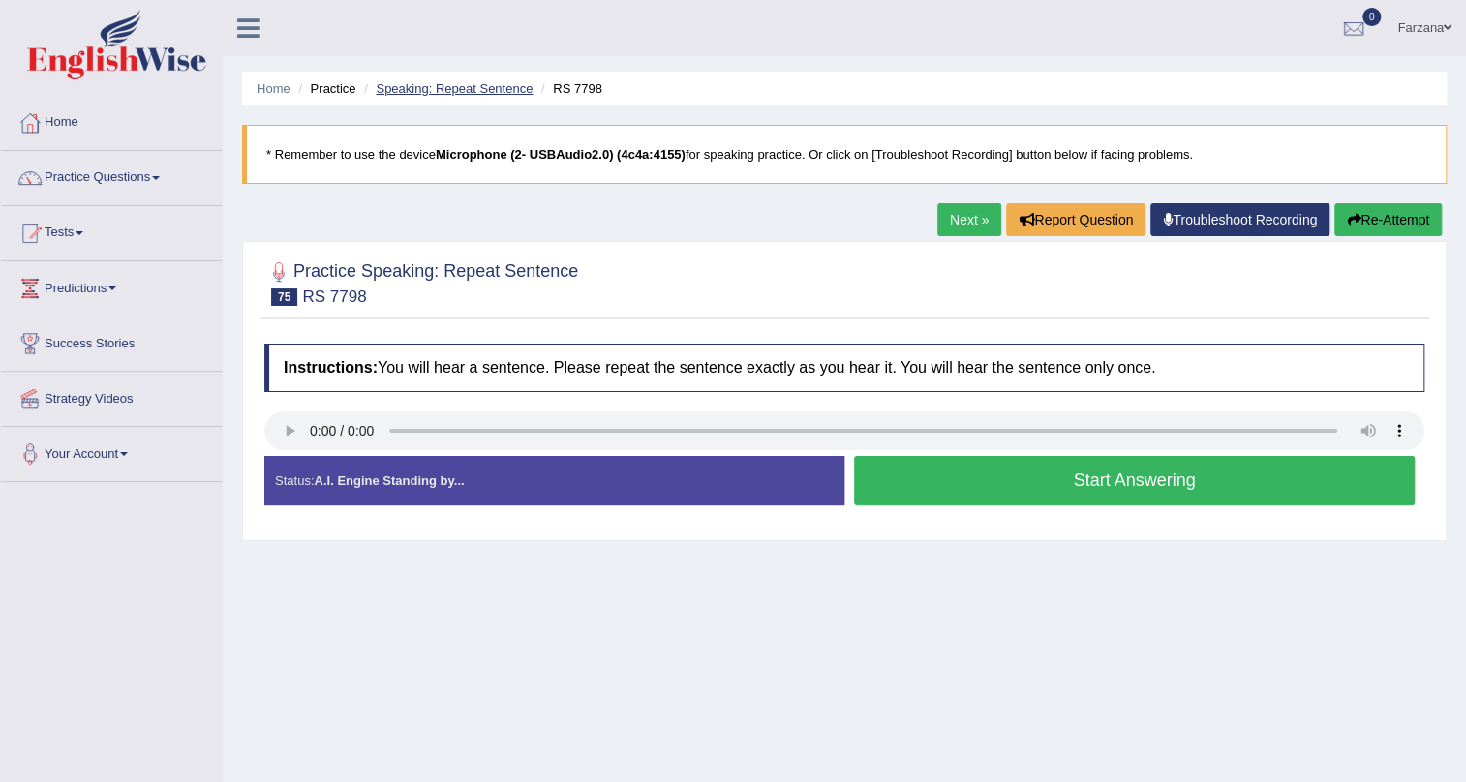
click at [445, 81] on link "Speaking: Repeat Sentence" at bounding box center [454, 88] width 157 height 15
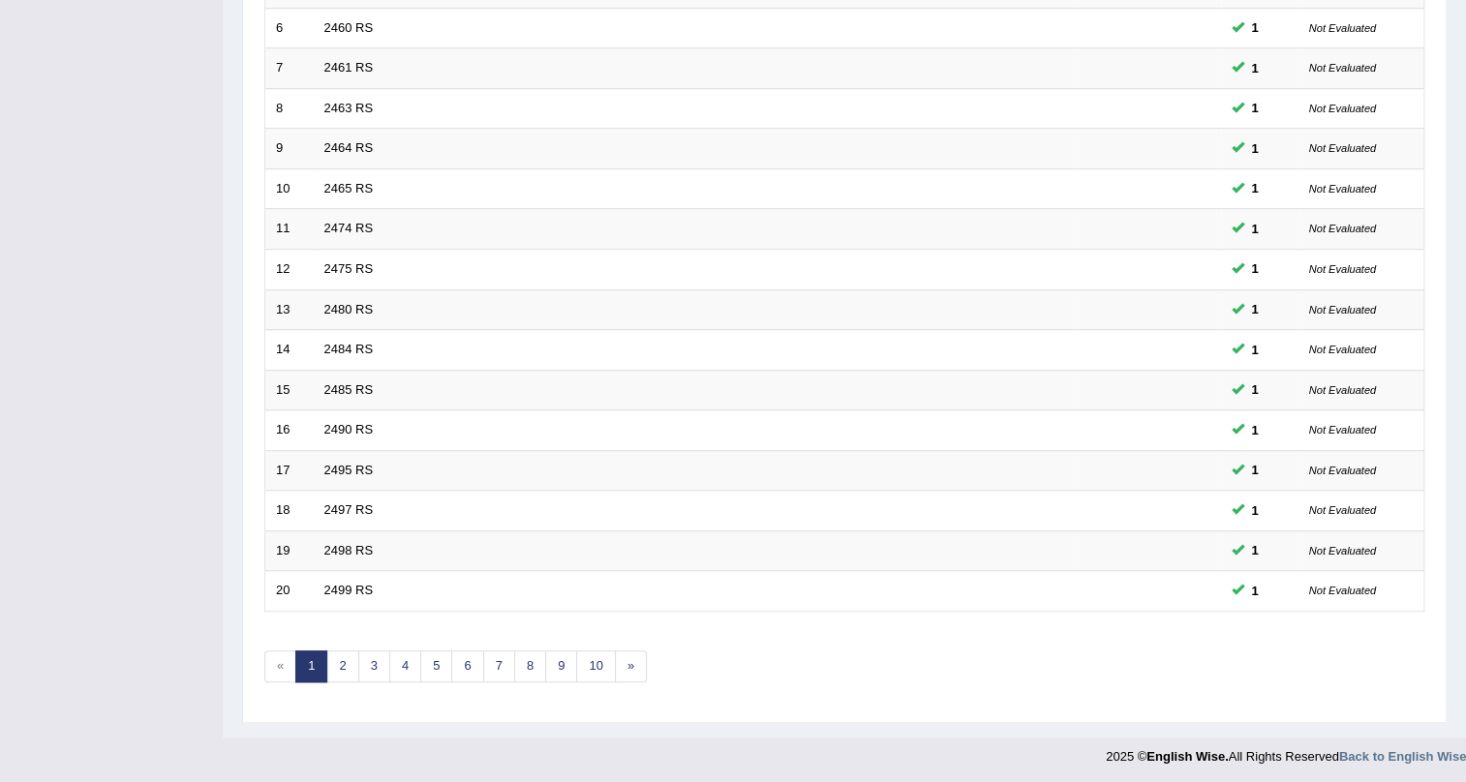
scroll to position [497, 0]
click at [402, 658] on link "4" at bounding box center [405, 666] width 32 height 32
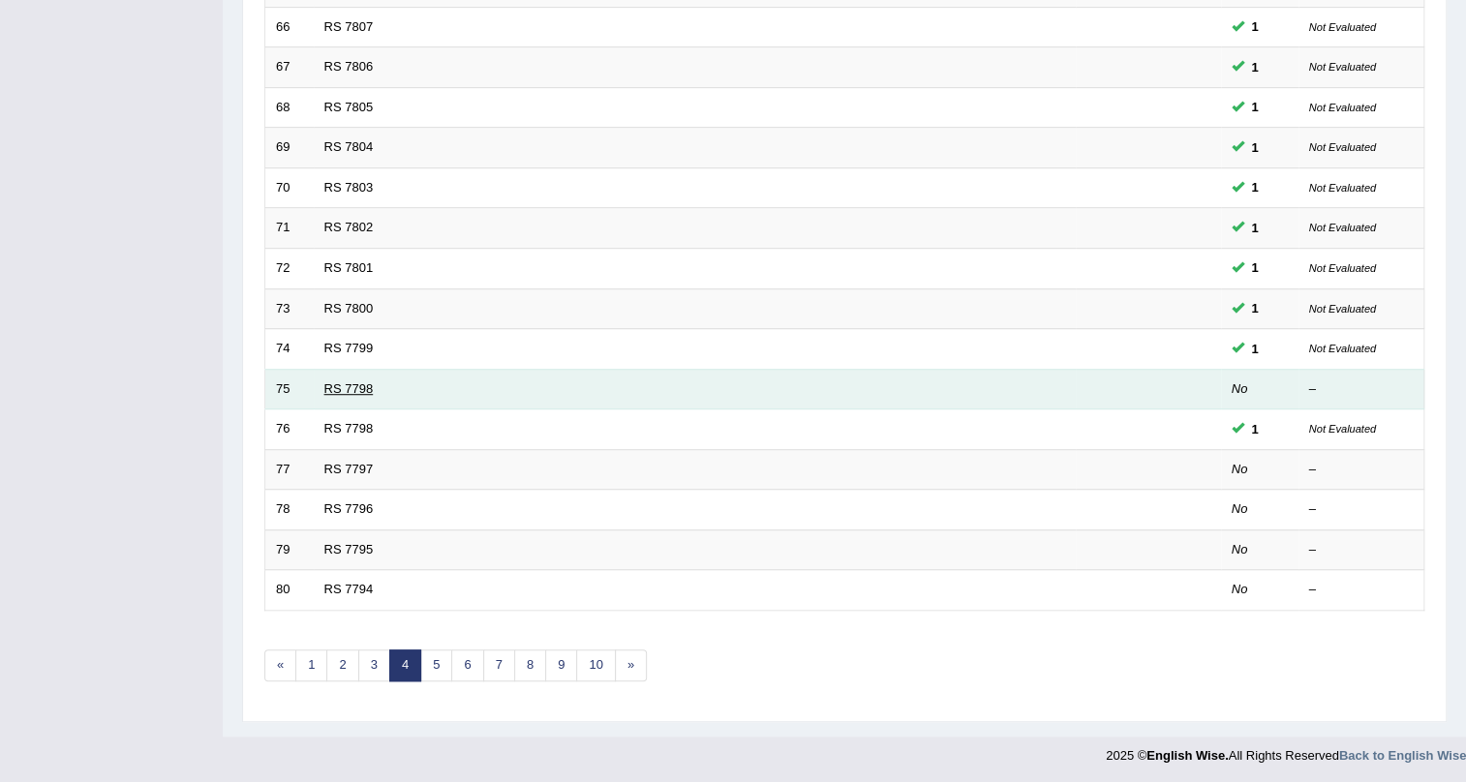
click at [329, 391] on link "RS 7798" at bounding box center [348, 389] width 49 height 15
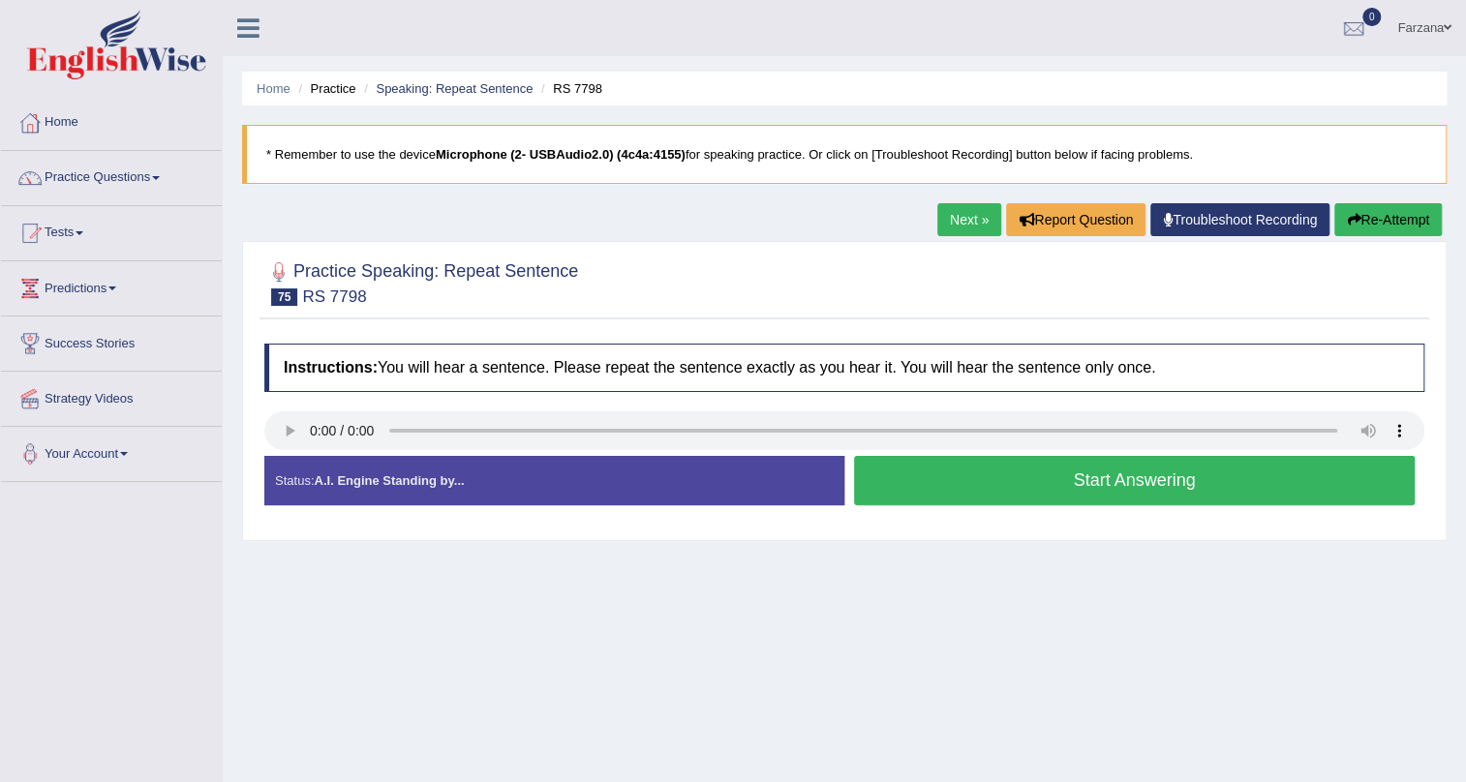
click at [903, 481] on button "Start Answering" at bounding box center [1134, 480] width 561 height 49
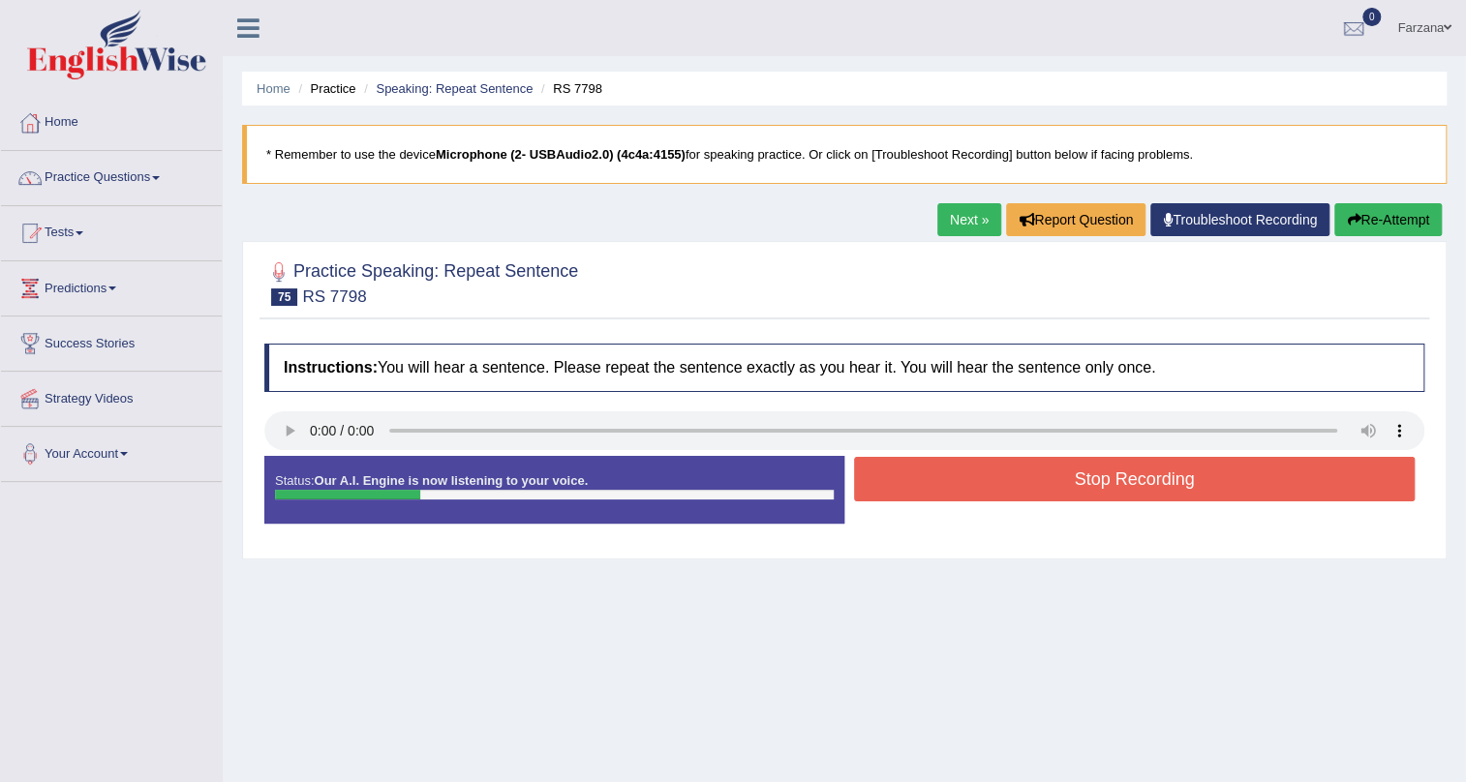
click at [903, 481] on button "Stop Recording" at bounding box center [1134, 479] width 561 height 45
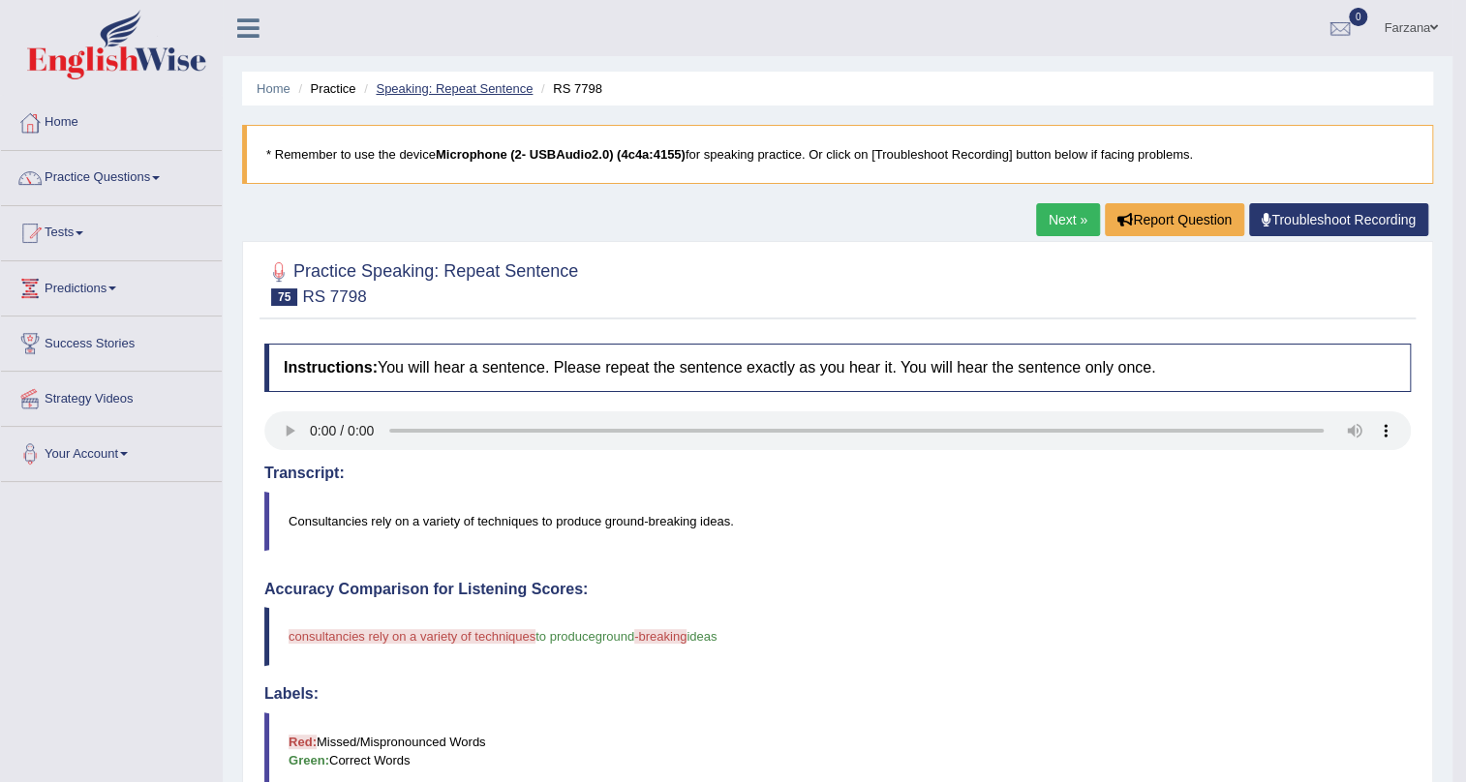
click at [507, 85] on link "Speaking: Repeat Sentence" at bounding box center [454, 88] width 157 height 15
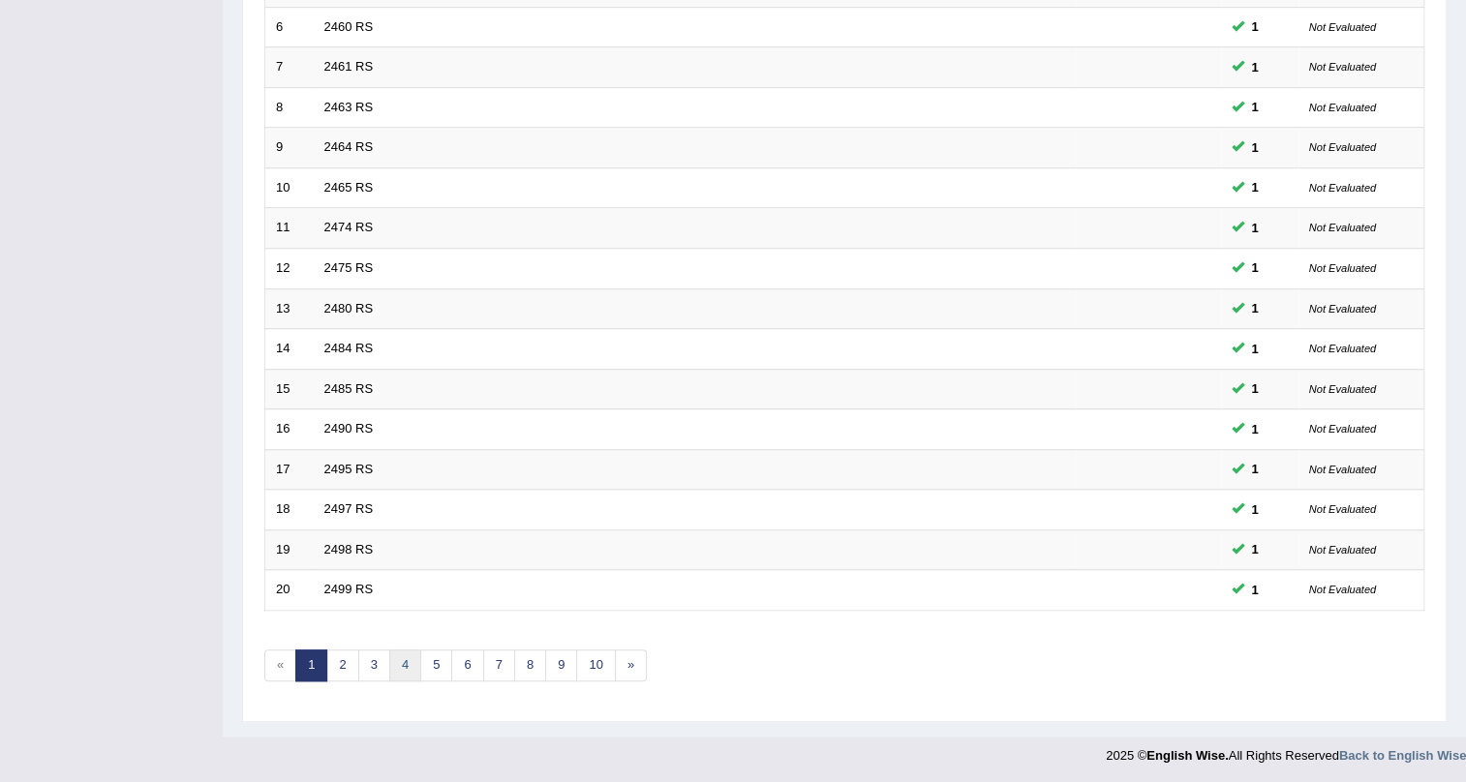
click at [401, 666] on link "4" at bounding box center [405, 666] width 32 height 32
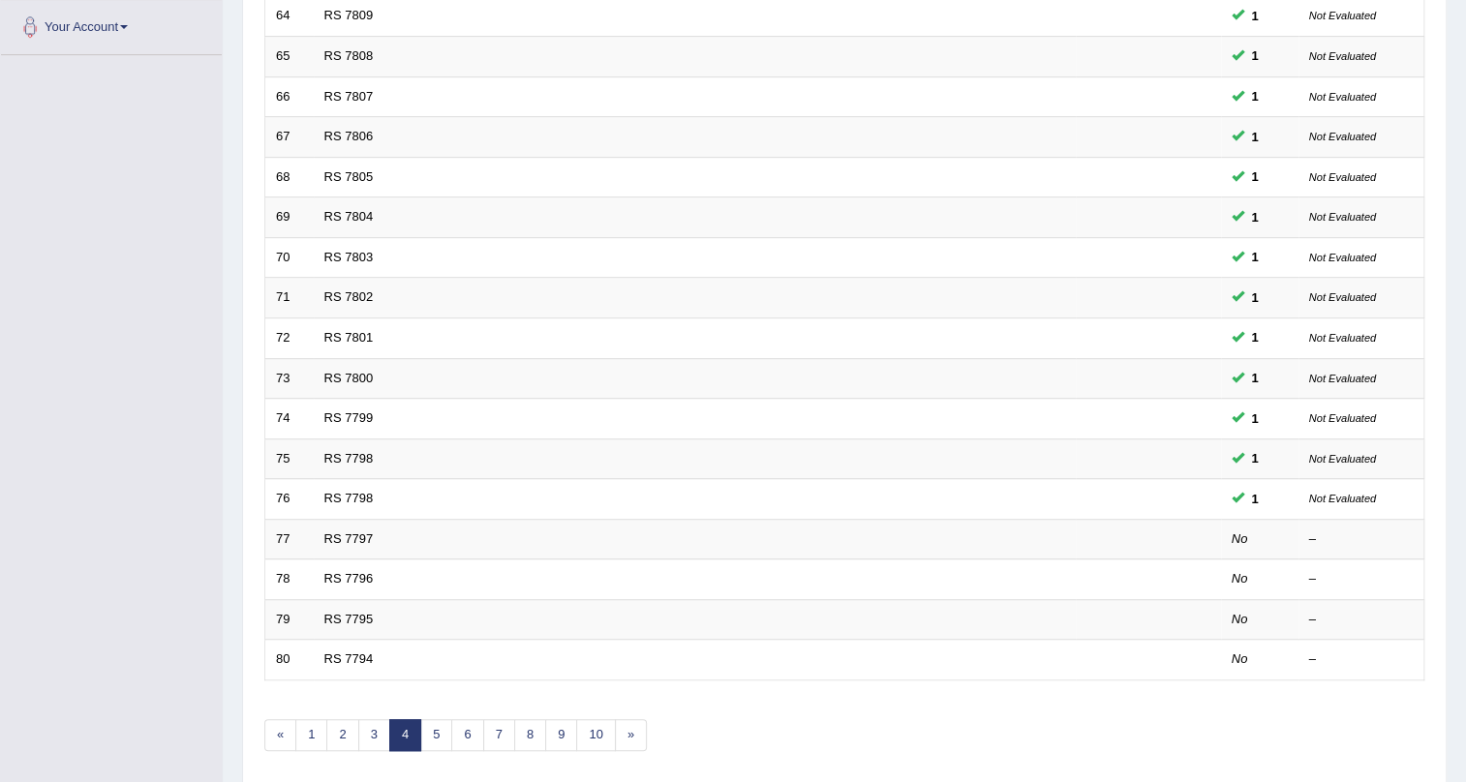
scroll to position [497, 0]
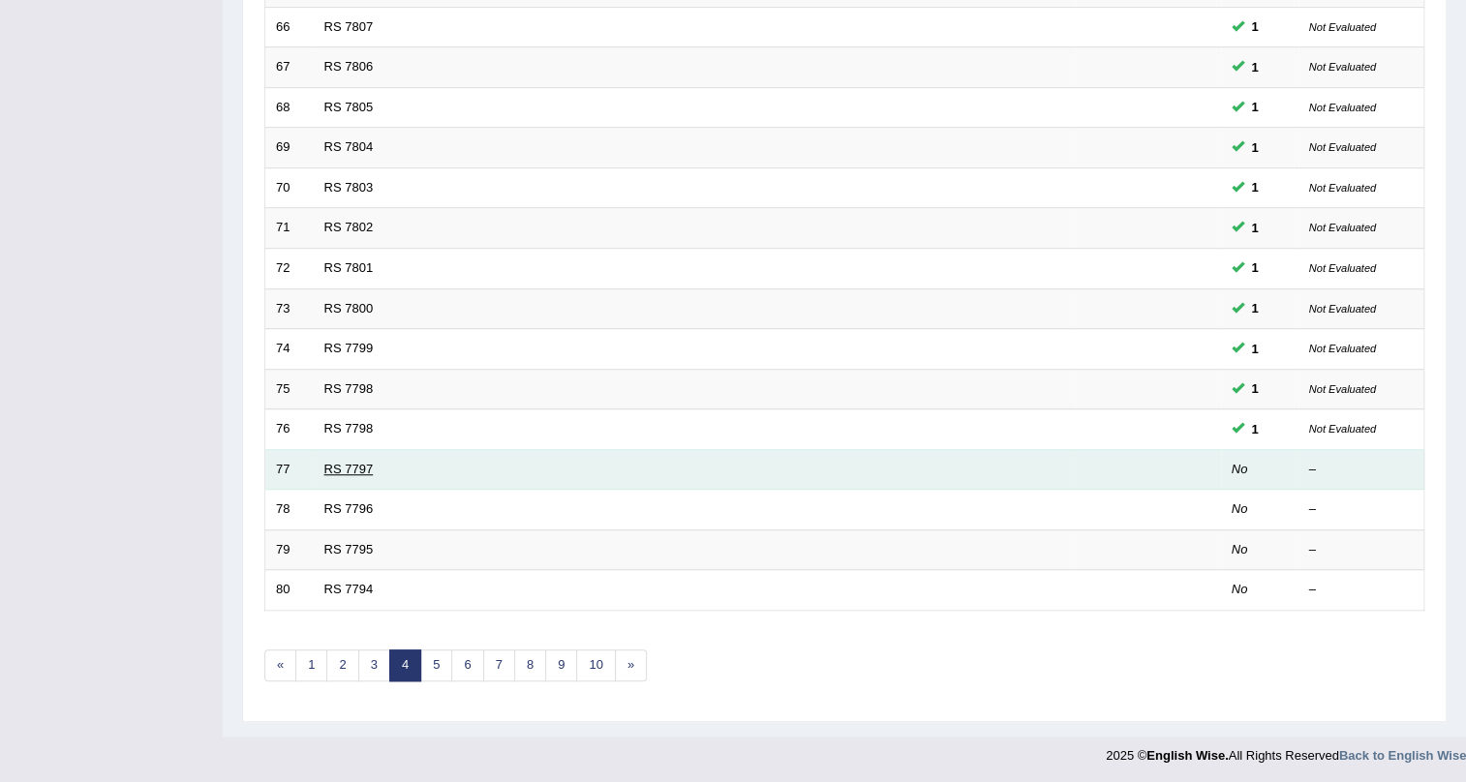
click at [344, 465] on link "RS 7797" at bounding box center [348, 469] width 49 height 15
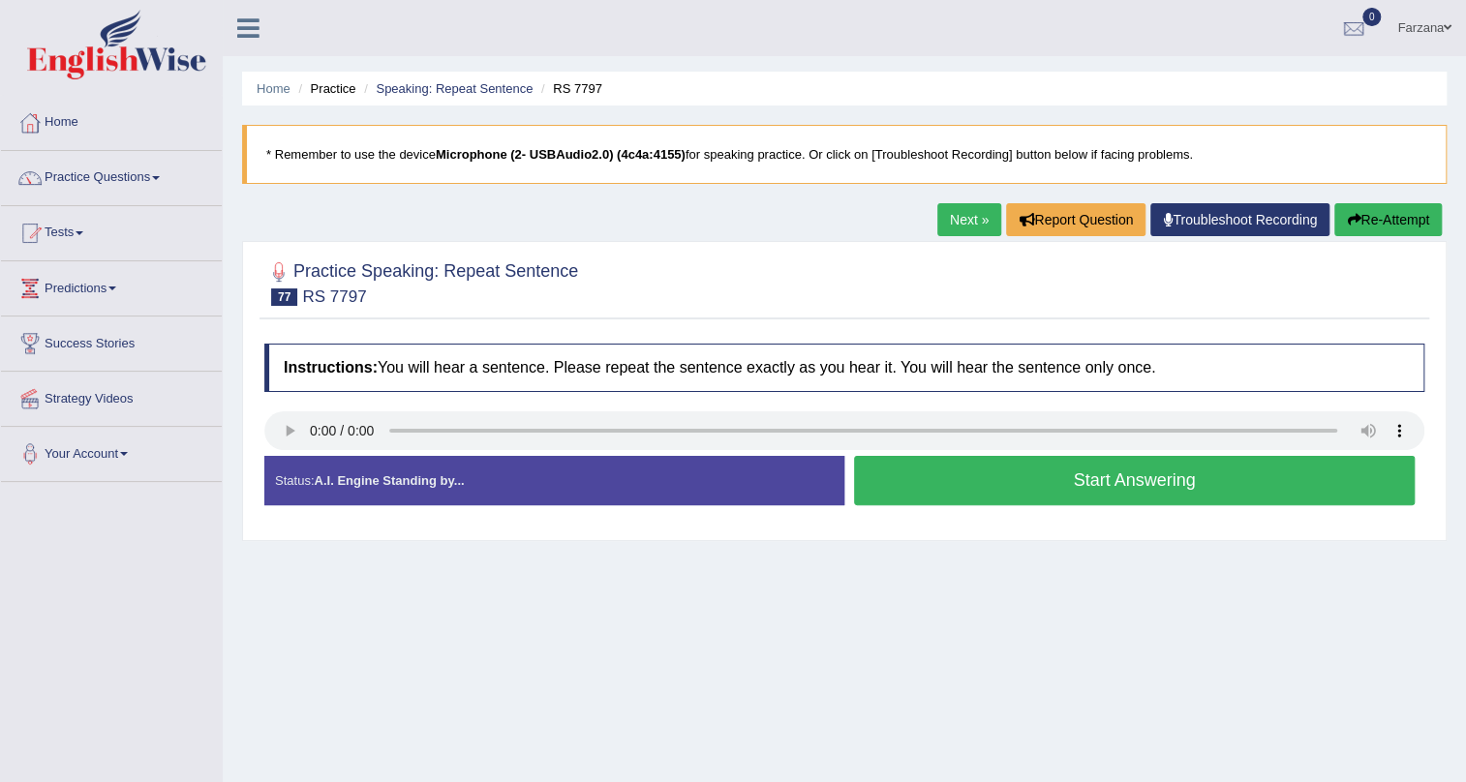
click at [1060, 469] on button "Start Answering" at bounding box center [1134, 480] width 561 height 49
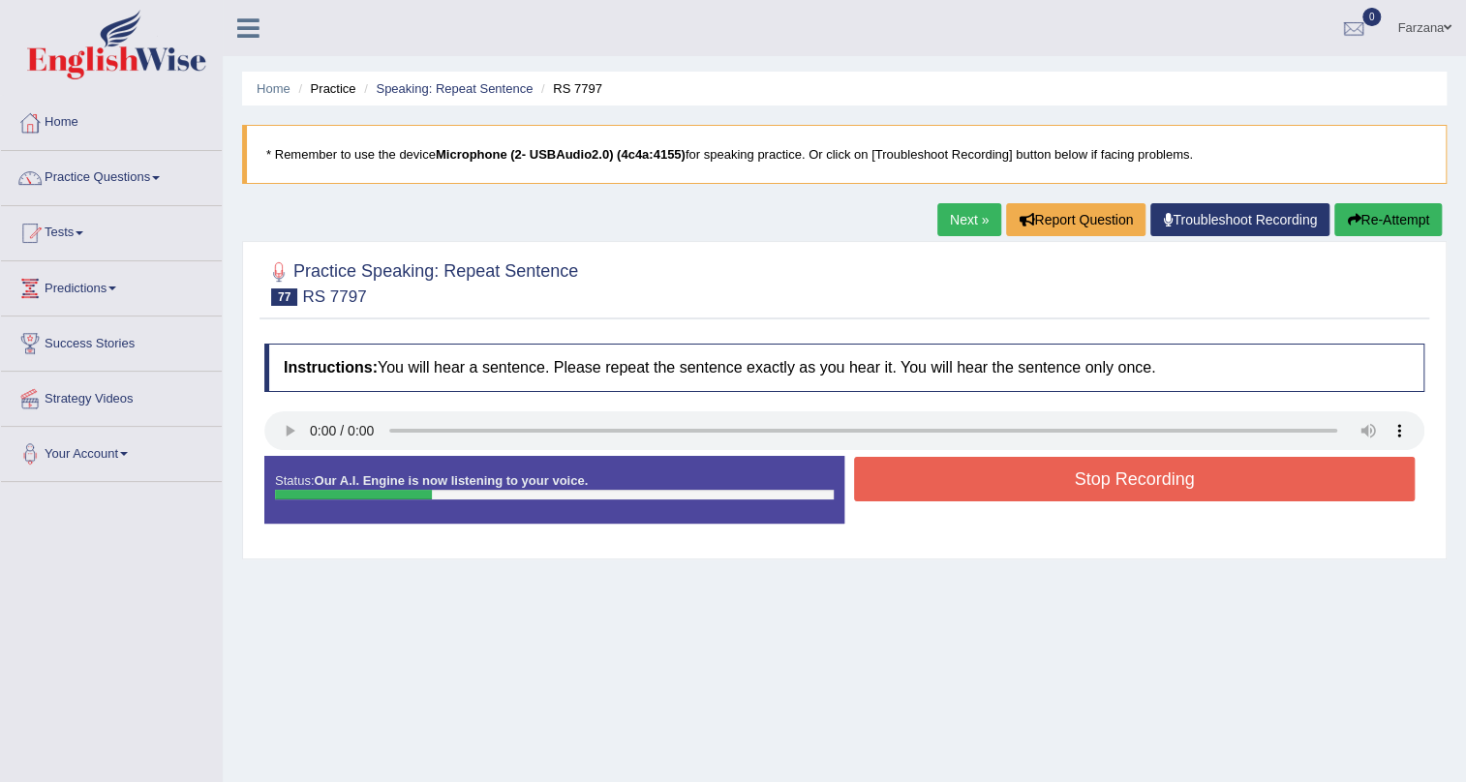
click at [1046, 475] on button "Stop Recording" at bounding box center [1134, 479] width 561 height 45
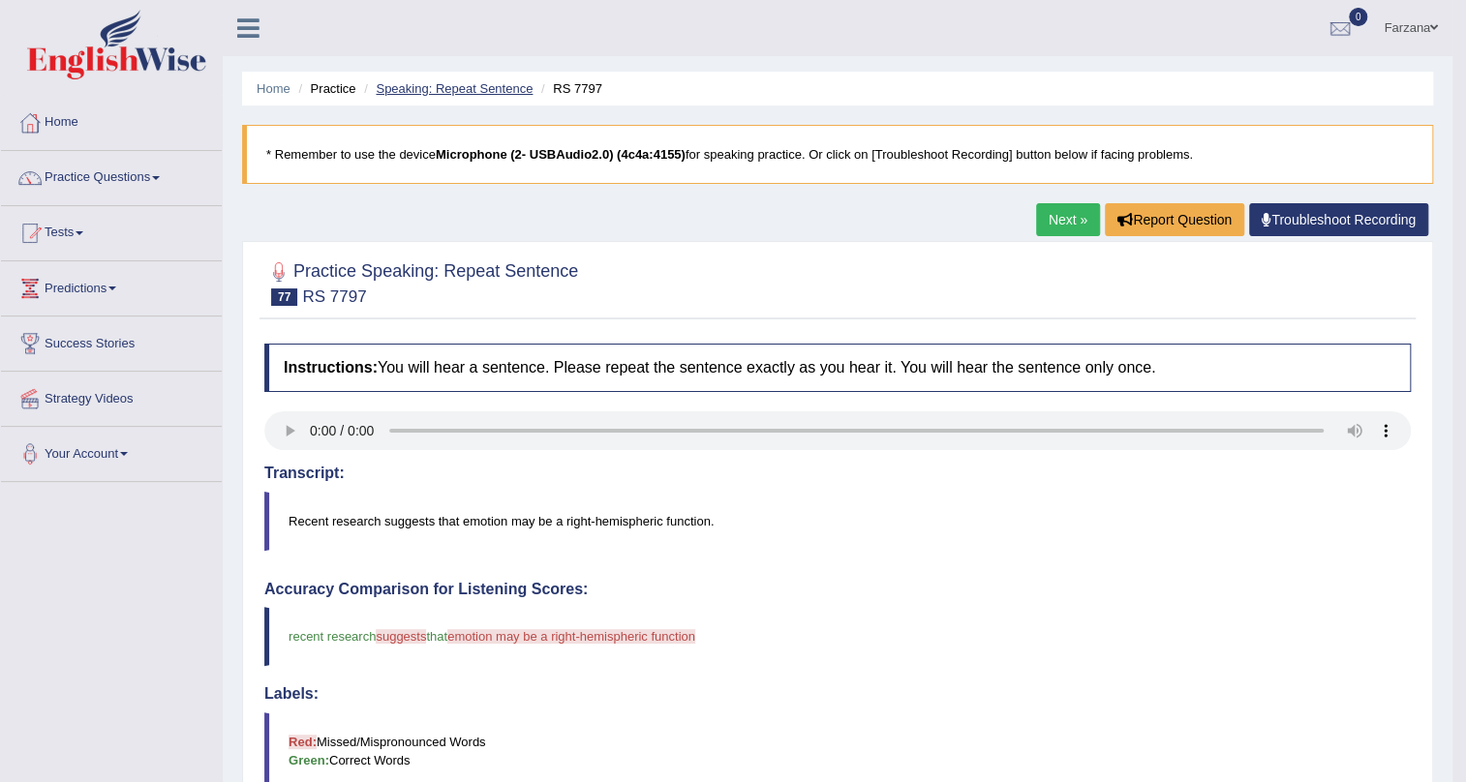
click at [477, 94] on link "Speaking: Repeat Sentence" at bounding box center [454, 88] width 157 height 15
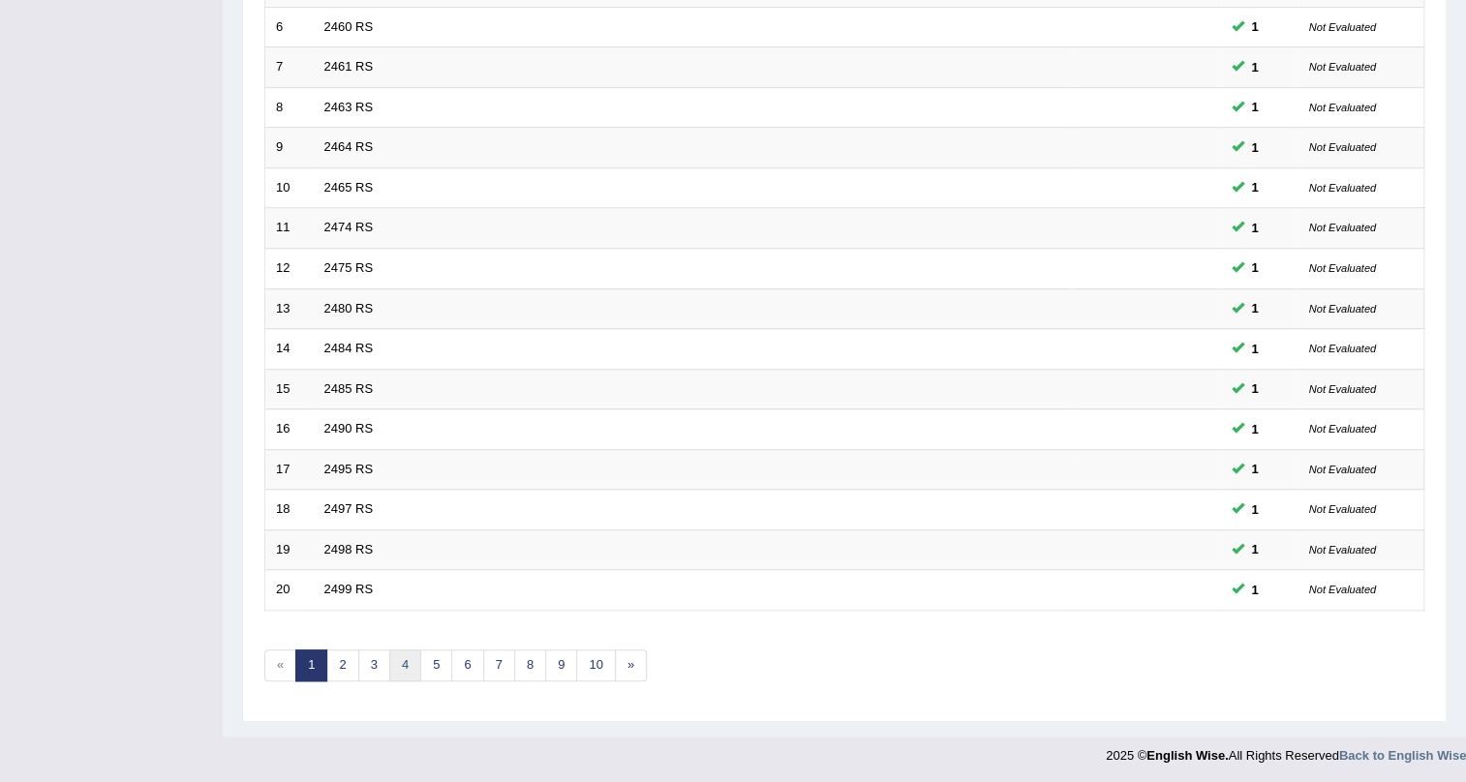
click at [398, 669] on link "4" at bounding box center [405, 666] width 32 height 32
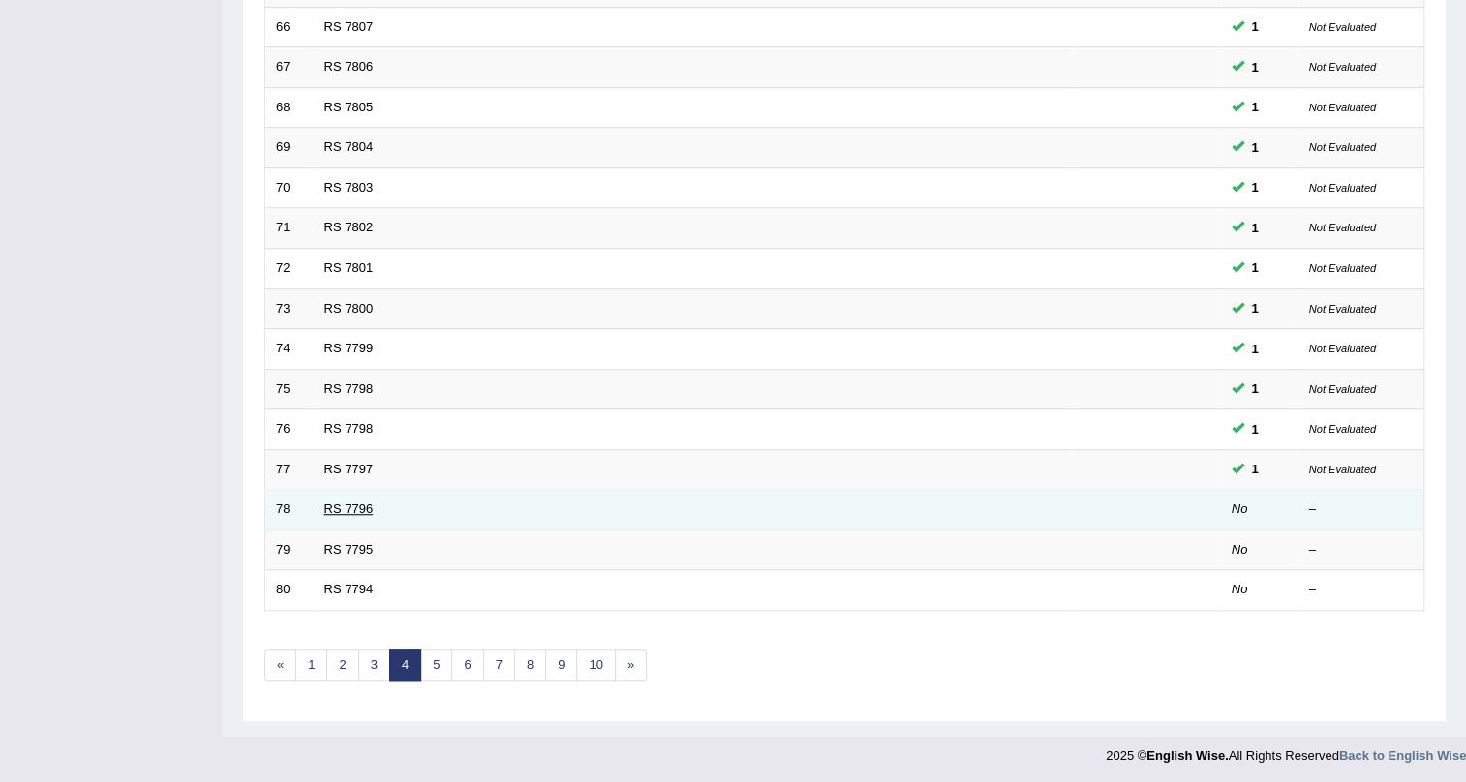
click at [349, 504] on link "RS 7796" at bounding box center [348, 509] width 49 height 15
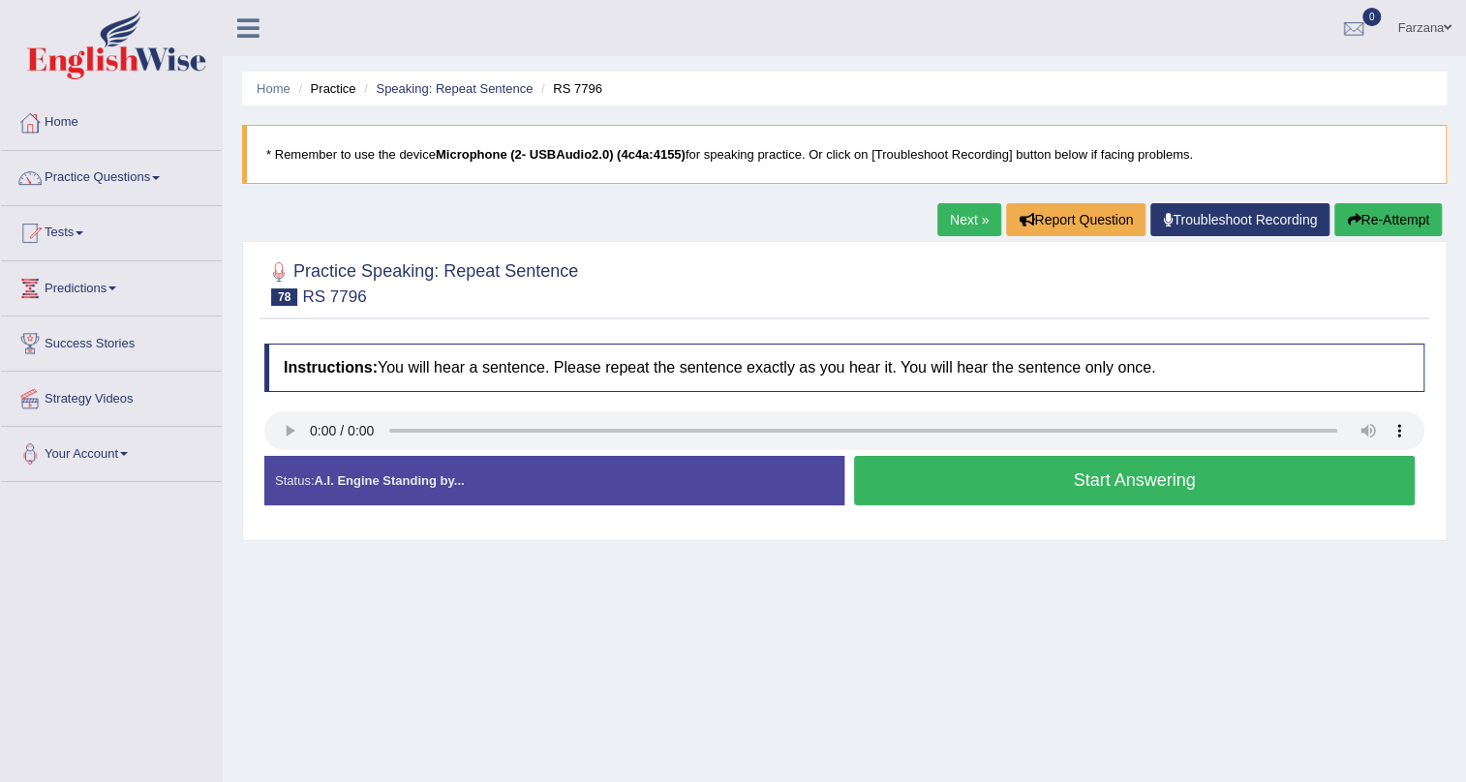
click at [923, 473] on button "Start Answering" at bounding box center [1134, 480] width 561 height 49
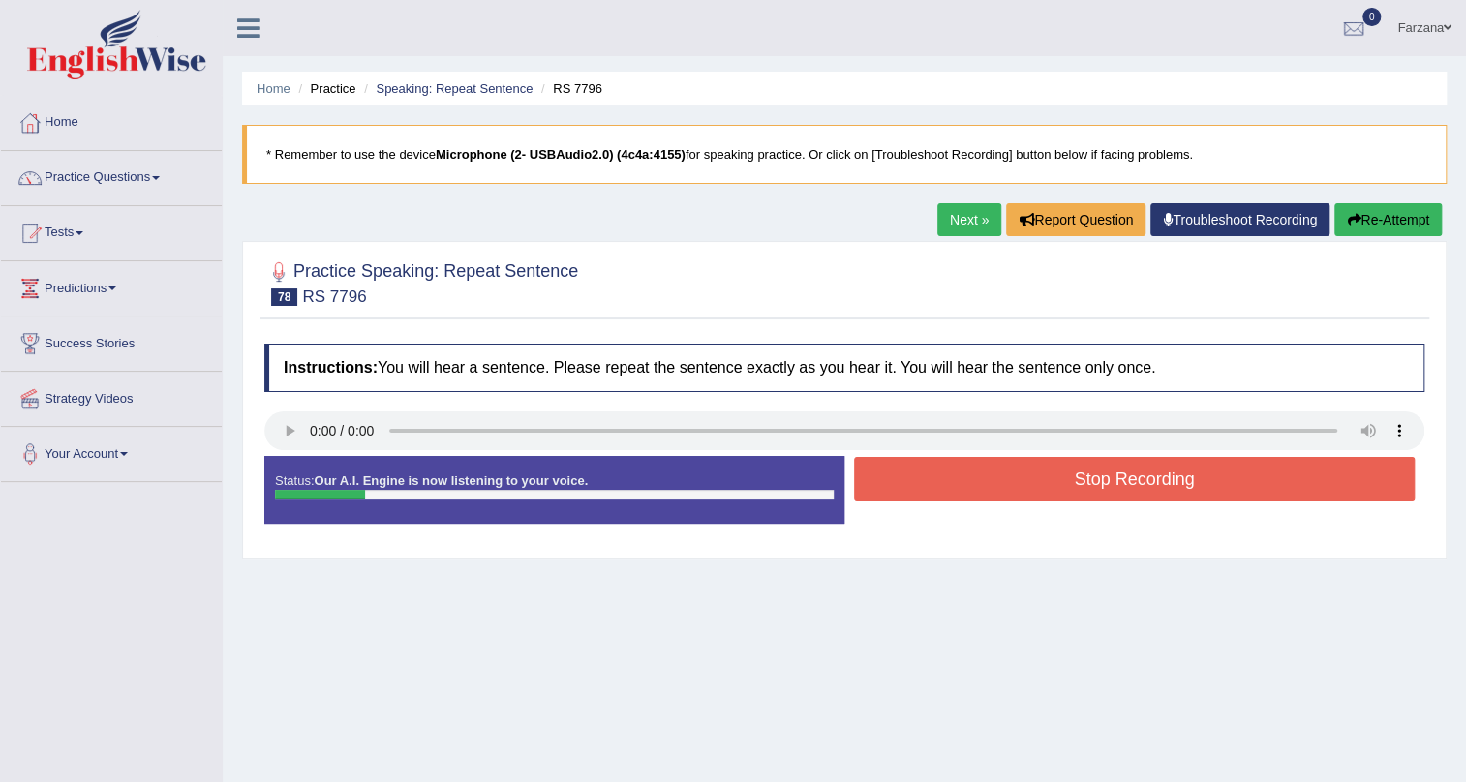
click at [923, 473] on button "Stop Recording" at bounding box center [1134, 479] width 561 height 45
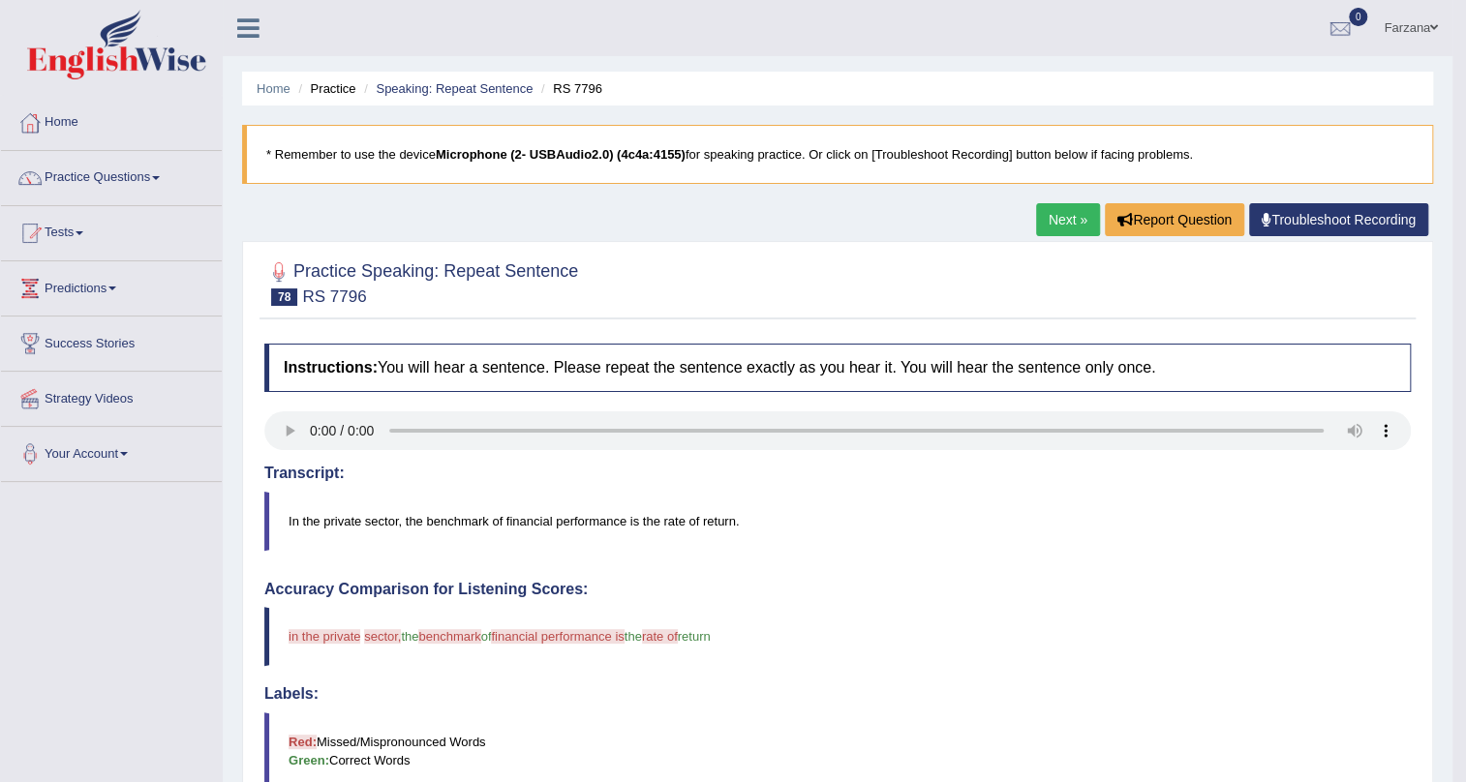
click at [427, 79] on li "Speaking: Repeat Sentence" at bounding box center [445, 88] width 173 height 18
click at [440, 79] on li "Speaking: Repeat Sentence" at bounding box center [445, 88] width 173 height 18
click at [441, 84] on link "Speaking: Repeat Sentence" at bounding box center [454, 88] width 157 height 15
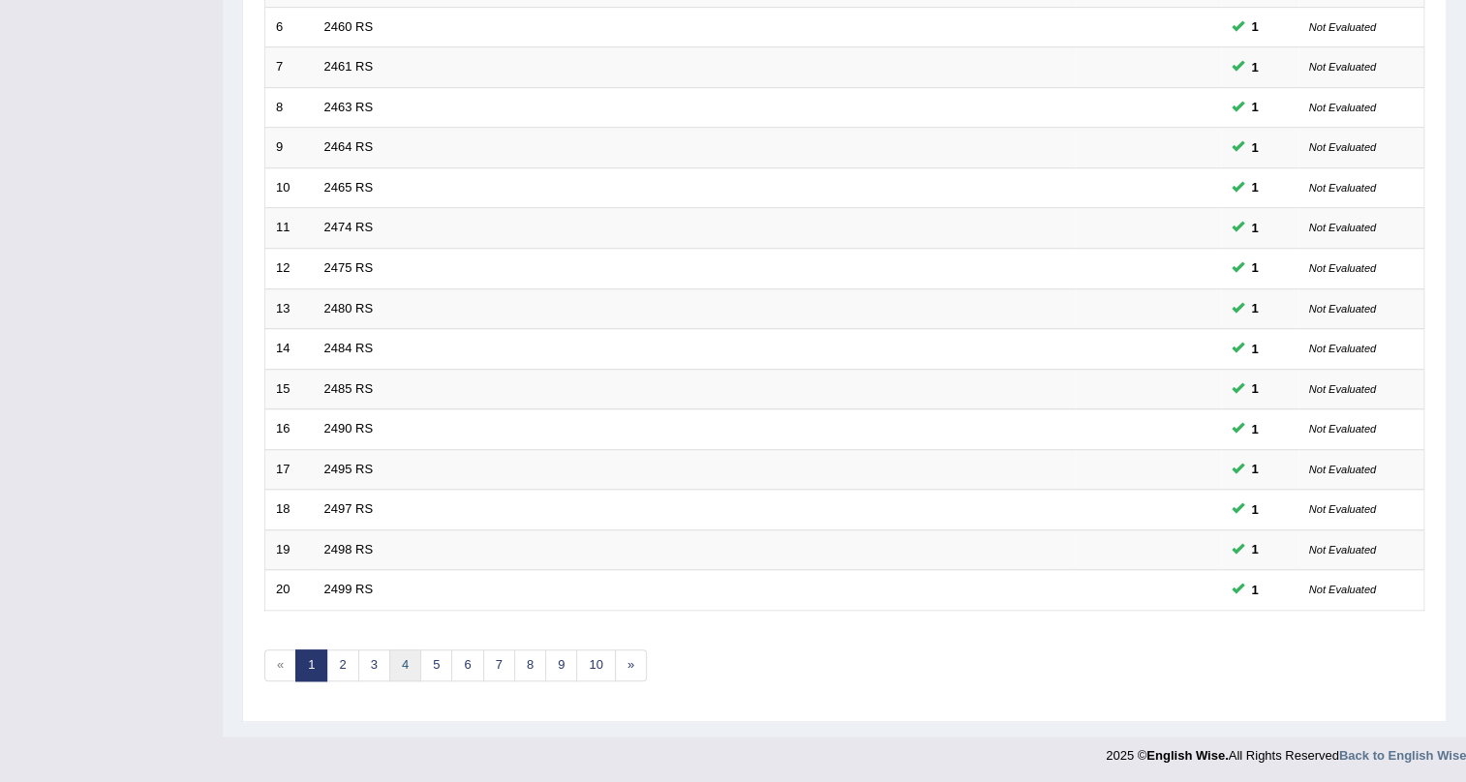
click at [394, 656] on link "4" at bounding box center [405, 666] width 32 height 32
click at [345, 551] on link "RS 7795" at bounding box center [348, 549] width 49 height 15
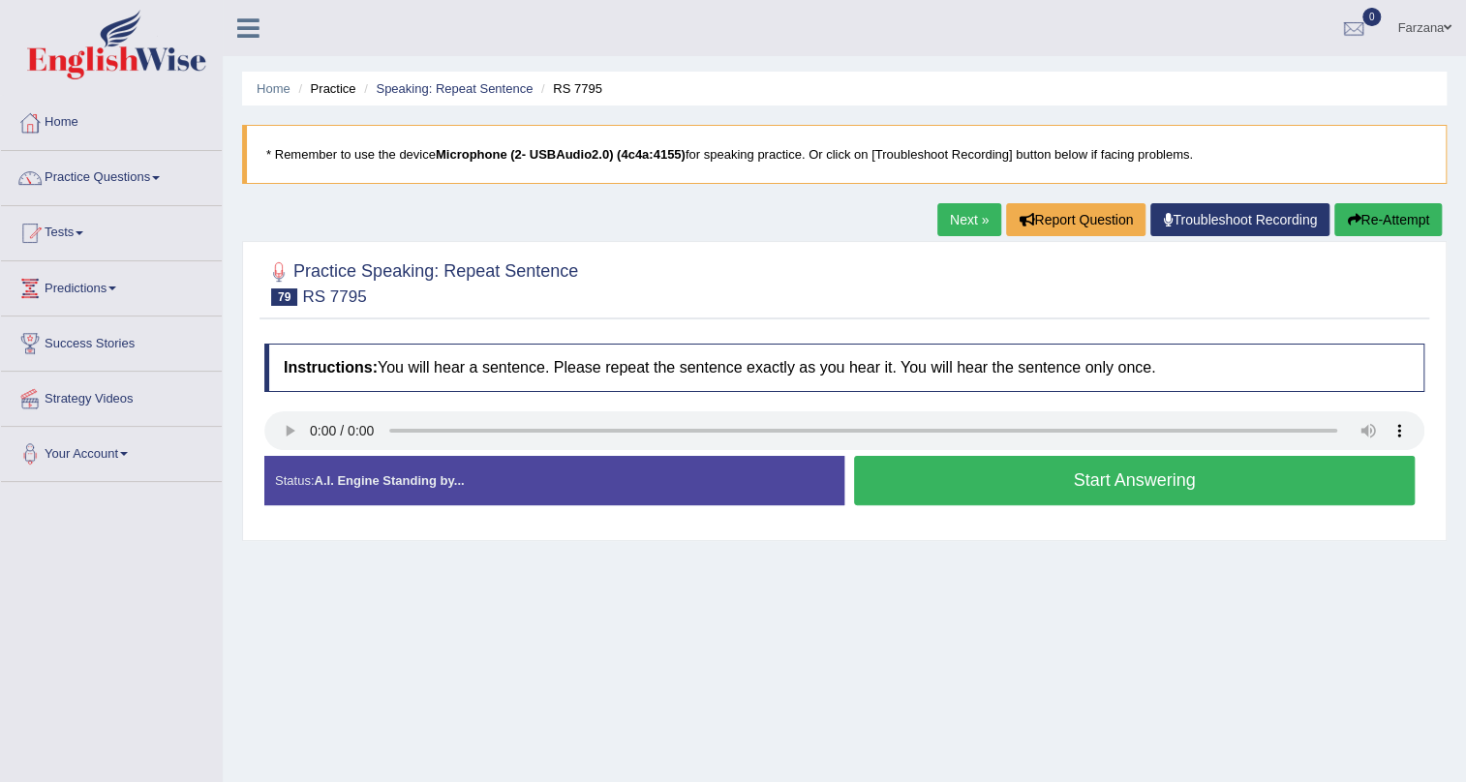
click at [1251, 465] on button "Start Answering" at bounding box center [1134, 480] width 561 height 49
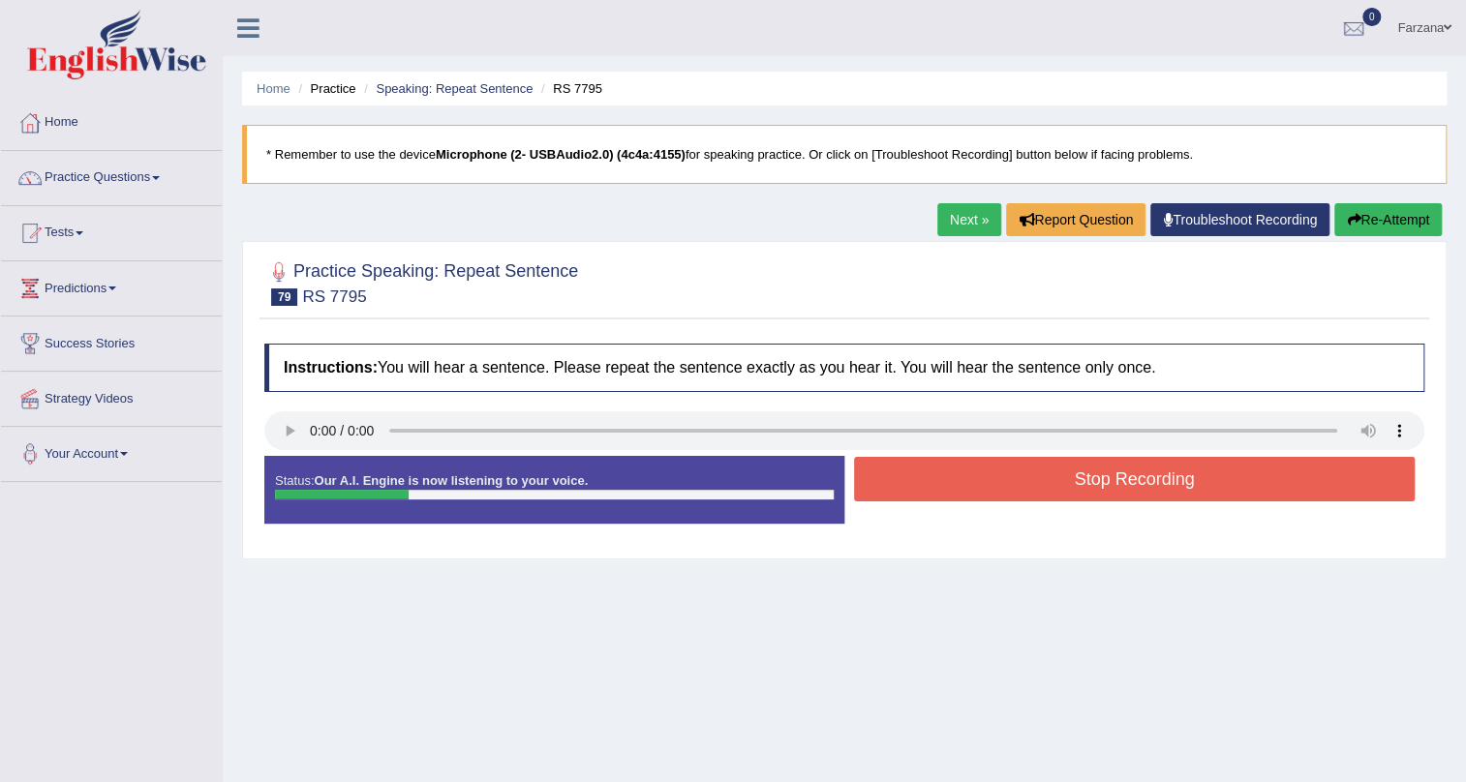
click at [1251, 465] on button "Stop Recording" at bounding box center [1134, 479] width 561 height 45
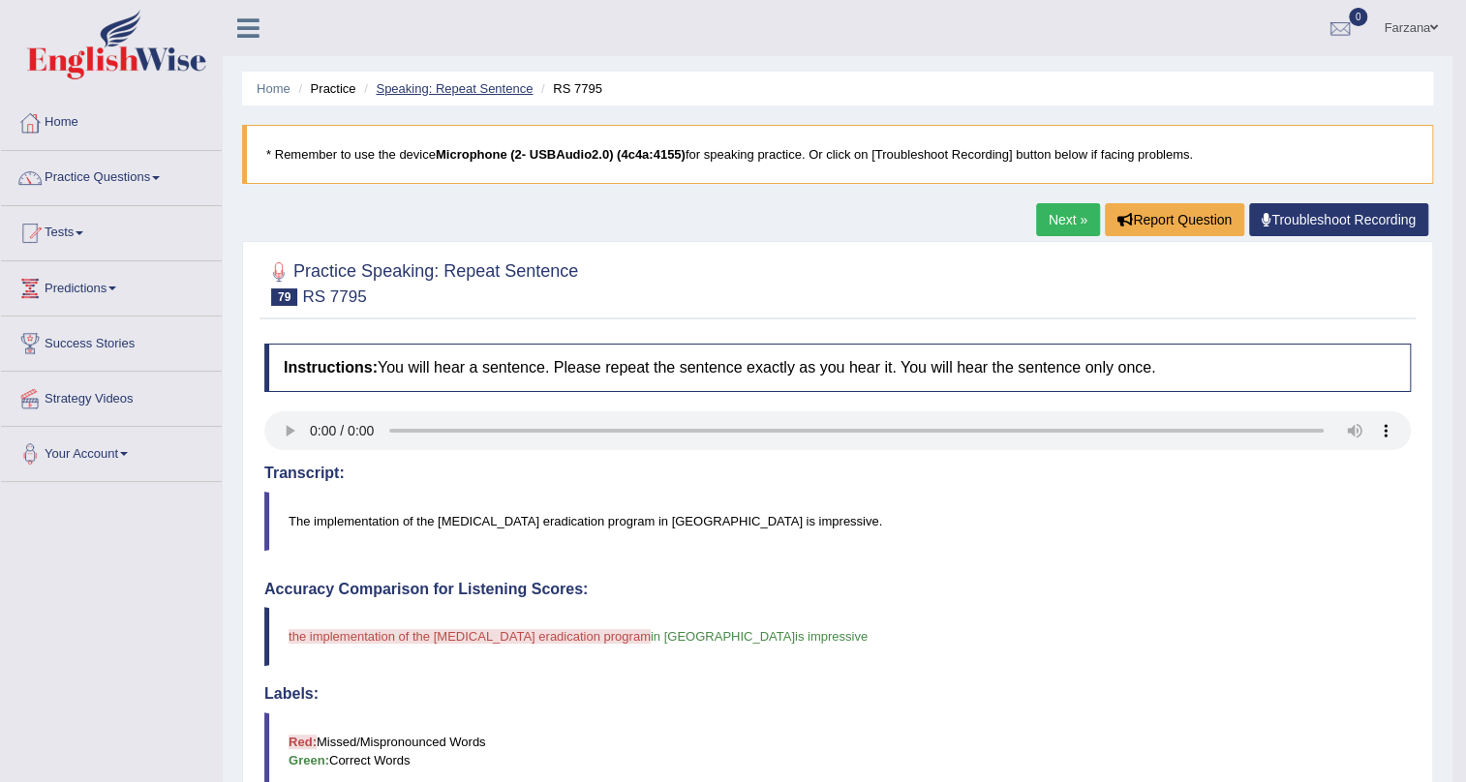
click at [454, 85] on link "Speaking: Repeat Sentence" at bounding box center [454, 88] width 157 height 15
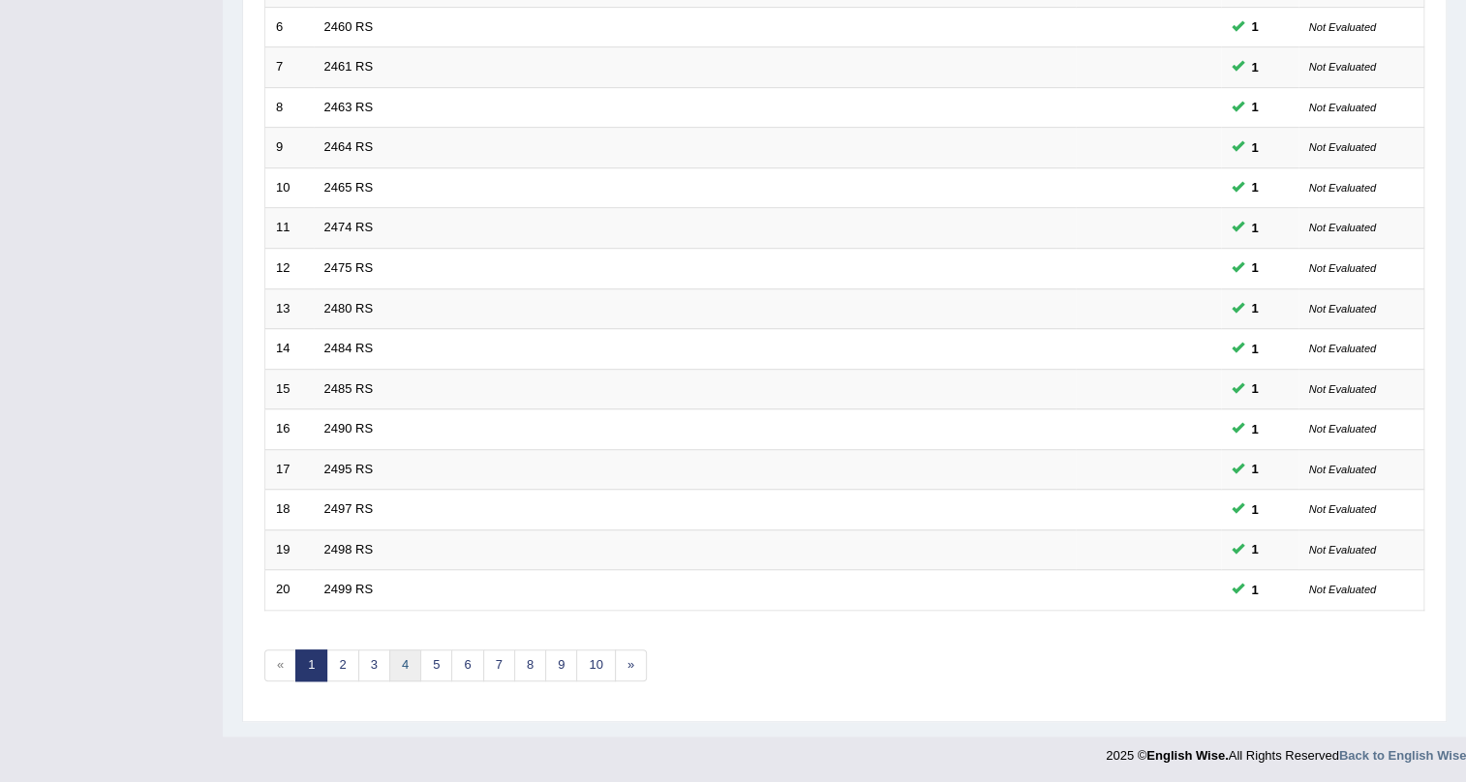
click at [404, 667] on link "4" at bounding box center [405, 666] width 32 height 32
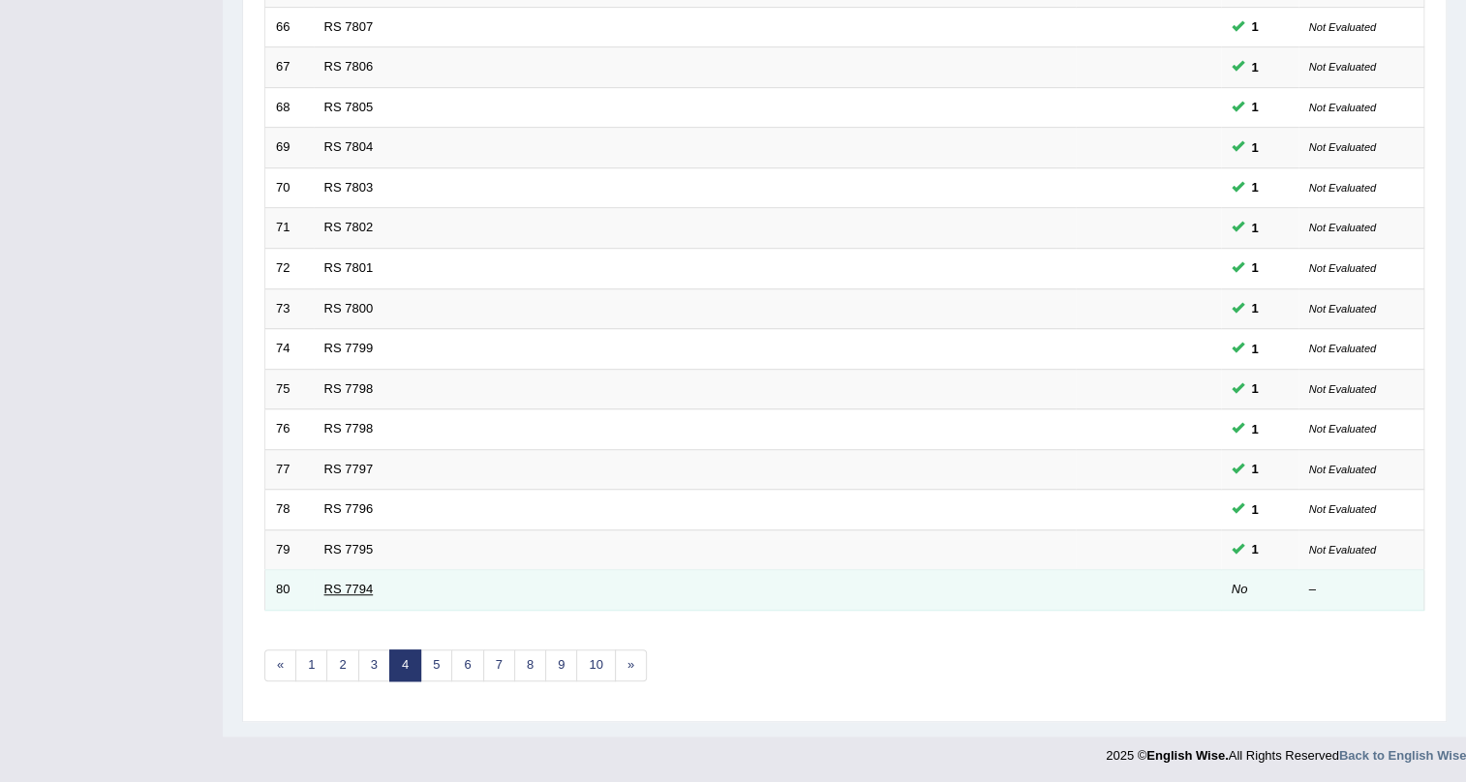
click at [351, 589] on link "RS 7794" at bounding box center [348, 589] width 49 height 15
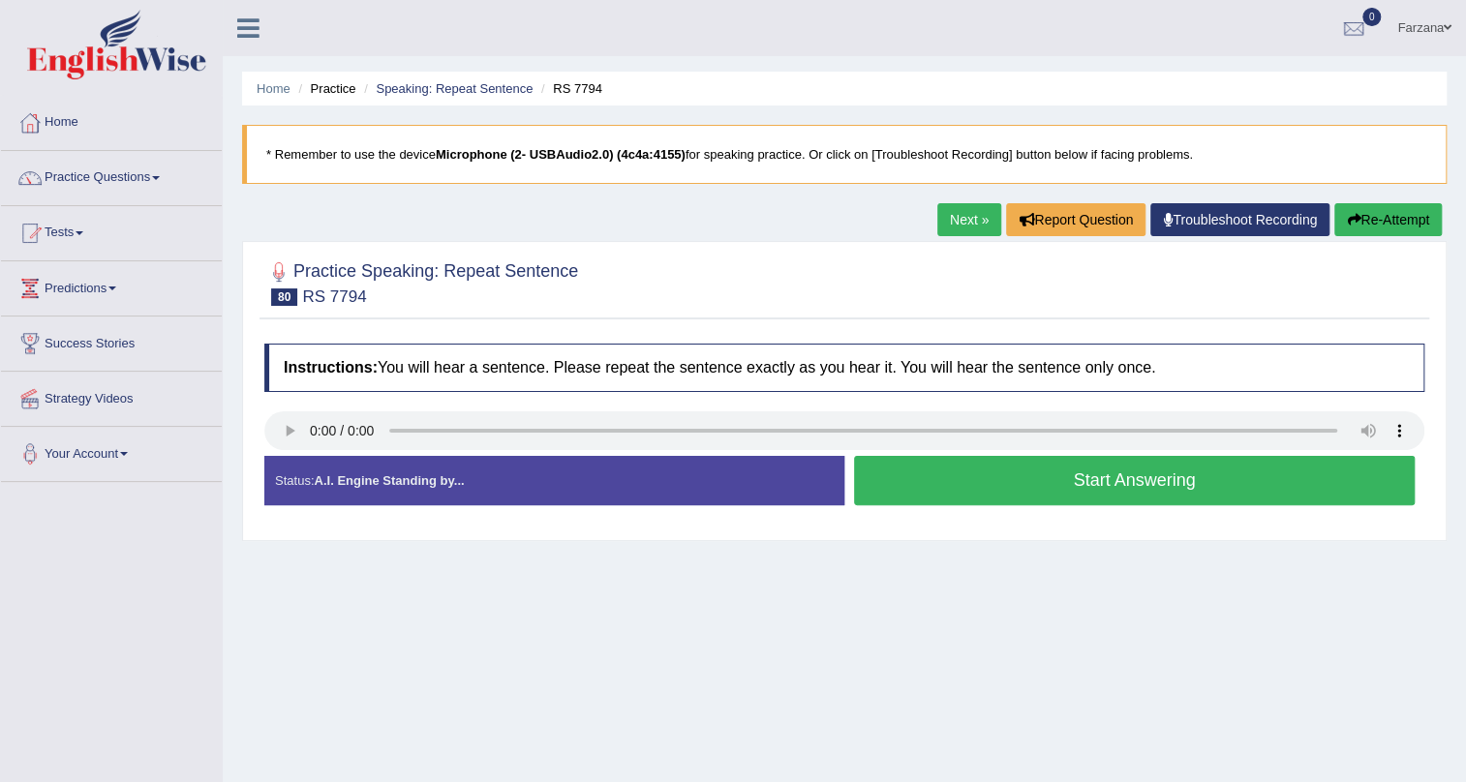
click at [934, 487] on button "Start Answering" at bounding box center [1134, 480] width 561 height 49
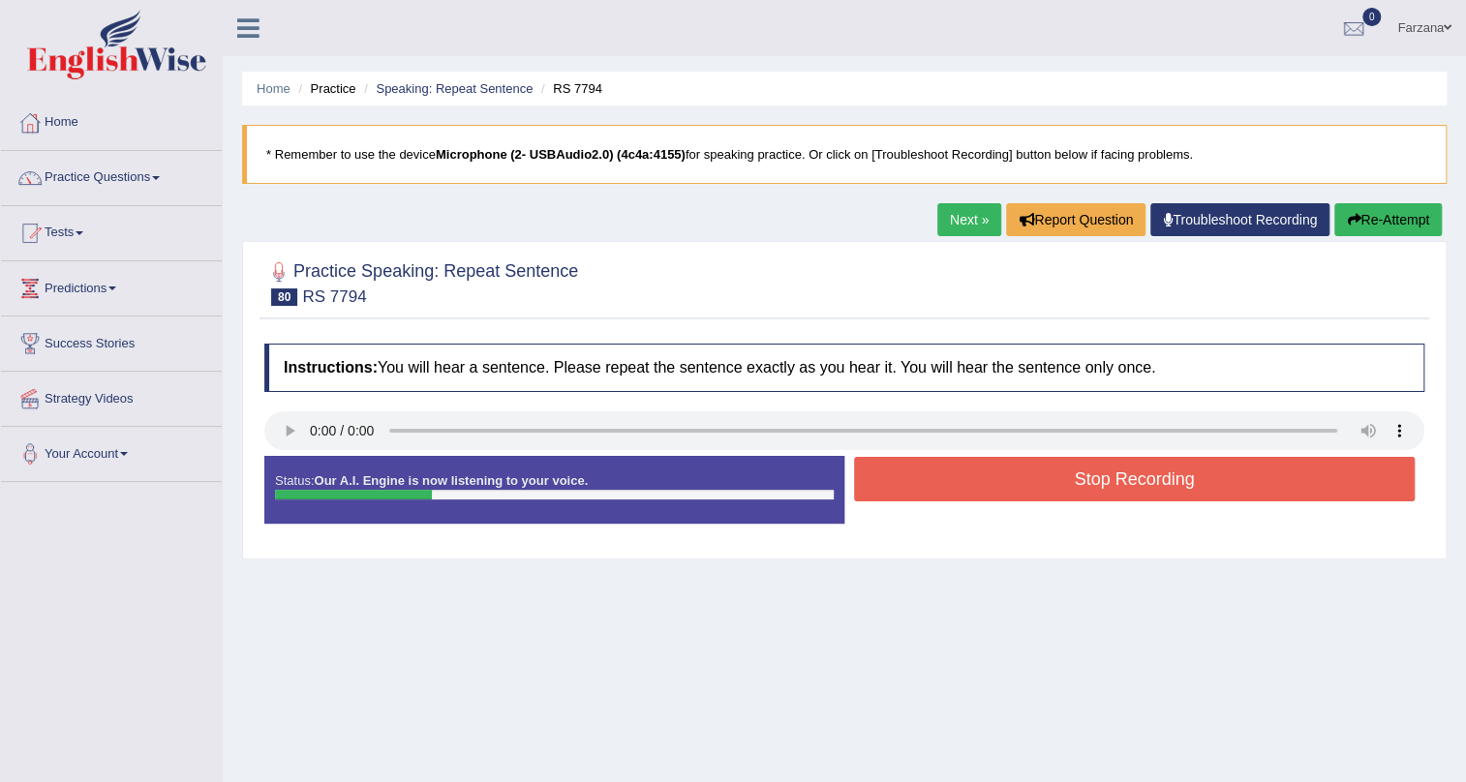
click at [934, 487] on button "Stop Recording" at bounding box center [1134, 479] width 561 height 45
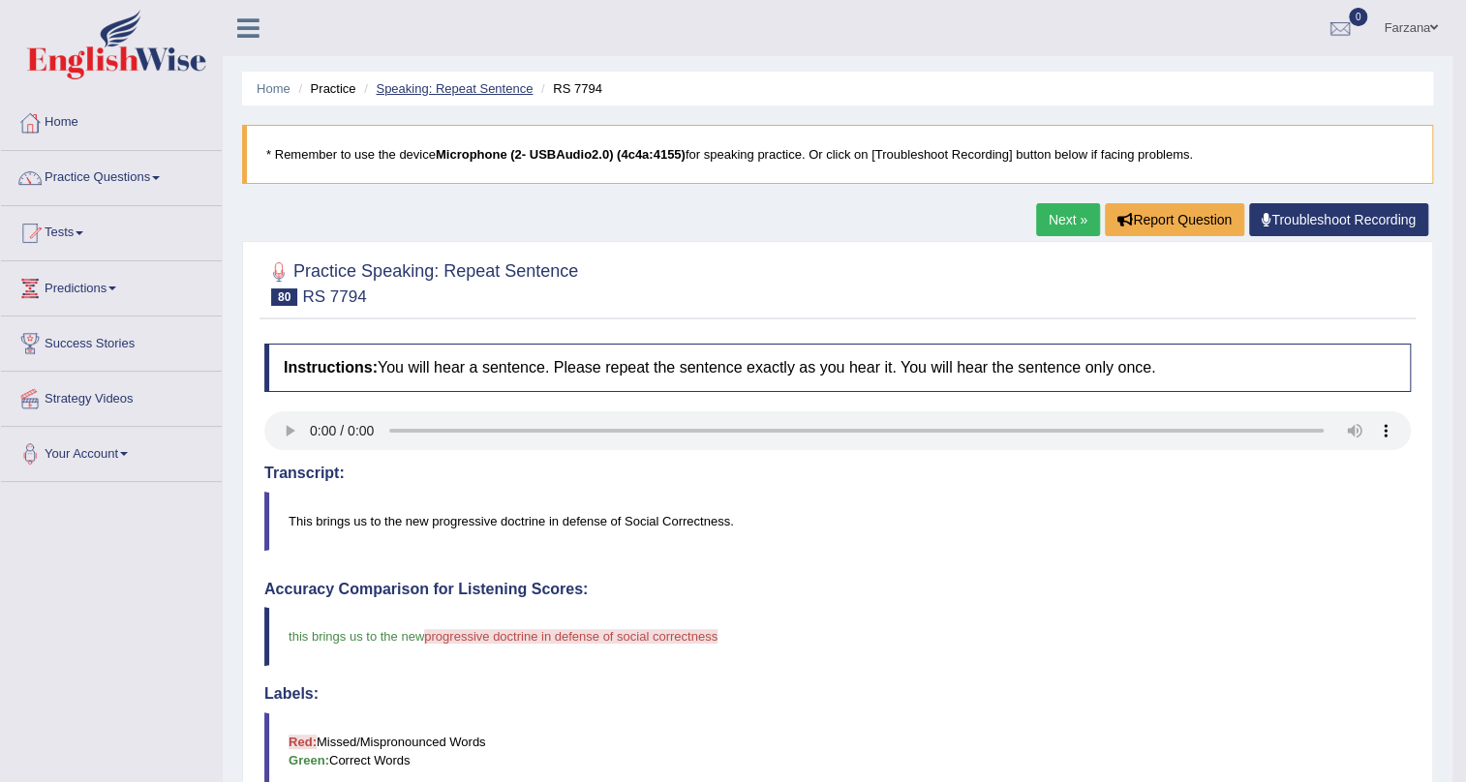
click at [478, 81] on link "Speaking: Repeat Sentence" at bounding box center [454, 88] width 157 height 15
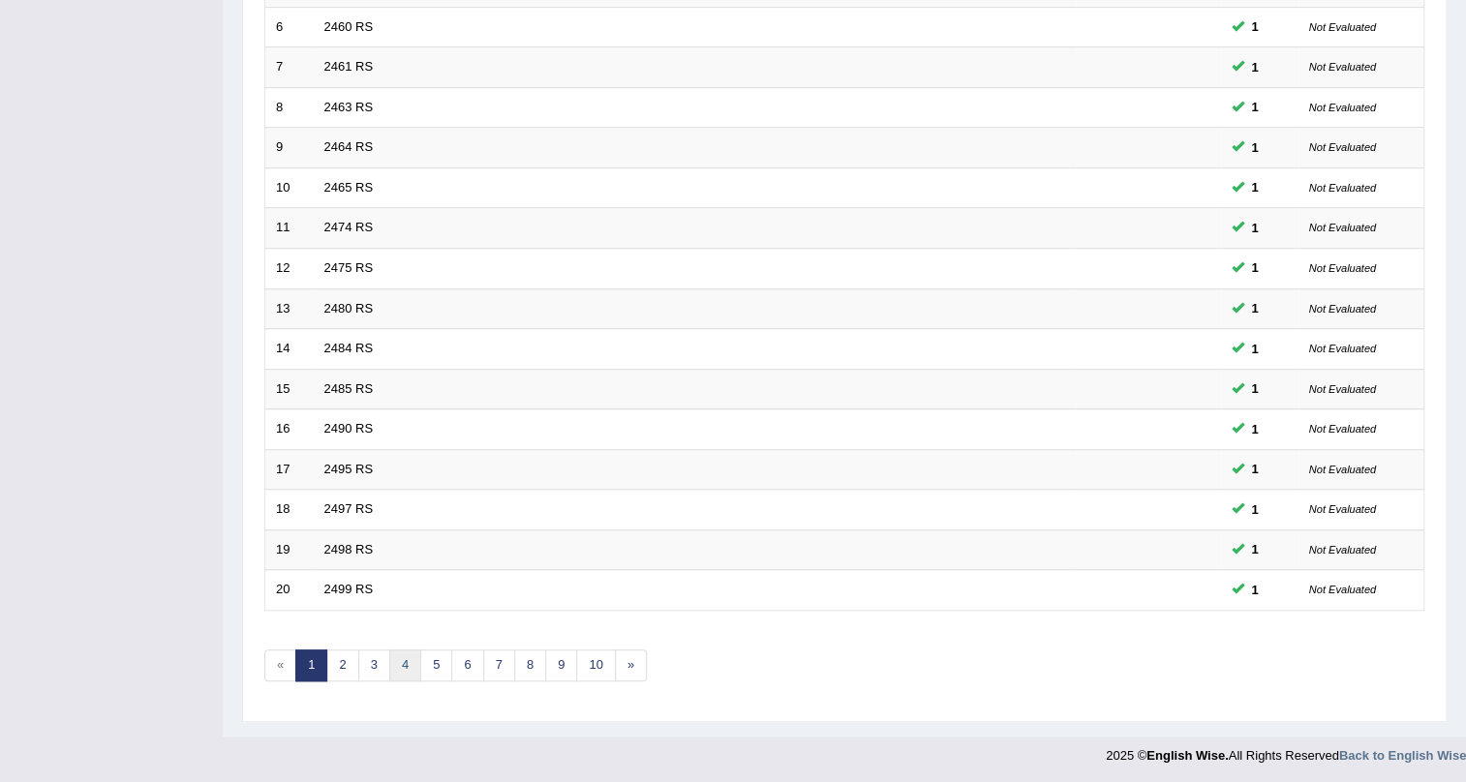
click at [402, 664] on link "4" at bounding box center [405, 666] width 32 height 32
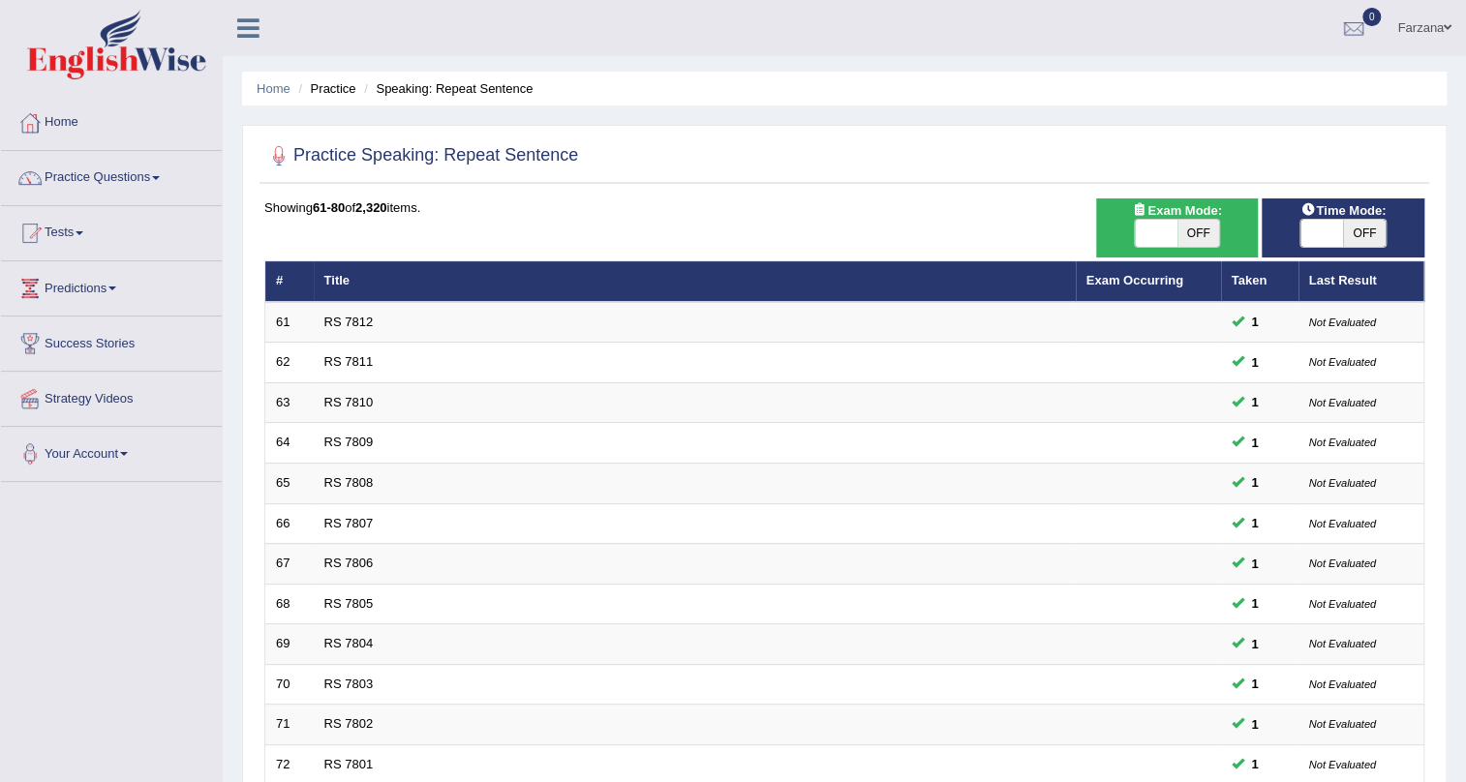
click at [151, 178] on link "Practice Questions" at bounding box center [111, 175] width 221 height 48
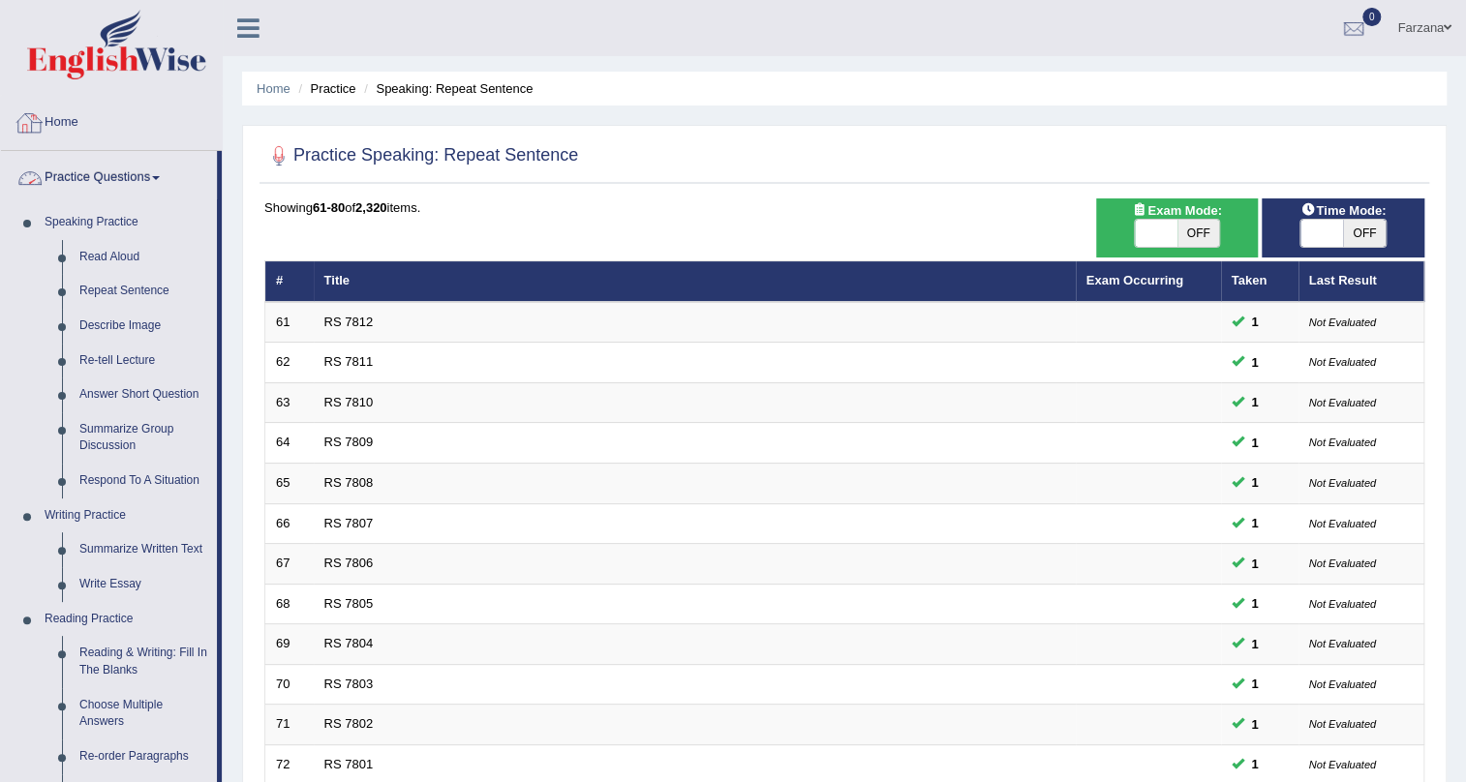
click at [156, 172] on link "Practice Questions" at bounding box center [109, 175] width 216 height 48
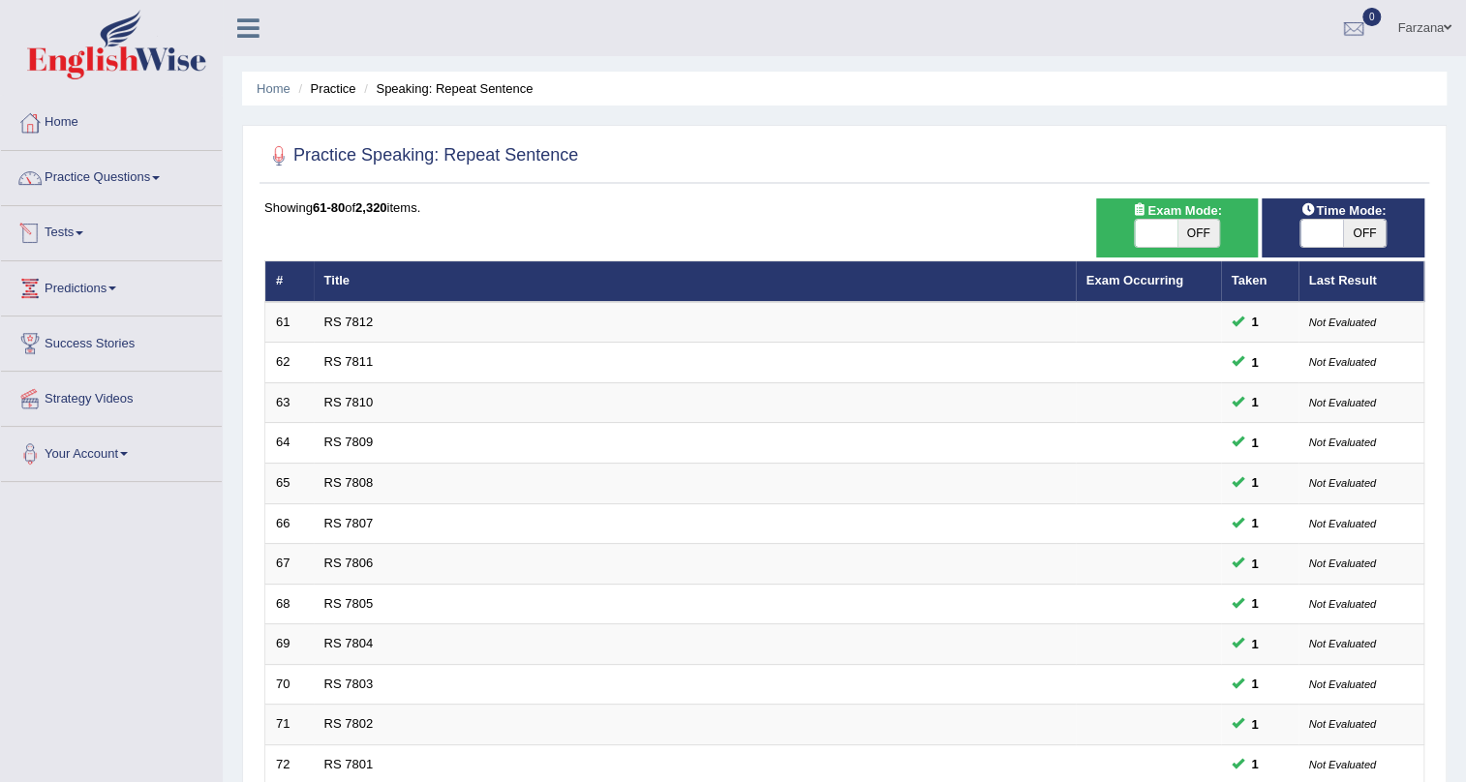
click at [68, 231] on link "Tests" at bounding box center [111, 230] width 221 height 48
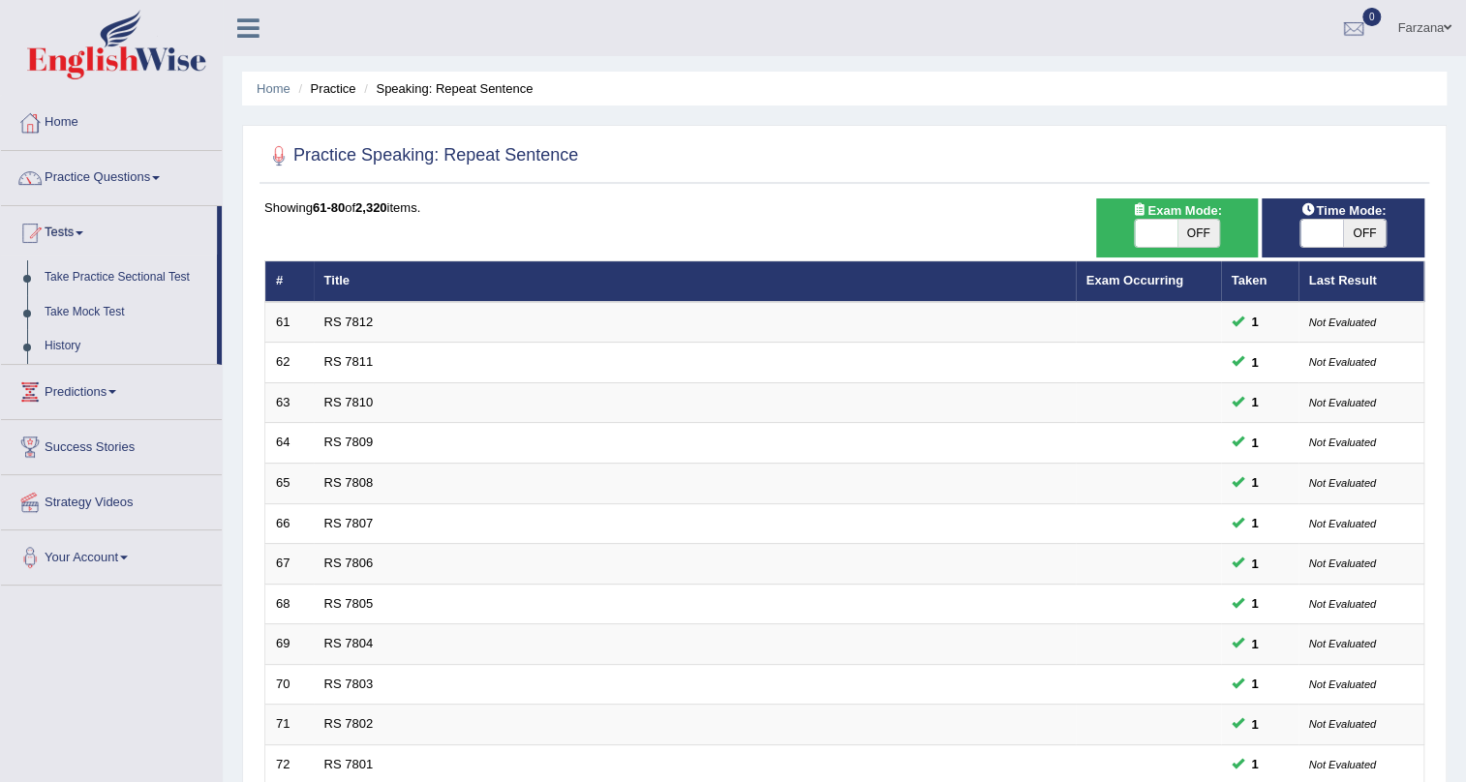
click at [68, 231] on link "Tests" at bounding box center [109, 230] width 216 height 48
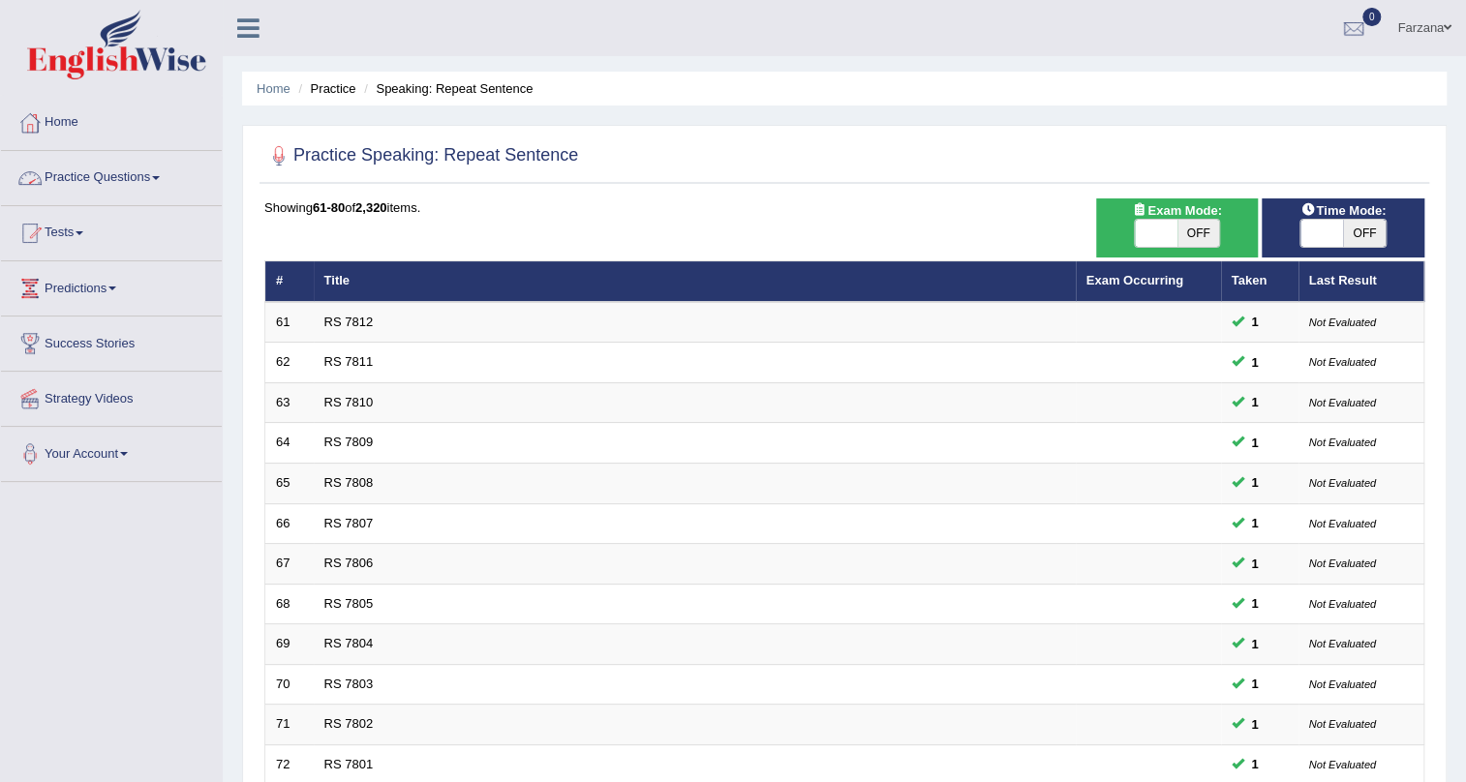
click at [119, 177] on link "Practice Questions" at bounding box center [111, 175] width 221 height 48
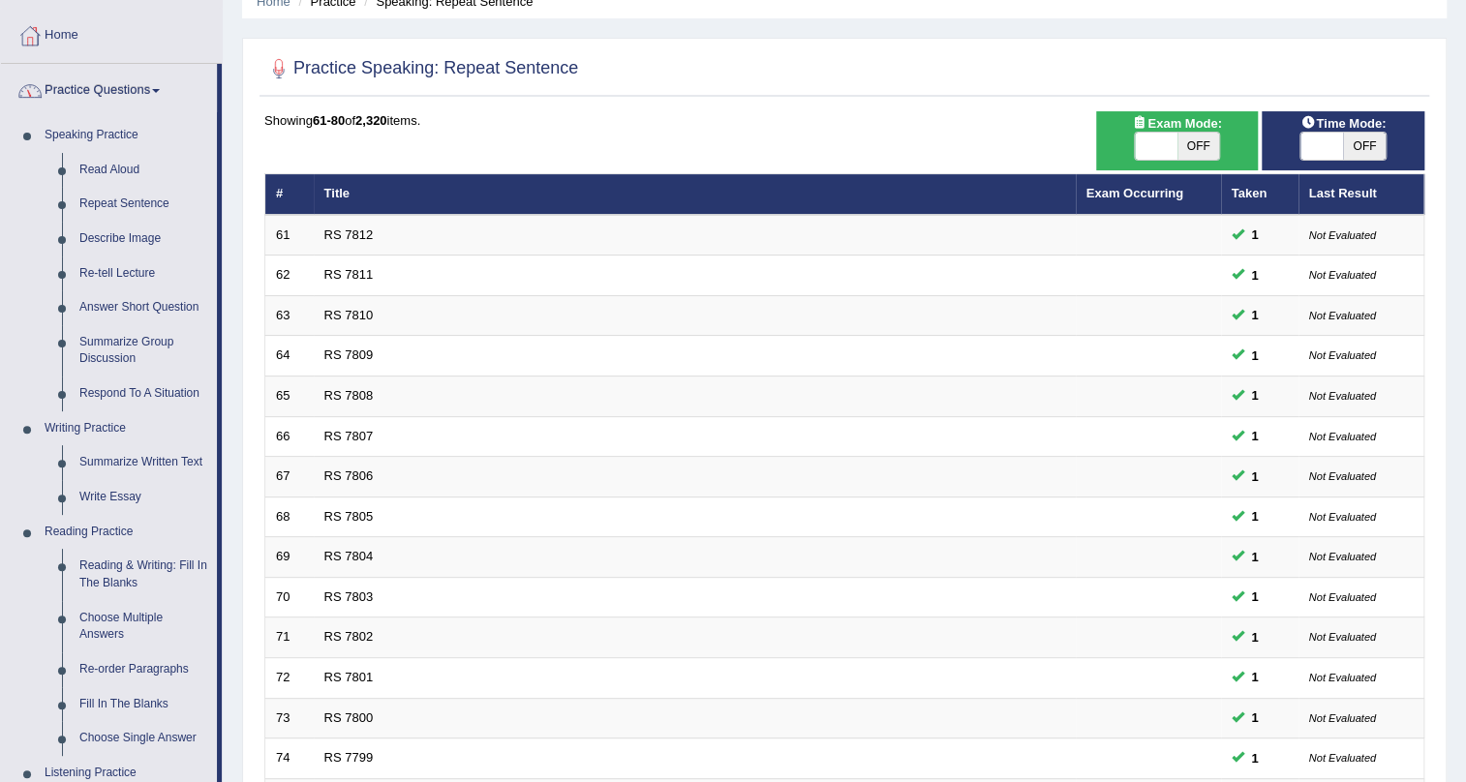
scroll to position [87, 0]
click at [121, 161] on link "Read Aloud" at bounding box center [144, 170] width 146 height 35
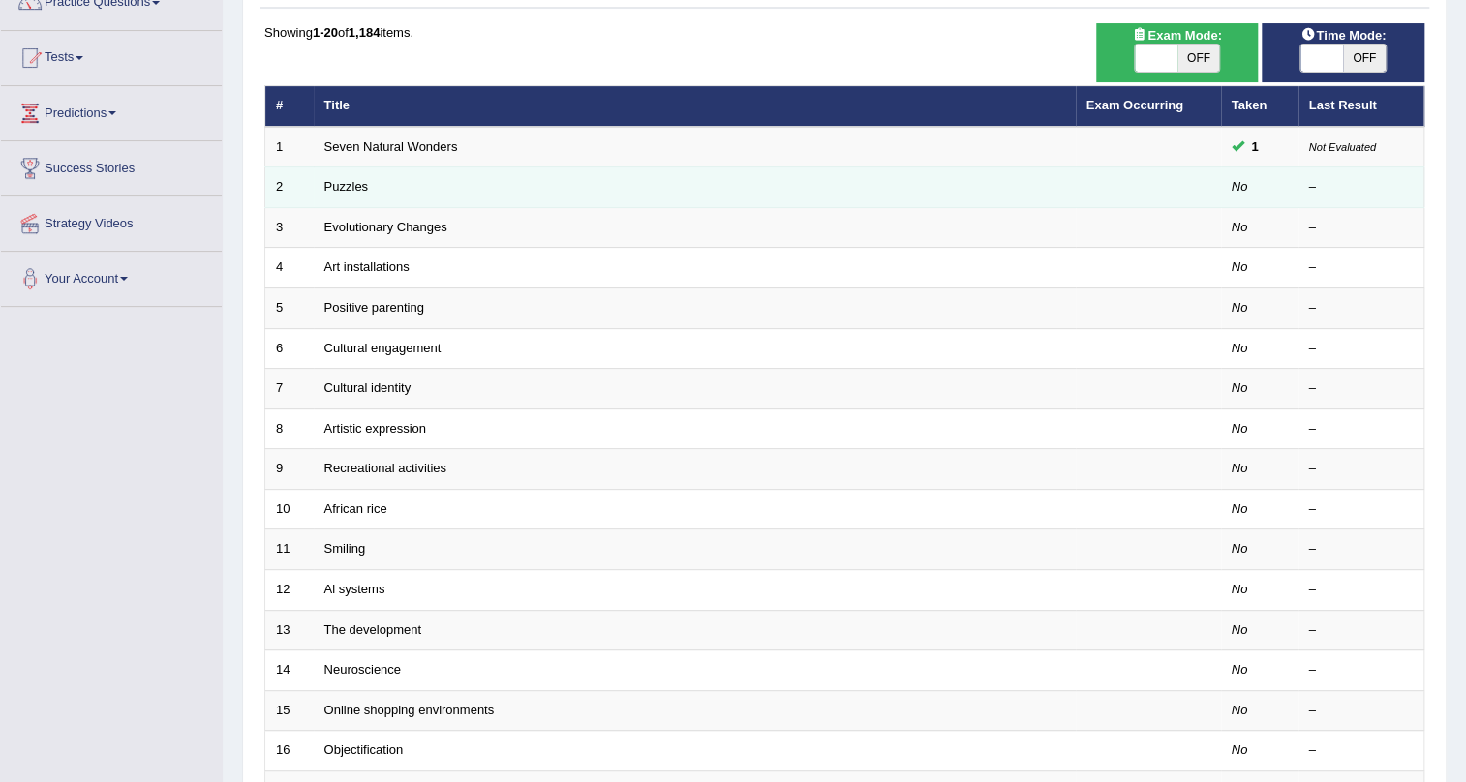
click at [348, 195] on td "Puzzles" at bounding box center [695, 188] width 762 height 41
click at [343, 181] on link "Puzzles" at bounding box center [346, 186] width 45 height 15
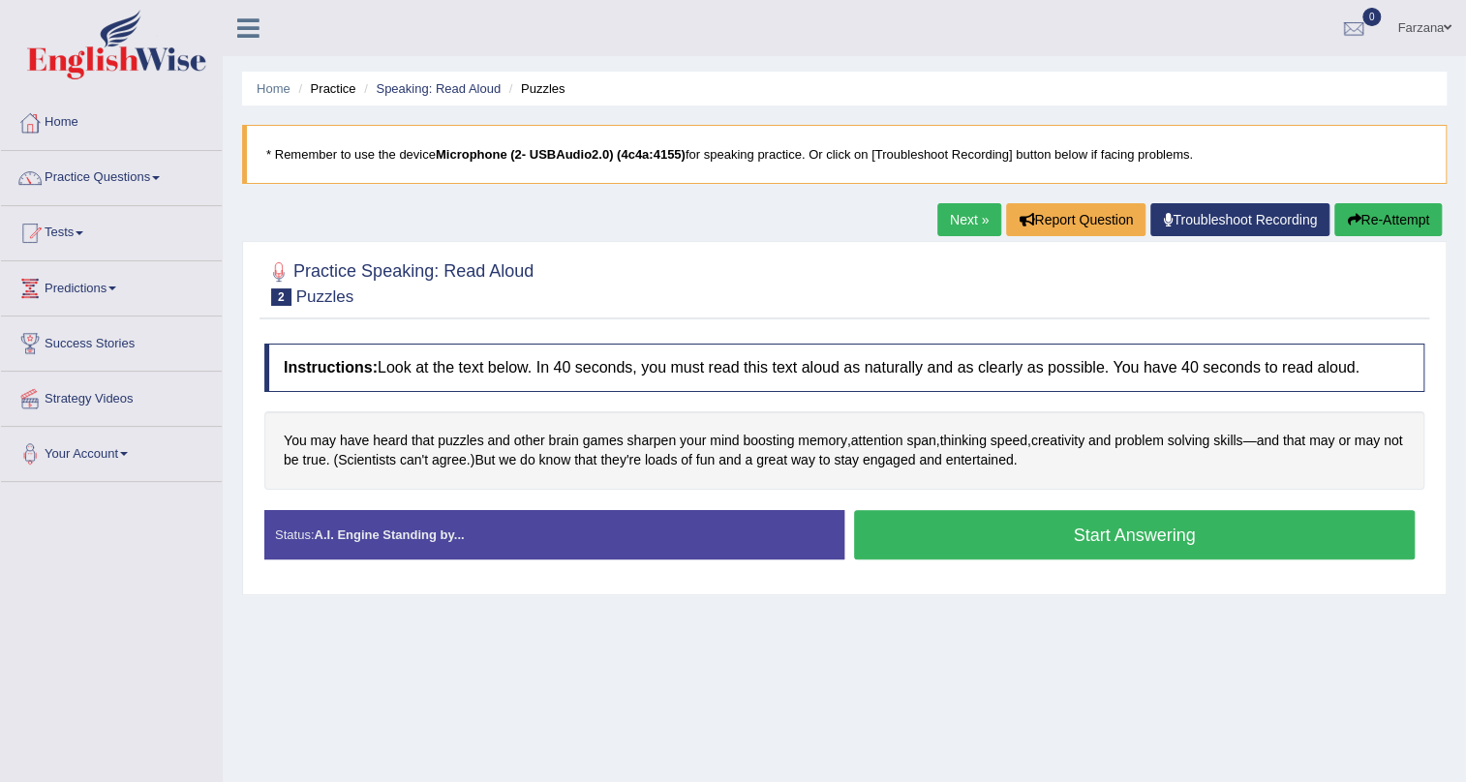
click at [983, 523] on button "Start Answering" at bounding box center [1134, 534] width 561 height 49
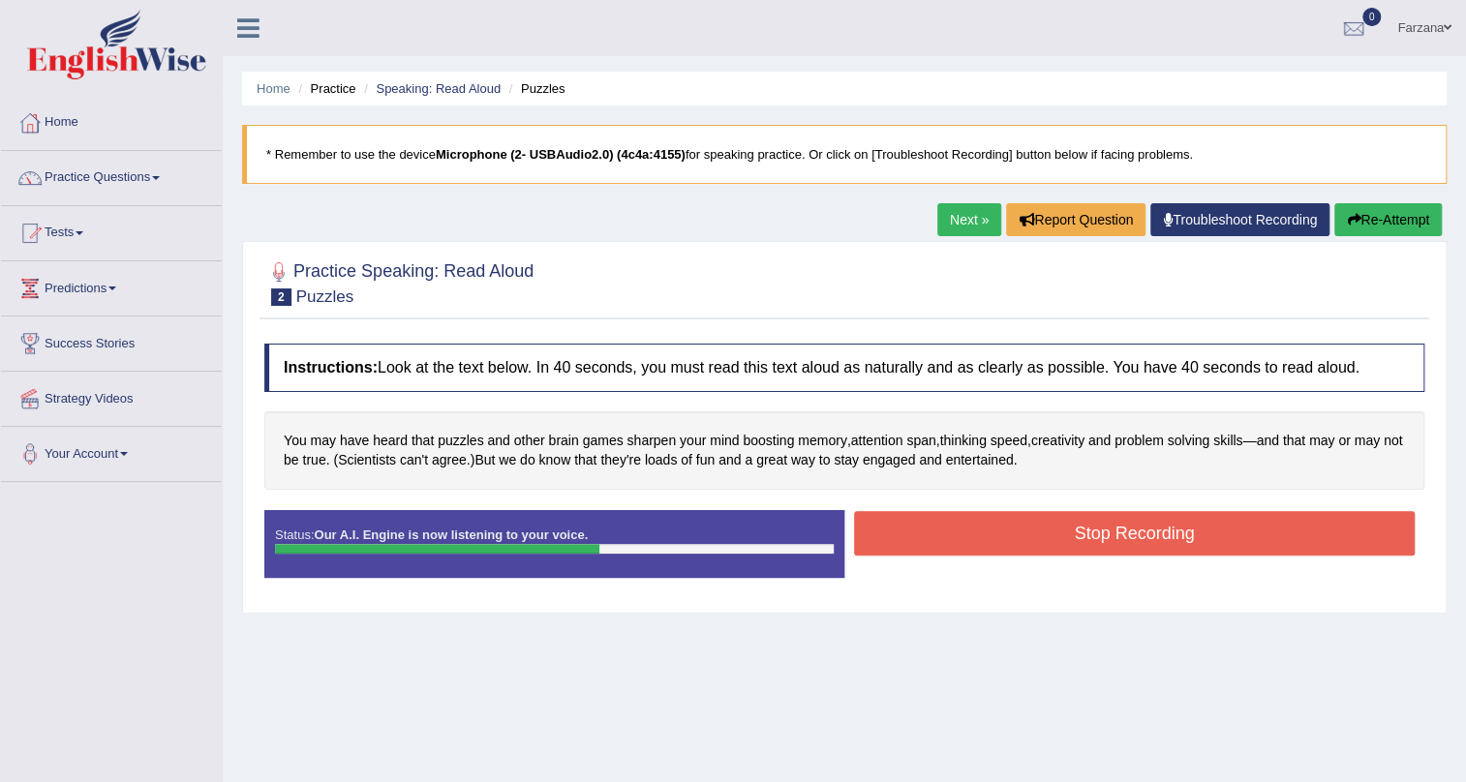
click at [983, 523] on button "Stop Recording" at bounding box center [1134, 533] width 561 height 45
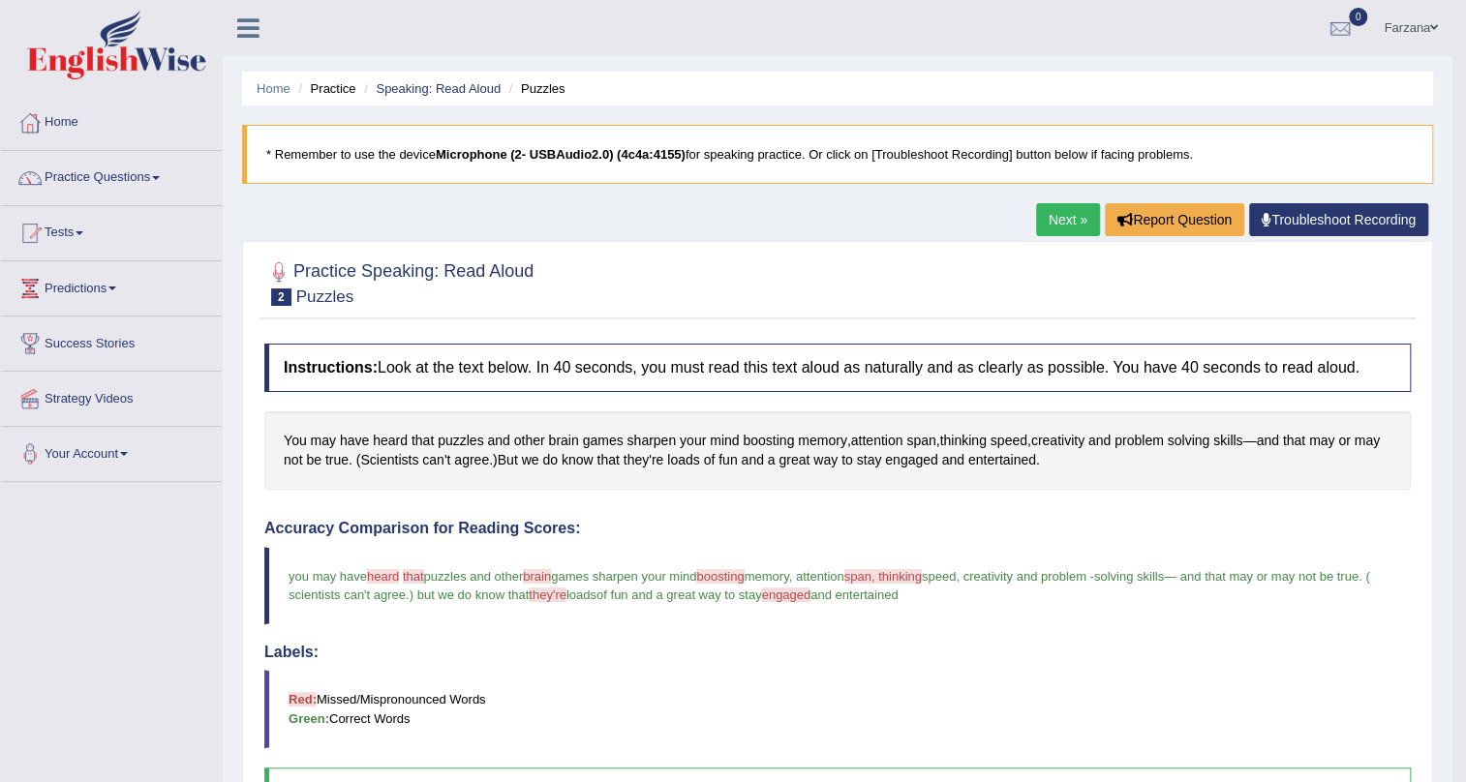
click at [412, 79] on li "Speaking: Read Aloud" at bounding box center [429, 88] width 141 height 18
click at [414, 92] on link "Speaking: Read Aloud" at bounding box center [438, 88] width 125 height 15
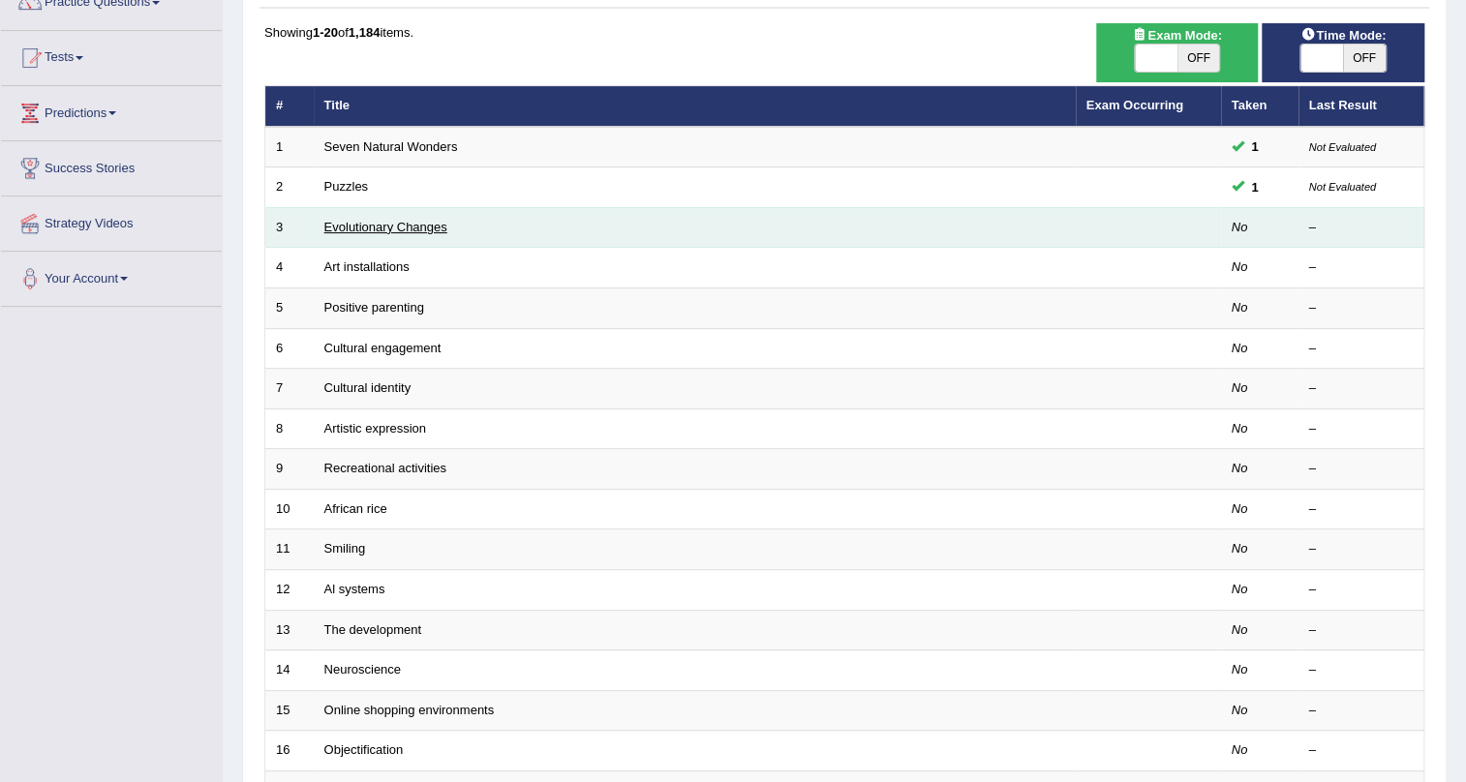
click at [373, 226] on link "Evolutionary Changes" at bounding box center [385, 227] width 123 height 15
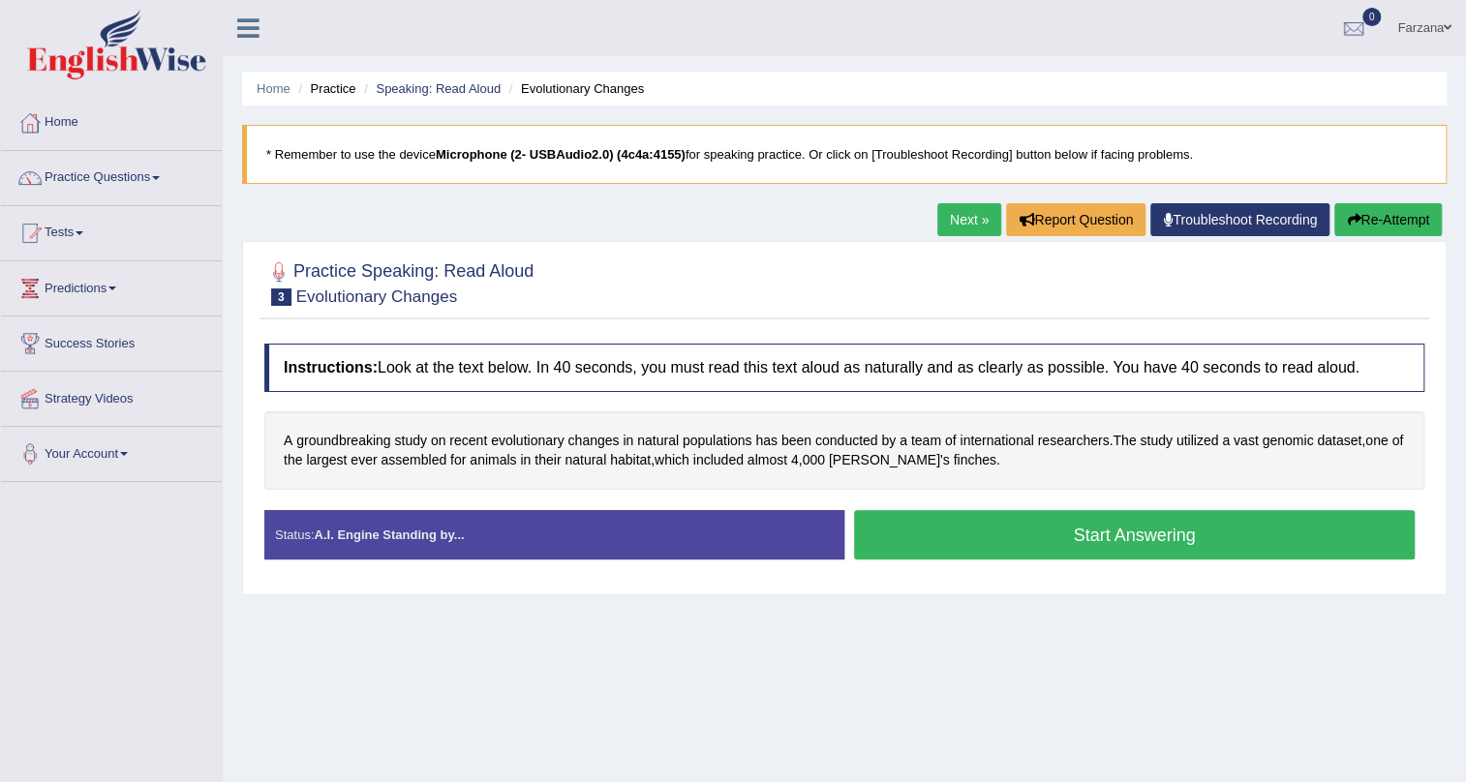
click at [991, 527] on button "Start Answering" at bounding box center [1134, 534] width 561 height 49
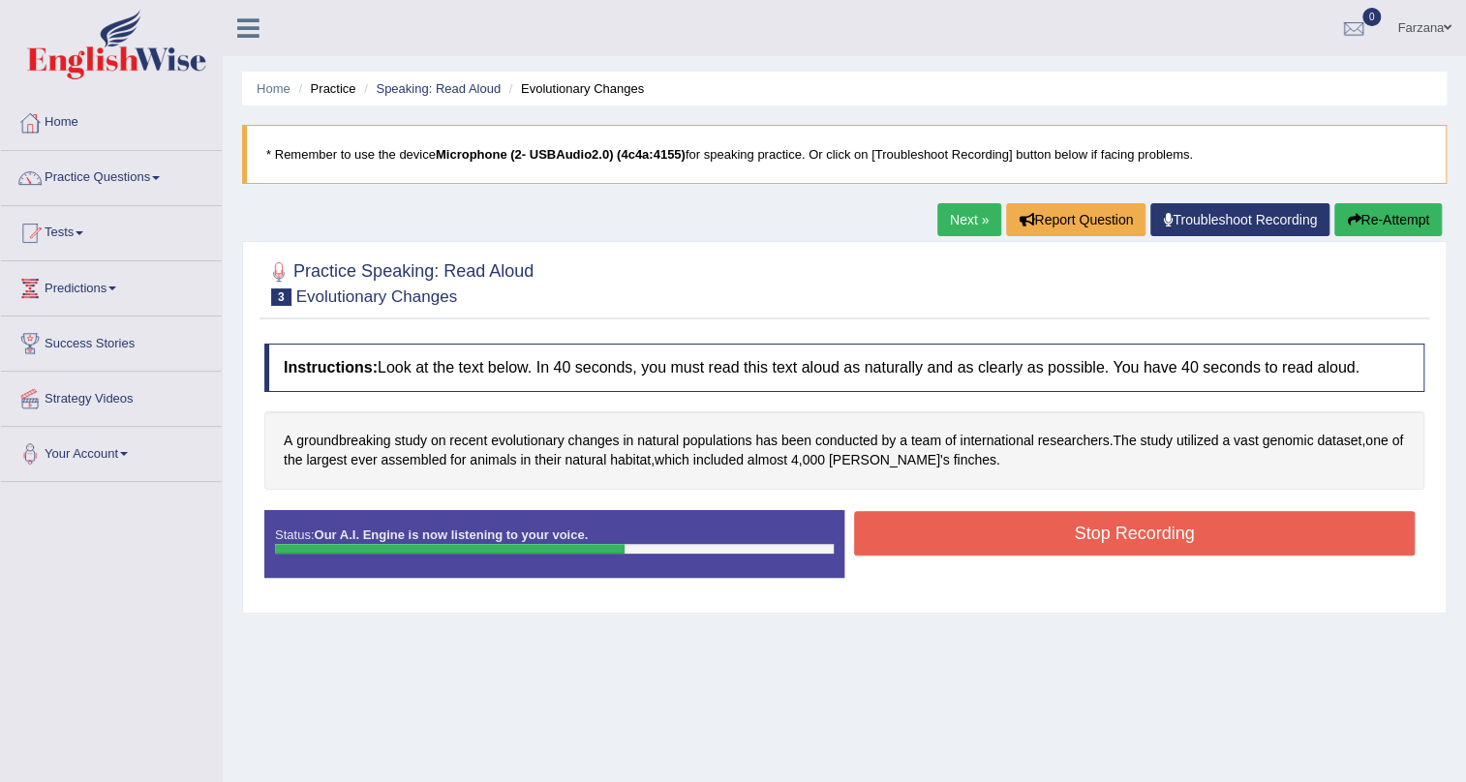
click at [992, 513] on button "Stop Recording" at bounding box center [1134, 533] width 561 height 45
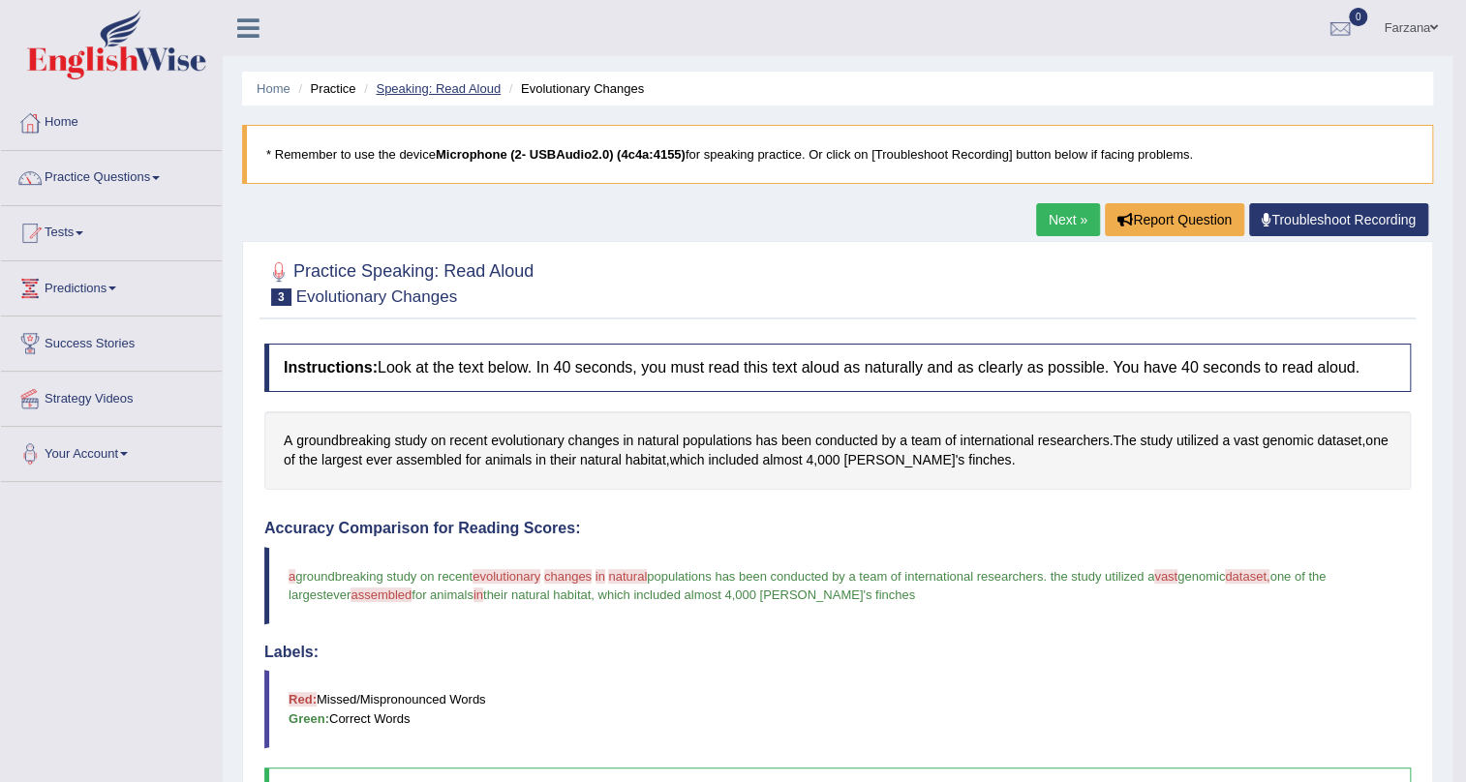
click at [463, 87] on link "Speaking: Read Aloud" at bounding box center [438, 88] width 125 height 15
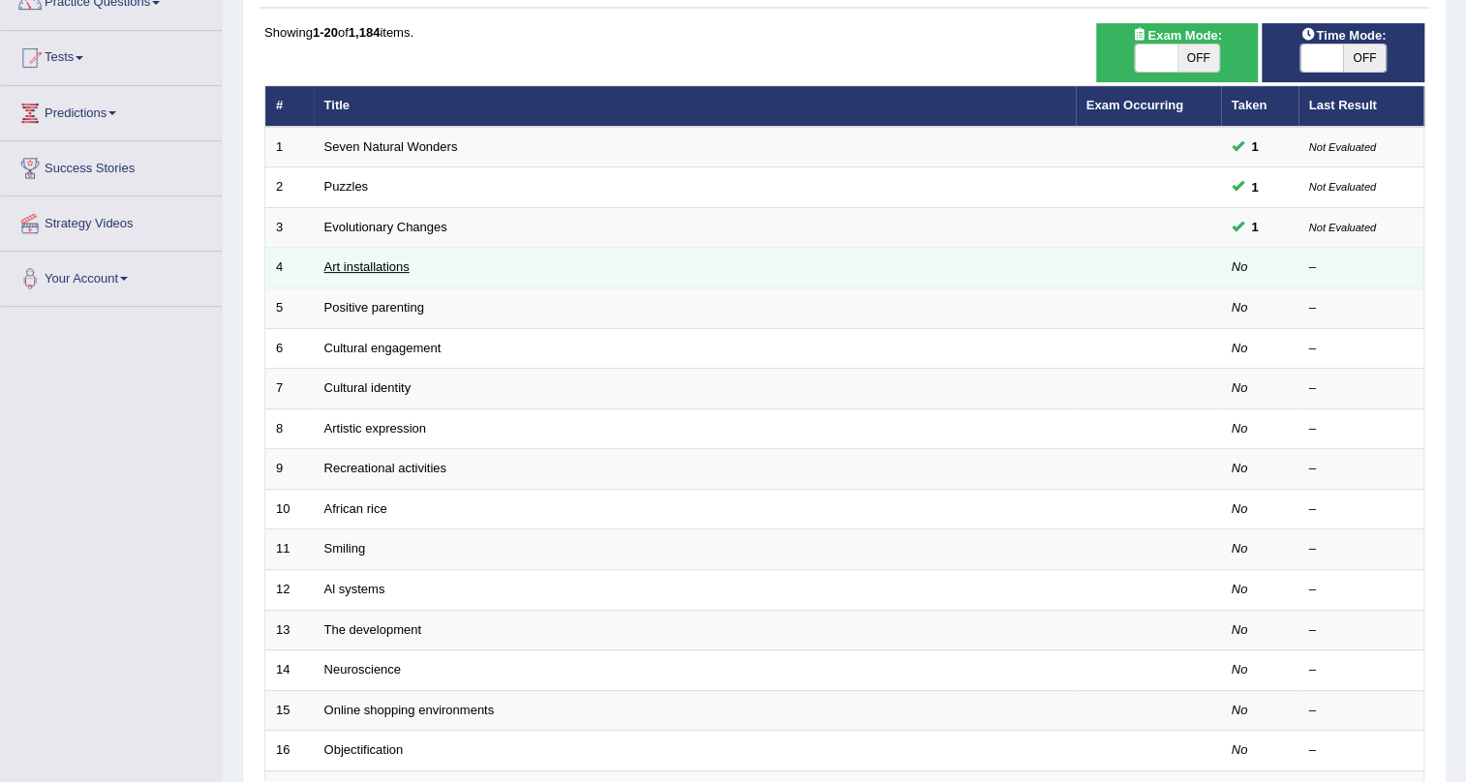
scroll to position [175, 0]
click at [374, 268] on link "Art installations" at bounding box center [366, 266] width 85 height 15
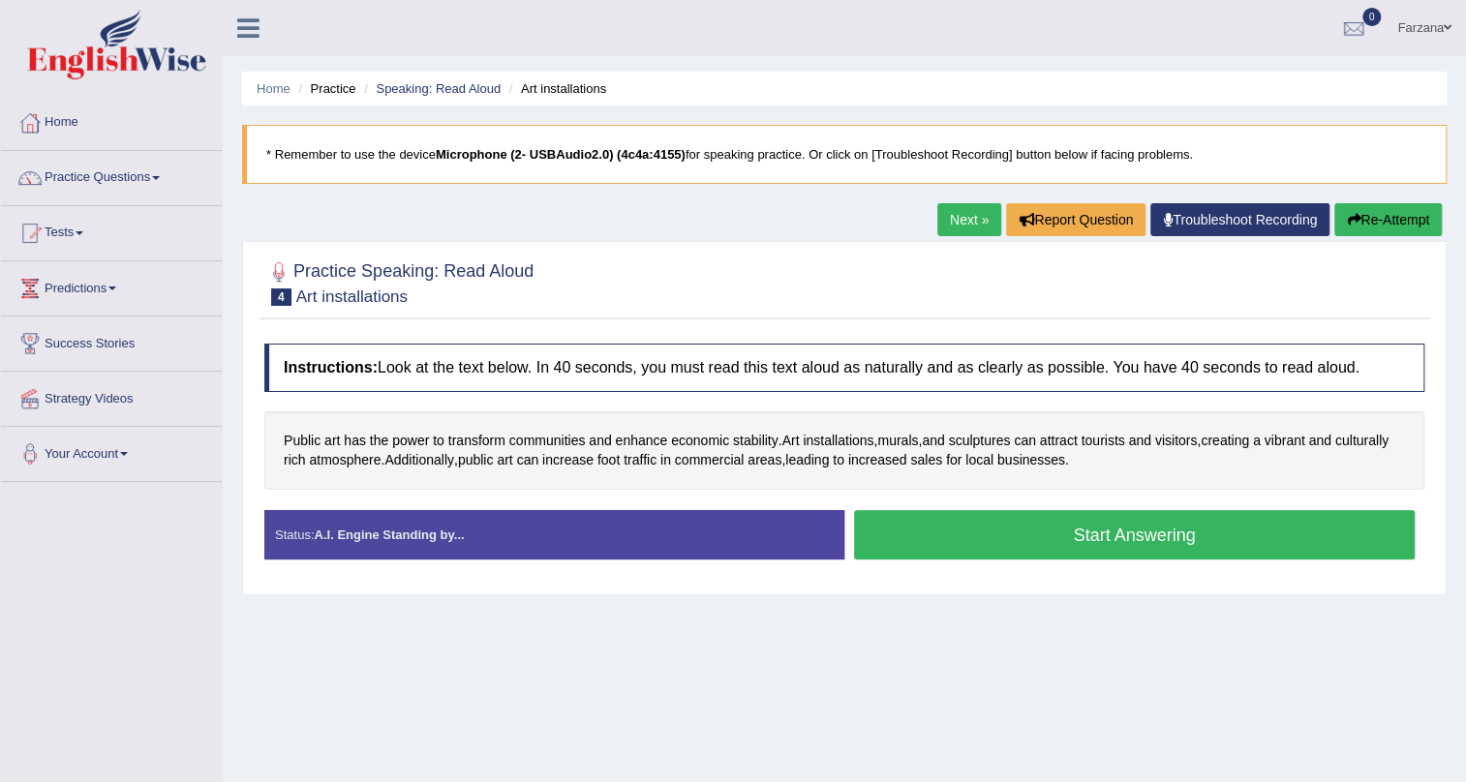
click at [1026, 532] on button "Start Answering" at bounding box center [1134, 534] width 561 height 49
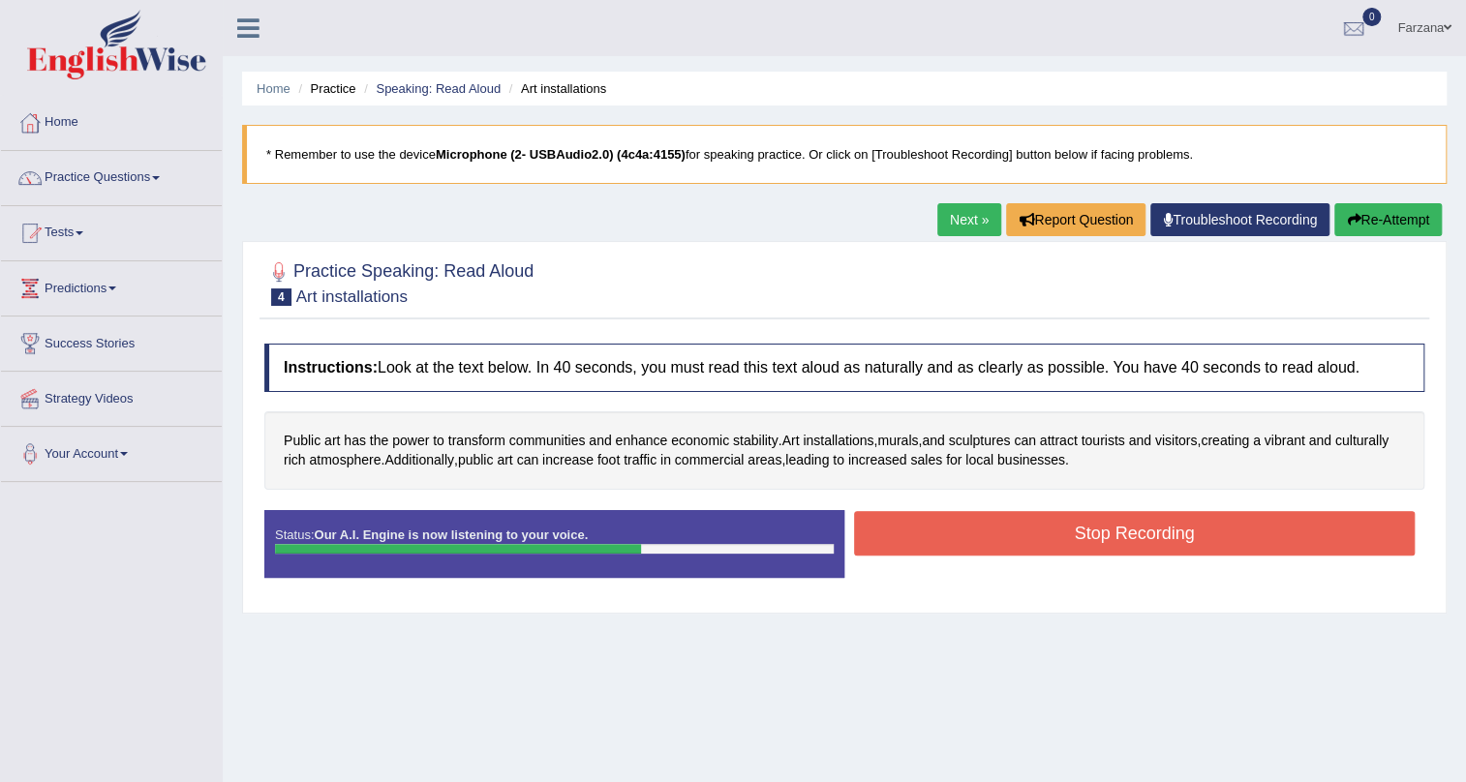
click at [1025, 524] on button "Stop Recording" at bounding box center [1134, 533] width 561 height 45
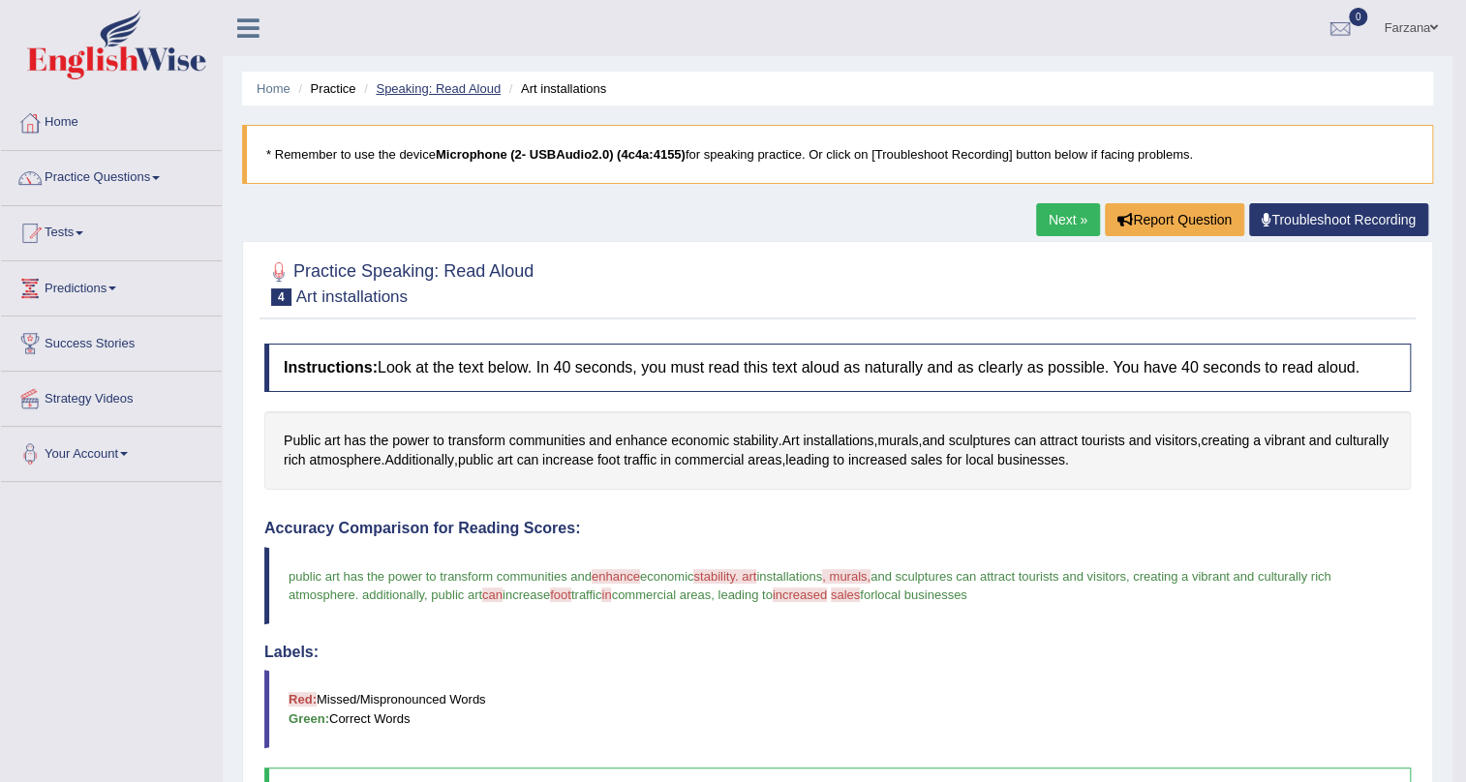
click at [431, 81] on link "Speaking: Read Aloud" at bounding box center [438, 88] width 125 height 15
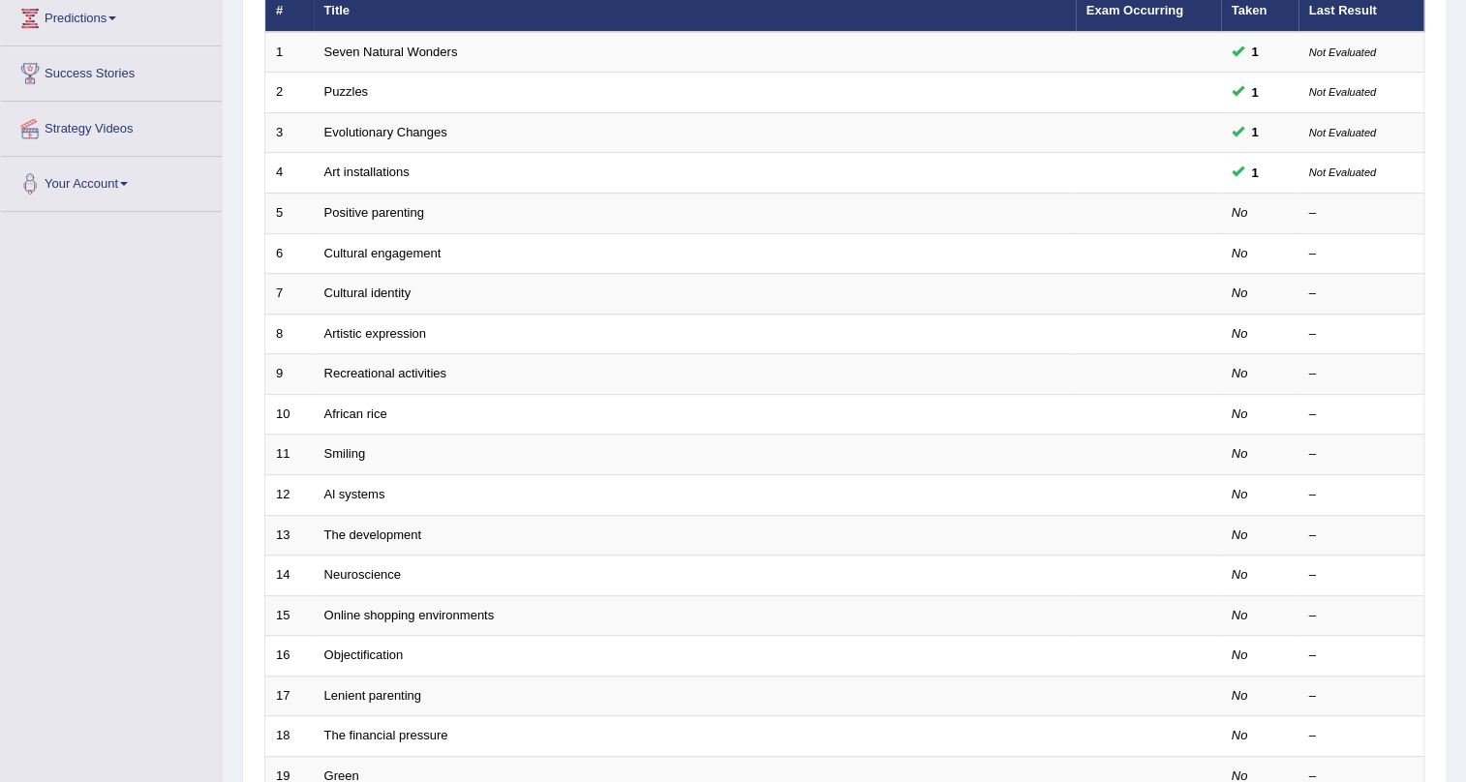
scroll to position [175, 0]
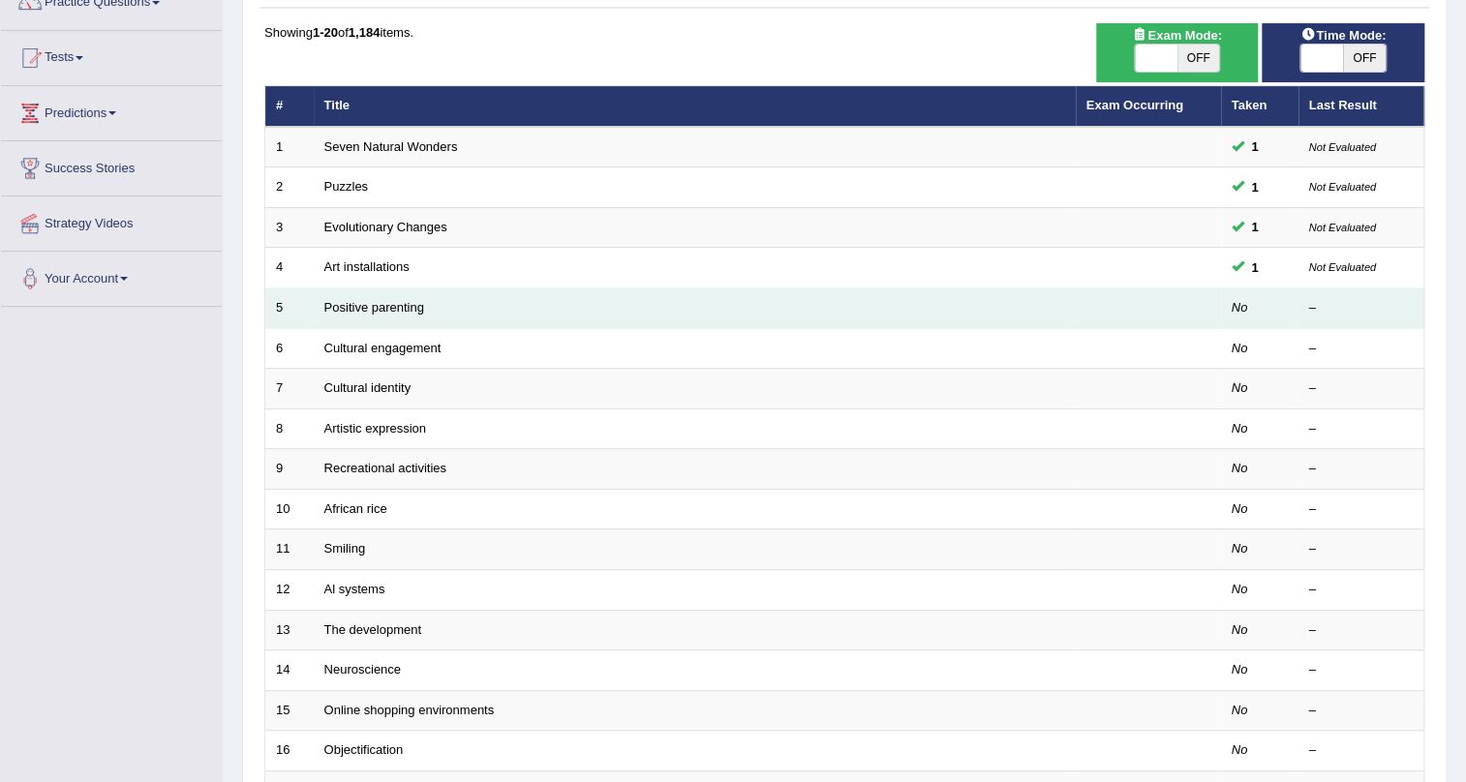
click at [395, 314] on td "Positive parenting" at bounding box center [695, 309] width 762 height 41
click at [396, 303] on link "Positive parenting" at bounding box center [374, 307] width 100 height 15
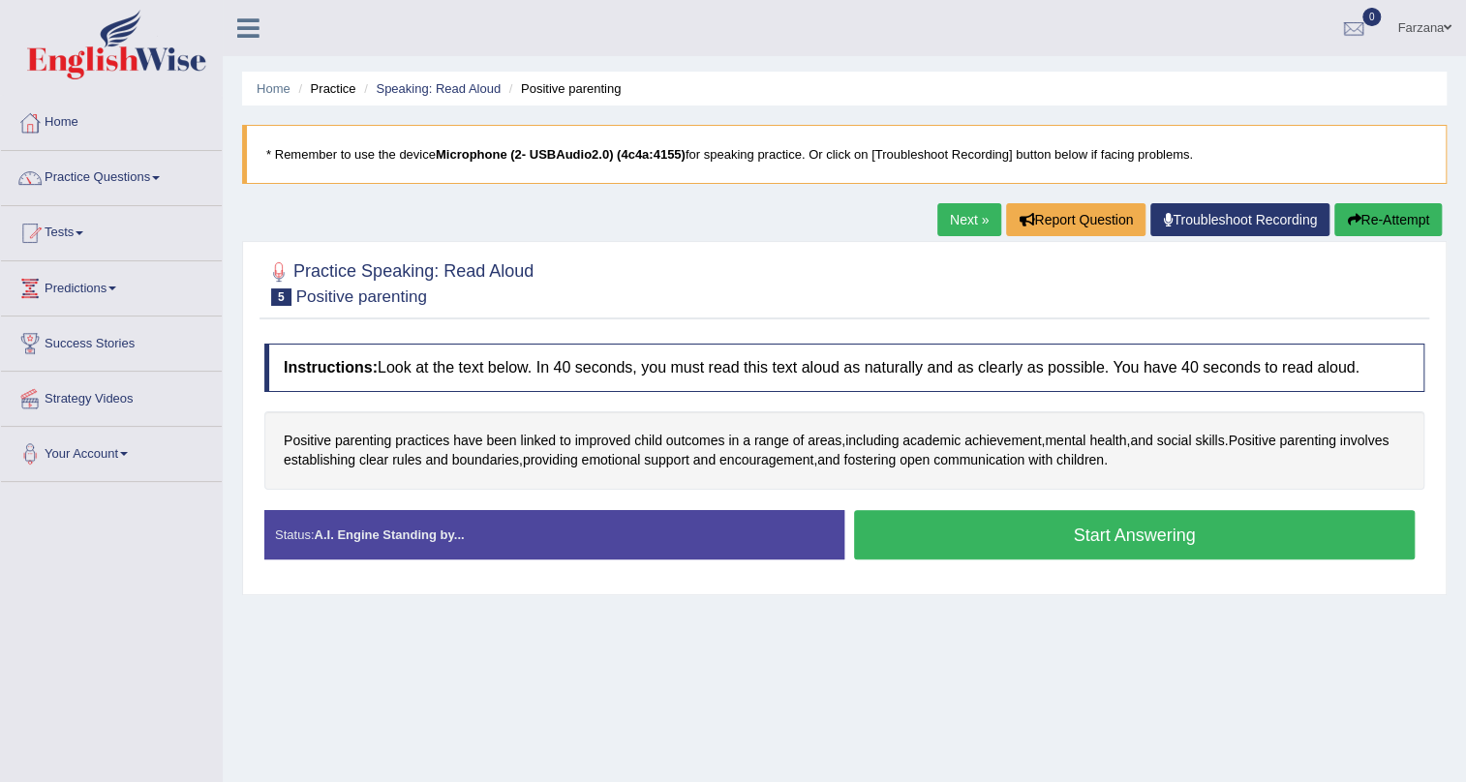
click at [1016, 534] on button "Start Answering" at bounding box center [1134, 534] width 561 height 49
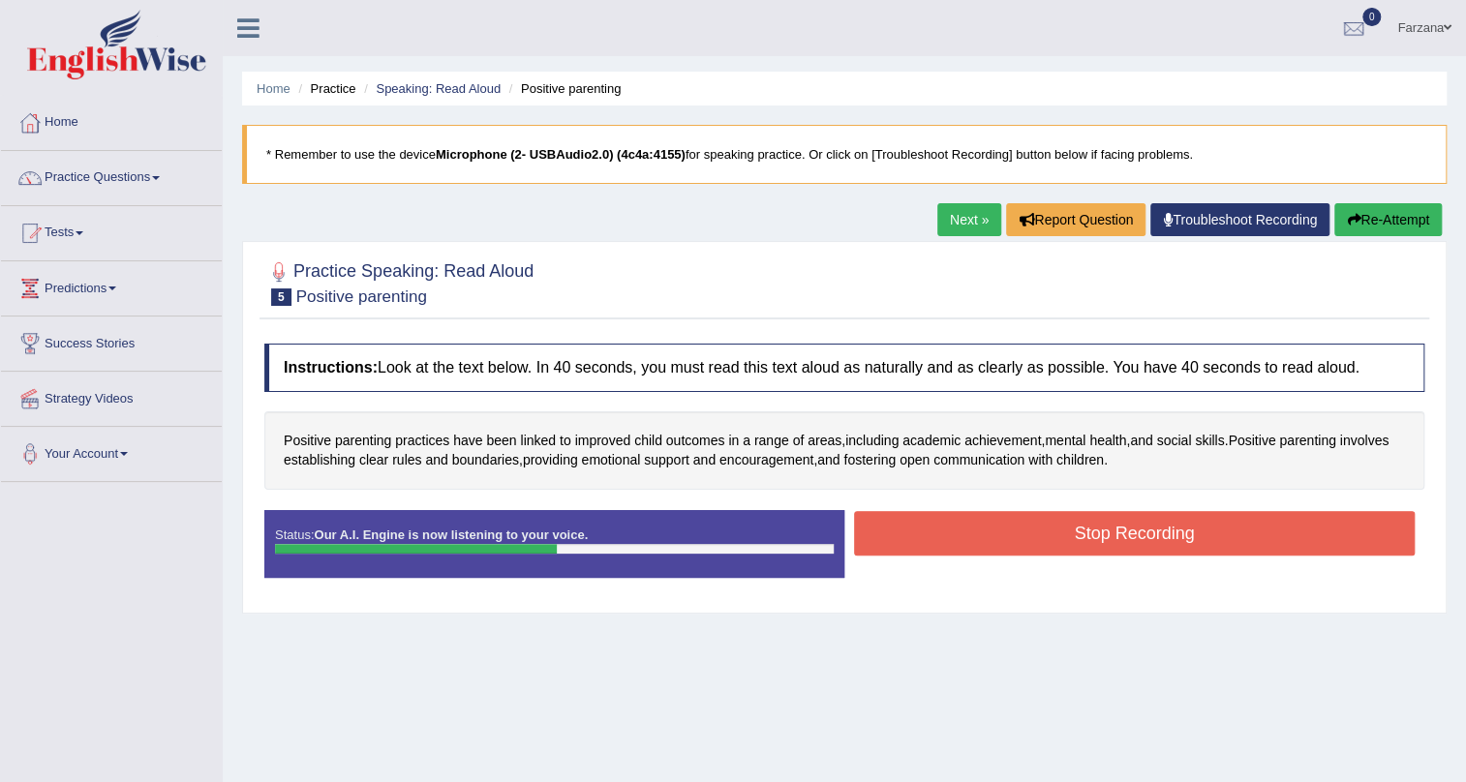
click at [1015, 542] on button "Stop Recording" at bounding box center [1134, 533] width 561 height 45
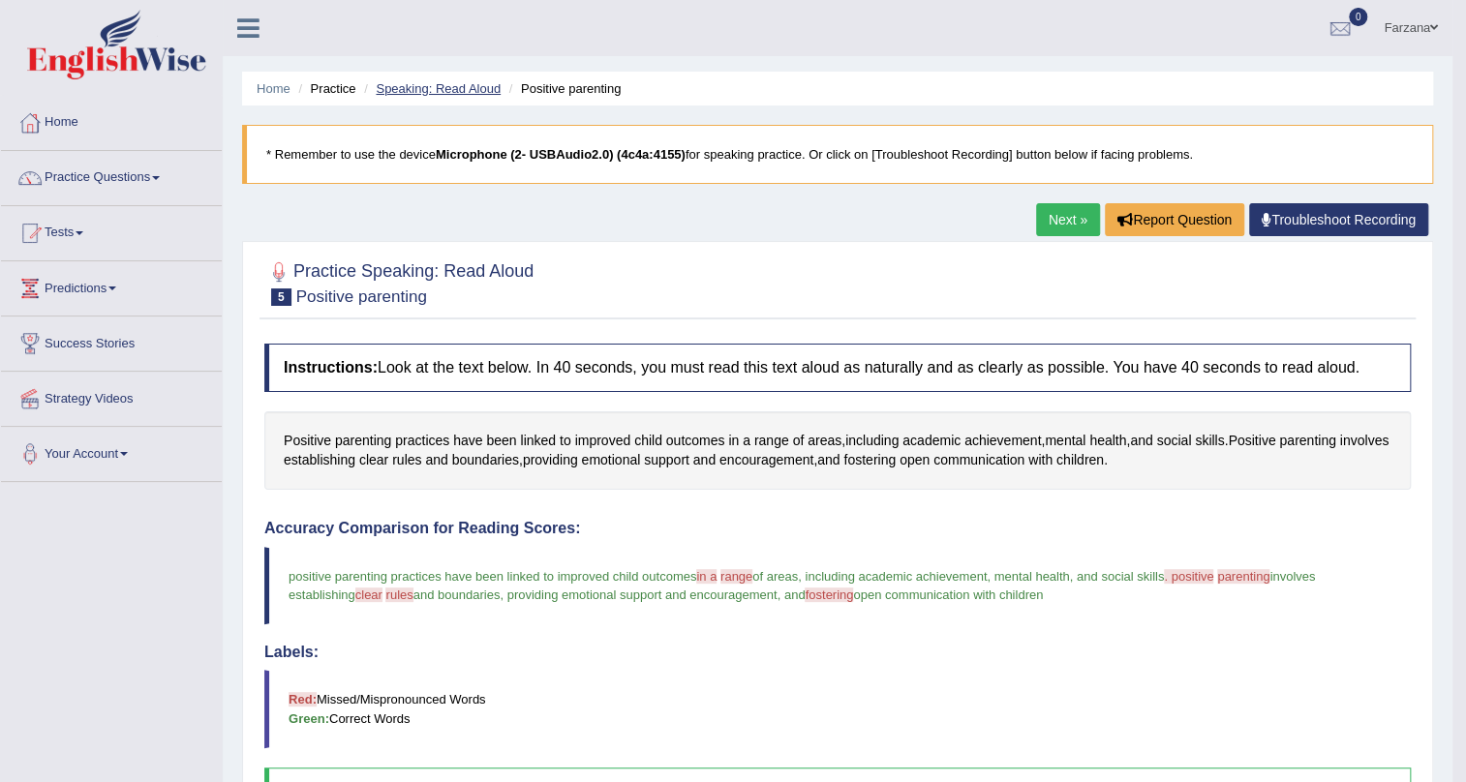
click at [399, 88] on link "Speaking: Read Aloud" at bounding box center [438, 88] width 125 height 15
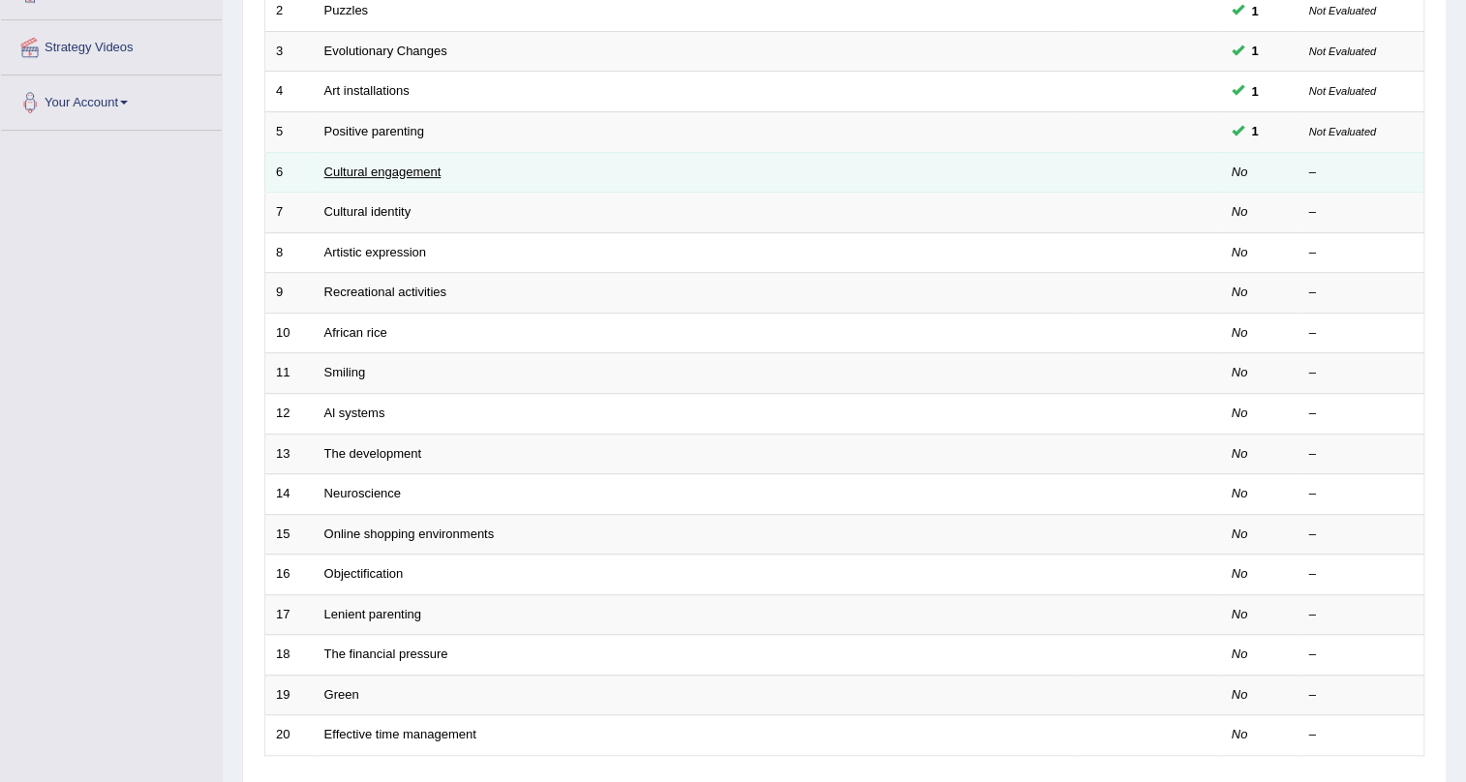
click at [386, 175] on link "Cultural engagement" at bounding box center [382, 172] width 117 height 15
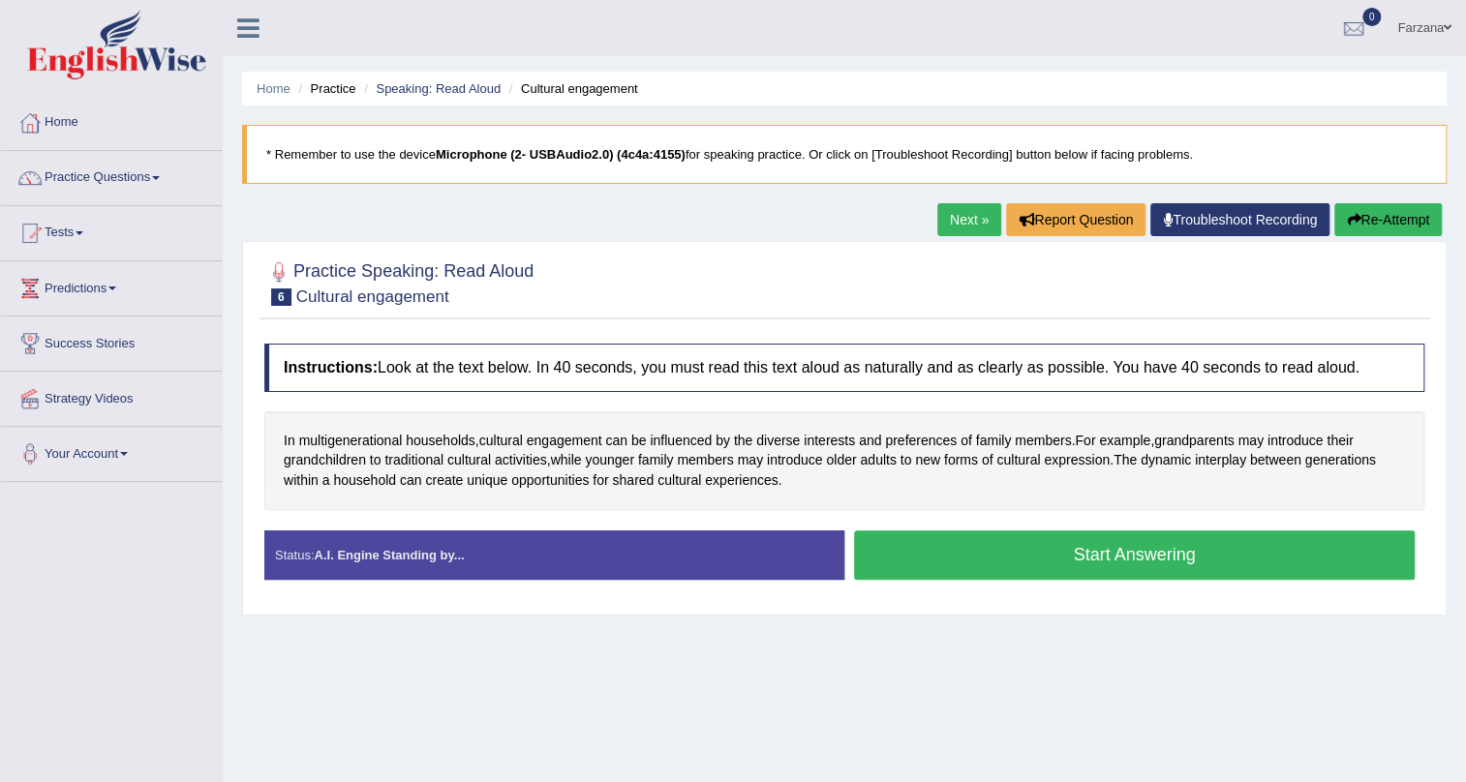
click at [901, 553] on button "Start Answering" at bounding box center [1134, 555] width 561 height 49
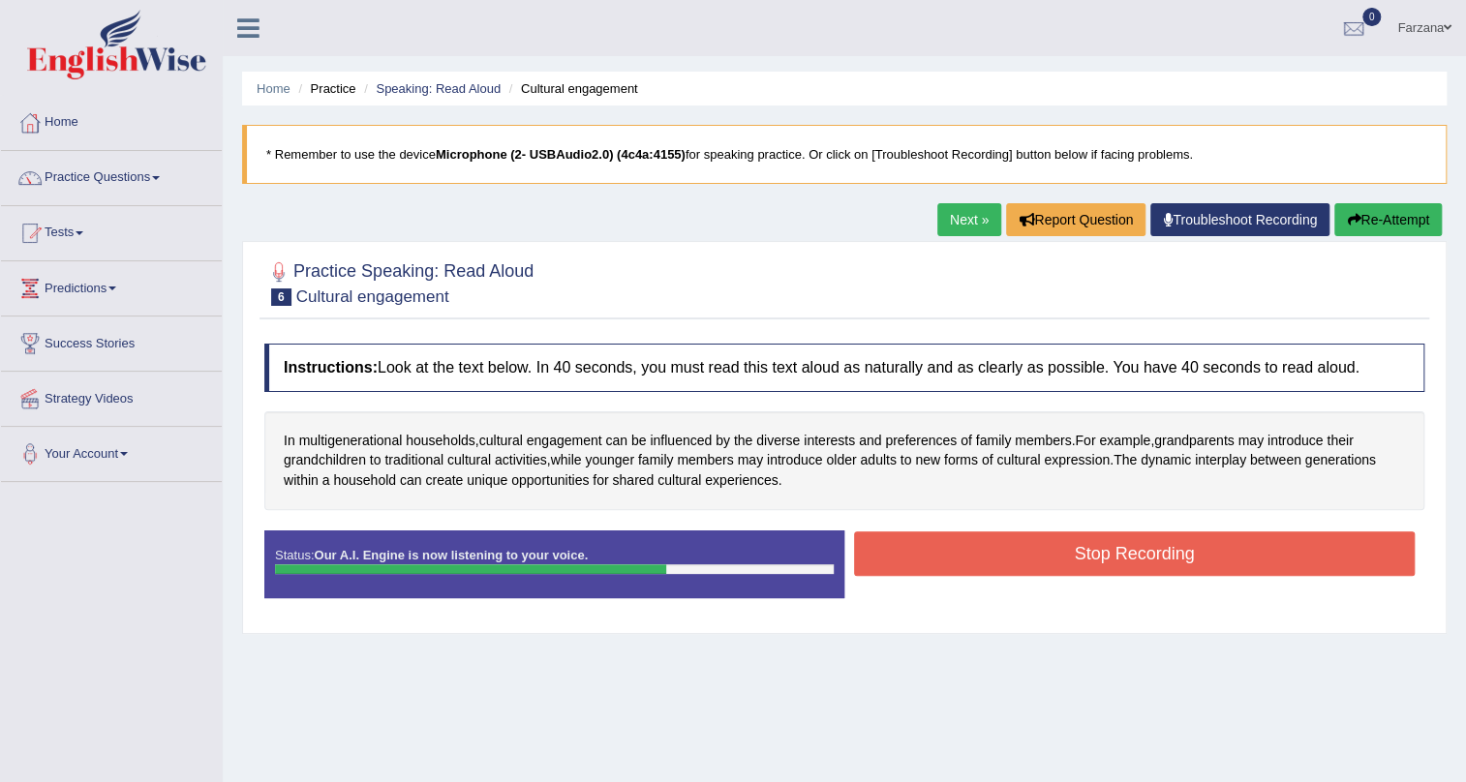
click at [940, 556] on button "Stop Recording" at bounding box center [1134, 554] width 561 height 45
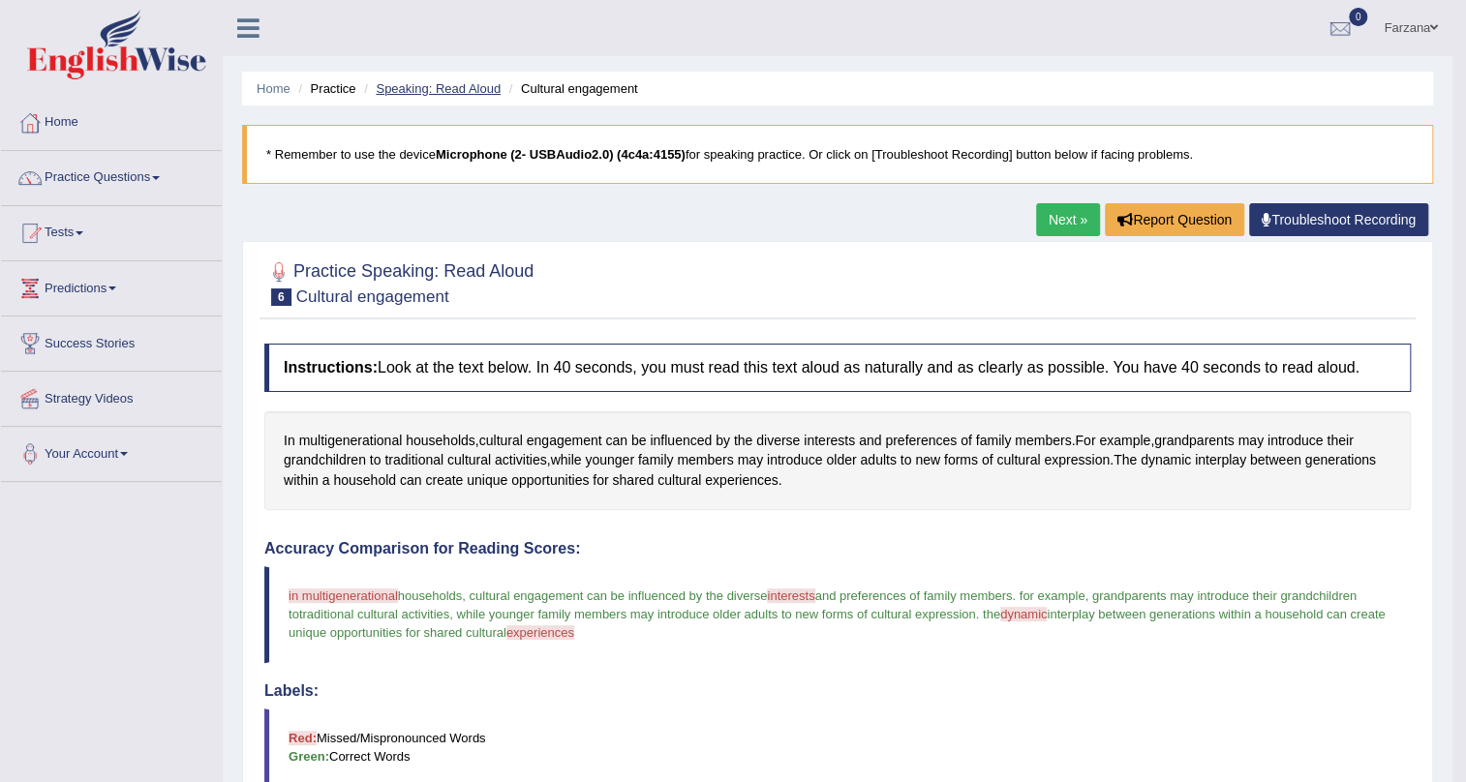
click at [448, 86] on link "Speaking: Read Aloud" at bounding box center [438, 88] width 125 height 15
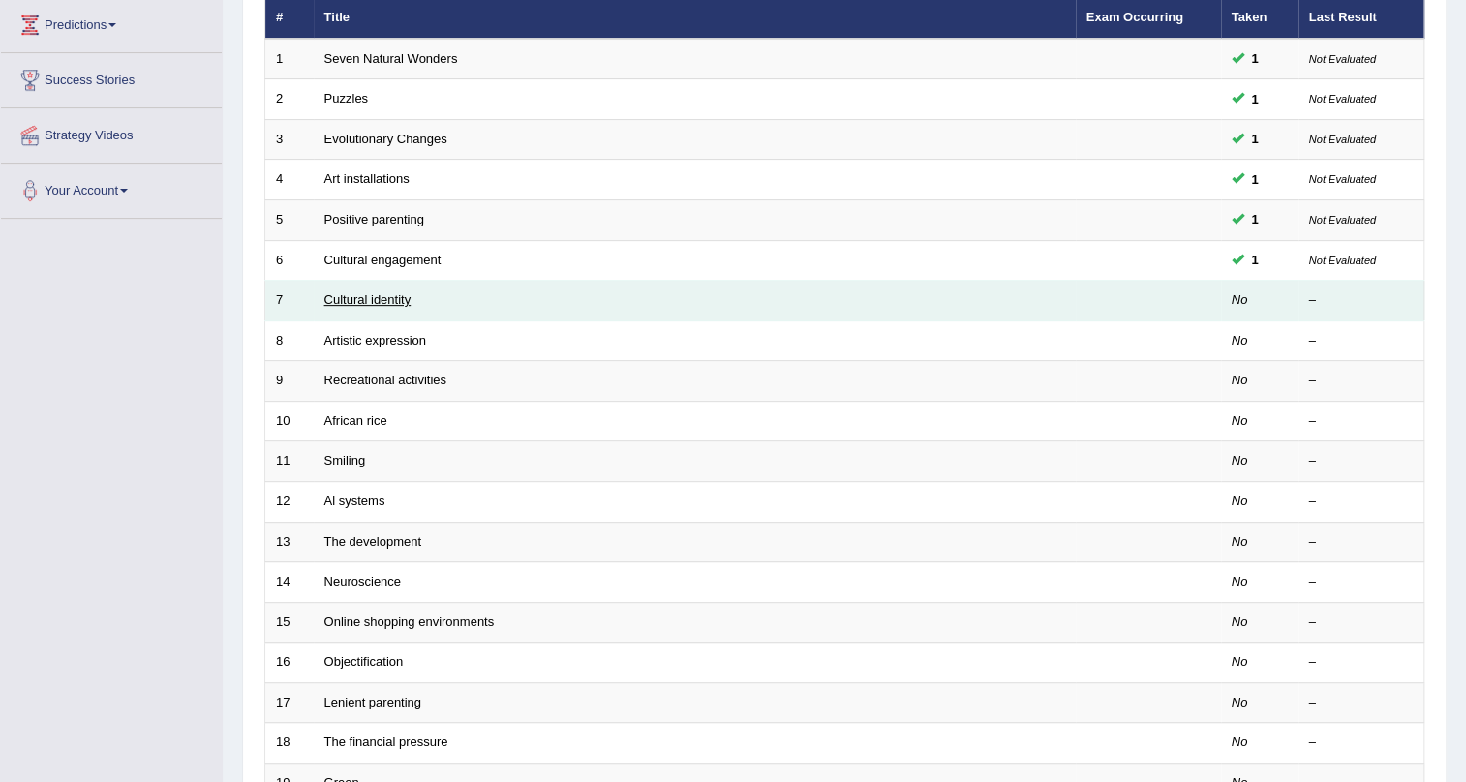
click at [395, 292] on link "Cultural identity" at bounding box center [367, 299] width 87 height 15
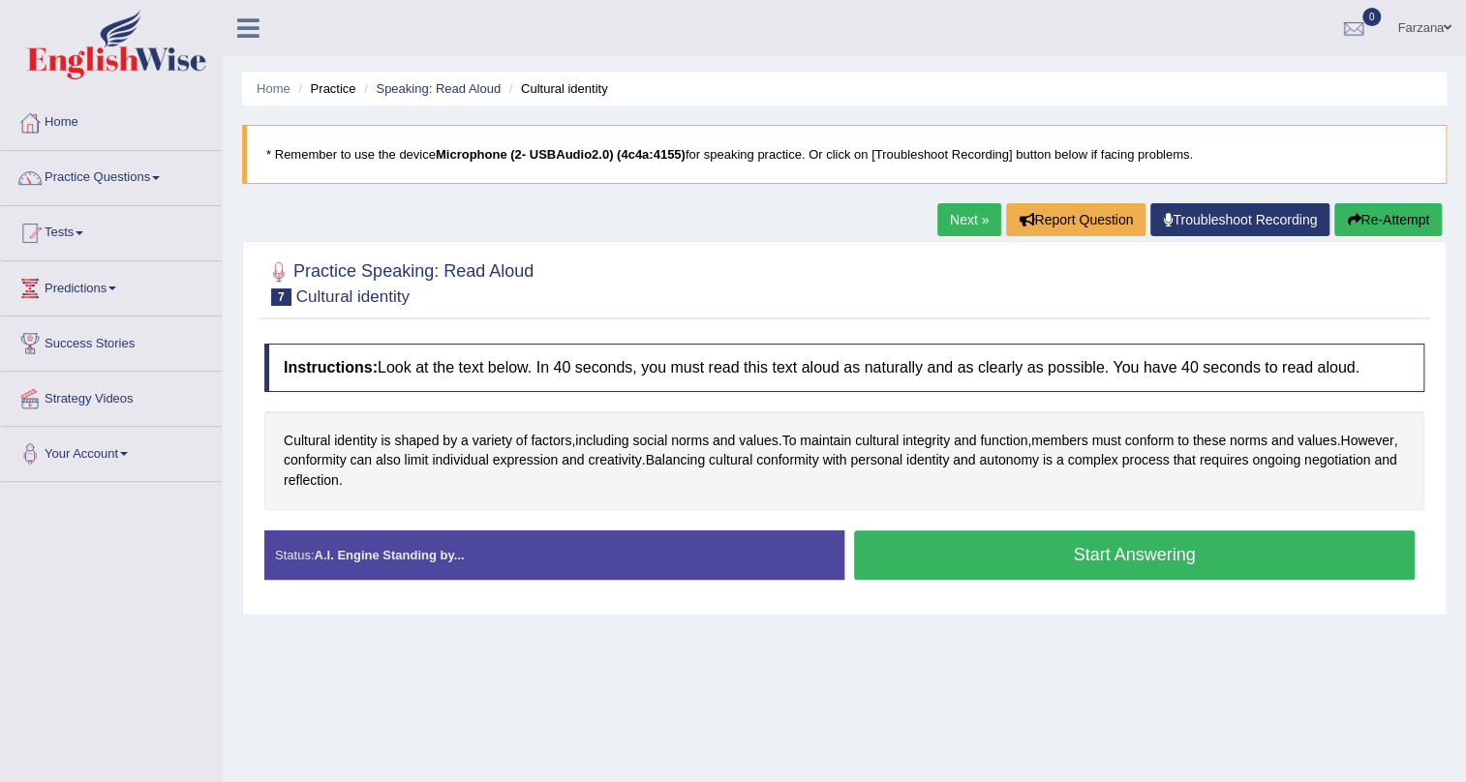
click at [973, 537] on button "Start Answering" at bounding box center [1134, 555] width 561 height 49
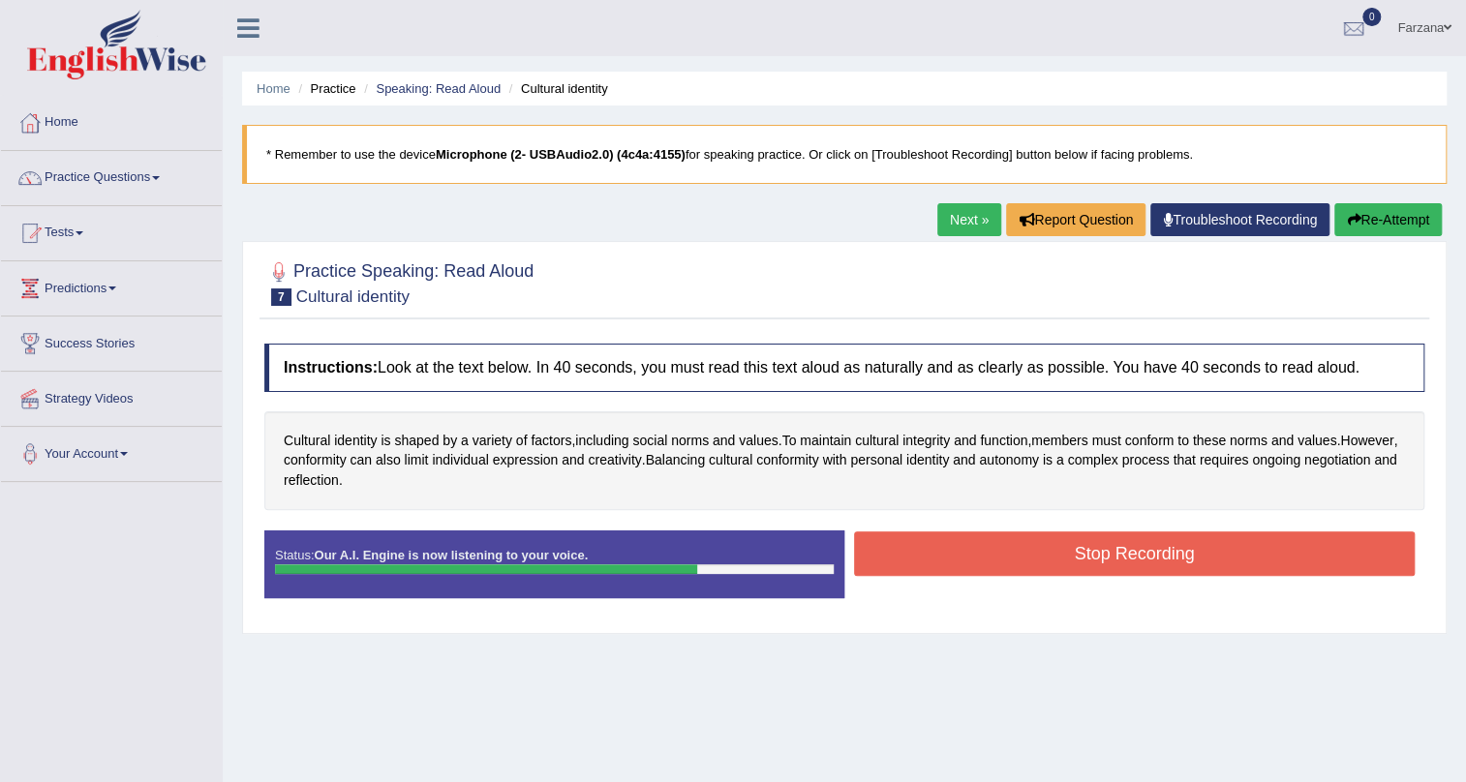
click at [978, 540] on button "Stop Recording" at bounding box center [1134, 554] width 561 height 45
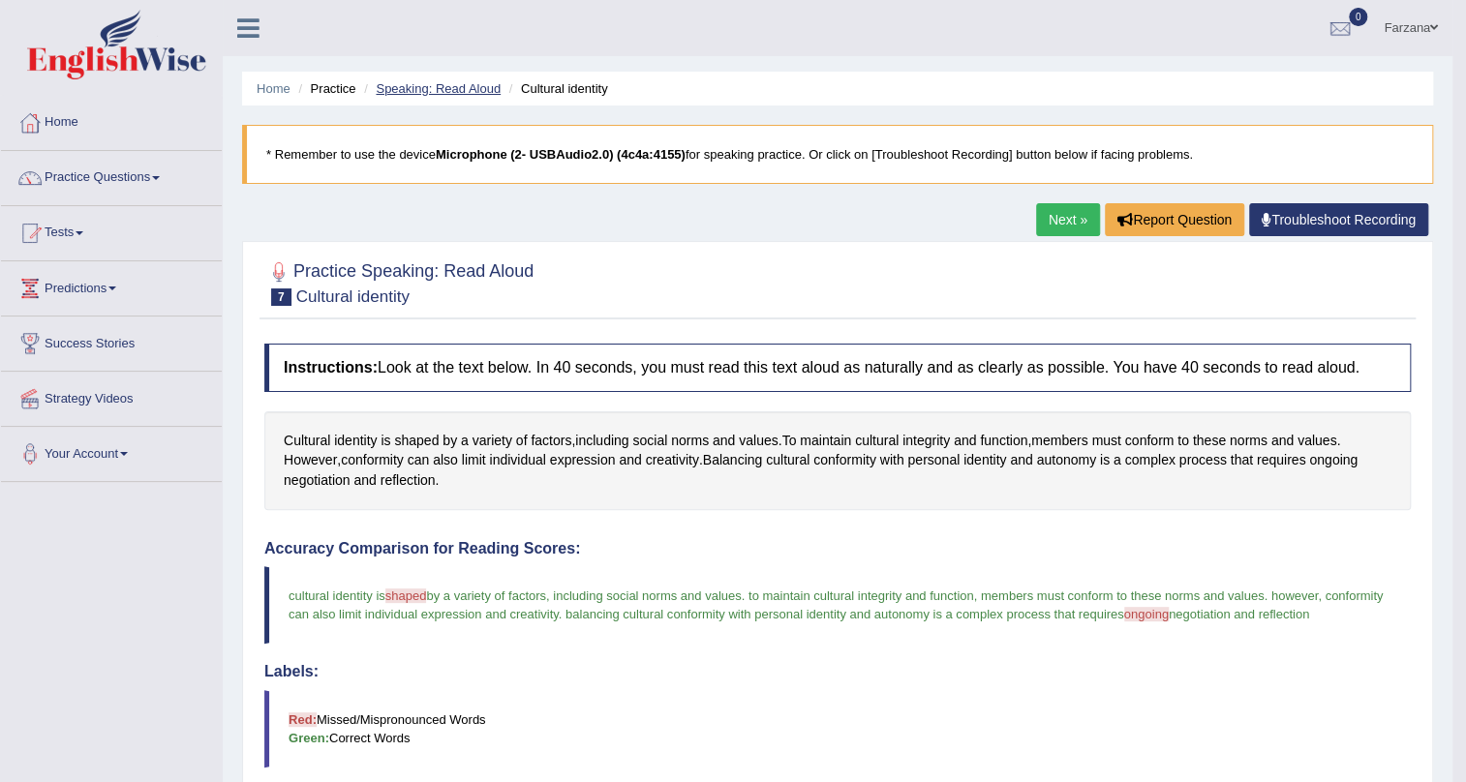
click at [464, 86] on link "Speaking: Read Aloud" at bounding box center [438, 88] width 125 height 15
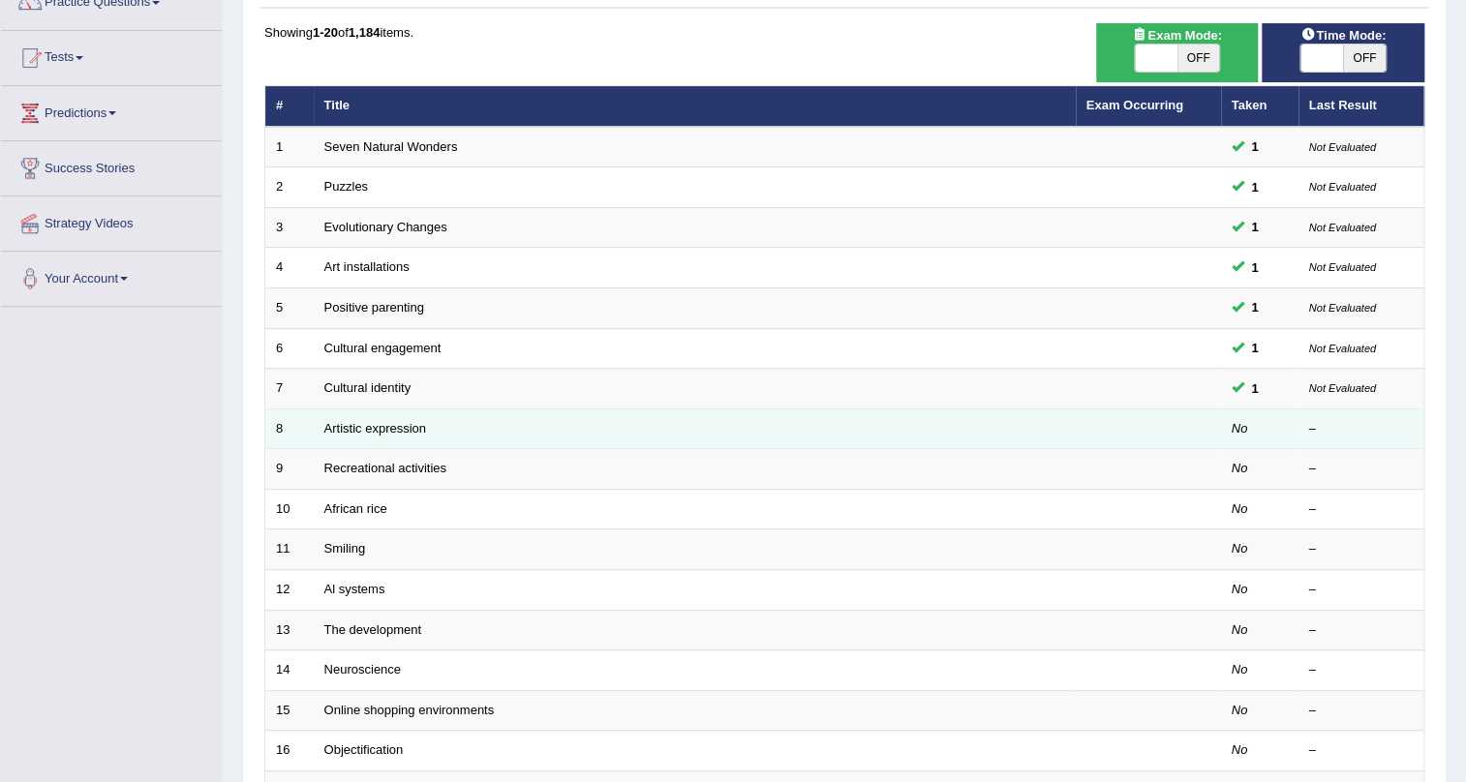
scroll to position [175, 0]
click at [348, 432] on link "Artistic expression" at bounding box center [375, 428] width 102 height 15
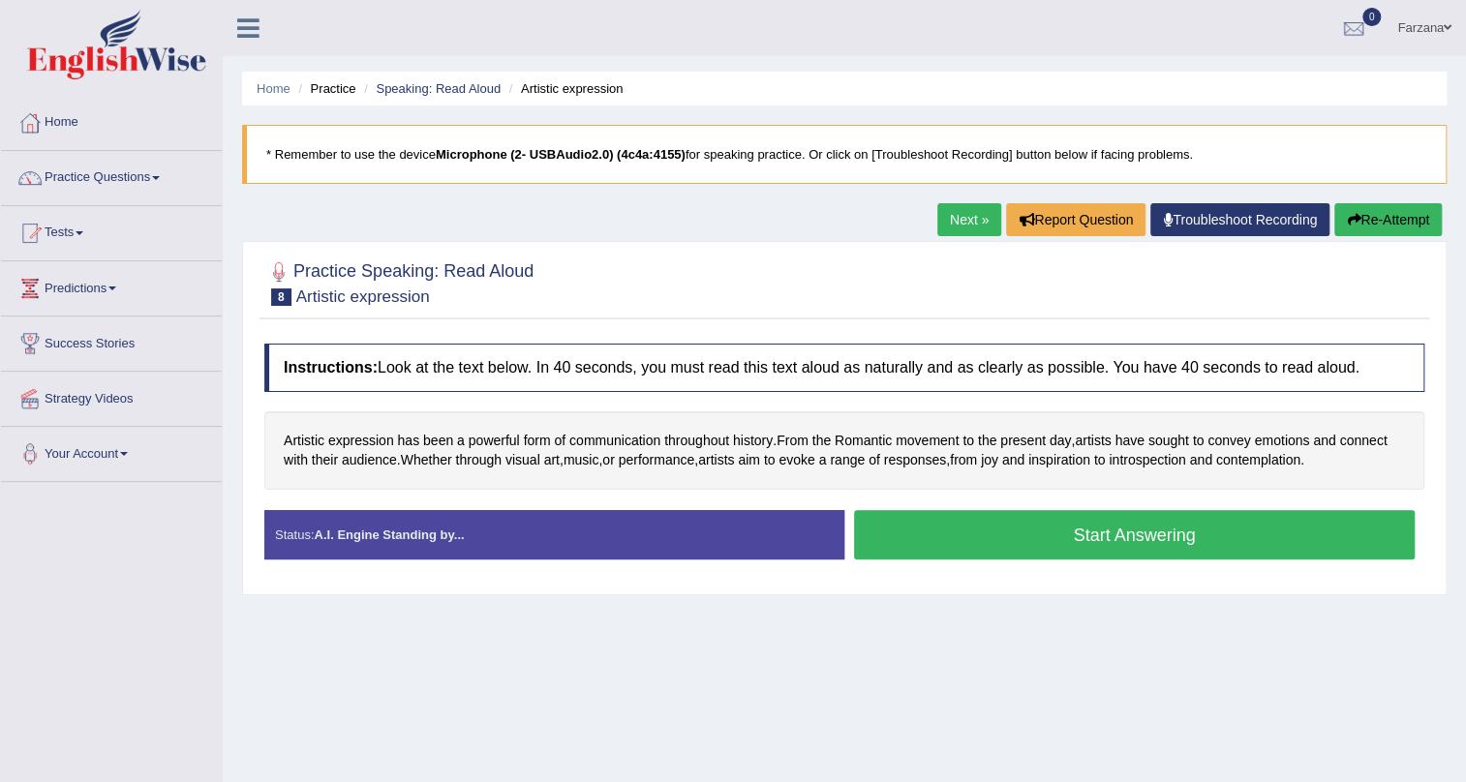
click at [1089, 529] on button "Start Answering" at bounding box center [1134, 534] width 561 height 49
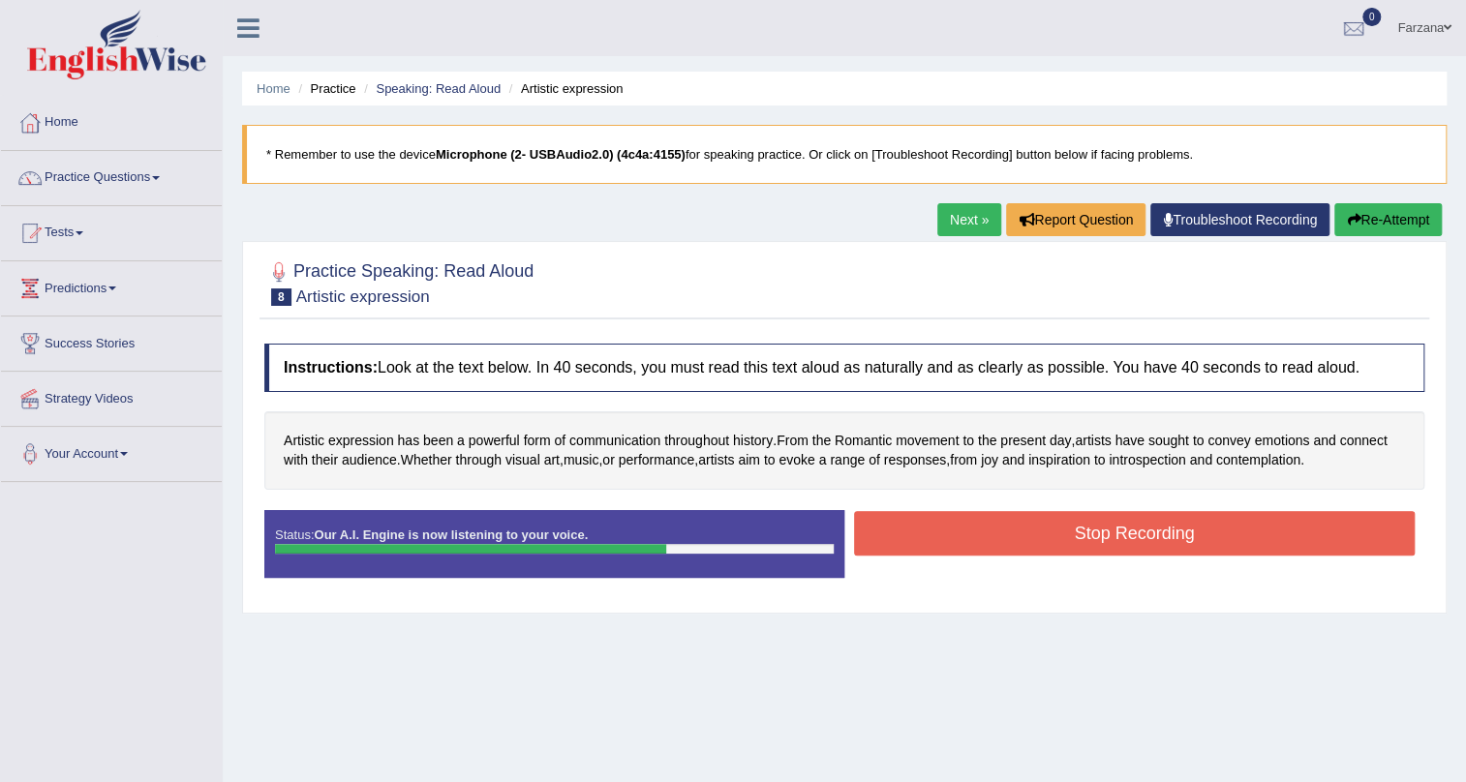
click at [1196, 535] on button "Stop Recording" at bounding box center [1134, 533] width 561 height 45
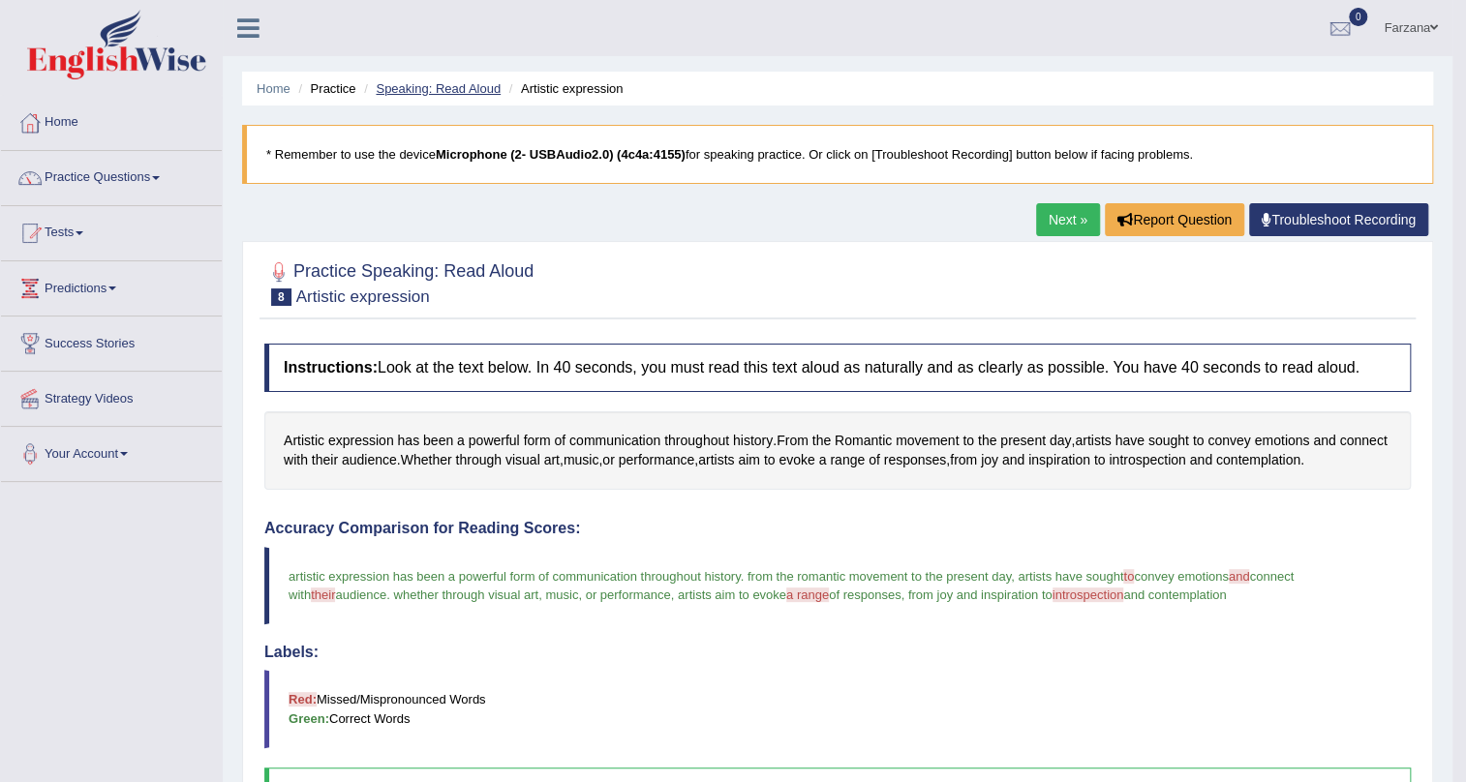
click at [458, 85] on link "Speaking: Read Aloud" at bounding box center [438, 88] width 125 height 15
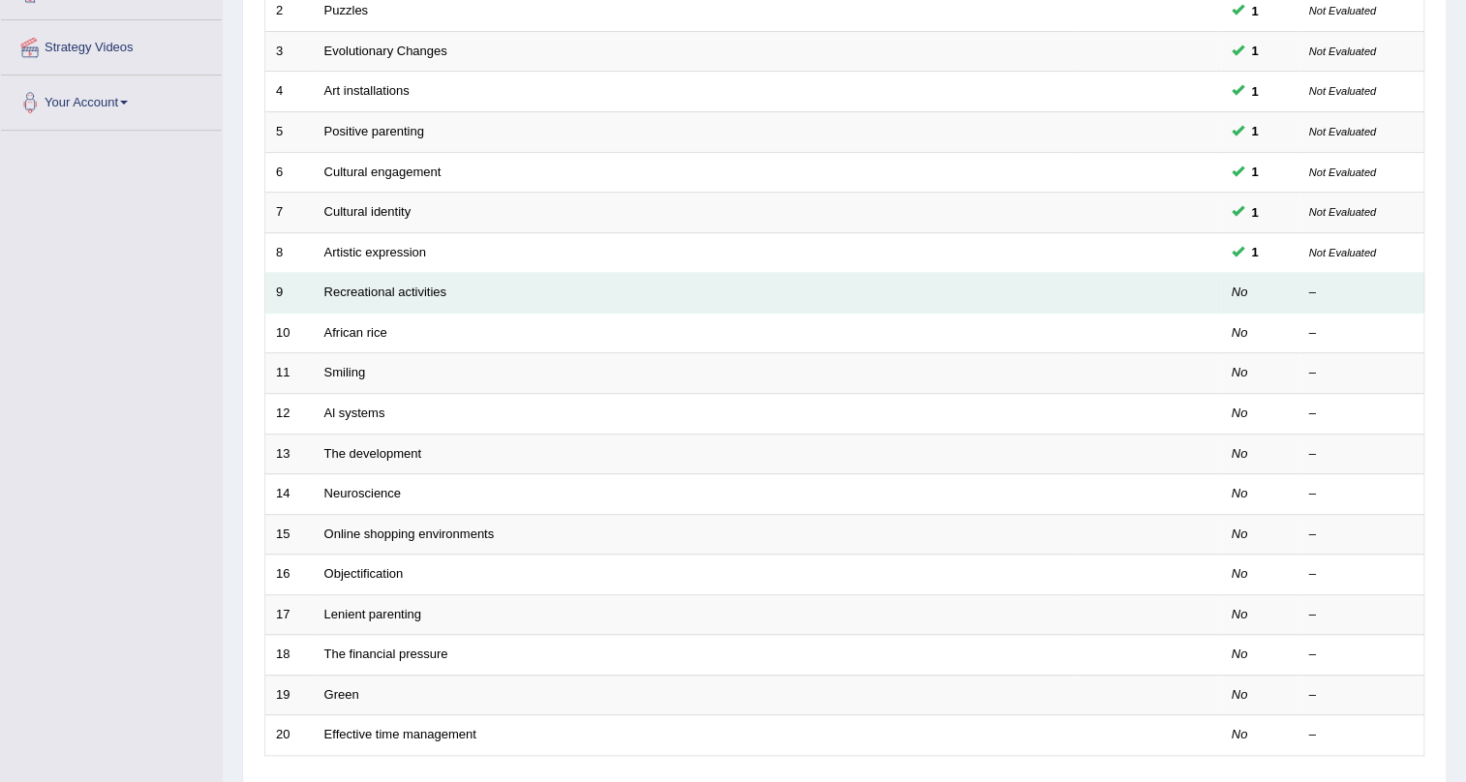
click at [419, 281] on td "Recreational activities" at bounding box center [695, 293] width 762 height 41
click at [415, 285] on link "Recreational activities" at bounding box center [385, 292] width 122 height 15
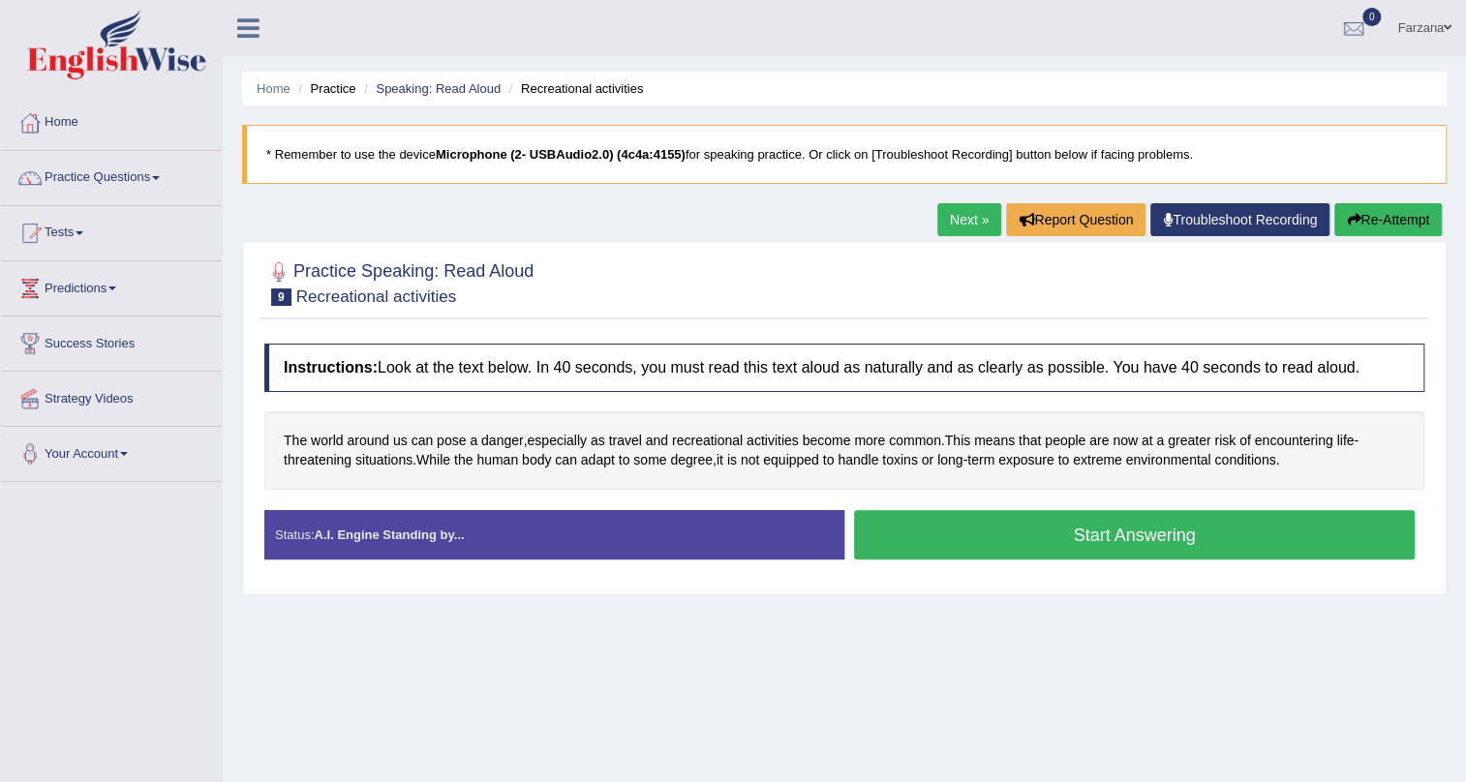
click at [900, 521] on button "Start Answering" at bounding box center [1134, 534] width 561 height 49
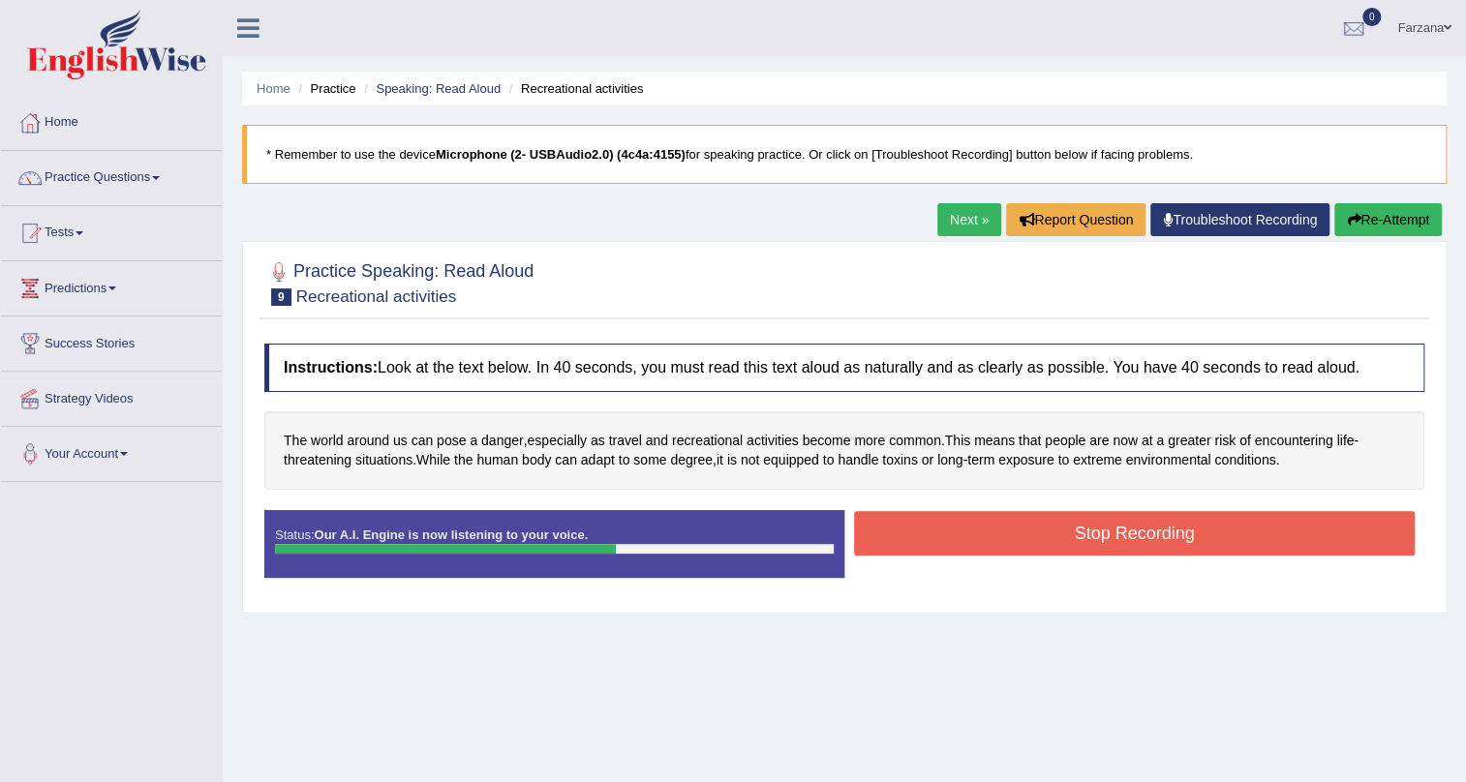
click at [967, 533] on button "Stop Recording" at bounding box center [1134, 533] width 561 height 45
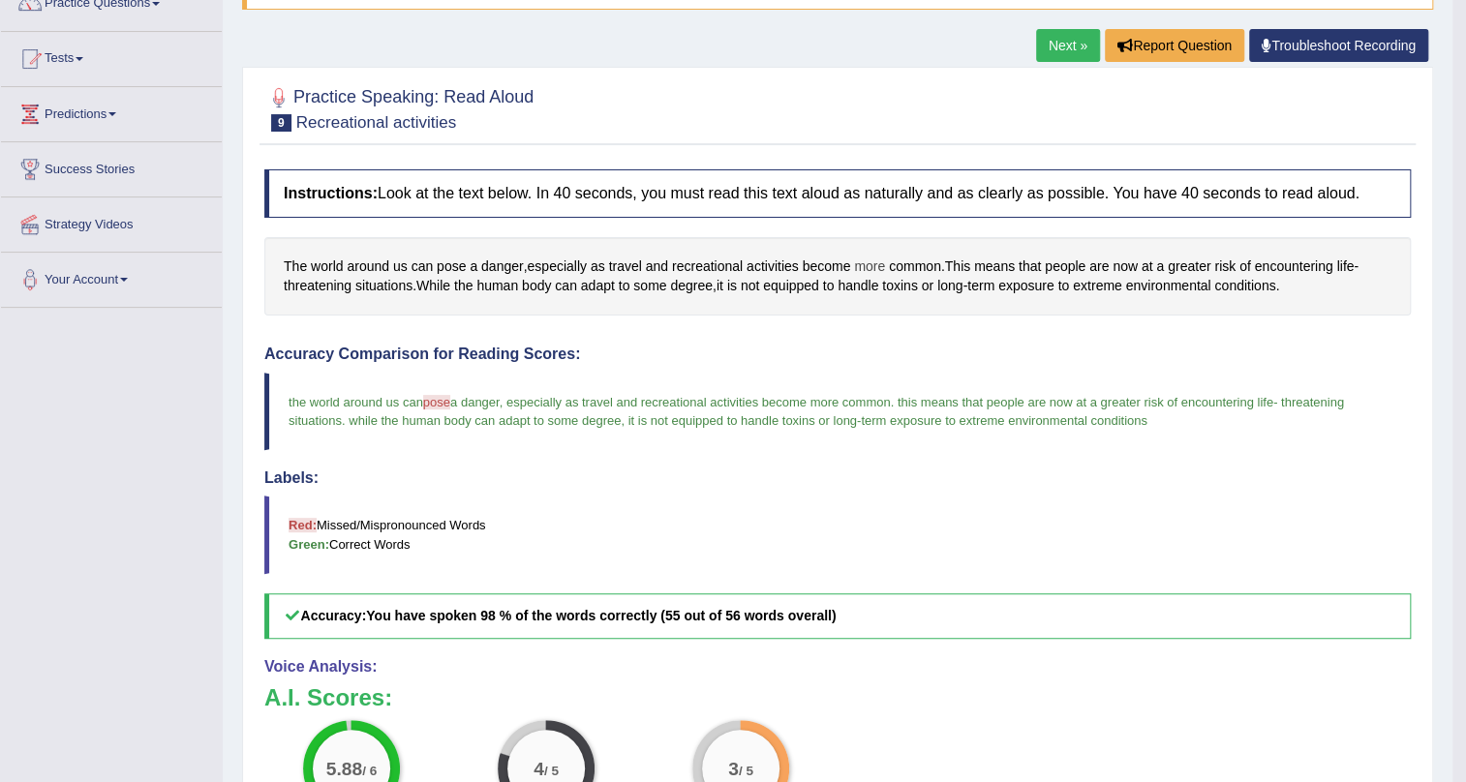
scroll to position [175, 0]
click at [454, 262] on span "pose" at bounding box center [451, 266] width 29 height 20
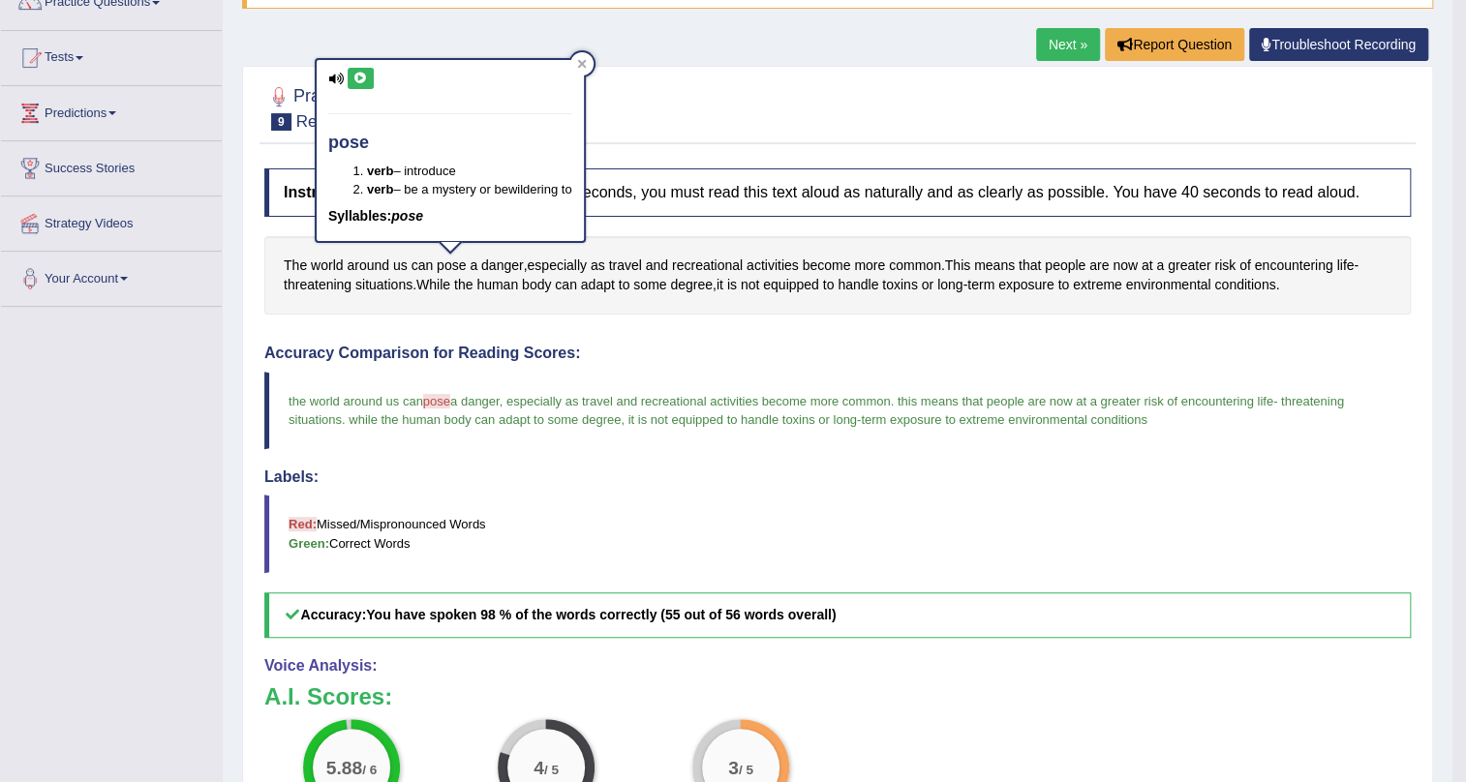
click at [358, 80] on icon at bounding box center [360, 79] width 15 height 12
click at [639, 229] on div "Instructions: Look at the text below. In 40 seconds, you must read this text al…" at bounding box center [837, 601] width 1156 height 884
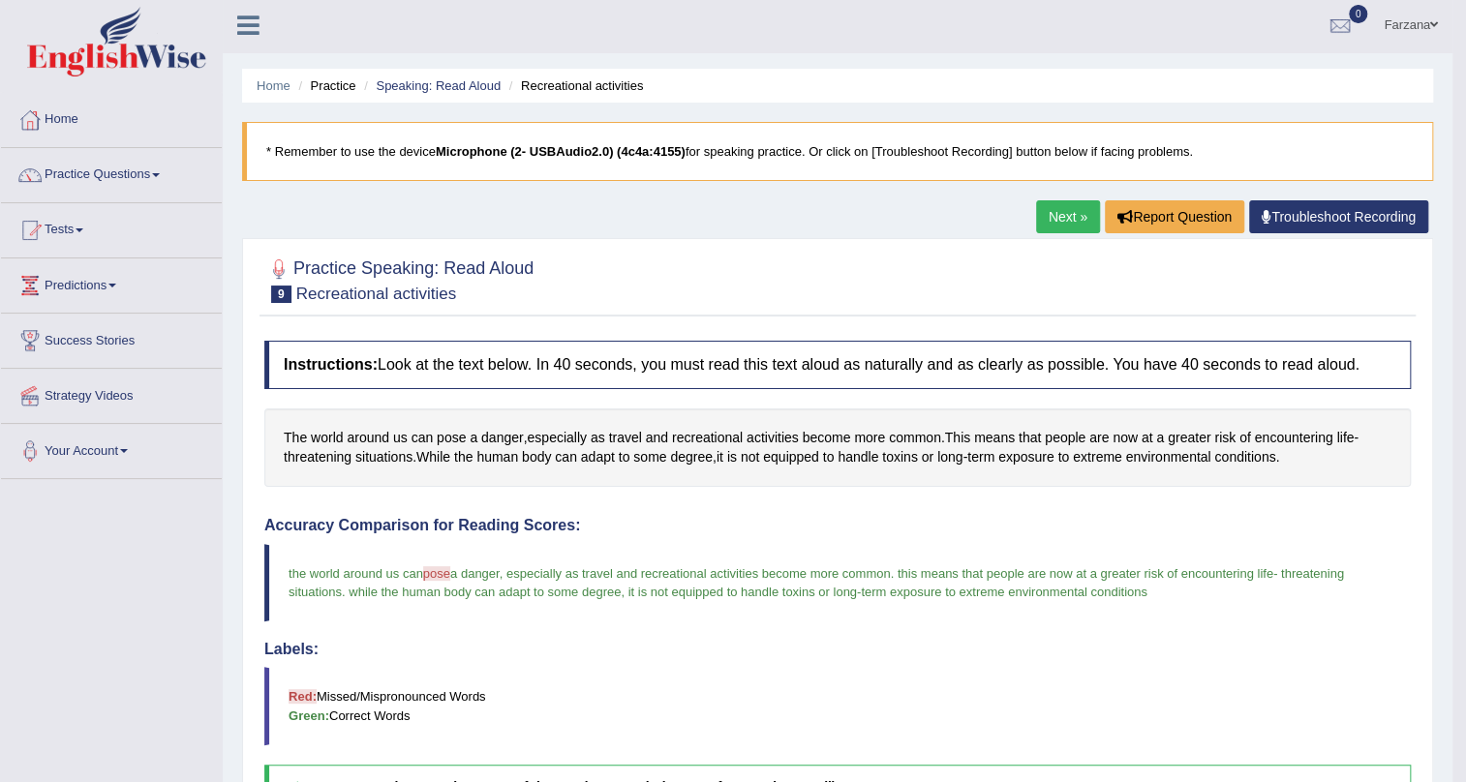
scroll to position [0, 0]
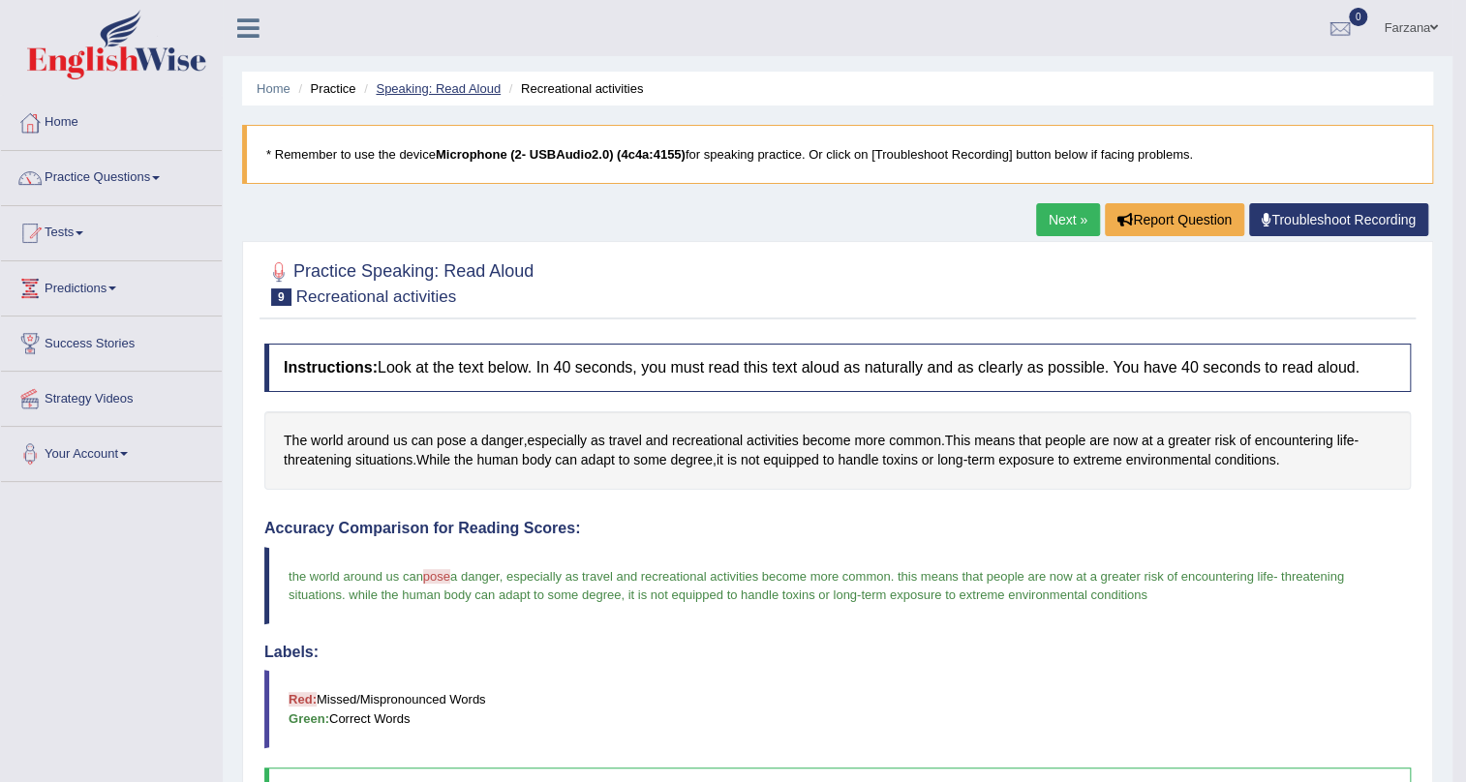
click at [483, 86] on link "Speaking: Read Aloud" at bounding box center [438, 88] width 125 height 15
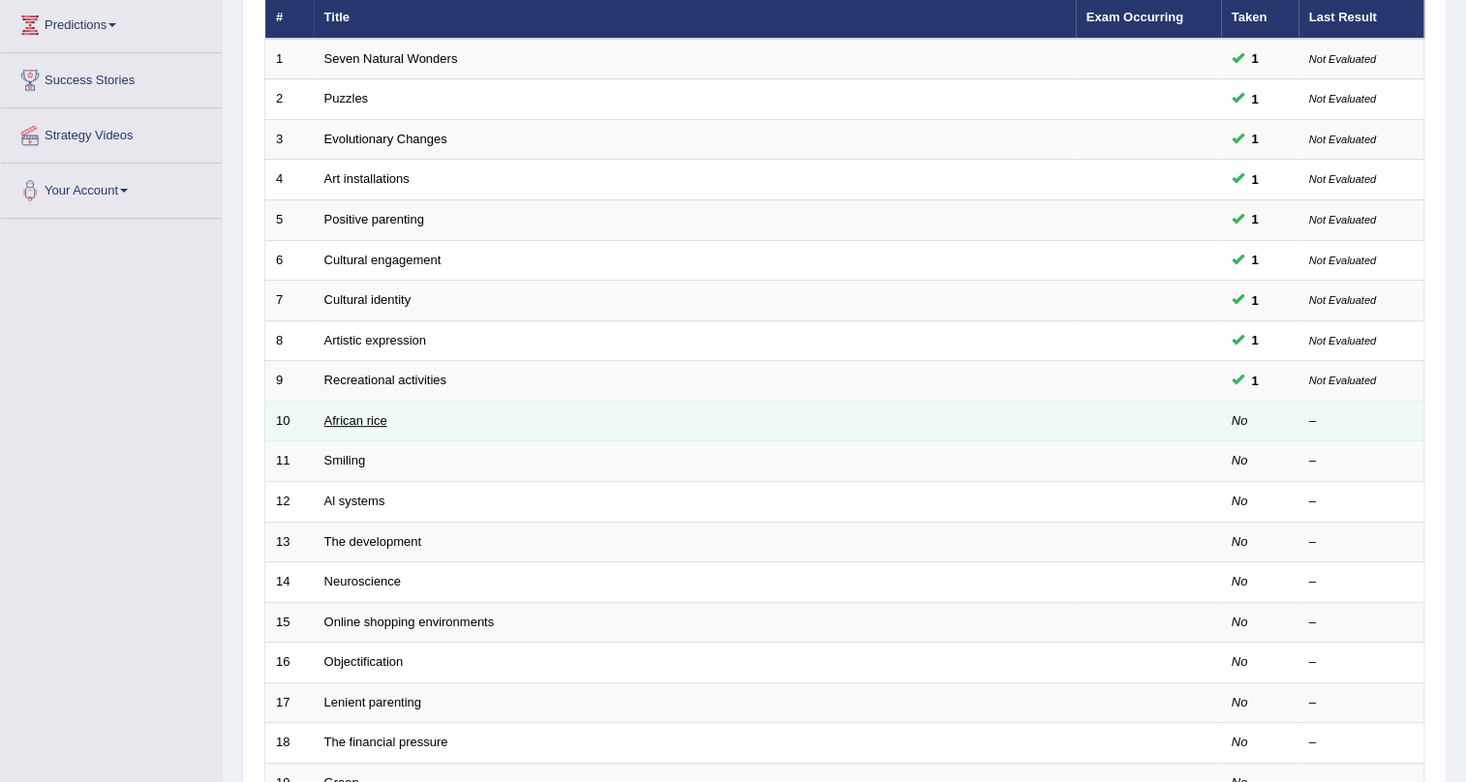
click at [333, 424] on link "African rice" at bounding box center [355, 420] width 63 height 15
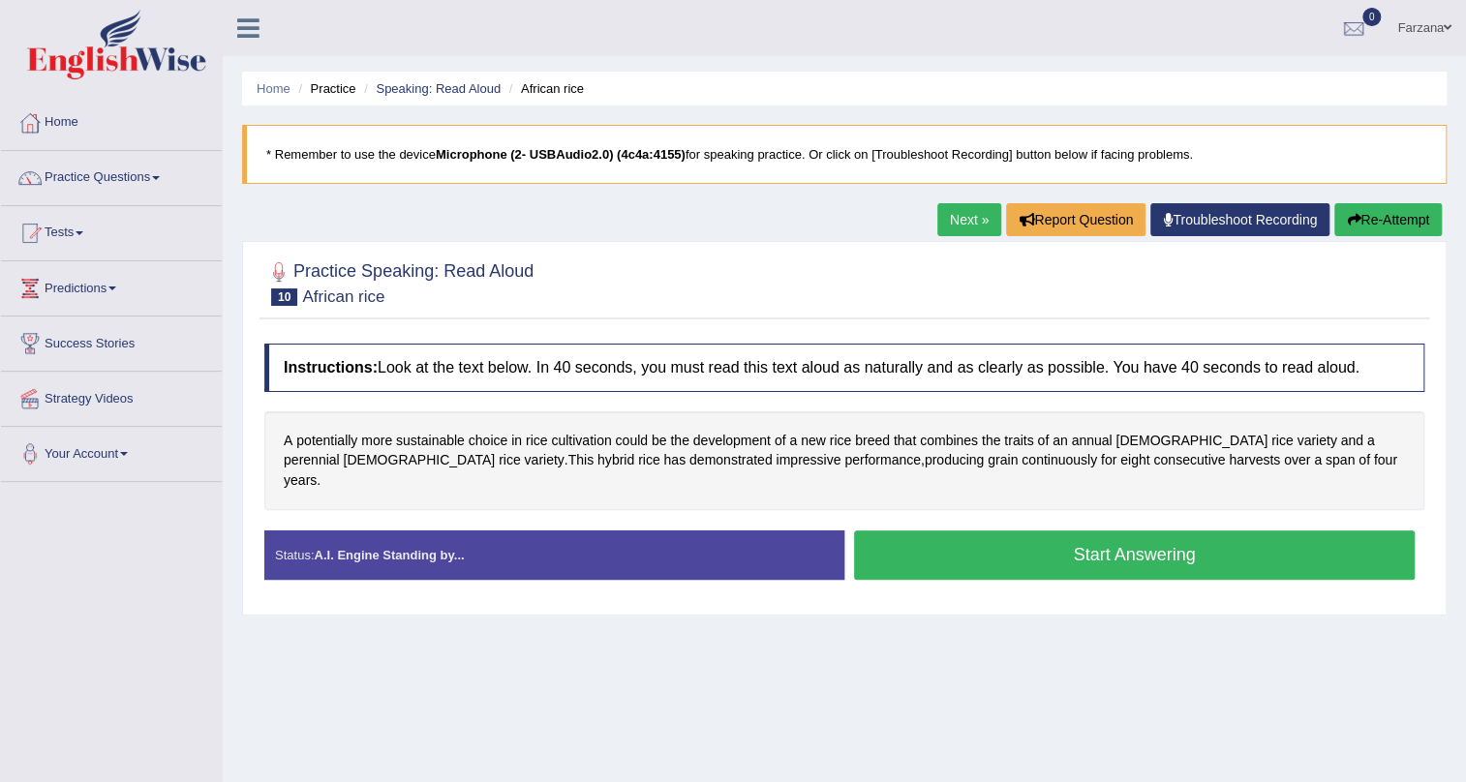
click at [1124, 531] on button "Start Answering" at bounding box center [1134, 555] width 561 height 49
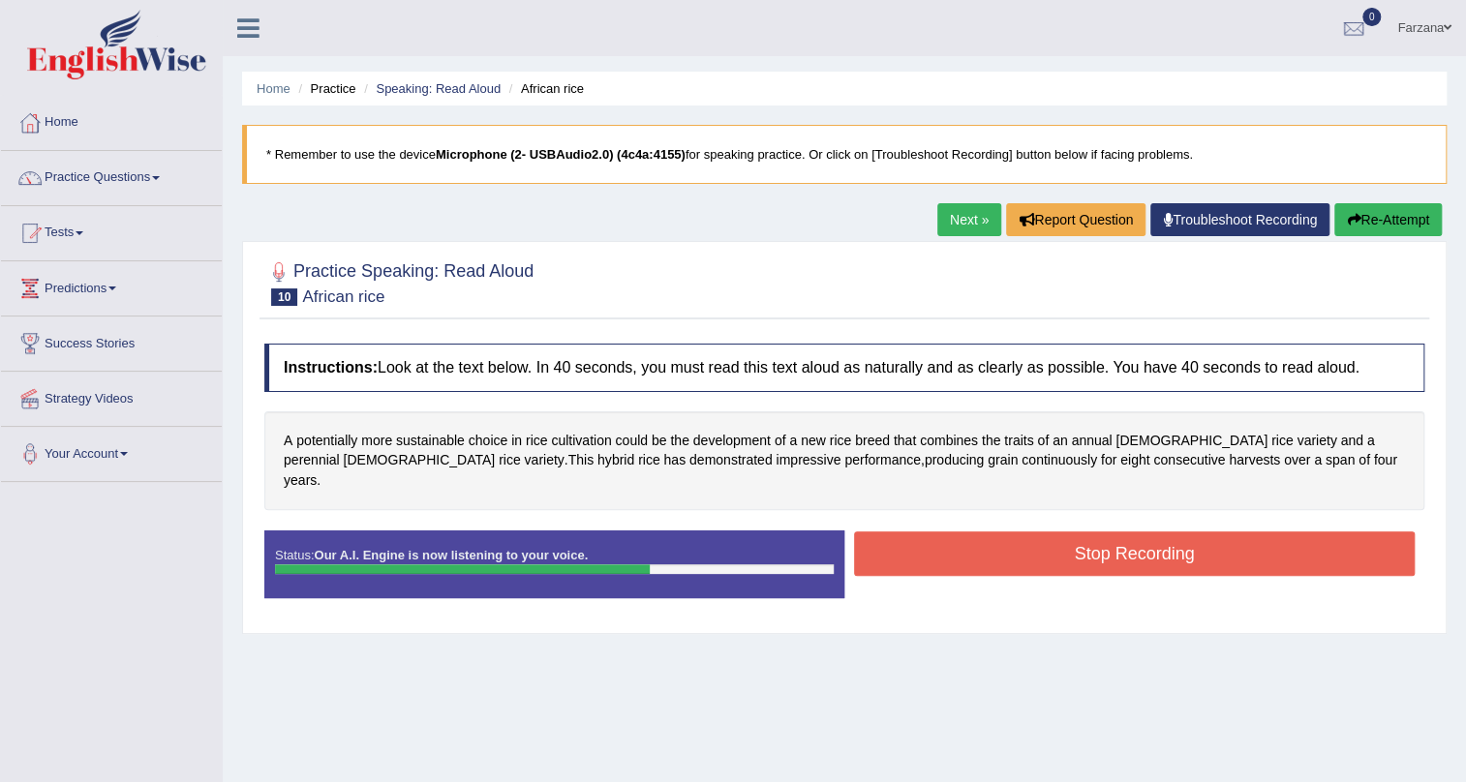
click at [1060, 532] on button "Stop Recording" at bounding box center [1134, 554] width 561 height 45
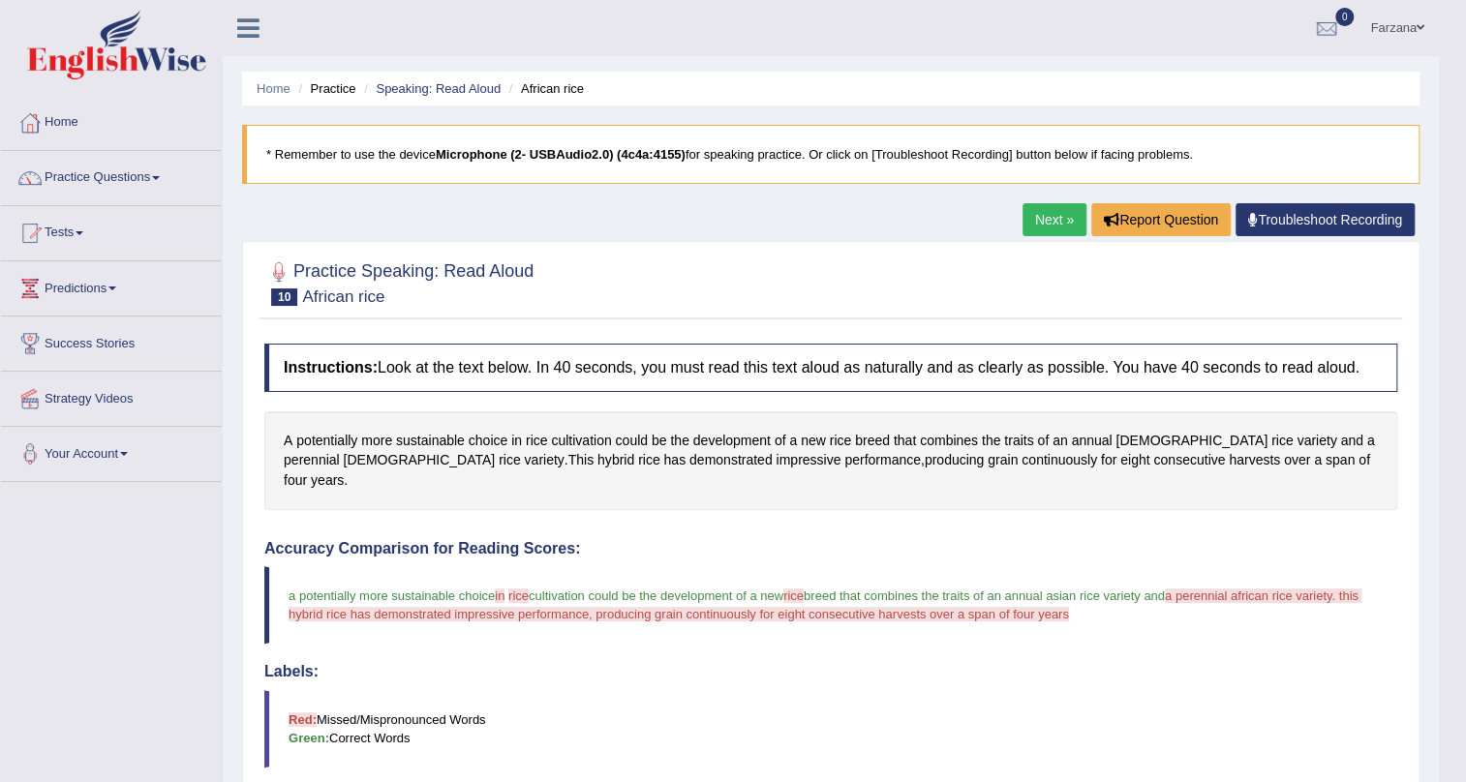
scroll to position [241, 0]
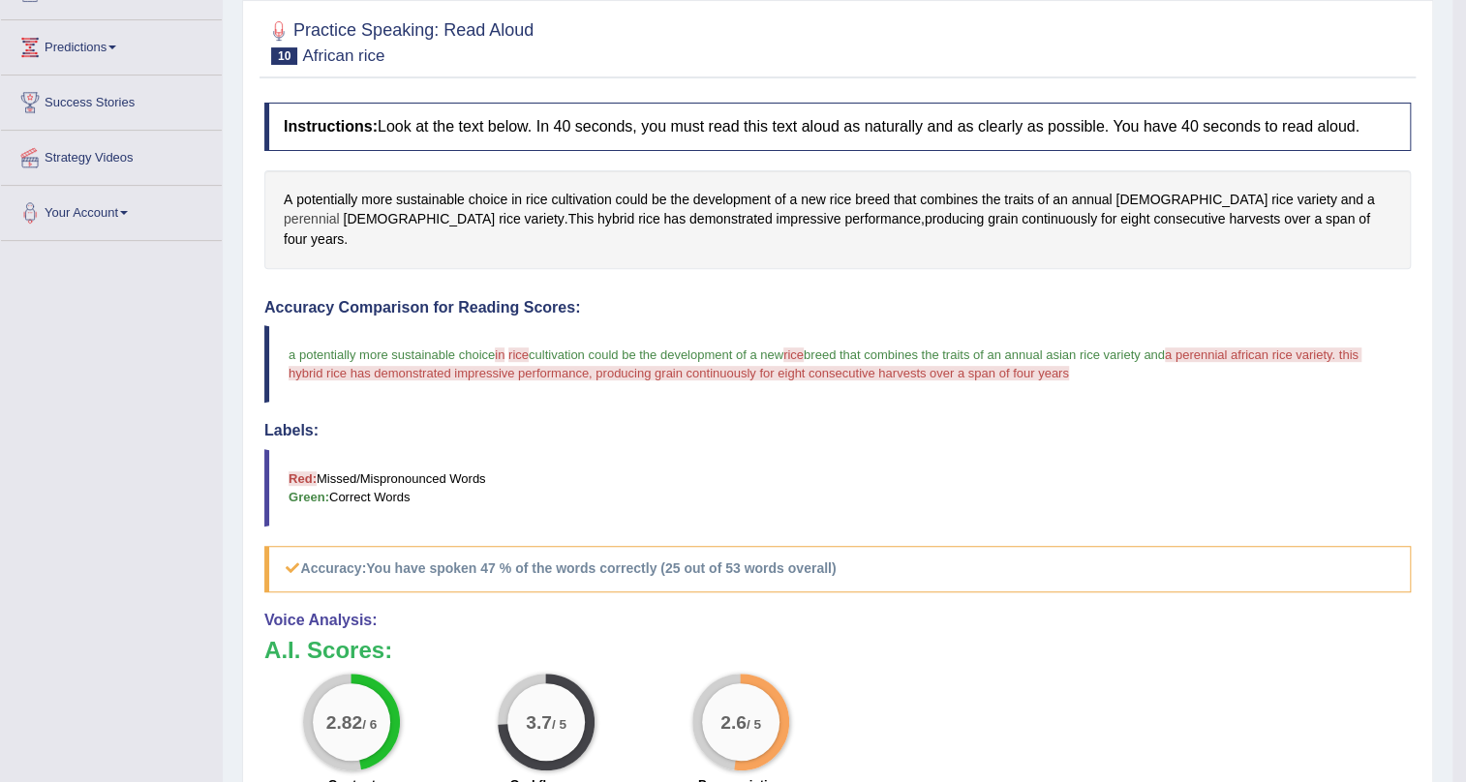
click at [340, 209] on span "perennial" at bounding box center [312, 219] width 56 height 20
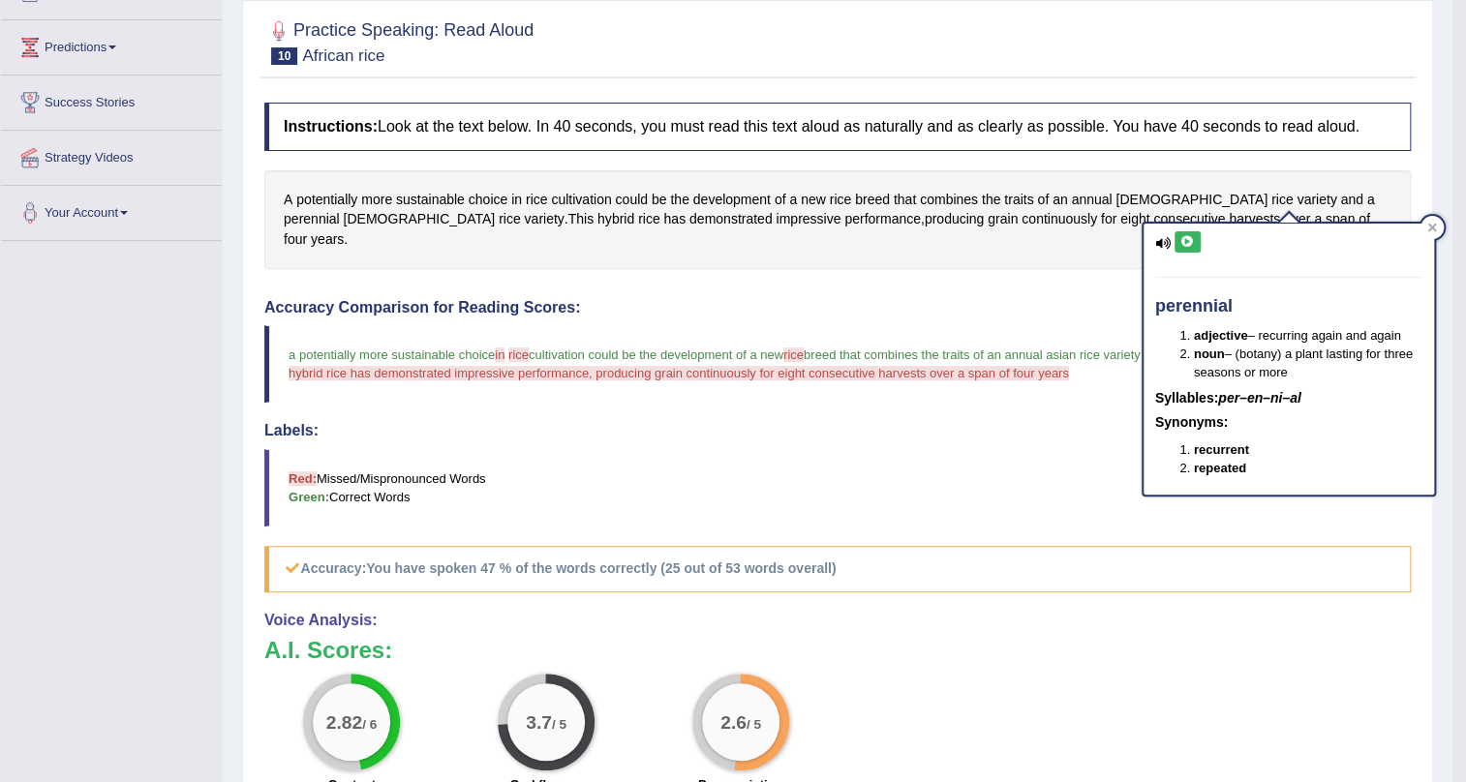
click at [1194, 234] on button at bounding box center [1188, 241] width 26 height 21
click at [760, 302] on div "Accuracy Comparison for Reading Scores: a potentially more sustainable choice i…" at bounding box center [837, 445] width 1146 height 293
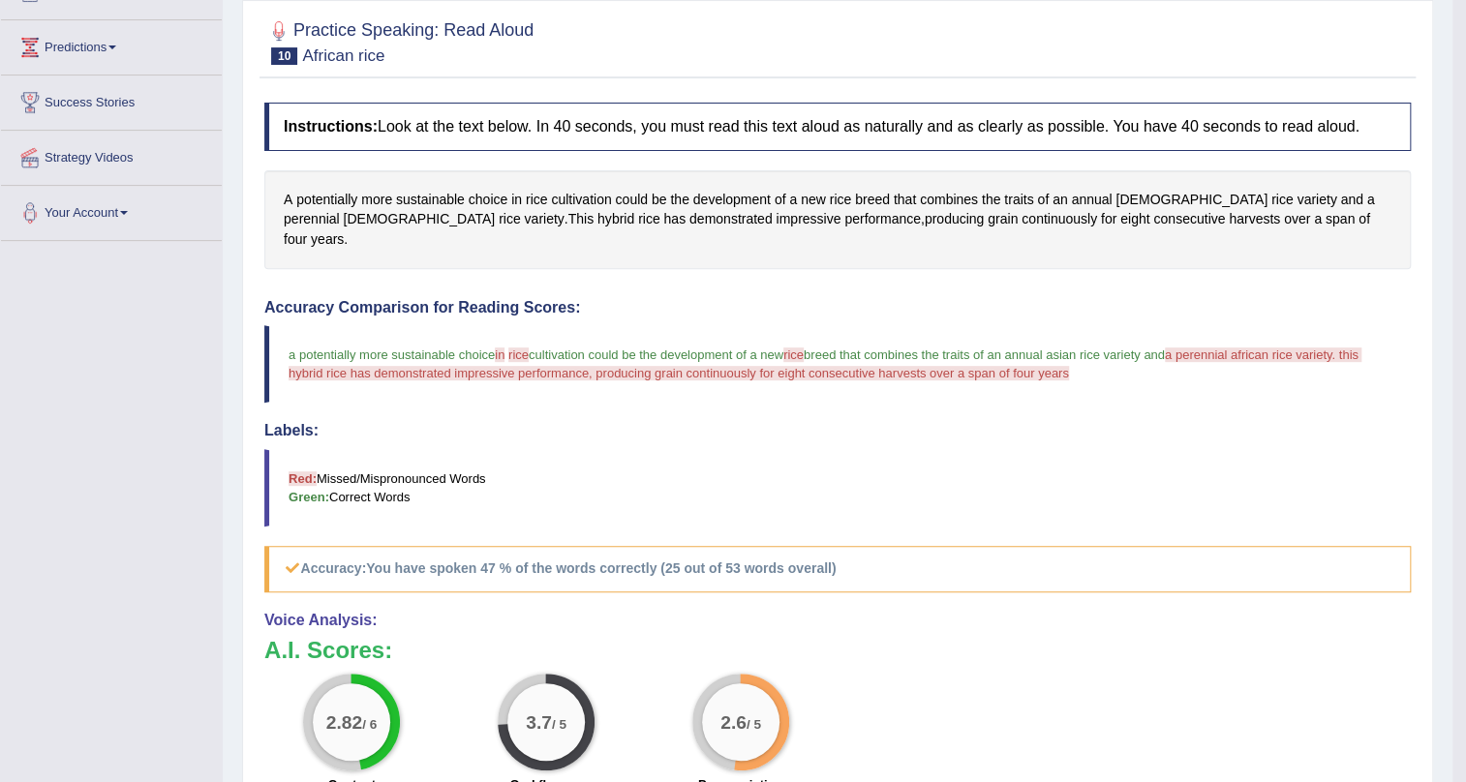
scroll to position [0, 0]
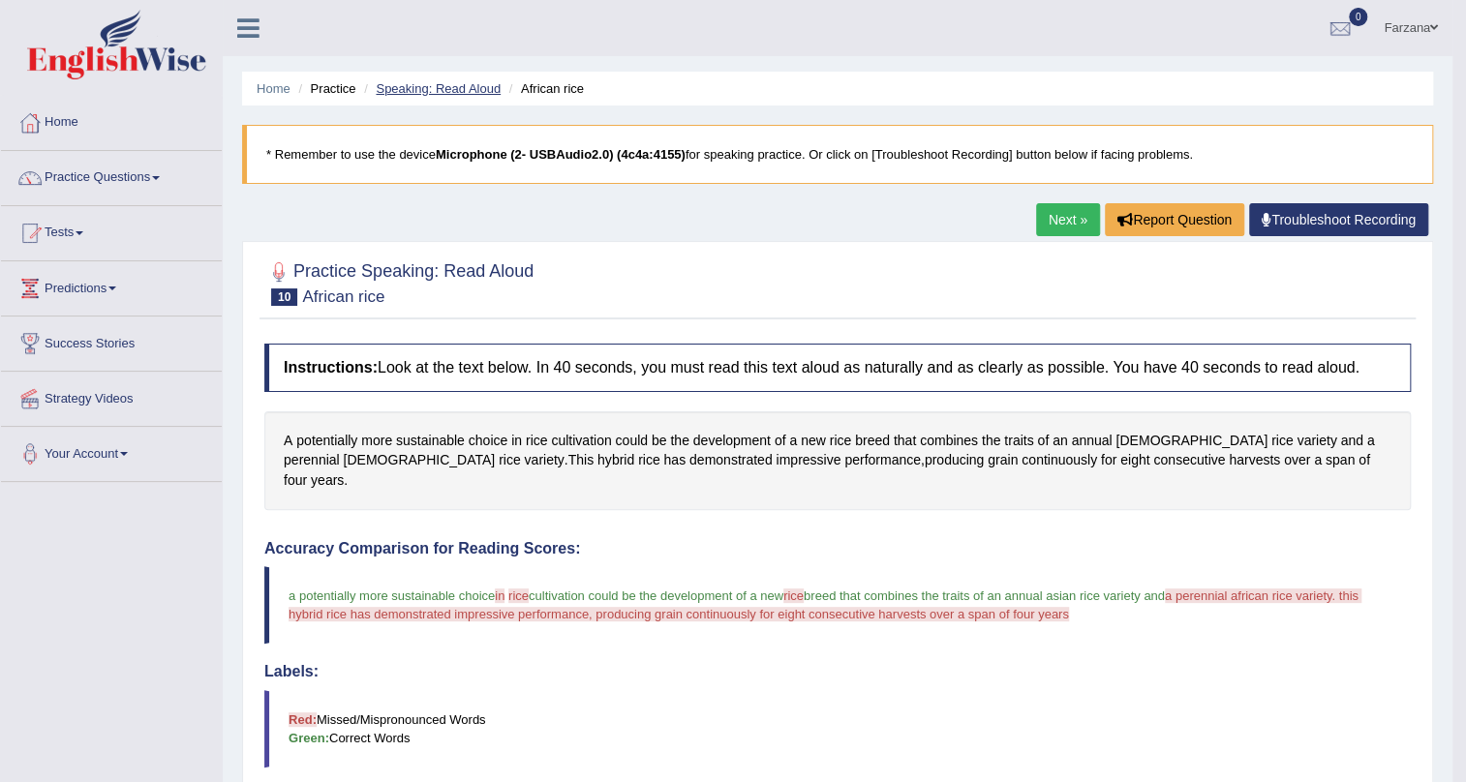
click at [485, 87] on link "Speaking: Read Aloud" at bounding box center [438, 88] width 125 height 15
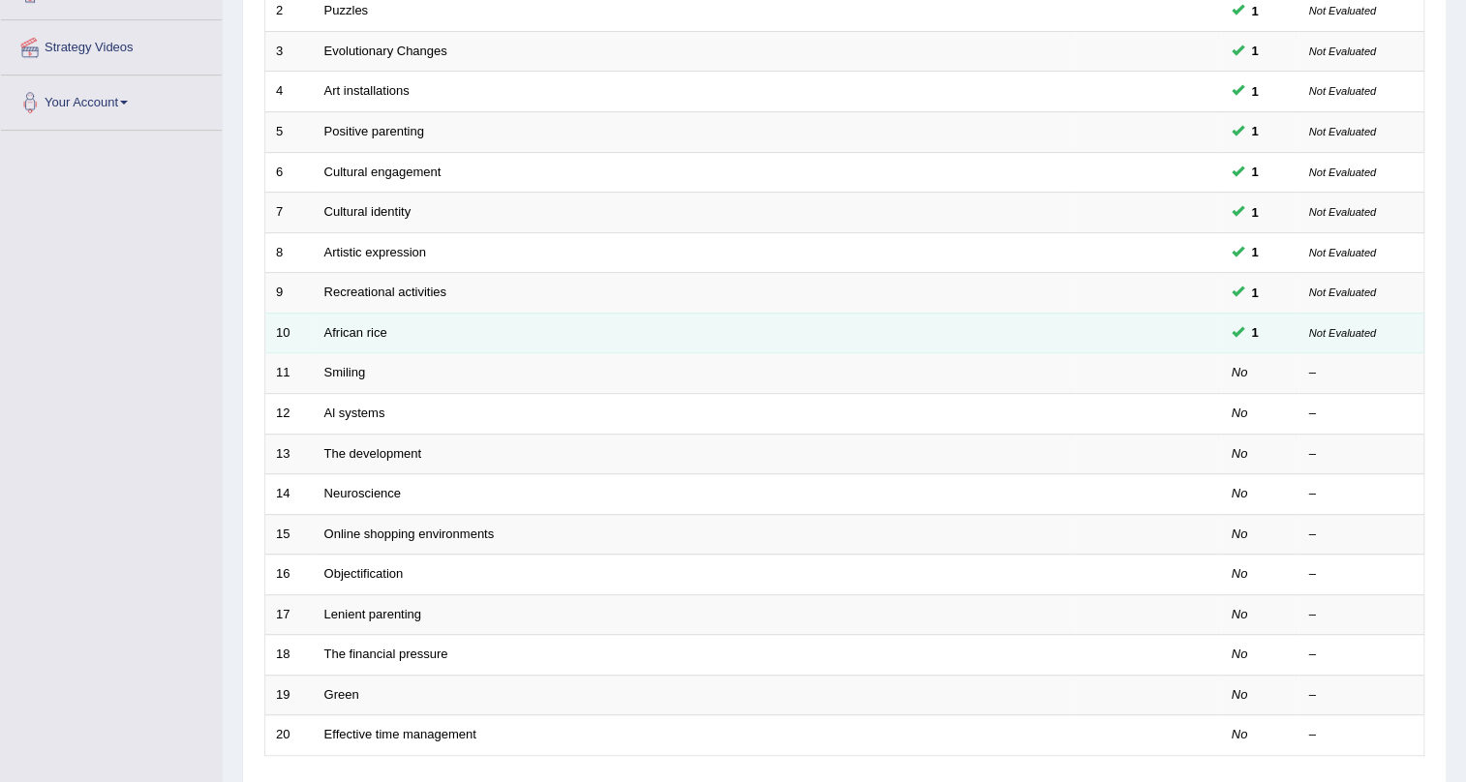
scroll to position [351, 0]
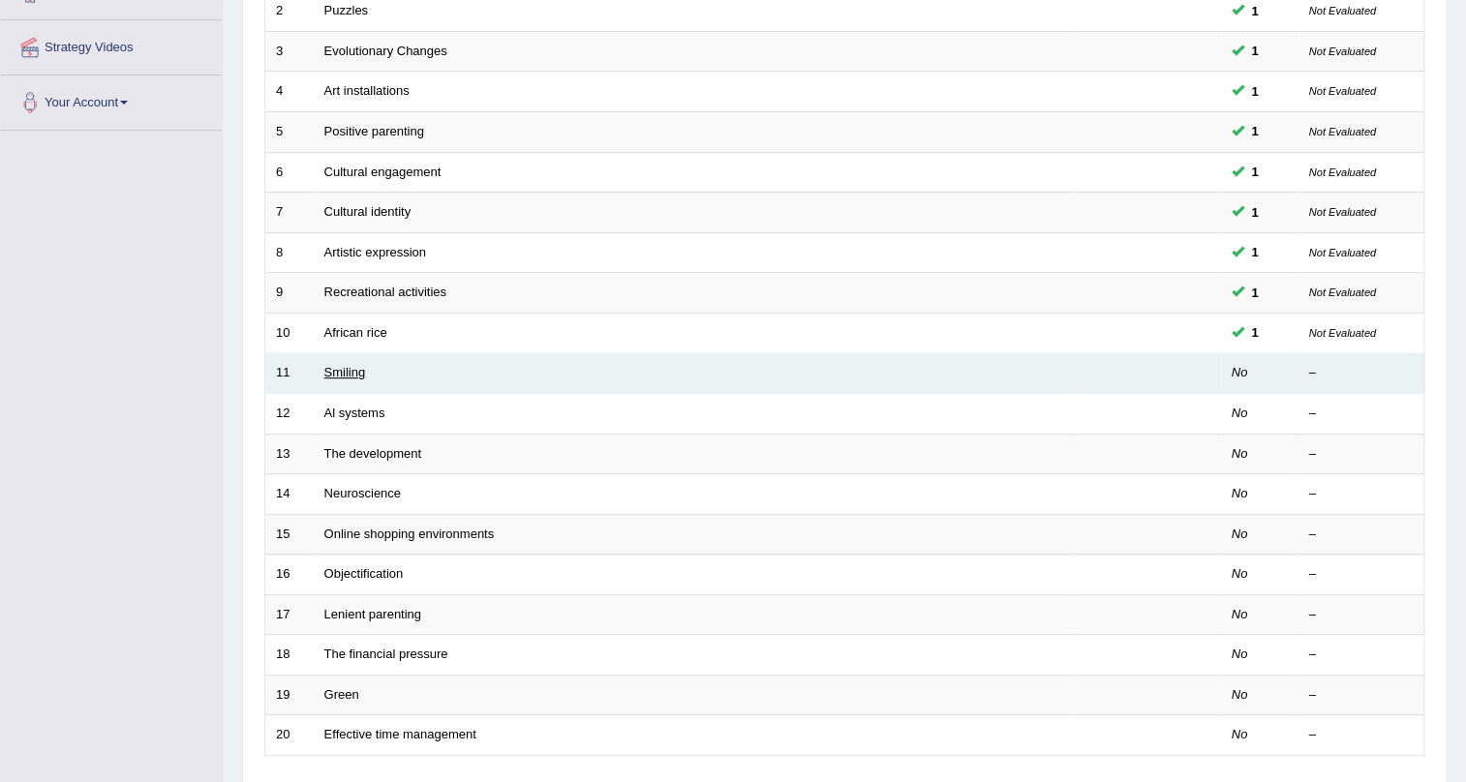
click at [351, 366] on link "Smiling" at bounding box center [345, 372] width 42 height 15
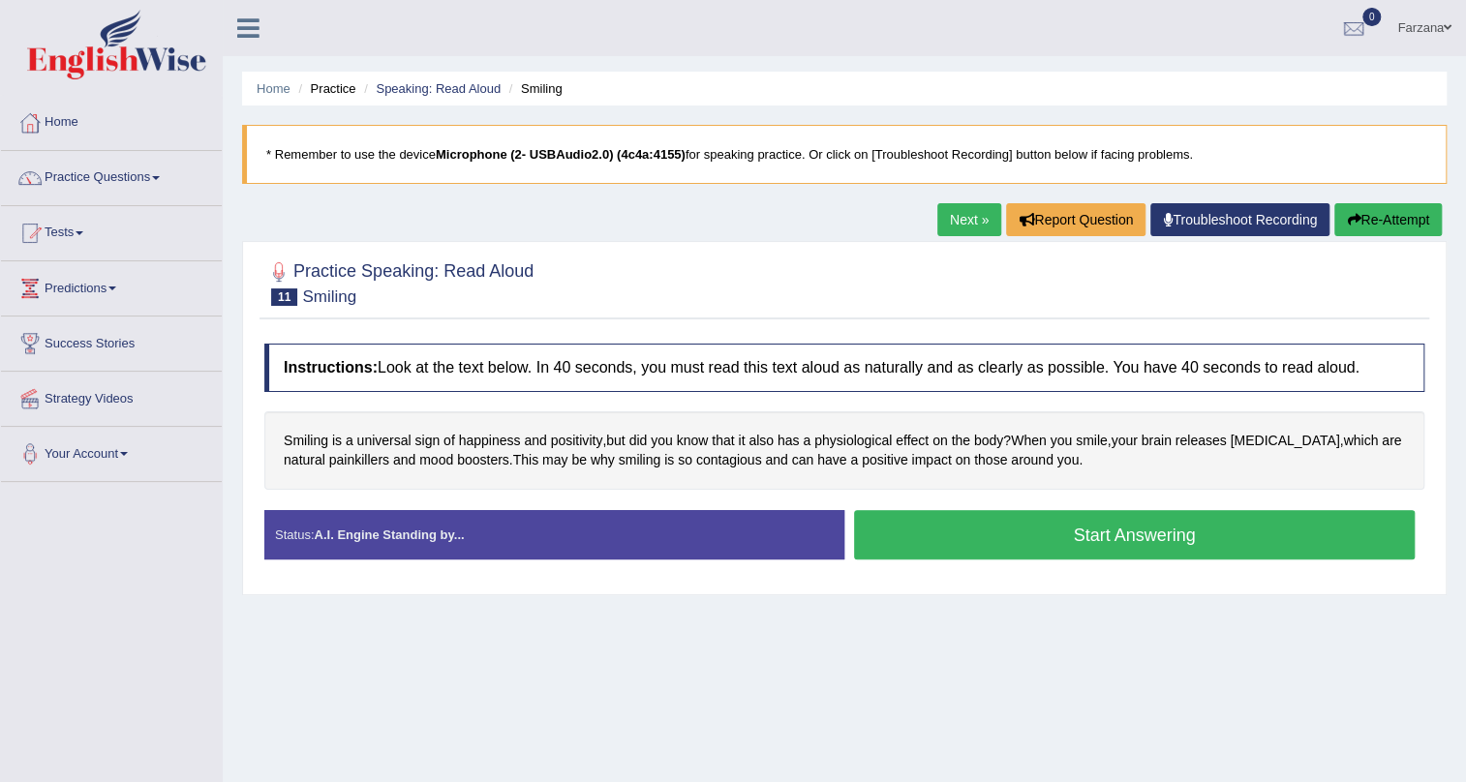
click at [1001, 526] on button "Start Answering" at bounding box center [1134, 534] width 561 height 49
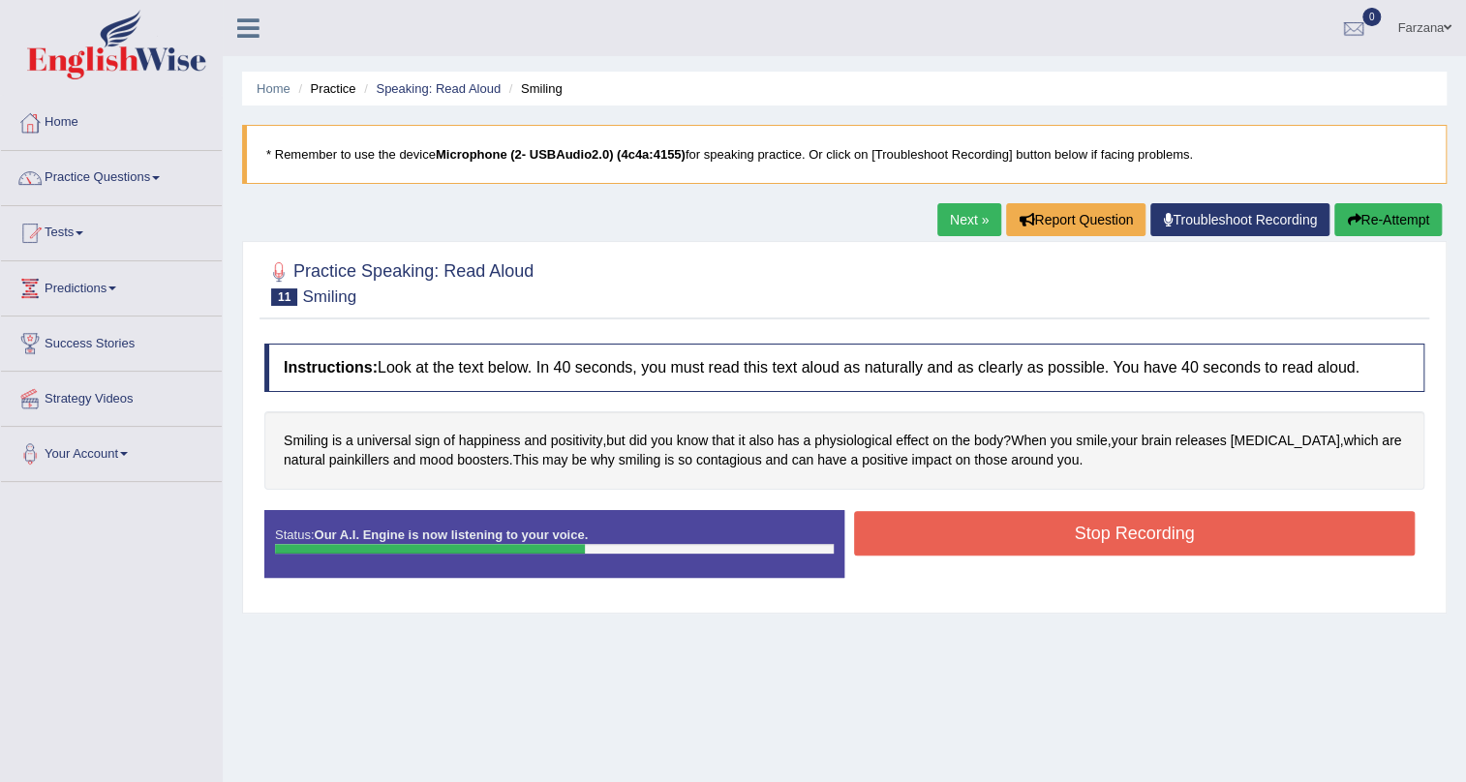
click at [1011, 534] on button "Stop Recording" at bounding box center [1134, 533] width 561 height 45
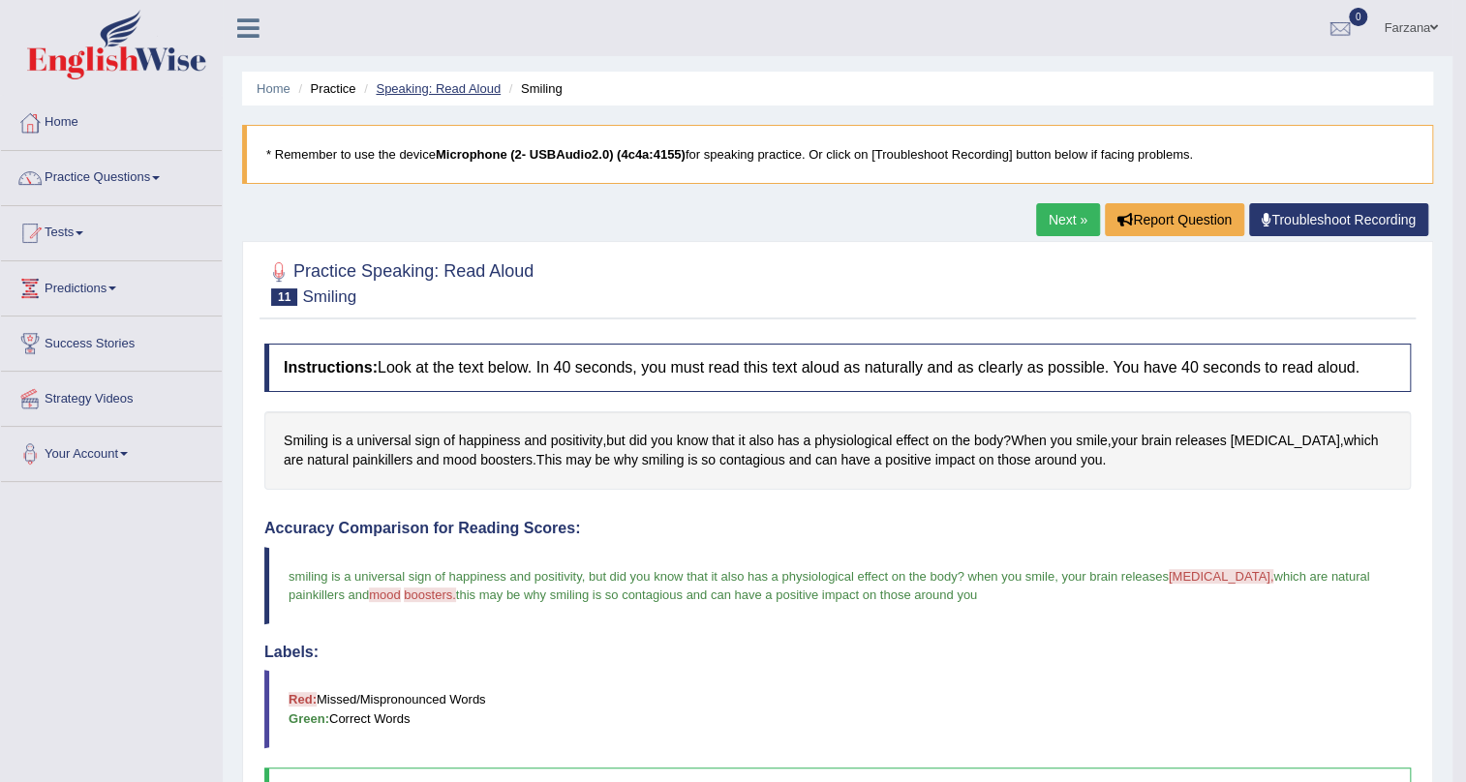
click at [455, 81] on link "Speaking: Read Aloud" at bounding box center [438, 88] width 125 height 15
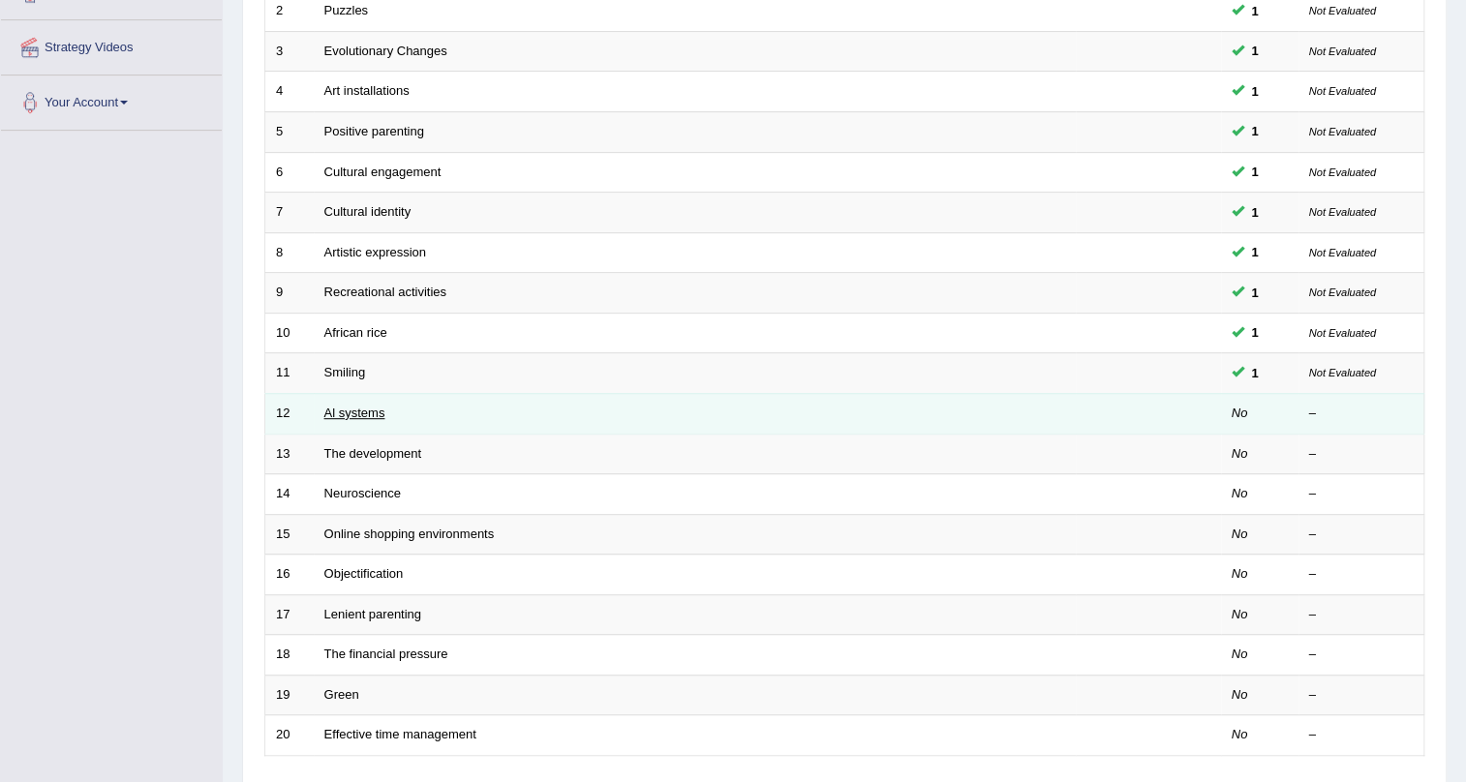
click at [348, 410] on link "Al systems" at bounding box center [354, 413] width 61 height 15
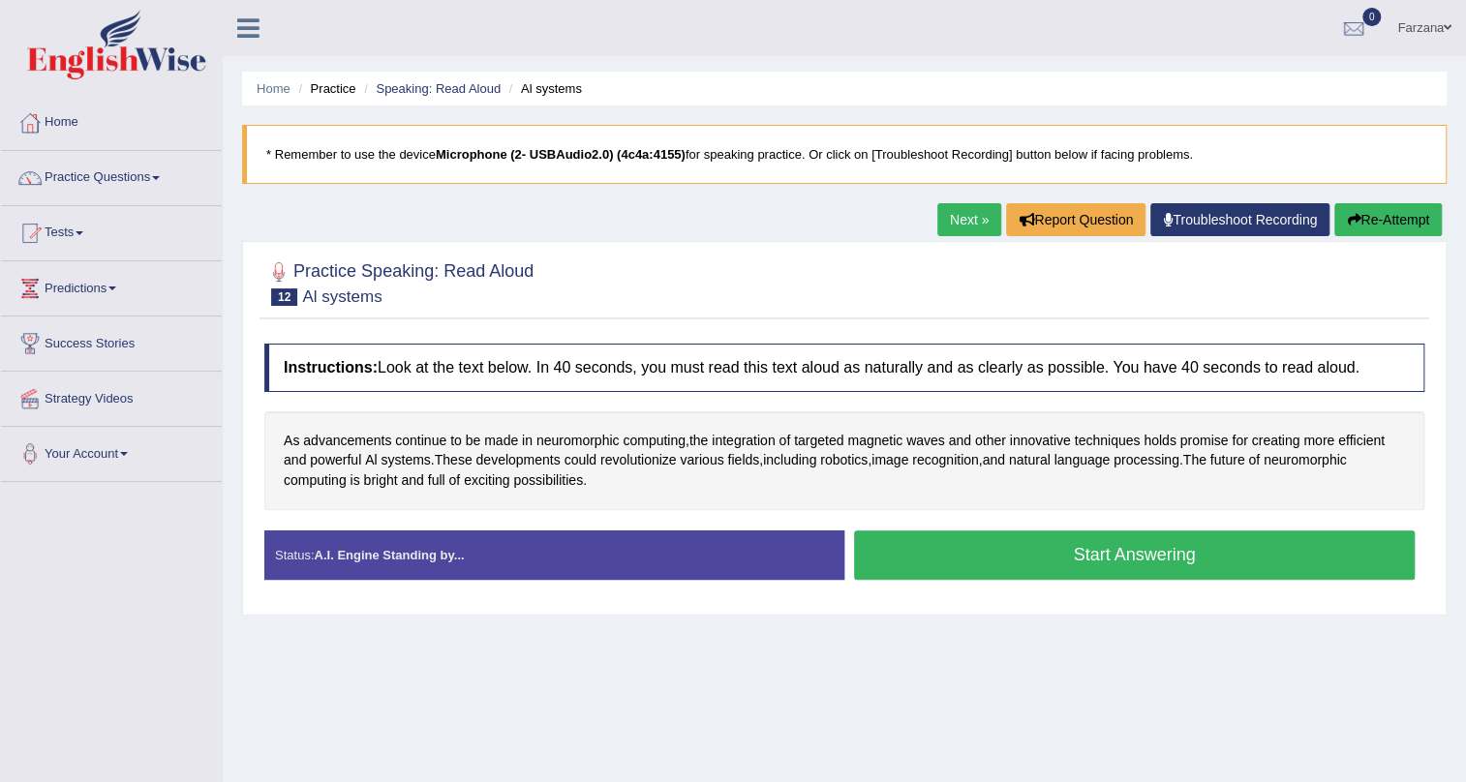
click at [1043, 531] on button "Start Answering" at bounding box center [1134, 555] width 561 height 49
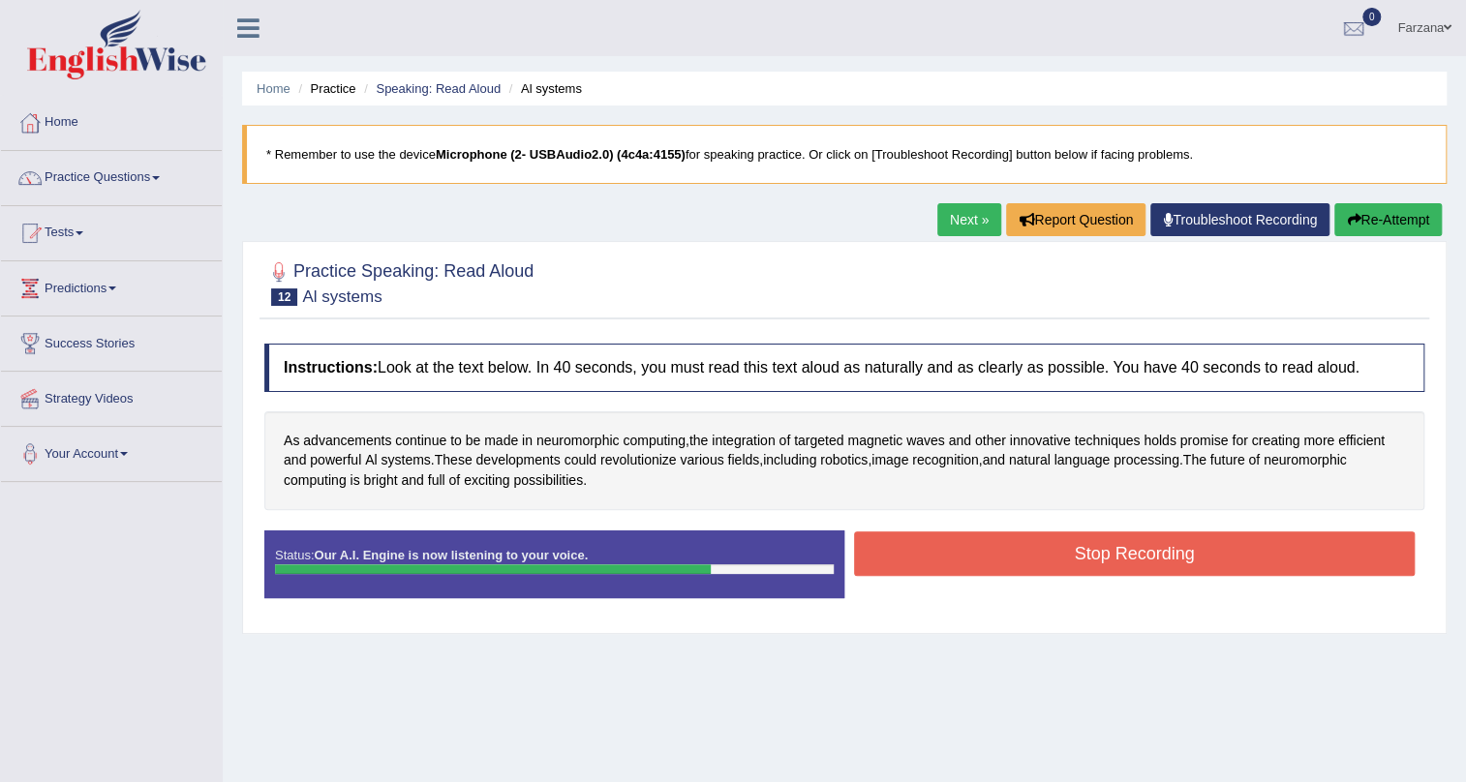
click at [1000, 548] on button "Stop Recording" at bounding box center [1134, 554] width 561 height 45
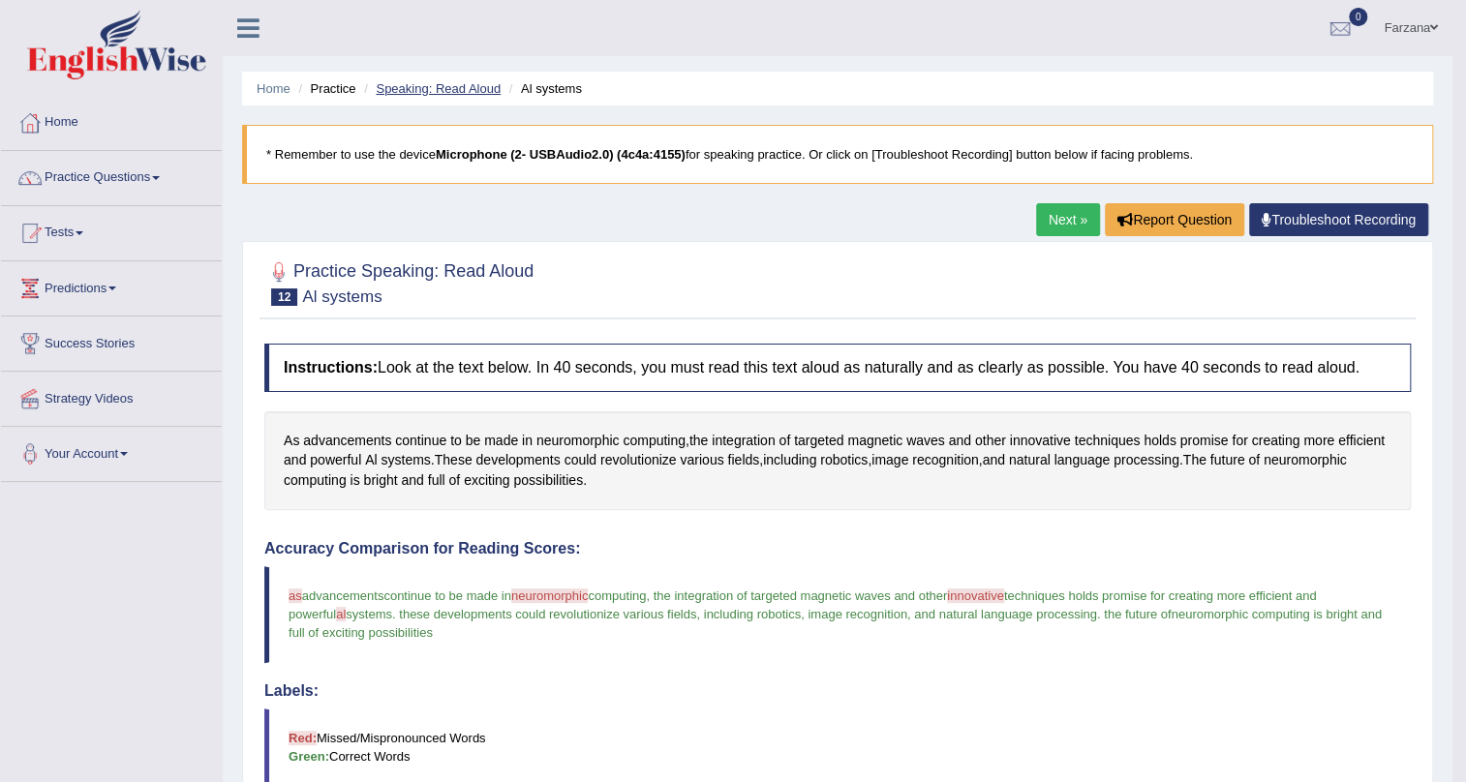
click at [413, 87] on link "Speaking: Read Aloud" at bounding box center [438, 88] width 125 height 15
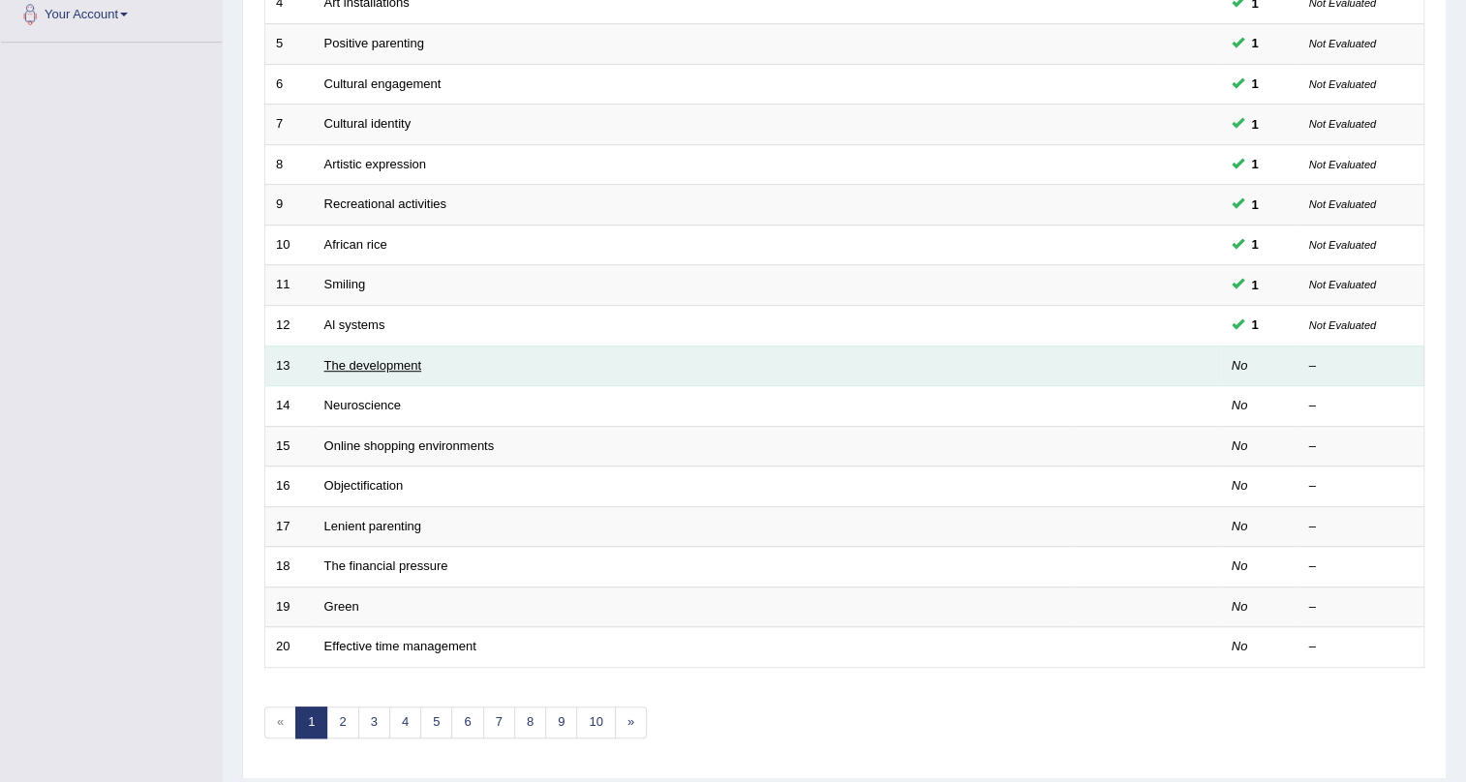
click at [374, 364] on link "The development" at bounding box center [372, 365] width 97 height 15
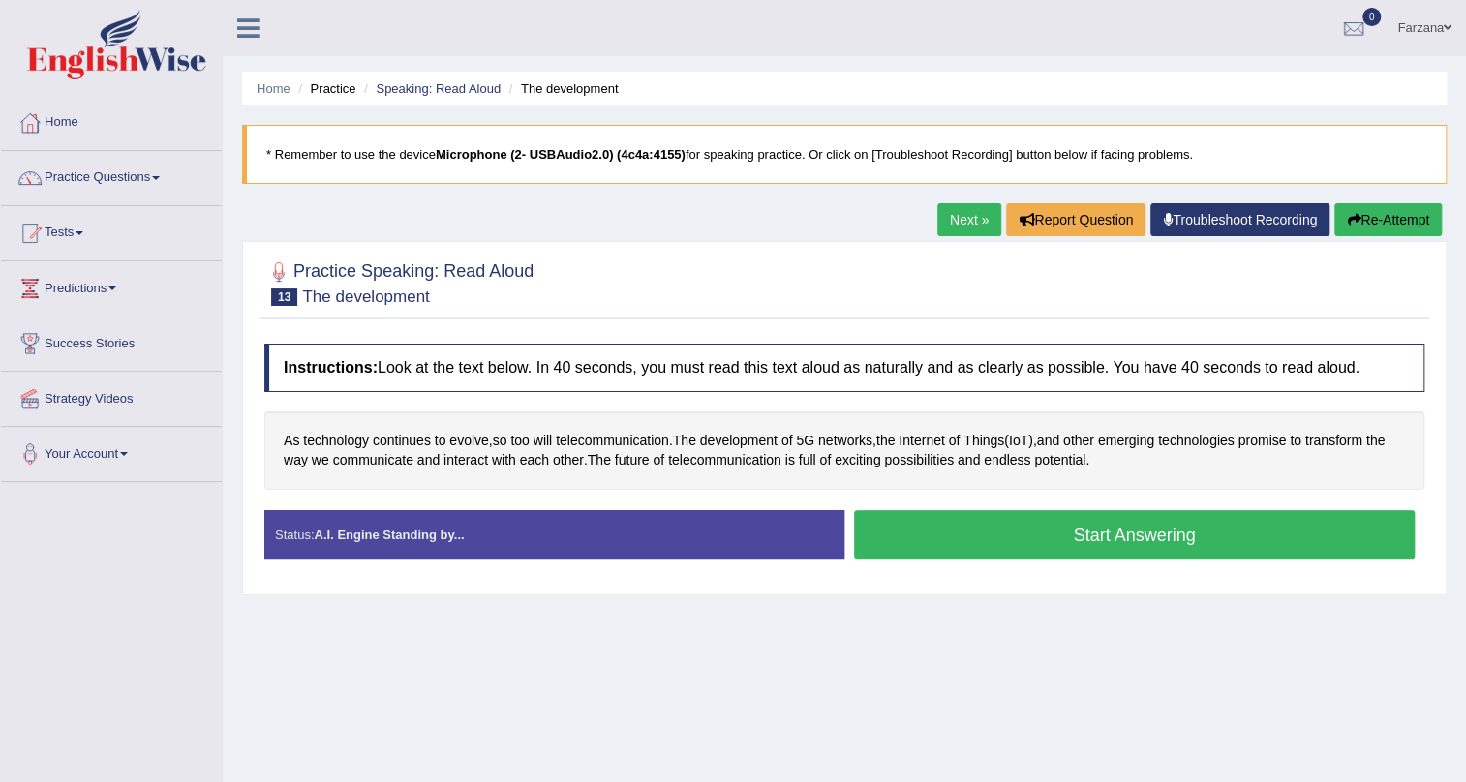
click at [1007, 543] on button "Start Answering" at bounding box center [1134, 534] width 561 height 49
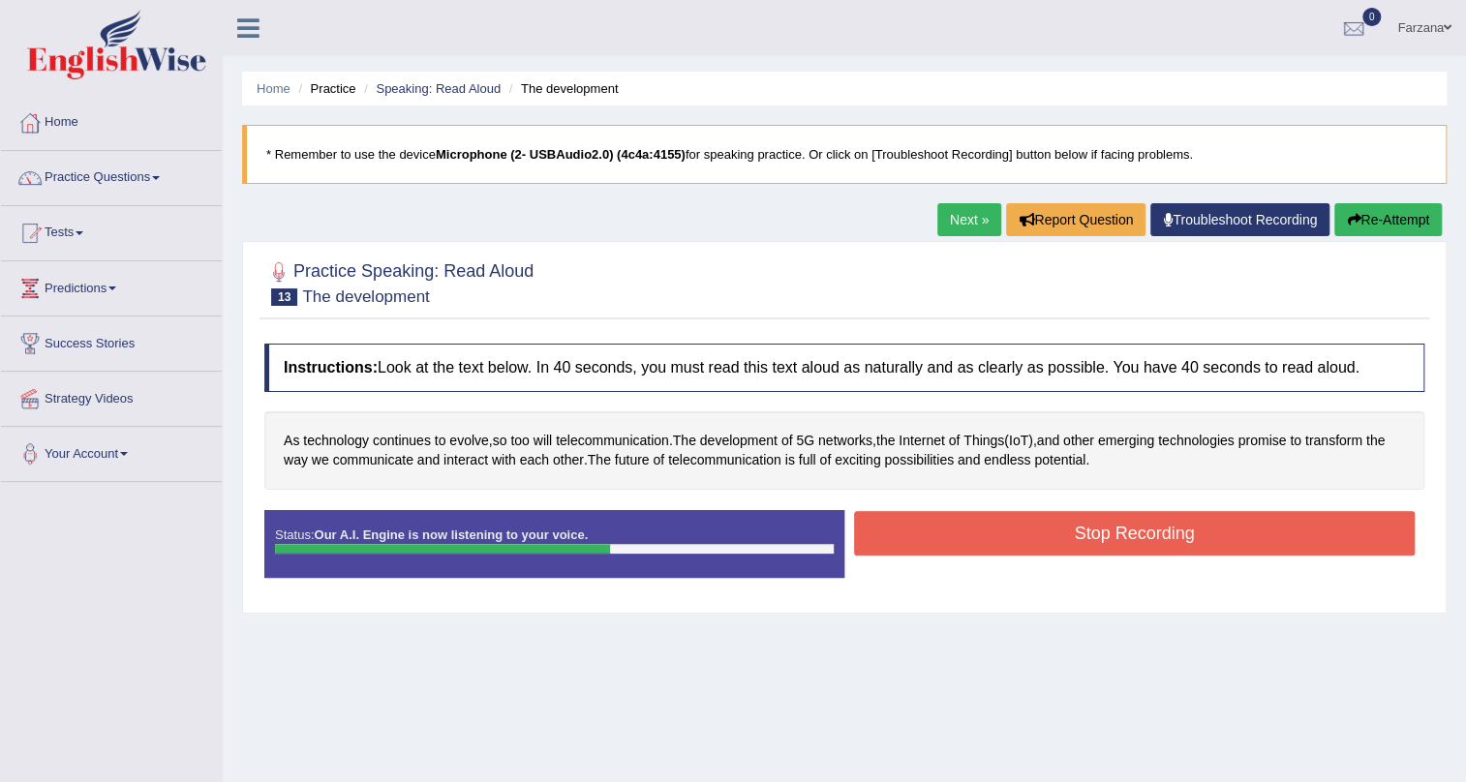
click at [920, 523] on button "Stop Recording" at bounding box center [1134, 533] width 561 height 45
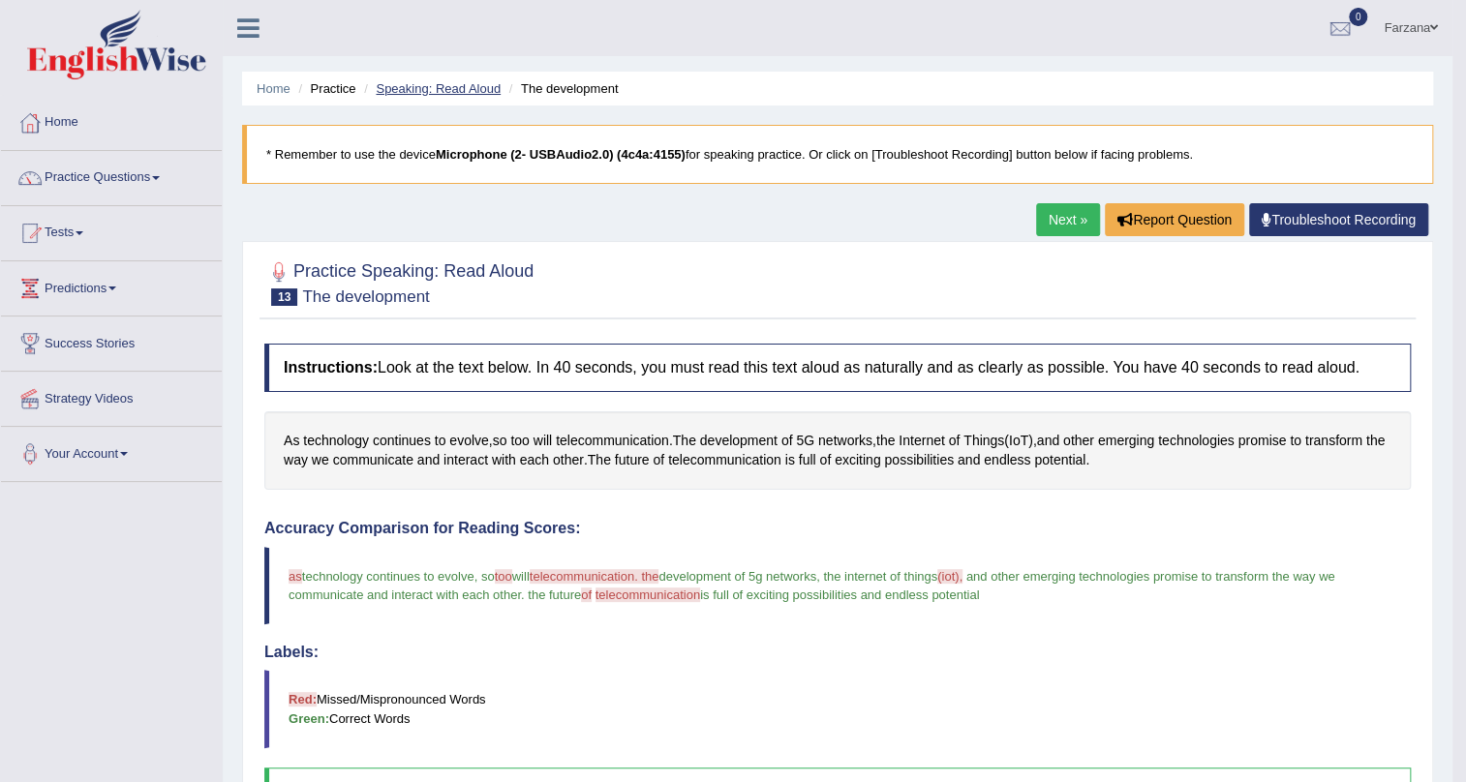
click at [464, 91] on link "Speaking: Read Aloud" at bounding box center [438, 88] width 125 height 15
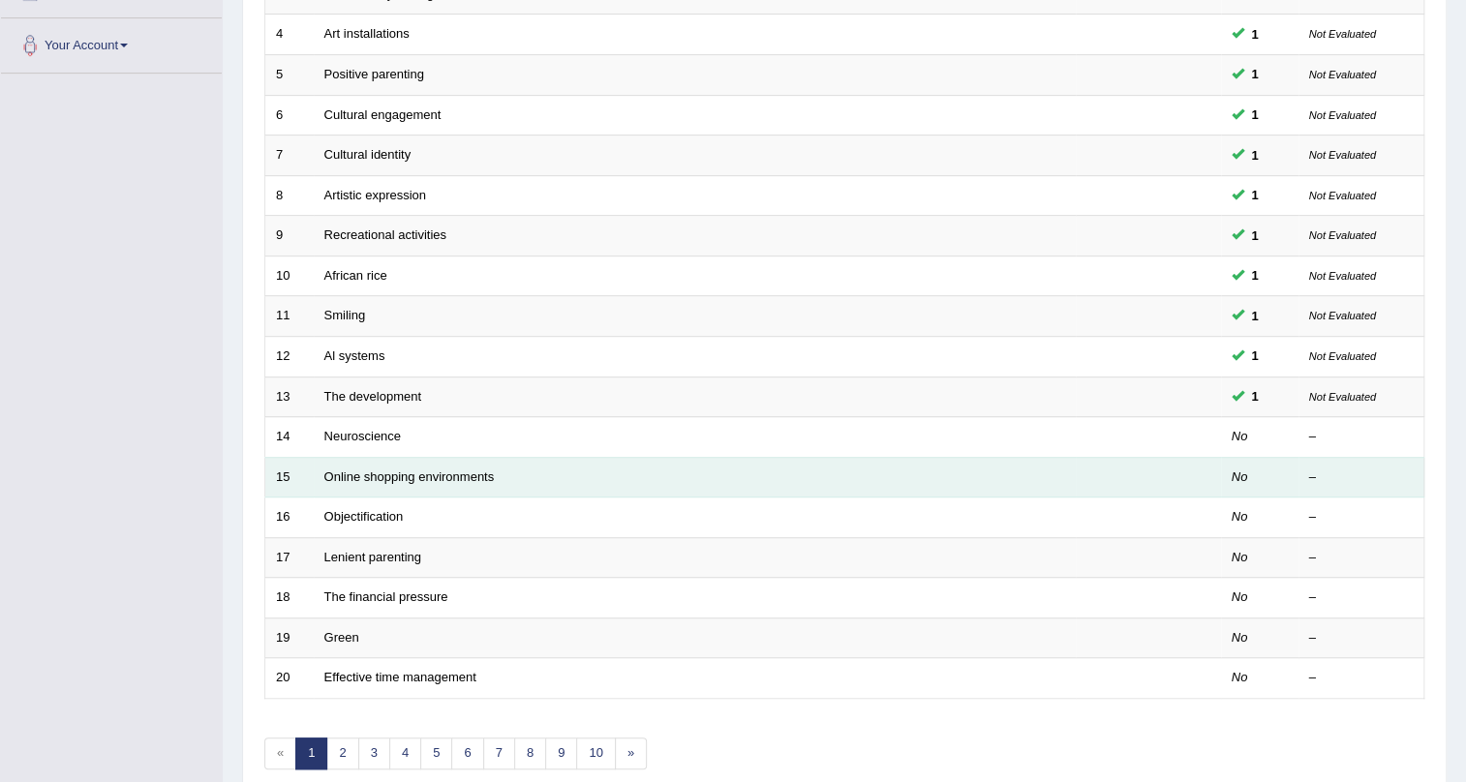
scroll to position [497, 0]
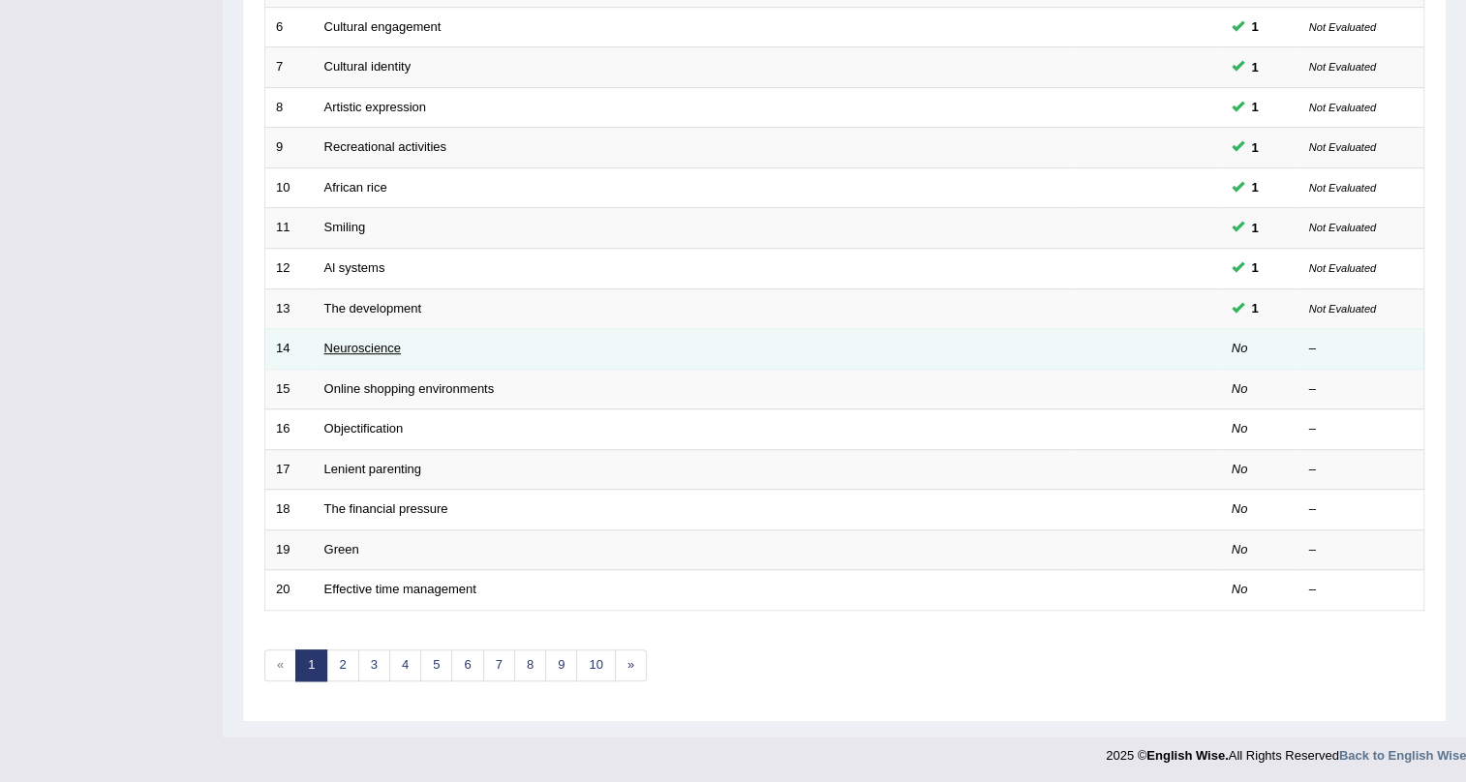
click at [374, 342] on link "Neuroscience" at bounding box center [362, 348] width 77 height 15
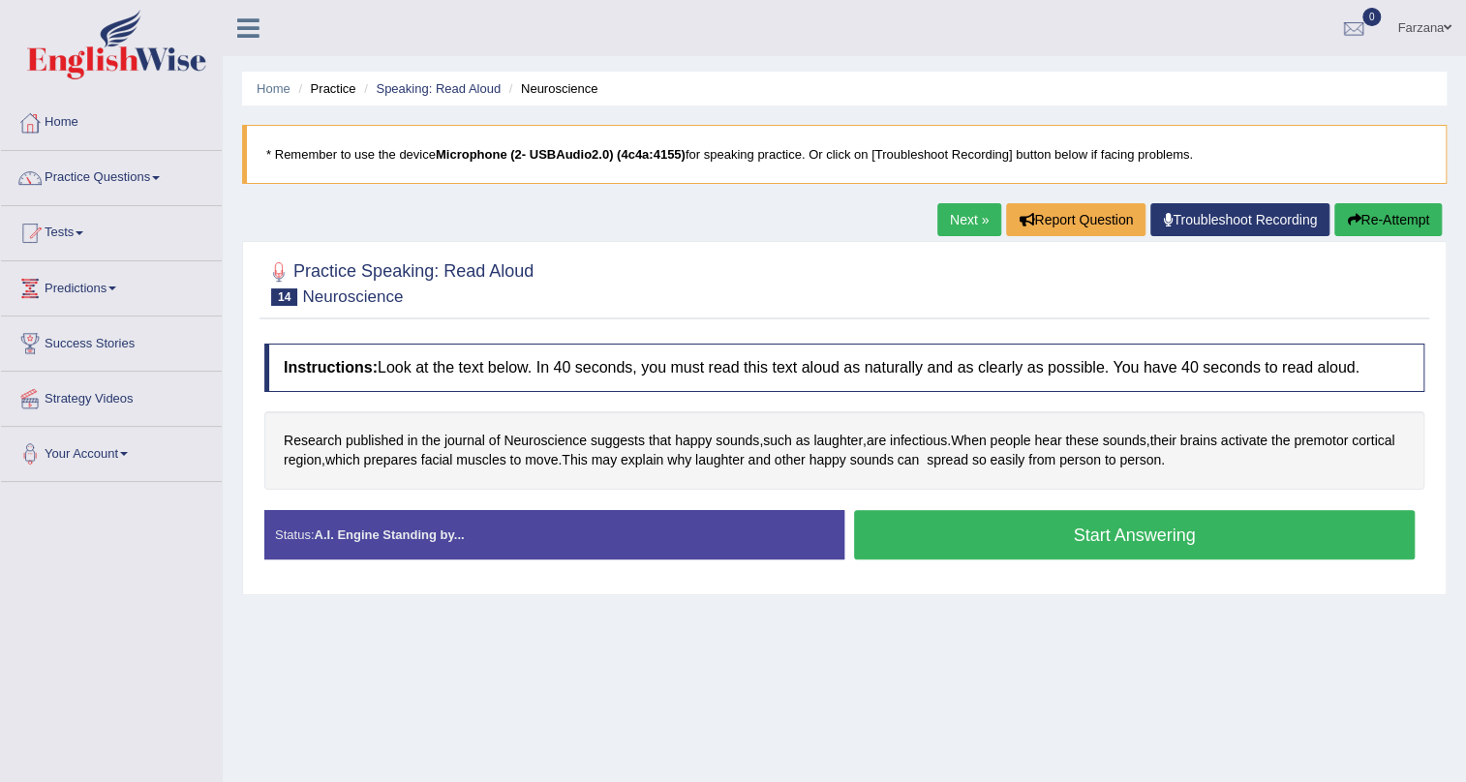
click at [1084, 516] on button "Start Answering" at bounding box center [1134, 534] width 561 height 49
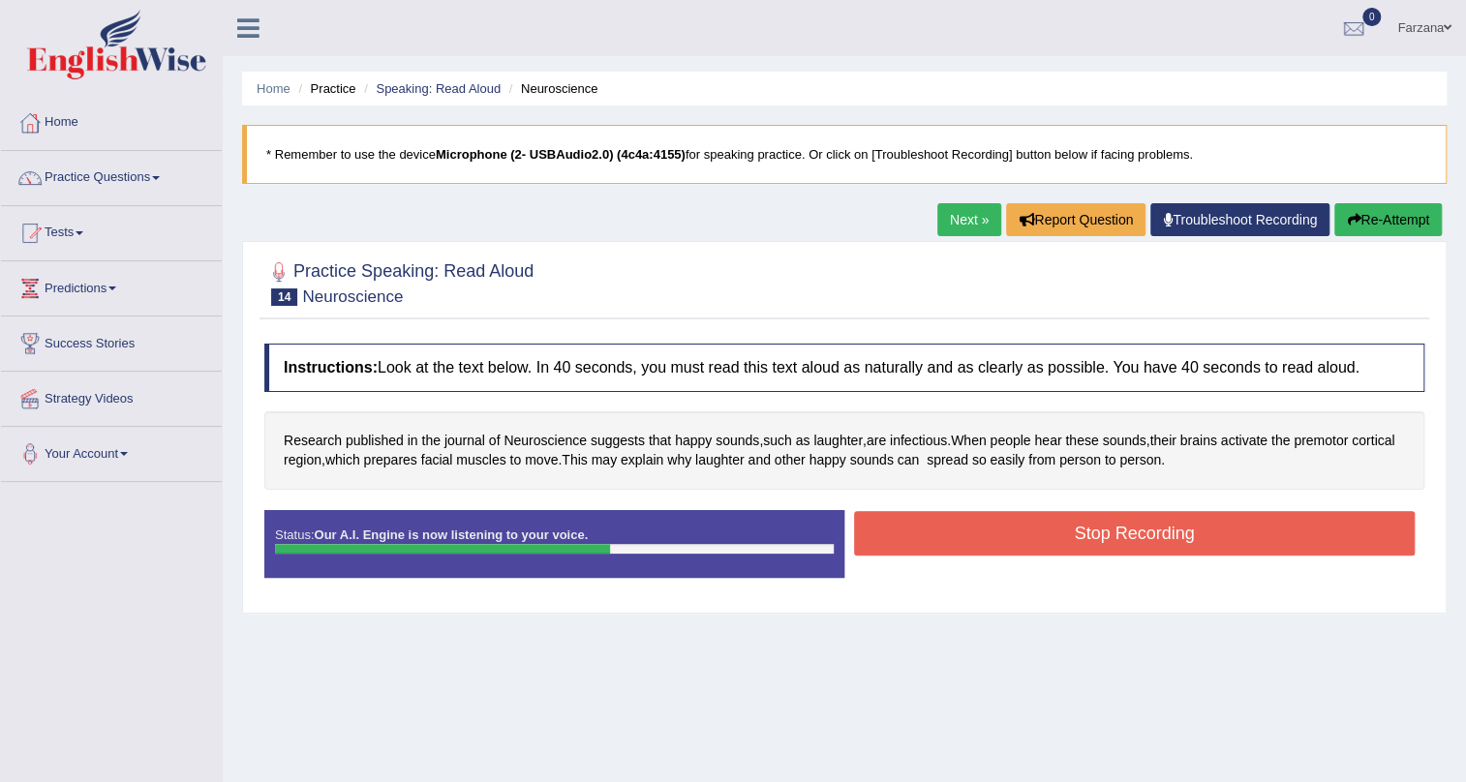
click at [1011, 526] on button "Stop Recording" at bounding box center [1134, 533] width 561 height 45
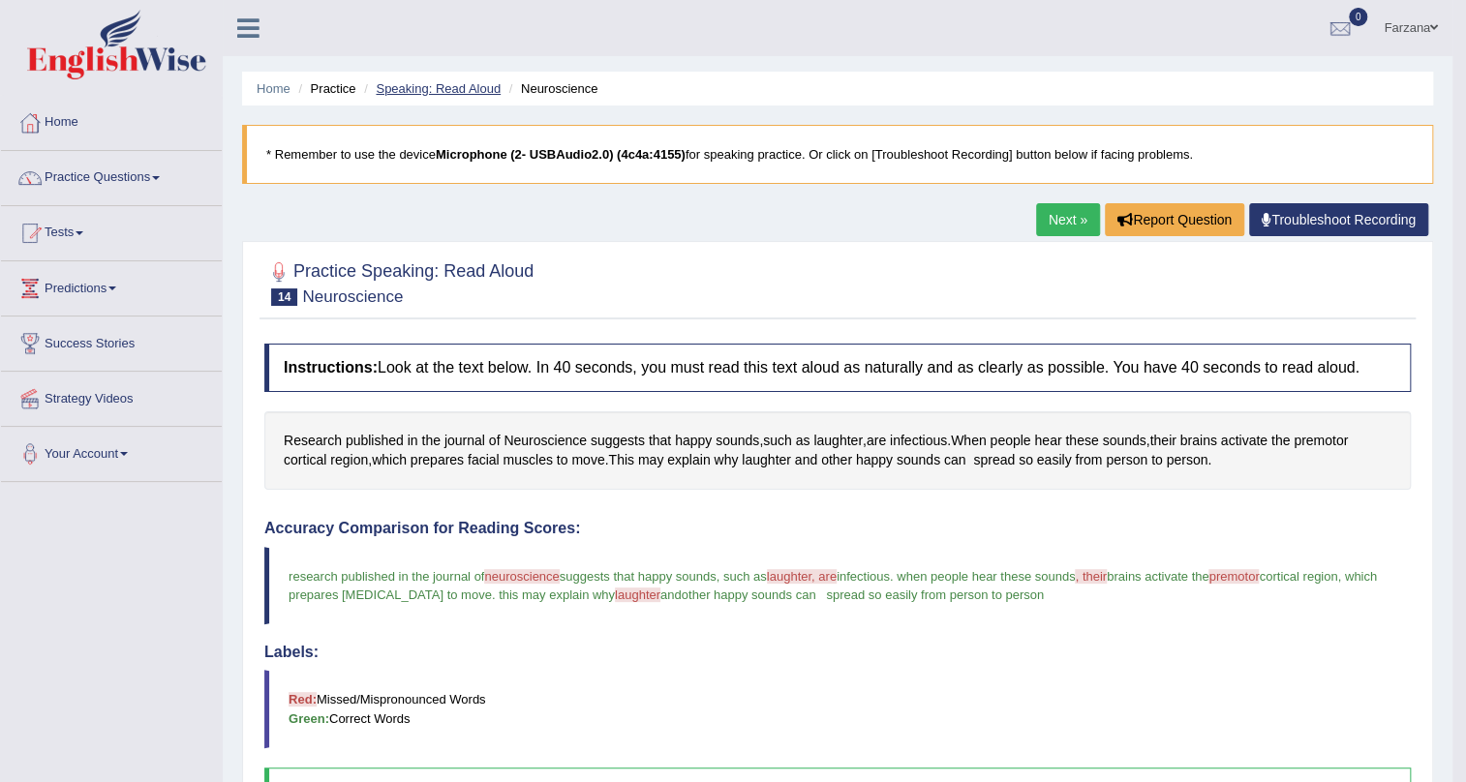
click at [498, 83] on link "Speaking: Read Aloud" at bounding box center [438, 88] width 125 height 15
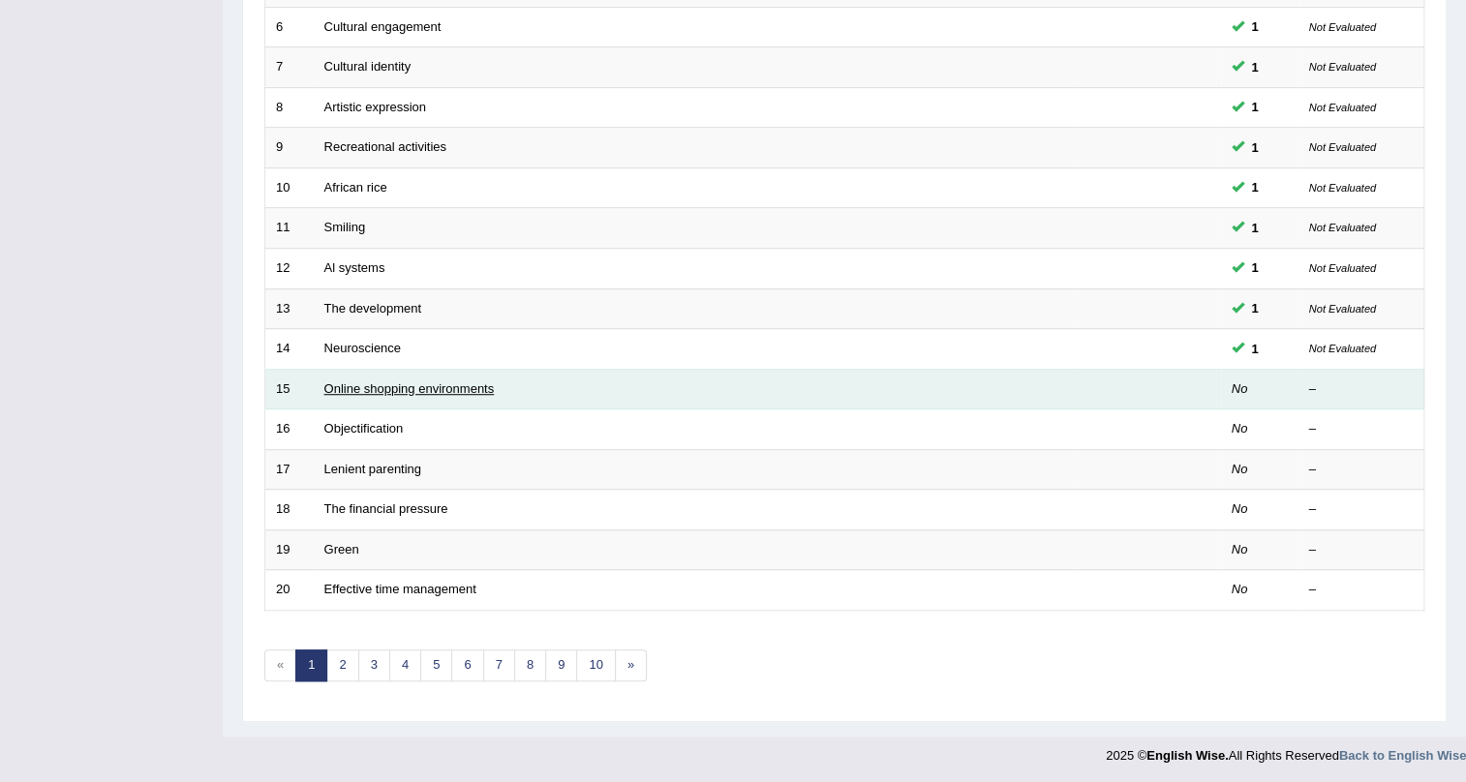
click at [357, 388] on link "Online shopping environments" at bounding box center [409, 389] width 170 height 15
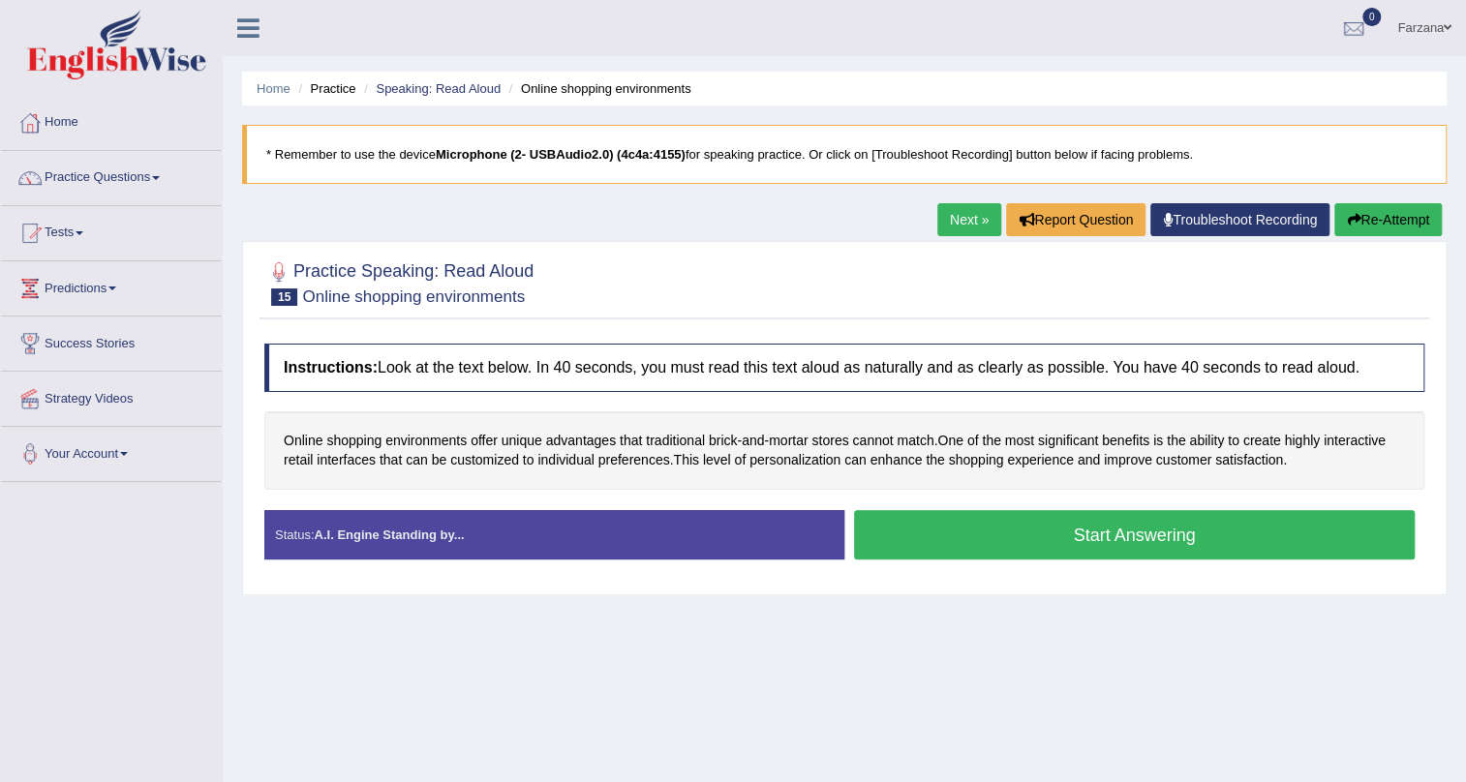
click at [903, 523] on button "Start Answering" at bounding box center [1134, 534] width 561 height 49
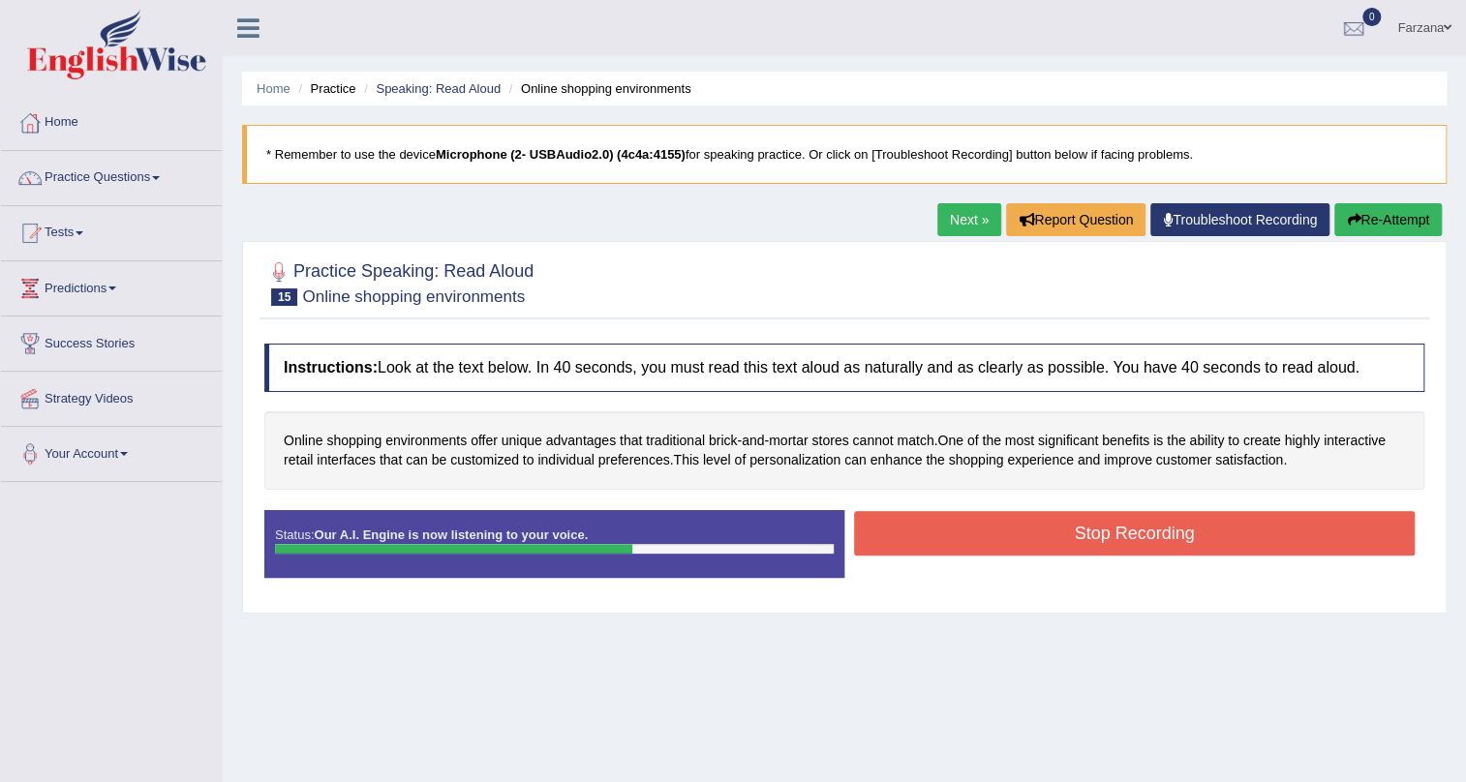
click at [1053, 523] on button "Stop Recording" at bounding box center [1134, 533] width 561 height 45
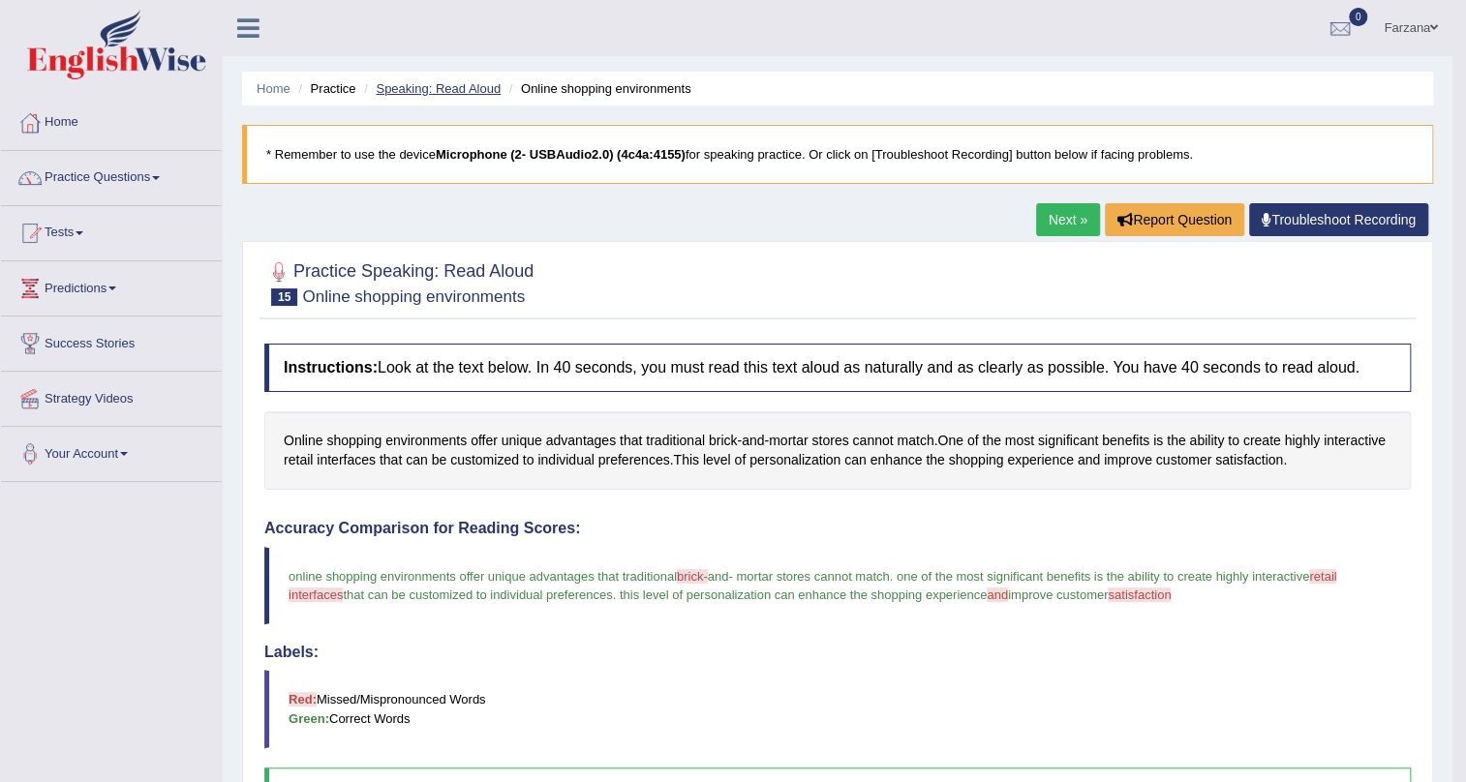
click at [464, 89] on link "Speaking: Read Aloud" at bounding box center [438, 88] width 125 height 15
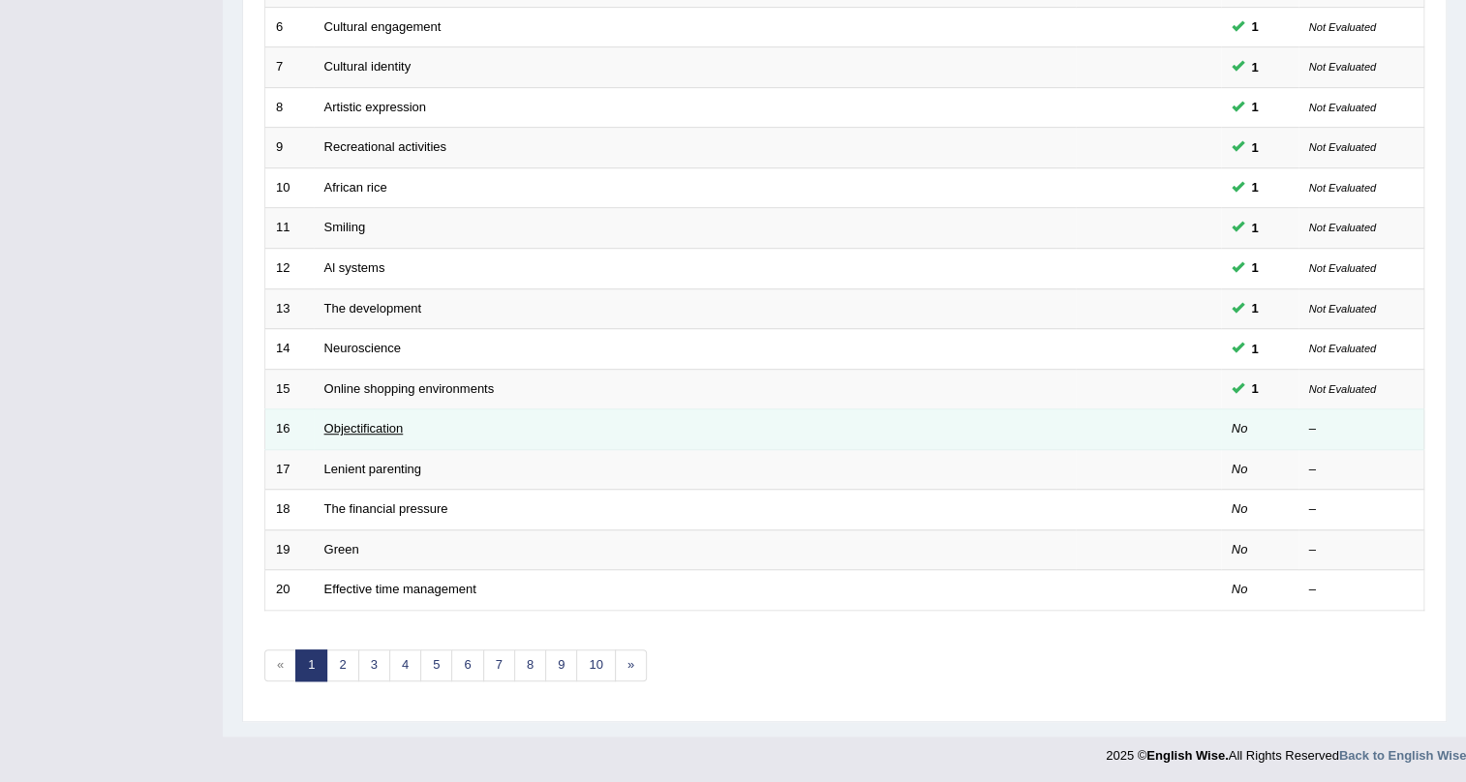
click at [352, 426] on link "Objectification" at bounding box center [363, 428] width 79 height 15
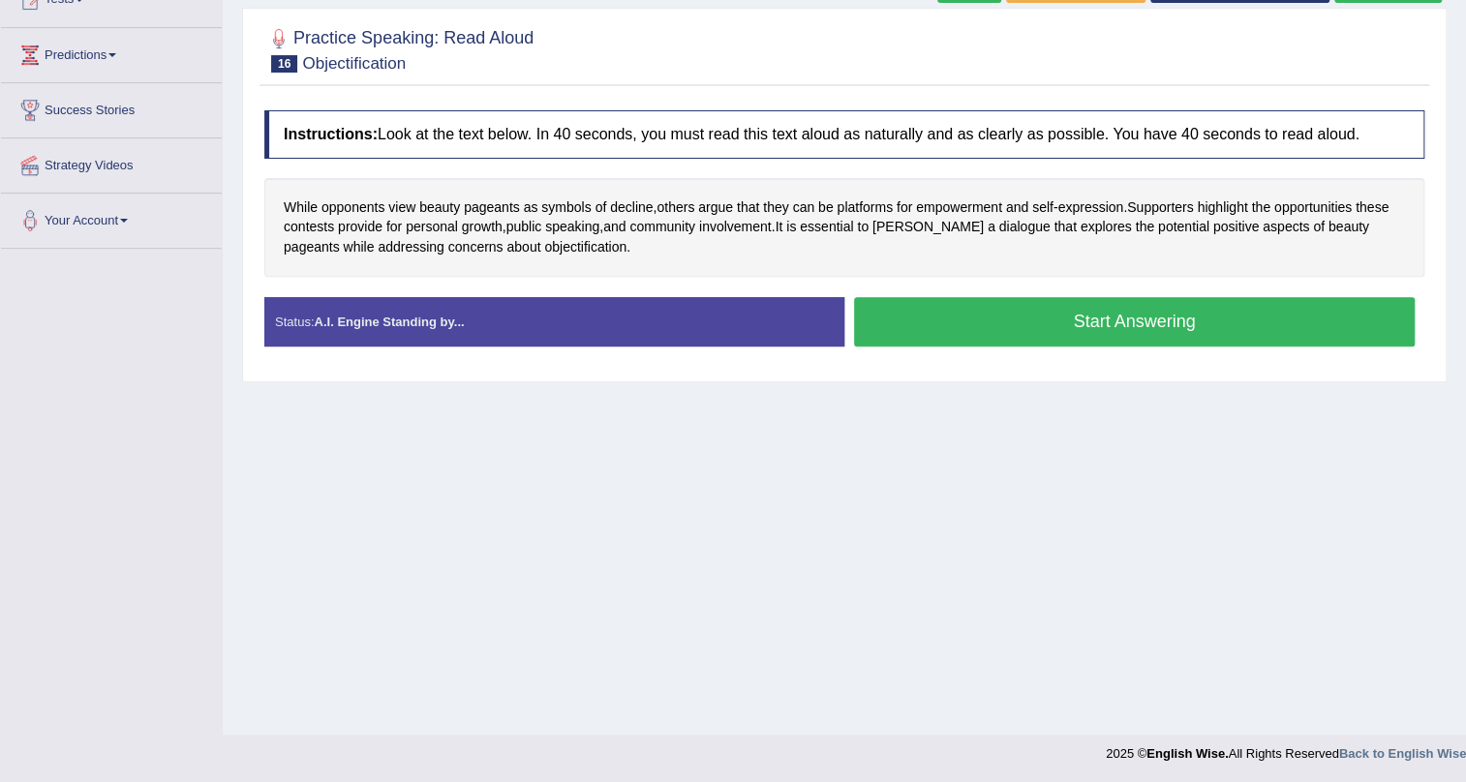
click at [1227, 313] on button "Start Answering" at bounding box center [1134, 321] width 561 height 49
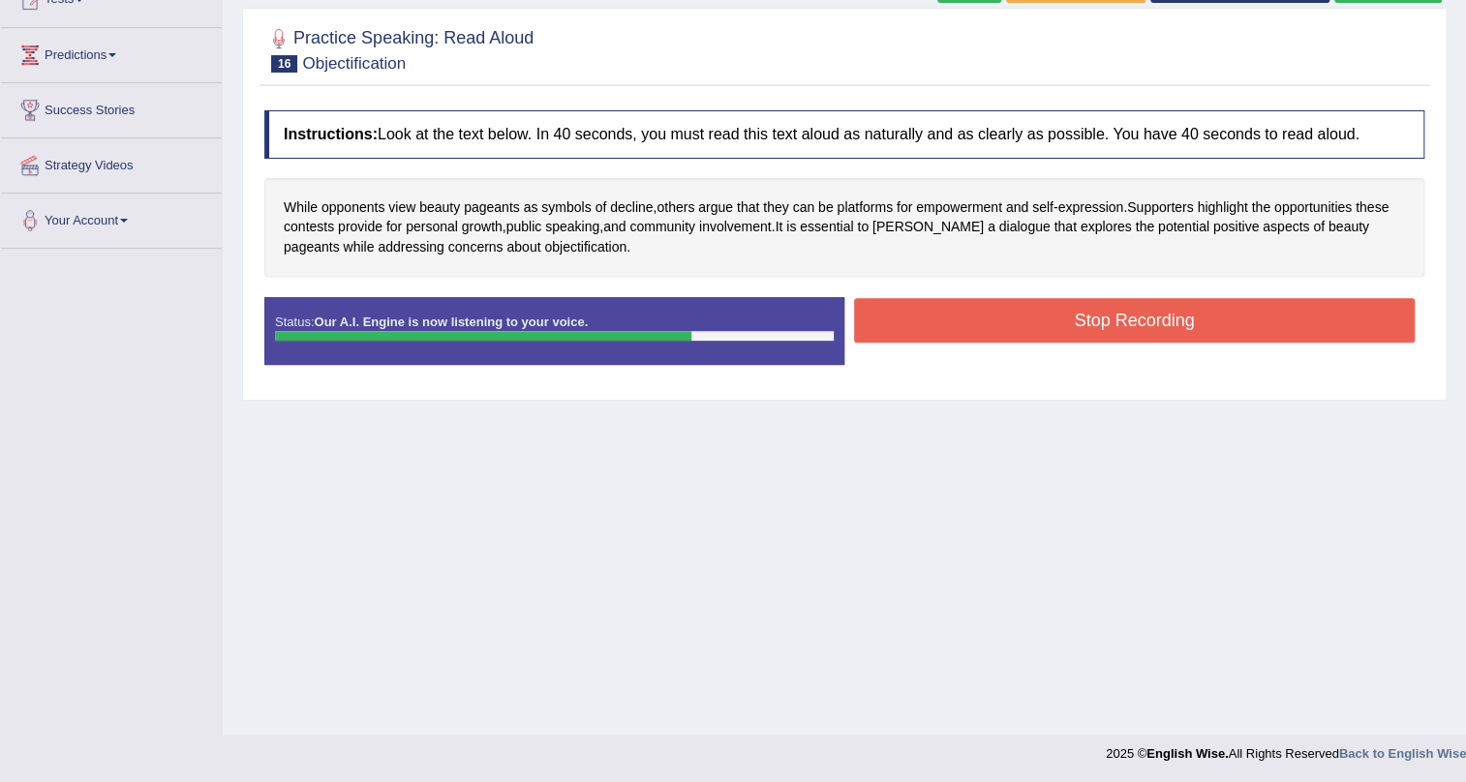
click at [1220, 313] on button "Stop Recording" at bounding box center [1134, 320] width 561 height 45
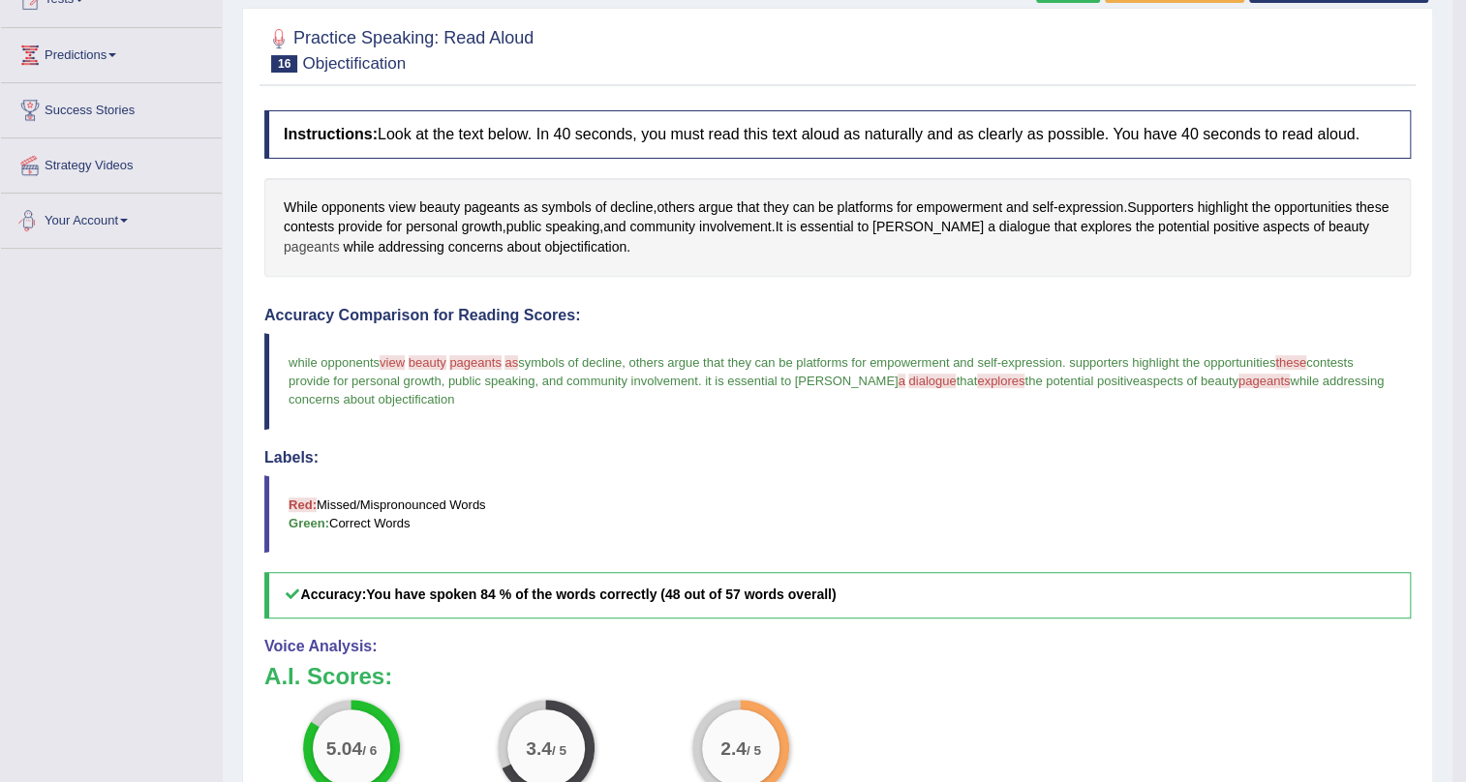
click at [320, 241] on span "pageants" at bounding box center [312, 247] width 56 height 20
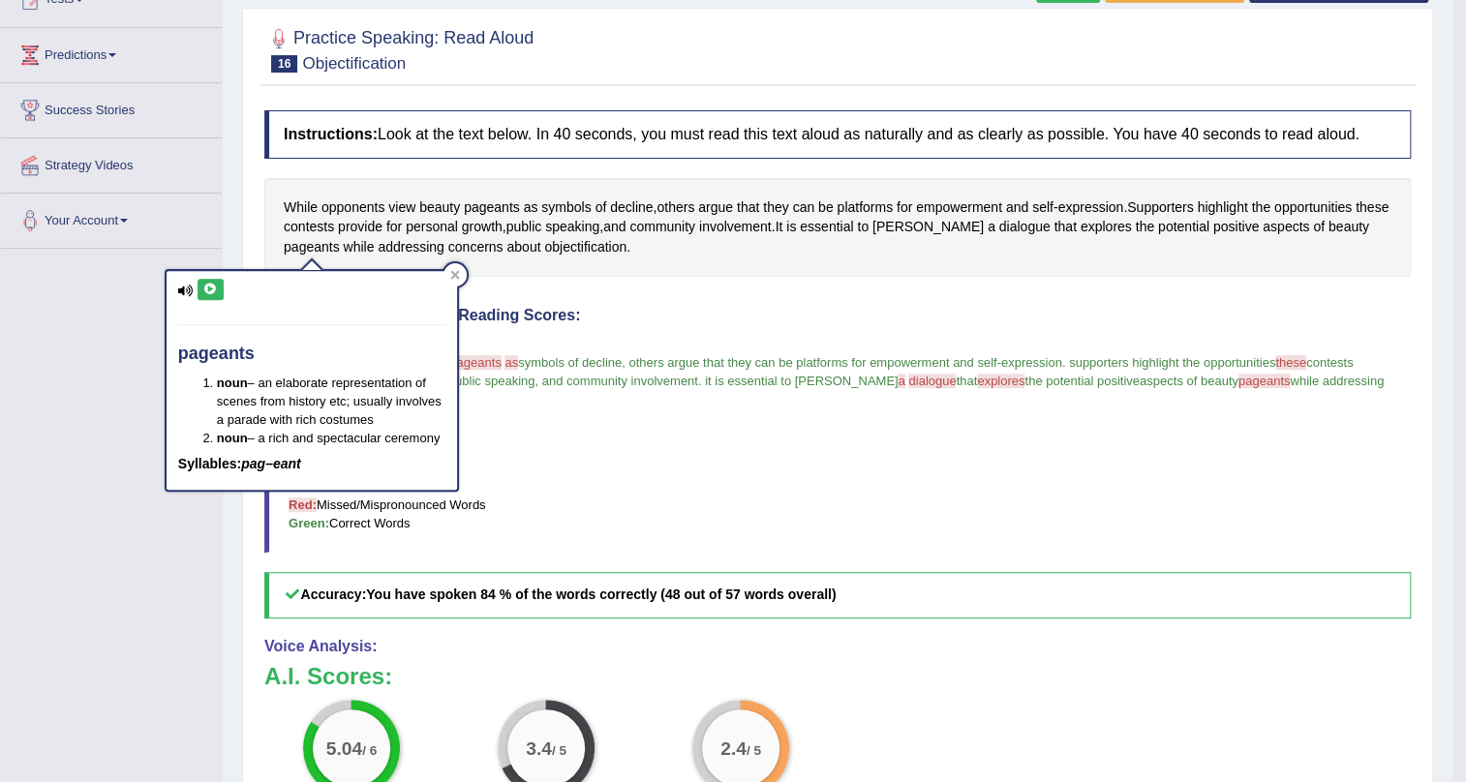
click at [199, 285] on button at bounding box center [211, 289] width 26 height 21
click at [686, 252] on div "While opponents view beauty pageants as symbols of decline , others argue that …" at bounding box center [837, 227] width 1146 height 99
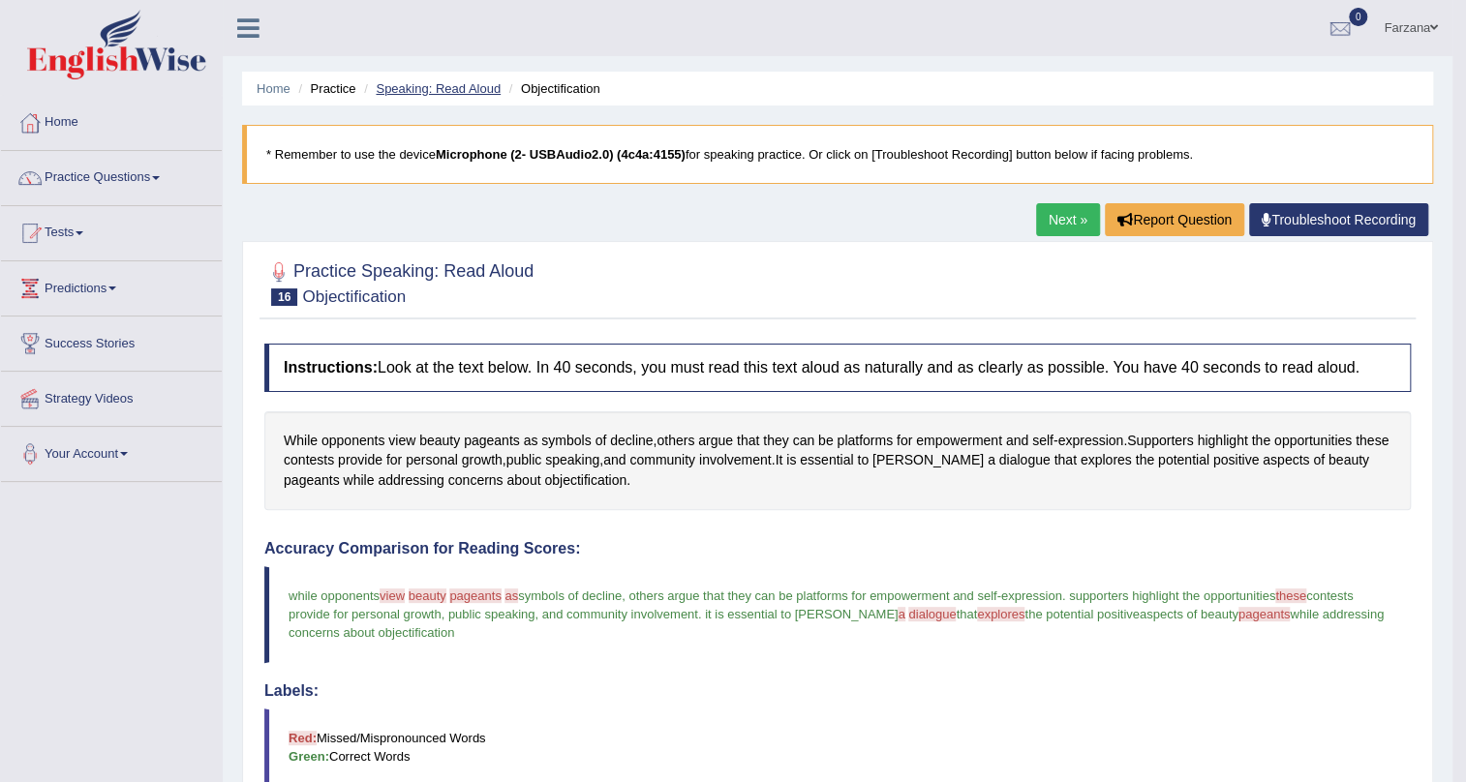
click at [420, 89] on link "Speaking: Read Aloud" at bounding box center [438, 88] width 125 height 15
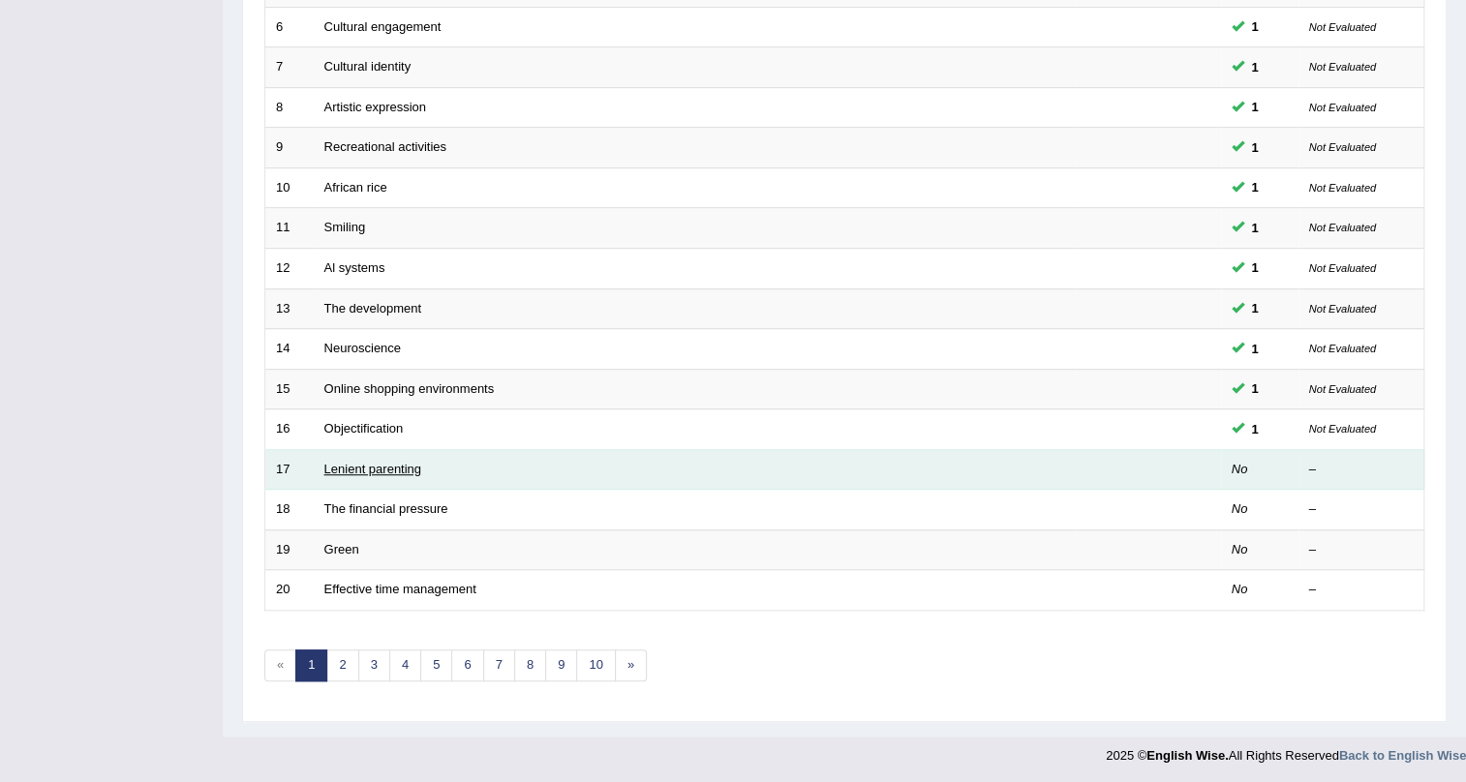
click at [379, 462] on link "Lenient parenting" at bounding box center [372, 469] width 97 height 15
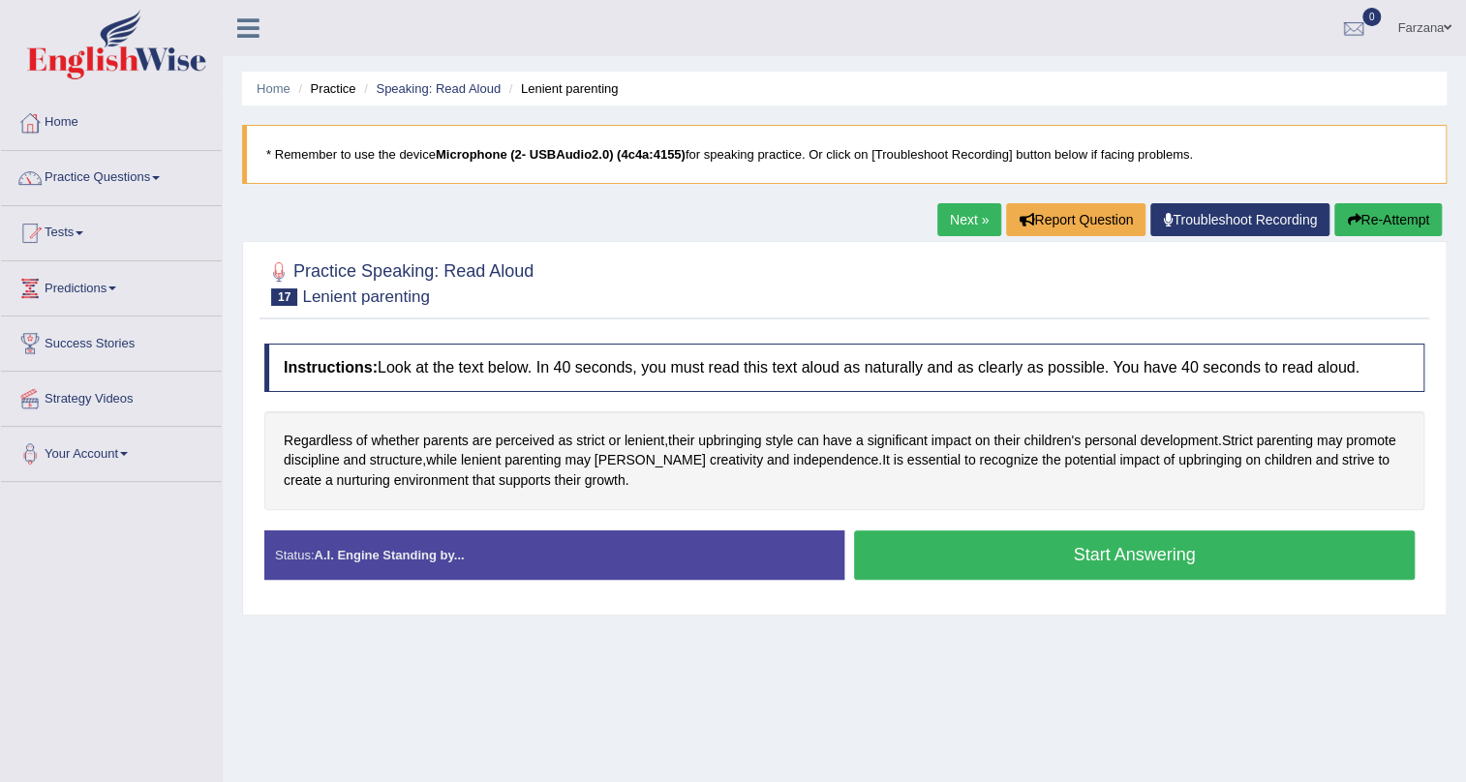
drag, startPoint x: 999, startPoint y: 531, endPoint x: 1032, endPoint y: 493, distance: 50.1
click at [999, 528] on div "Instructions: Look at the text below. In 40 seconds, you must read this text al…" at bounding box center [844, 469] width 1170 height 270
click at [1001, 544] on button "Start Answering" at bounding box center [1134, 555] width 561 height 49
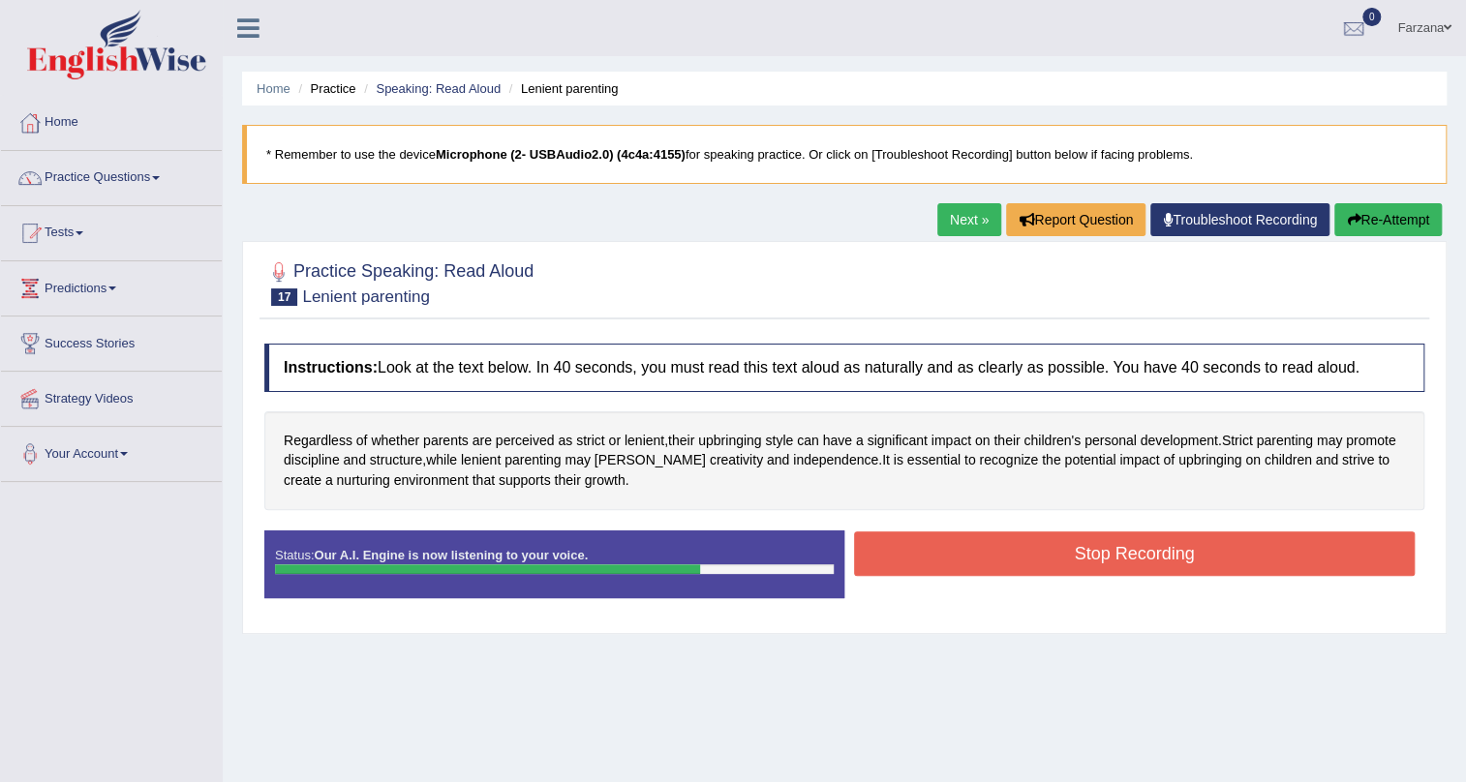
click at [909, 545] on button "Stop Recording" at bounding box center [1134, 554] width 561 height 45
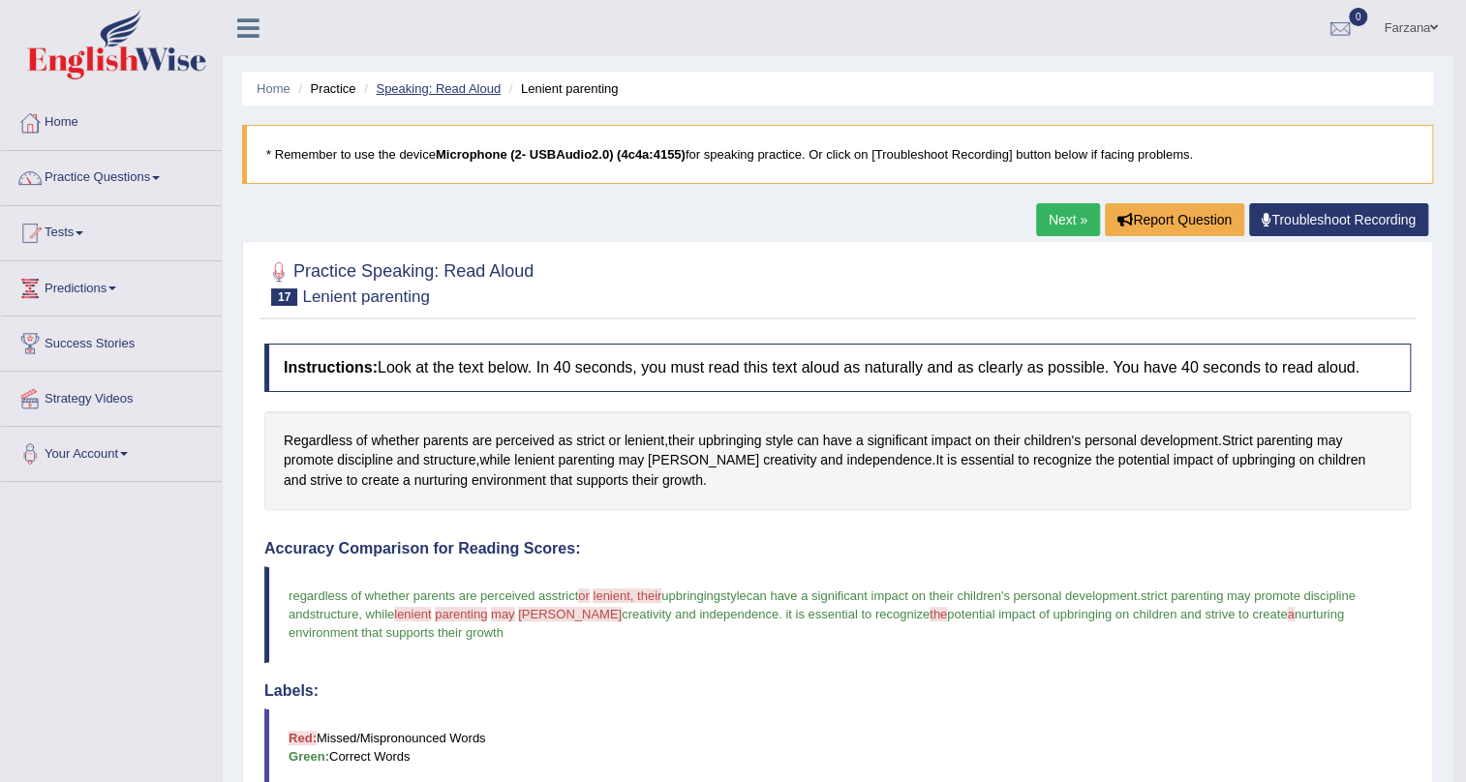
click at [467, 87] on link "Speaking: Read Aloud" at bounding box center [438, 88] width 125 height 15
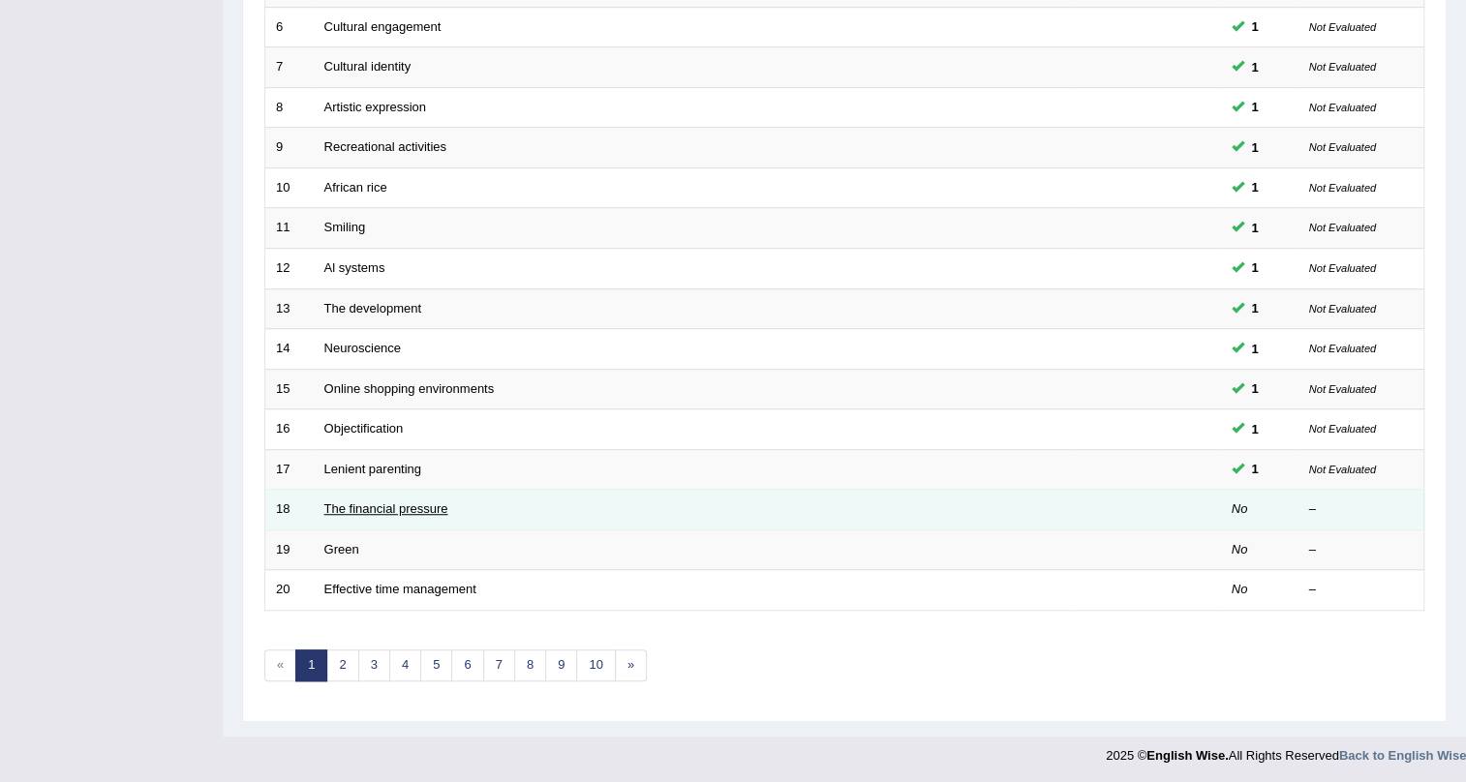
click at [378, 510] on link "The financial pressure" at bounding box center [386, 509] width 124 height 15
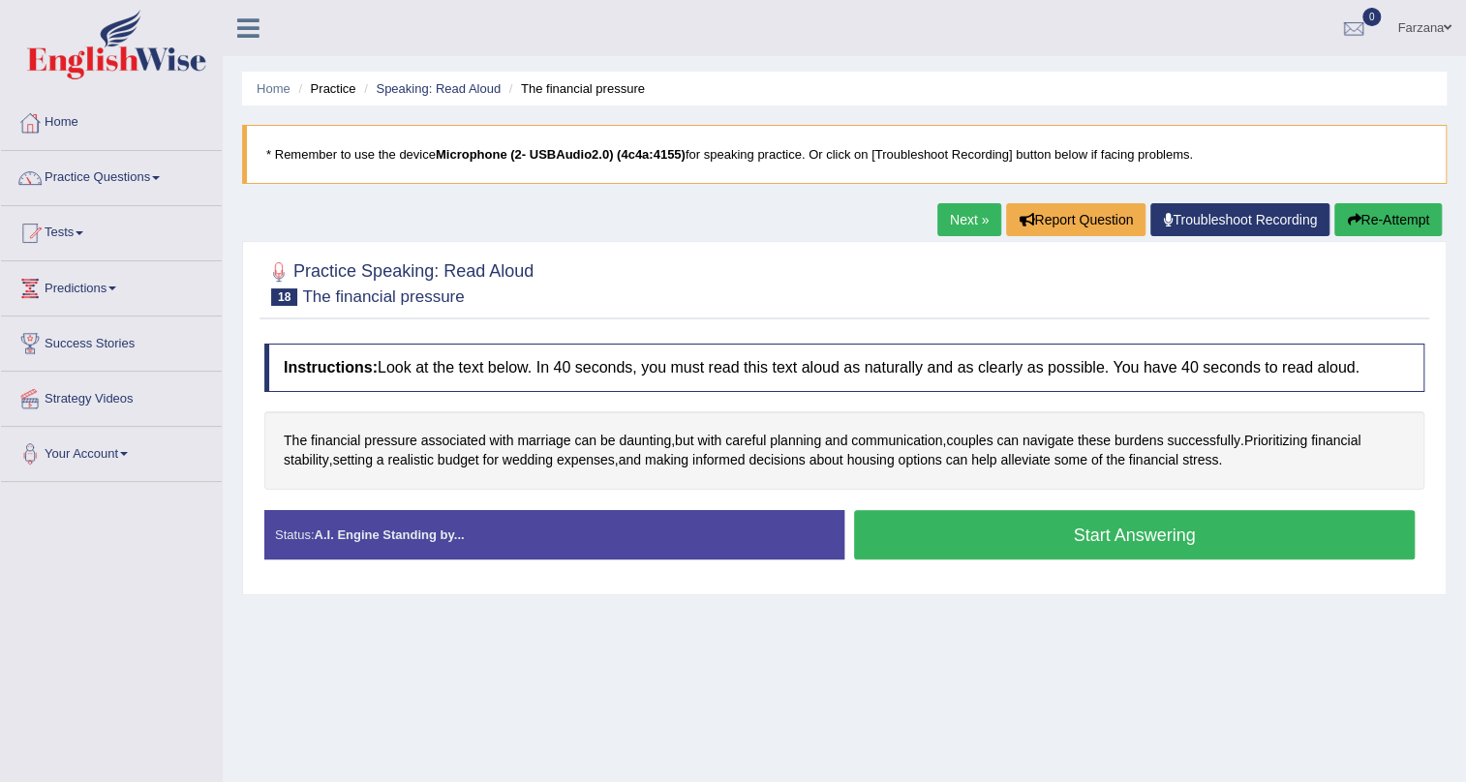
click at [906, 533] on button "Start Answering" at bounding box center [1134, 534] width 561 height 49
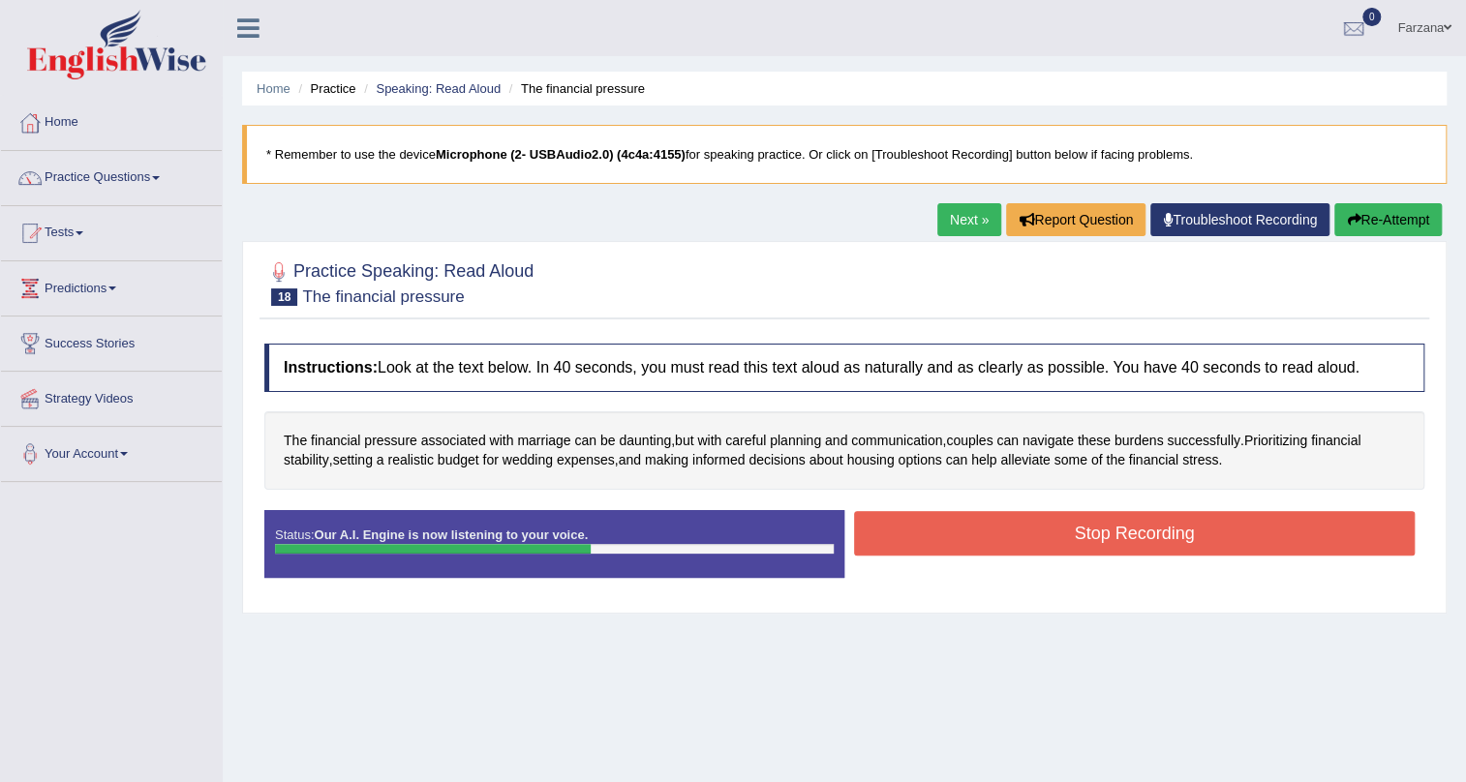
click at [953, 520] on button "Stop Recording" at bounding box center [1134, 533] width 561 height 45
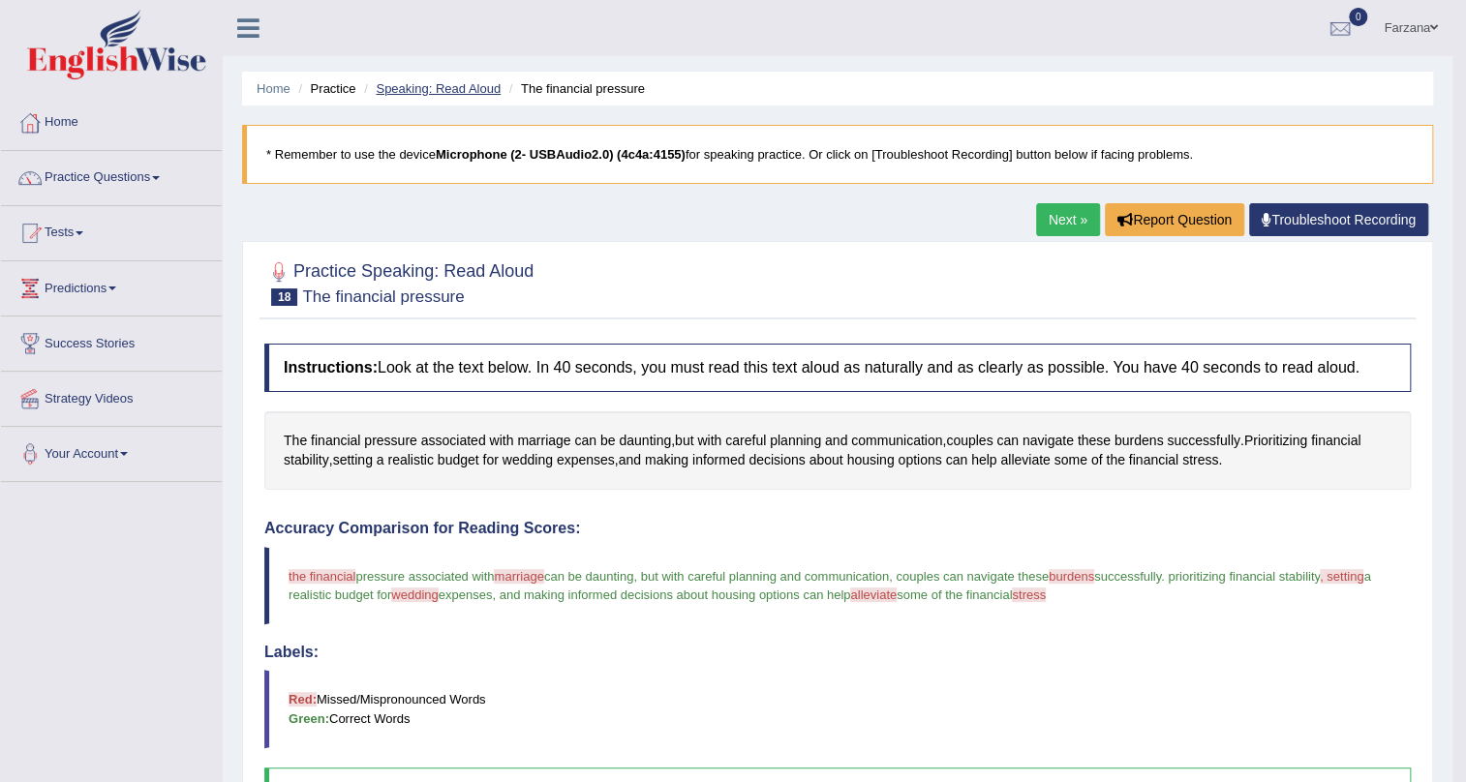
click at [427, 87] on link "Speaking: Read Aloud" at bounding box center [438, 88] width 125 height 15
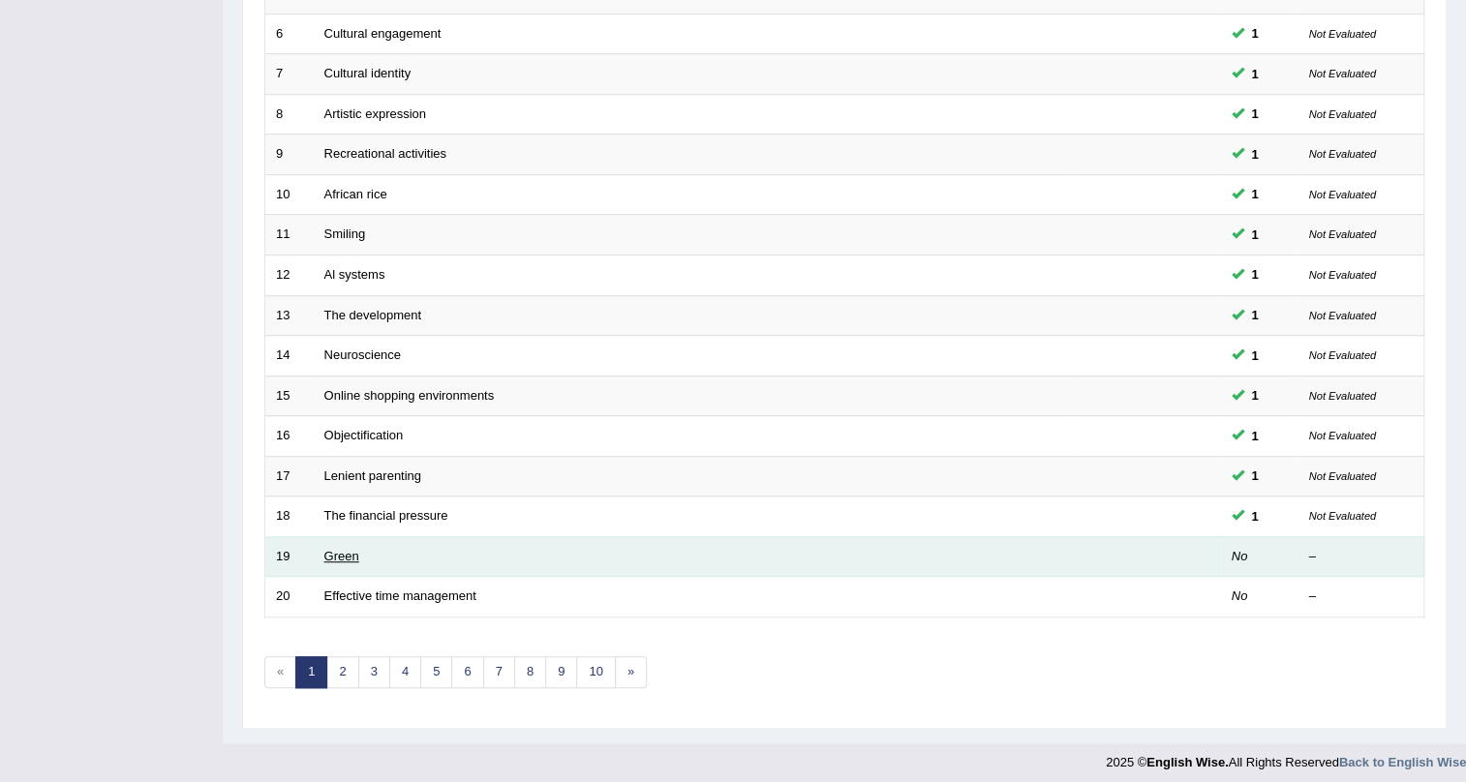
click at [344, 558] on link "Green" at bounding box center [341, 556] width 35 height 15
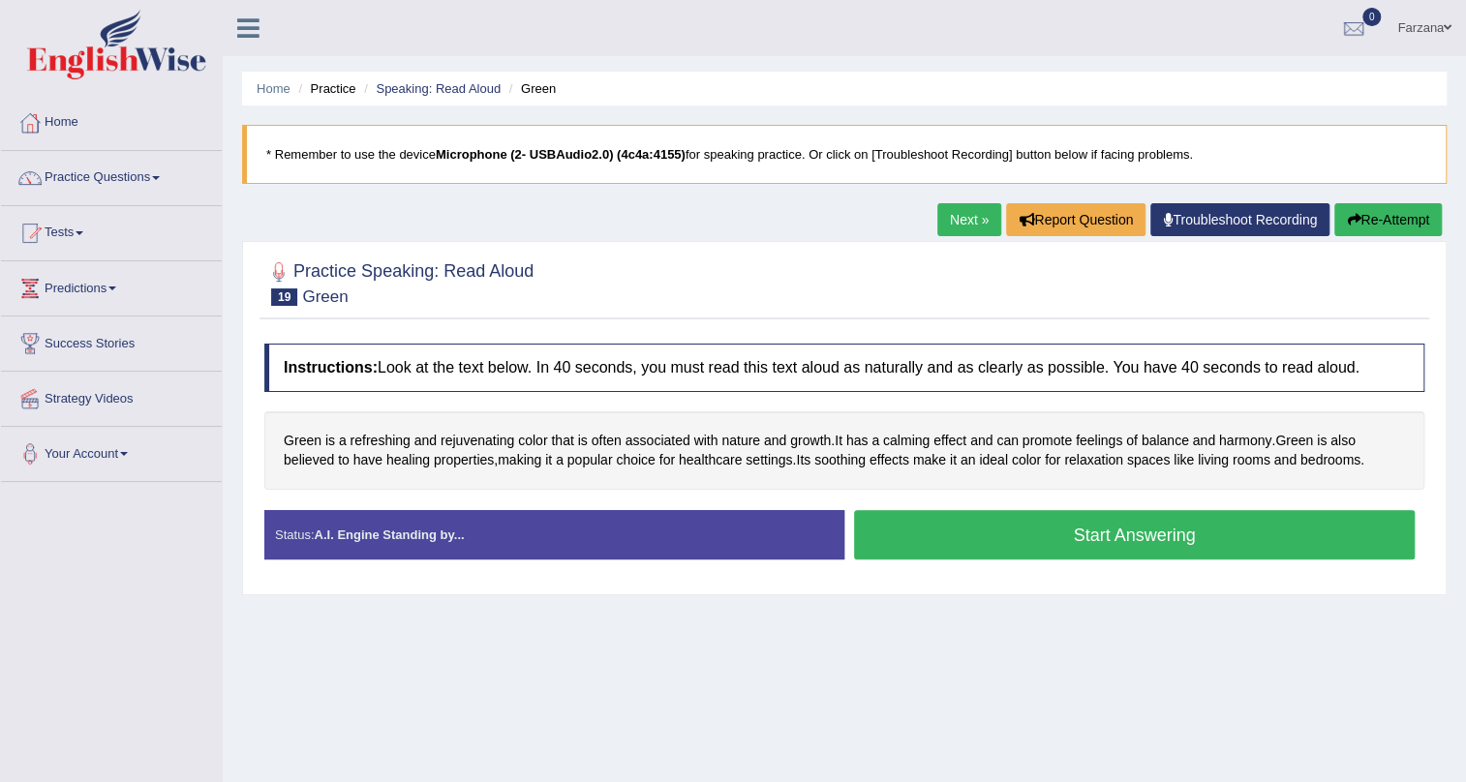
drag, startPoint x: 919, startPoint y: 553, endPoint x: 918, endPoint y: 543, distance: 9.7
click at [918, 543] on button "Start Answering" at bounding box center [1134, 534] width 561 height 49
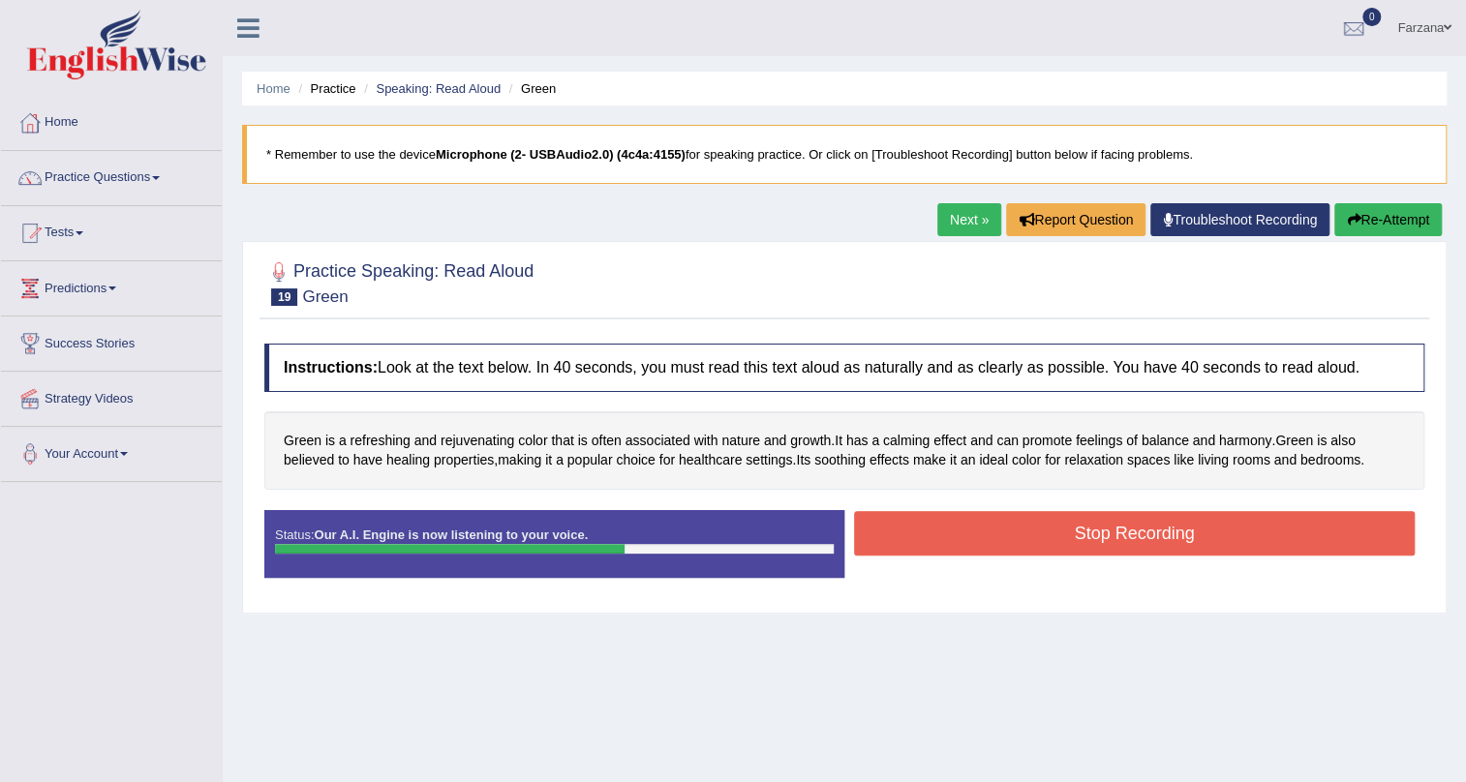
click at [1094, 524] on button "Stop Recording" at bounding box center [1134, 533] width 561 height 45
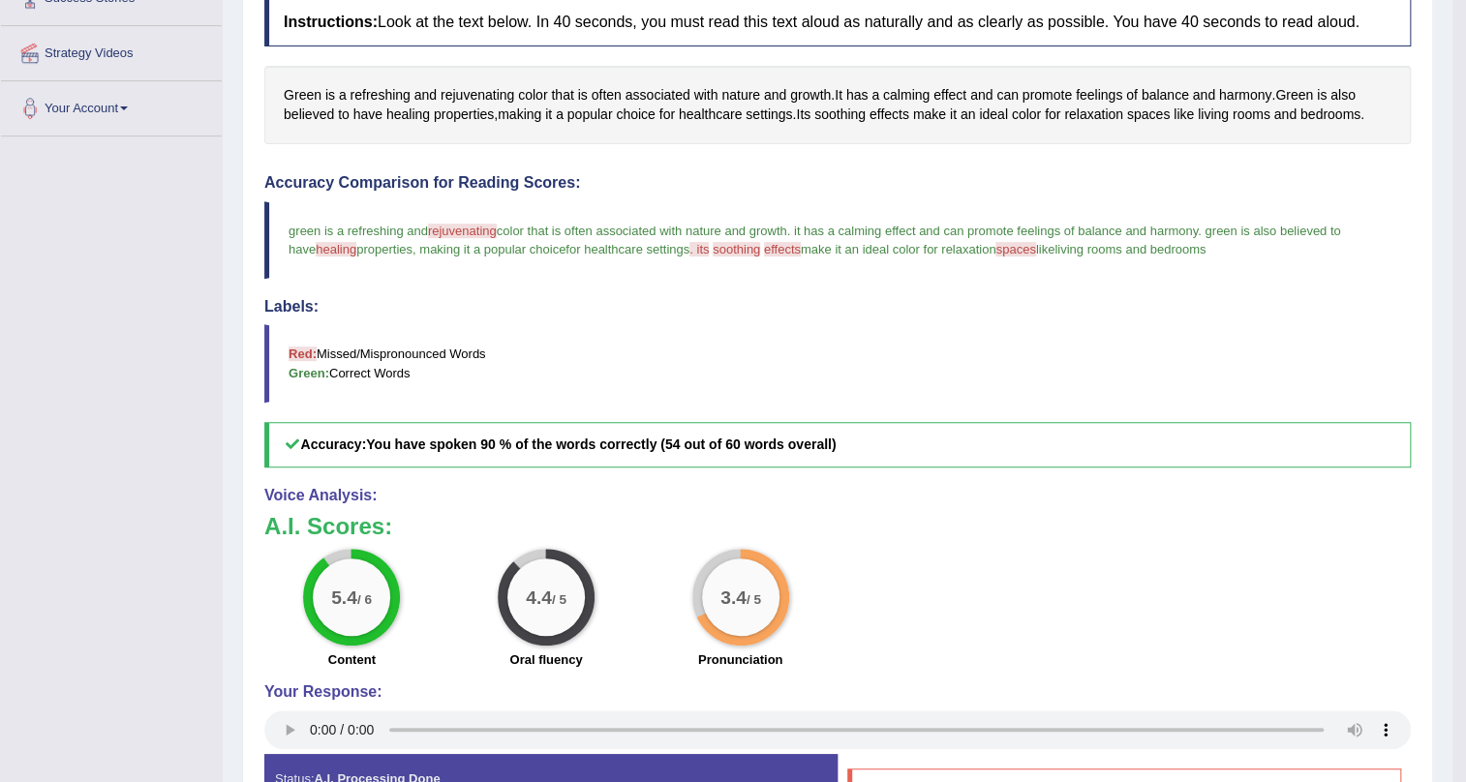
scroll to position [332, 0]
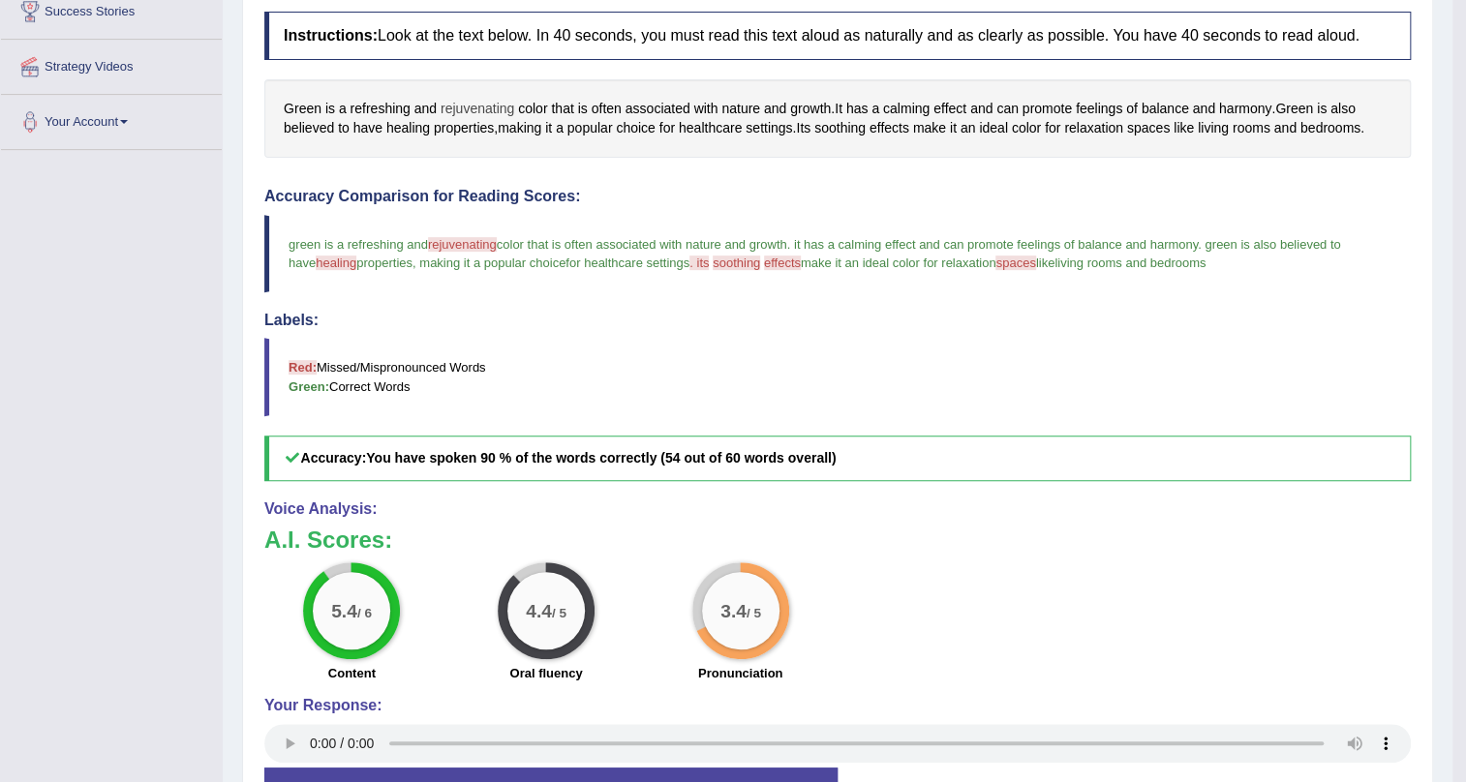
click at [483, 110] on span "rejuvenating" at bounding box center [478, 109] width 74 height 20
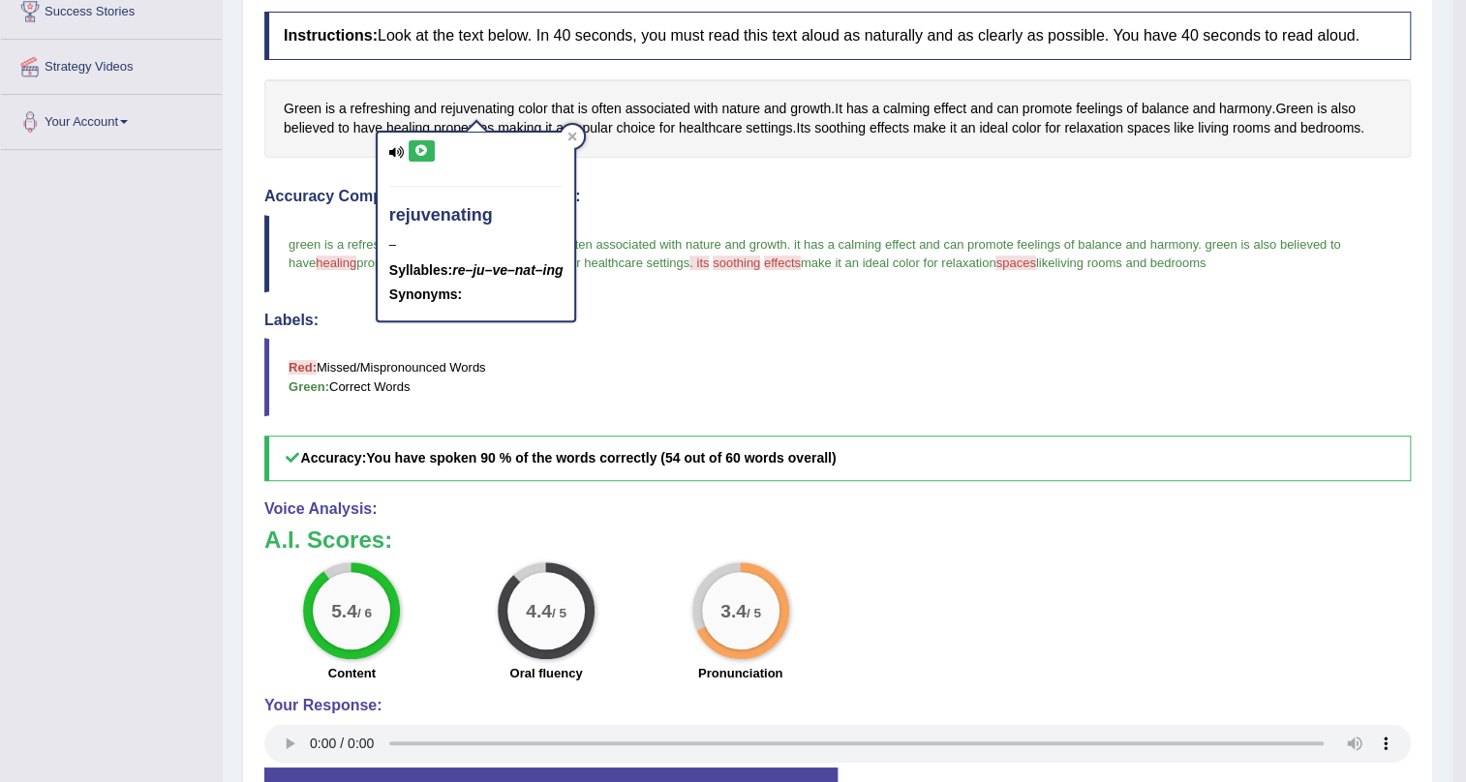
click at [416, 142] on button at bounding box center [422, 150] width 26 height 21
click at [670, 165] on div "Instructions: Look at the text below. In 40 seconds, you must read this text al…" at bounding box center [837, 444] width 1156 height 884
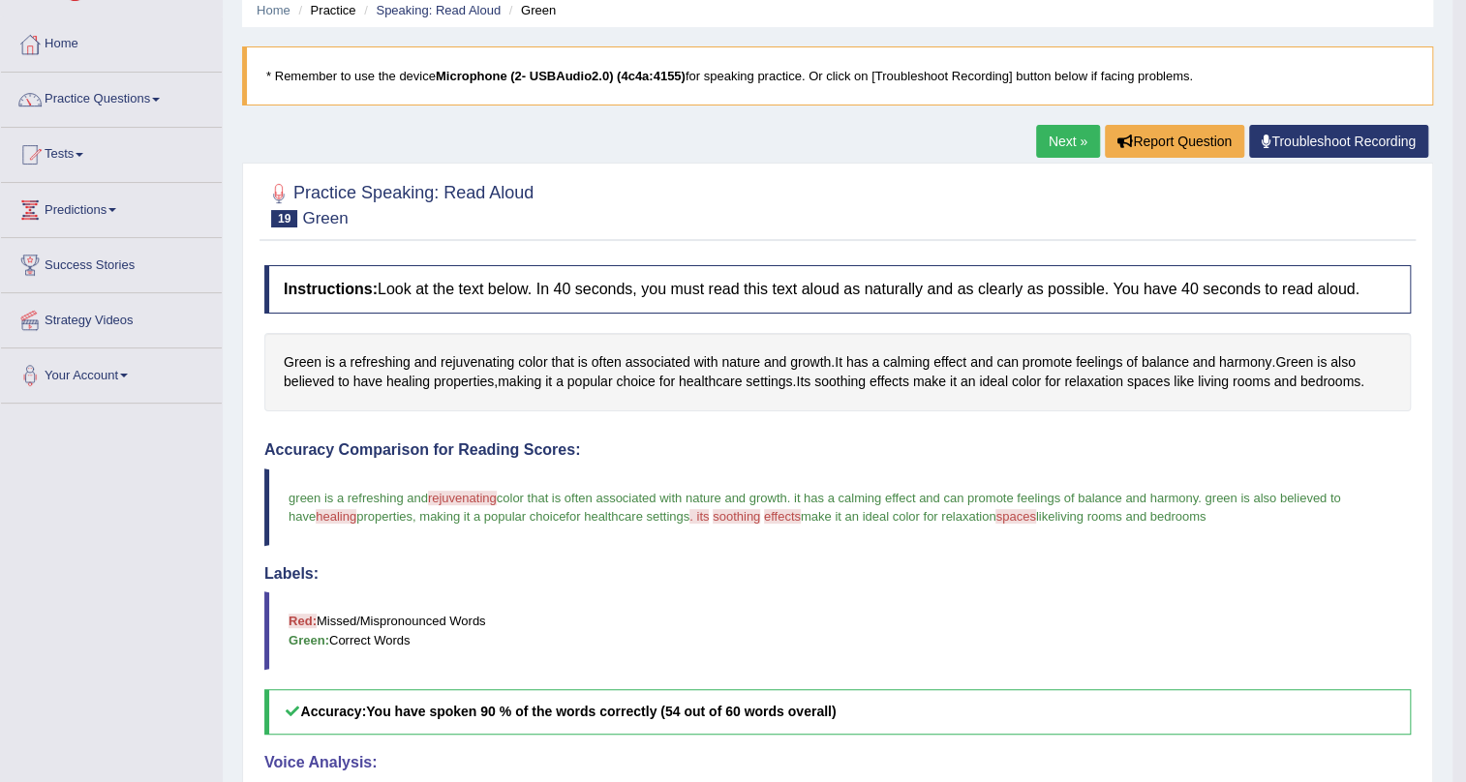
scroll to position [0, 0]
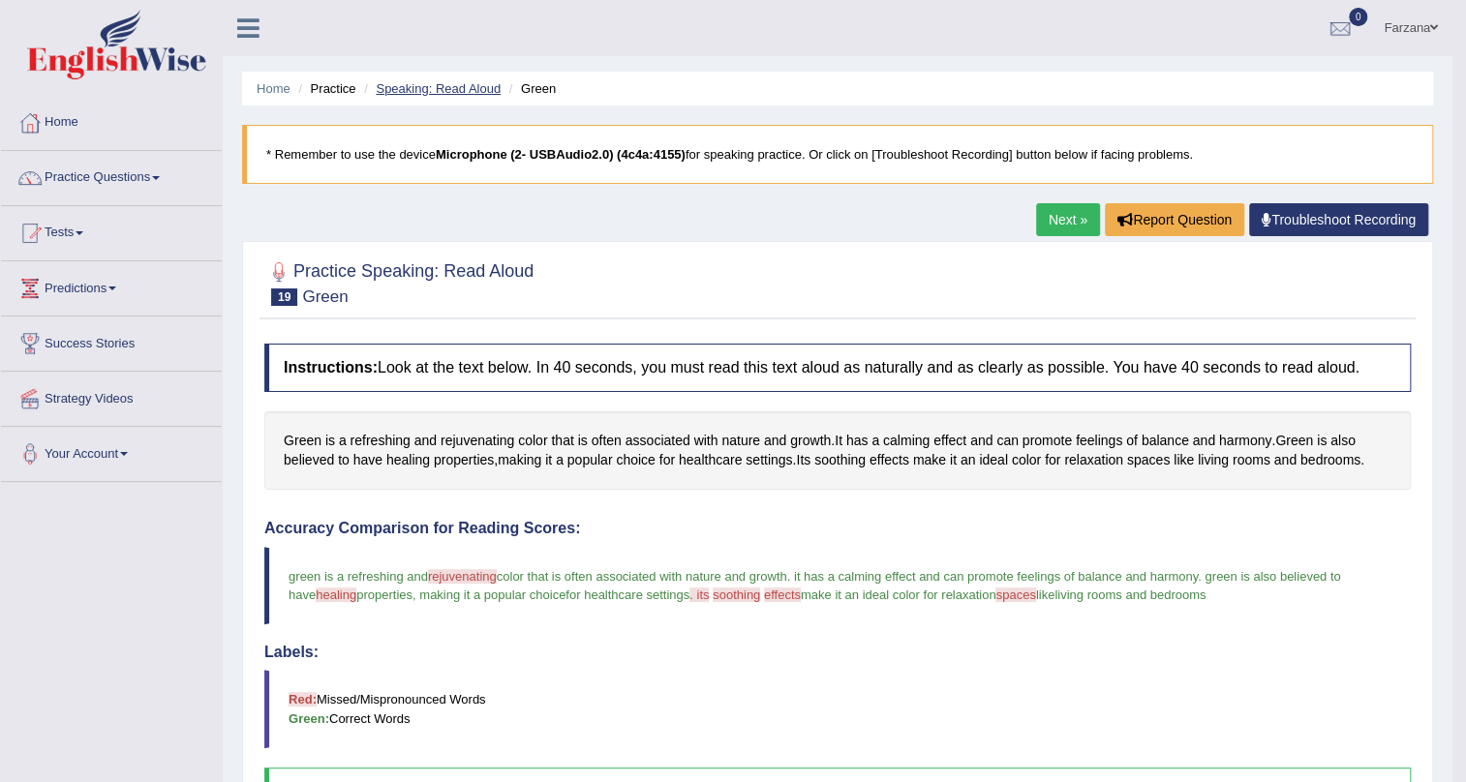
click at [447, 91] on link "Speaking: Read Aloud" at bounding box center [438, 88] width 125 height 15
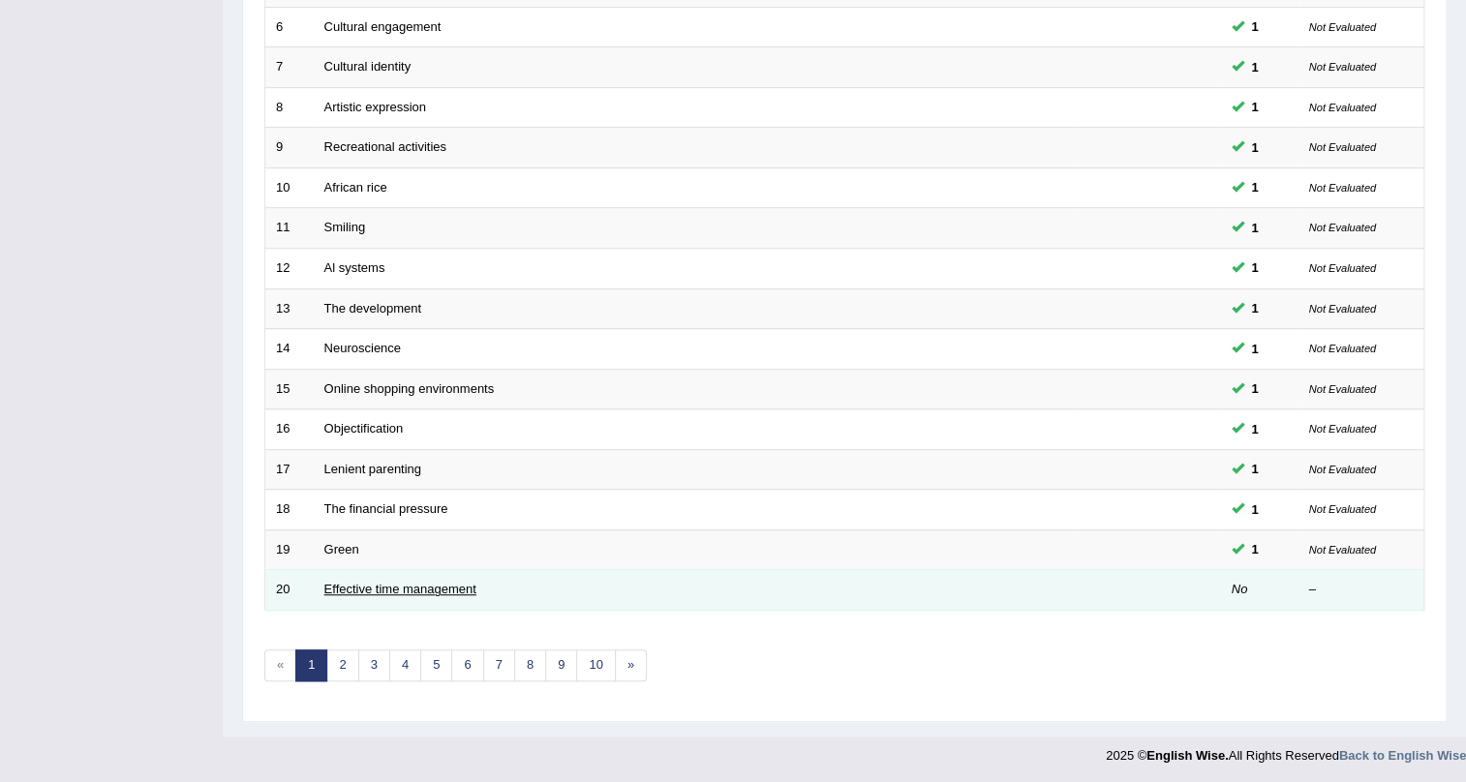
click at [358, 588] on link "Effective time management" at bounding box center [400, 589] width 152 height 15
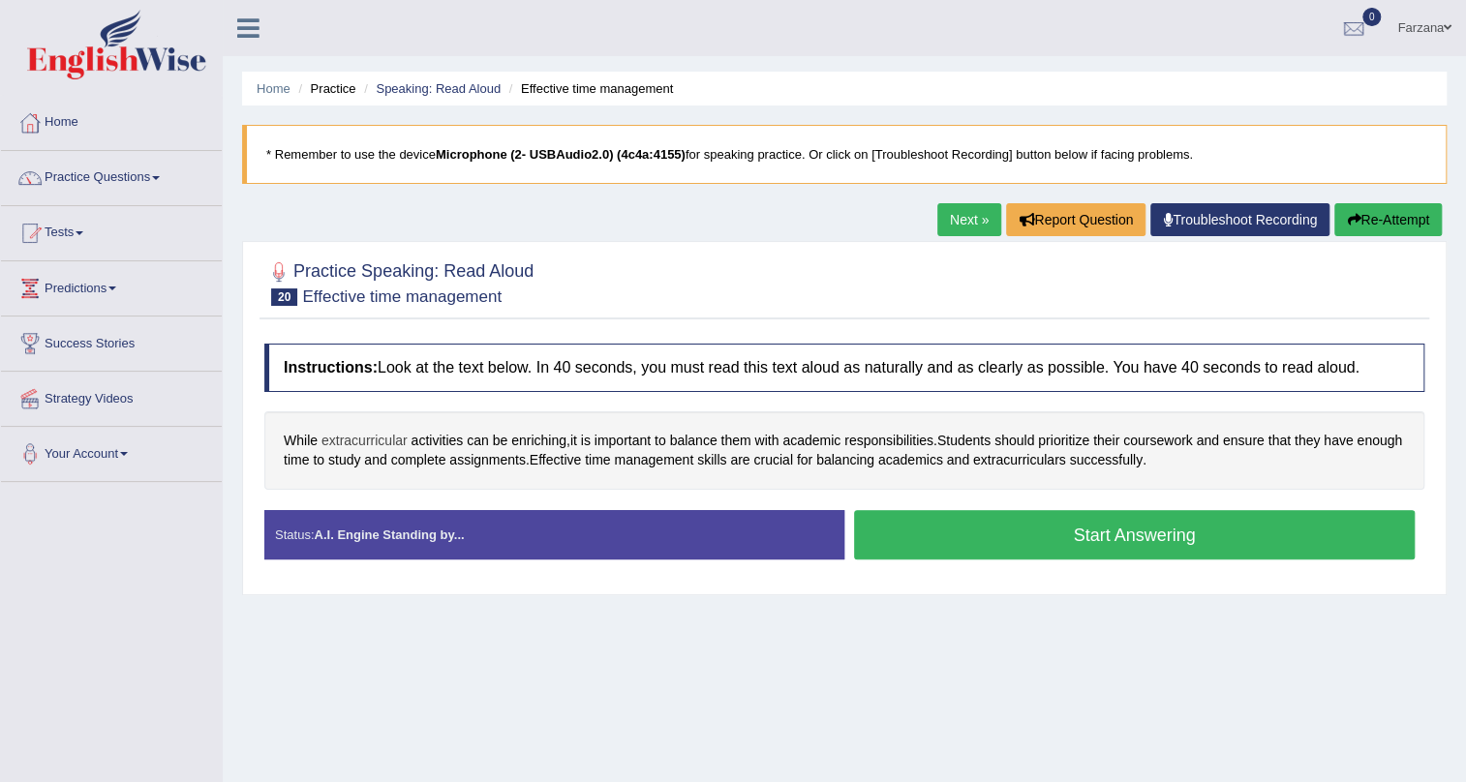
click at [370, 440] on span "extracurricular" at bounding box center [364, 441] width 86 height 20
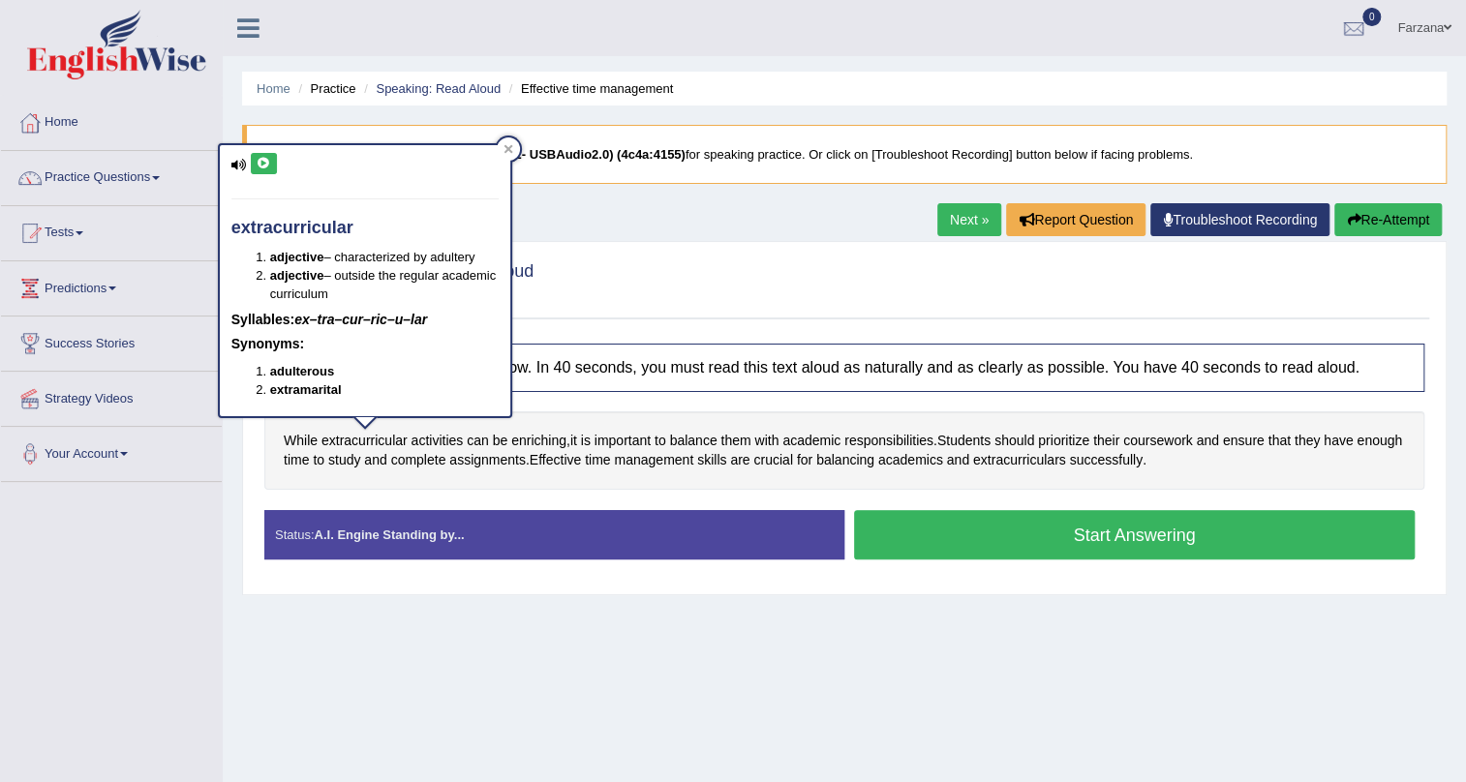
click at [259, 154] on button at bounding box center [264, 163] width 26 height 21
click at [1113, 551] on button "Start Answering" at bounding box center [1134, 534] width 561 height 49
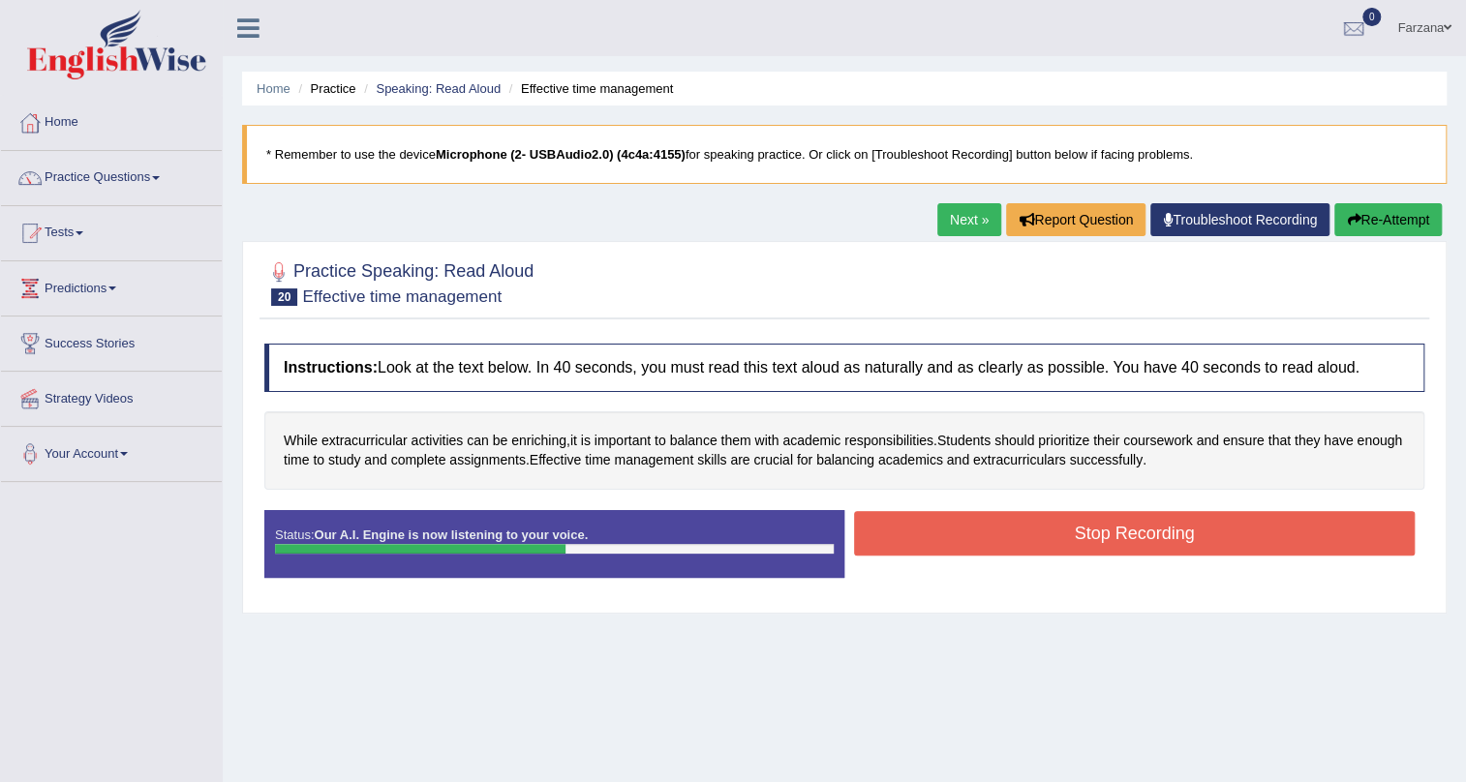
click at [1114, 548] on button "Stop Recording" at bounding box center [1134, 533] width 561 height 45
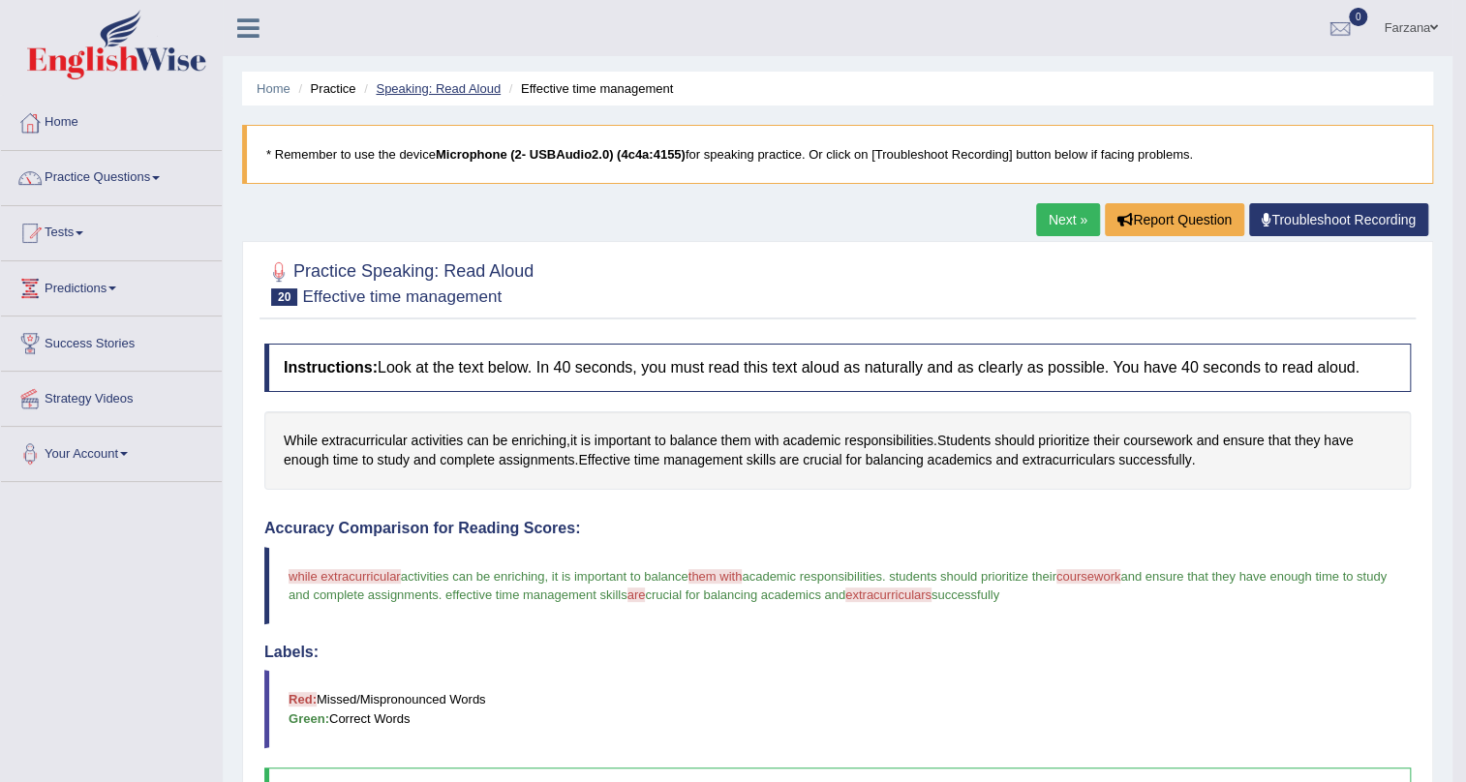
click at [469, 87] on link "Speaking: Read Aloud" at bounding box center [438, 88] width 125 height 15
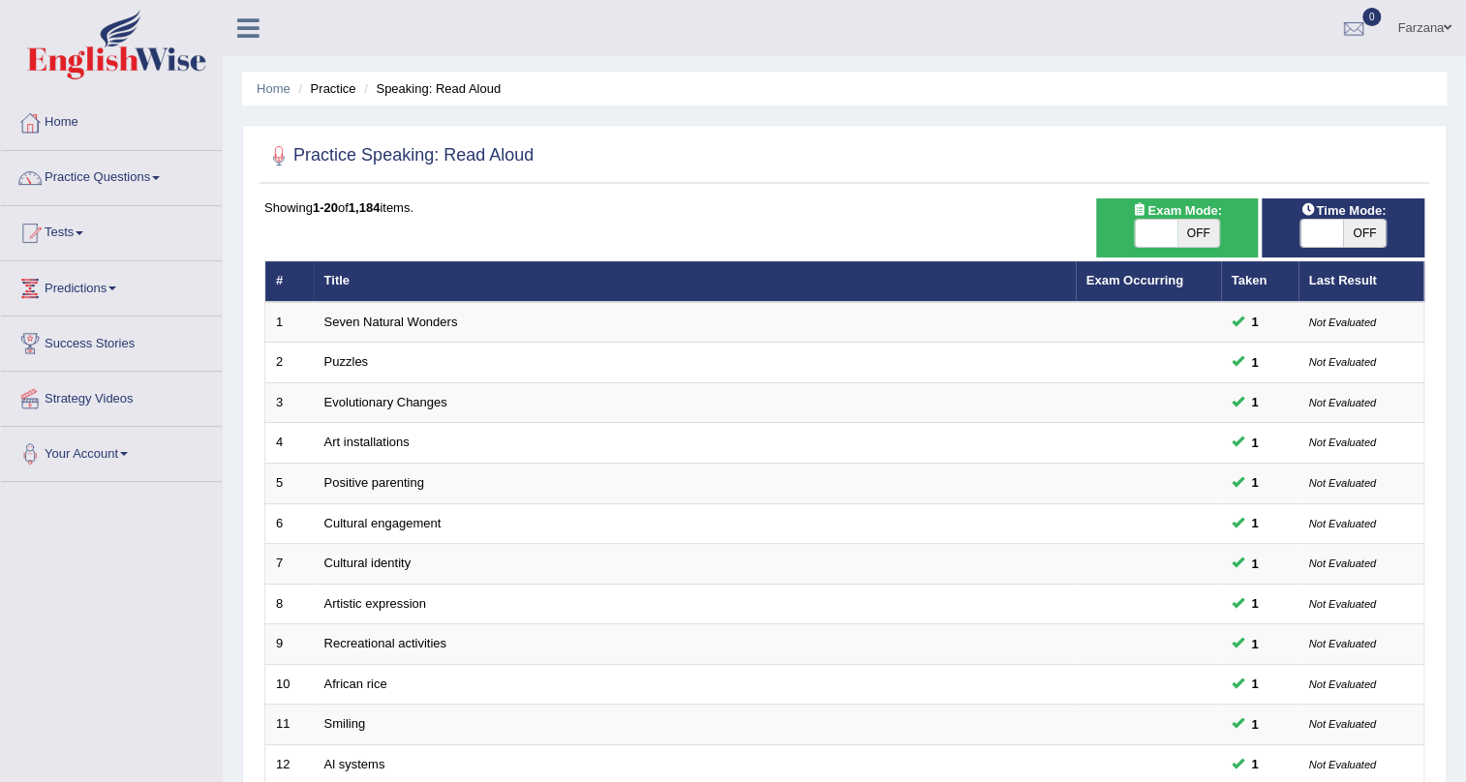
drag, startPoint x: 759, startPoint y: 39, endPoint x: 919, endPoint y: 38, distance: 159.8
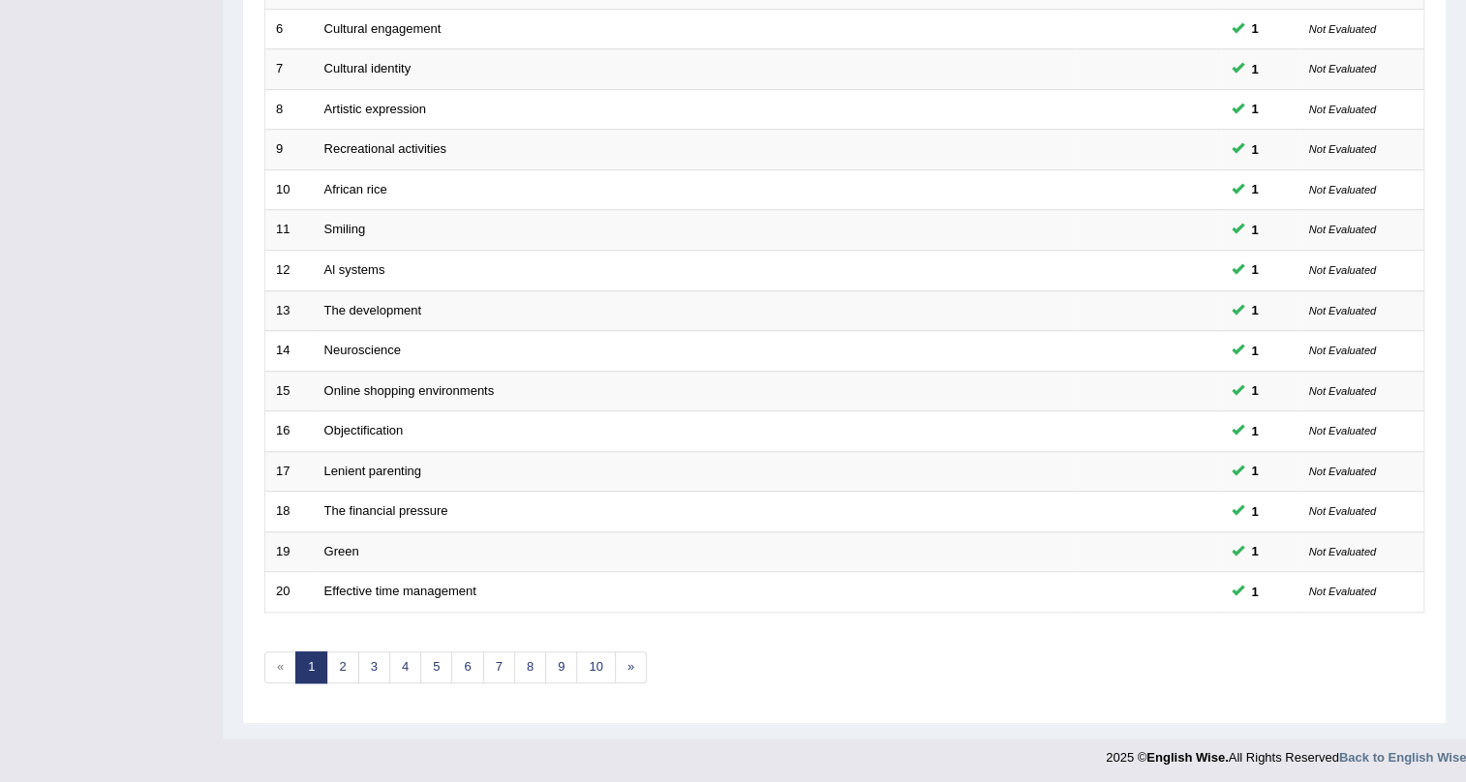
scroll to position [497, 0]
click at [402, 671] on link "4" at bounding box center [405, 666] width 32 height 32
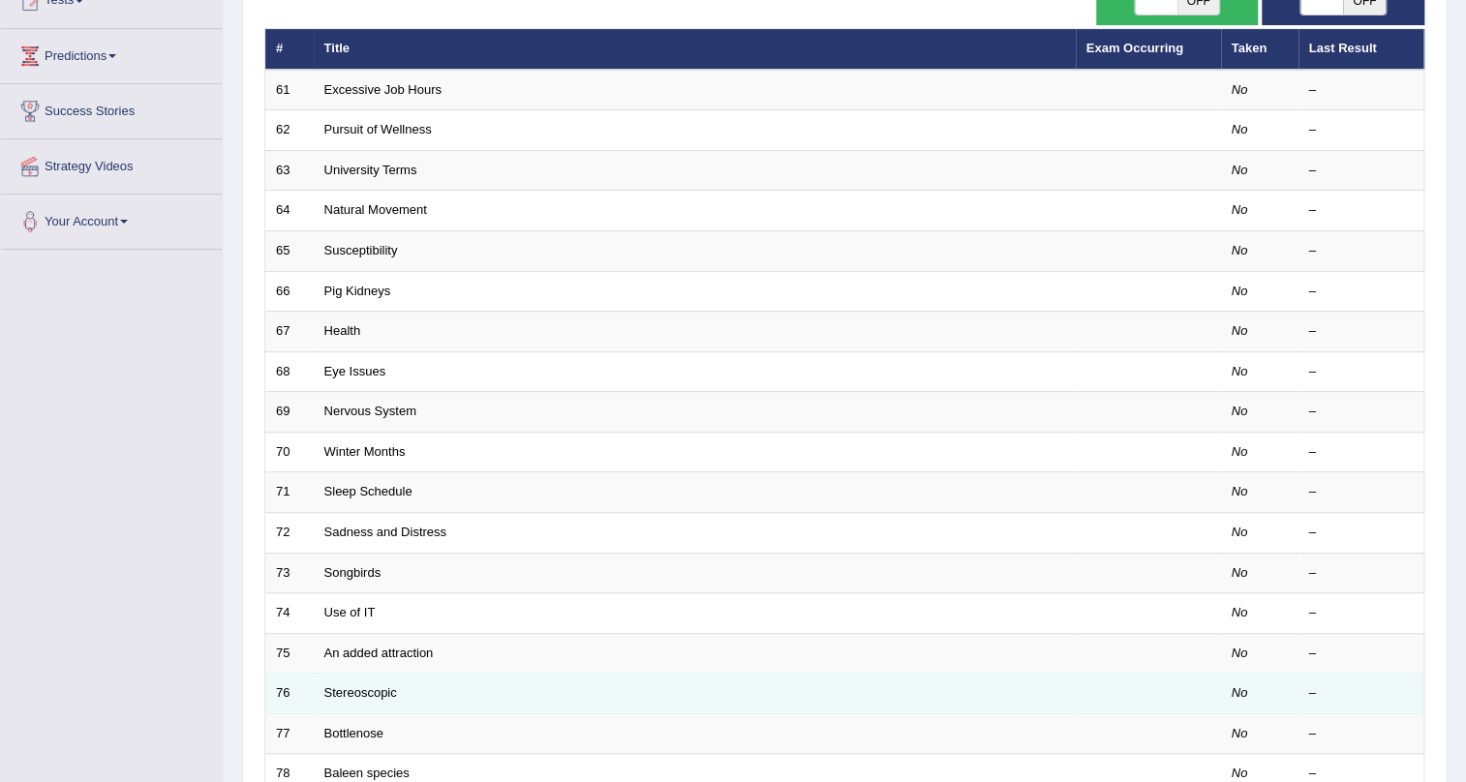
scroll to position [497, 0]
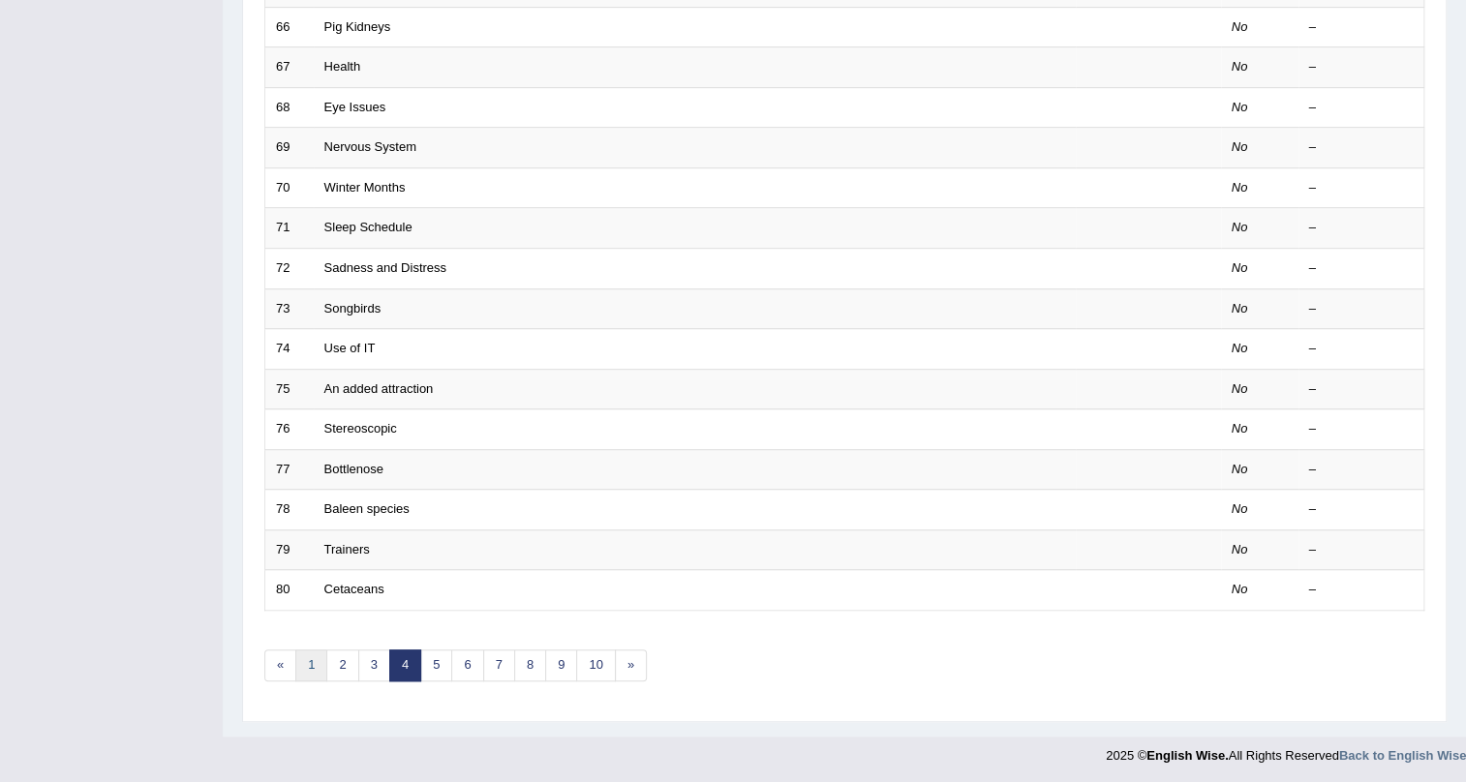
click at [310, 664] on link "1" at bounding box center [311, 666] width 32 height 32
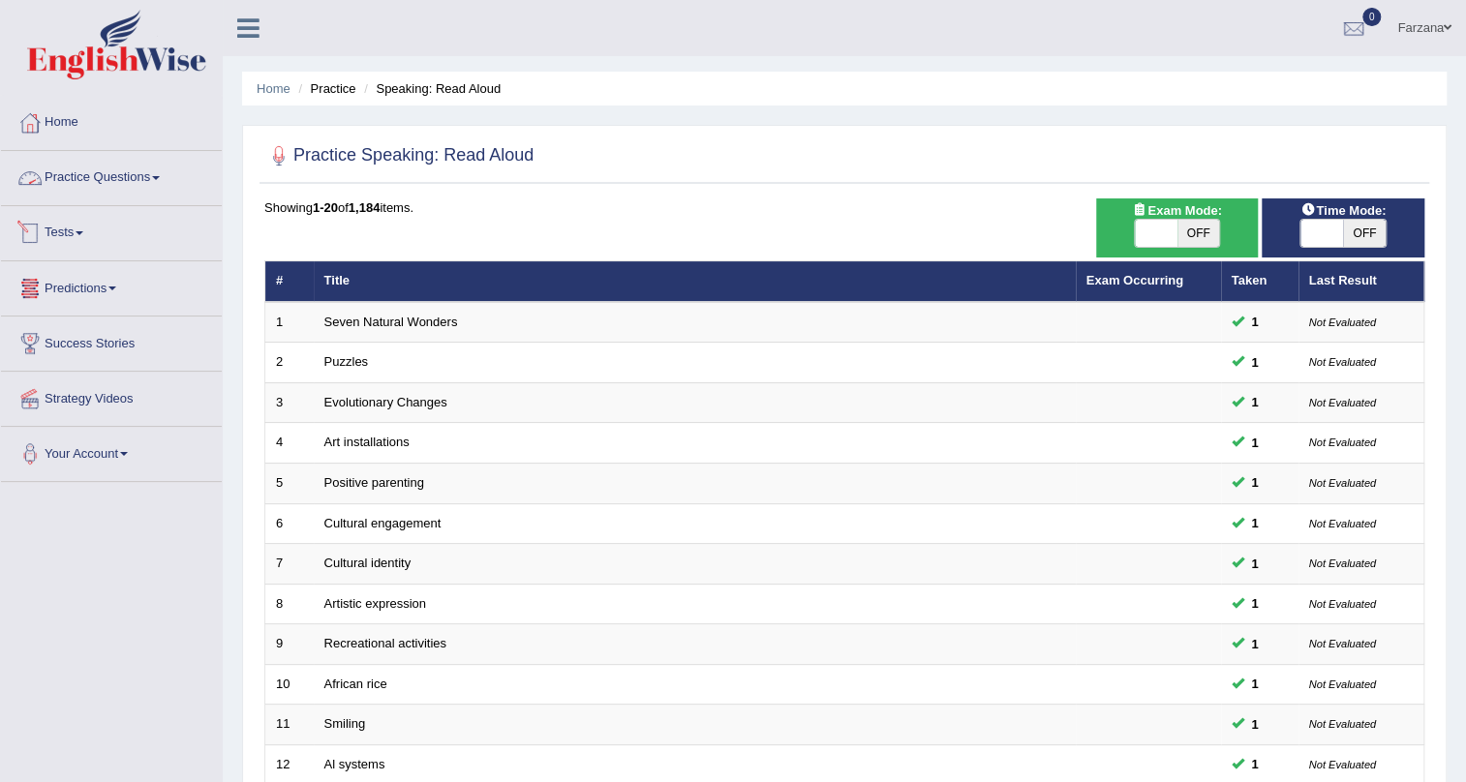
click at [158, 180] on link "Practice Questions" at bounding box center [111, 175] width 221 height 48
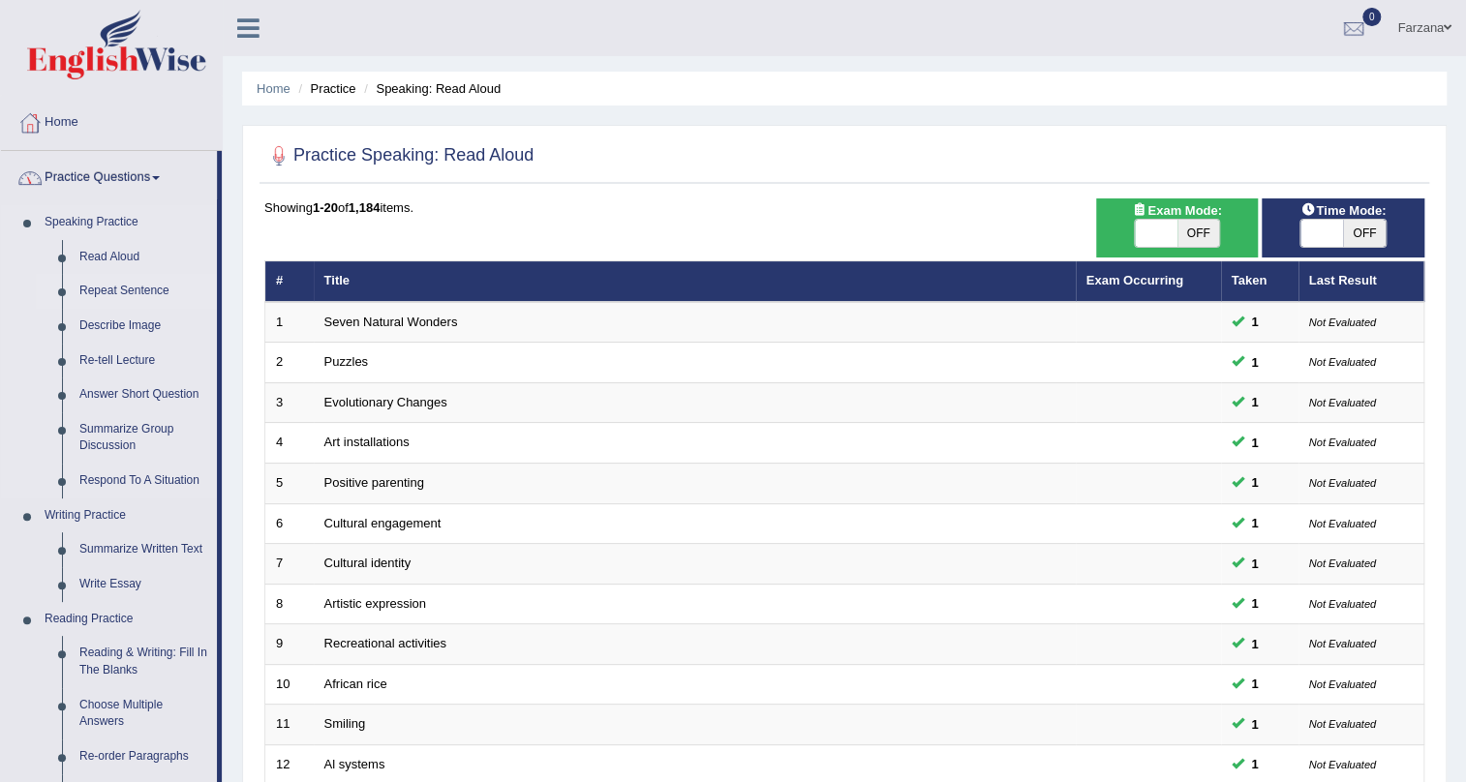
click at [96, 286] on link "Repeat Sentence" at bounding box center [144, 291] width 146 height 35
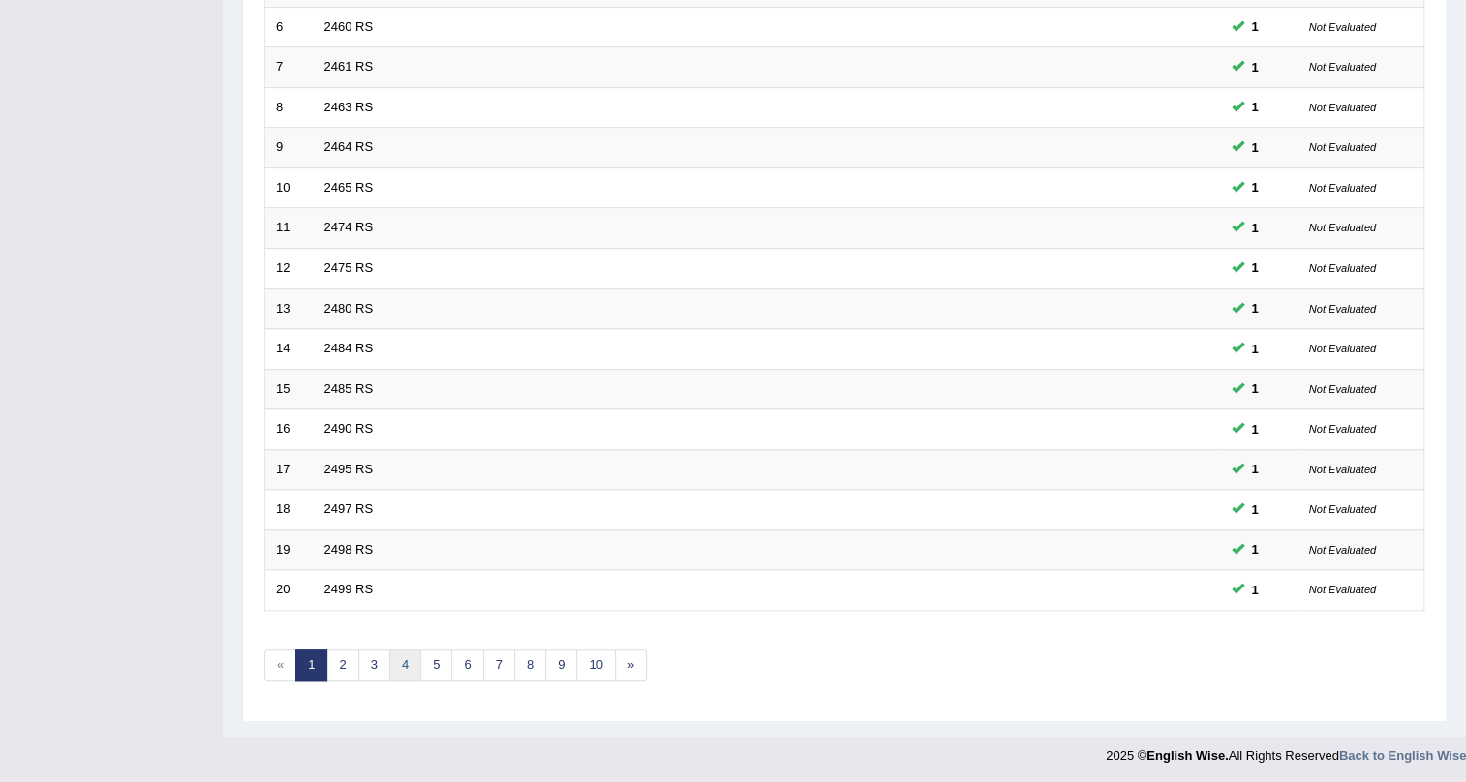
click at [416, 660] on link "4" at bounding box center [405, 666] width 32 height 32
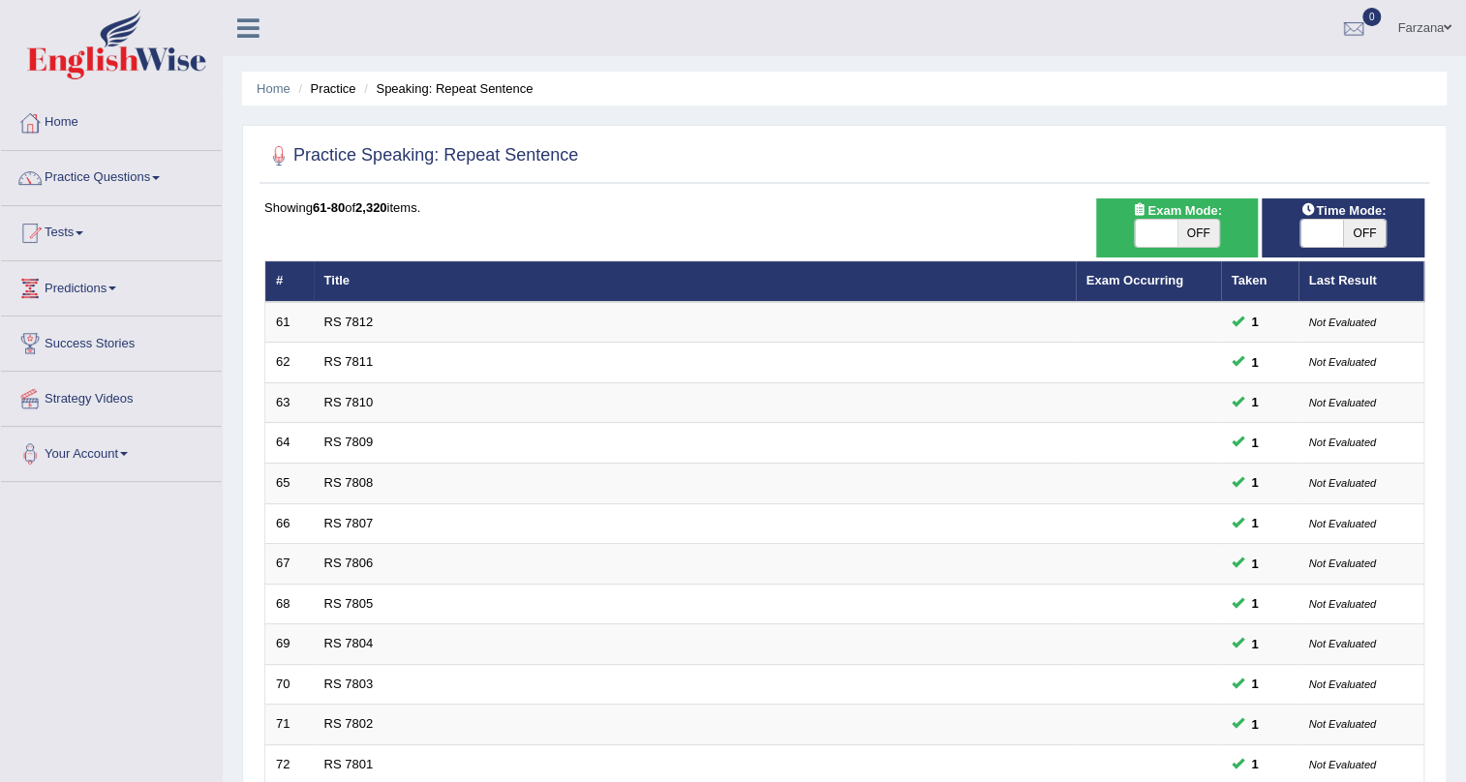
click at [1438, 26] on link "Farzana" at bounding box center [1424, 25] width 83 height 50
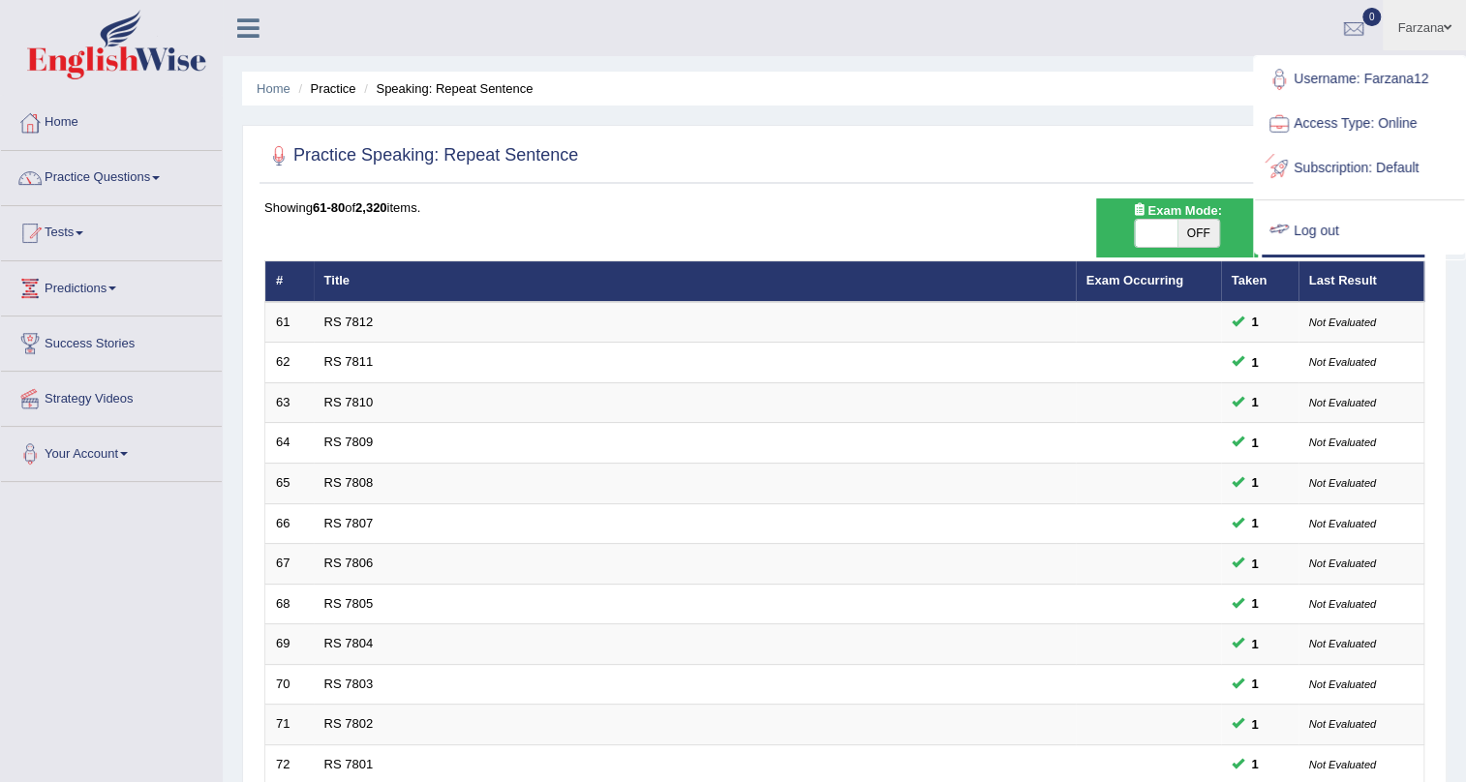
click at [1326, 231] on link "Log out" at bounding box center [1359, 231] width 209 height 45
